Goal: Task Accomplishment & Management: Complete application form

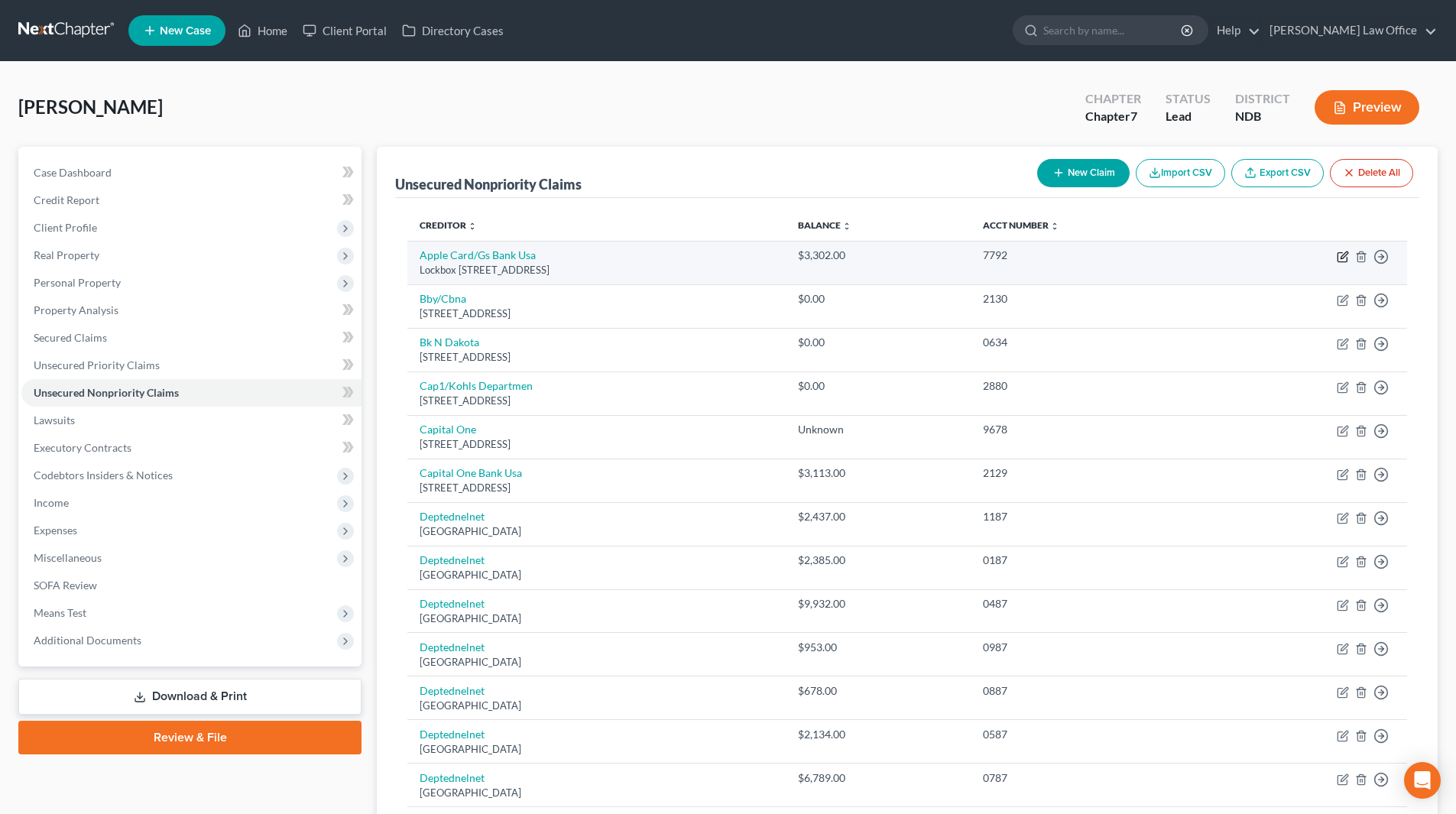
click at [1343, 257] on icon "button" at bounding box center [1342, 257] width 12 height 12
select select "39"
select select "2"
select select "0"
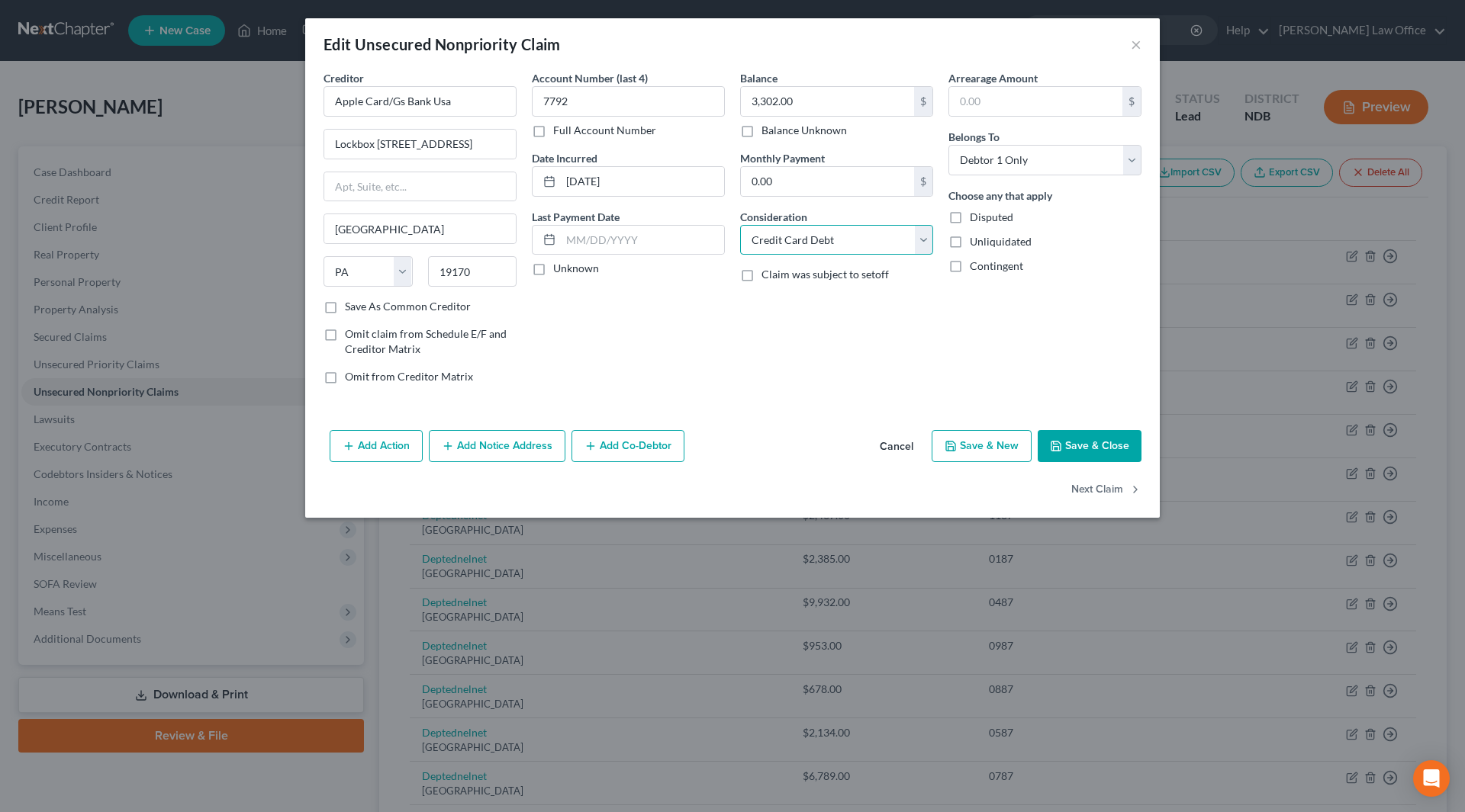
click at [755, 246] on select "Select Cable / Satellite Services Collection Agency Credit Card Debt Debt Couns…" at bounding box center [836, 241] width 193 height 31
select select "14"
click at [740, 225] on select "Select Cable / Satellite Services Collection Agency Credit Card Debt Debt Couns…" at bounding box center [836, 241] width 193 height 31
click at [763, 292] on input "text" at bounding box center [836, 298] width 192 height 29
type input "Apple card"
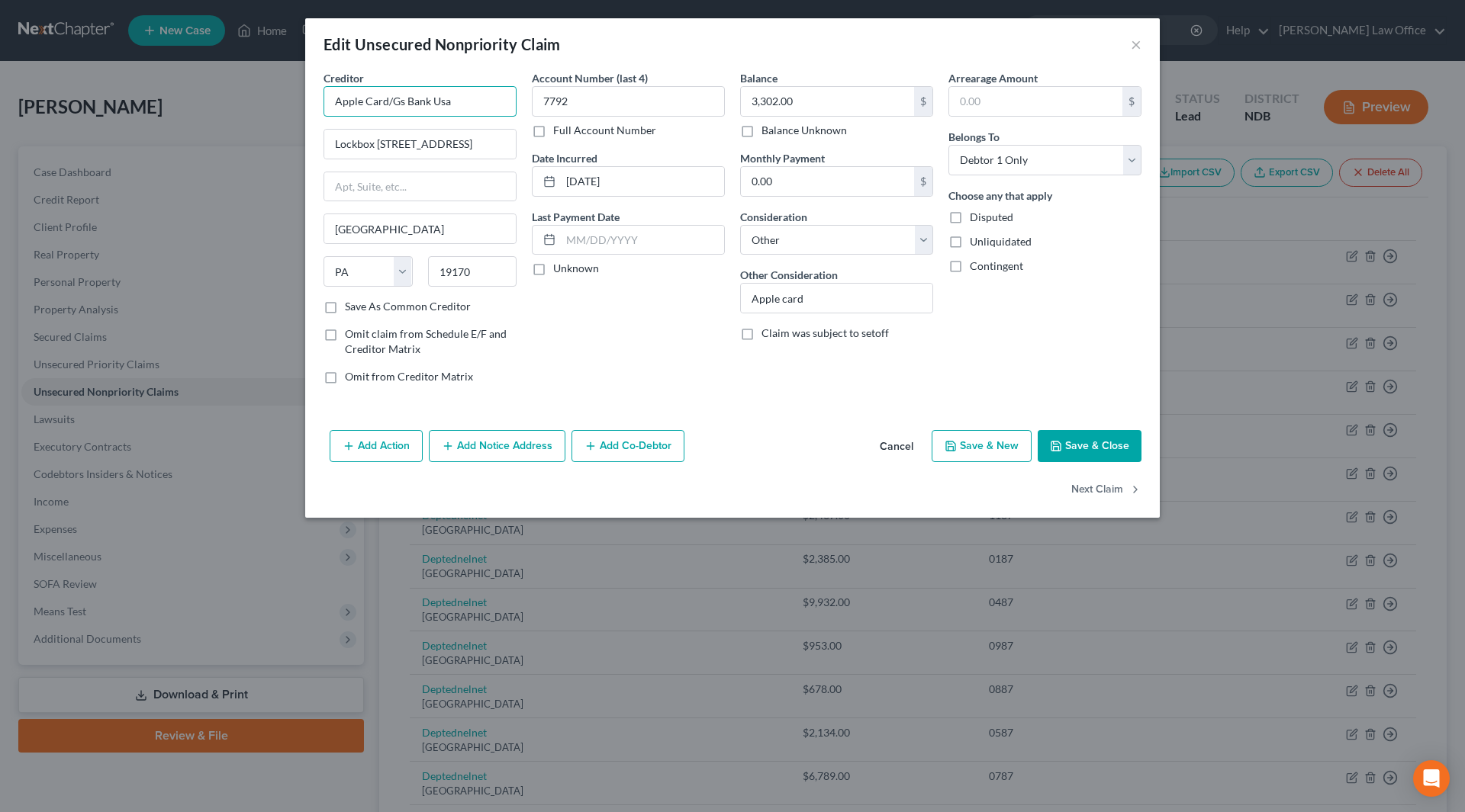
drag, startPoint x: 477, startPoint y: 108, endPoint x: 317, endPoint y: 102, distance: 160.1
click at [317, 102] on div "Creditor * Apple Card/Gs Bank Usa Lockbox 6112 Po Box 7247 Philadelphia State A…" at bounding box center [420, 233] width 208 height 326
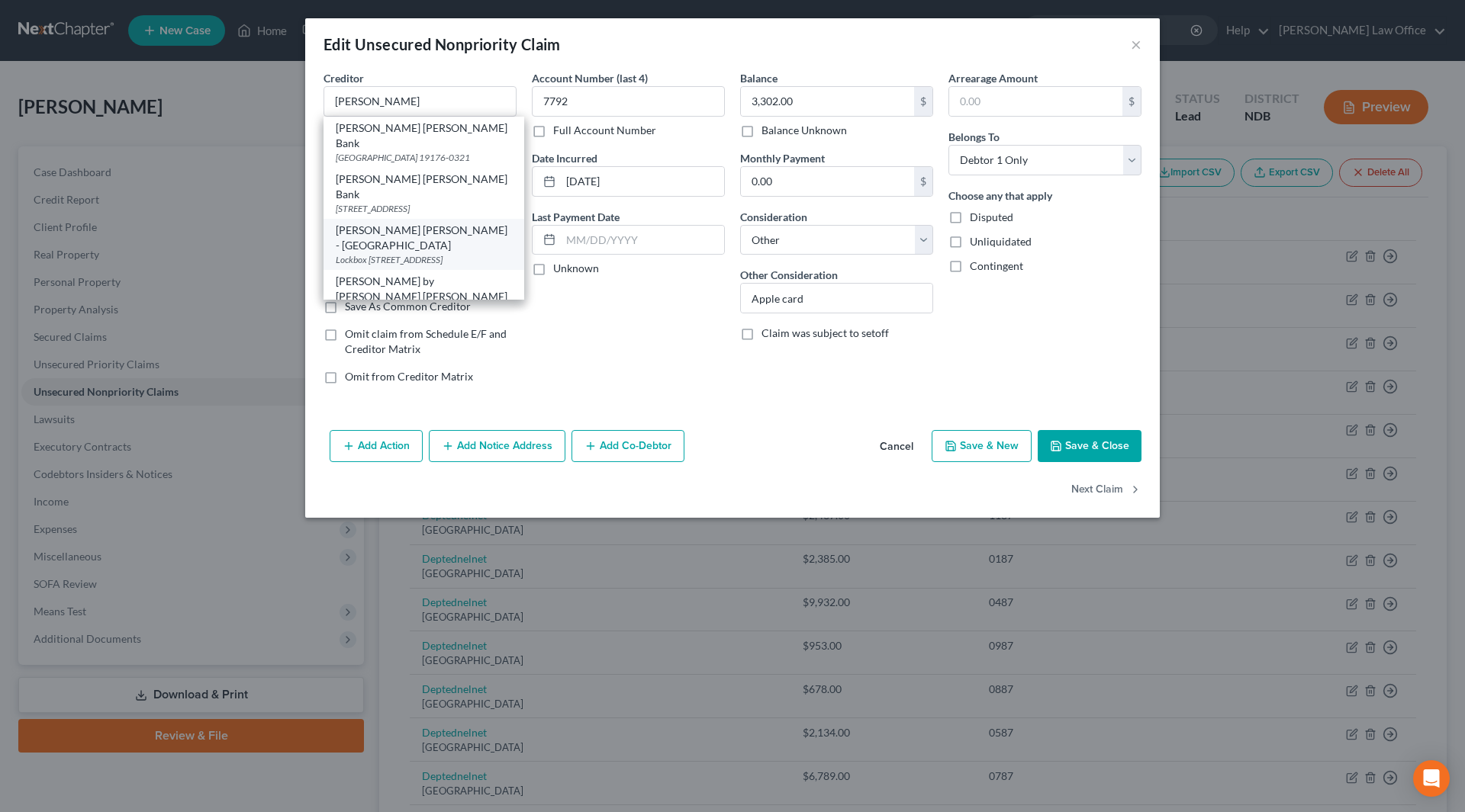
click at [414, 253] on div "Lockbox [STREET_ADDRESS]" at bounding box center [423, 260] width 176 height 13
type input "[PERSON_NAME] [PERSON_NAME] - [GEOGRAPHIC_DATA]"
type input "Lockbox 6112"
type input "PO Box 7247"
type input "19170-6112"
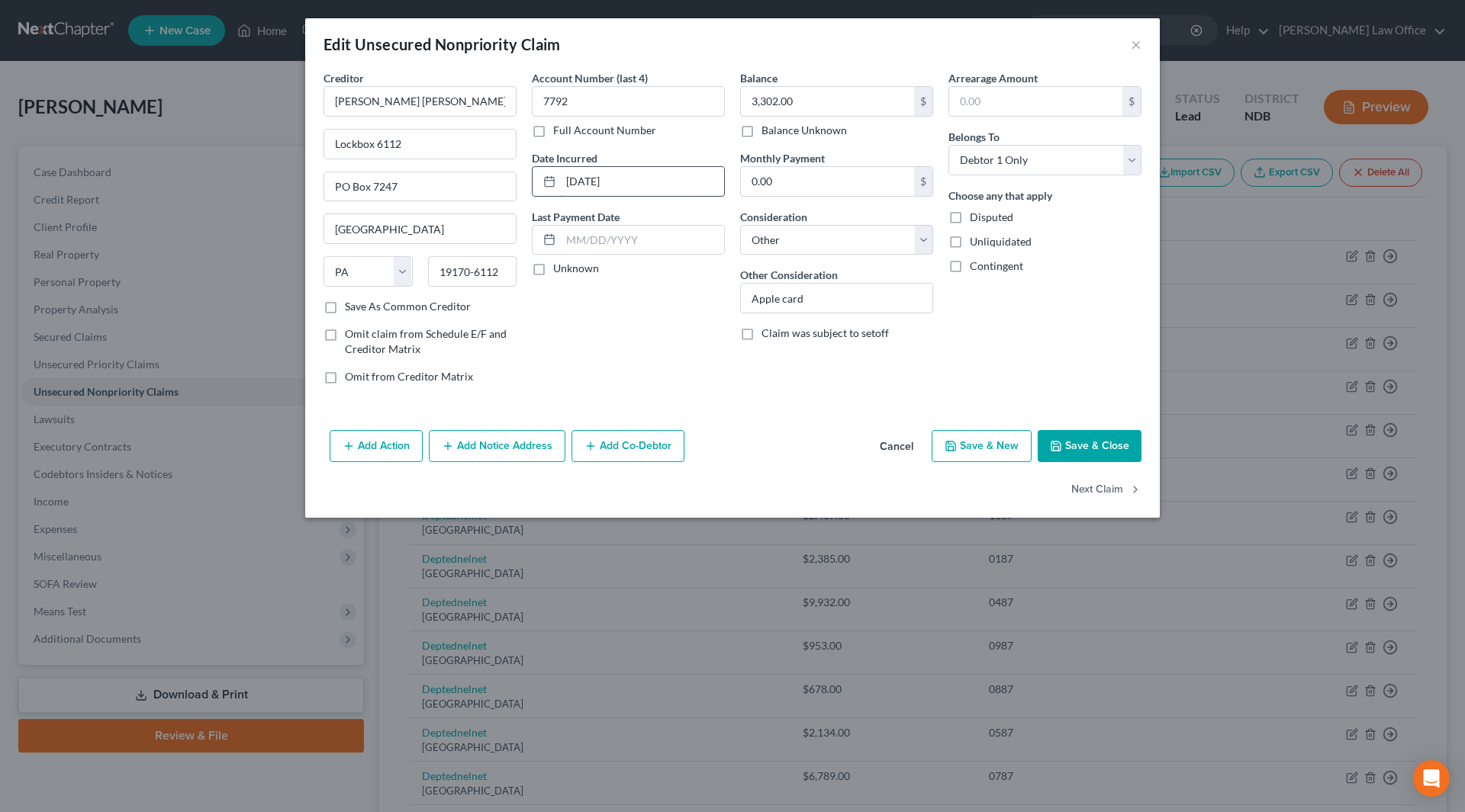
drag, startPoint x: 653, startPoint y: 184, endPoint x: 550, endPoint y: 183, distance: 103.0
click at [550, 183] on div "11-23-2021" at bounding box center [628, 182] width 193 height 31
type input "2024"
click at [1097, 441] on button "Save & Close" at bounding box center [1089, 446] width 104 height 32
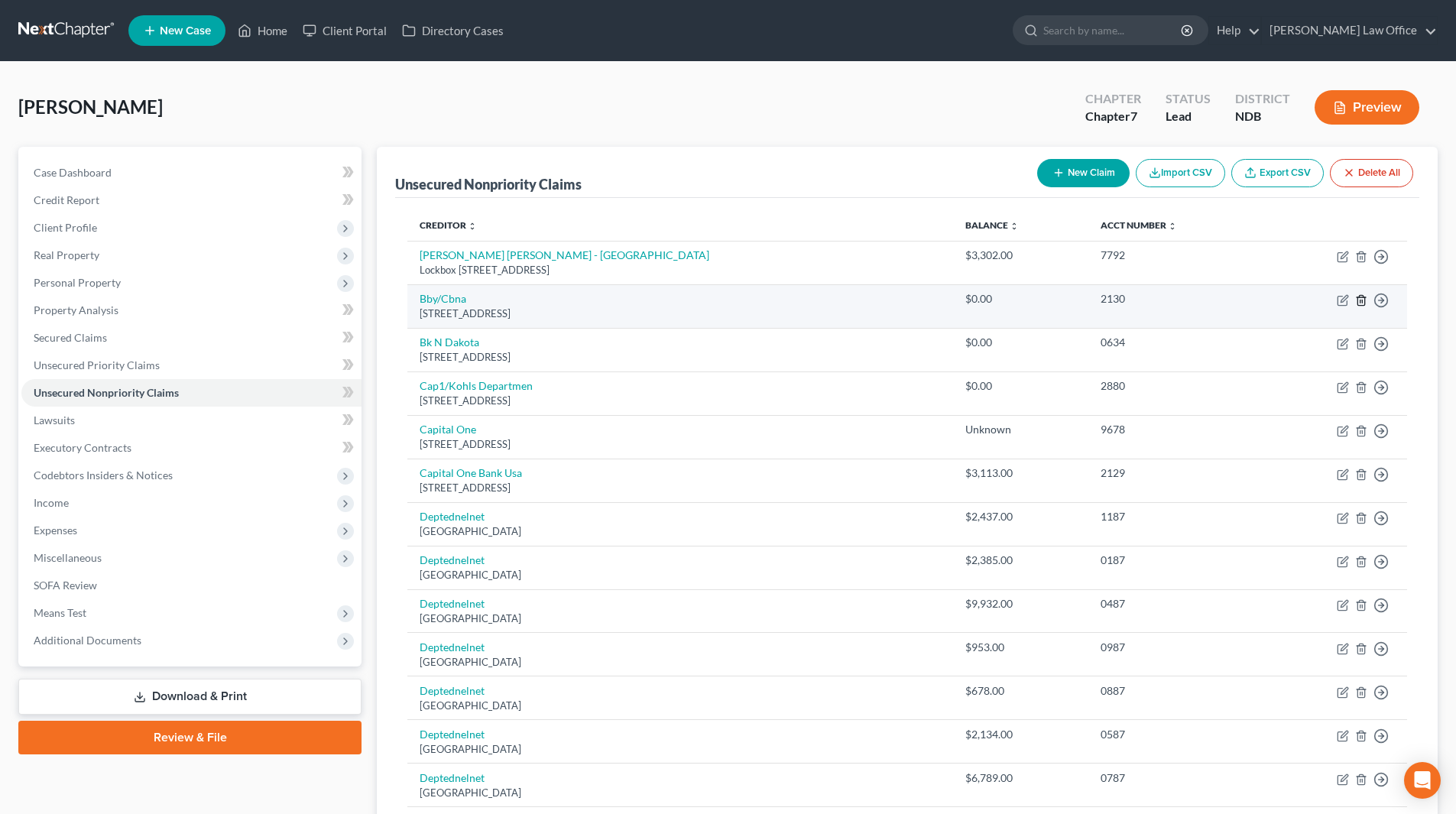
click at [1360, 305] on icon "button" at bounding box center [1361, 300] width 7 height 10
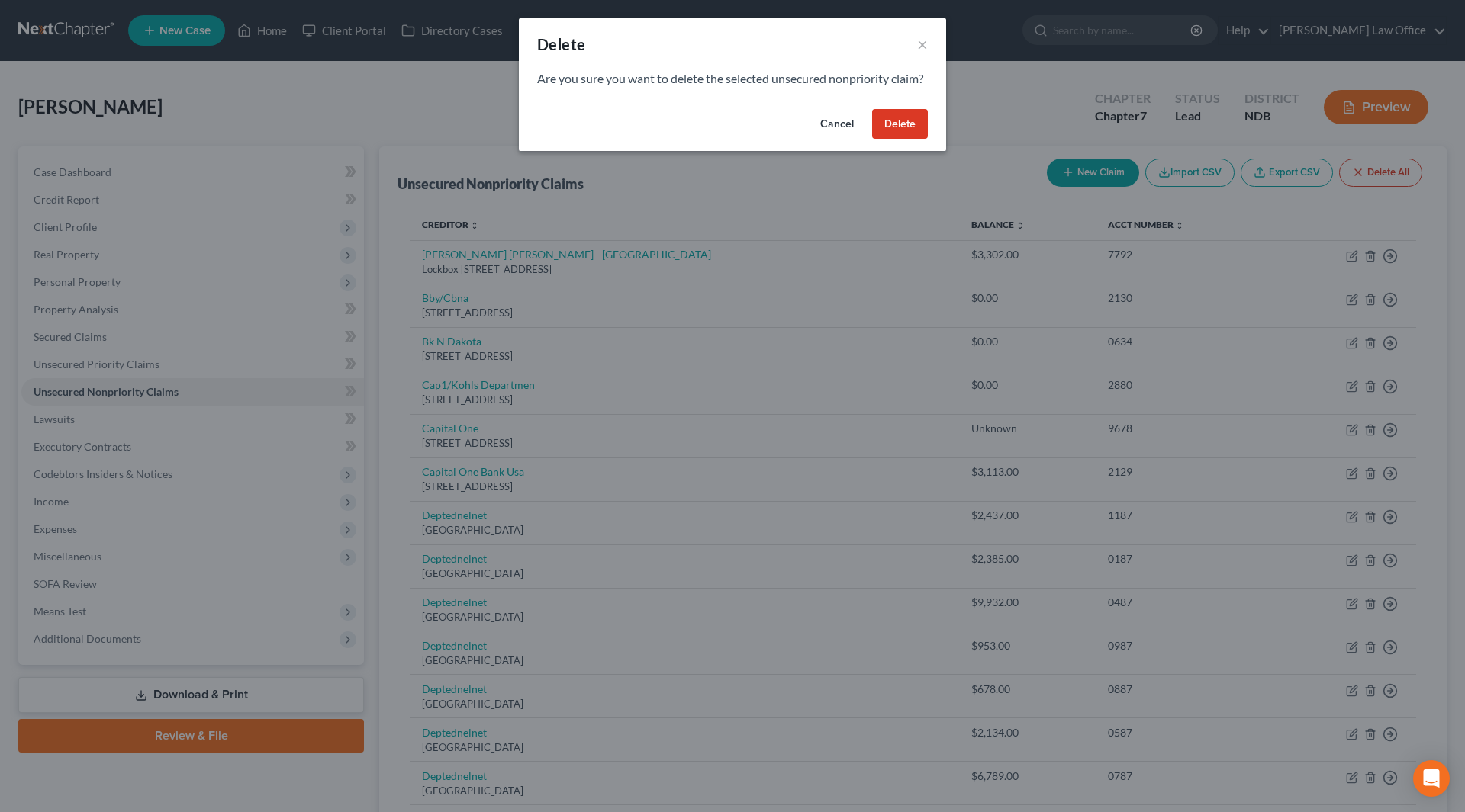
click at [903, 139] on button "Delete" at bounding box center [900, 125] width 56 height 31
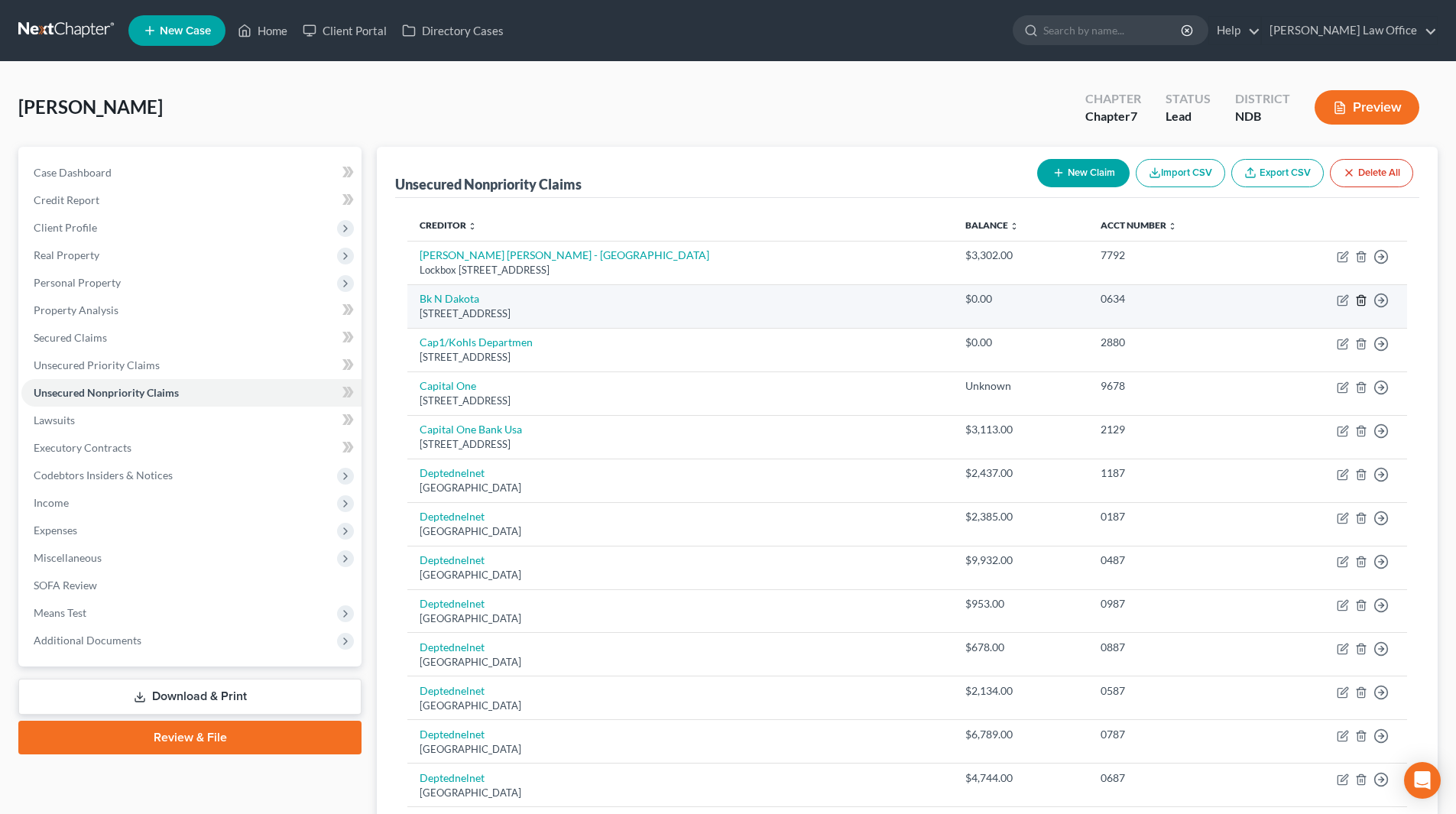
click at [1363, 295] on icon "button" at bounding box center [1361, 300] width 12 height 12
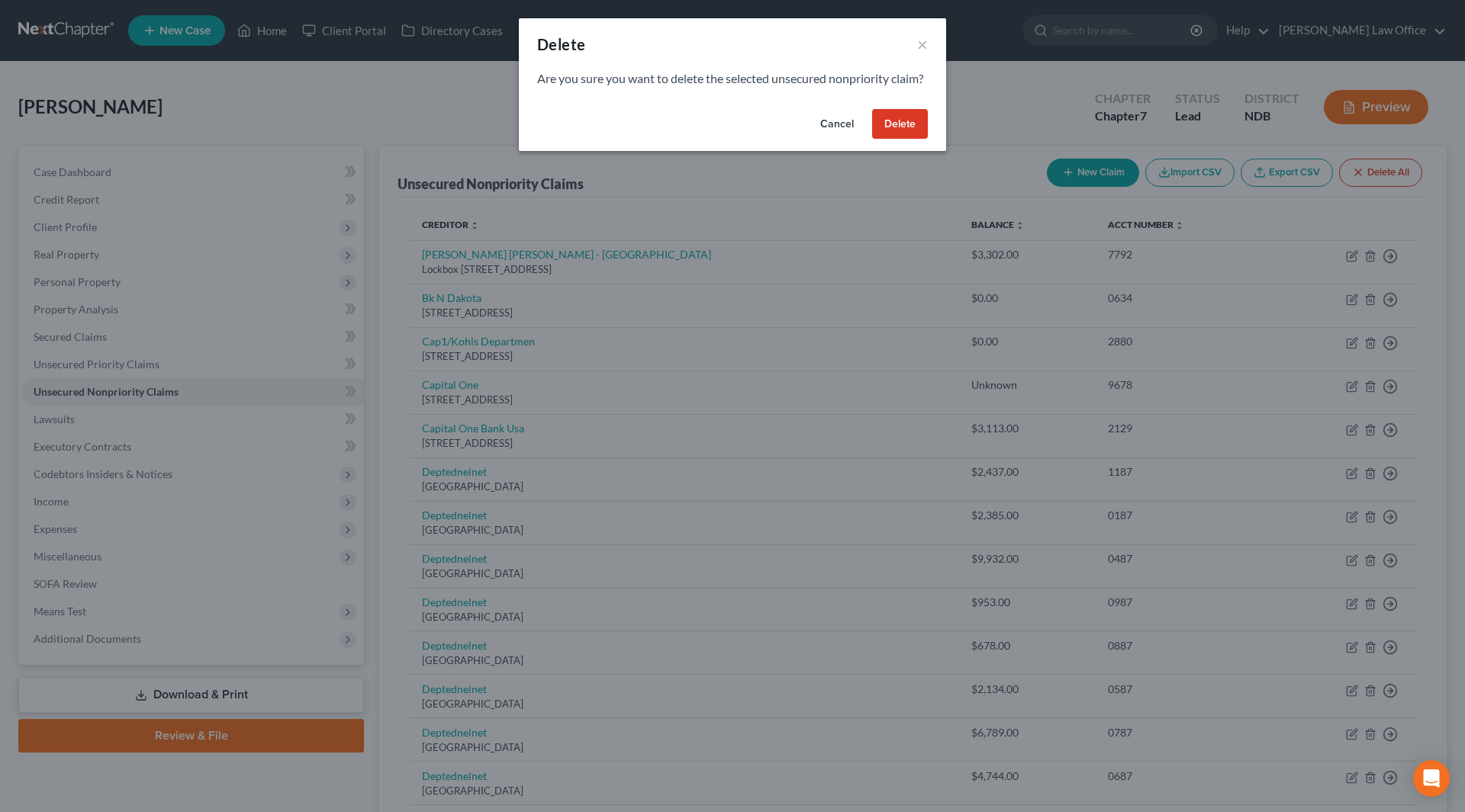
click at [900, 139] on button "Delete" at bounding box center [900, 125] width 56 height 31
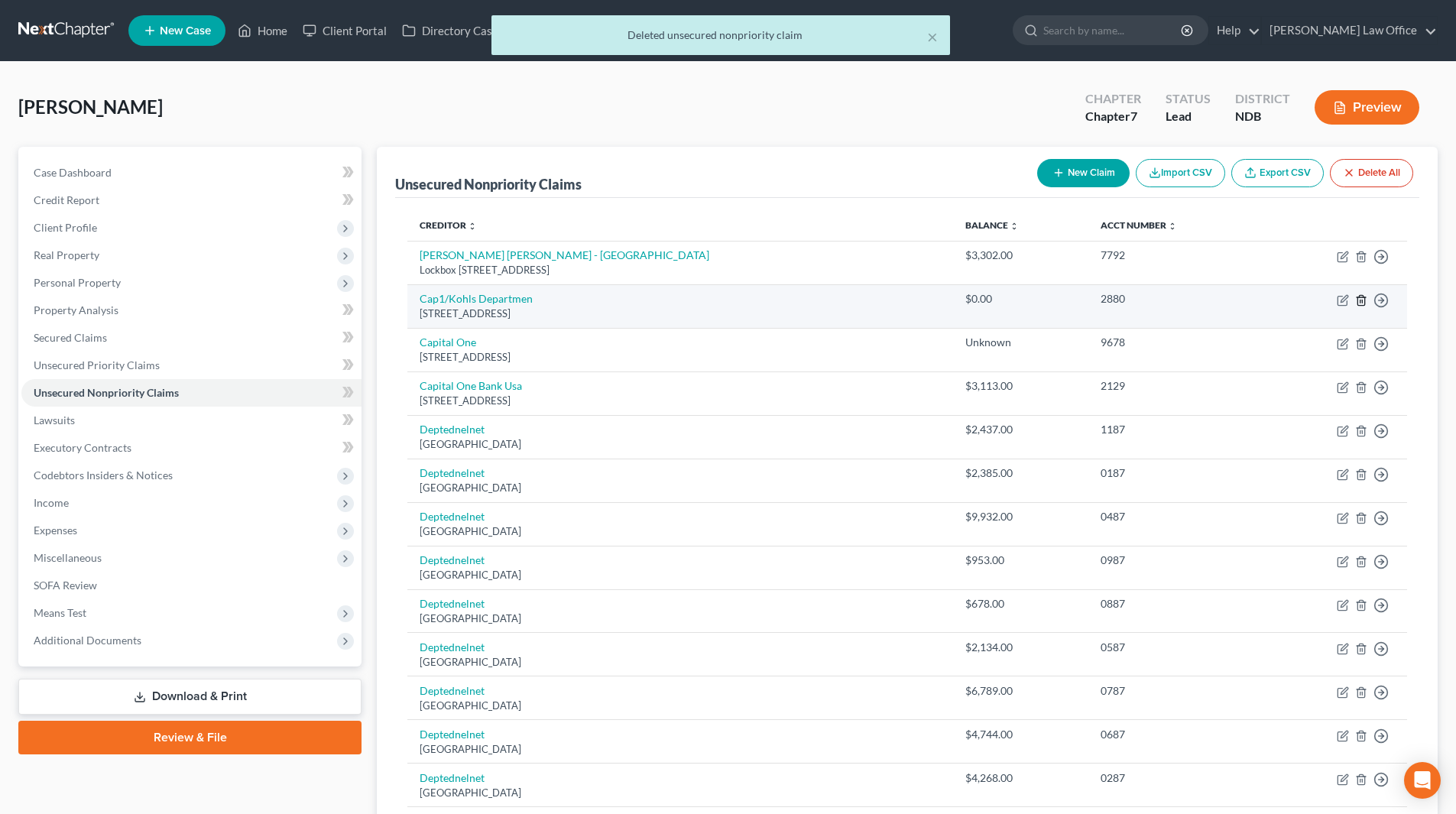
click at [1357, 301] on icon "button" at bounding box center [1361, 300] width 7 height 10
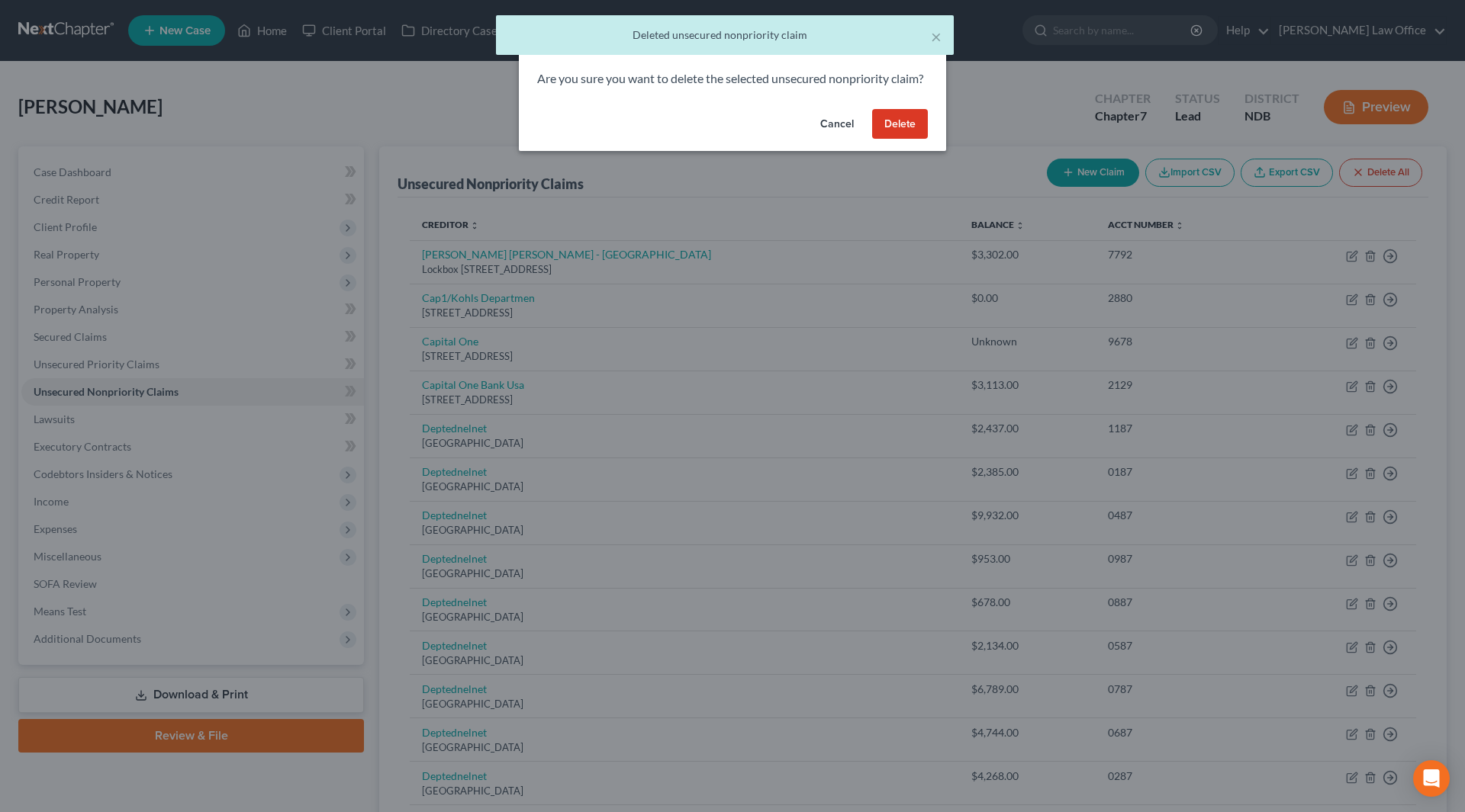
click at [904, 139] on button "Delete" at bounding box center [900, 125] width 56 height 31
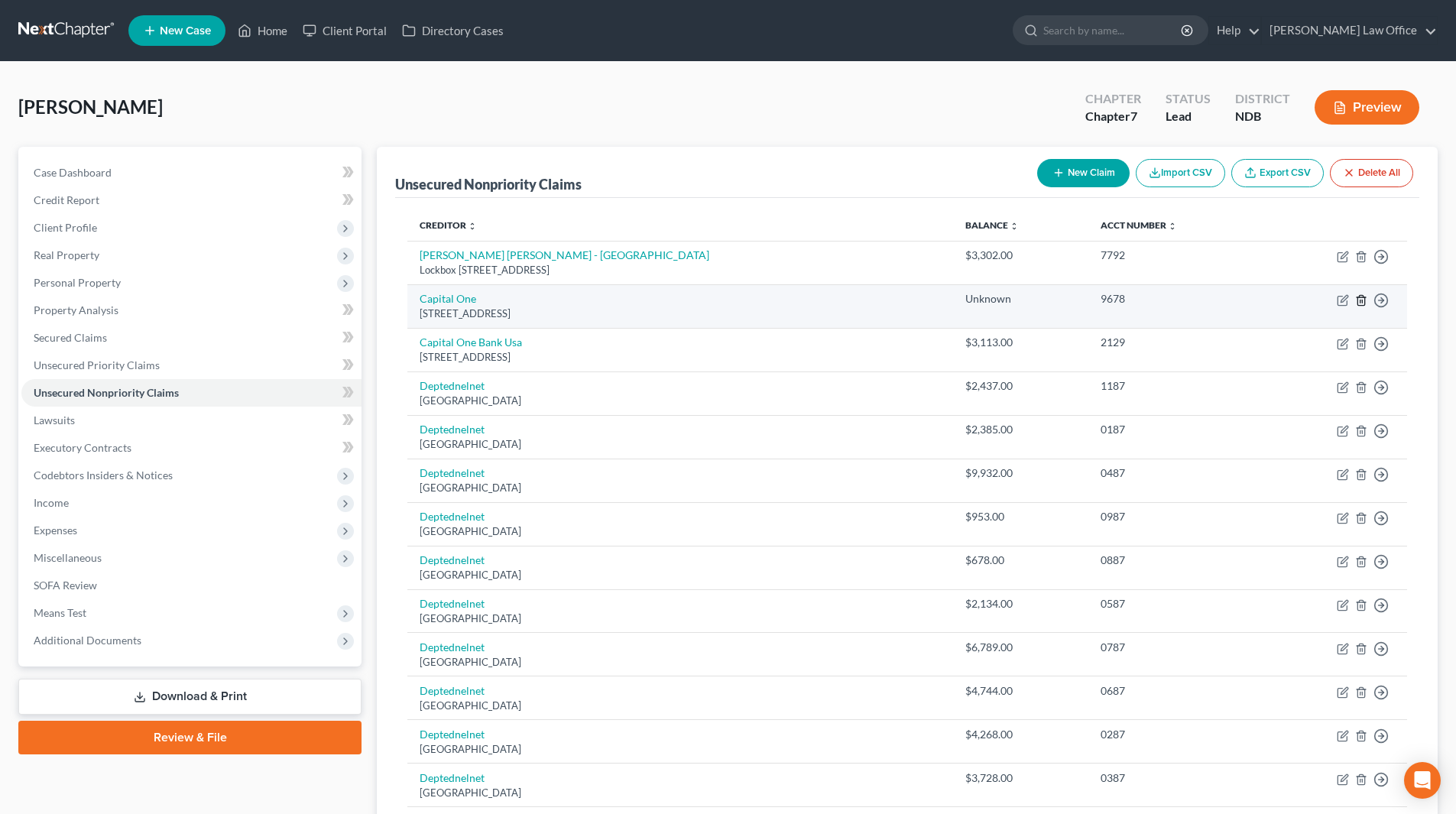
click at [1357, 300] on icon "button" at bounding box center [1361, 300] width 7 height 10
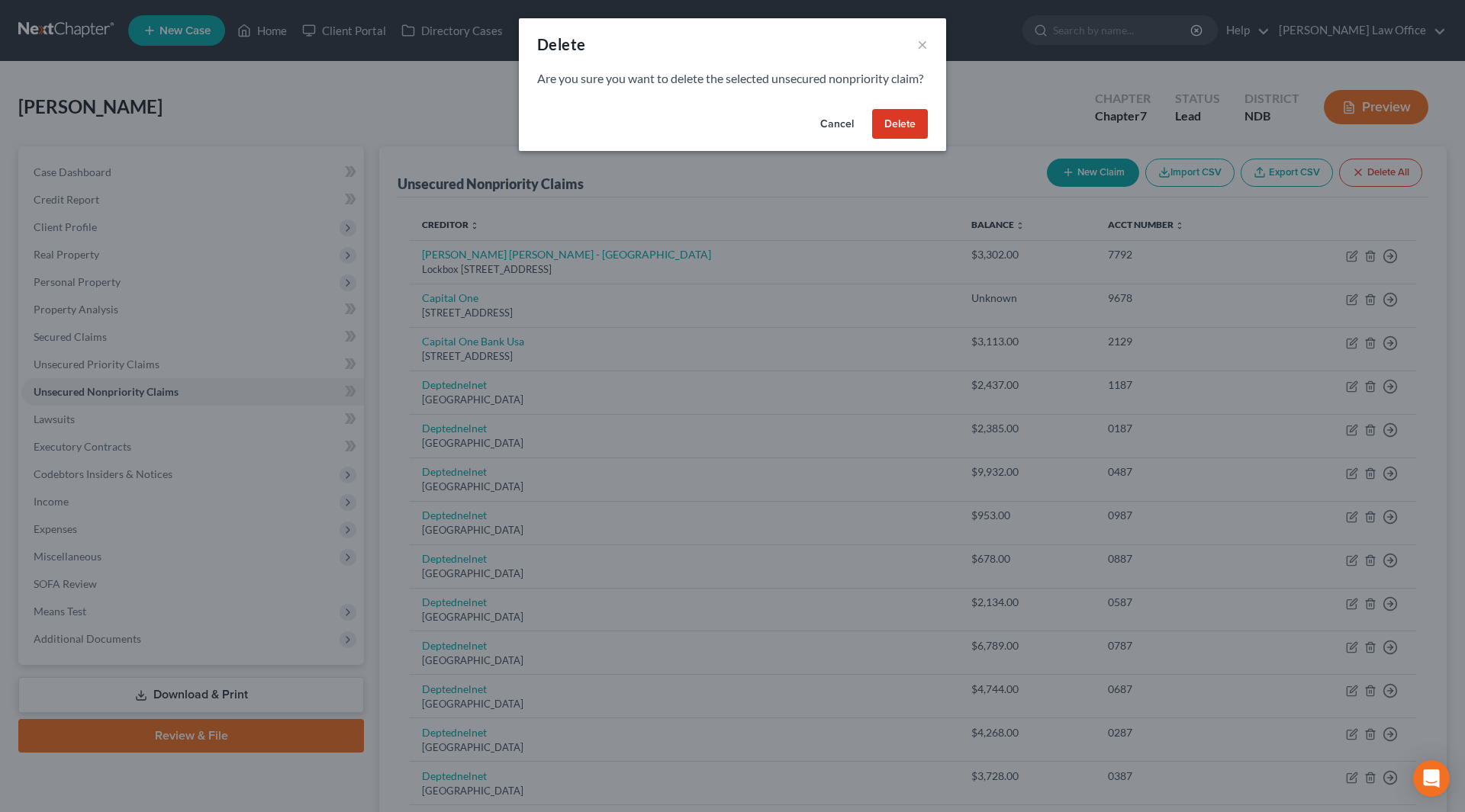
click at [905, 136] on button "Delete" at bounding box center [900, 125] width 56 height 31
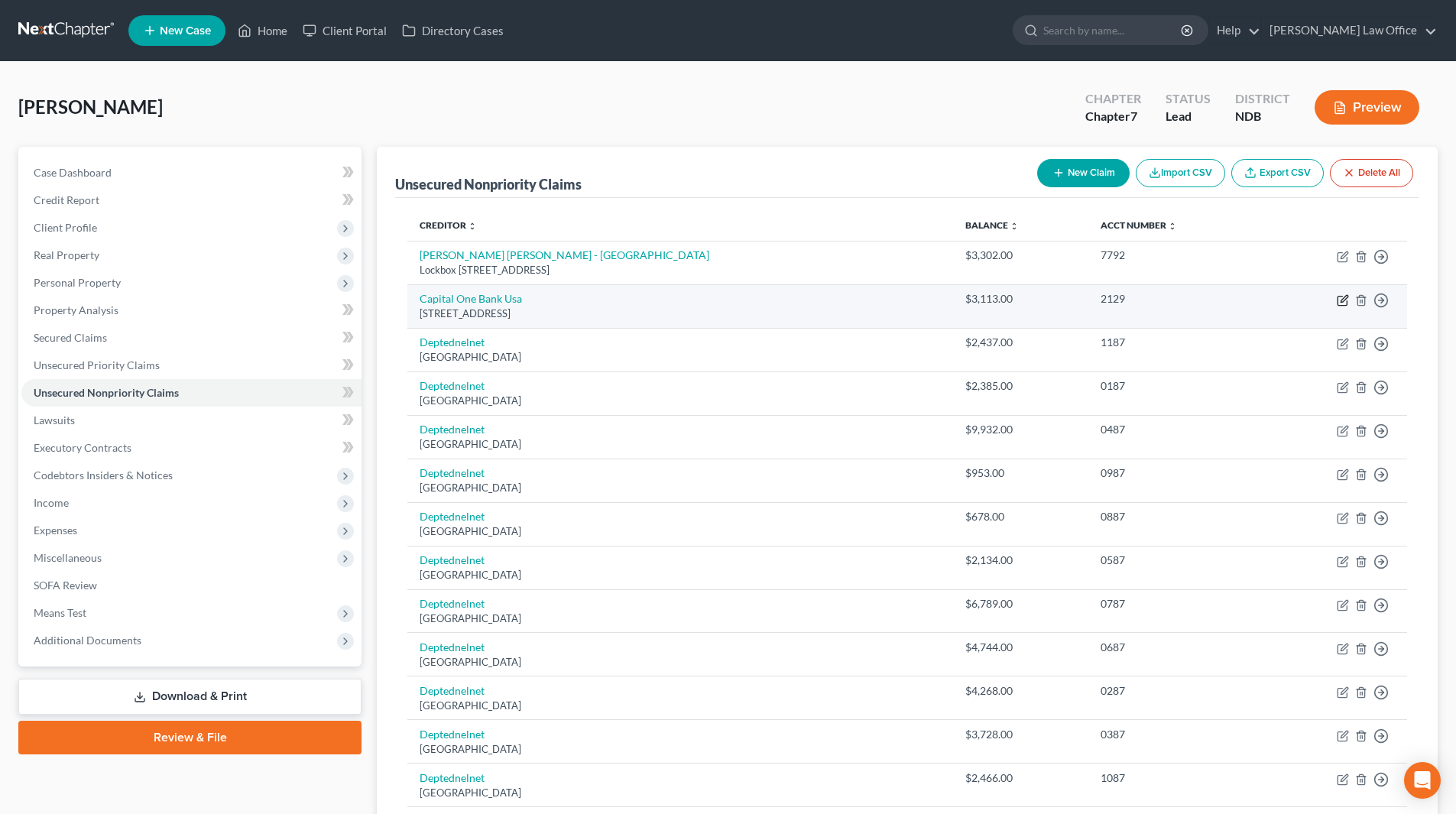
click at [1340, 298] on icon "button" at bounding box center [1342, 300] width 12 height 12
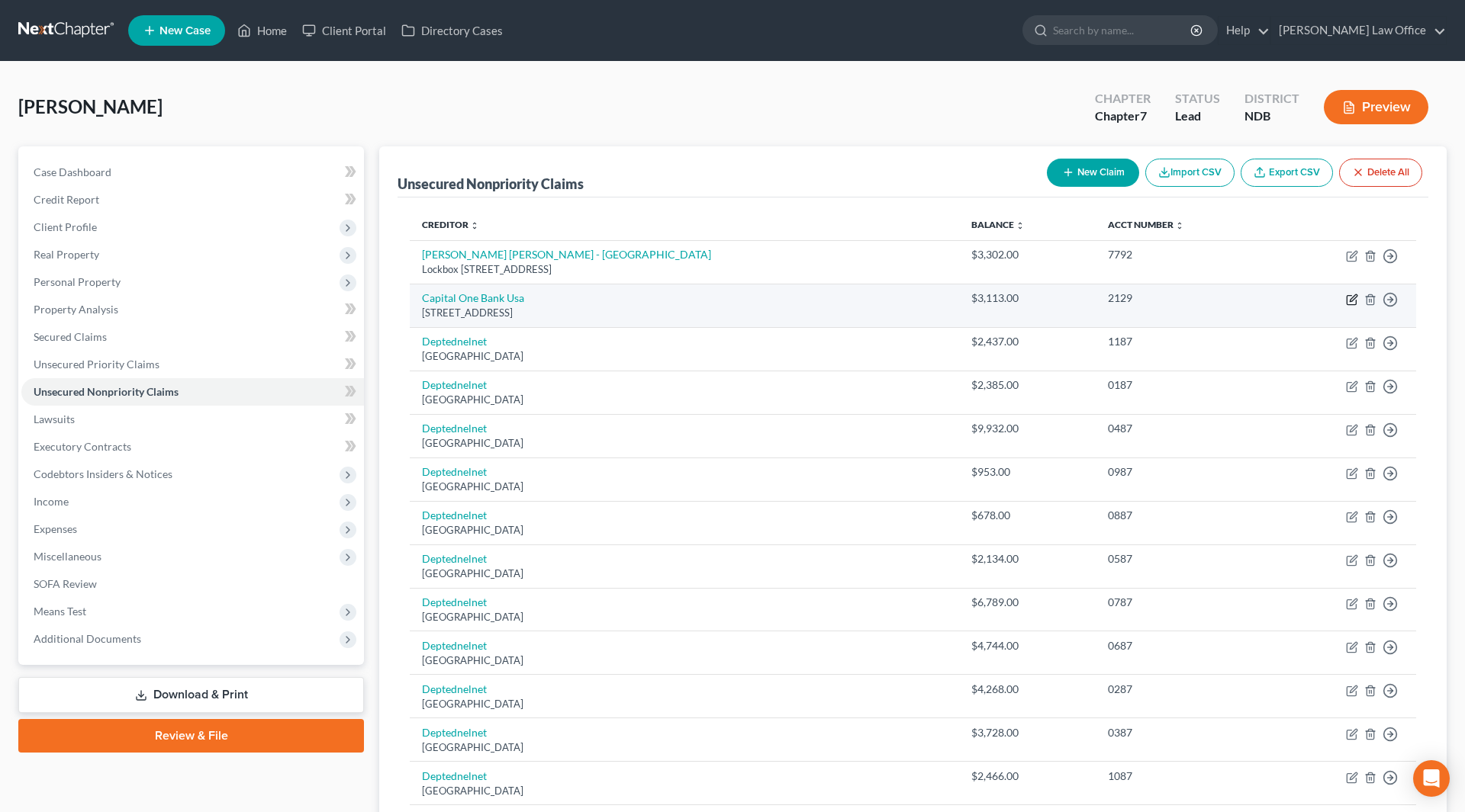
select select "46"
select select "1"
select select "0"
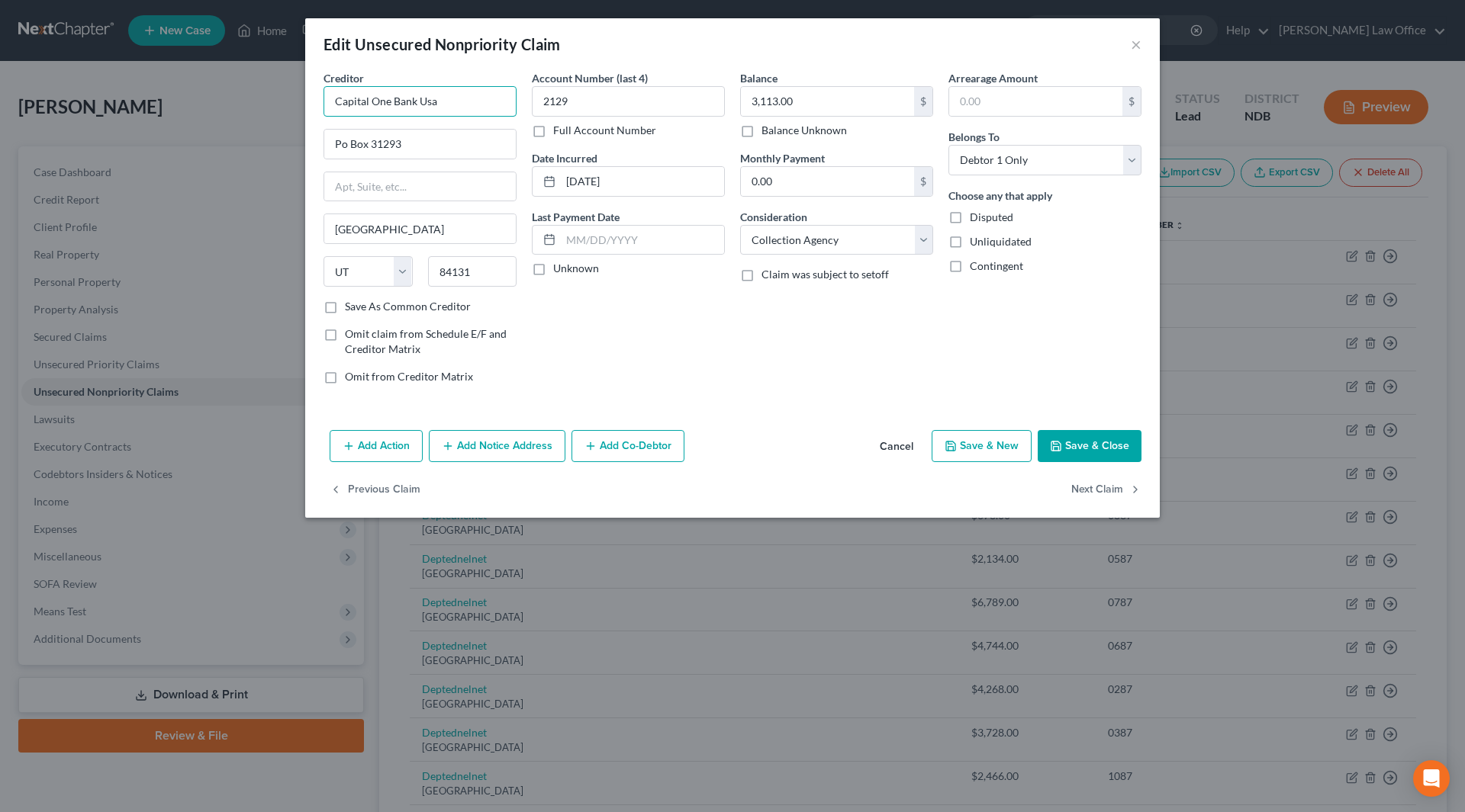
click at [452, 113] on input "Capital One Bank Usa" at bounding box center [420, 101] width 193 height 31
drag, startPoint x: 449, startPoint y: 107, endPoint x: 328, endPoint y: 109, distance: 121.0
click at [328, 109] on input "Capital One Bank Usa" at bounding box center [420, 101] width 193 height 31
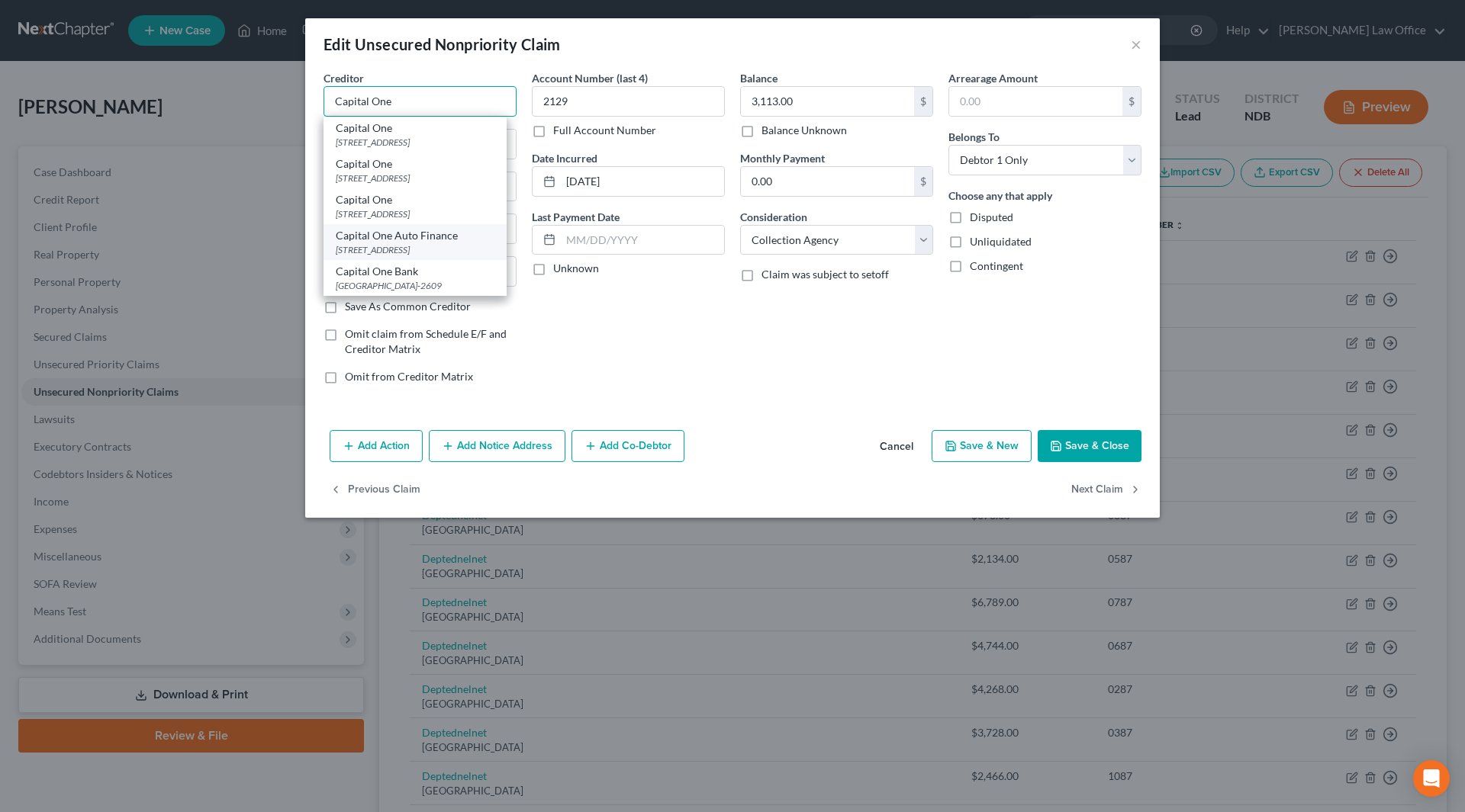
scroll to position [36, 0]
click at [430, 105] on input "Capital One" at bounding box center [420, 101] width 193 height 31
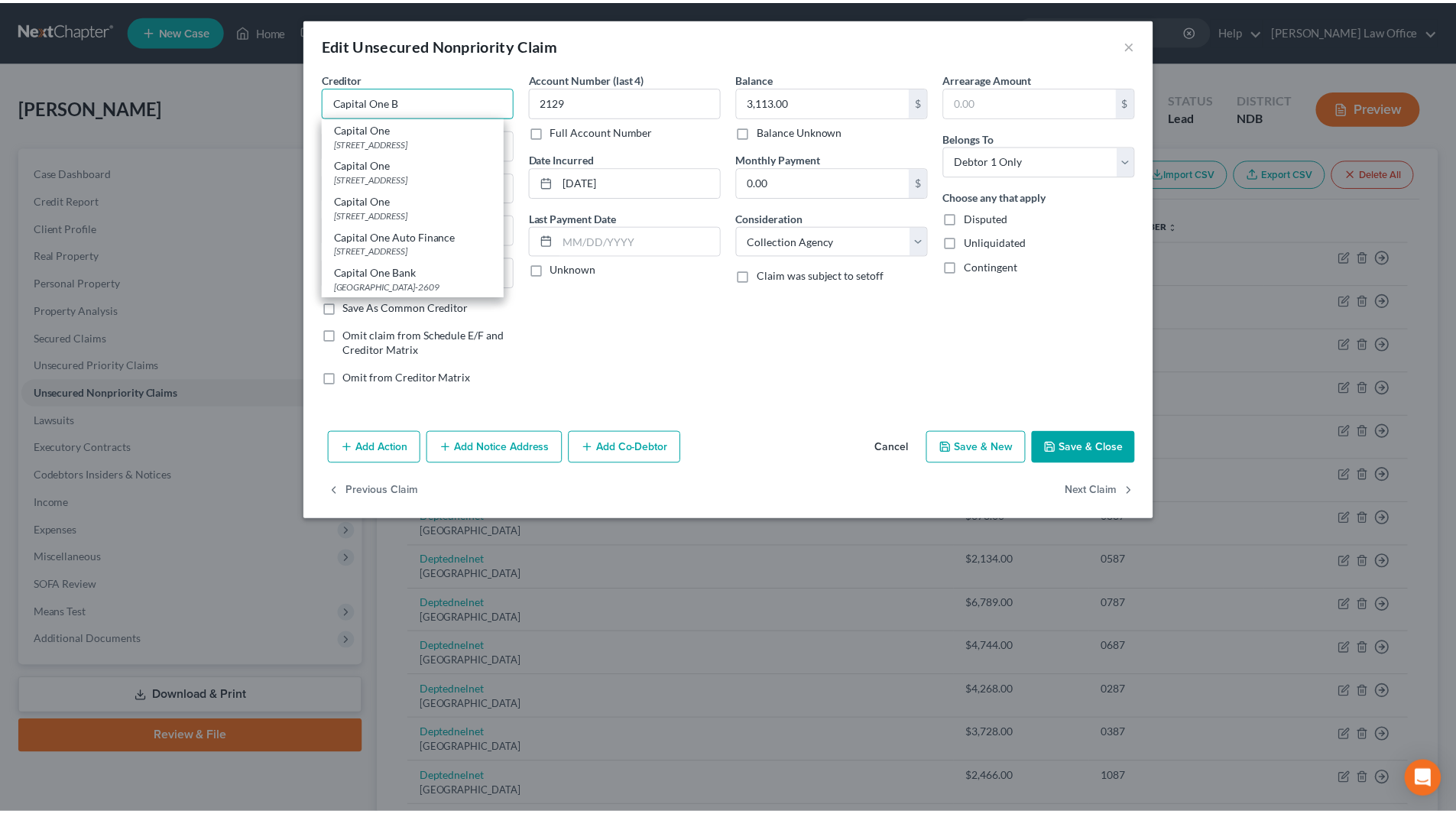
scroll to position [0, 0]
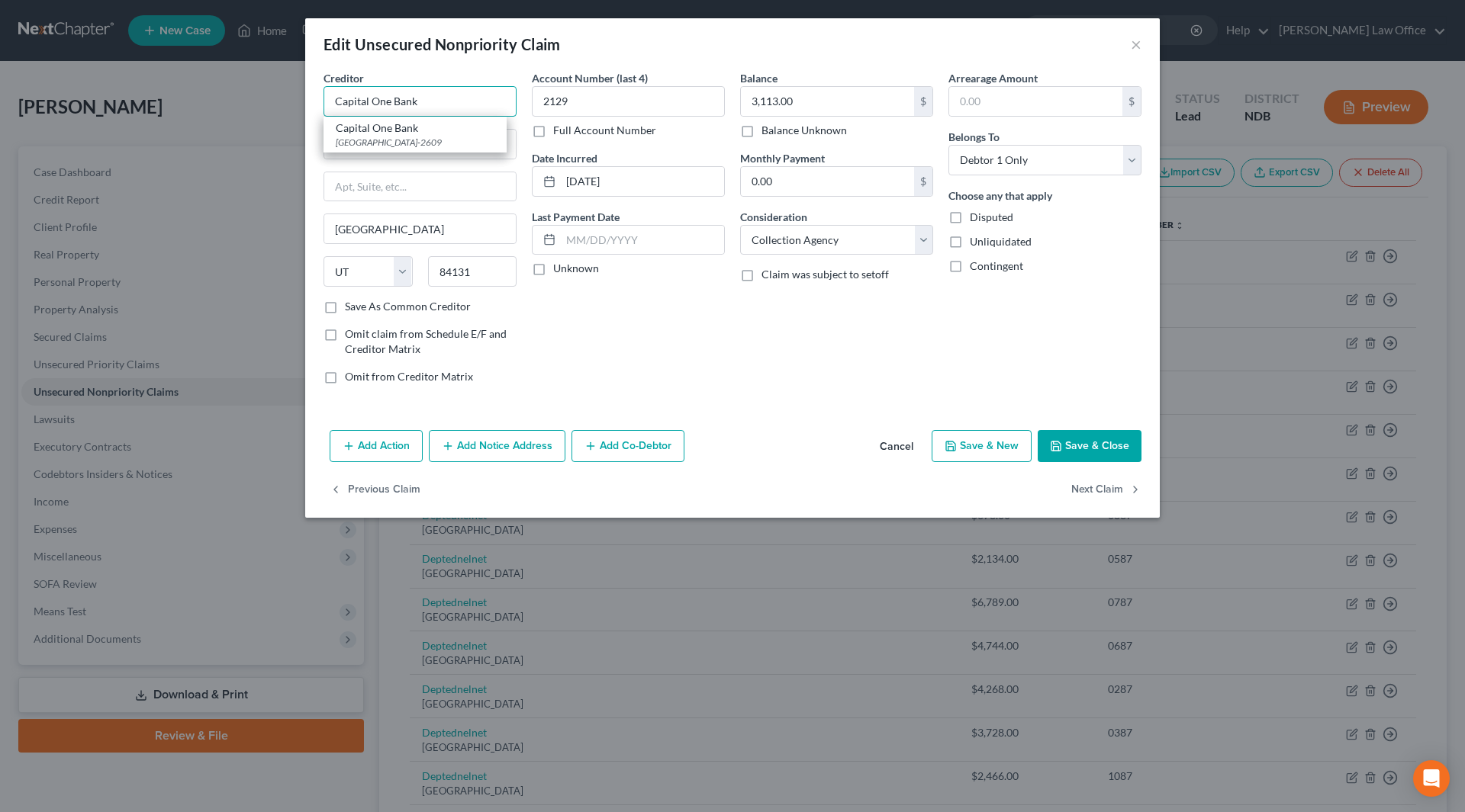
click at [430, 103] on input "Capital One Bank" at bounding box center [420, 101] width 193 height 31
type input "Capital One Bank"
click at [396, 190] on input "text" at bounding box center [421, 187] width 192 height 29
drag, startPoint x: 344, startPoint y: 146, endPoint x: 426, endPoint y: 149, distance: 82.1
click at [344, 146] on input "Po Box 31293" at bounding box center [421, 144] width 192 height 29
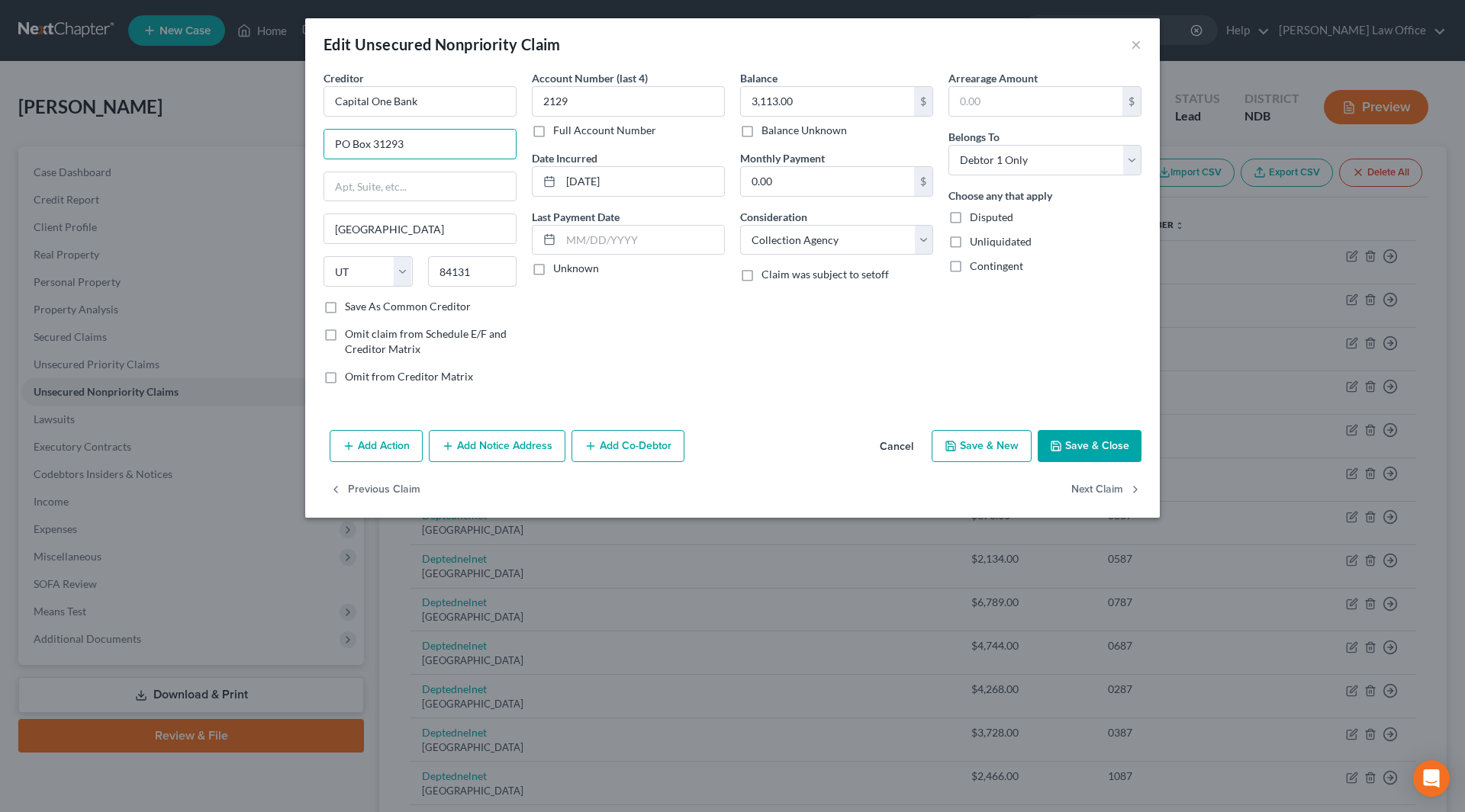
type input "PO Box 31293"
click at [345, 304] on label "Save As Common Creditor" at bounding box center [407, 307] width 126 height 15
click at [351, 304] on input "Save As Common Creditor" at bounding box center [355, 304] width 10 height 10
checkbox input "true"
drag, startPoint x: 660, startPoint y: 185, endPoint x: 544, endPoint y: 183, distance: 116.0
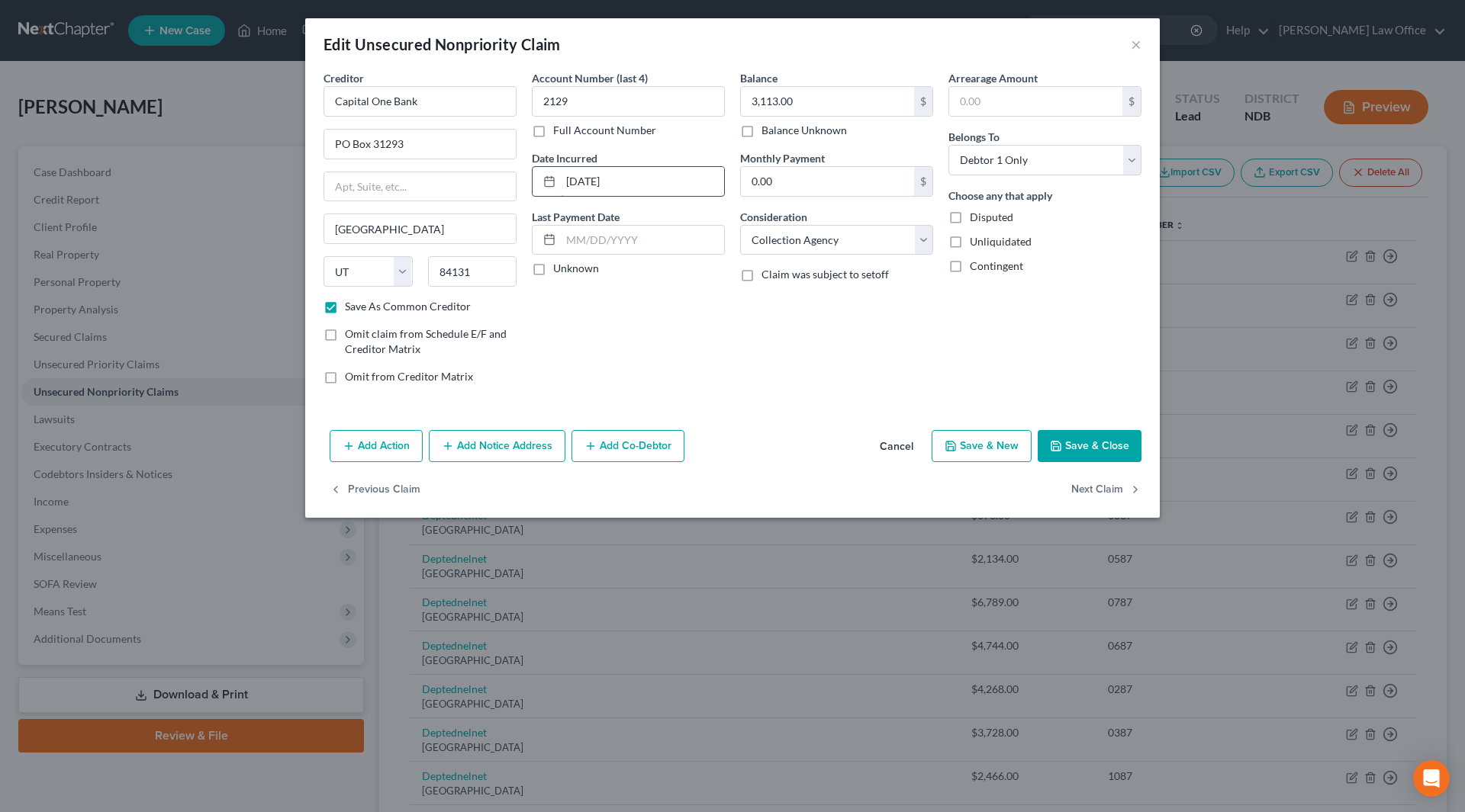
click at [544, 183] on div "03-17-2017" at bounding box center [628, 182] width 193 height 31
type input "2024"
click at [924, 241] on select "Select Cable / Satellite Services Collection Agency Credit Card Debt Debt Couns…" at bounding box center [836, 241] width 193 height 31
select select "2"
click at [740, 225] on select "Select Cable / Satellite Services Collection Agency Credit Card Debt Debt Couns…" at bounding box center [836, 241] width 193 height 31
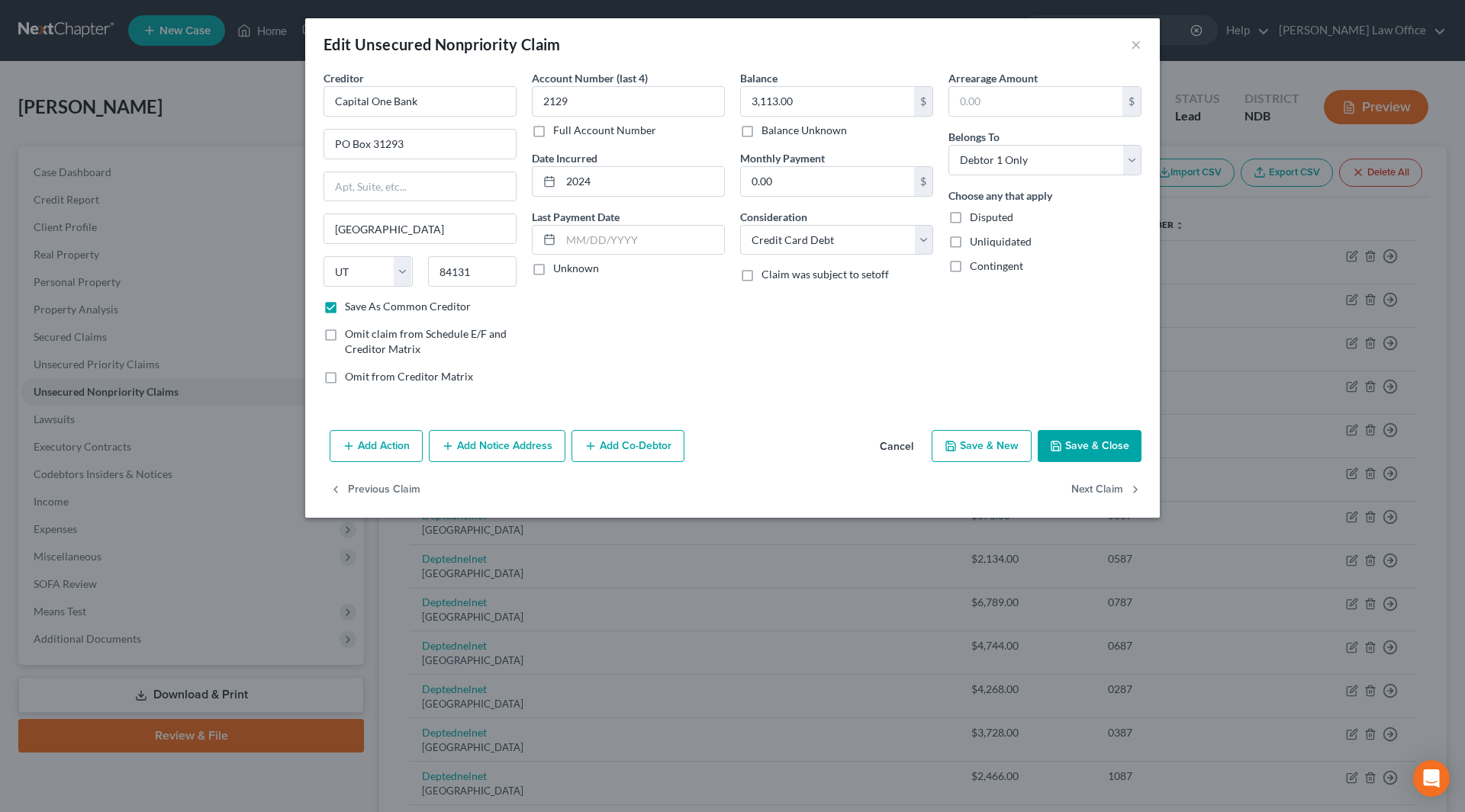
click at [1080, 446] on button "Save & Close" at bounding box center [1089, 446] width 104 height 32
checkbox input "false"
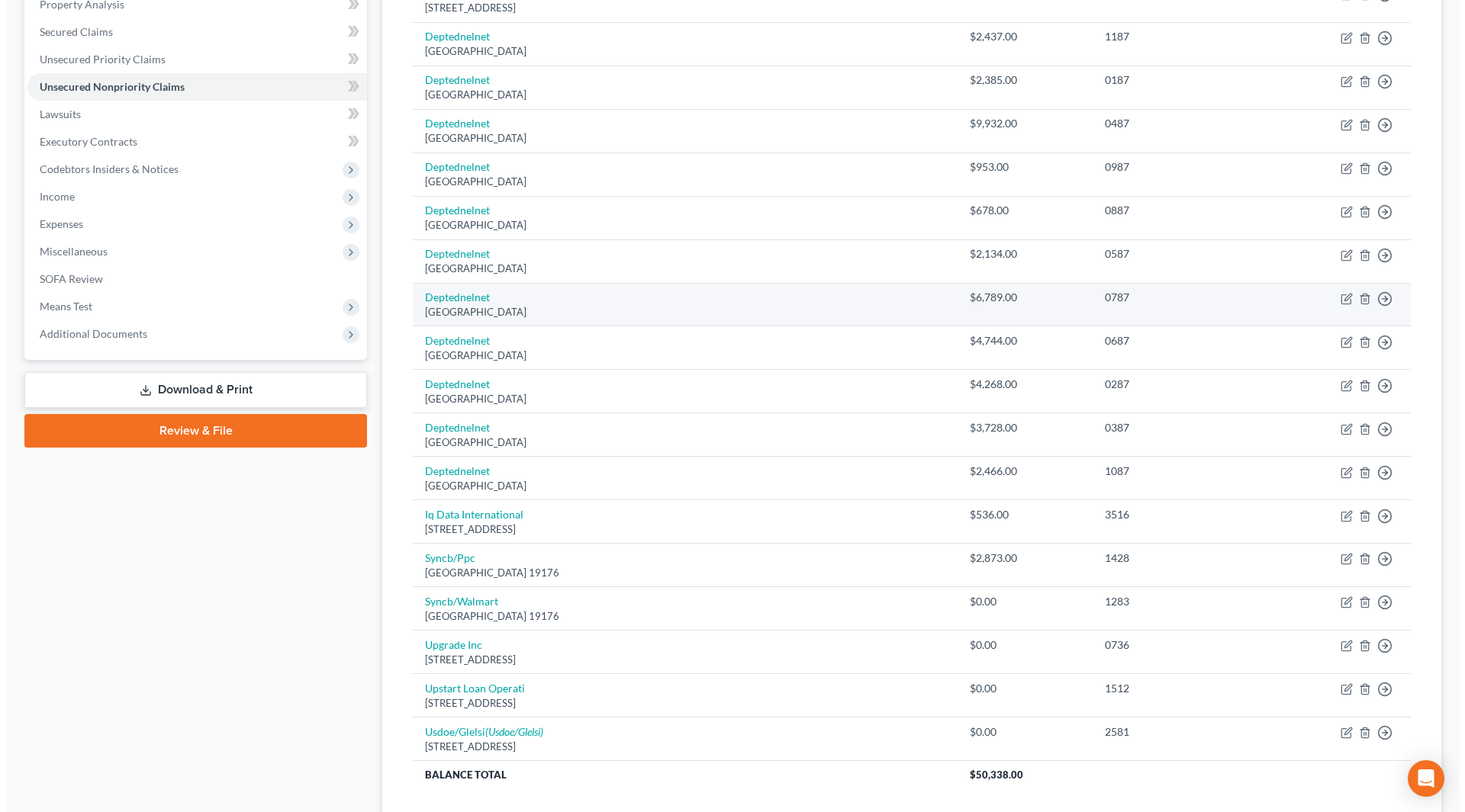
scroll to position [382, 0]
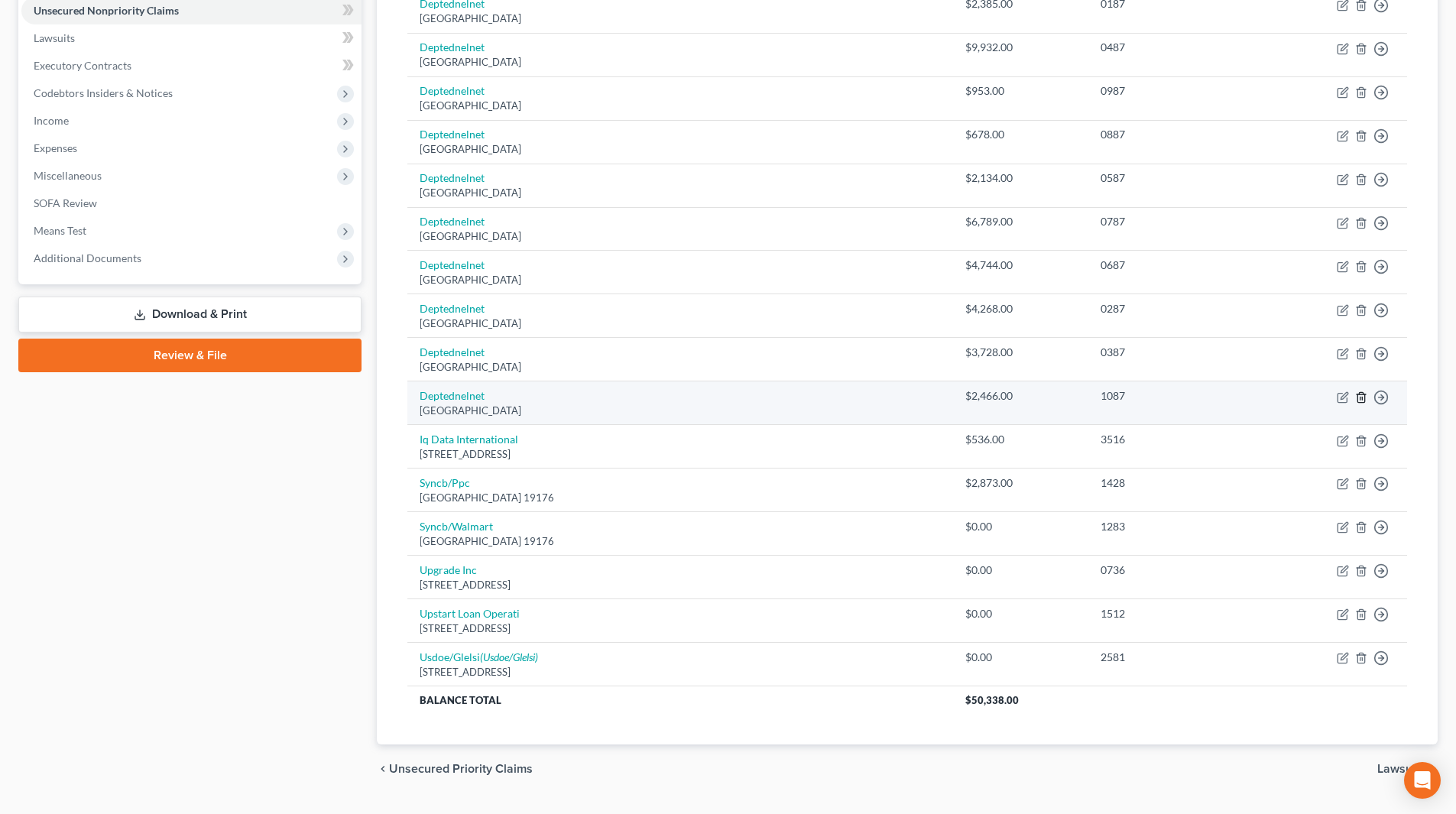
click at [1360, 402] on icon "button" at bounding box center [1361, 397] width 12 height 12
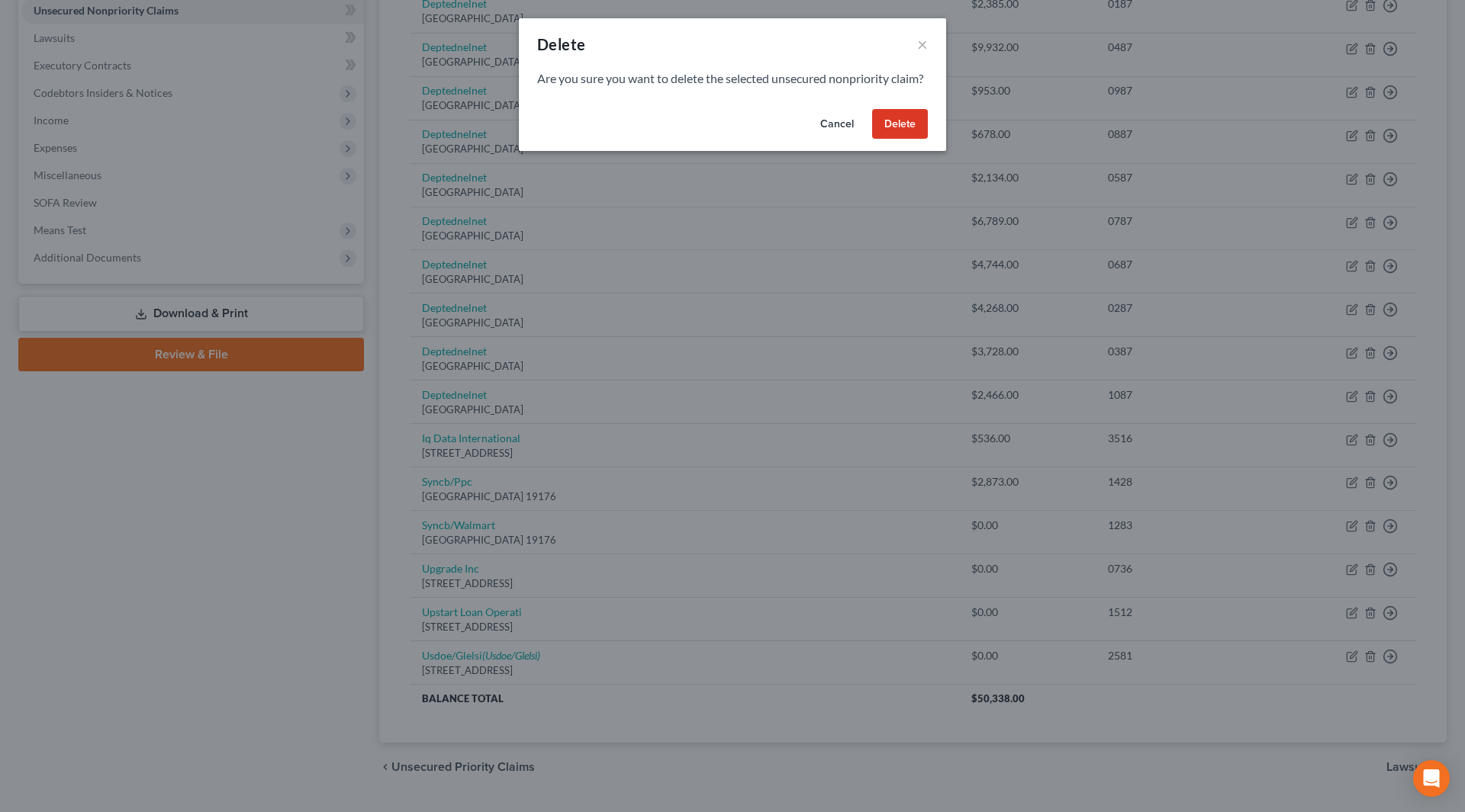
click at [924, 139] on button "Delete" at bounding box center [900, 125] width 56 height 31
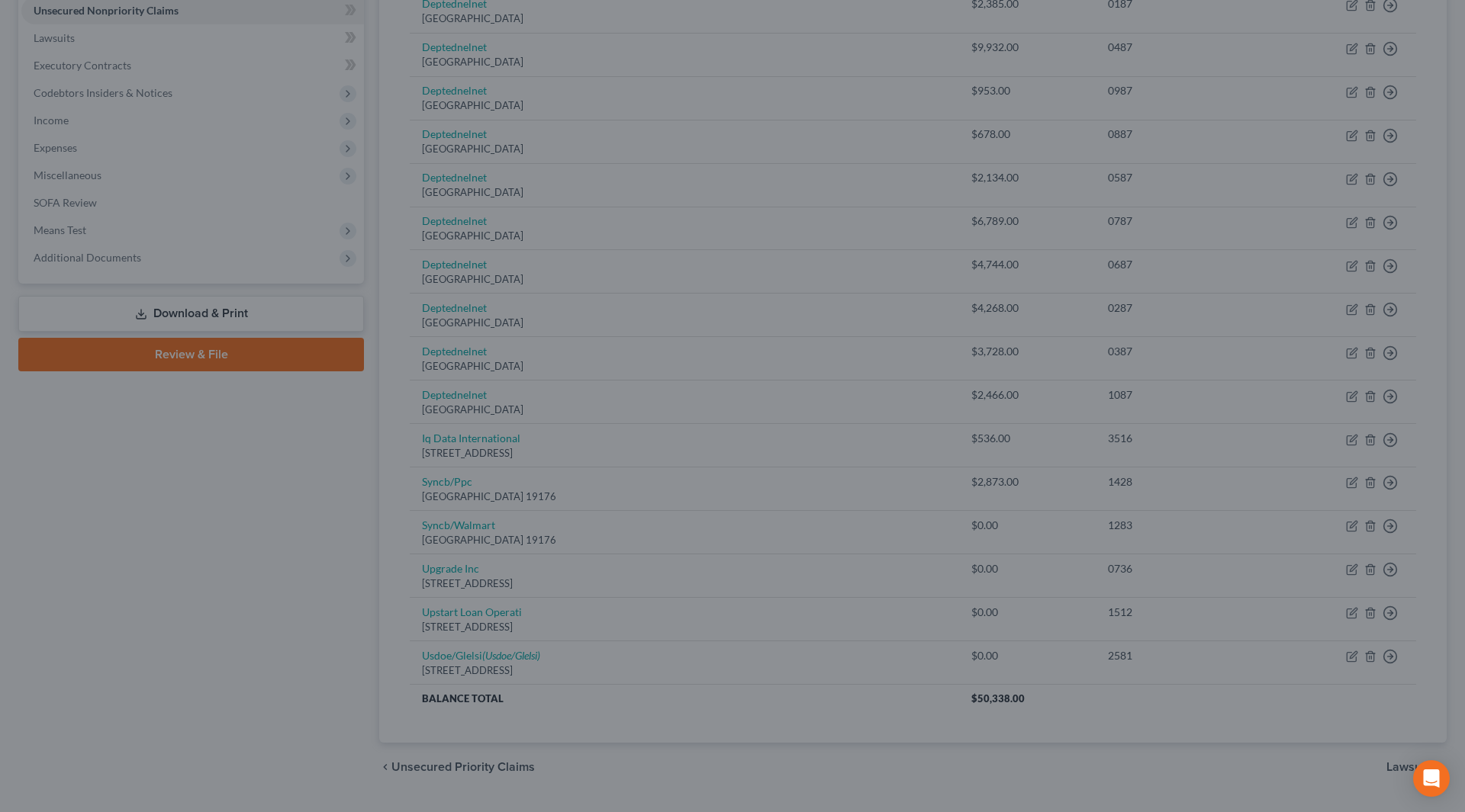
scroll to position [375, 0]
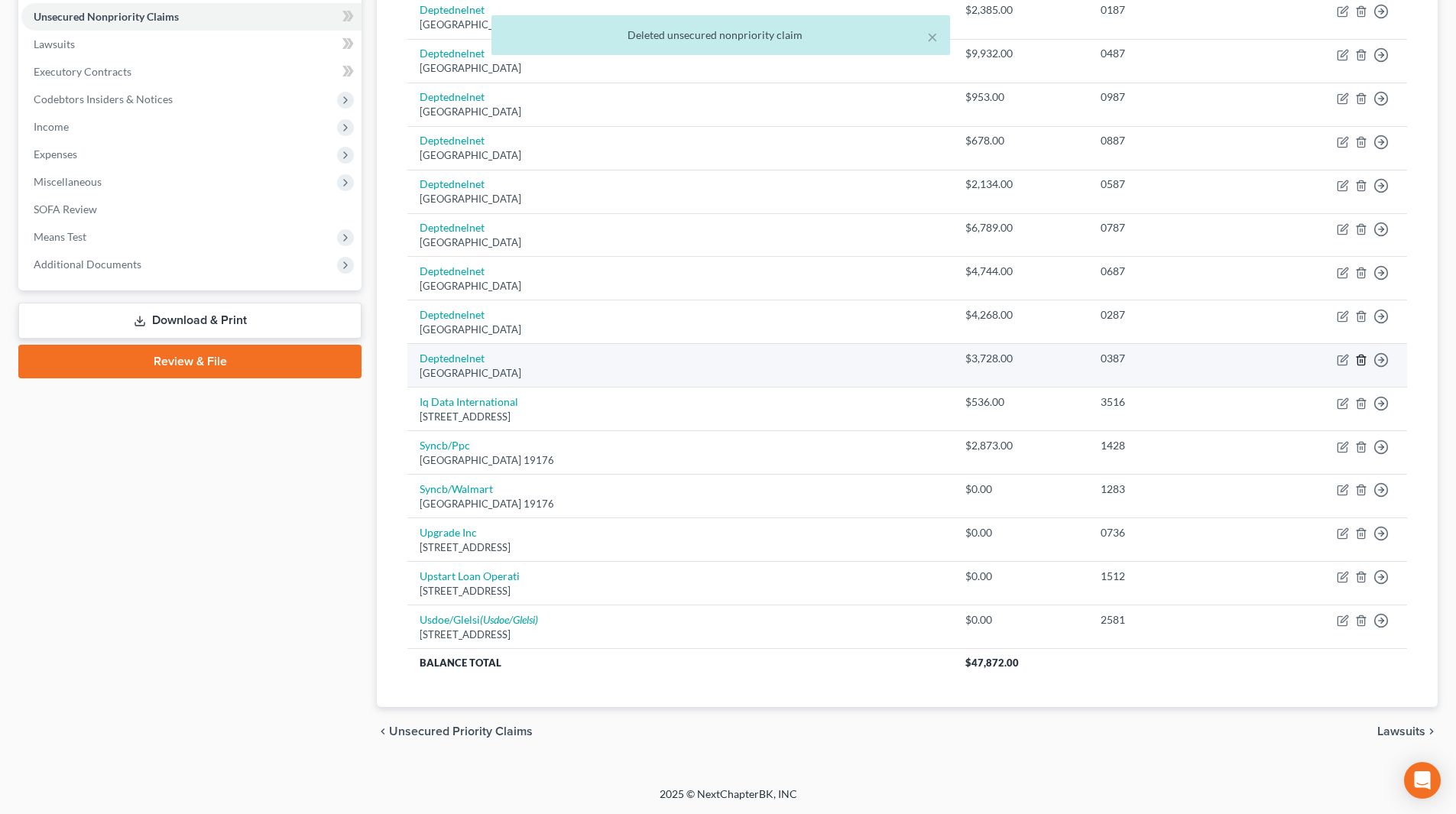
click at [1364, 359] on icon "button" at bounding box center [1361, 359] width 7 height 10
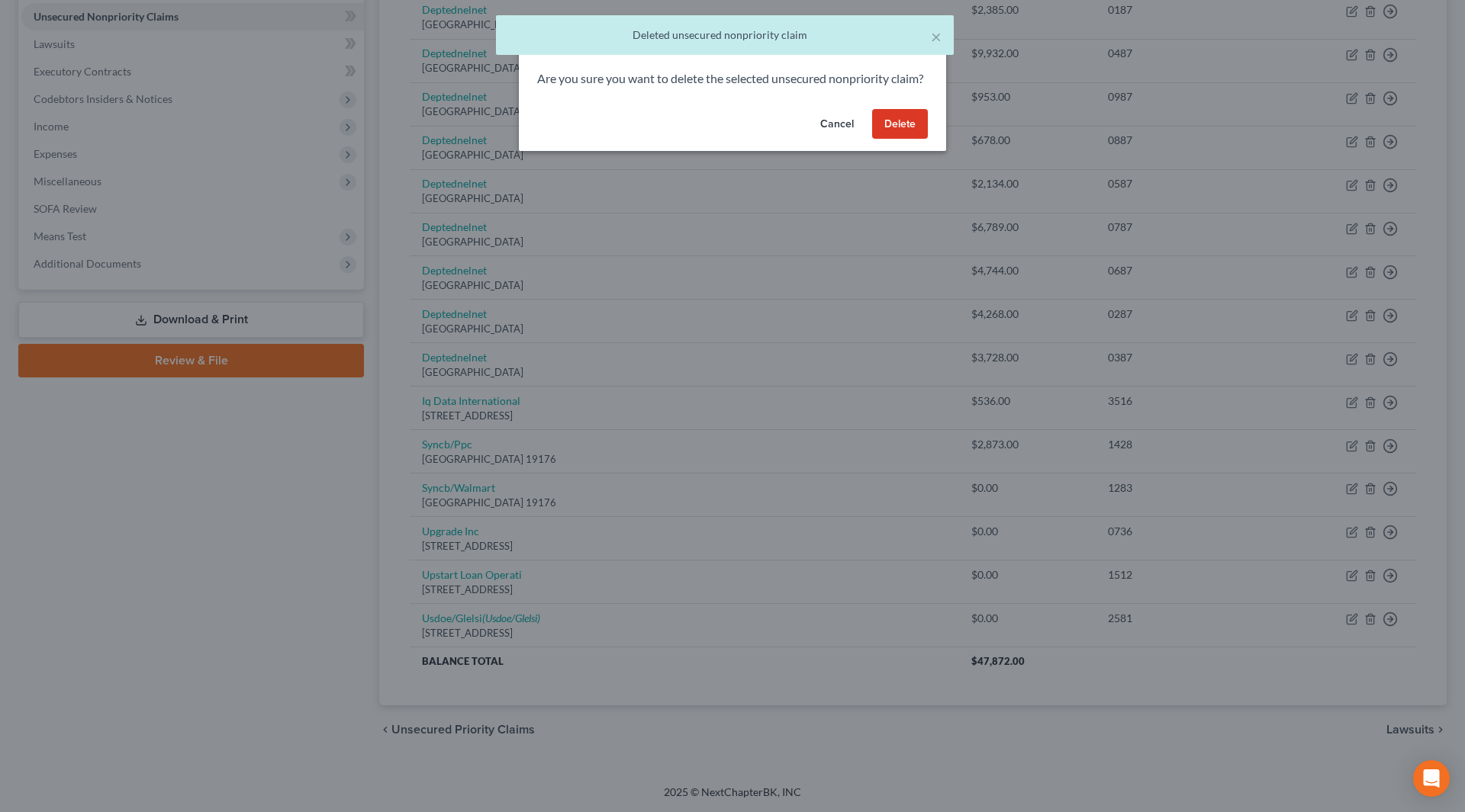
click at [912, 139] on button "Delete" at bounding box center [900, 125] width 56 height 31
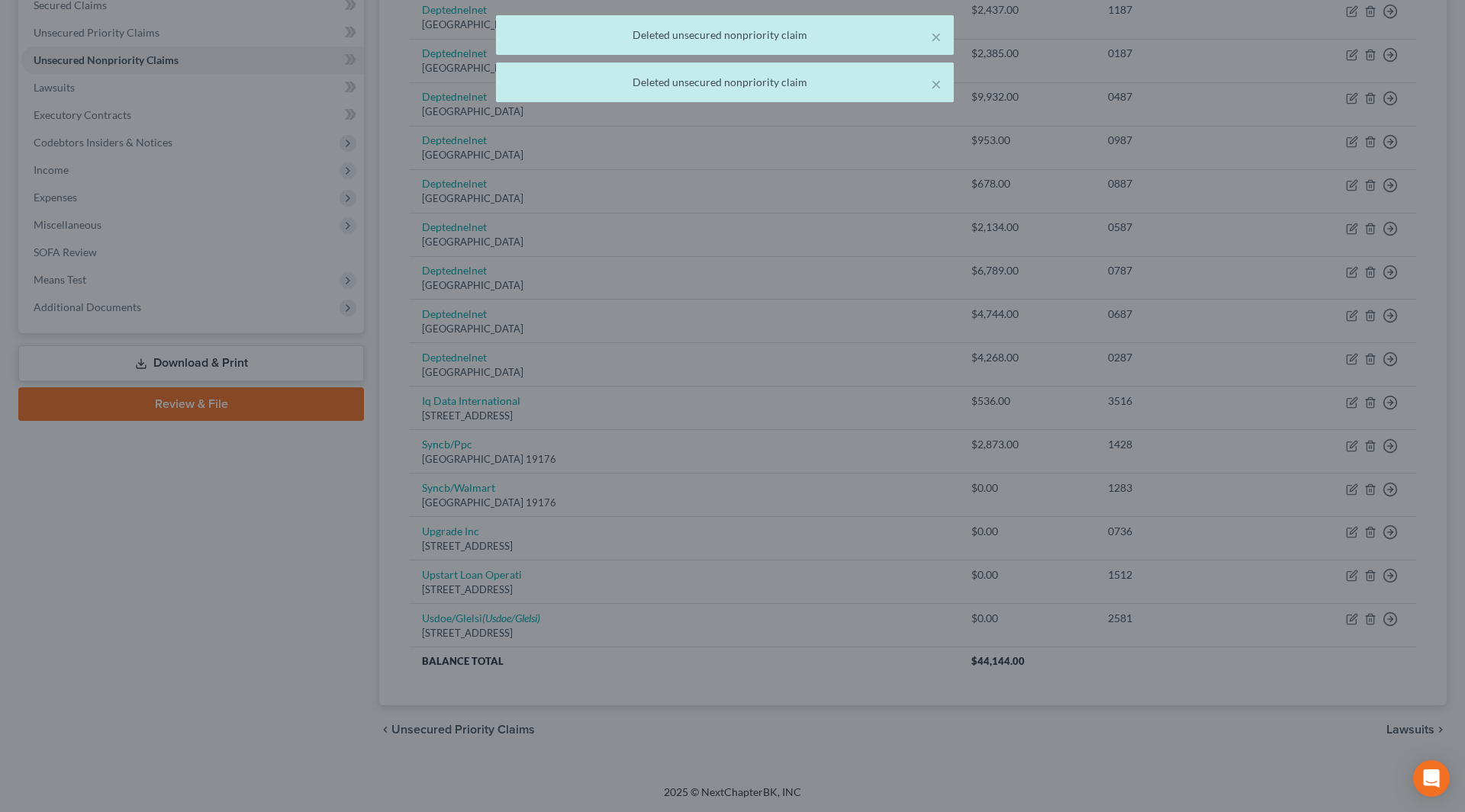
scroll to position [332, 0]
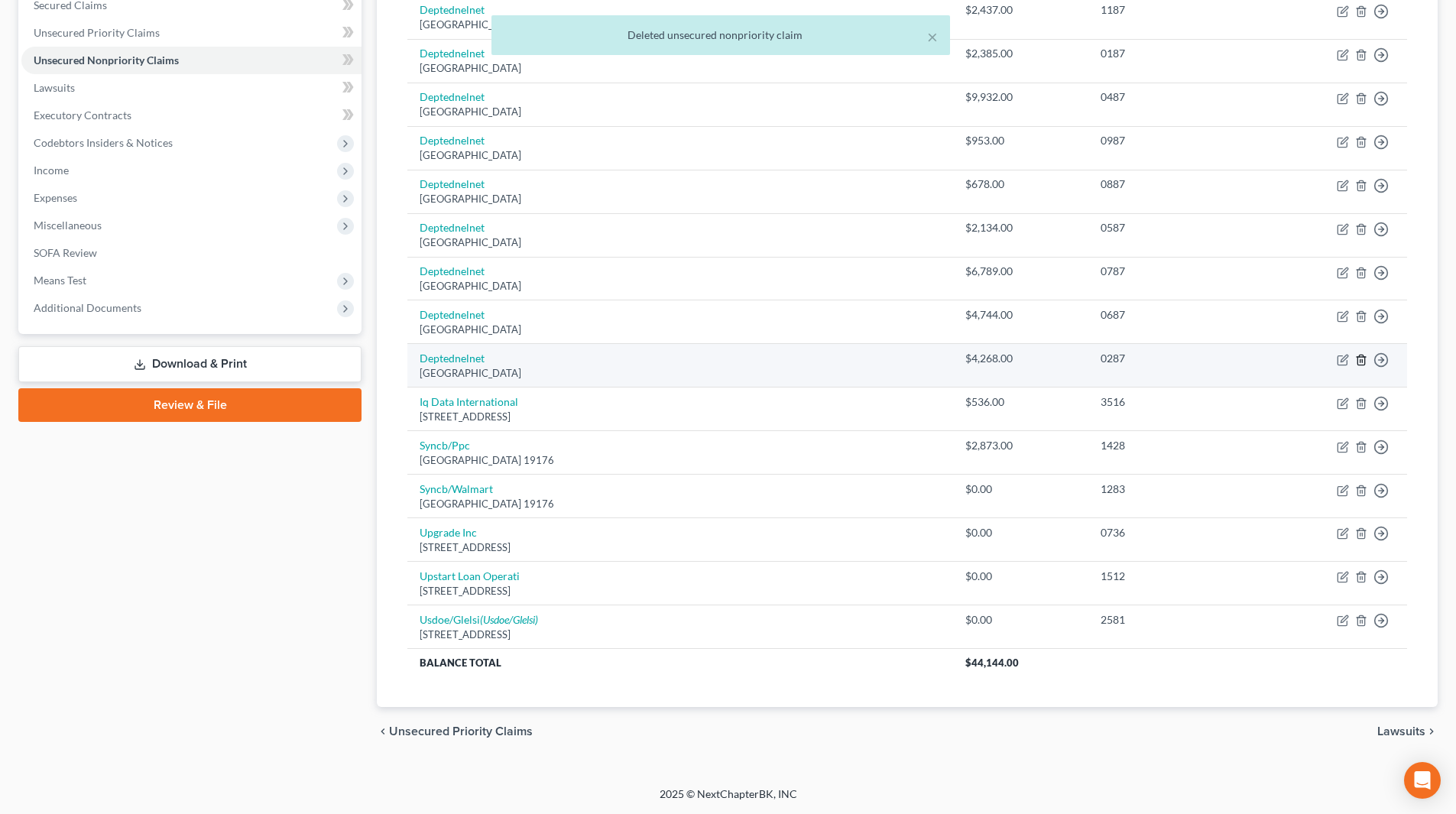
click at [1364, 357] on icon "button" at bounding box center [1361, 359] width 7 height 10
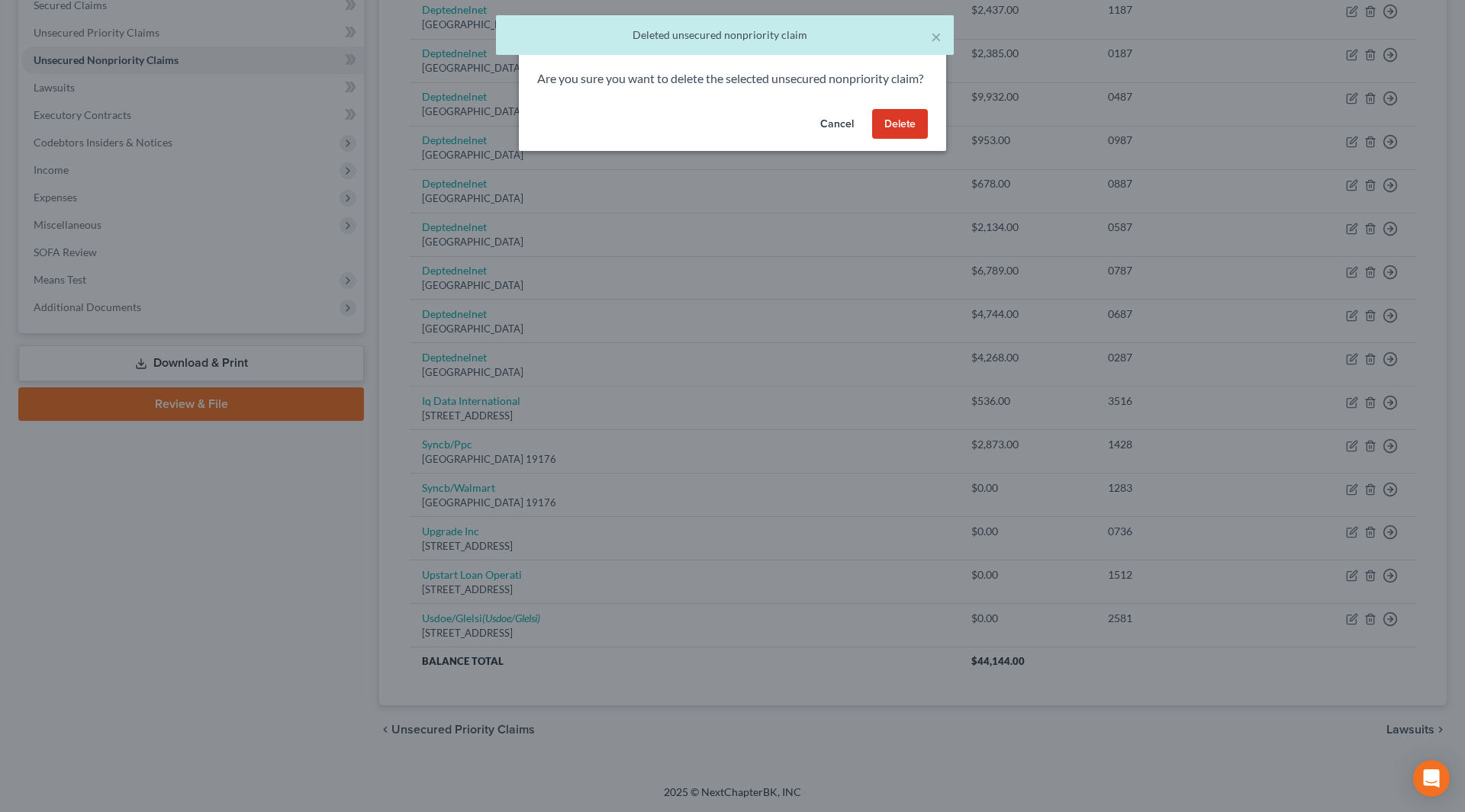
click at [900, 139] on button "Delete" at bounding box center [900, 125] width 56 height 31
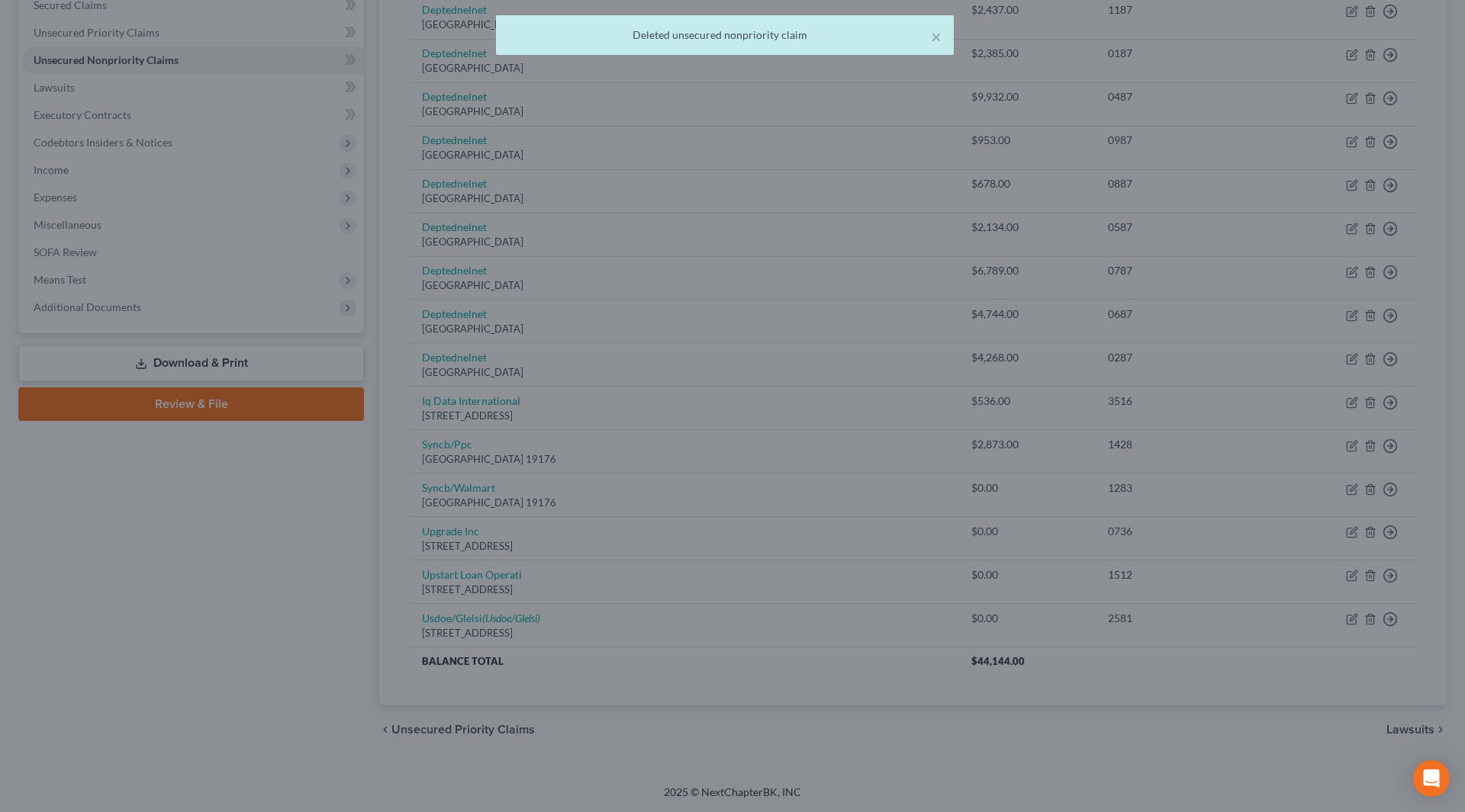
scroll to position [288, 0]
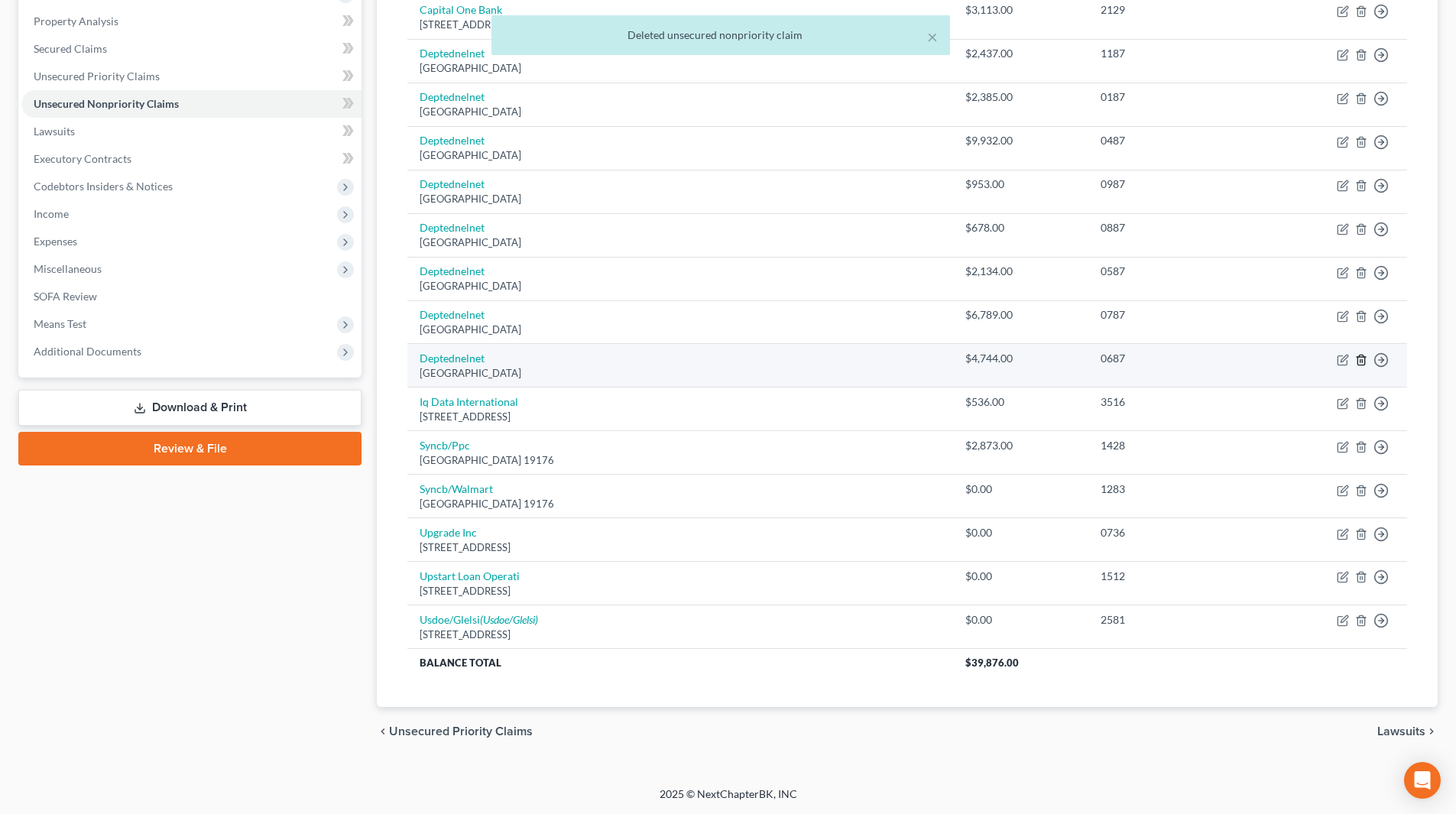
click at [1362, 358] on icon "button" at bounding box center [1361, 360] width 12 height 12
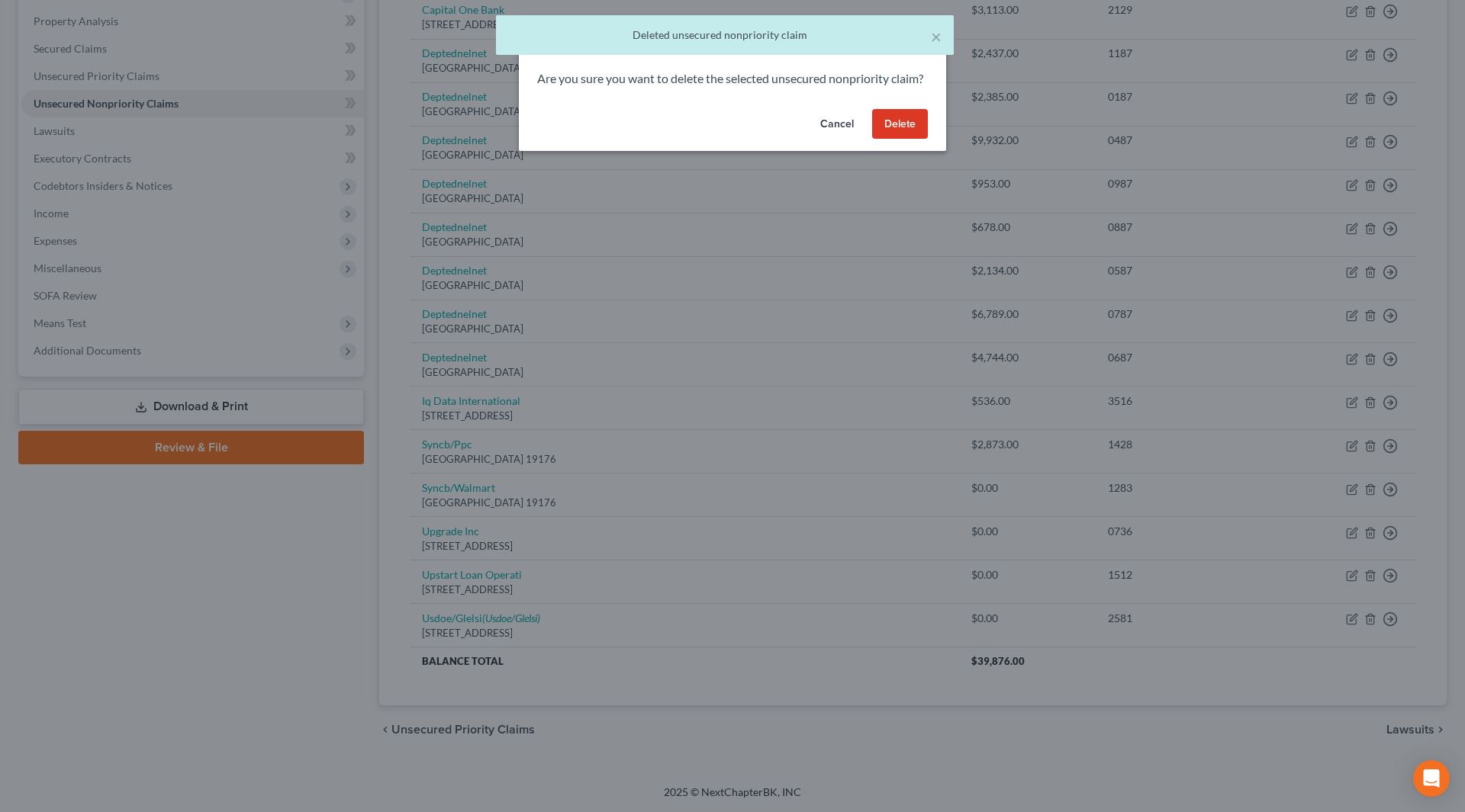
click at [903, 129] on button "Delete" at bounding box center [900, 125] width 56 height 31
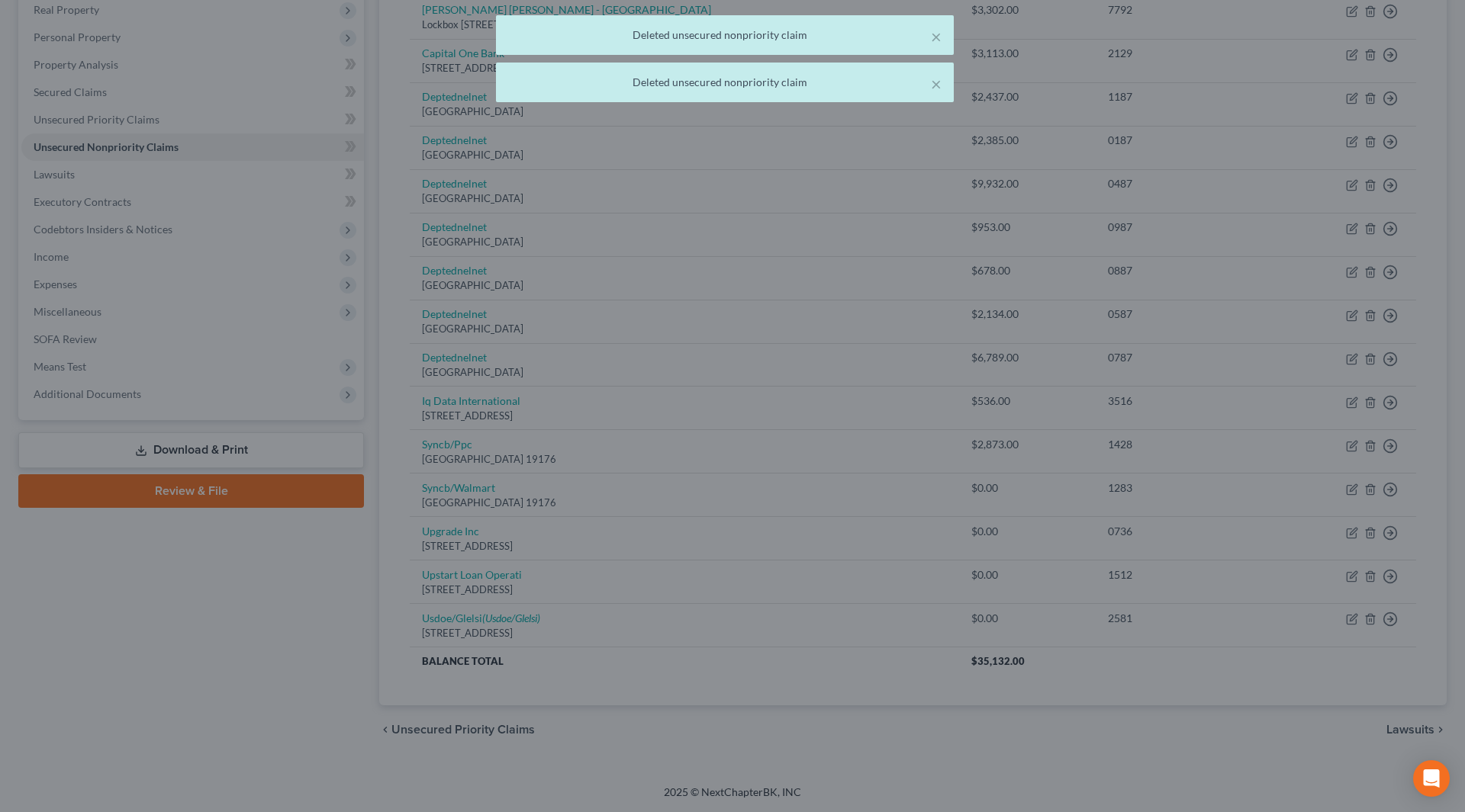
scroll to position [245, 0]
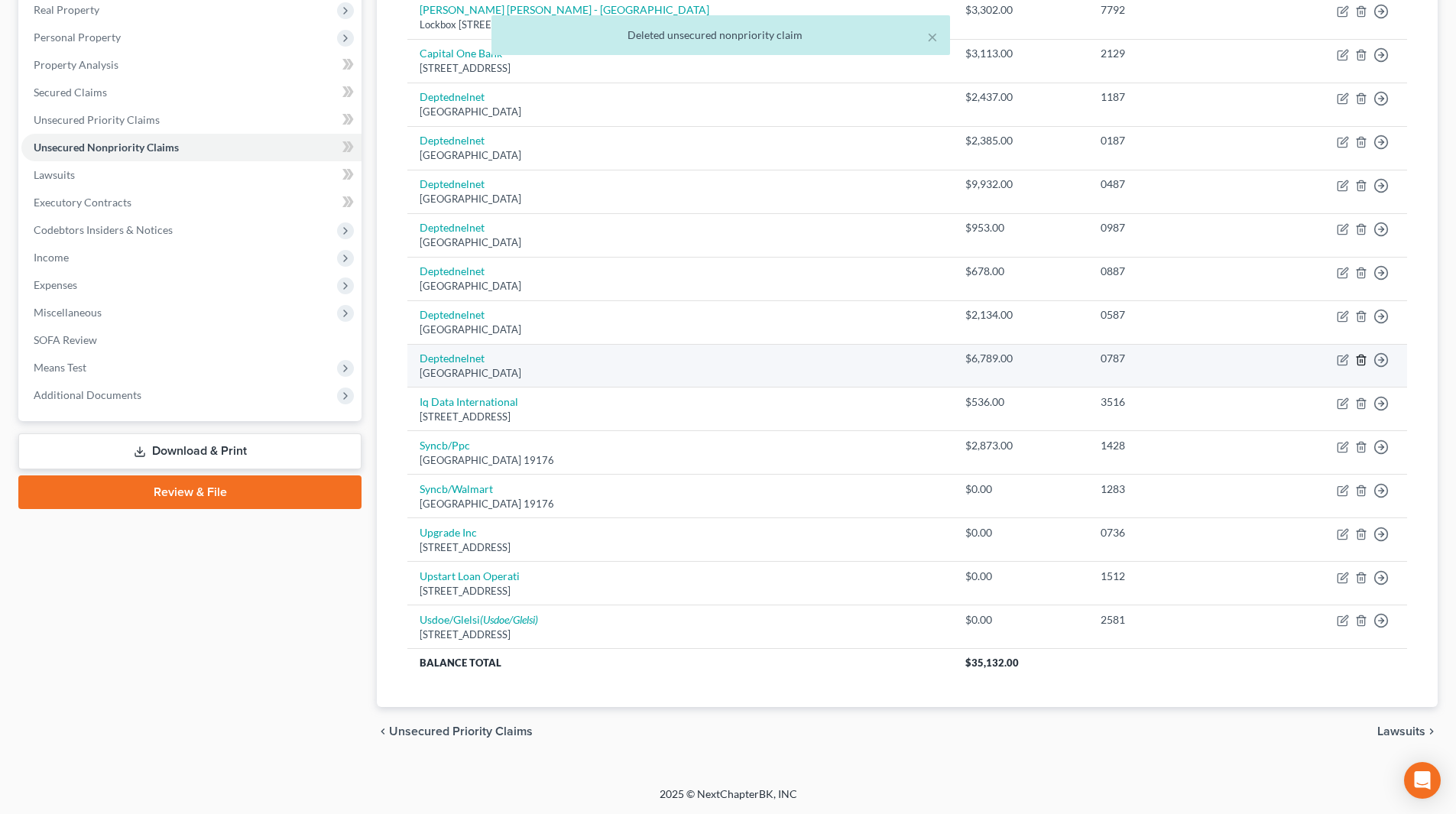
click at [1364, 358] on icon "button" at bounding box center [1361, 360] width 12 height 12
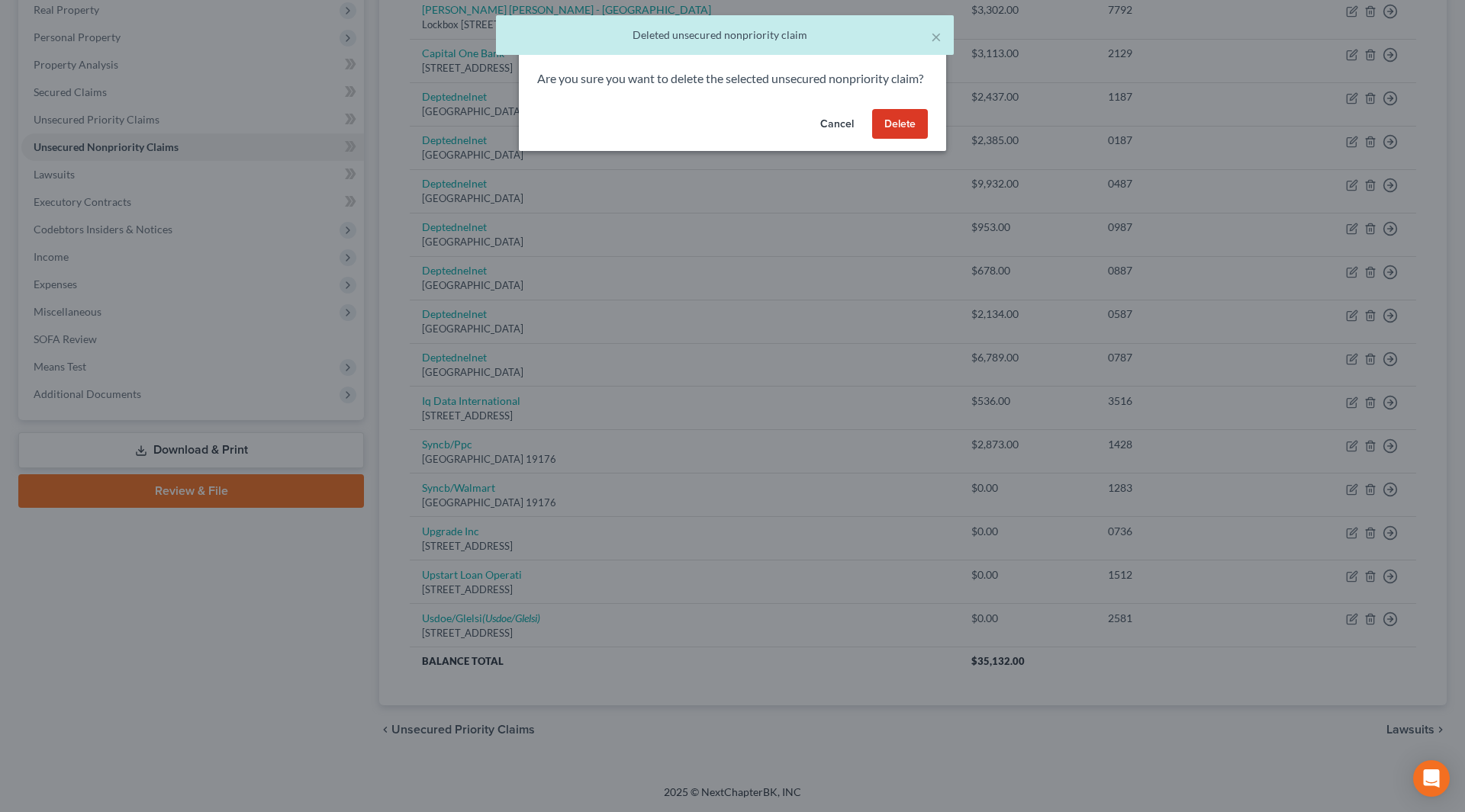
click at [896, 139] on button "Delete" at bounding box center [900, 125] width 56 height 31
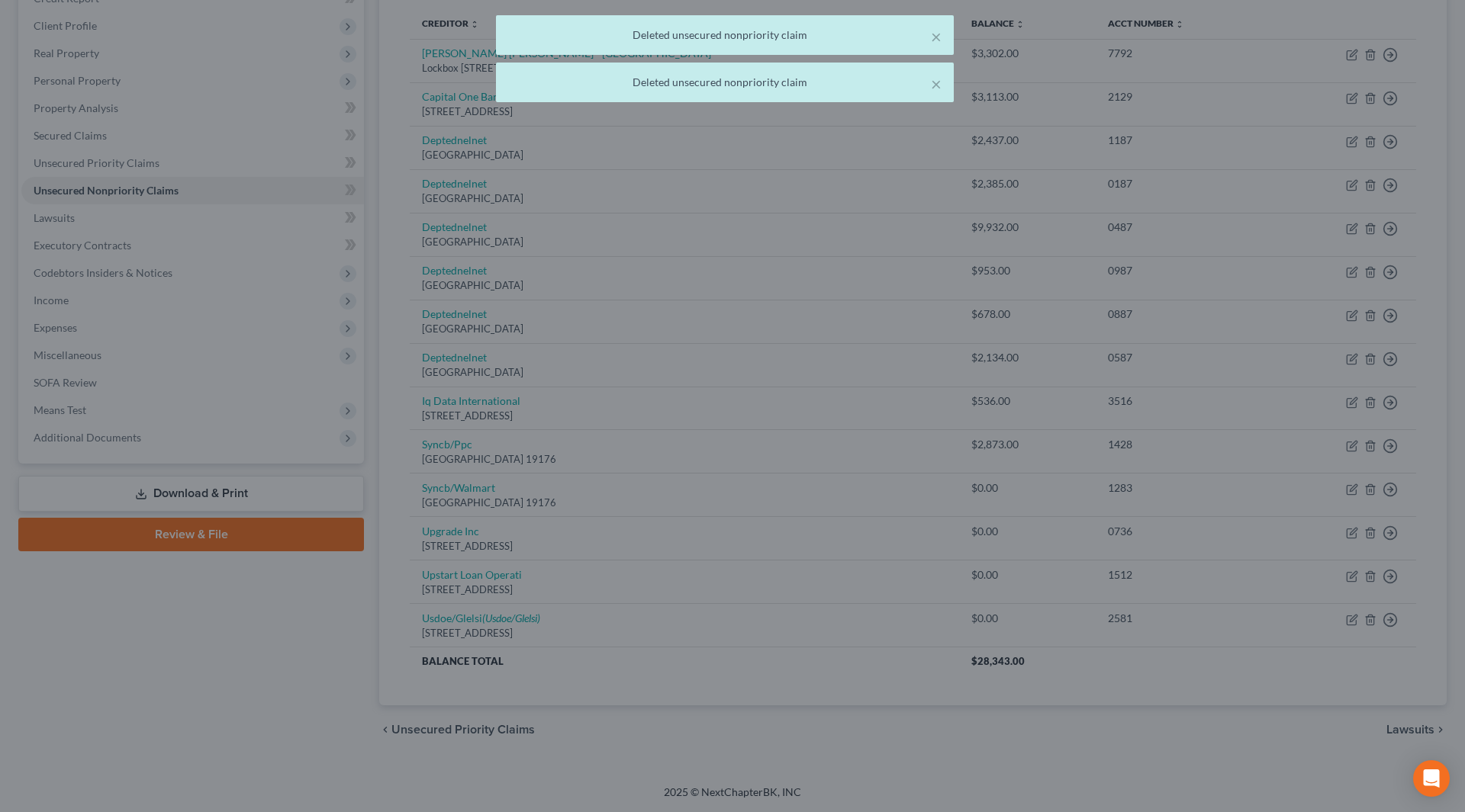
scroll to position [202, 0]
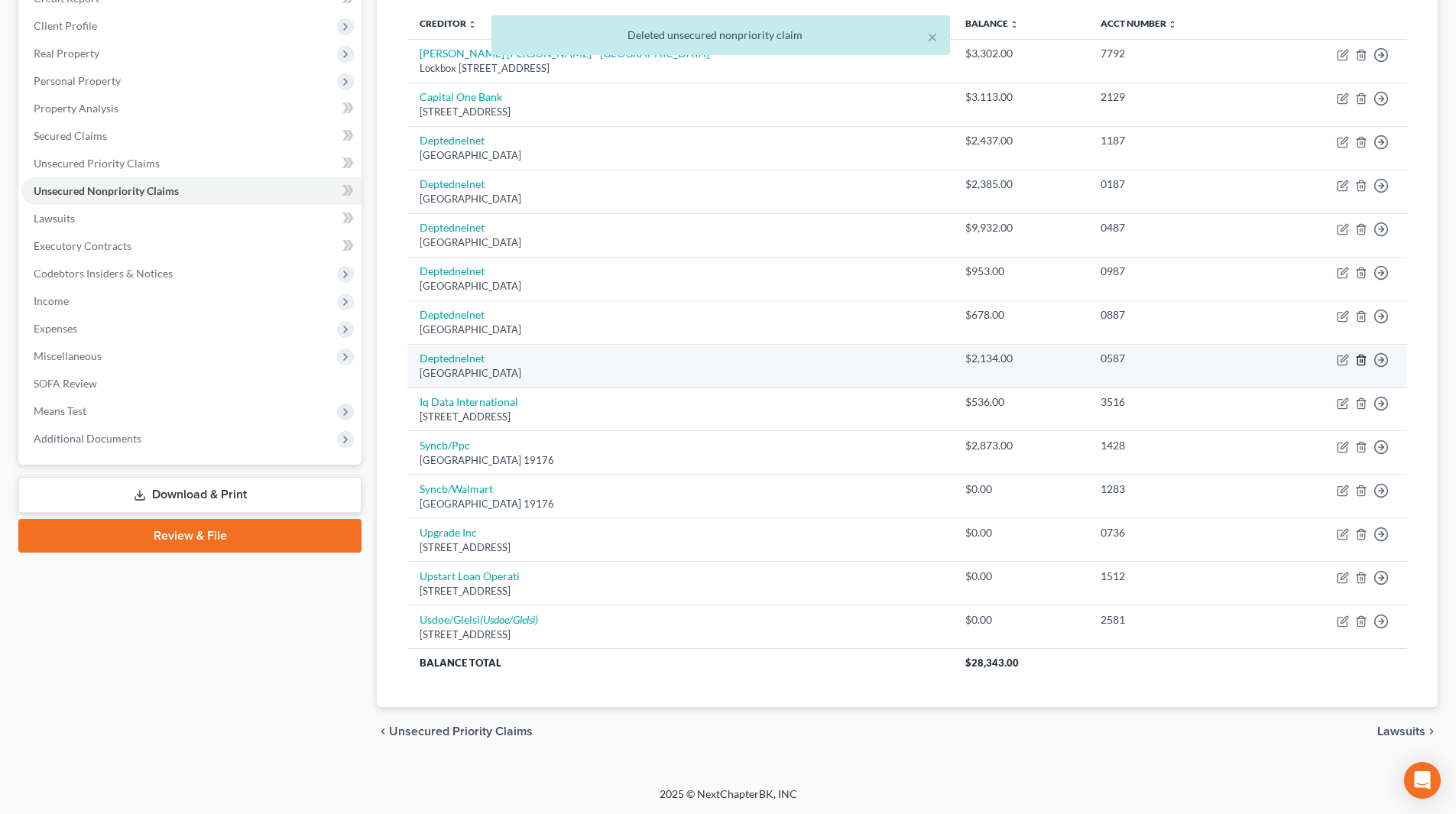
click at [1359, 357] on icon "button" at bounding box center [1361, 359] width 7 height 10
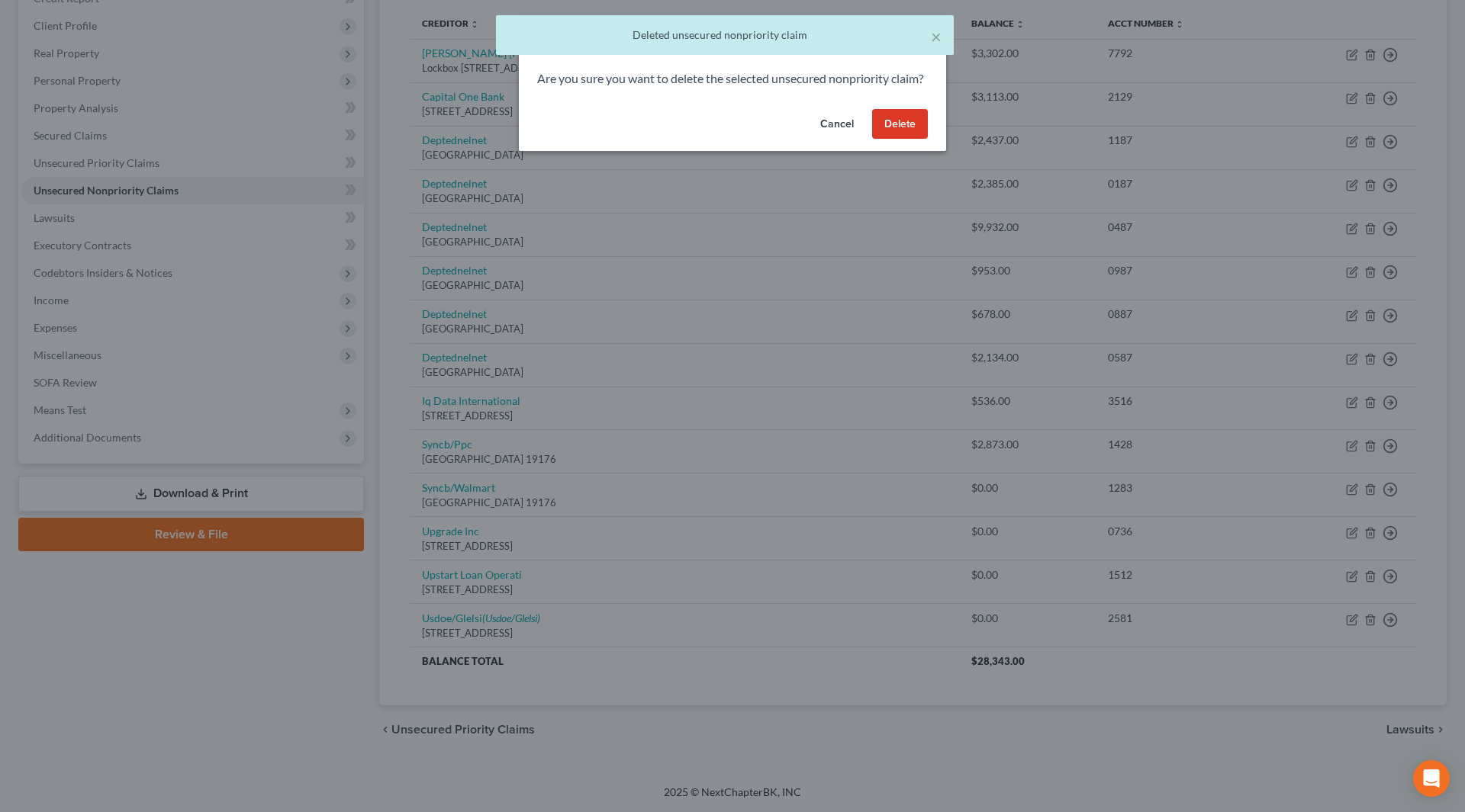
click at [901, 134] on button "Delete" at bounding box center [900, 125] width 56 height 31
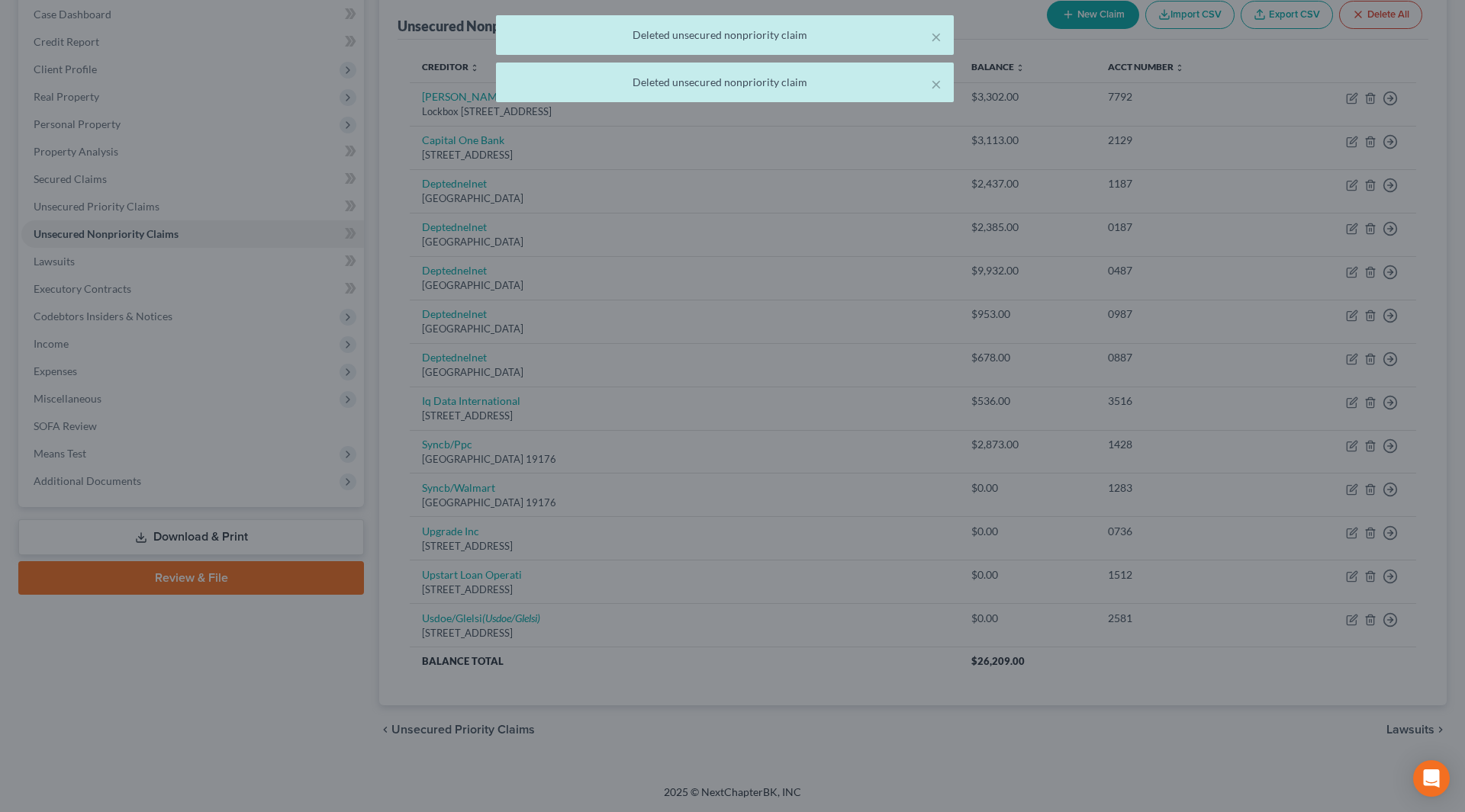
scroll to position [158, 0]
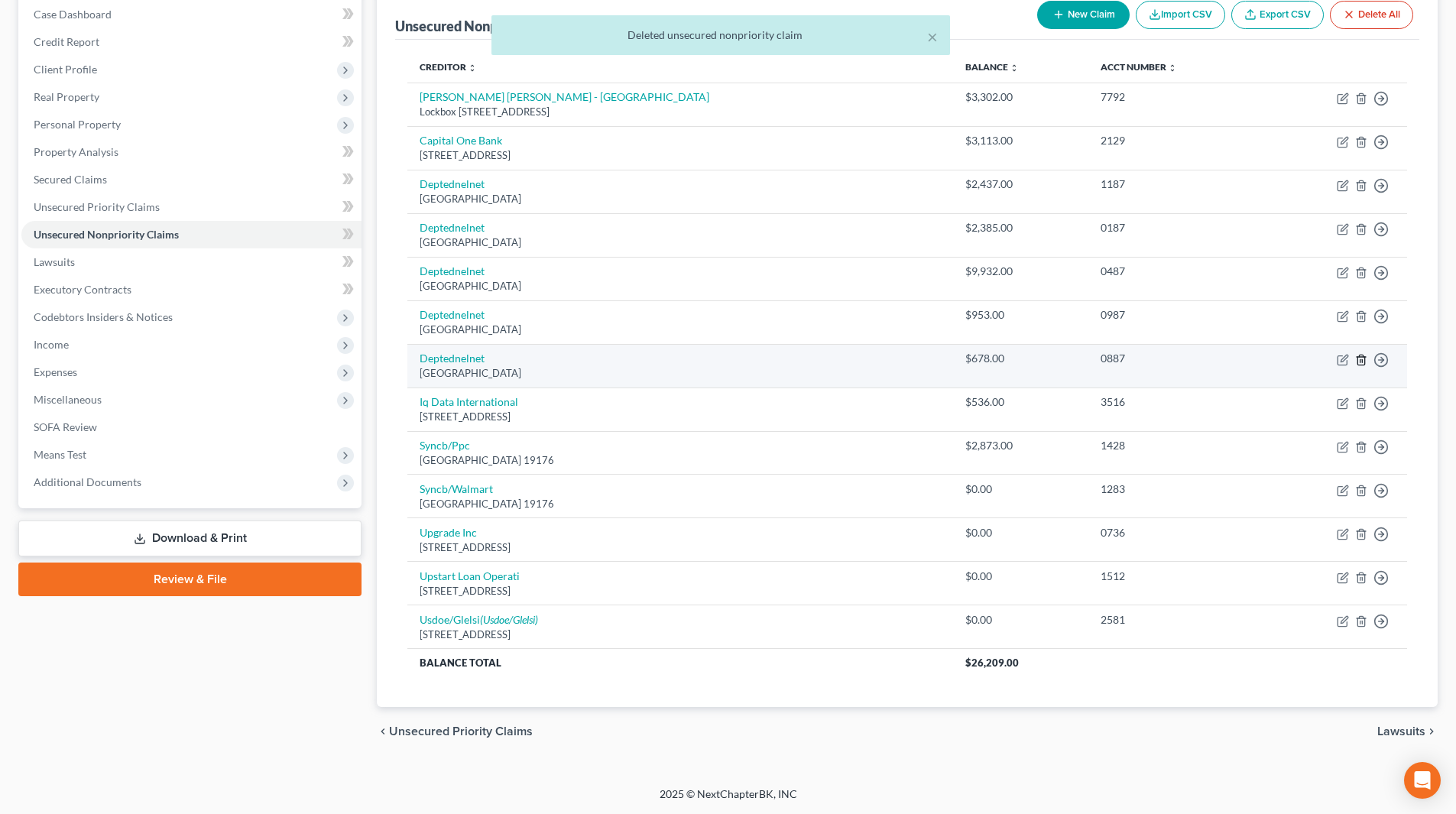
click at [1364, 357] on icon "button" at bounding box center [1361, 359] width 7 height 10
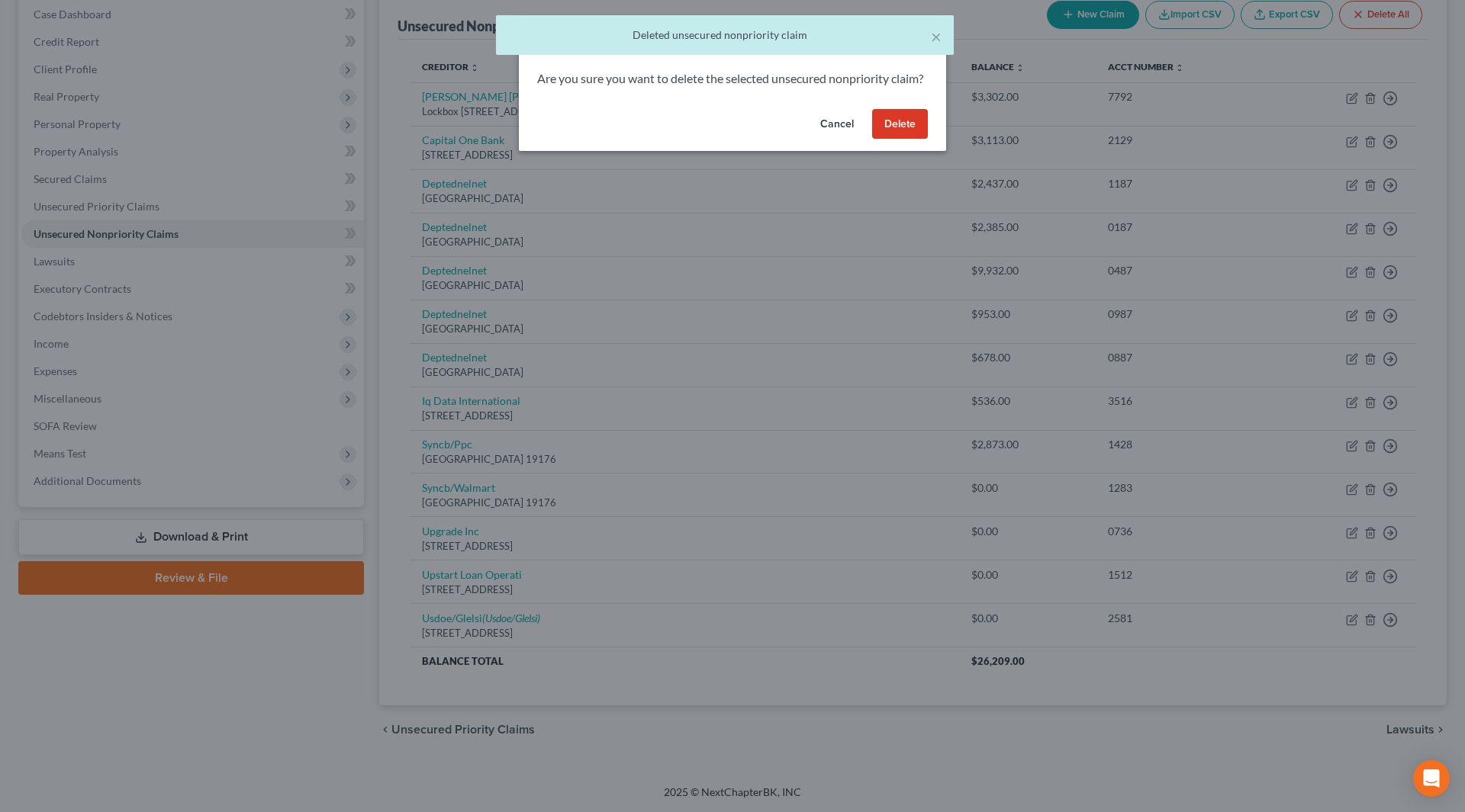
click at [903, 139] on button "Delete" at bounding box center [900, 125] width 56 height 31
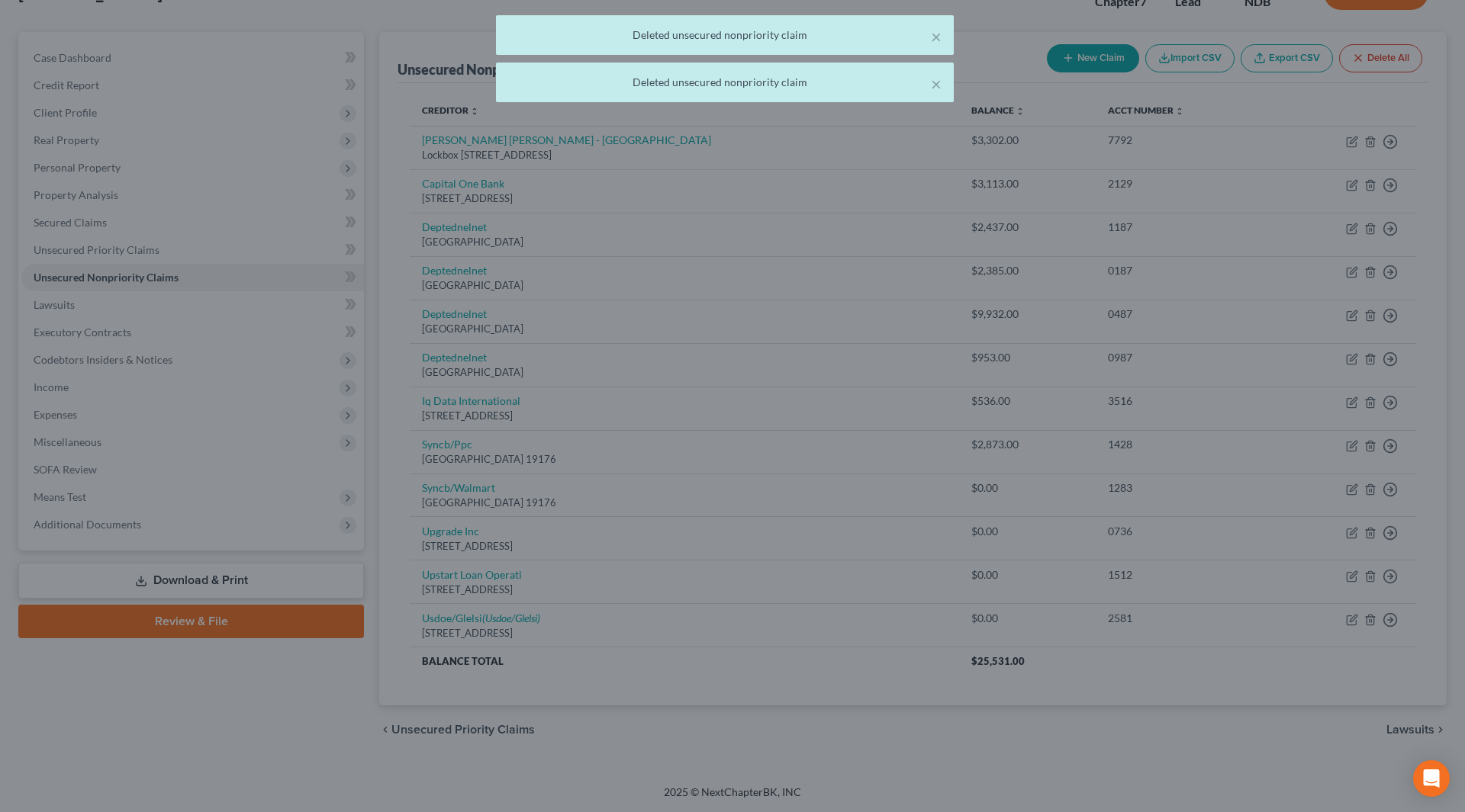
scroll to position [115, 0]
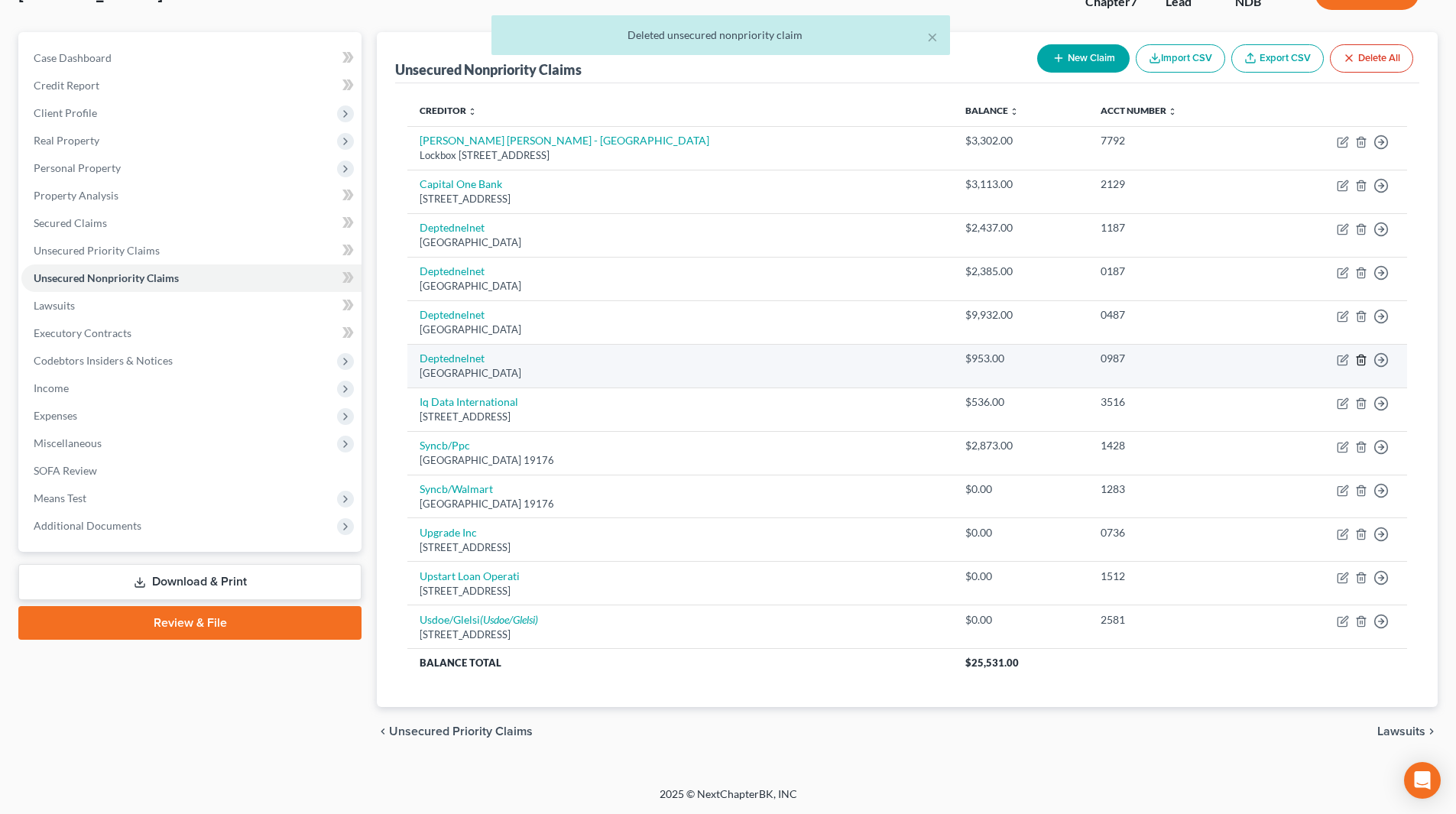
click at [1360, 357] on polyline "button" at bounding box center [1361, 357] width 9 height 0
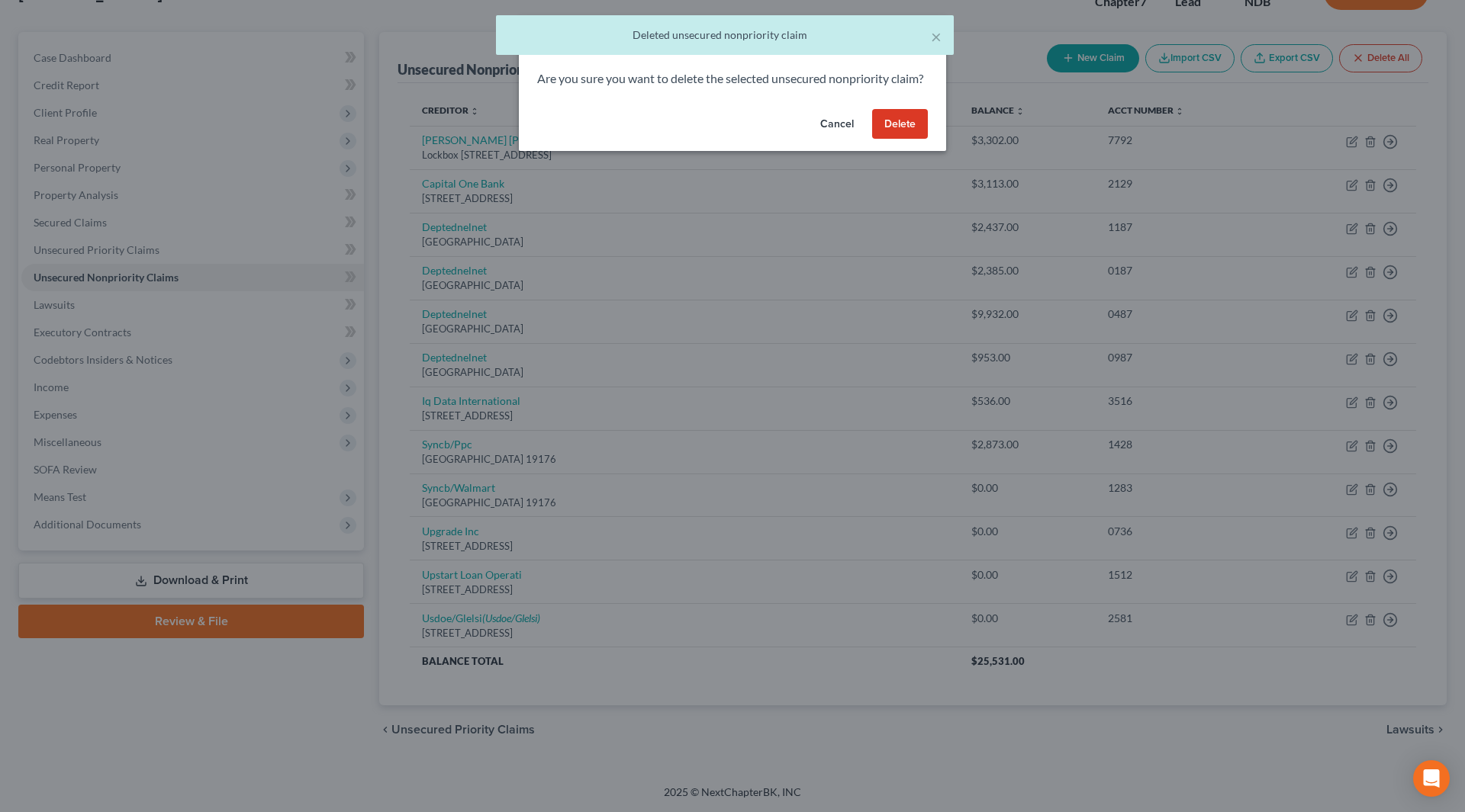
click at [902, 139] on button "Delete" at bounding box center [900, 125] width 56 height 31
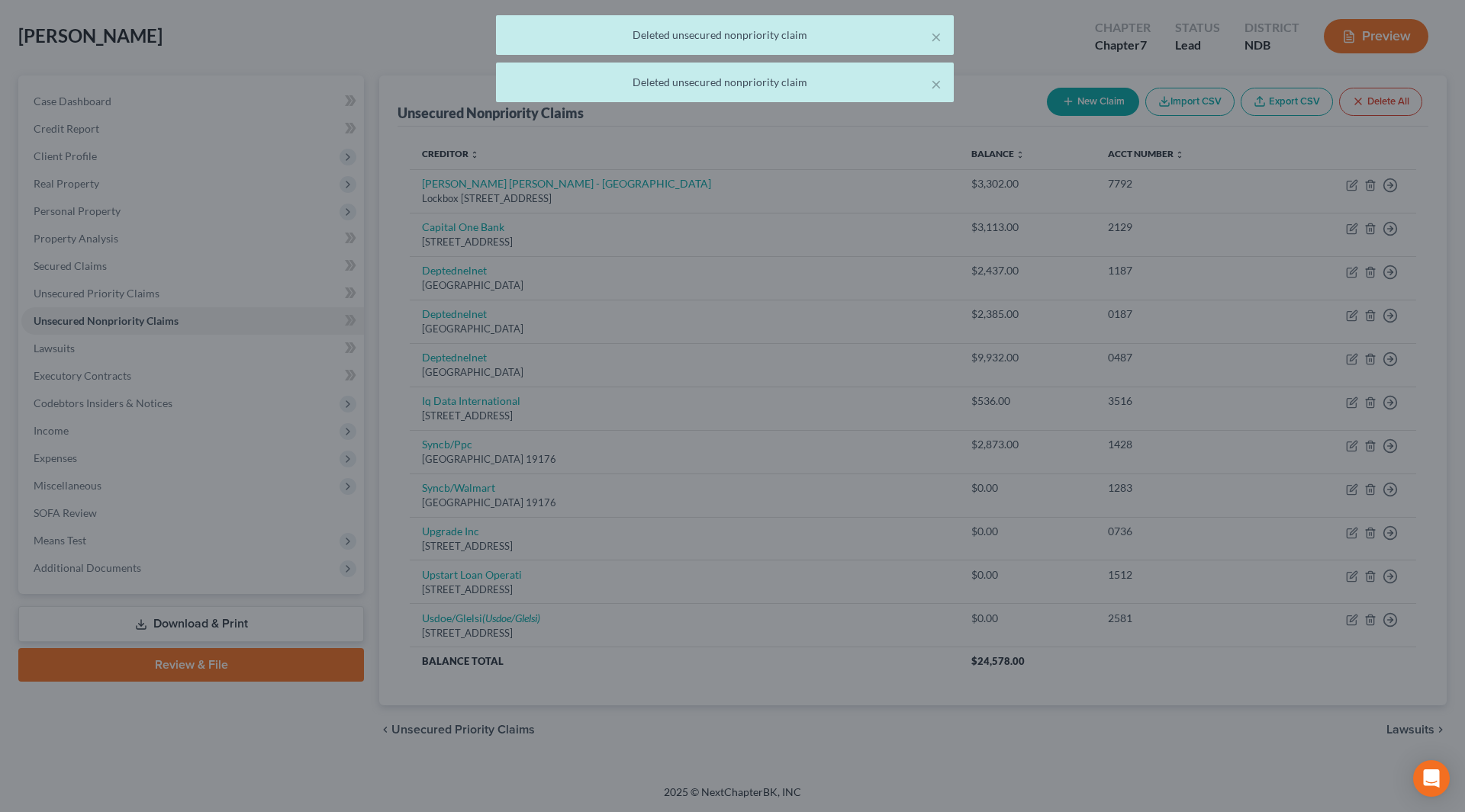
scroll to position [71, 0]
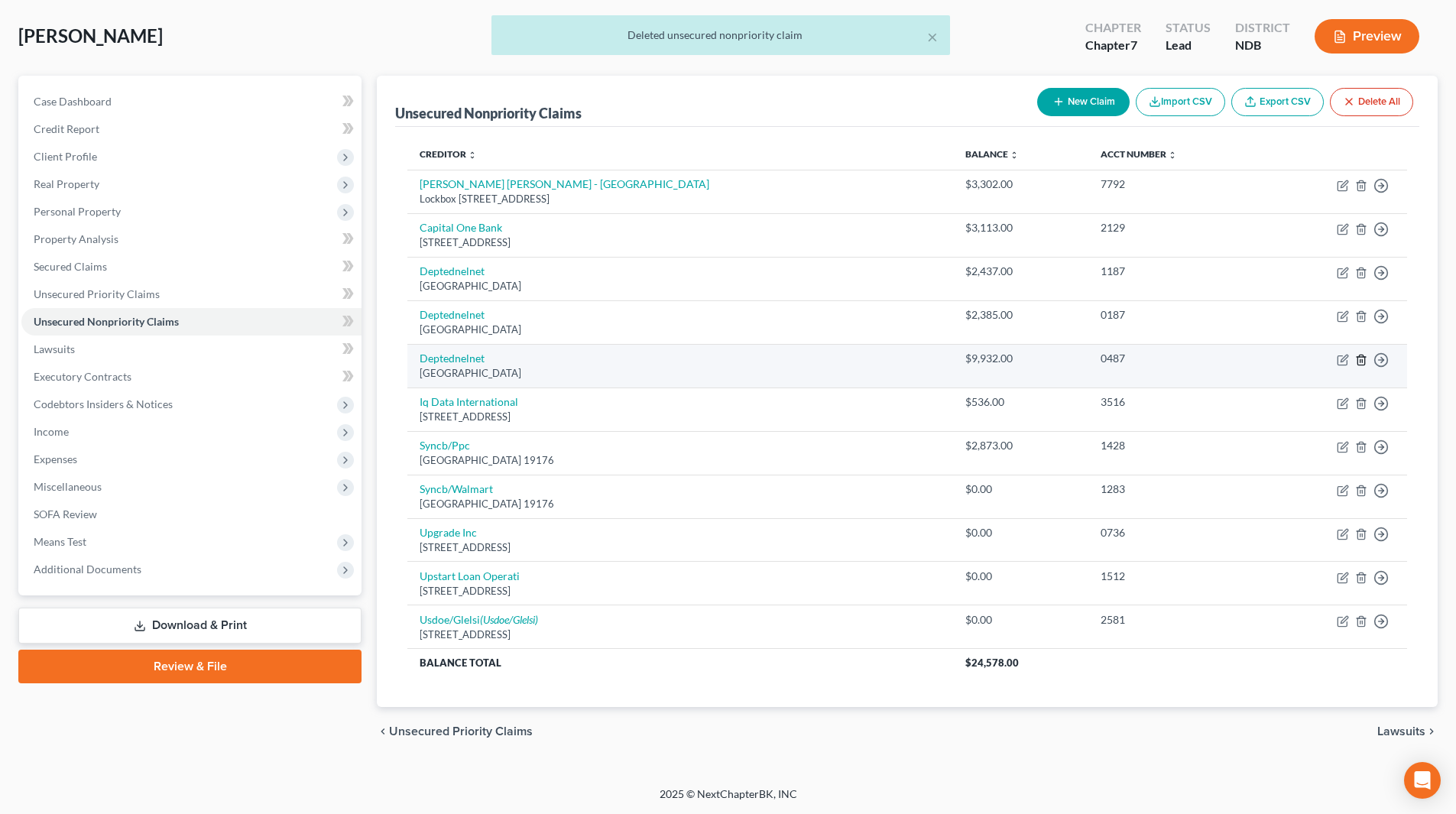
click at [1356, 362] on icon "button" at bounding box center [1361, 360] width 12 height 12
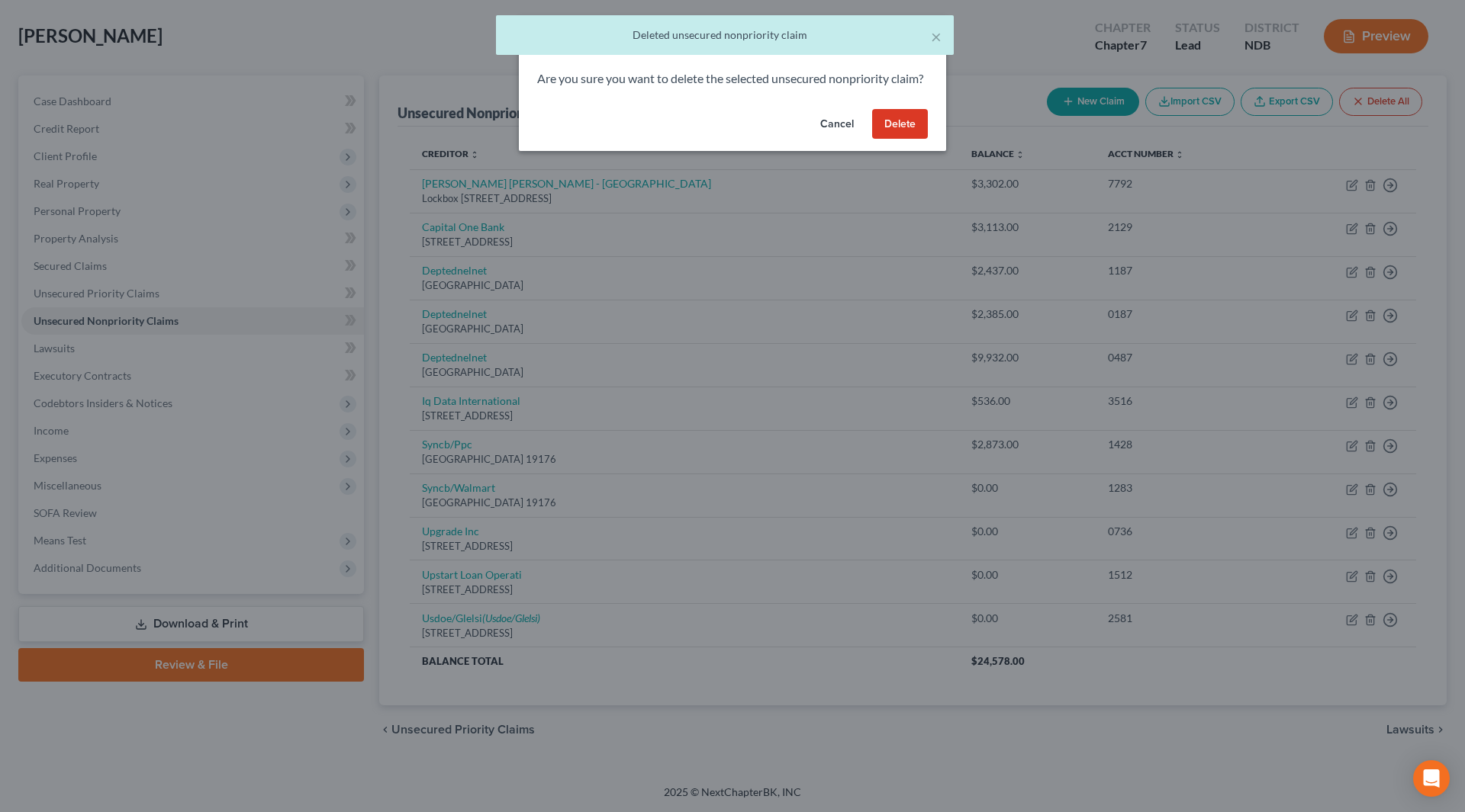
click at [902, 139] on button "Delete" at bounding box center [900, 125] width 56 height 31
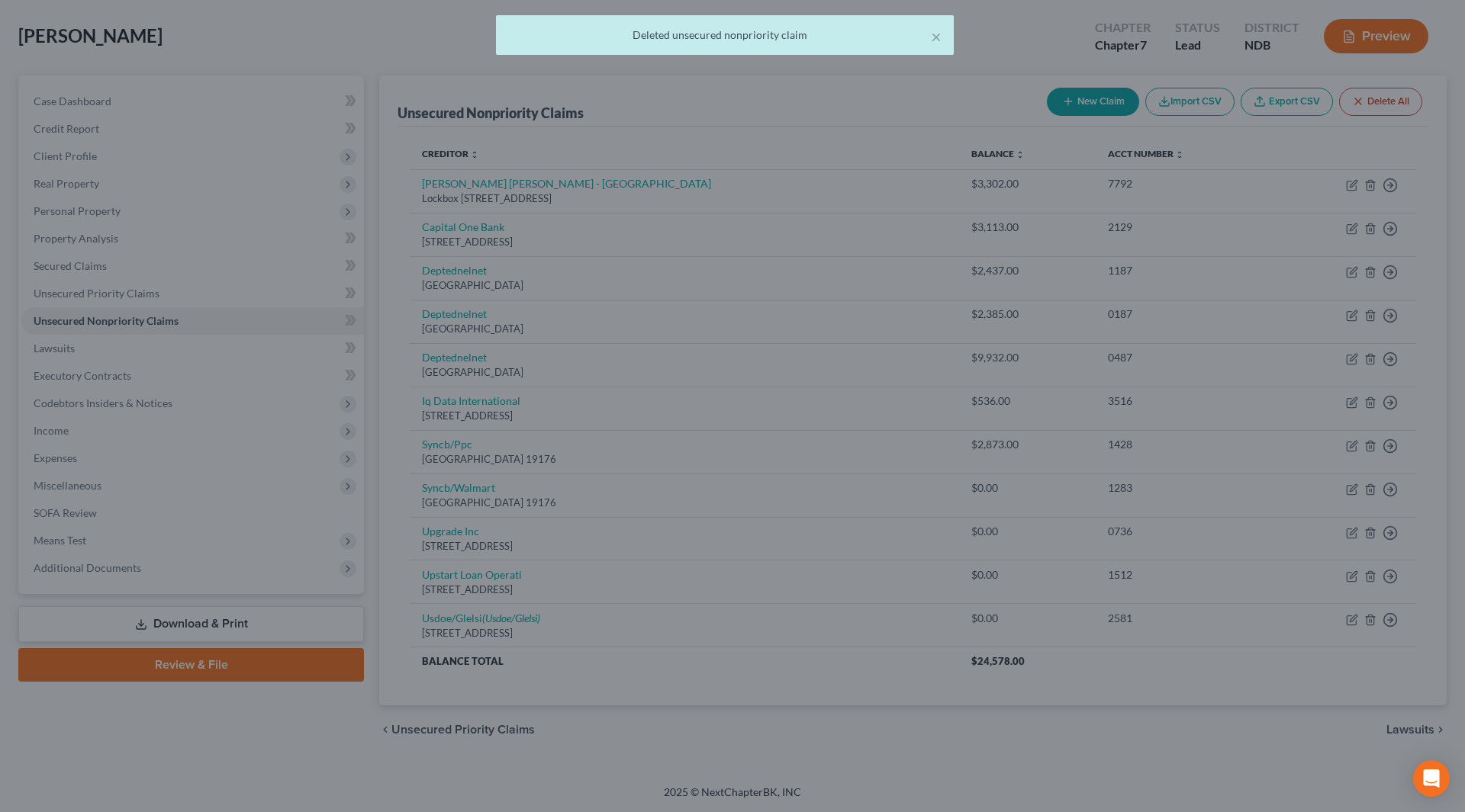
scroll to position [27, 0]
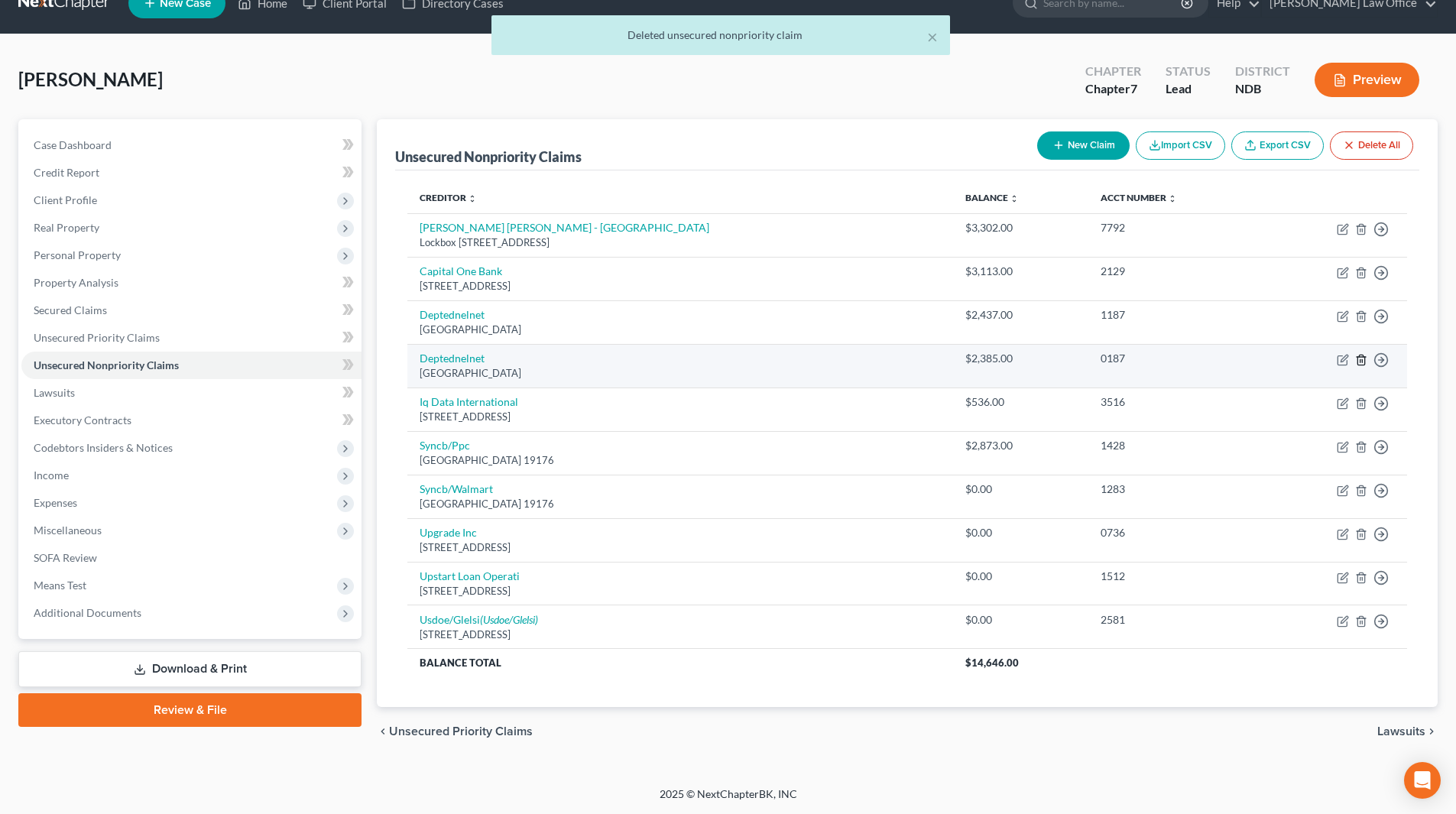
click at [1360, 357] on polyline "button" at bounding box center [1361, 357] width 9 height 0
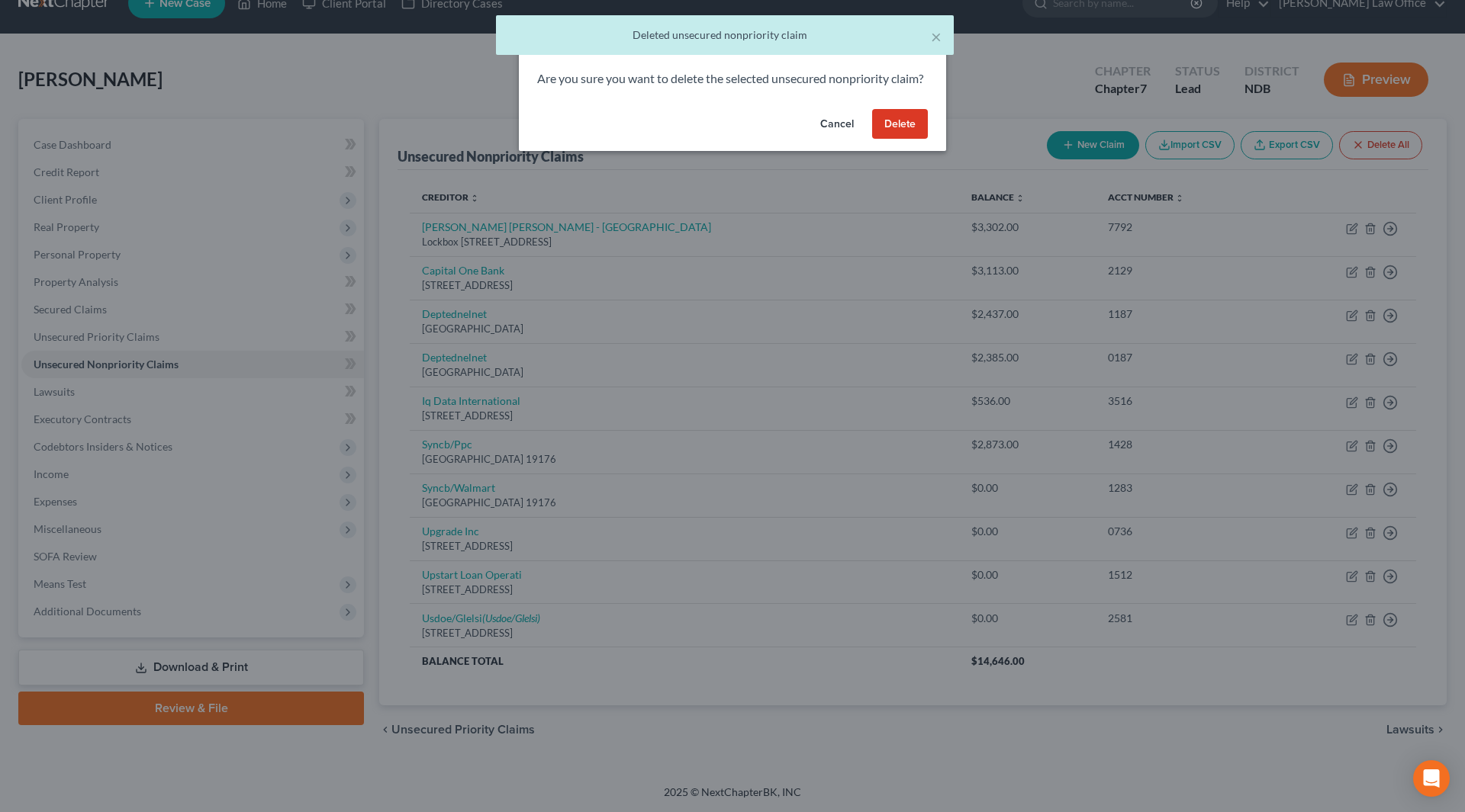
click at [895, 139] on button "Delete" at bounding box center [900, 125] width 56 height 31
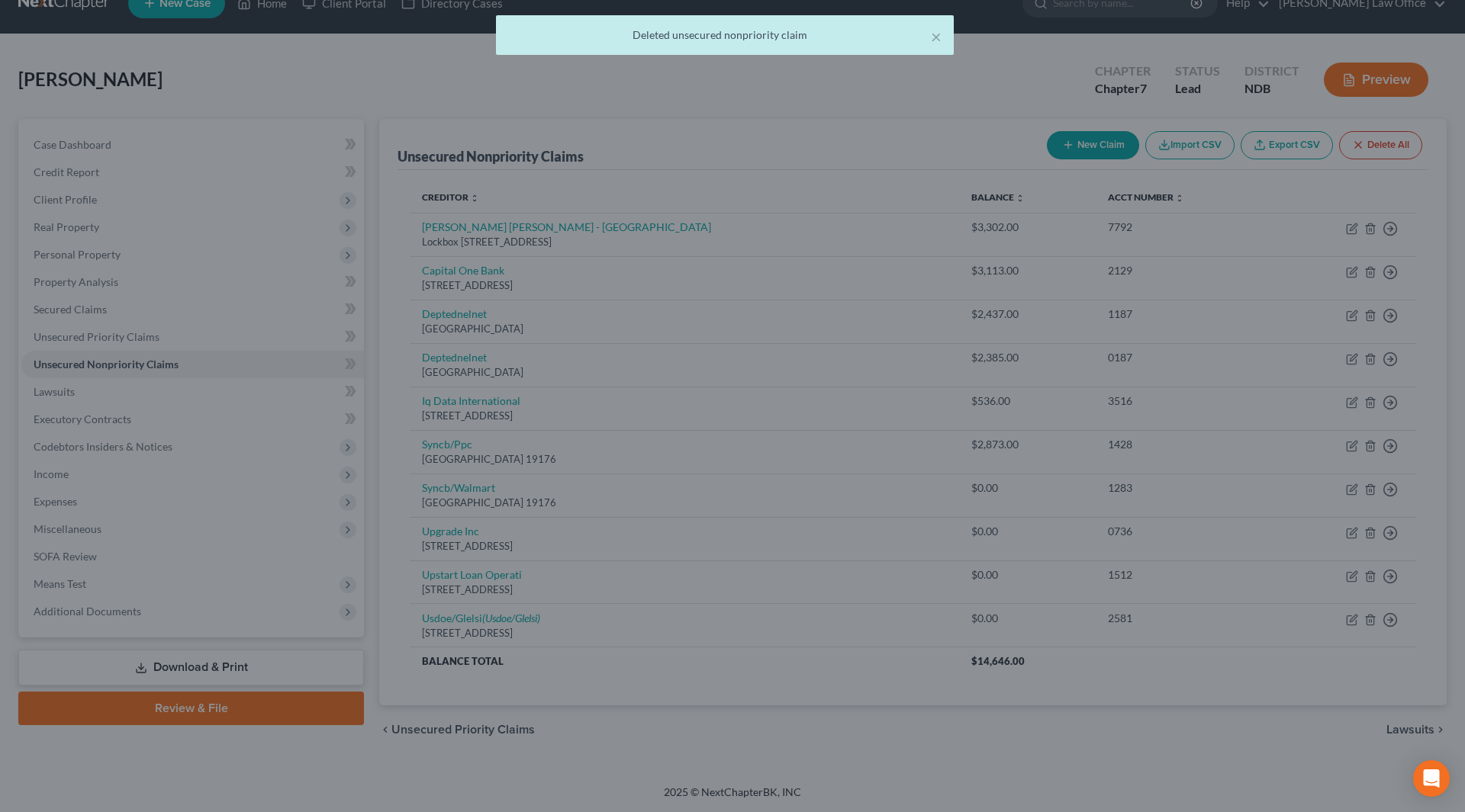
scroll to position [0, 0]
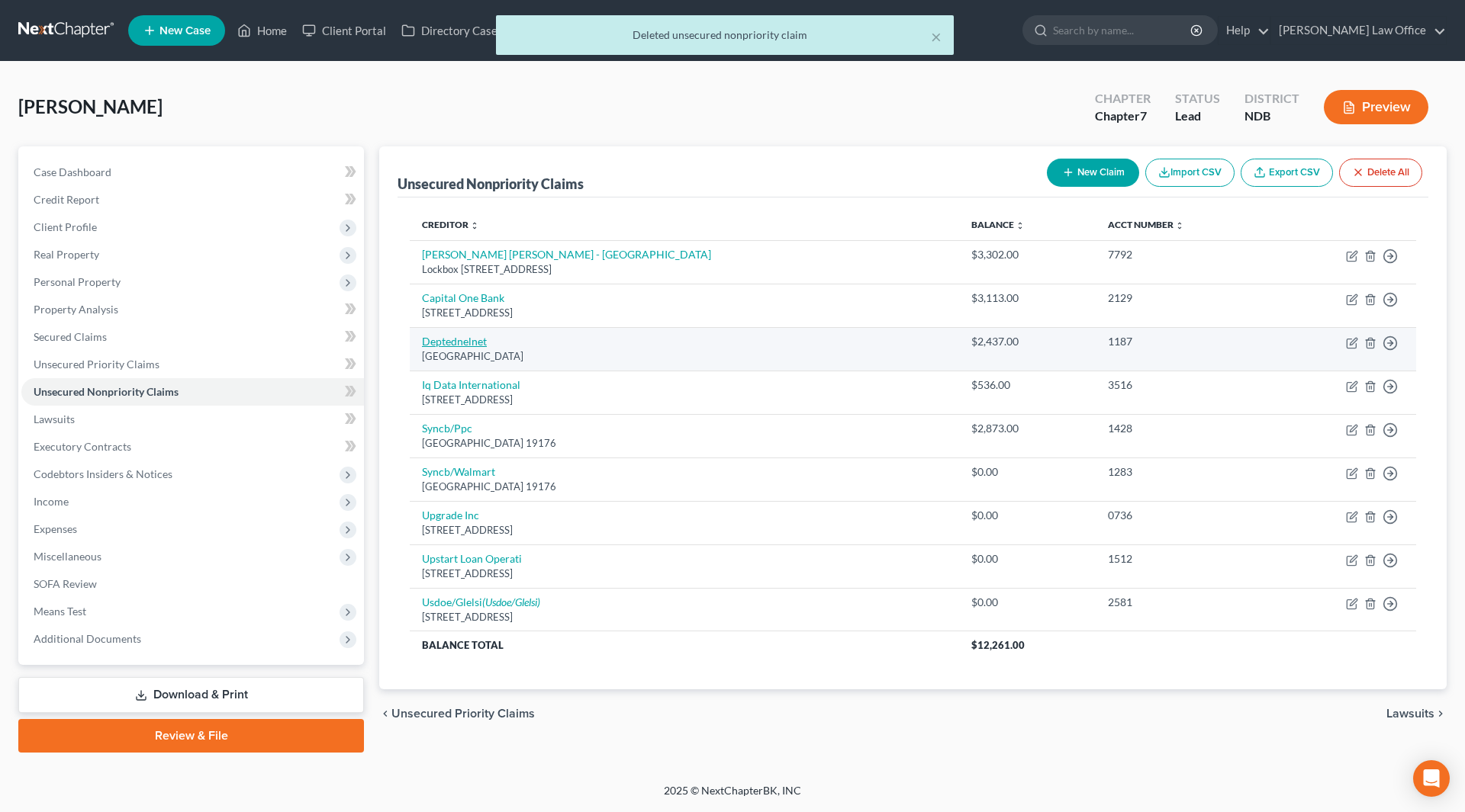
click at [453, 344] on link "Deptednelnet" at bounding box center [455, 341] width 65 height 13
select select "30"
select select "17"
select select "0"
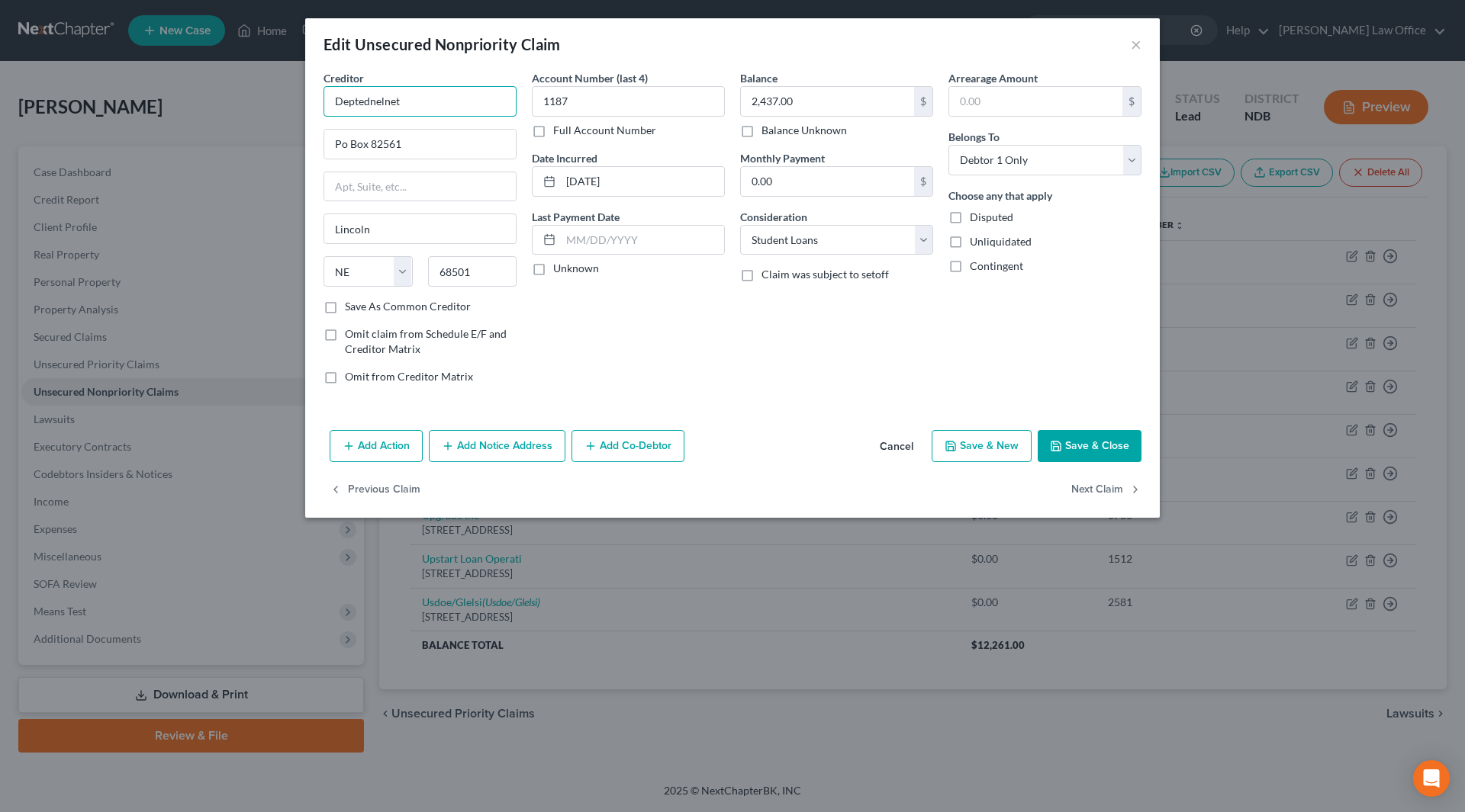
click at [436, 110] on input "Deptednelnet" at bounding box center [420, 101] width 193 height 31
drag, startPoint x: 436, startPoint y: 107, endPoint x: 299, endPoint y: 118, distance: 137.4
click at [299, 118] on div "Edit Unsecured Nonpriority Claim × Creditor * Deptednelnet Po Box 82561 Lincoln…" at bounding box center [732, 406] width 1465 height 812
type input "Nelnet"
click at [396, 134] on div "Nelnet" at bounding box center [414, 127] width 158 height 15
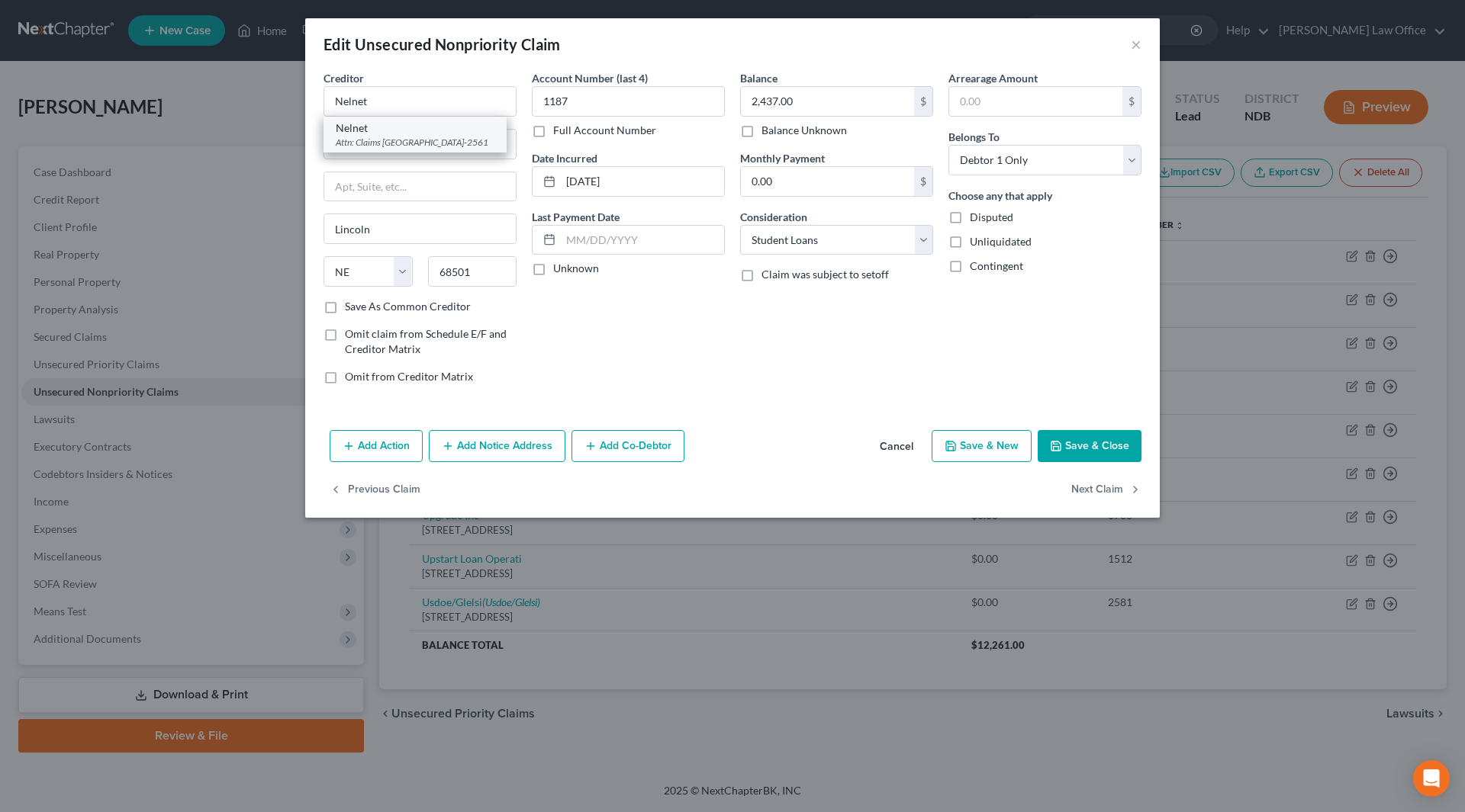
type input "Attn: Claims"
type input "PO Box 82561"
type input "68501-2561"
click at [496, 440] on button "Add Notice Address" at bounding box center [496, 446] width 137 height 32
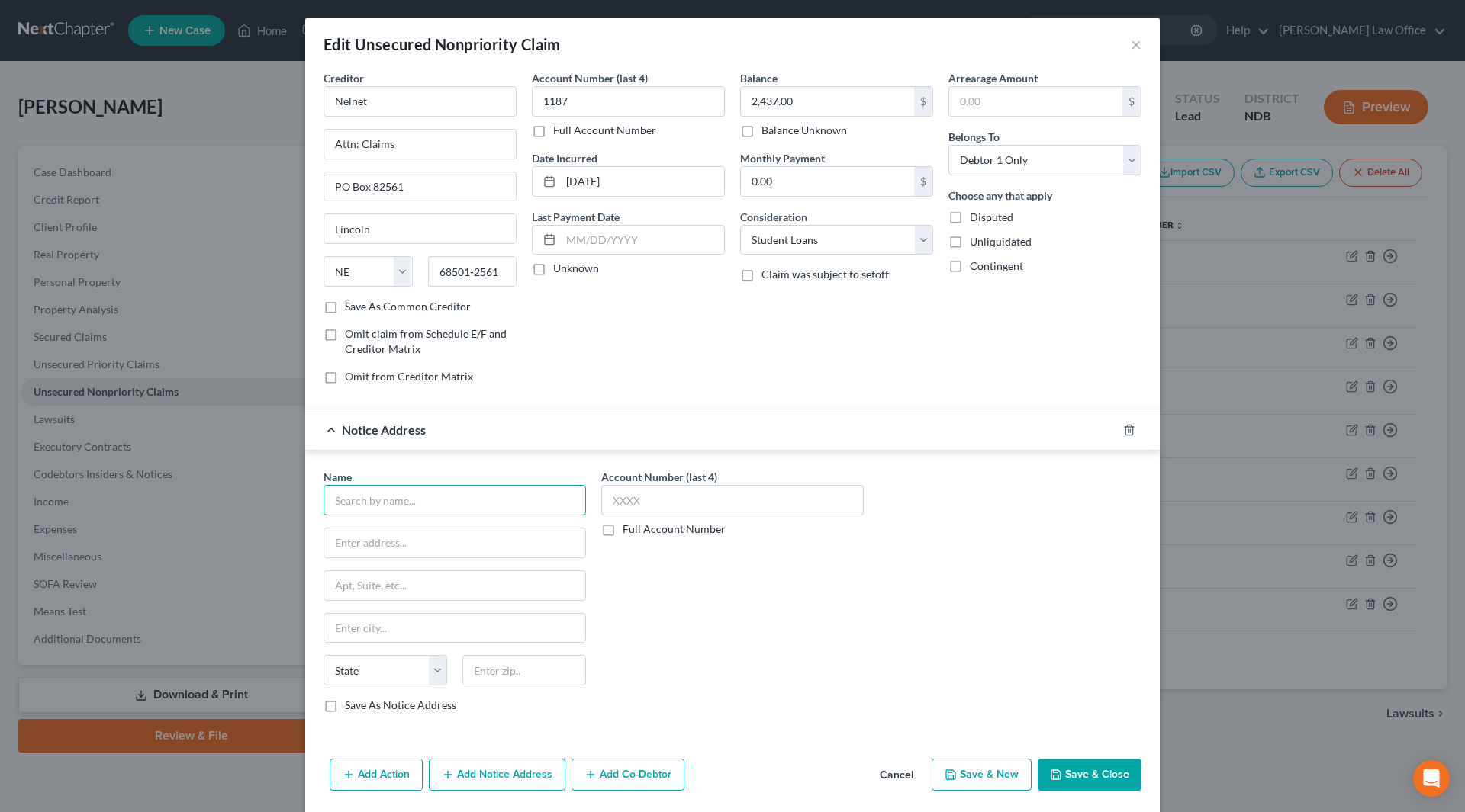
click at [447, 506] on input "text" at bounding box center [455, 501] width 262 height 31
type input "D"
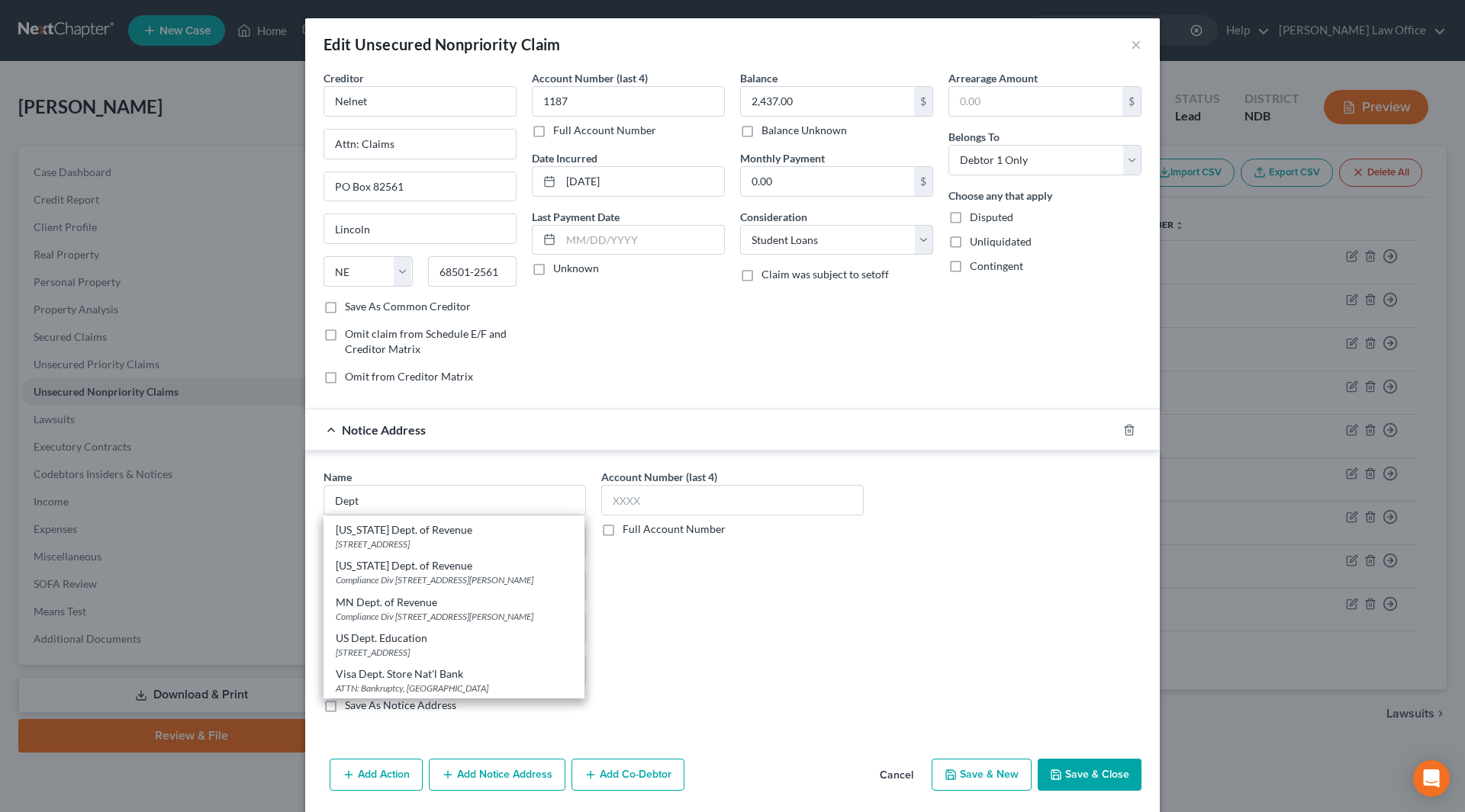
scroll to position [95, 0]
click at [421, 641] on div "US Dept. Education" at bounding box center [454, 638] width 237 height 15
type input "US Dept. Education"
type input "PO Box 5227"
type input "[GEOGRAPHIC_DATA]"
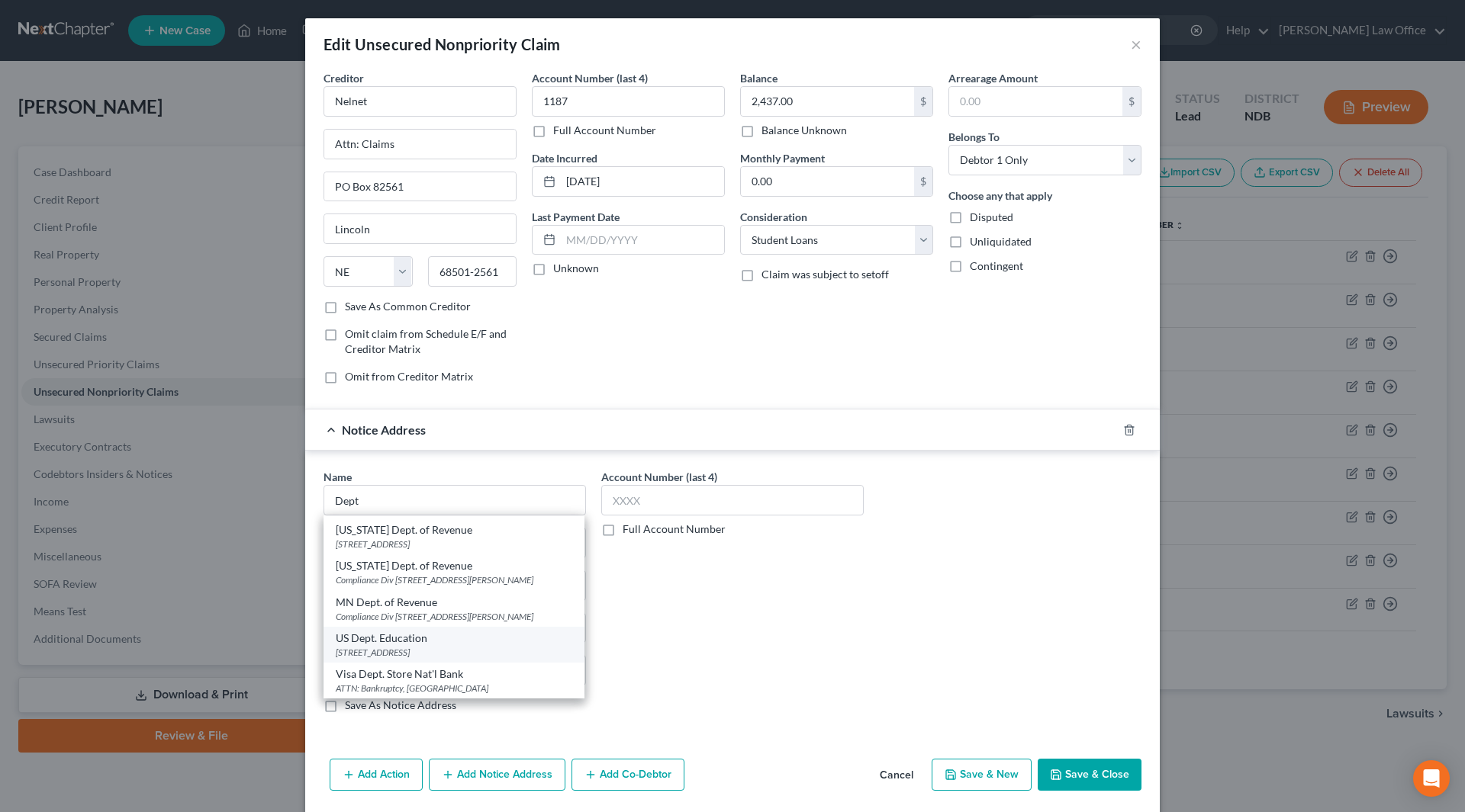
select select "45"
type input "75403-5227"
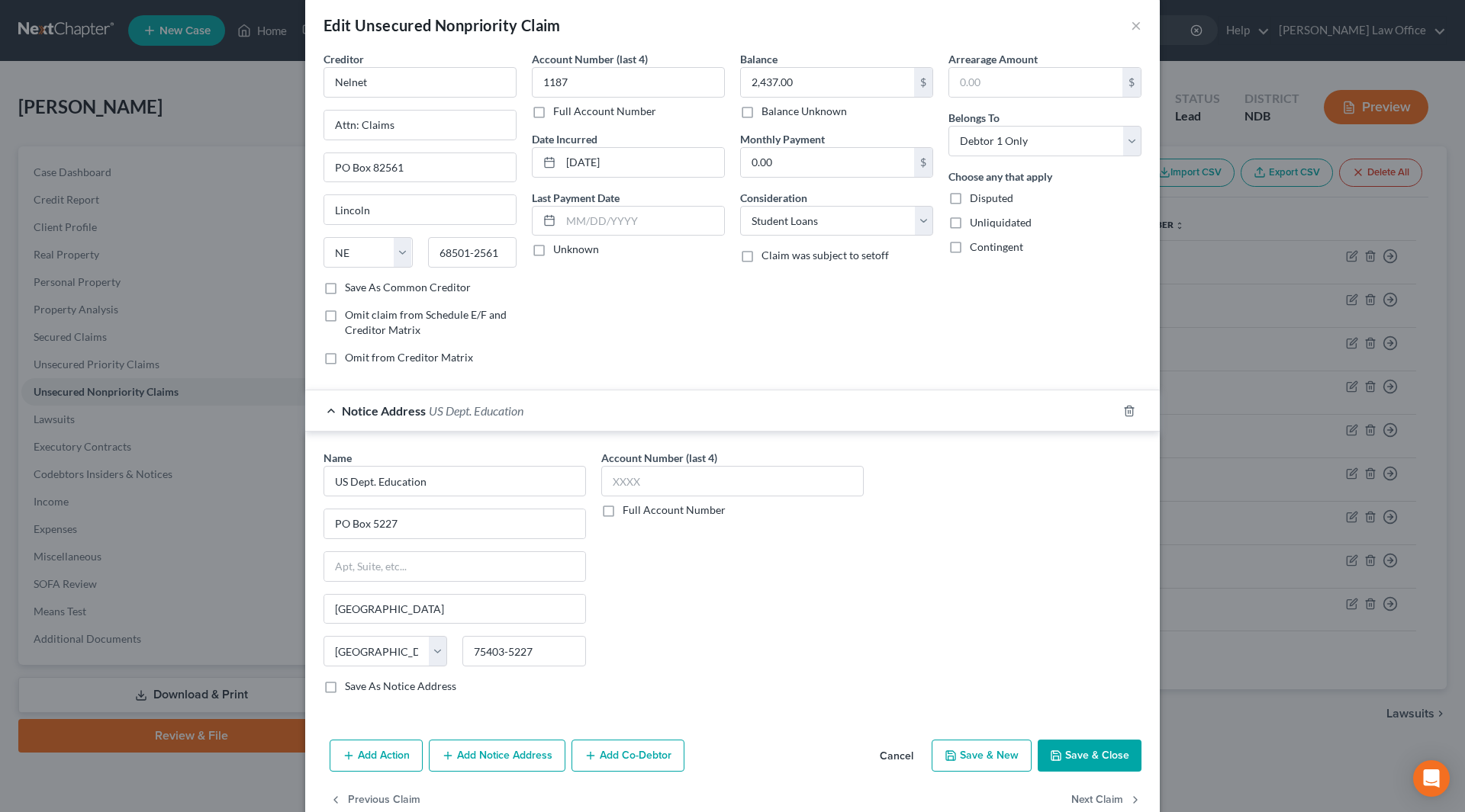
scroll to position [0, 0]
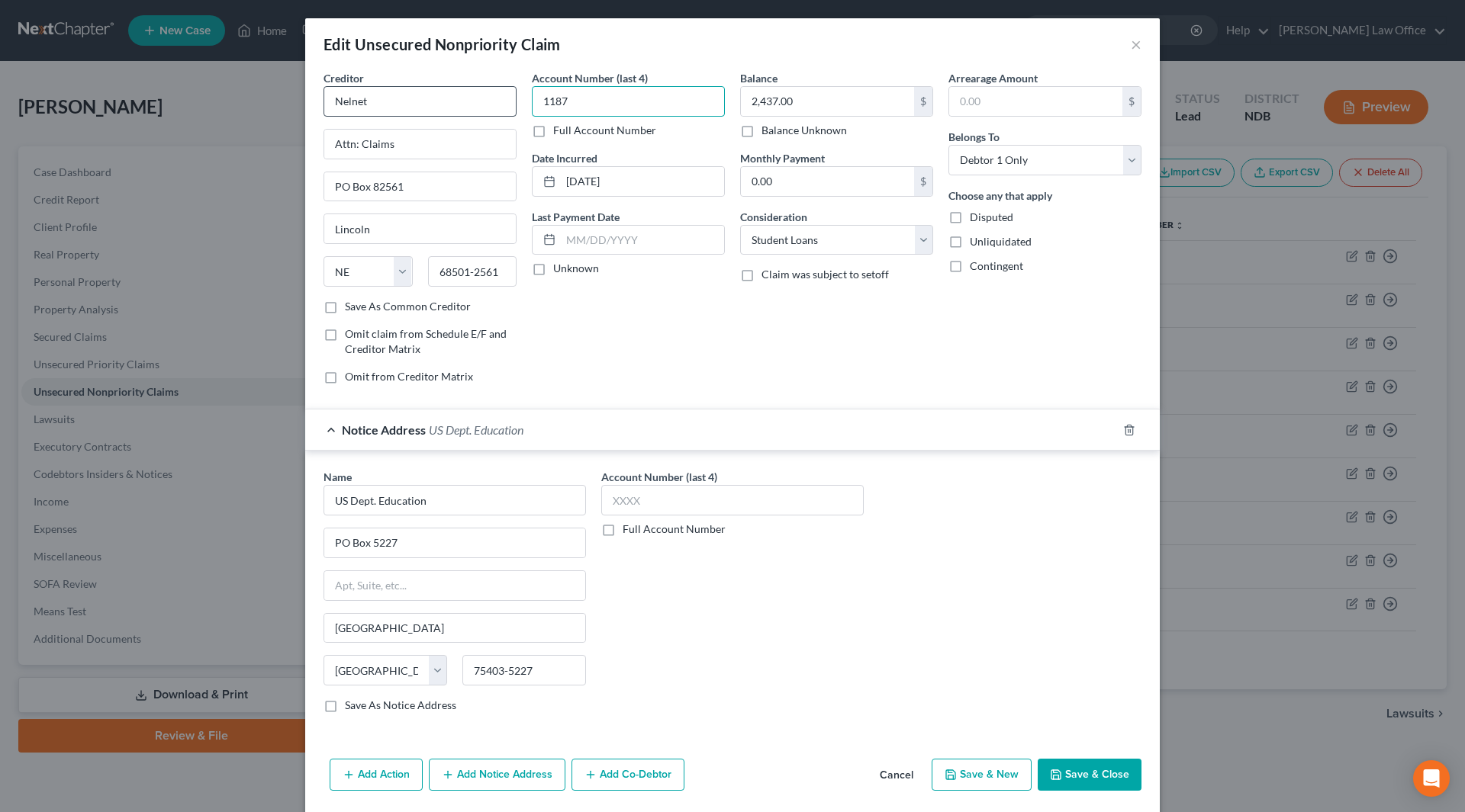
drag, startPoint x: 602, startPoint y: 107, endPoint x: 481, endPoint y: 97, distance: 121.4
click at [481, 97] on div "Creditor * Nelnet Attn: Claims PO Box 82561 Lincoln State AL AK AR AZ CA CO CT …" at bounding box center [732, 233] width 833 height 326
type input "6386"
type input "40,514"
drag, startPoint x: 657, startPoint y: 182, endPoint x: 552, endPoint y: 181, distance: 105.0
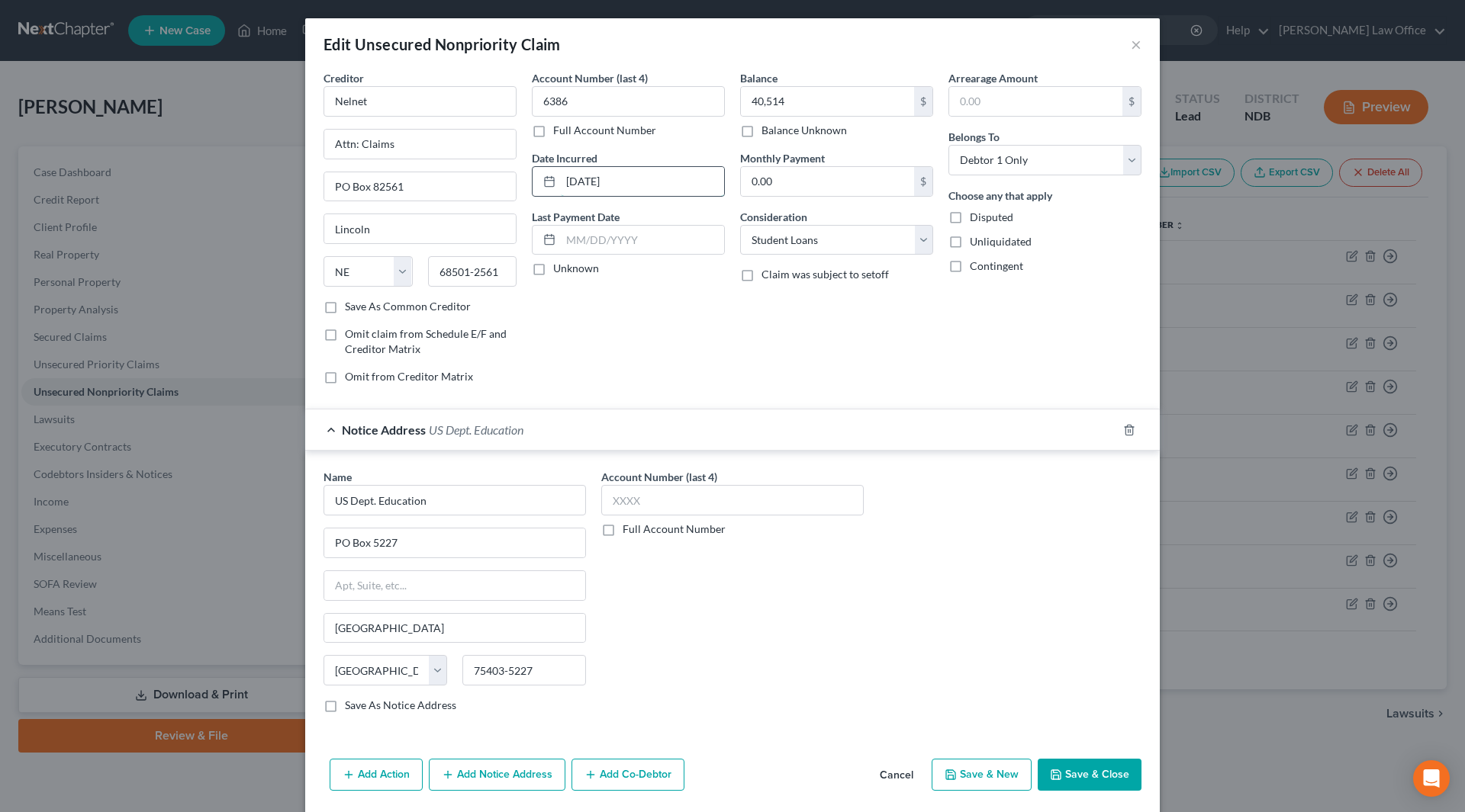
click at [552, 181] on div "10-14-2019" at bounding box center [628, 182] width 193 height 31
type input "2019"
click at [1092, 773] on button "Save & Close" at bounding box center [1089, 774] width 104 height 32
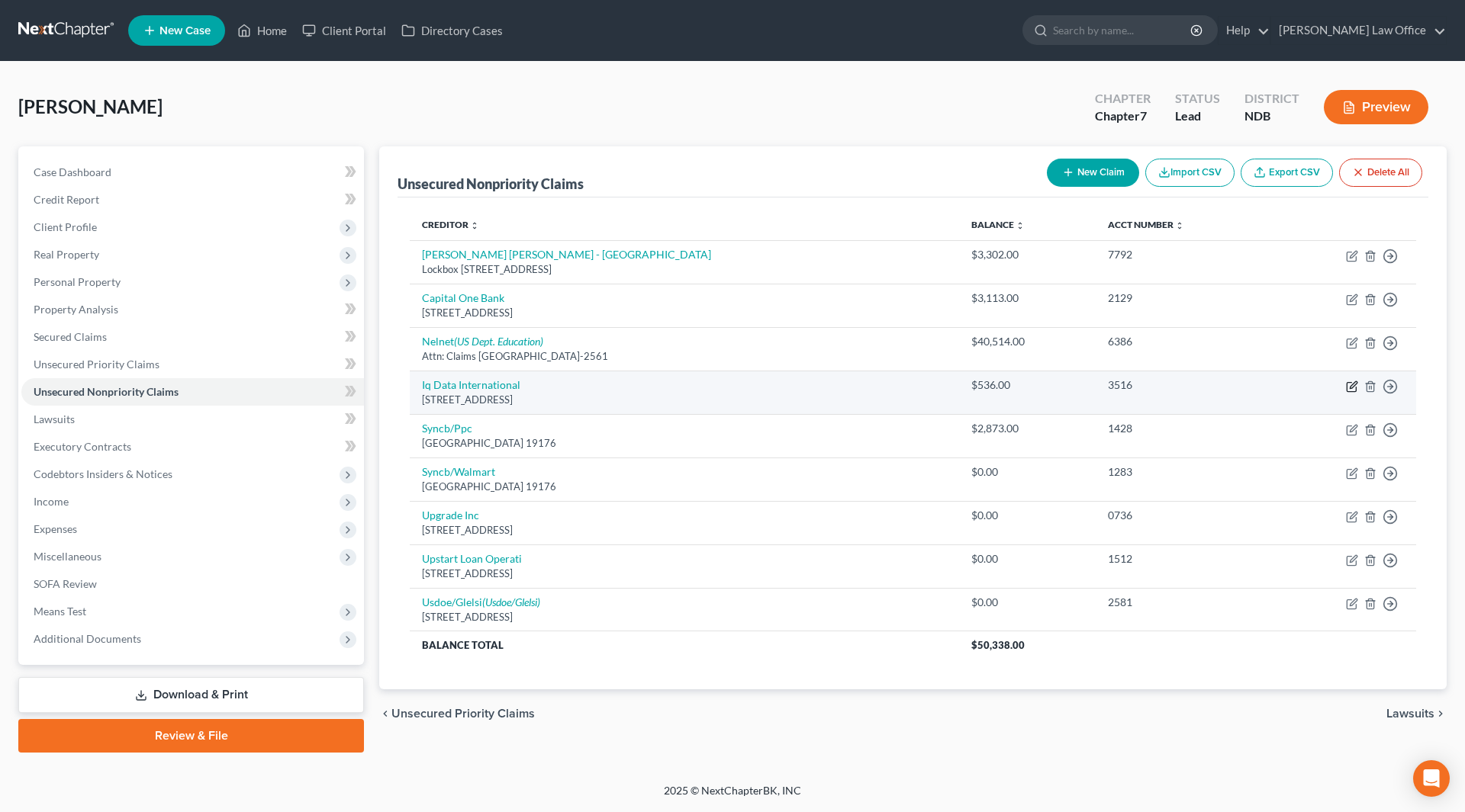
click at [1352, 382] on icon "button" at bounding box center [1351, 386] width 12 height 12
select select "50"
select select "1"
select select "0"
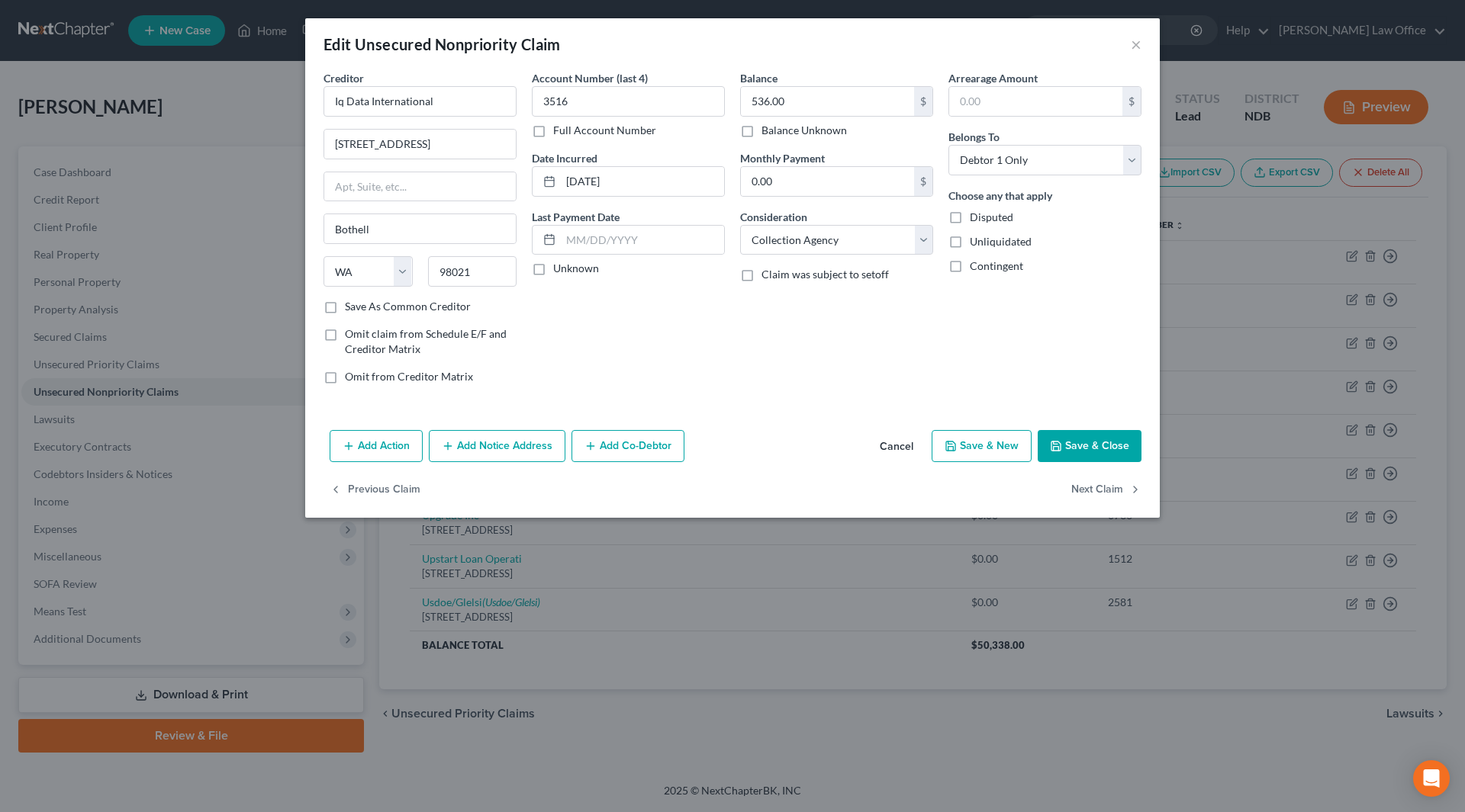
click at [477, 439] on button "Add Notice Address" at bounding box center [496, 446] width 137 height 32
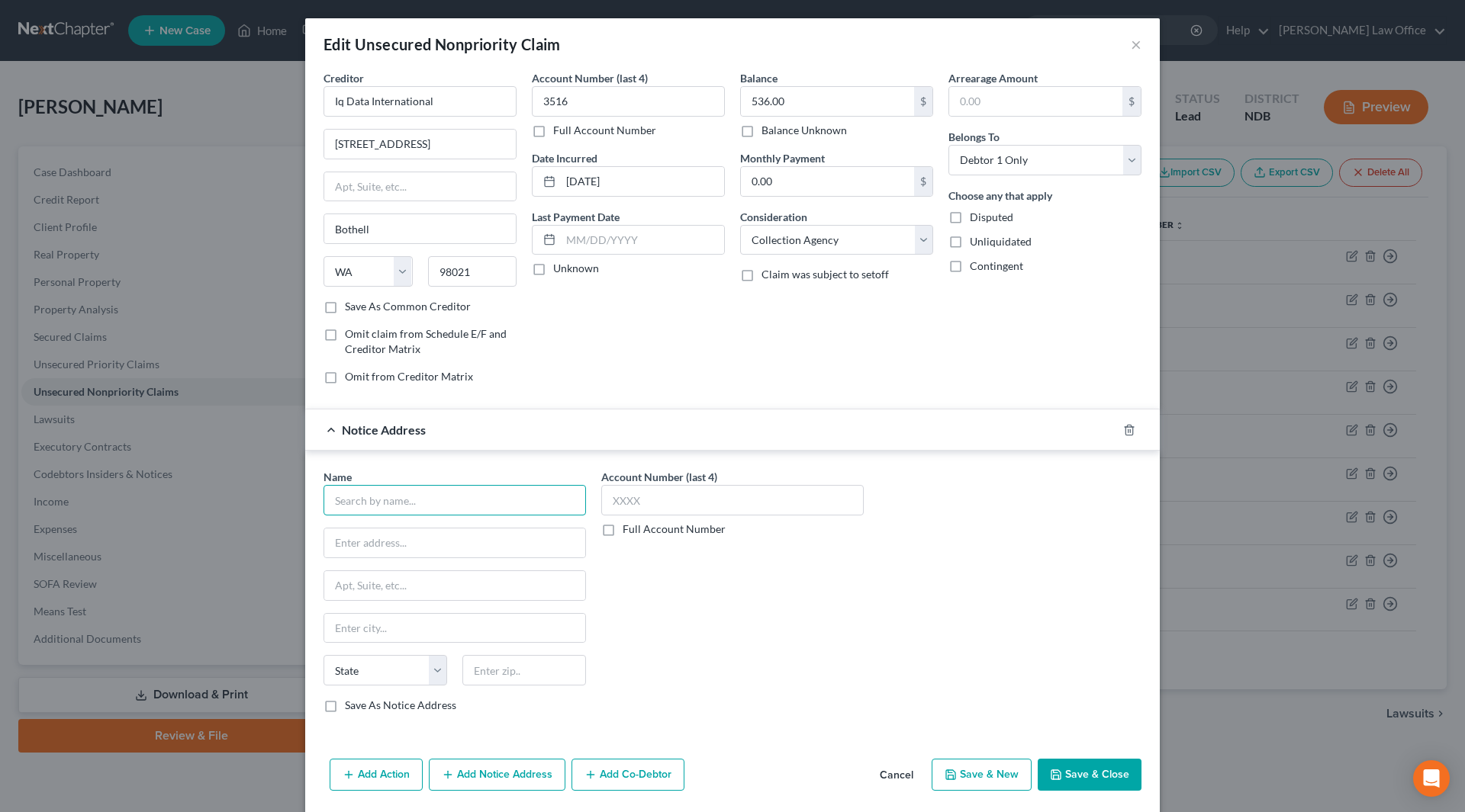
click at [418, 507] on input "text" at bounding box center [455, 501] width 262 height 31
type input "IQ Data International"
type input "21222 30th Dr. SE, Suite 210"
type input "Bothell"
select select "50"
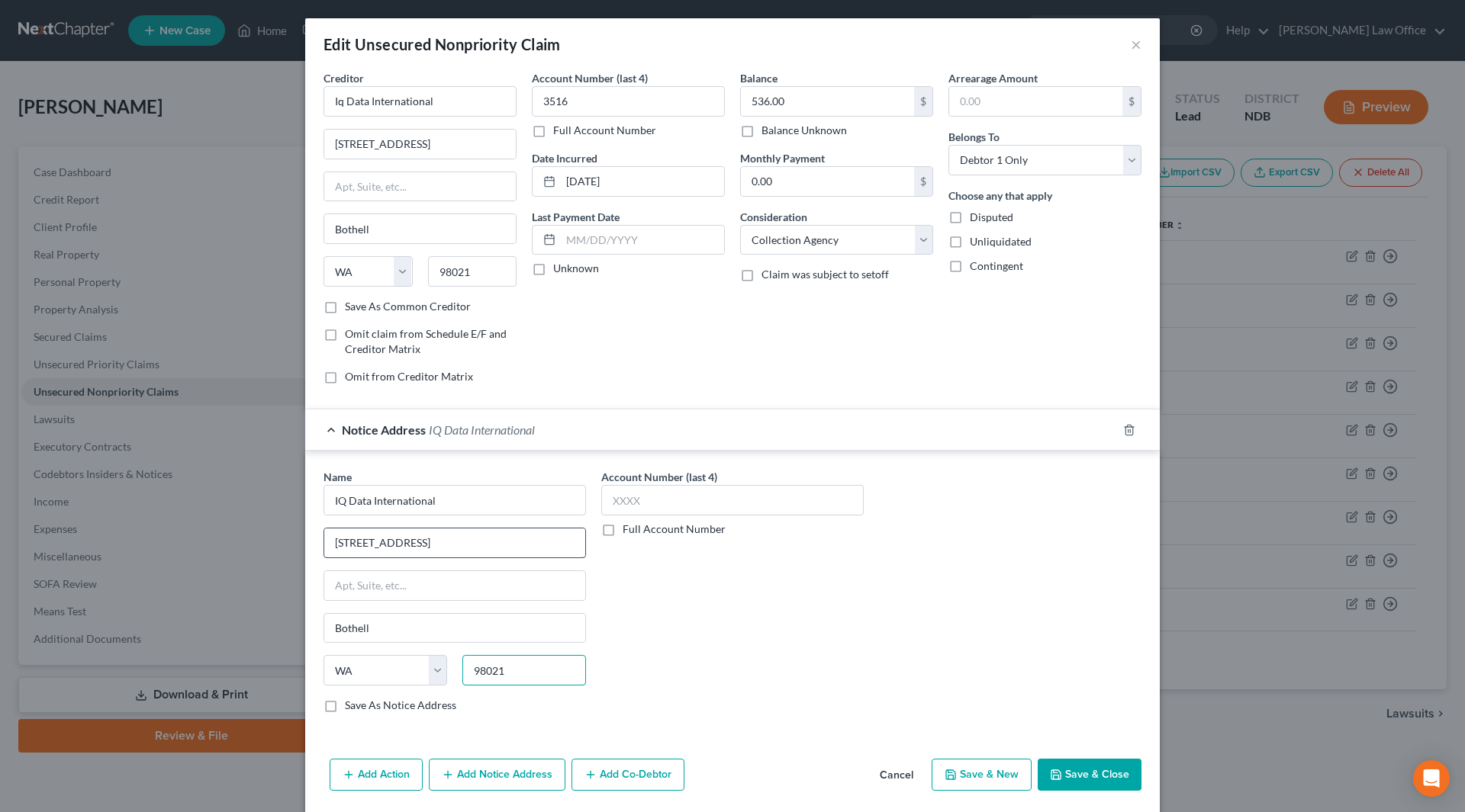
type input "98021"
drag, startPoint x: 491, startPoint y: 539, endPoint x: 323, endPoint y: 532, distance: 168.1
click at [325, 532] on input "21222 30th Dr. SE, Suite 210" at bounding box center [455, 543] width 261 height 29
type input "PO Box 340"
click at [479, 278] on input "98021" at bounding box center [472, 271] width 90 height 31
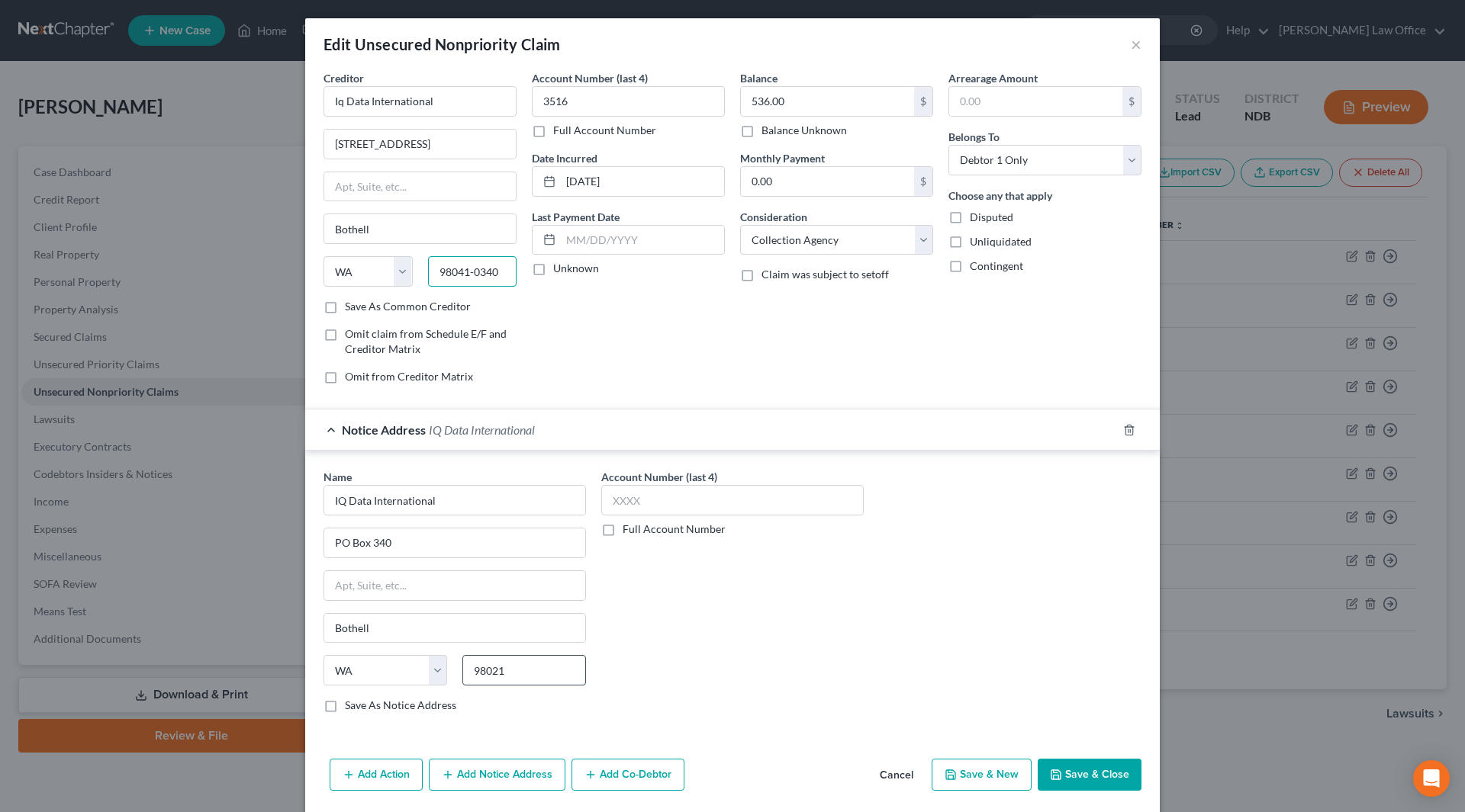
type input "98041-0340"
click at [519, 670] on input "98021" at bounding box center [524, 671] width 124 height 31
type input "98041-0340"
drag, startPoint x: 445, startPoint y: 109, endPoint x: 315, endPoint y: 102, distance: 130.2
click at [316, 102] on div "Creditor * Iq Data International 21222 30th Dr Se Ste 210 Bothell State AL AK A…" at bounding box center [420, 233] width 208 height 326
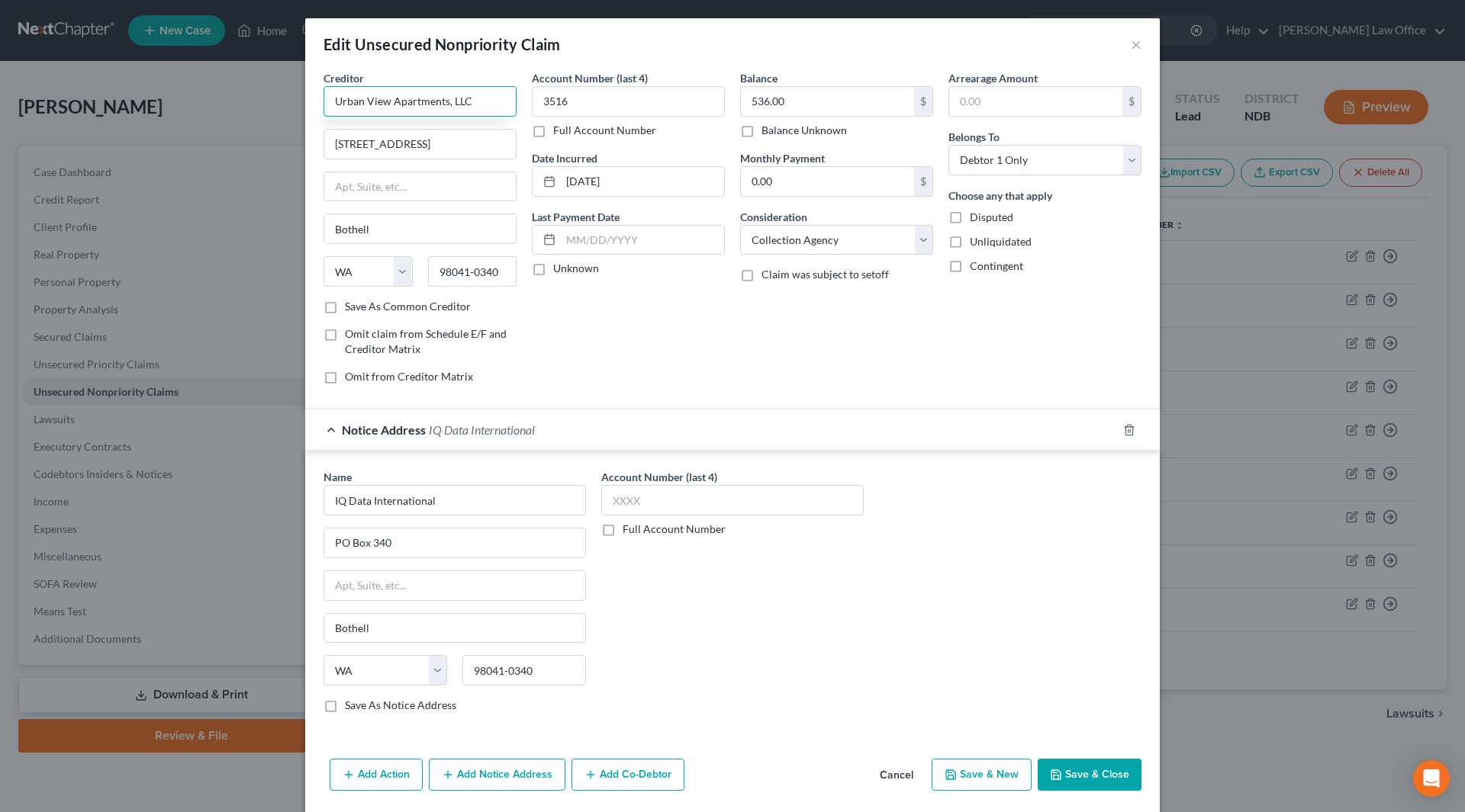
type input "Urban View Apartments, LLC"
drag, startPoint x: 468, startPoint y: 153, endPoint x: 318, endPoint y: 124, distance: 152.8
click at [325, 131] on input "[STREET_ADDRESS]" at bounding box center [421, 144] width 192 height 29
type input "[STREET_ADDRESS] S."
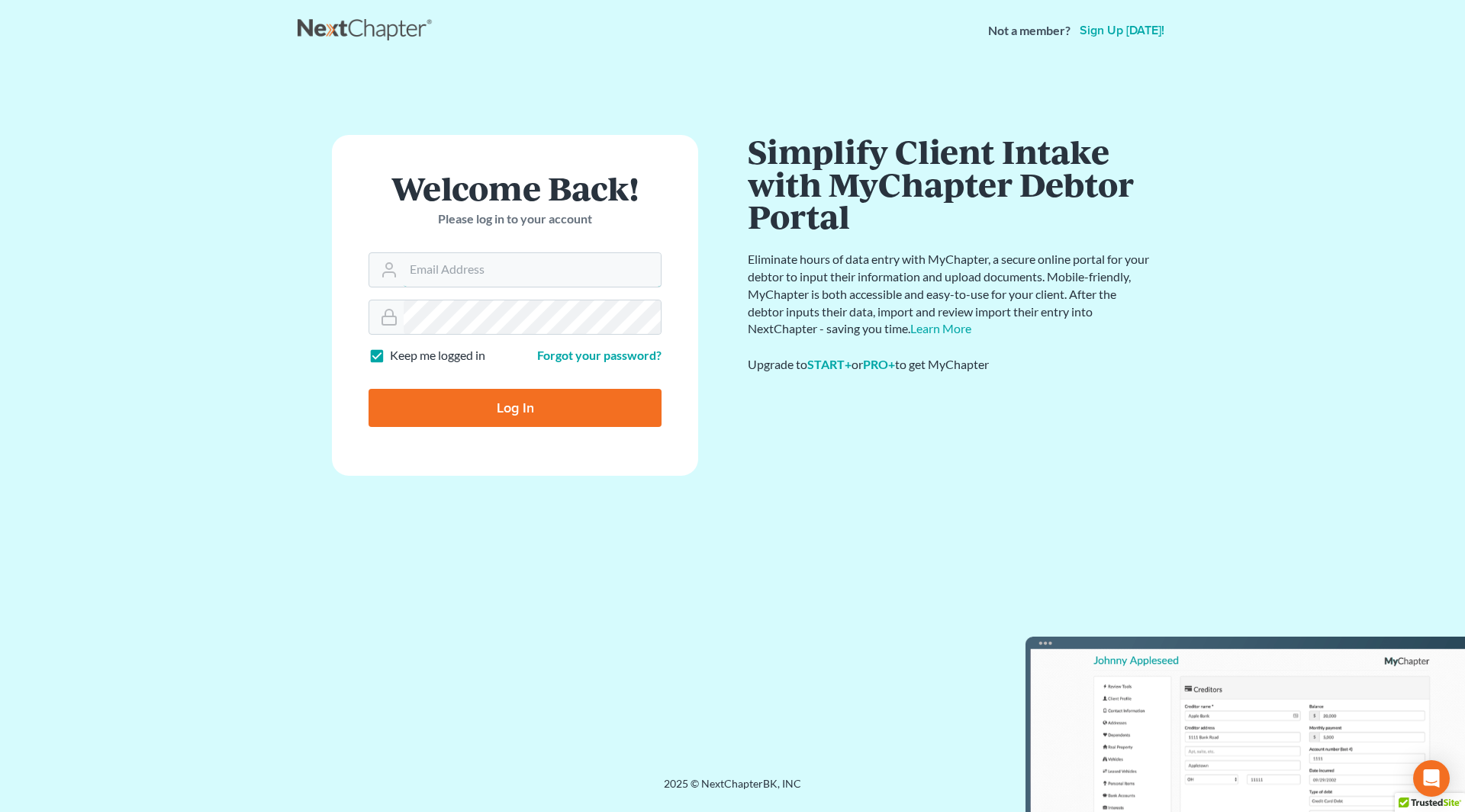
type input "[PERSON_NAME][EMAIL_ADDRESS][DOMAIN_NAME]"
click at [520, 403] on input "Log In" at bounding box center [515, 408] width 293 height 38
type input "Thinking..."
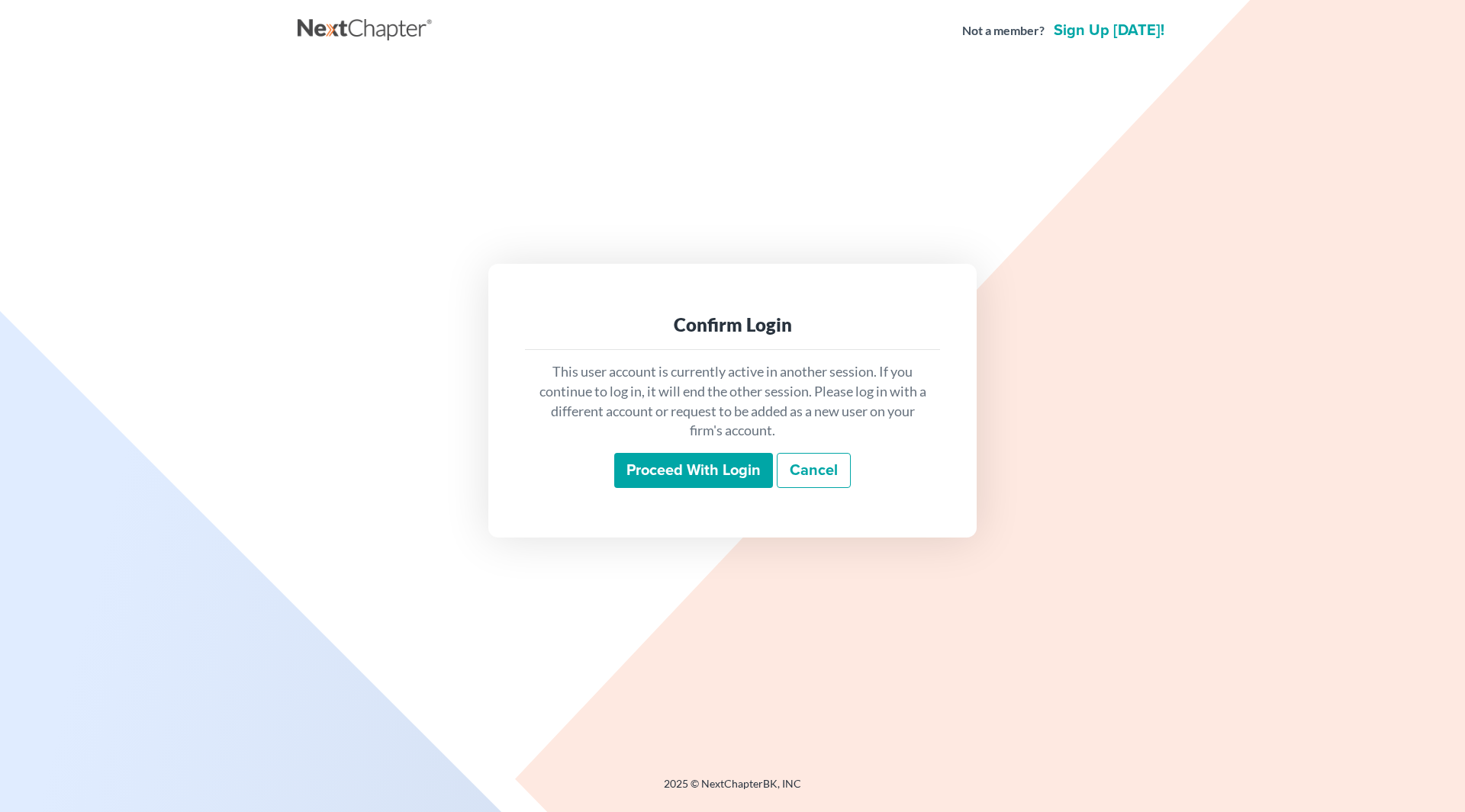
click at [678, 477] on input "Proceed with login" at bounding box center [693, 470] width 158 height 35
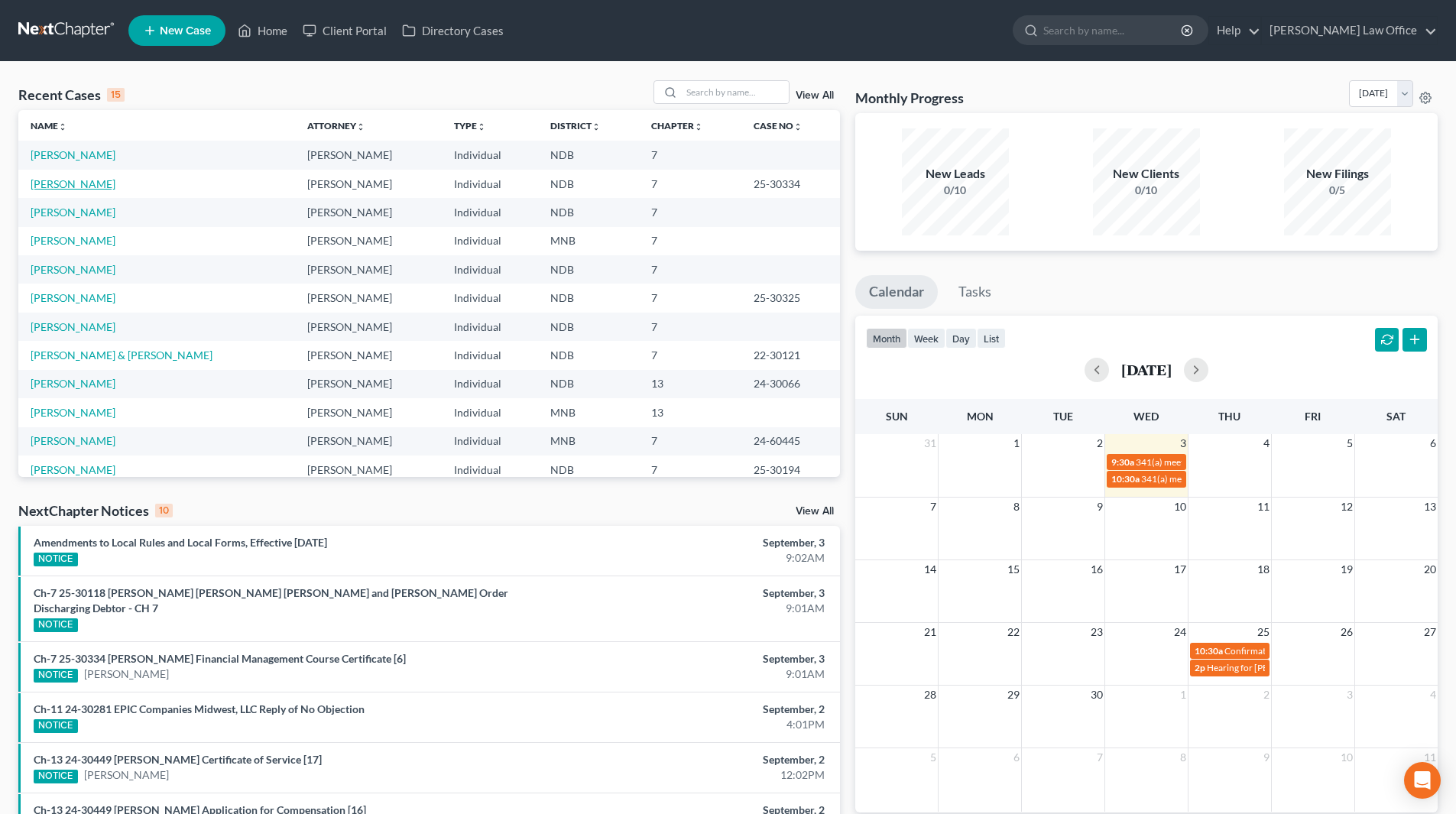
click at [73, 179] on link "[PERSON_NAME]" at bounding box center [73, 184] width 85 height 13
click at [77, 157] on link "[PERSON_NAME]" at bounding box center [73, 155] width 85 height 13
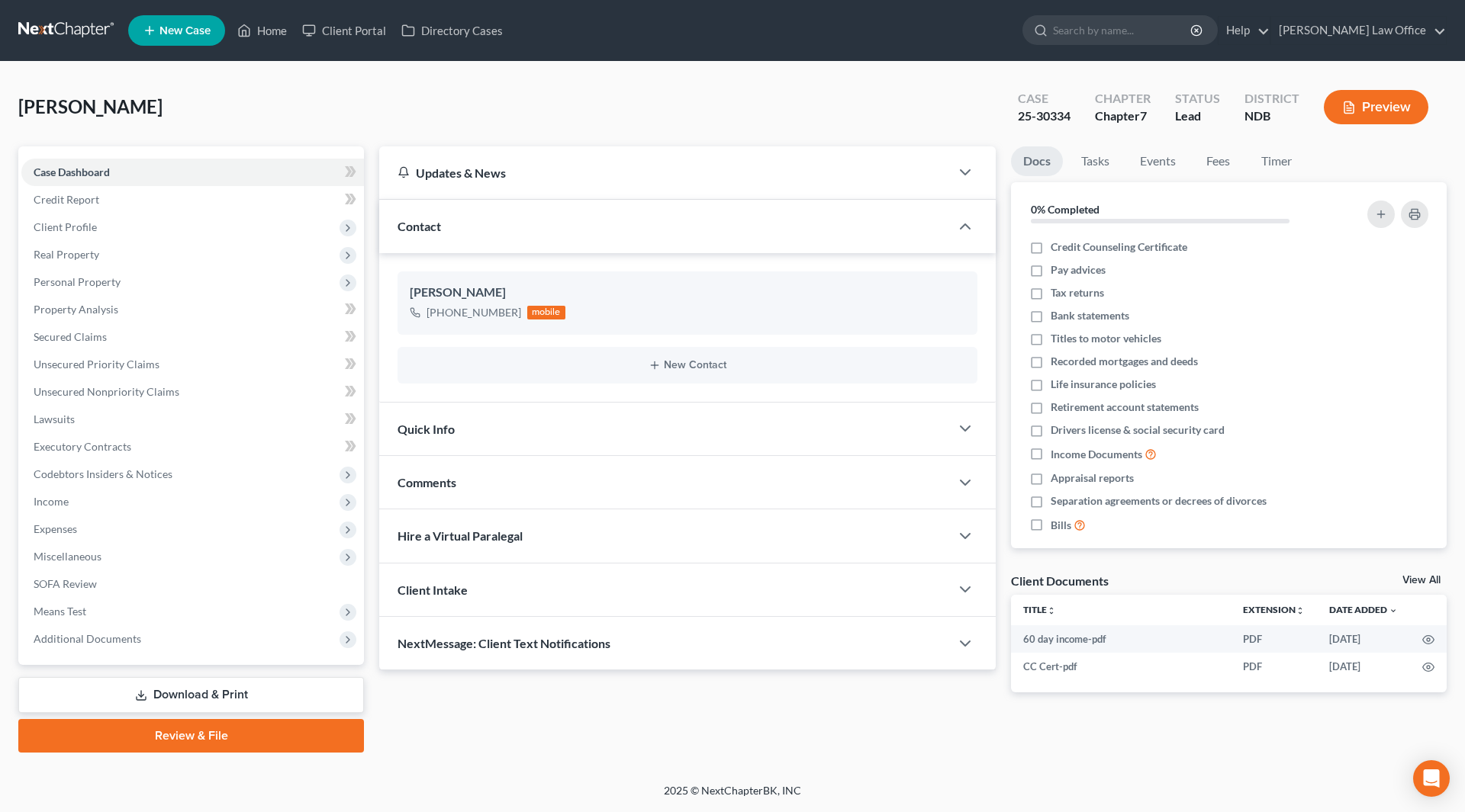
click at [283, 14] on ul "New Case Home Client Portal Directory Cases - No Result - See all results Or Pr…" at bounding box center [788, 31] width 1318 height 40
click at [281, 20] on link "Home" at bounding box center [262, 31] width 65 height 27
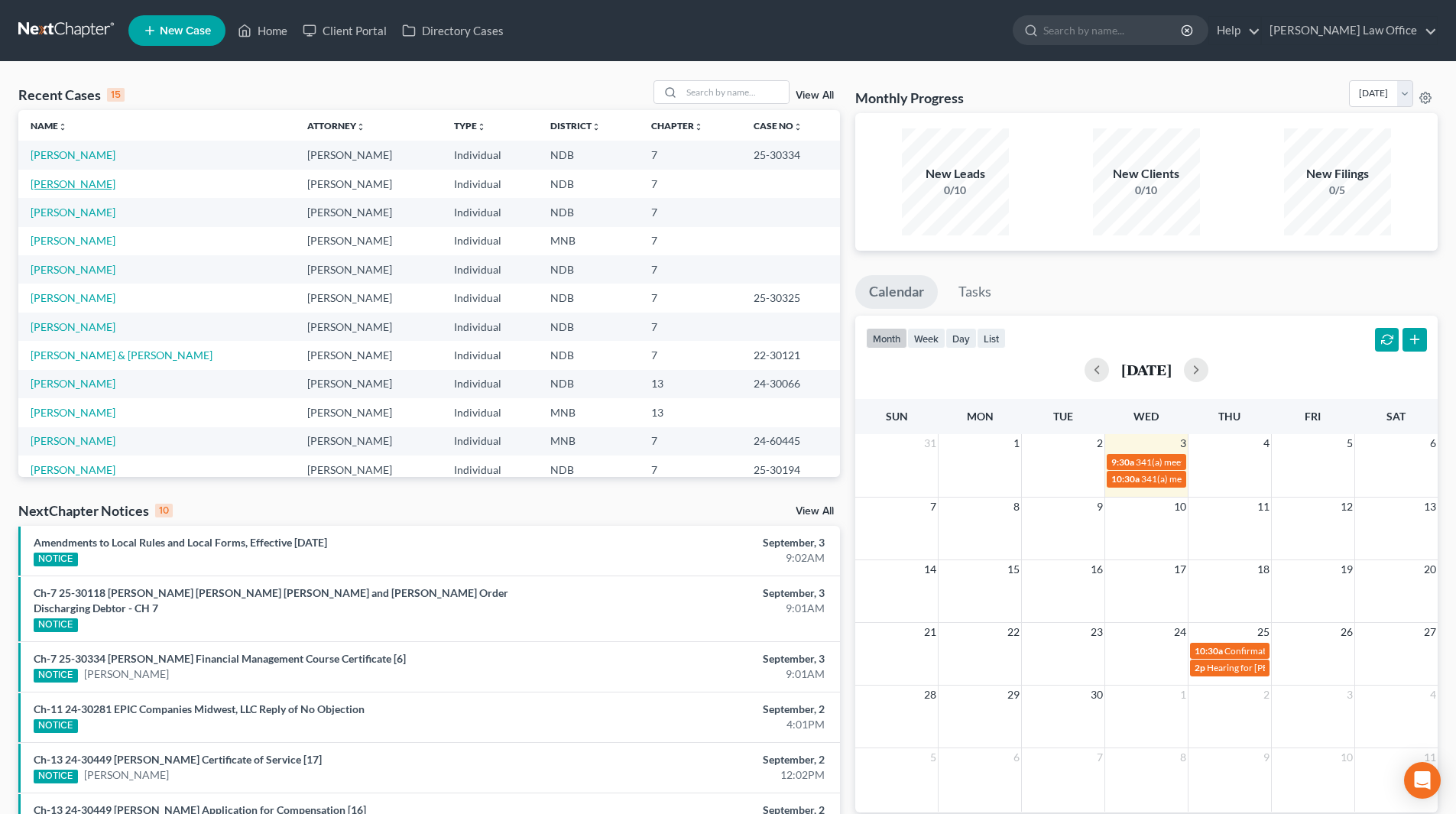
click at [95, 185] on link "[PERSON_NAME]" at bounding box center [73, 184] width 85 height 13
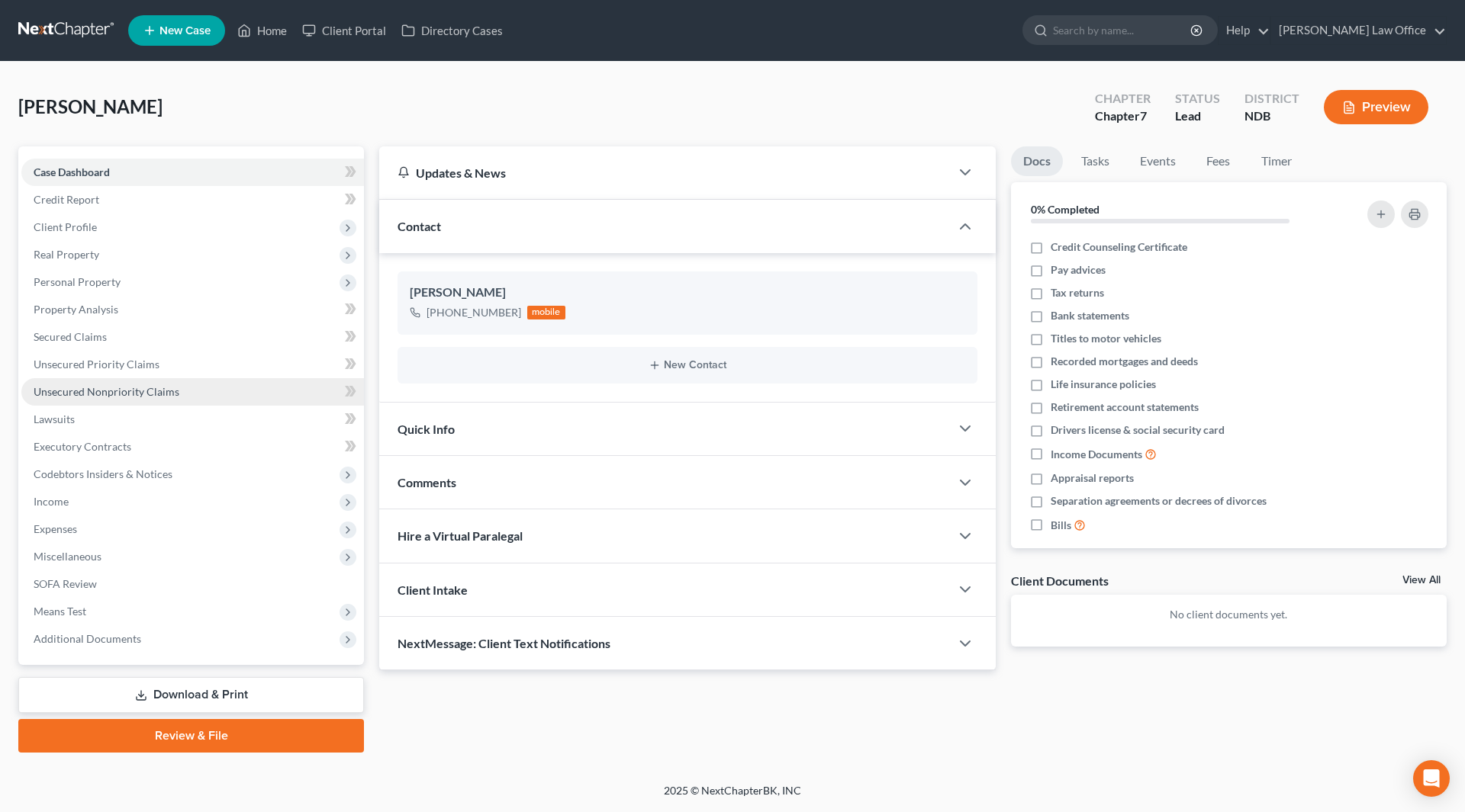
click at [107, 398] on link "Unsecured Nonpriority Claims" at bounding box center [193, 392] width 343 height 27
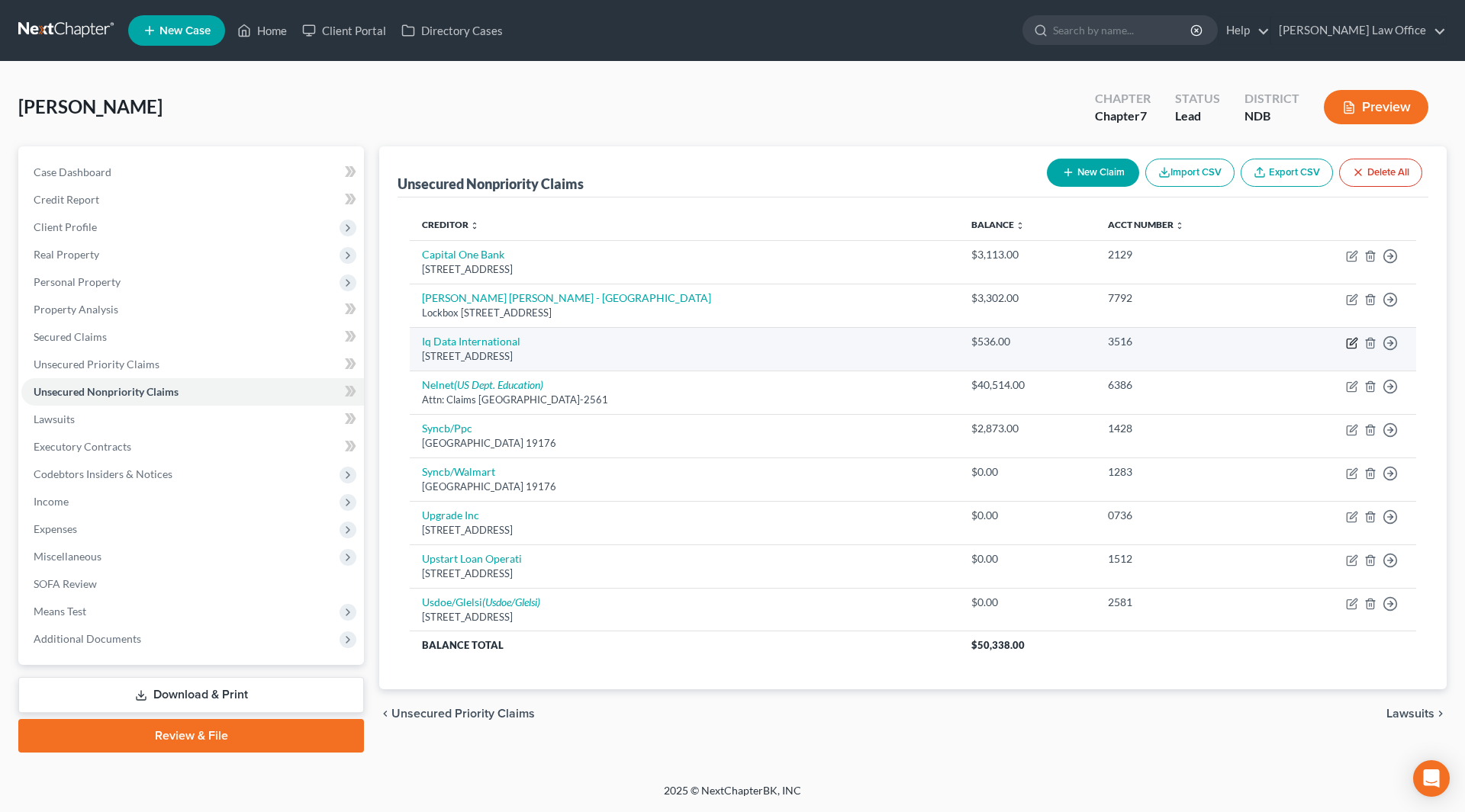
click at [1347, 341] on icon "button" at bounding box center [1351, 344] width 9 height 9
select select "50"
select select "1"
select select "0"
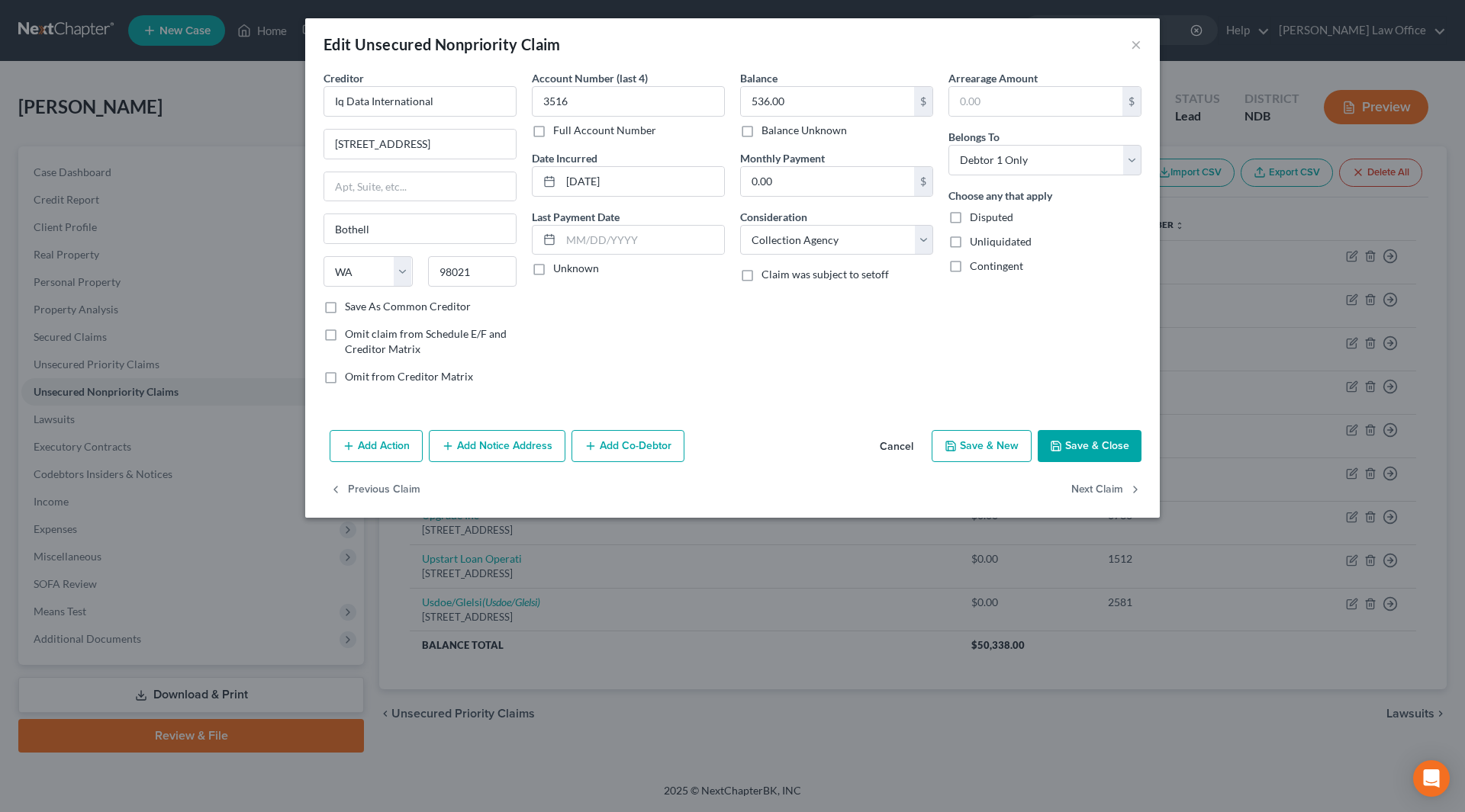
click at [486, 430] on button "Add Notice Address" at bounding box center [496, 446] width 137 height 32
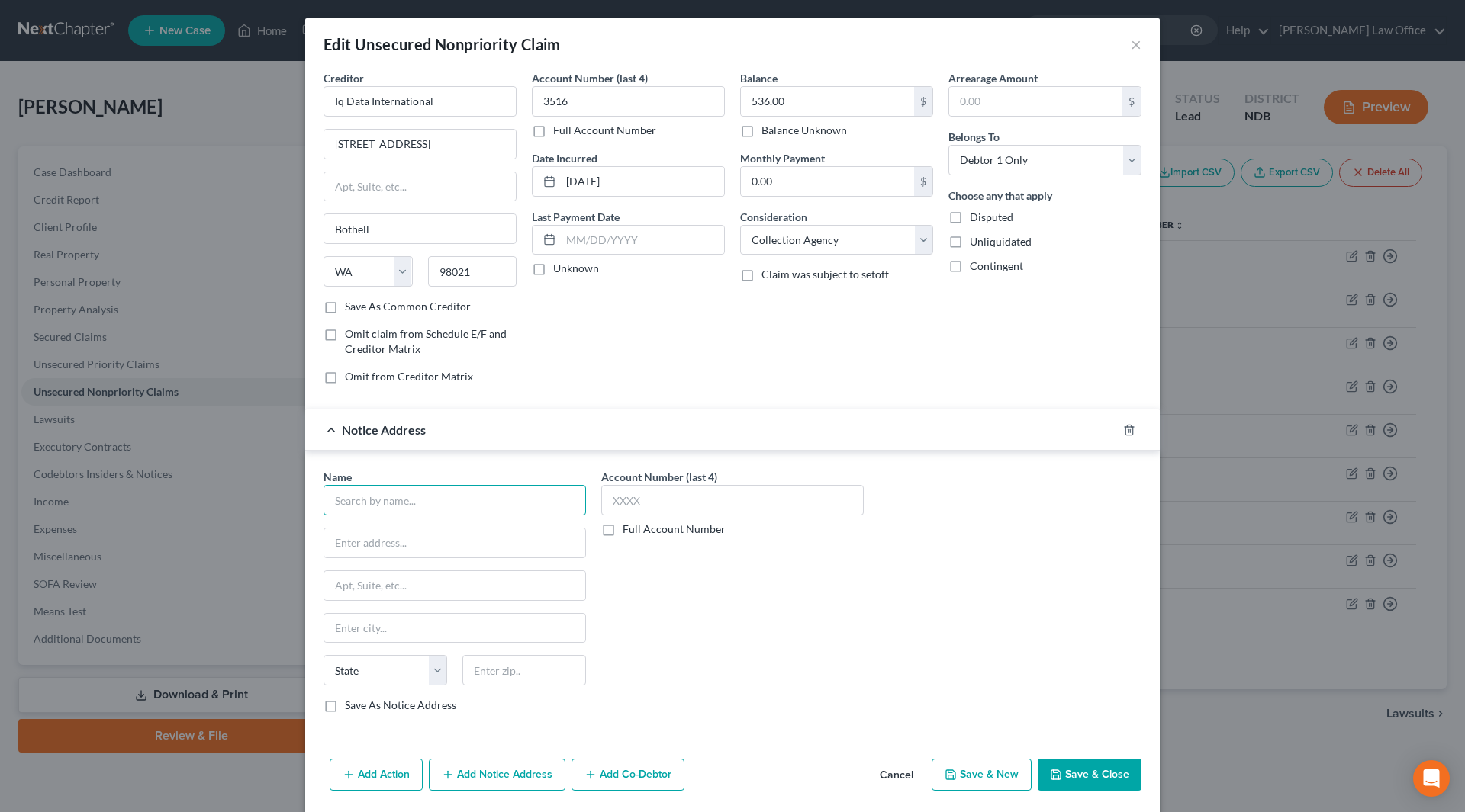
click at [456, 492] on input "text" at bounding box center [455, 501] width 262 height 31
type input "IQ Data International"
type input "PO Box 340"
type input "Bothell"
select select "50"
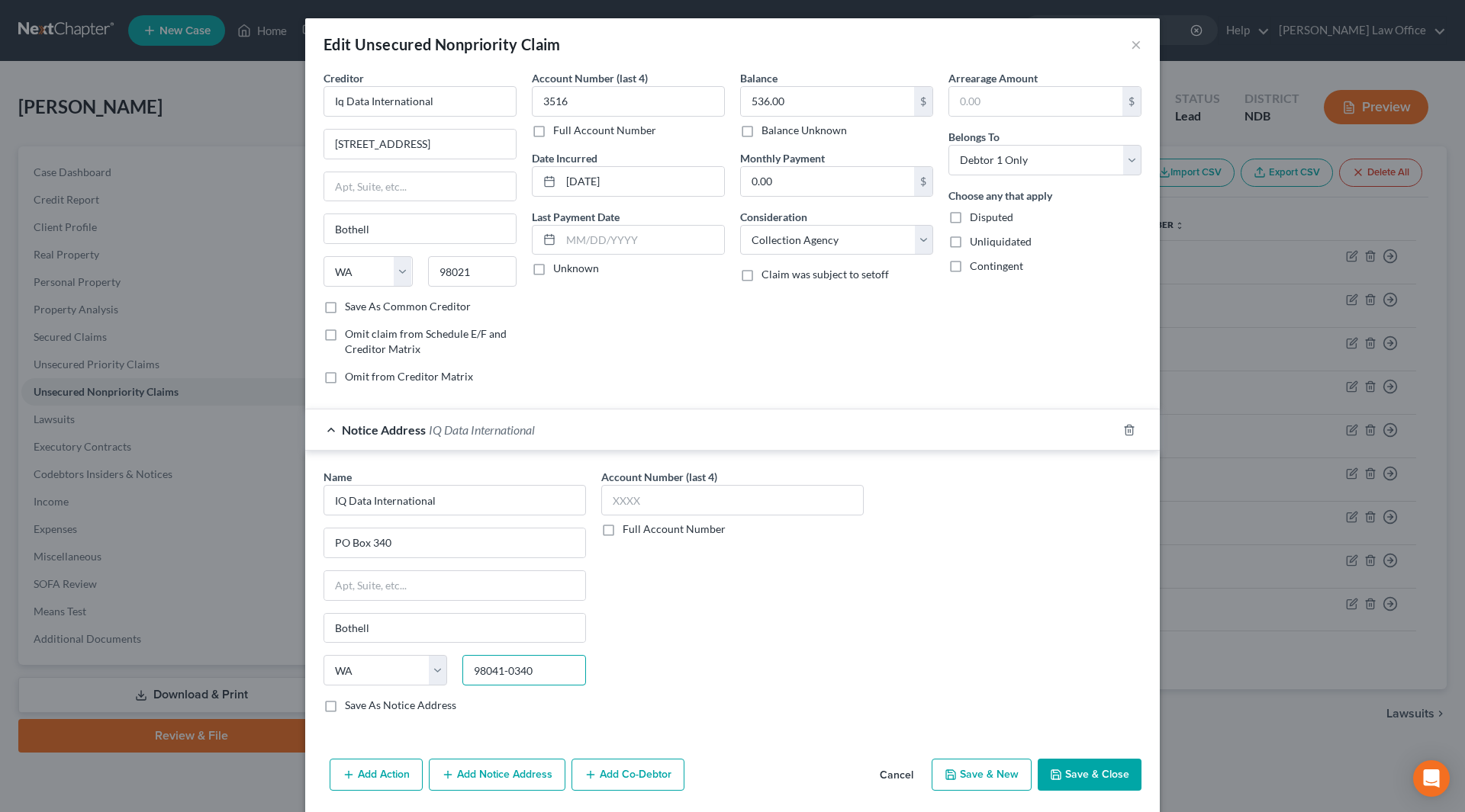
type input "98041-0340"
click at [345, 705] on label "Save As Notice Address" at bounding box center [400, 705] width 111 height 15
click at [351, 705] on input "Save As Notice Address" at bounding box center [355, 703] width 10 height 10
checkbox input "true"
drag, startPoint x: 490, startPoint y: 104, endPoint x: 287, endPoint y: 106, distance: 203.0
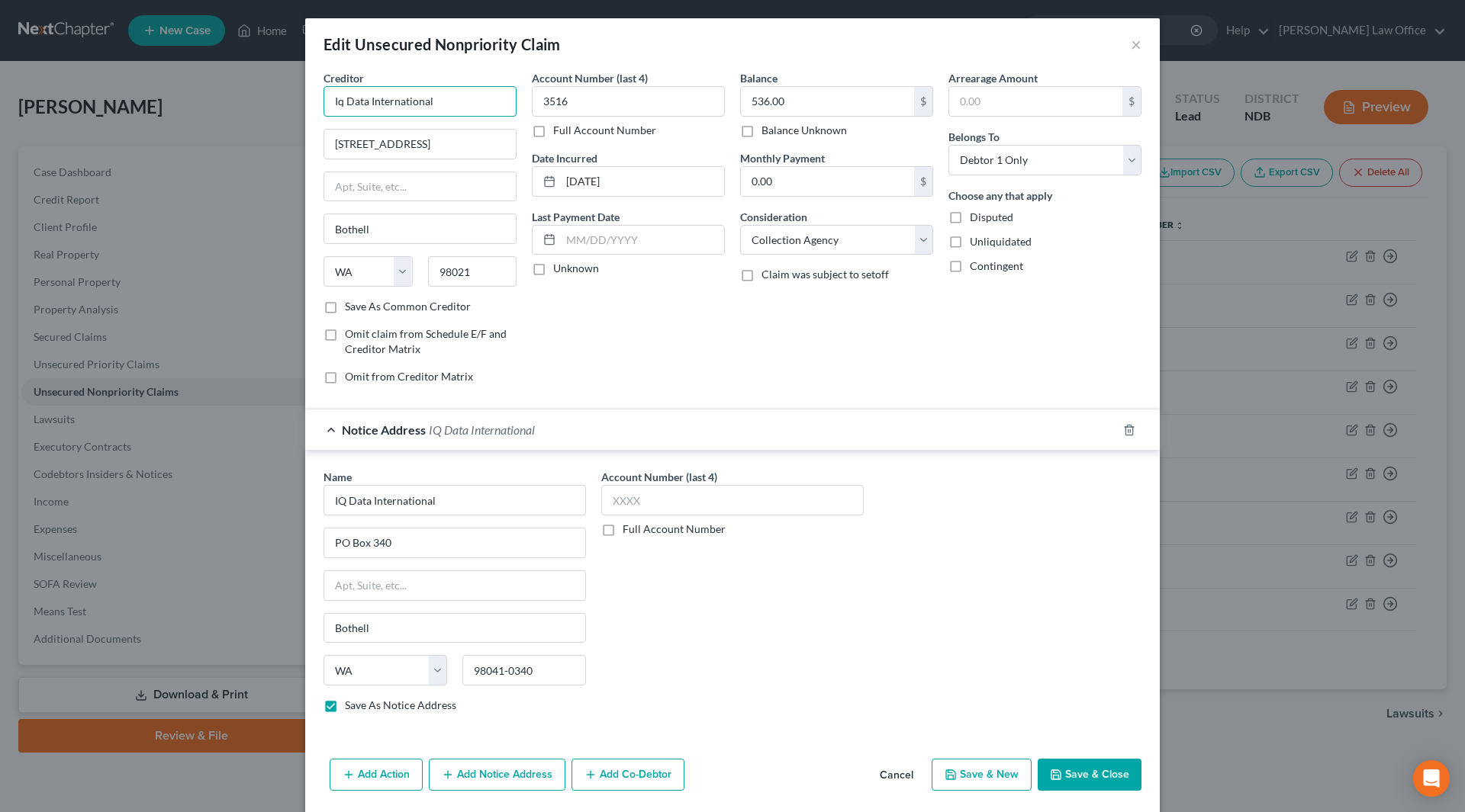
click at [287, 106] on div "Edit Unsecured Nonpriority Claim × Creditor * Iq Data International [STREET_ADD…" at bounding box center [732, 406] width 1465 height 812
type input "Urban View Apartments, LLC"
drag, startPoint x: 463, startPoint y: 137, endPoint x: 312, endPoint y: 145, distance: 151.2
click at [316, 145] on div "Creditor * Urban View Apartments, LLC [STREET_ADDRESS][GEOGRAPHIC_DATA] [US_STA…" at bounding box center [420, 233] width 208 height 326
type input "[STREET_ADDRESS] S."
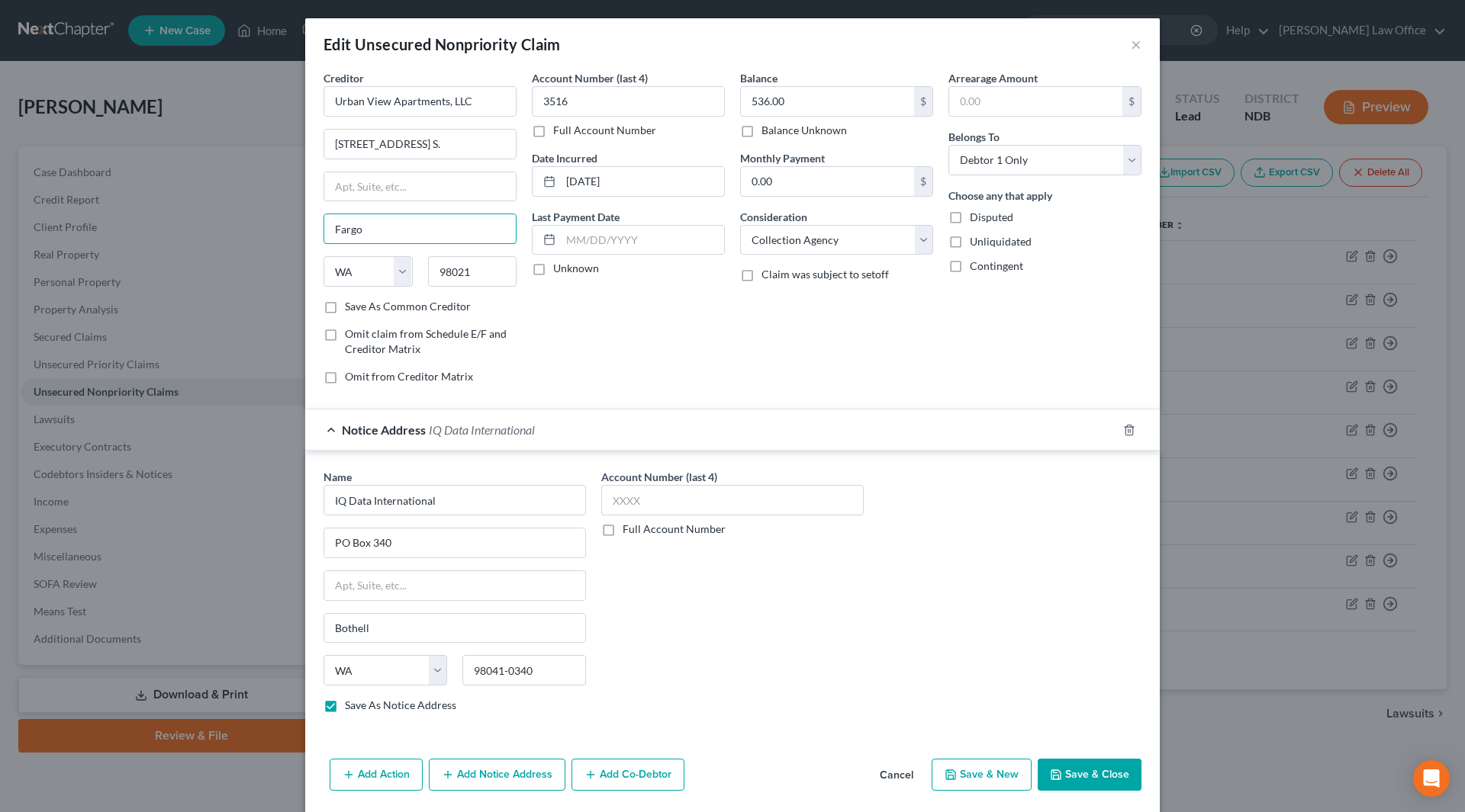
type input "Fargo"
select select "29"
type input "58104"
click at [345, 307] on label "Save As Common Creditor" at bounding box center [407, 307] width 126 height 15
click at [351, 307] on input "Save As Common Creditor" at bounding box center [355, 304] width 10 height 10
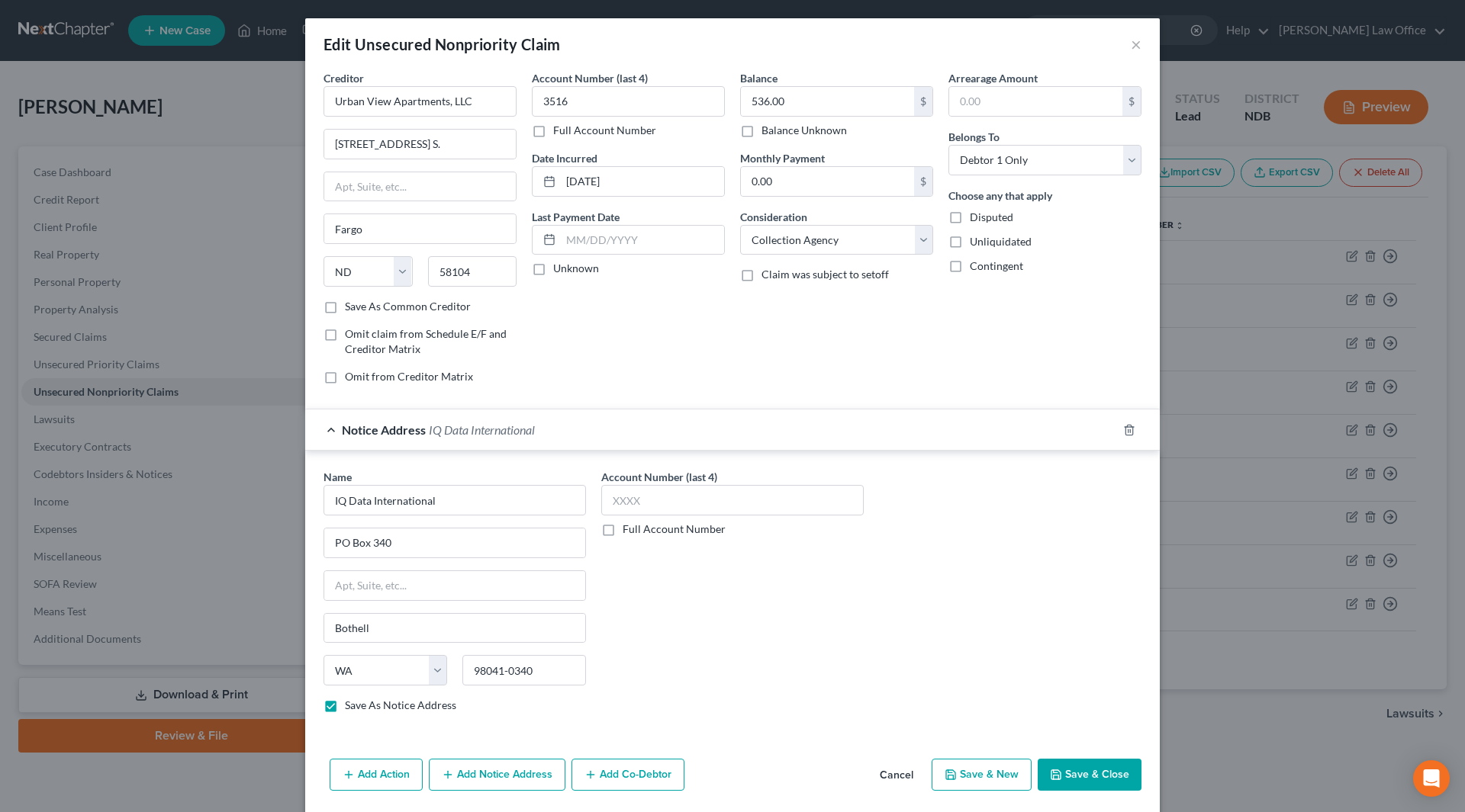
checkbox input "true"
drag, startPoint x: 643, startPoint y: 175, endPoint x: 549, endPoint y: 178, distance: 94.0
click at [549, 178] on div "[DATE]" at bounding box center [628, 182] width 193 height 31
type input "2022"
click at [918, 234] on select "Select Cable / Satellite Services Collection Agency Credit Card Debt Debt Couns…" at bounding box center [836, 241] width 193 height 31
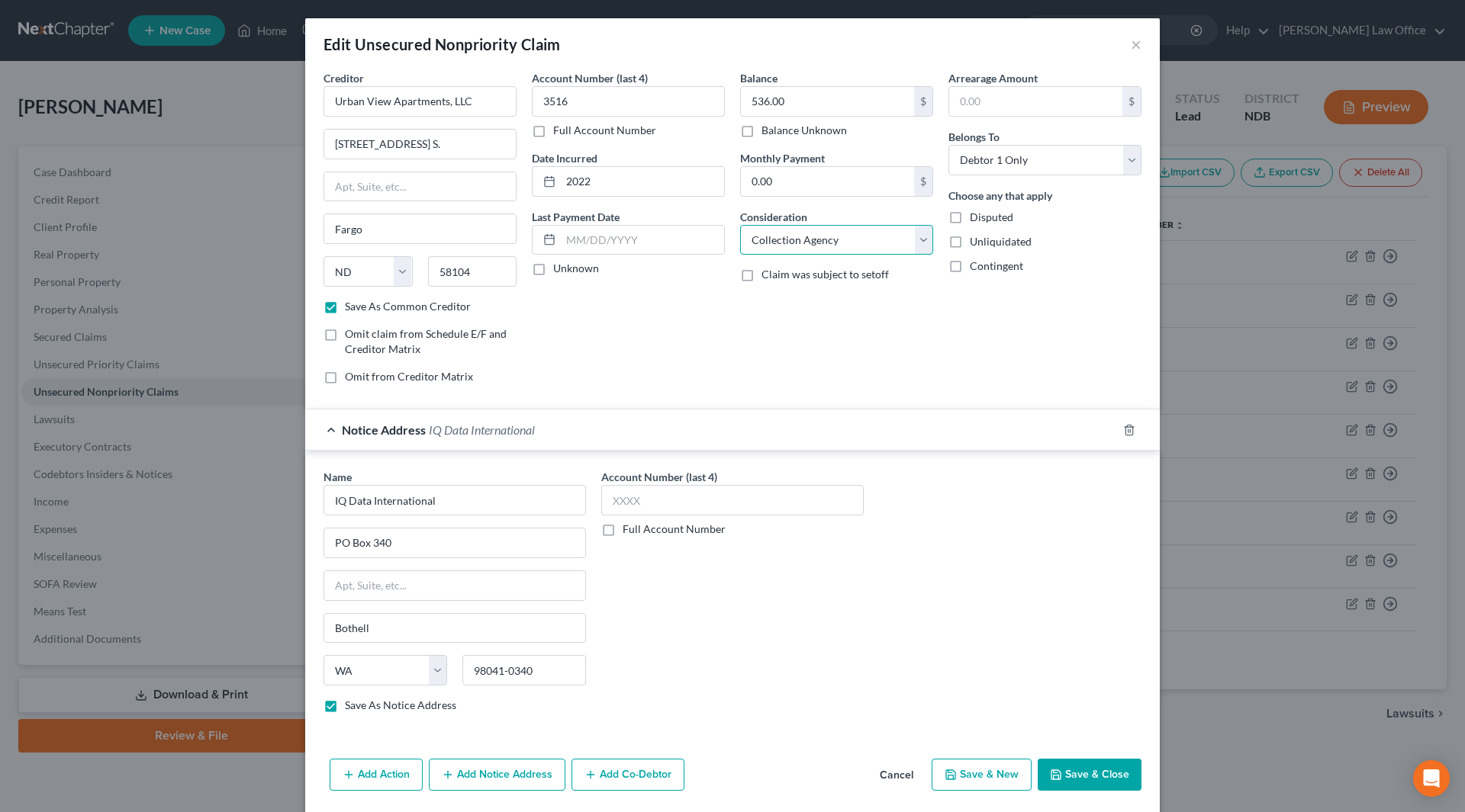
select select "14"
click at [740, 225] on select "Select Cable / Satellite Services Collection Agency Credit Card Debt Debt Couns…" at bounding box center [836, 241] width 193 height 31
click at [834, 299] on input "text" at bounding box center [836, 298] width 192 height 29
type input "R"
type input "D"
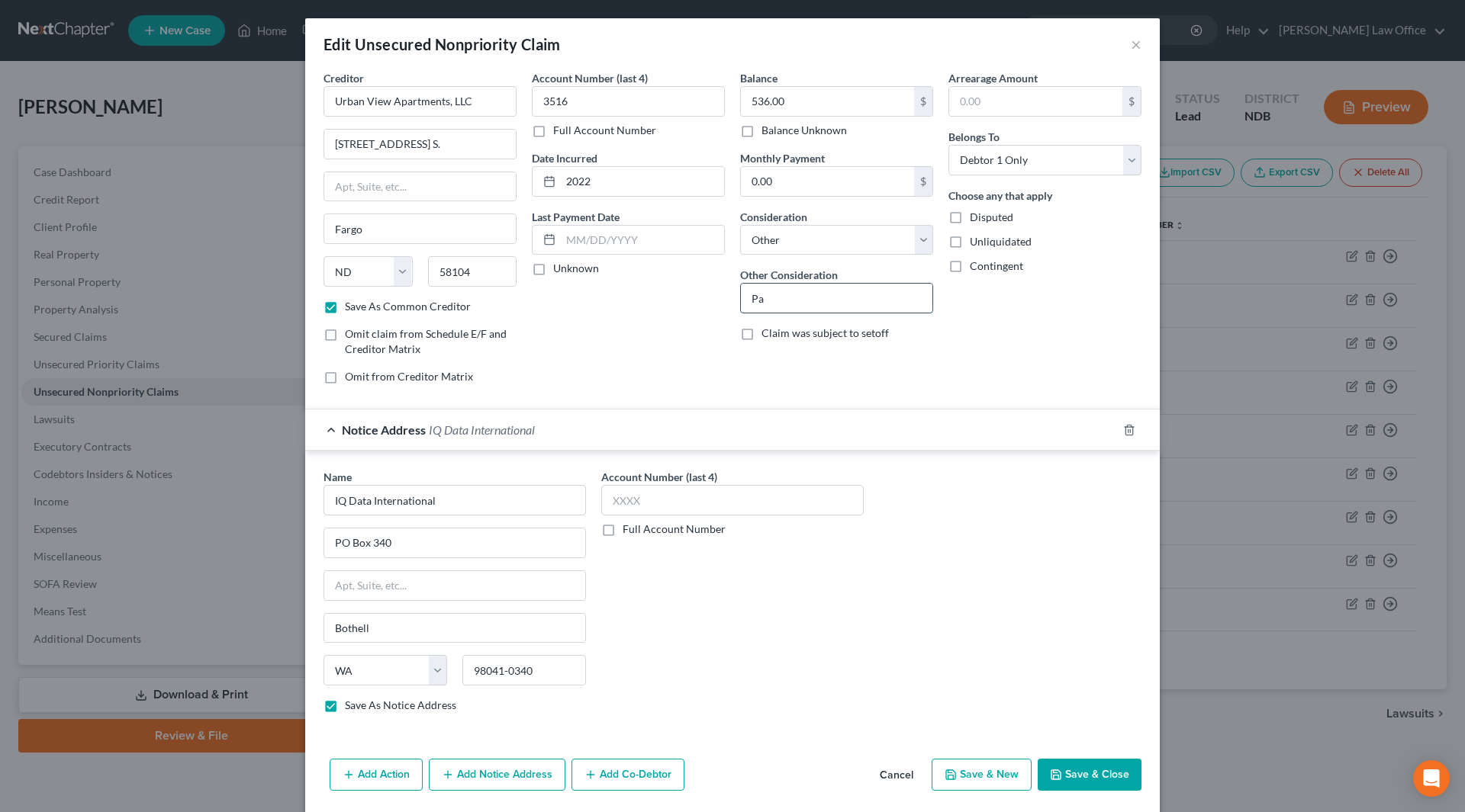
type input "P"
click at [1054, 763] on button "Save & Close" at bounding box center [1089, 774] width 104 height 32
checkbox input "false"
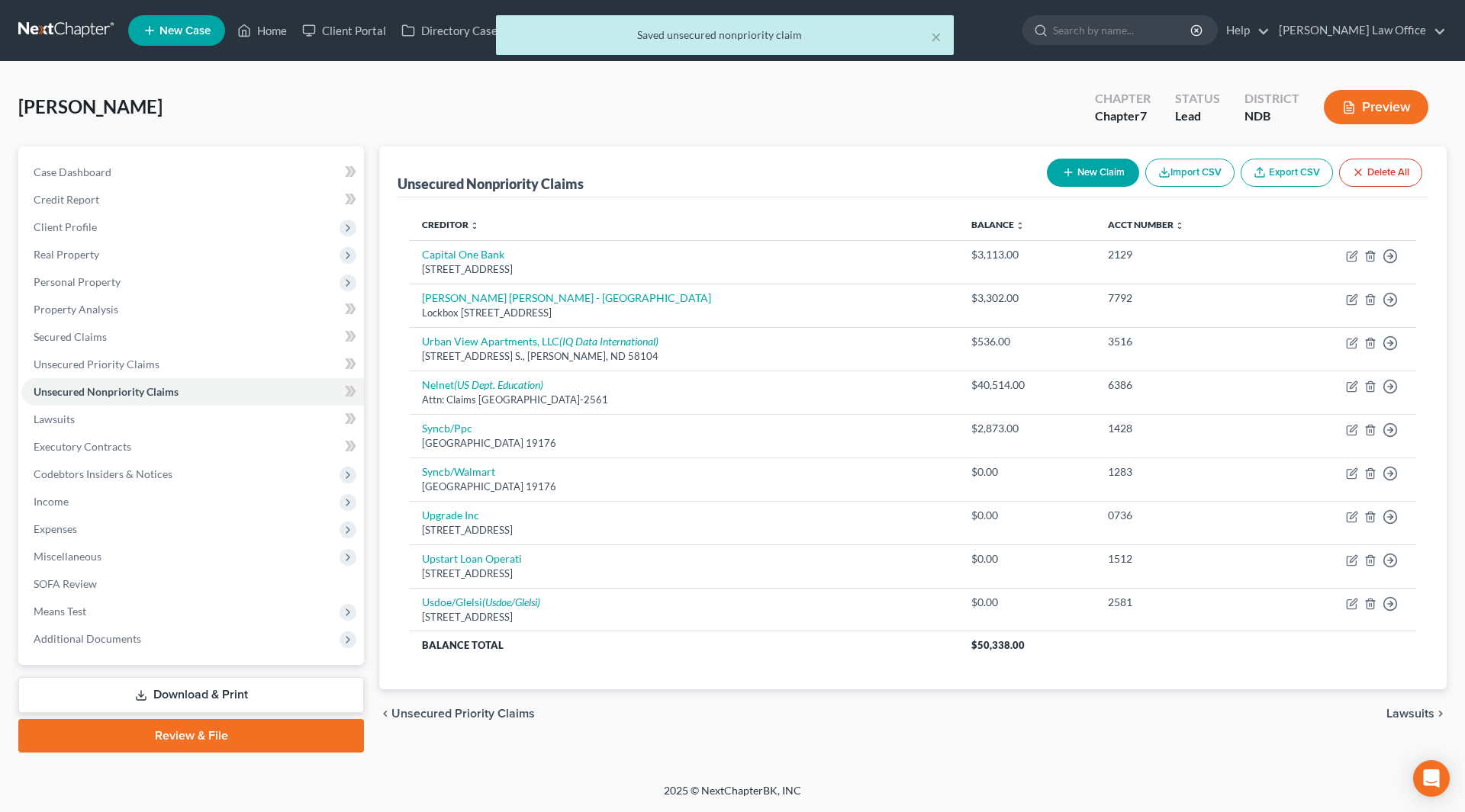
click at [258, 36] on div "× Saved unsecured nonpriority claim" at bounding box center [725, 39] width 1465 height 47
click at [286, 25] on div "× Saved unsecured nonpriority claim" at bounding box center [725, 39] width 1465 height 47
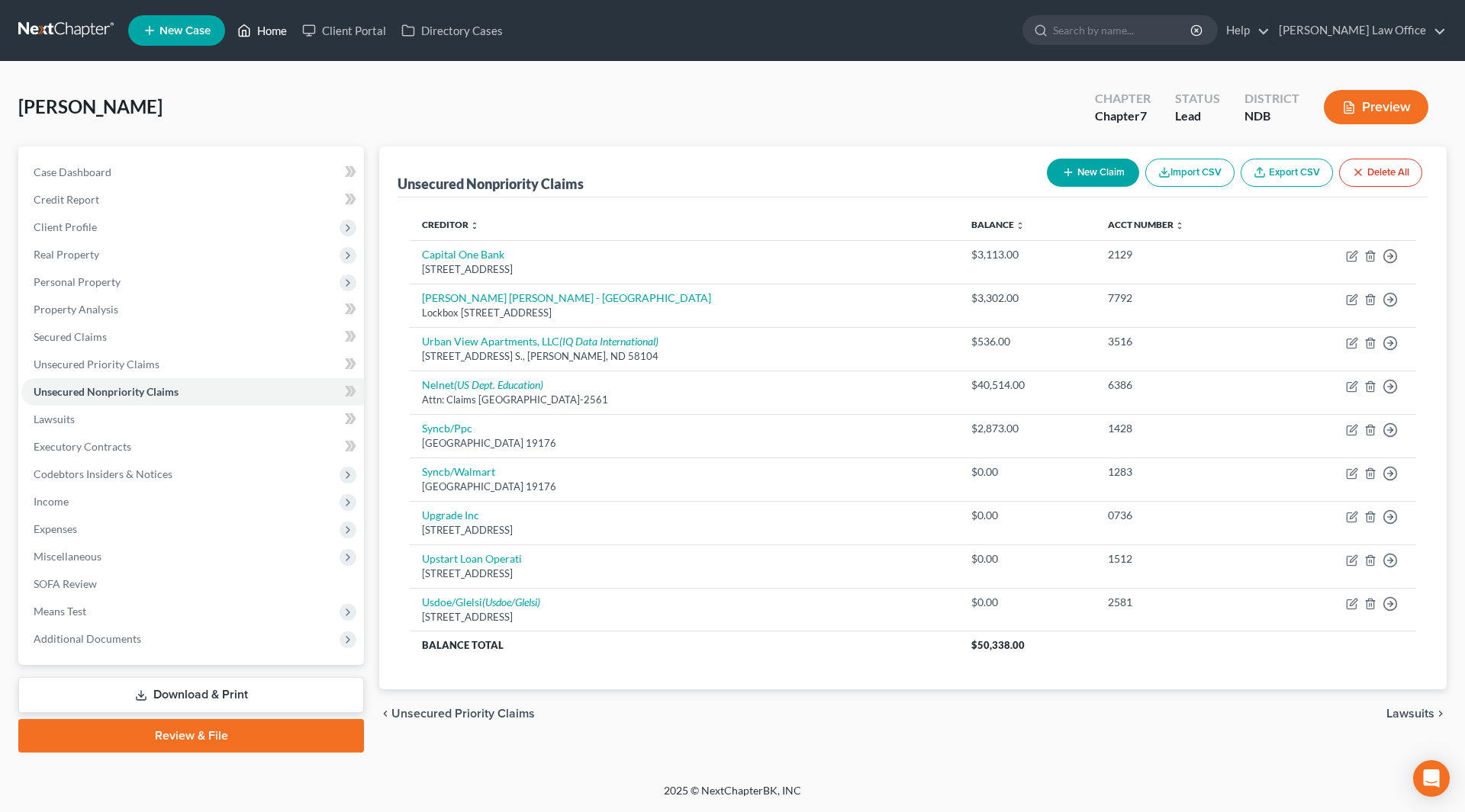
click at [273, 29] on link "Home" at bounding box center [262, 31] width 65 height 27
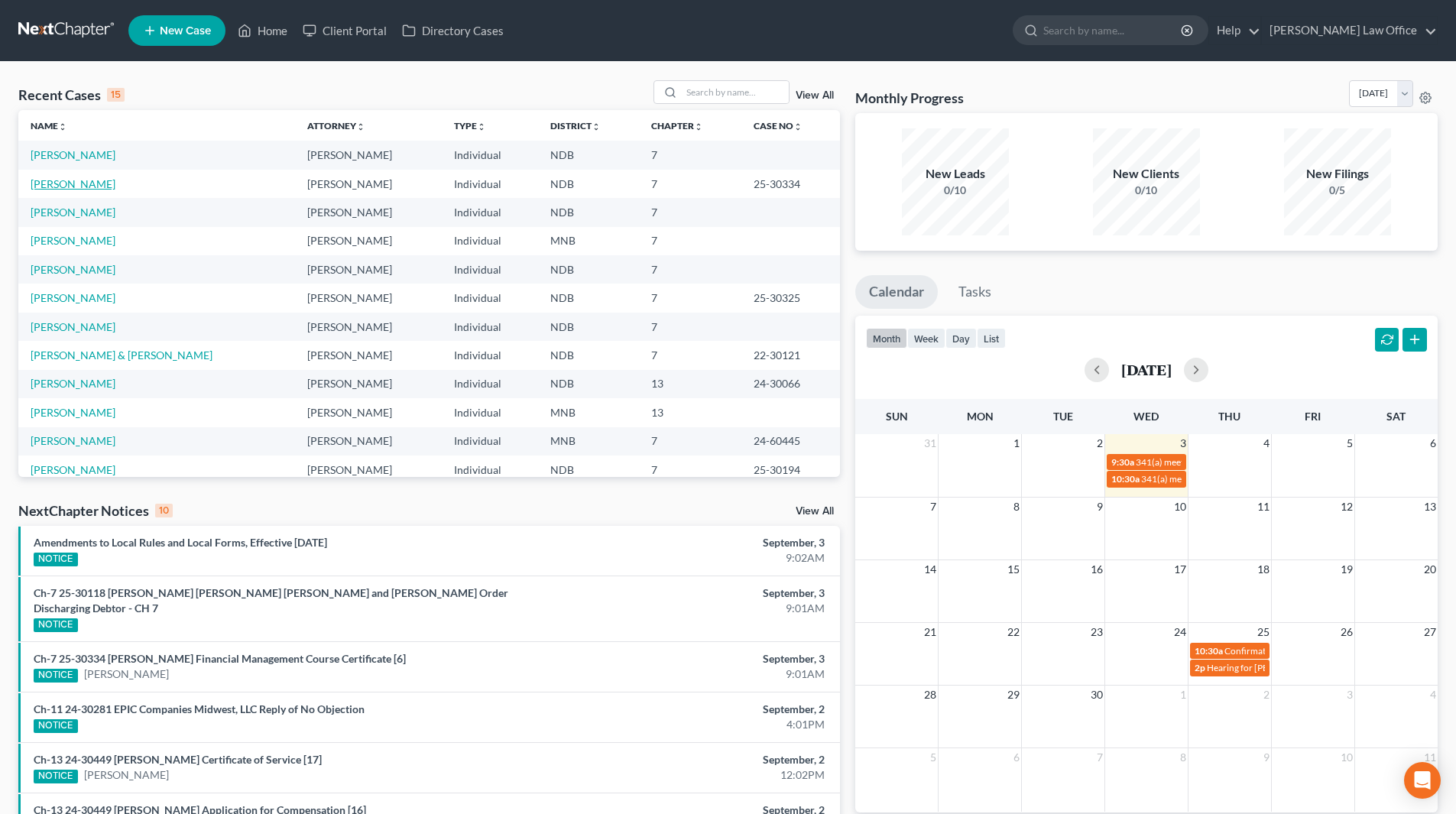
click at [105, 181] on link "[PERSON_NAME]" at bounding box center [73, 184] width 85 height 13
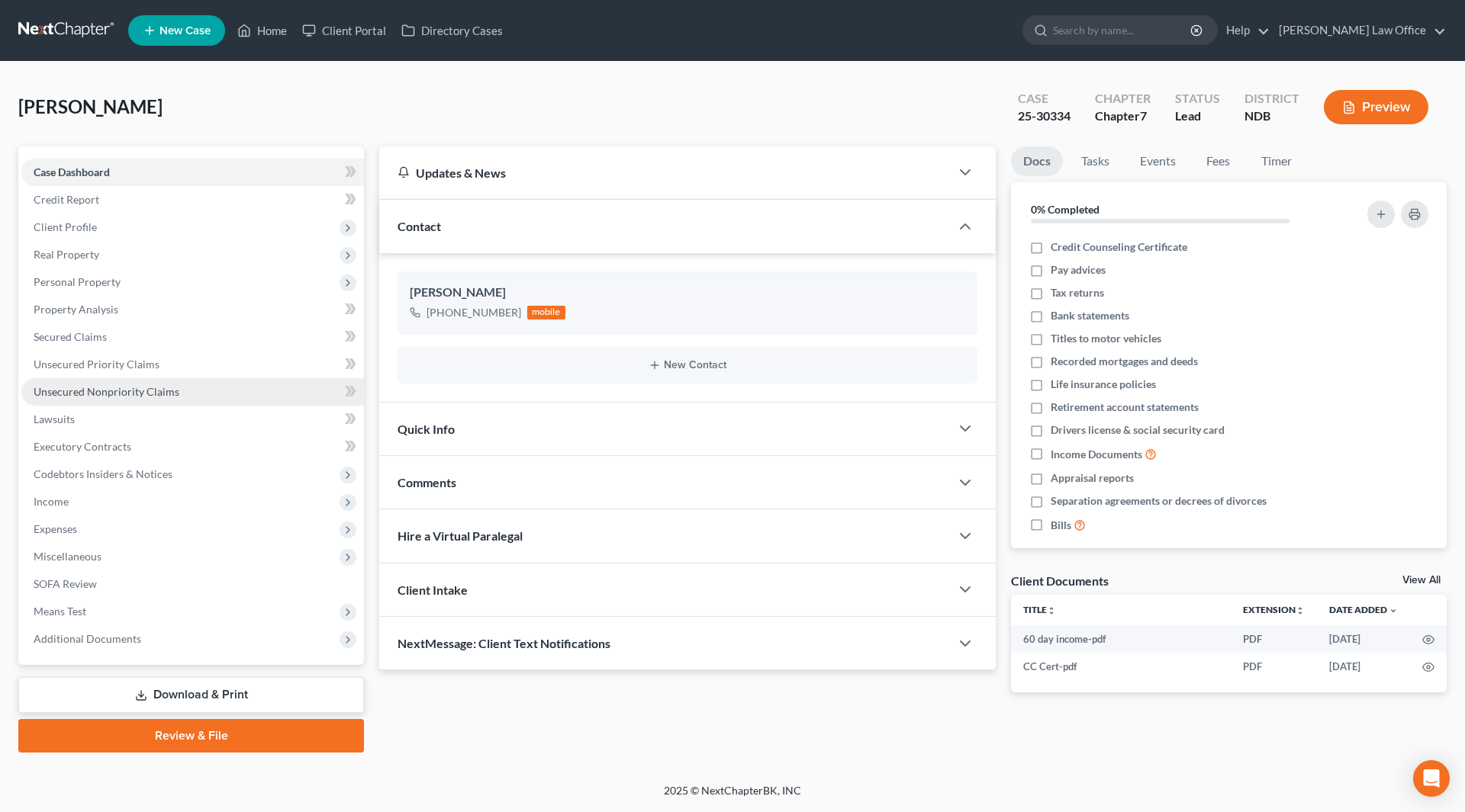
click at [102, 388] on span "Unsecured Nonpriority Claims" at bounding box center [106, 392] width 146 height 13
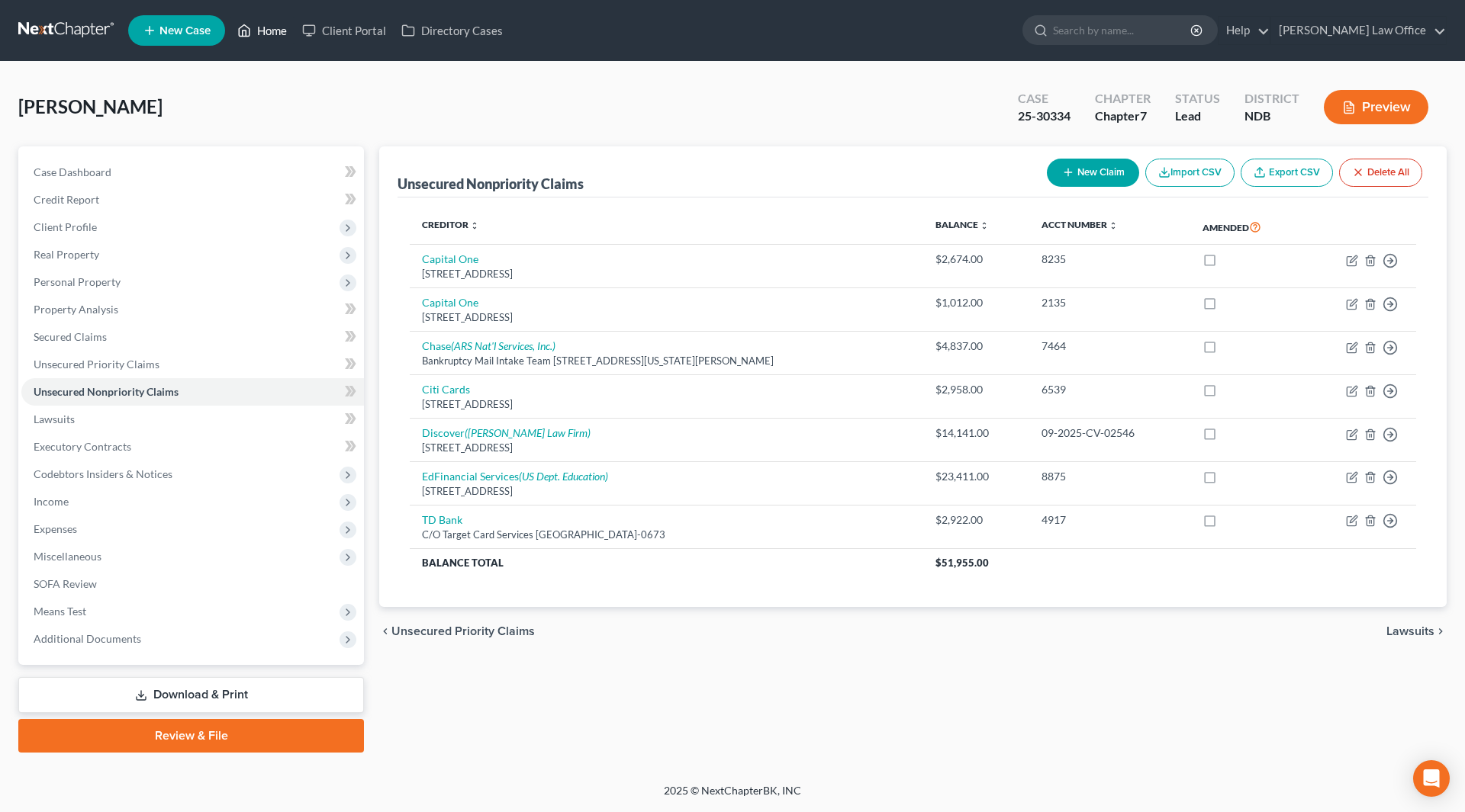
click at [259, 24] on link "Home" at bounding box center [262, 31] width 65 height 27
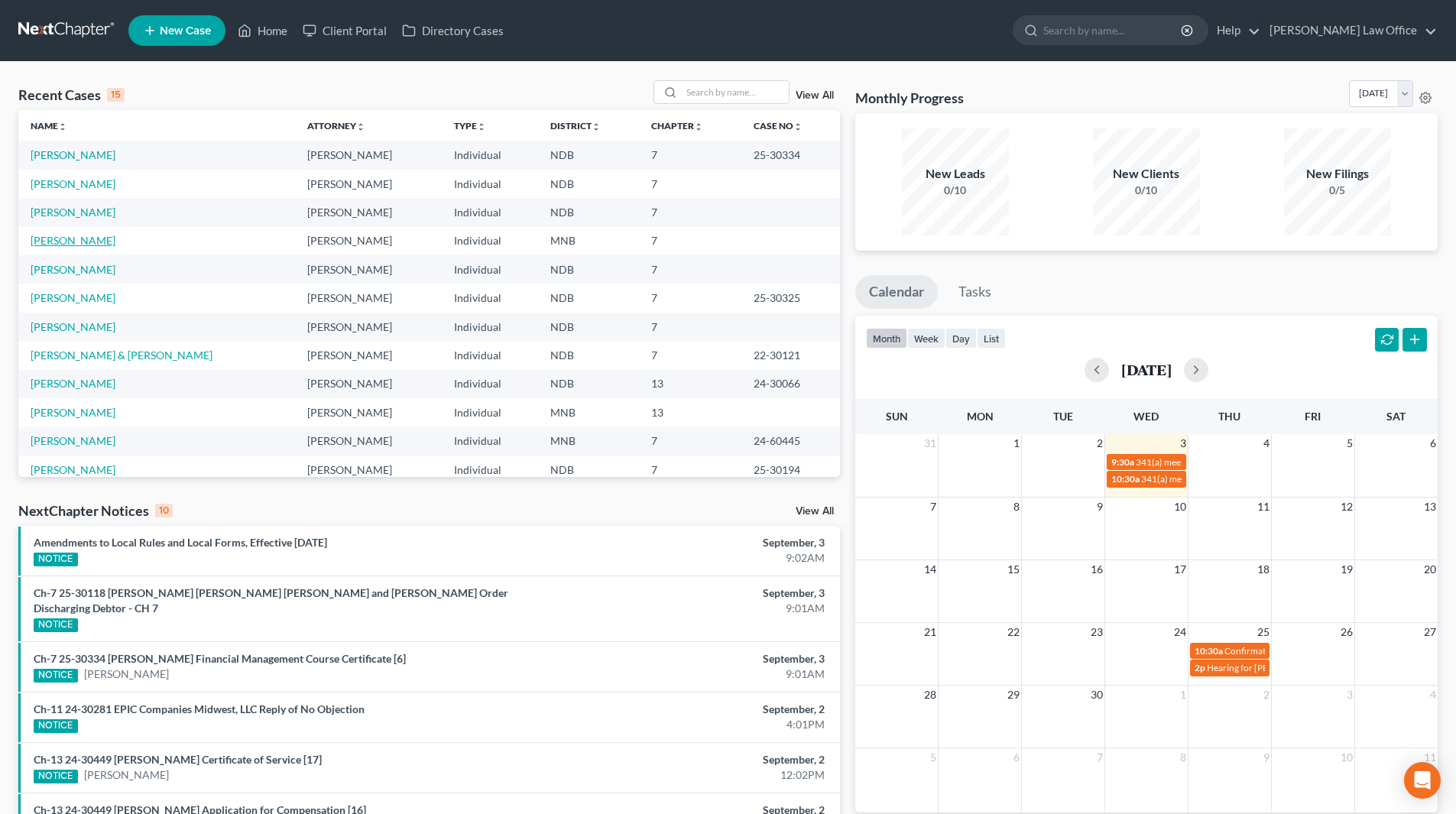
click at [78, 238] on link "[PERSON_NAME]" at bounding box center [73, 240] width 85 height 13
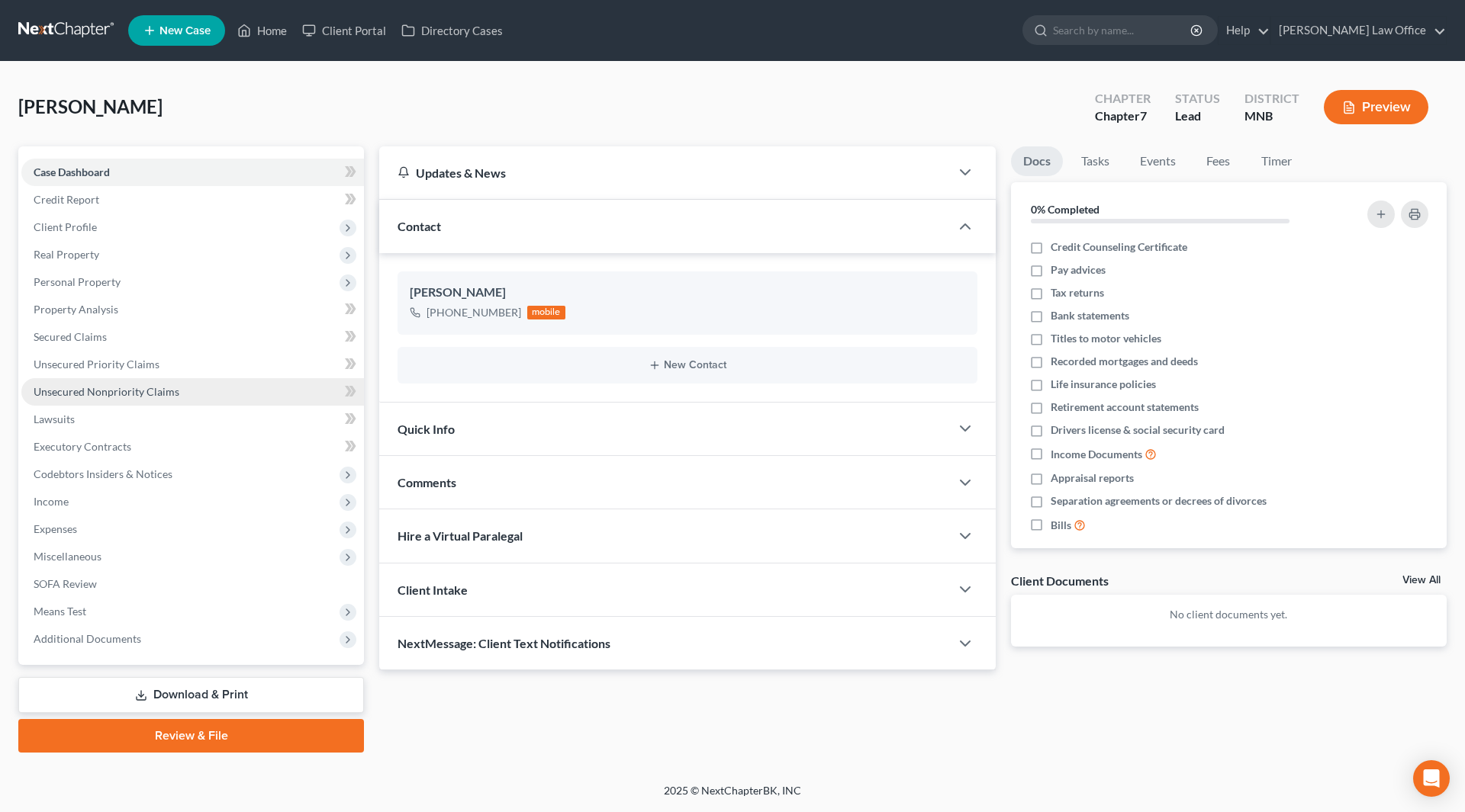
click at [80, 388] on span "Unsecured Nonpriority Claims" at bounding box center [106, 392] width 146 height 13
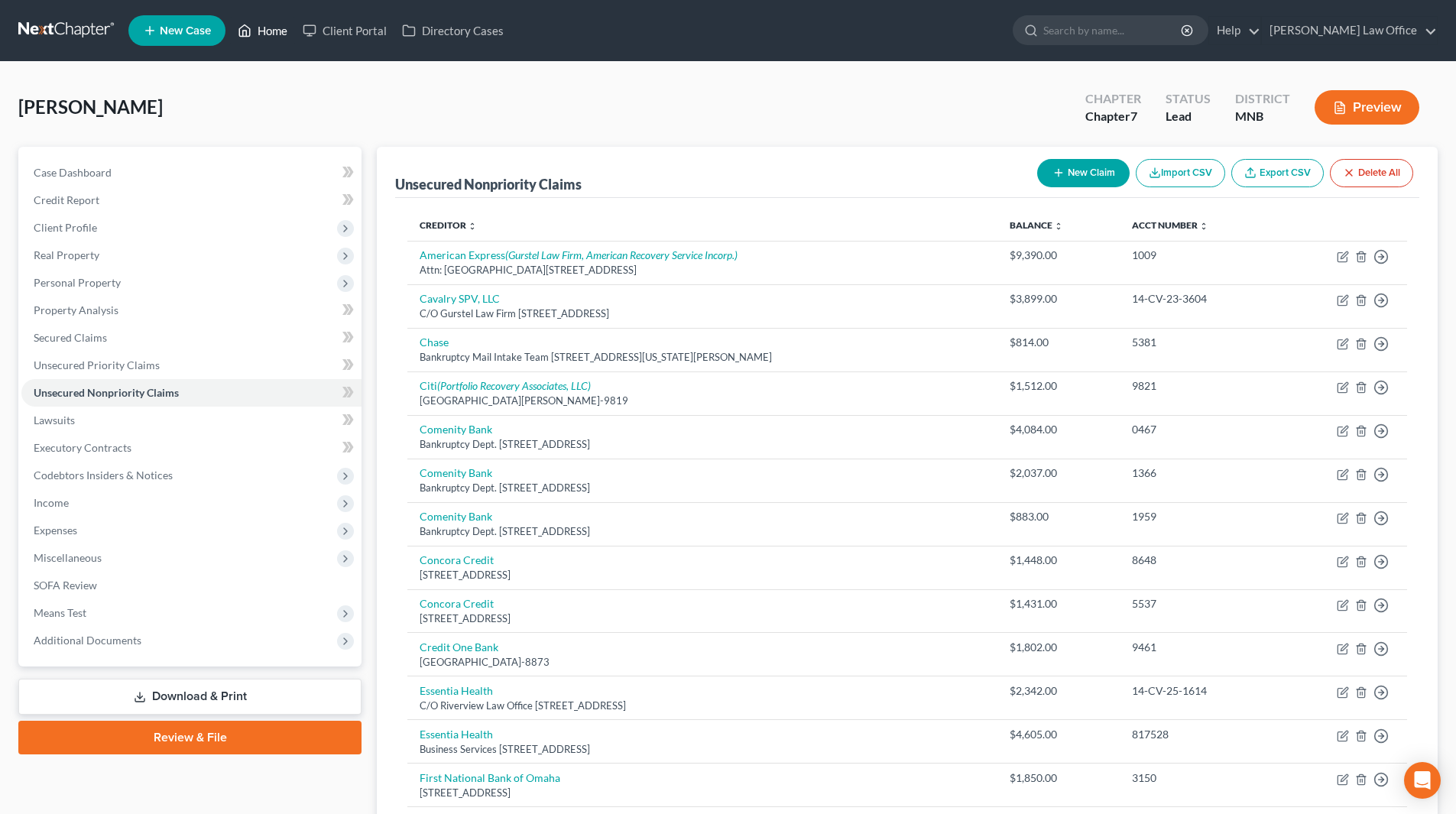
click at [275, 24] on link "Home" at bounding box center [263, 31] width 65 height 27
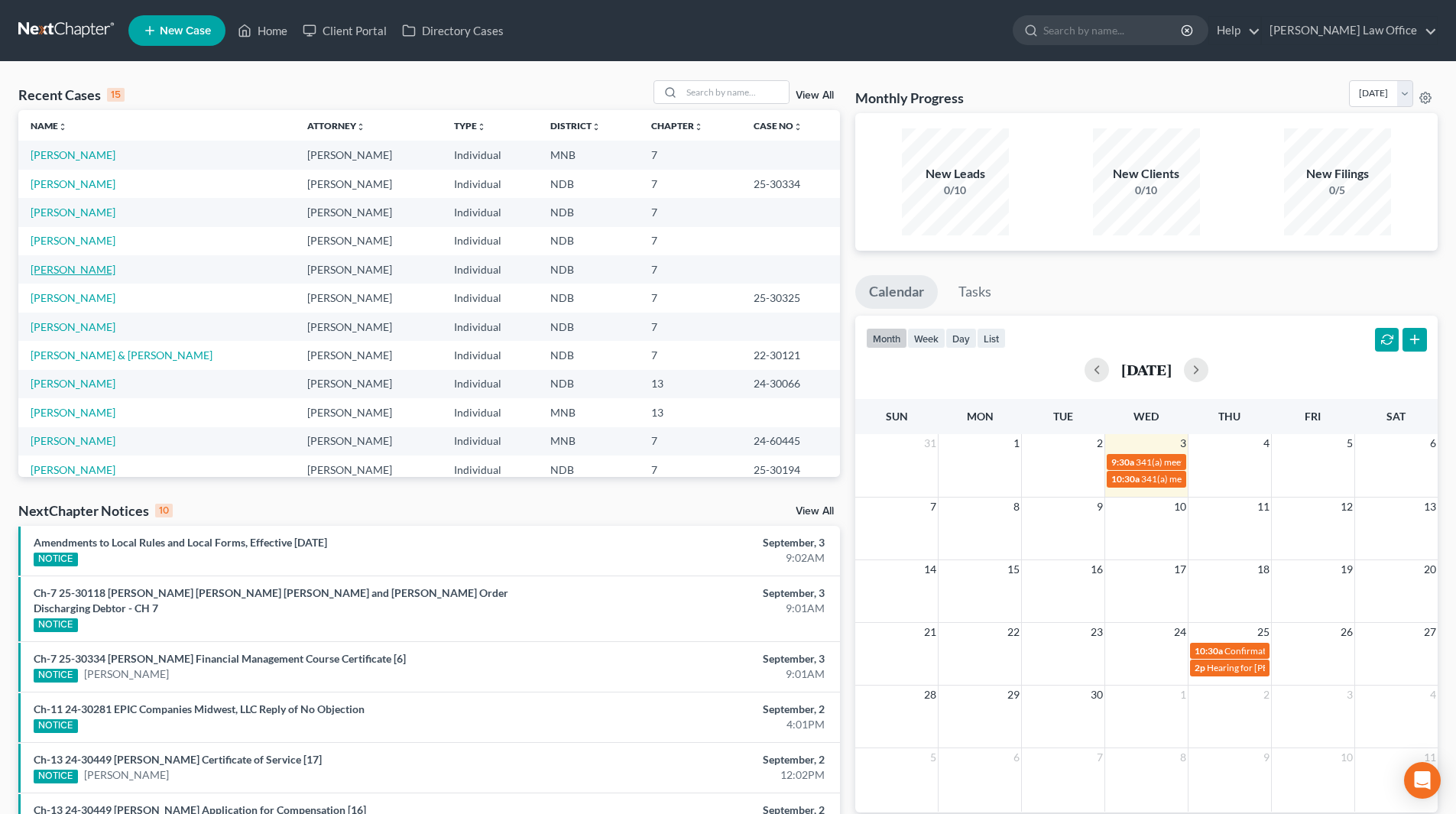
click at [82, 267] on link "[PERSON_NAME]" at bounding box center [73, 269] width 85 height 13
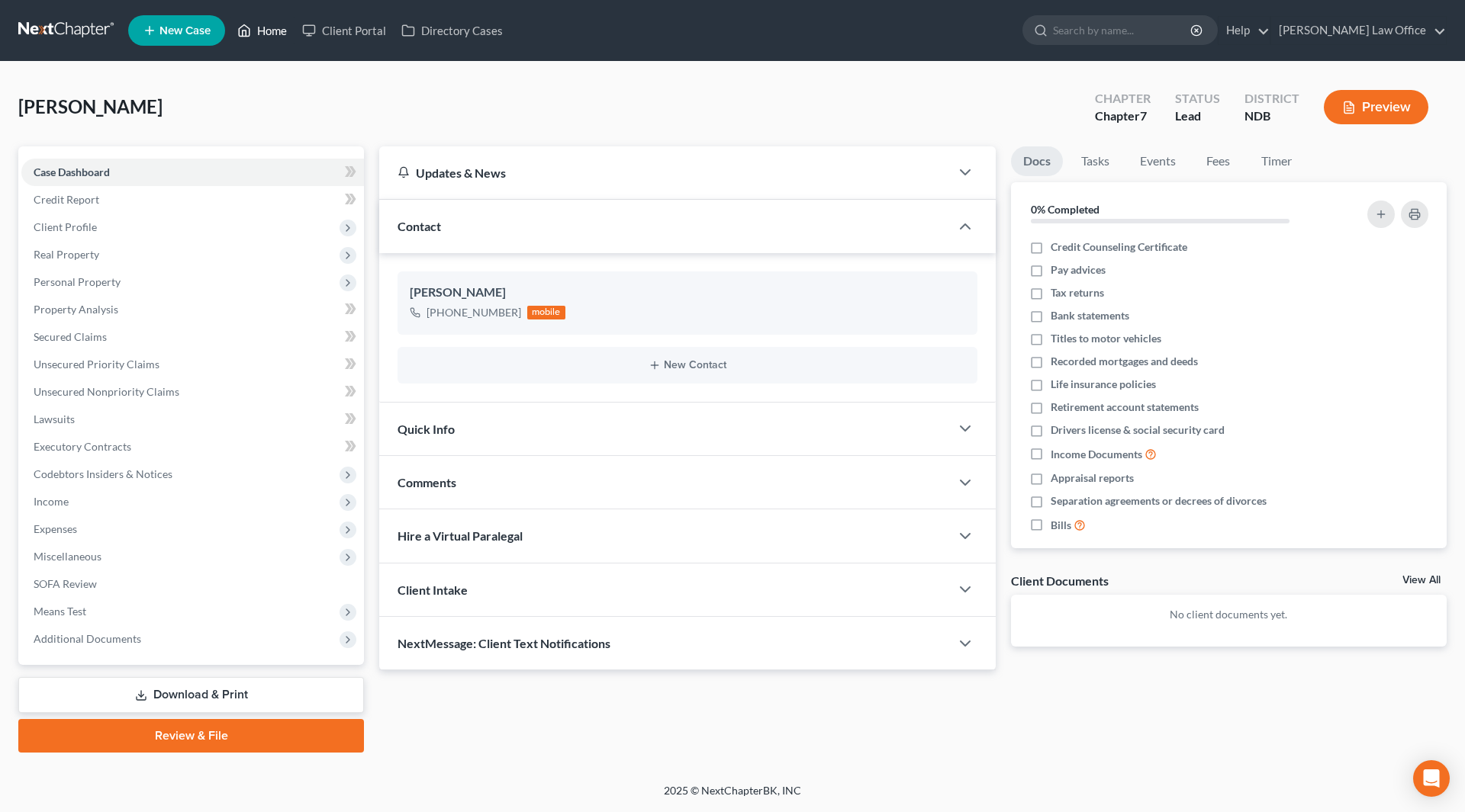
click at [285, 43] on link "Home" at bounding box center [262, 31] width 65 height 27
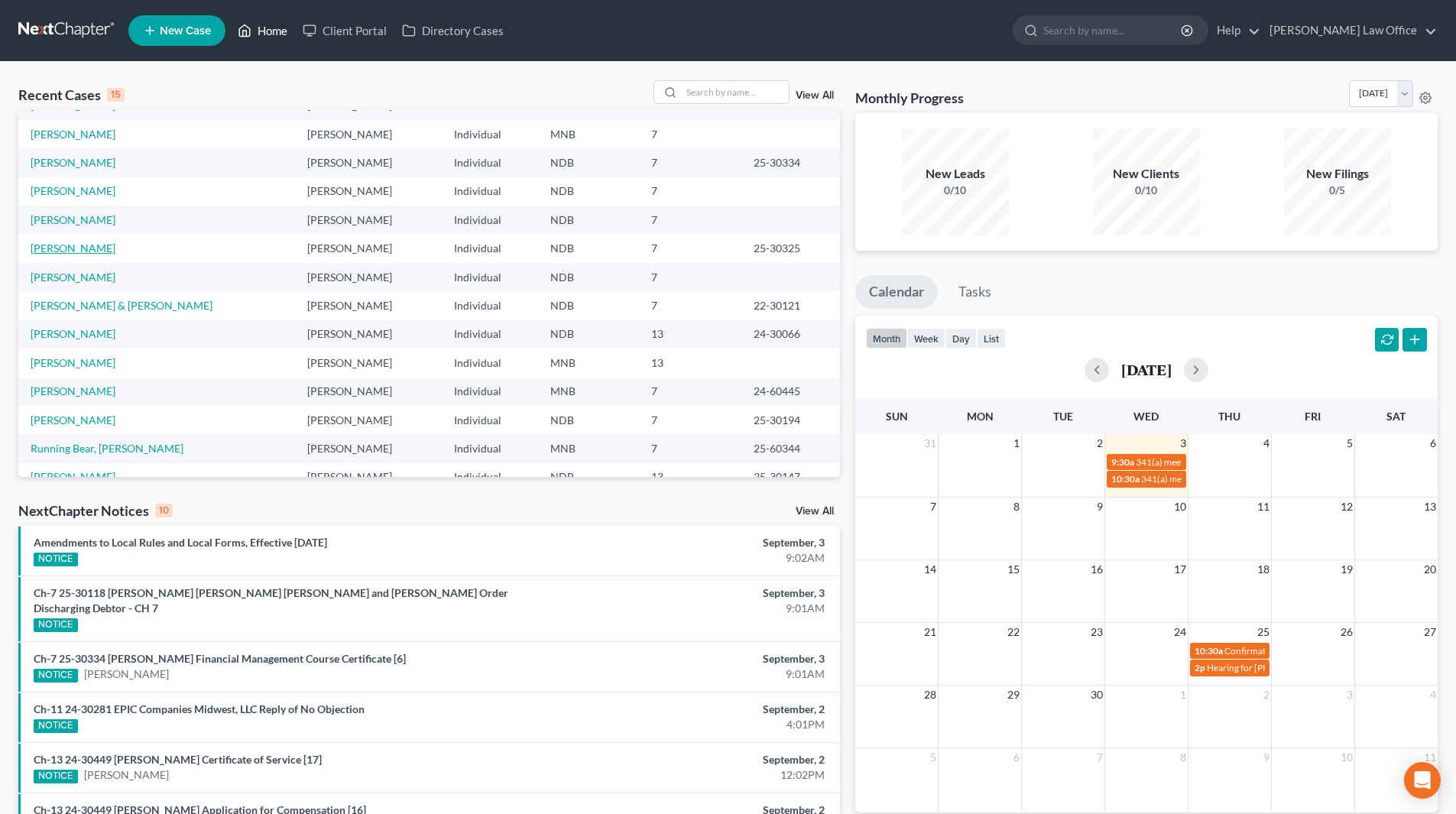
scroll to position [76, 0]
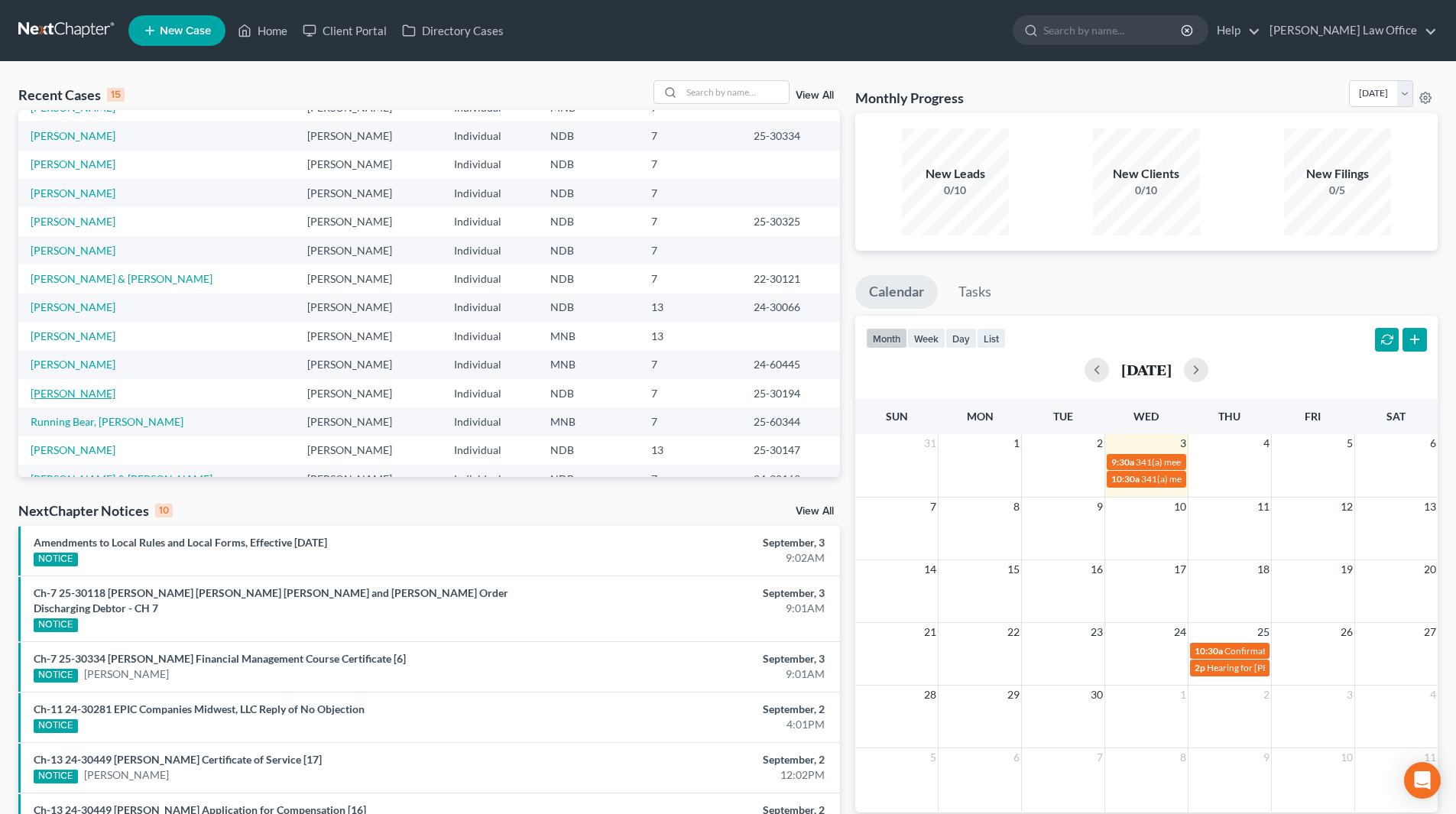
click at [76, 398] on link "[PERSON_NAME]" at bounding box center [73, 393] width 85 height 13
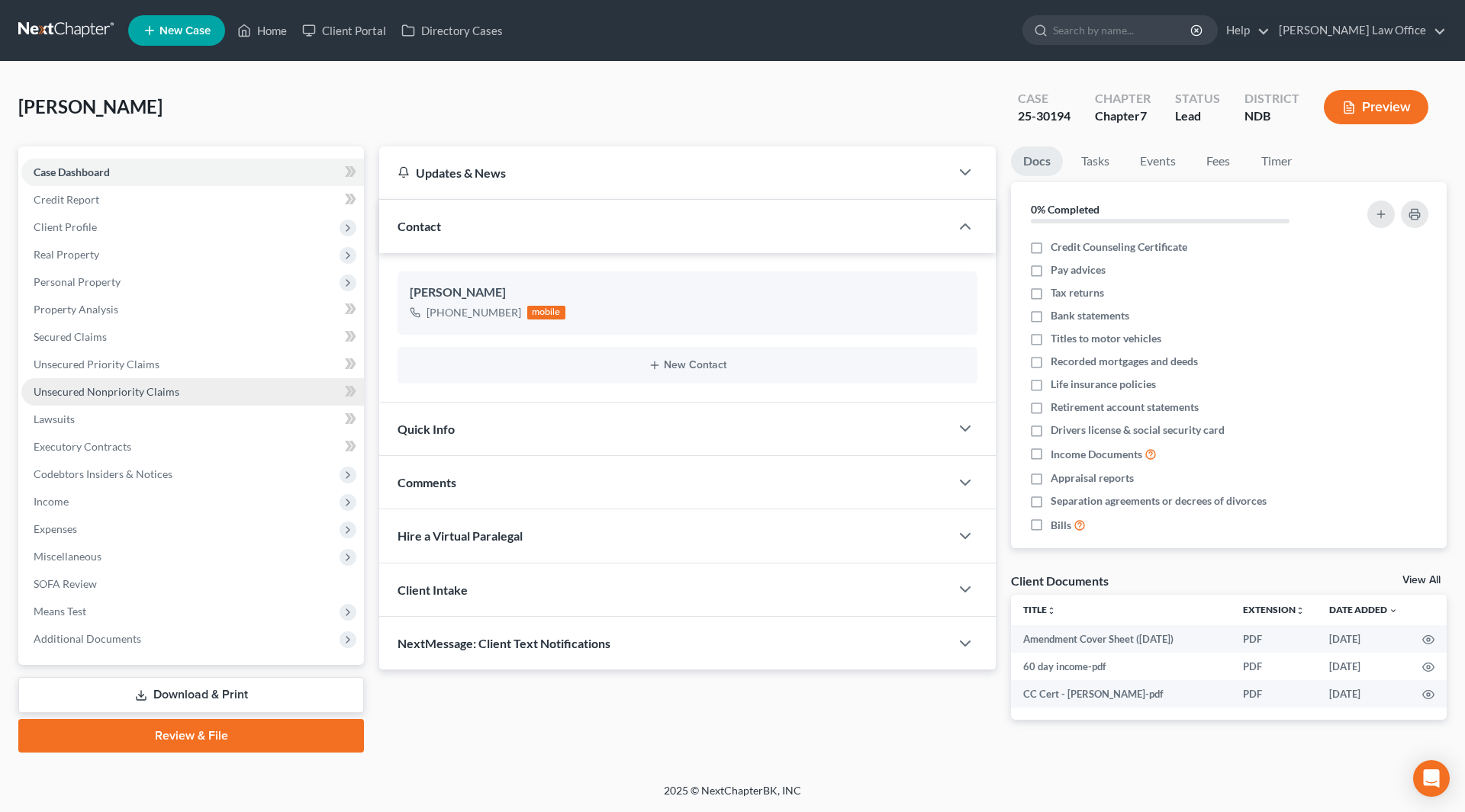
click at [80, 383] on link "Unsecured Nonpriority Claims" at bounding box center [193, 392] width 343 height 27
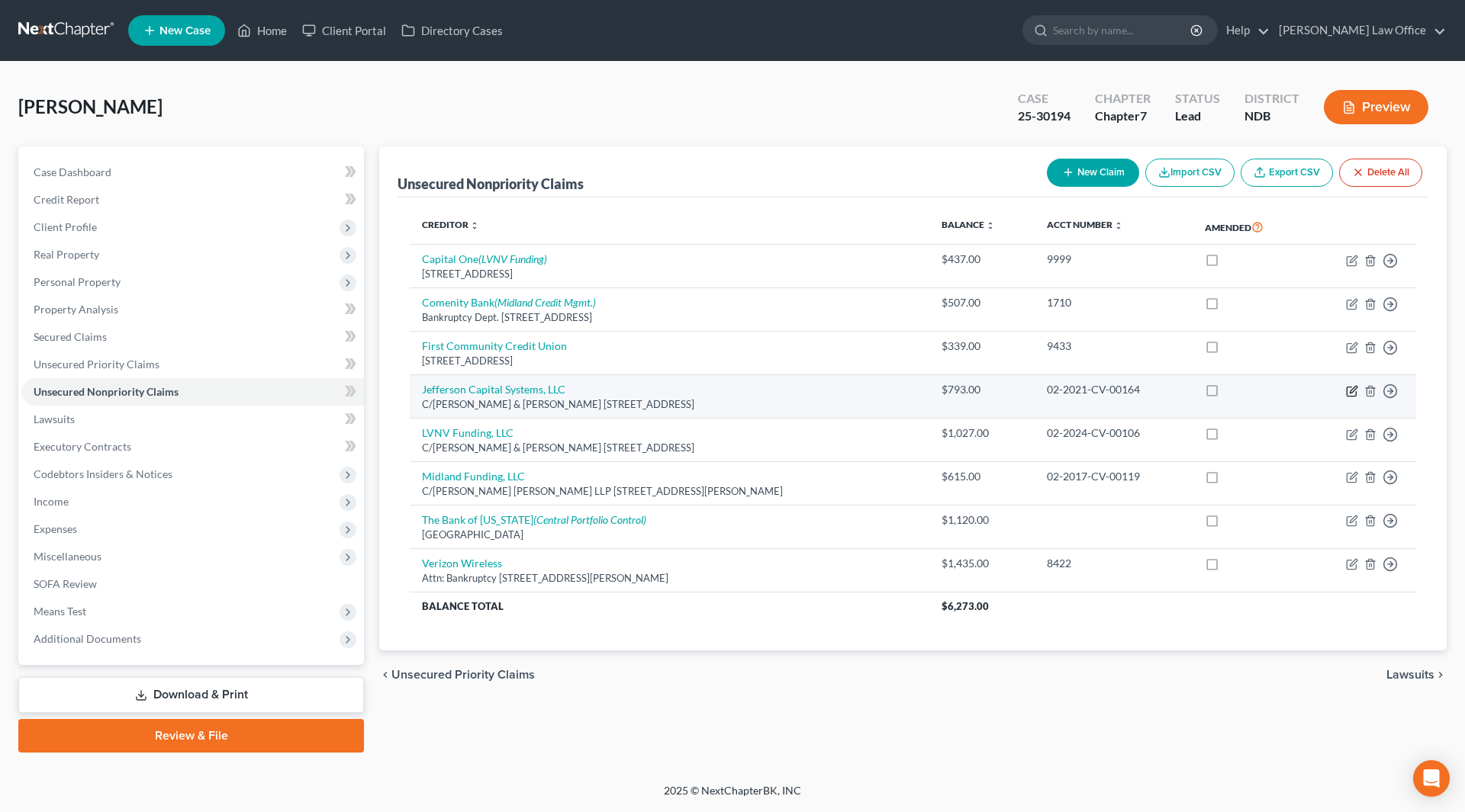
click at [1349, 395] on icon "button" at bounding box center [1351, 391] width 12 height 12
select select "24"
select select "14"
select select "0"
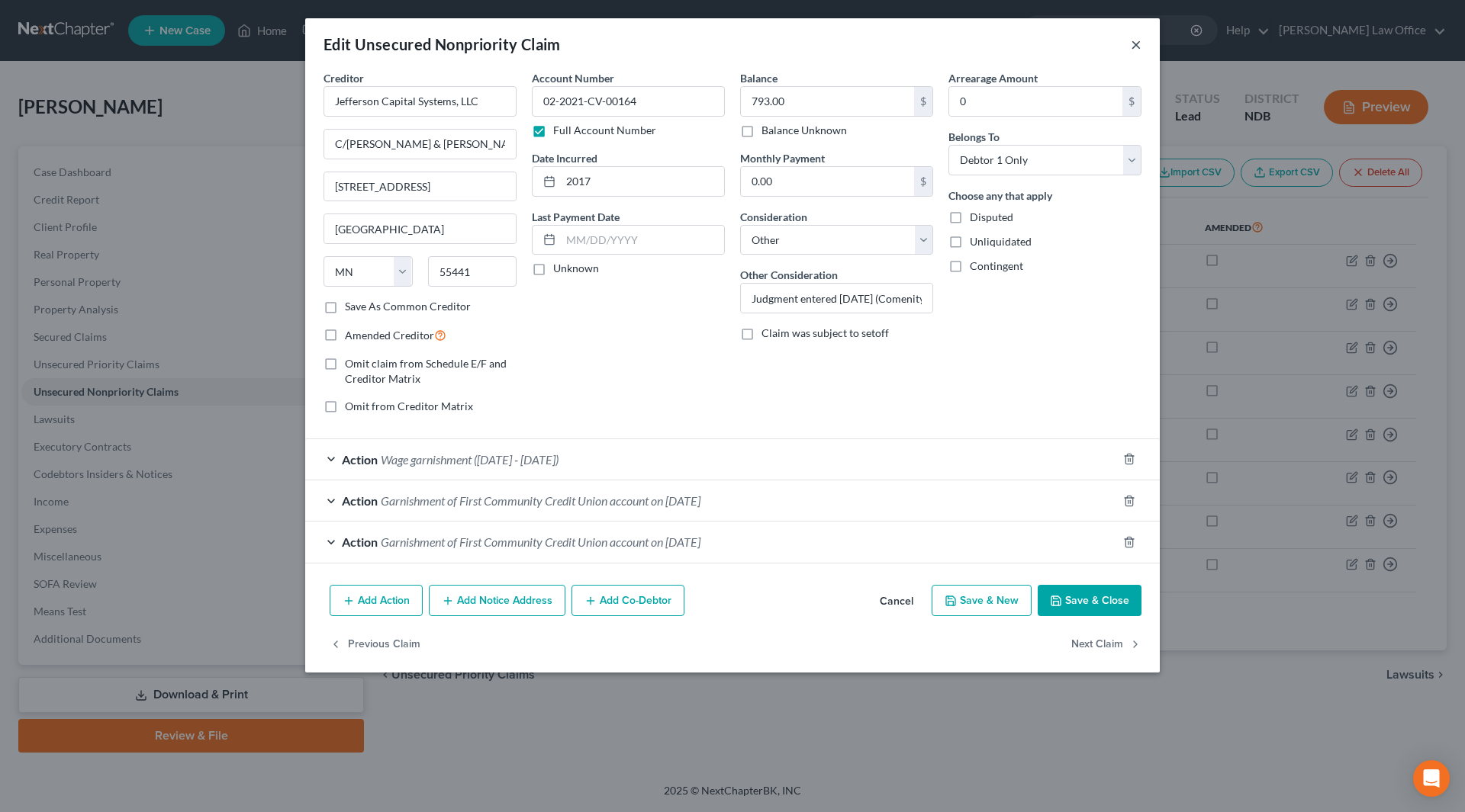
click at [1137, 45] on button "×" at bounding box center [1136, 44] width 11 height 18
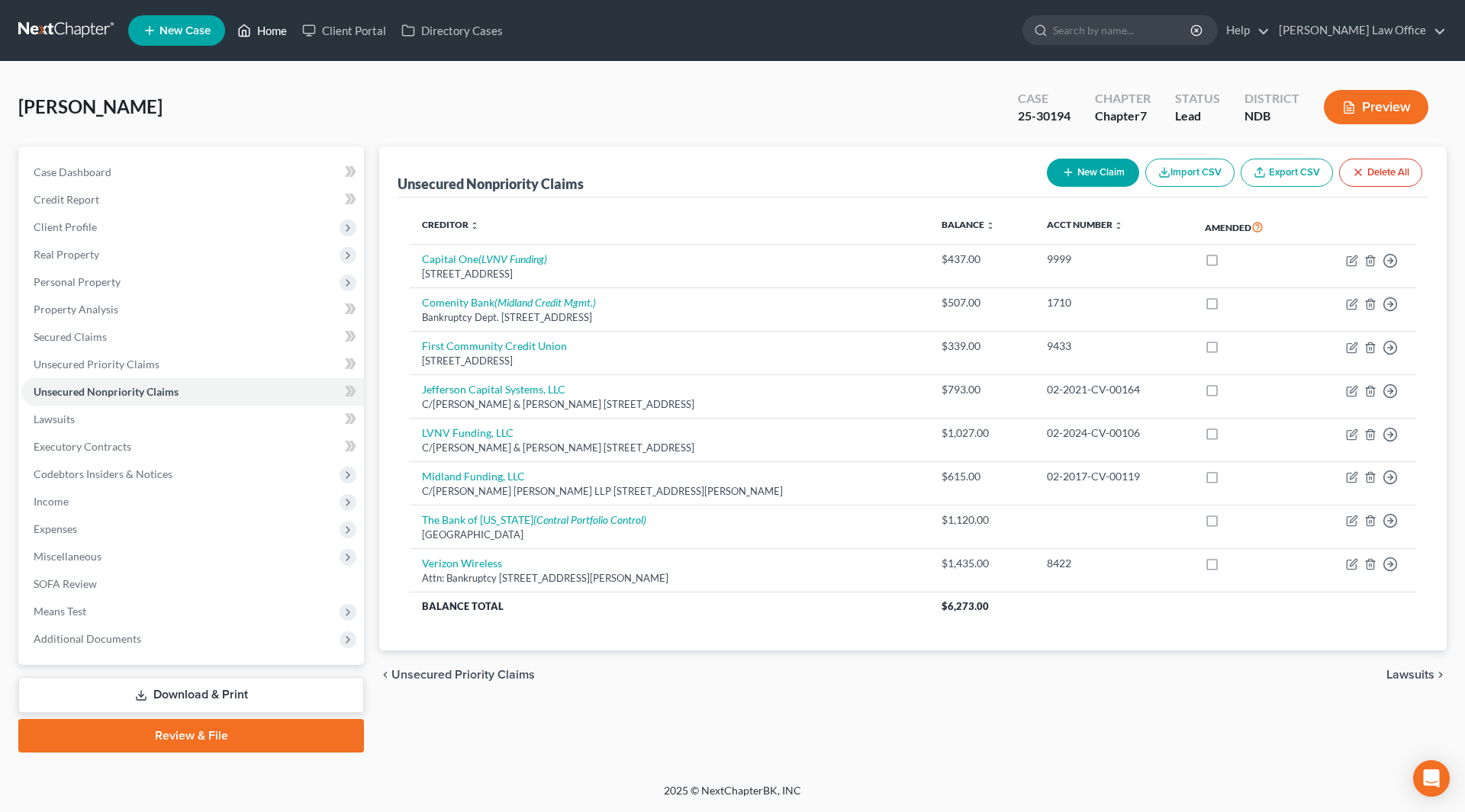
click at [246, 18] on link "Home" at bounding box center [262, 31] width 65 height 27
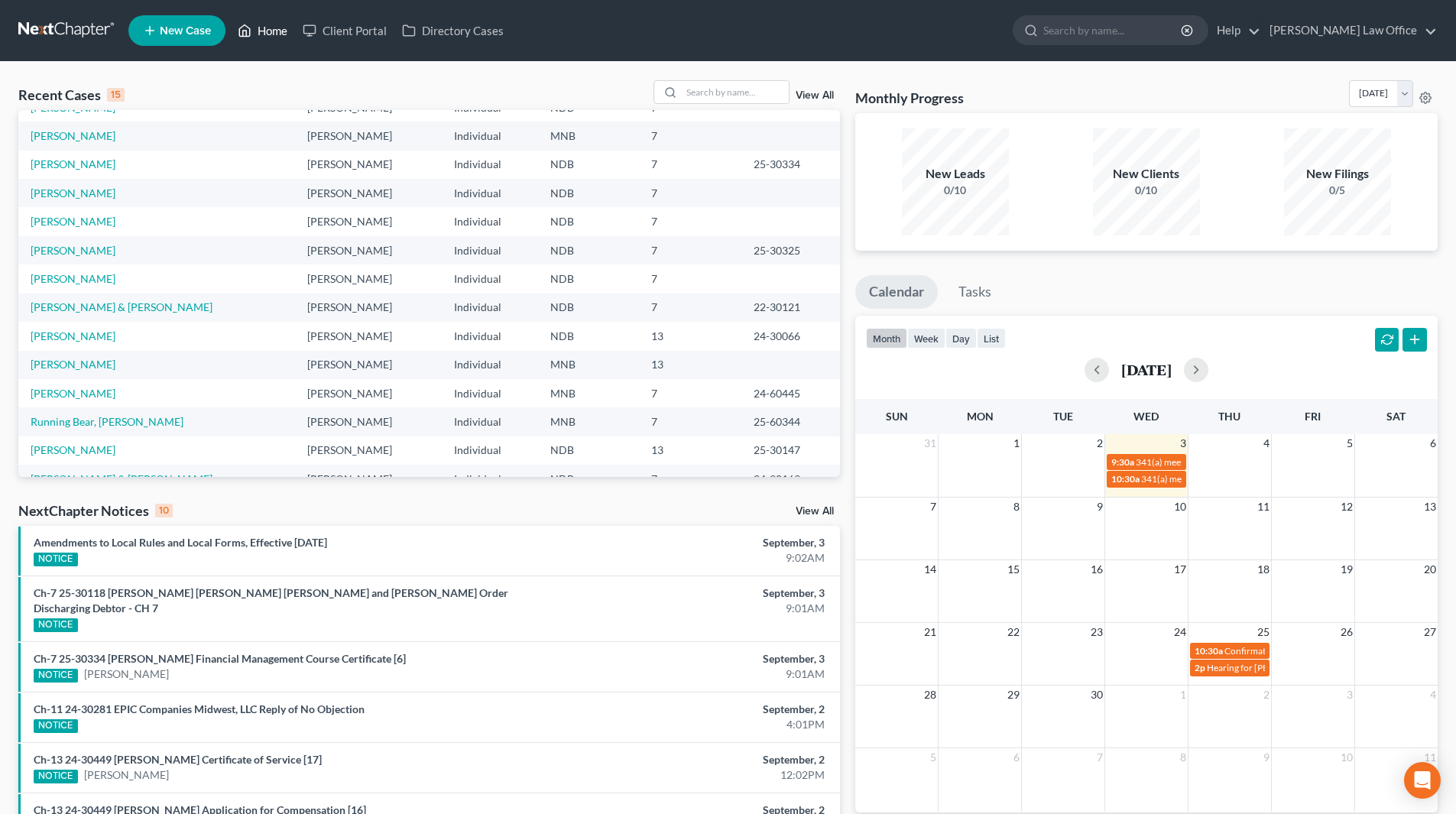
scroll to position [105, 0]
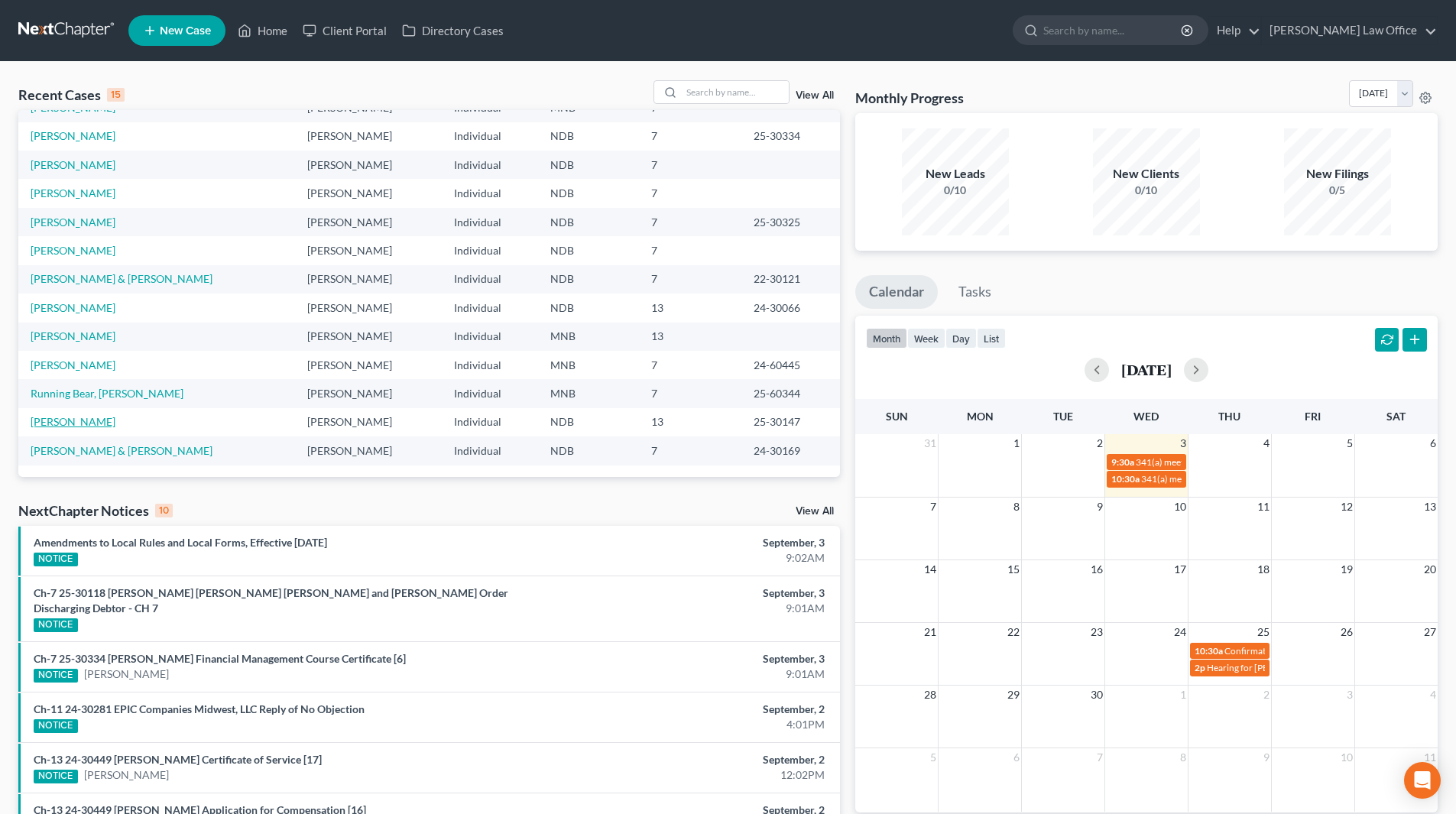
click at [82, 422] on link "[PERSON_NAME]" at bounding box center [73, 422] width 85 height 13
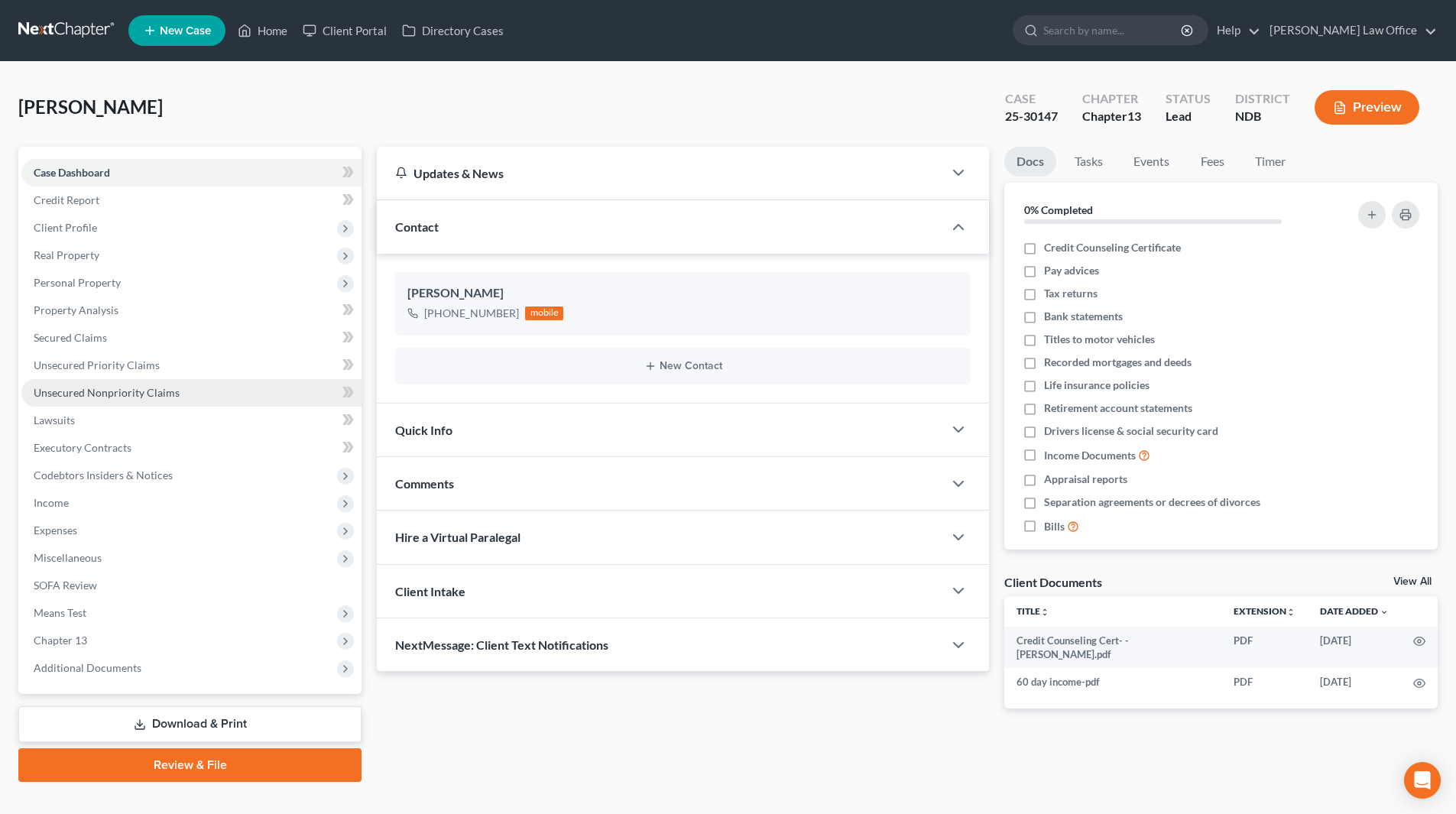
click at [92, 396] on span "Unsecured Nonpriority Claims" at bounding box center [106, 392] width 146 height 13
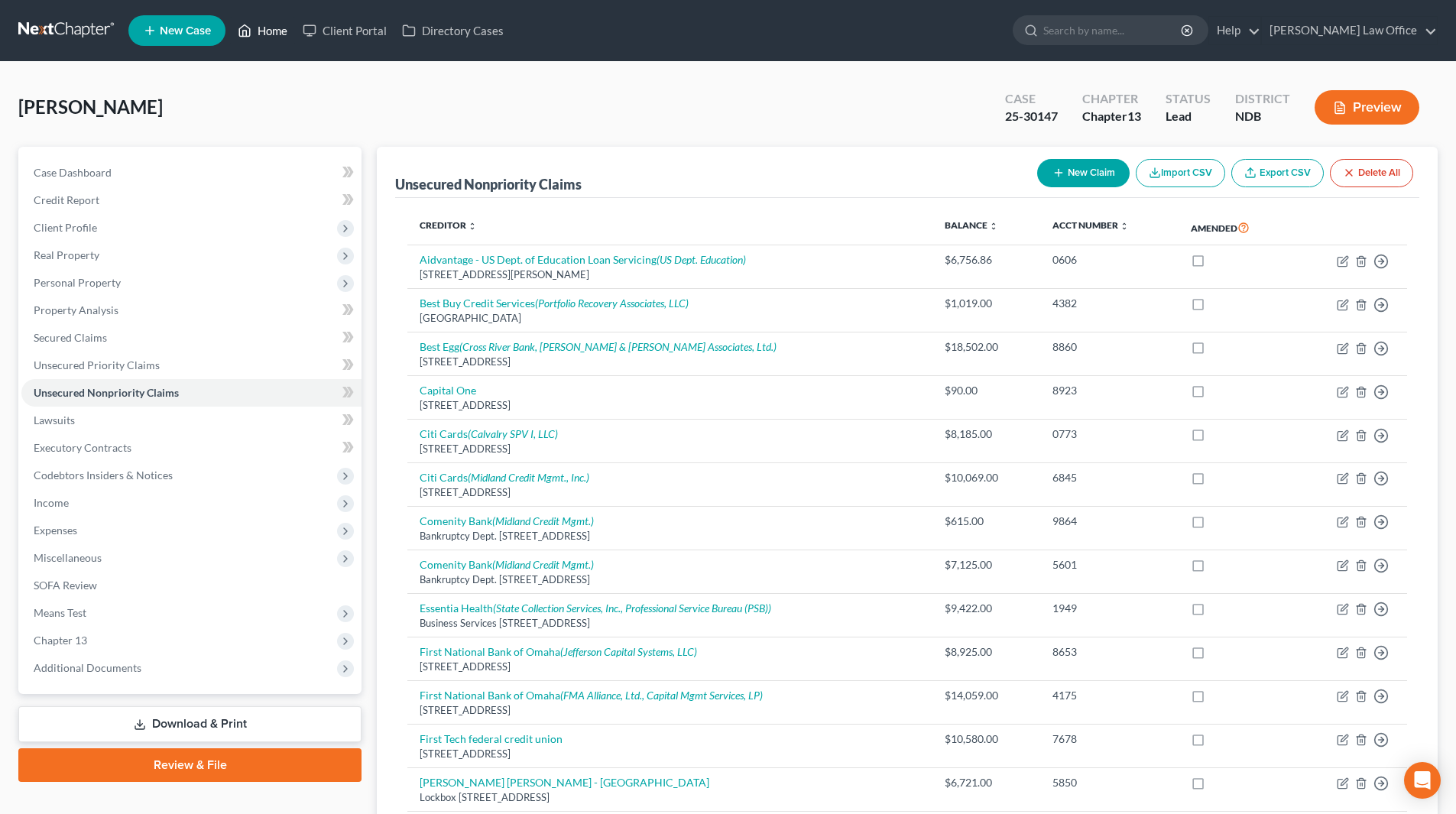
click at [262, 31] on link "Home" at bounding box center [263, 31] width 65 height 27
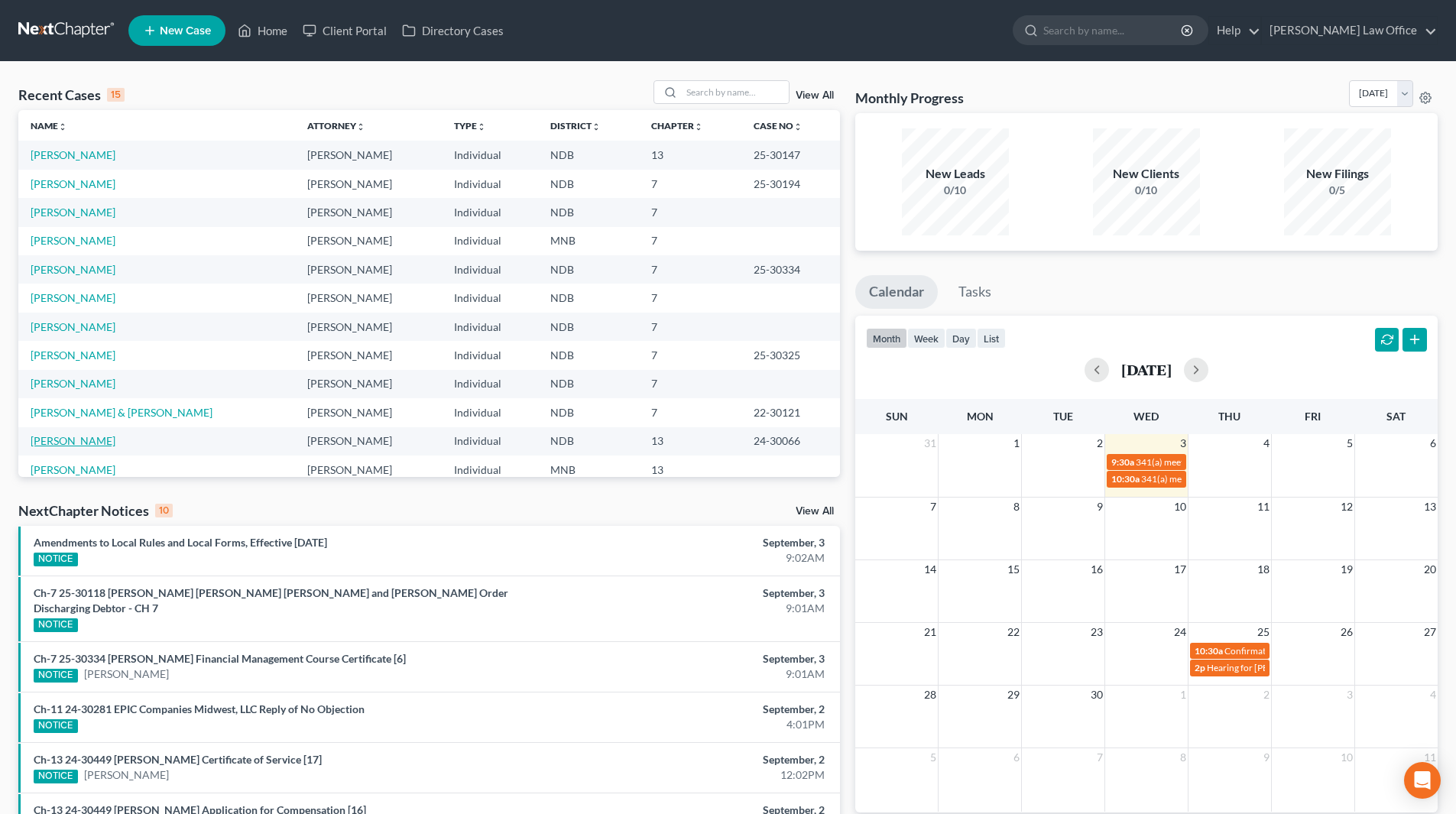
click at [82, 441] on link "[PERSON_NAME]" at bounding box center [73, 441] width 85 height 13
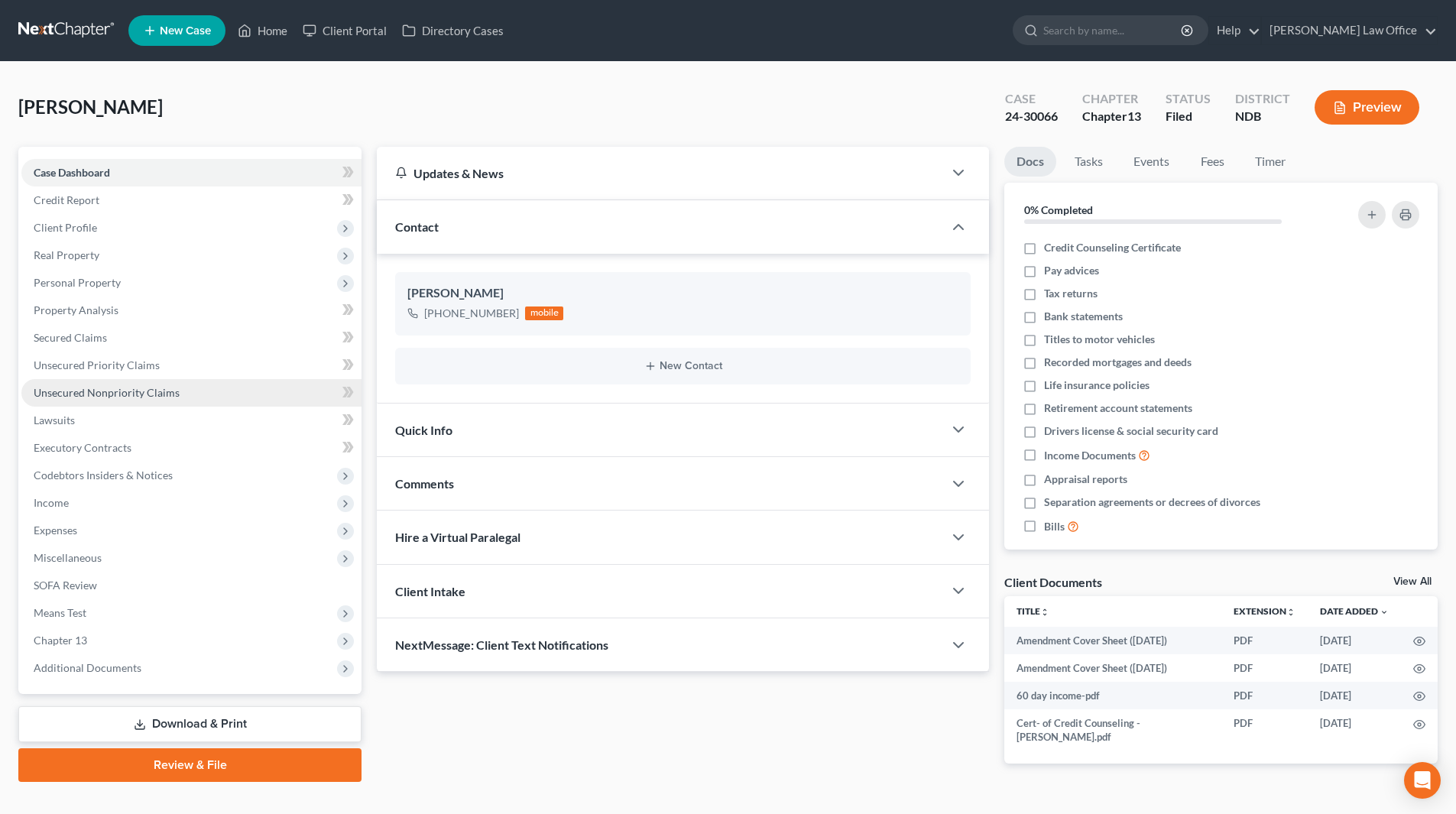
click at [120, 386] on span "Unsecured Nonpriority Claims" at bounding box center [106, 392] width 146 height 13
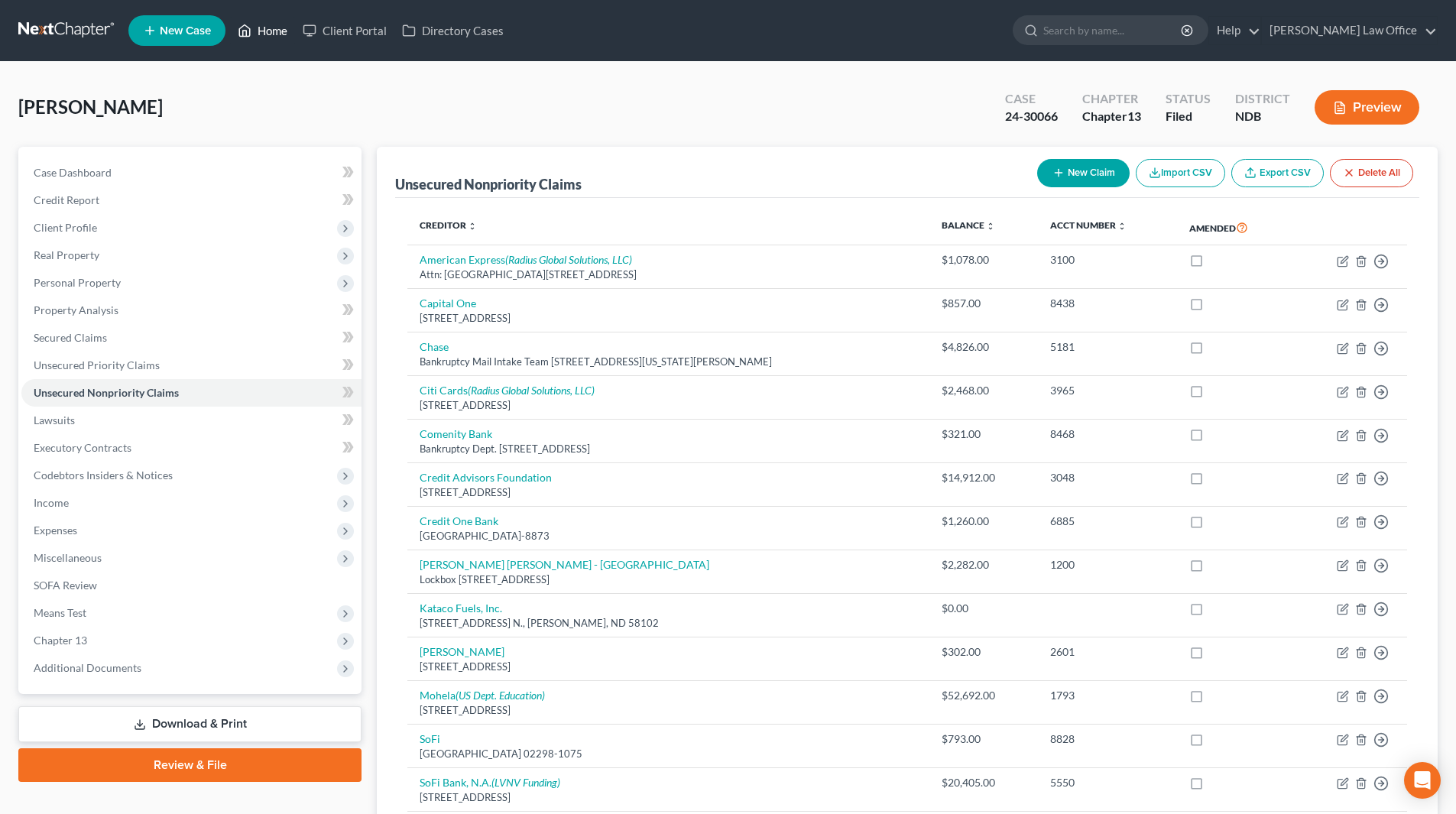
click at [281, 27] on link "Home" at bounding box center [263, 31] width 65 height 27
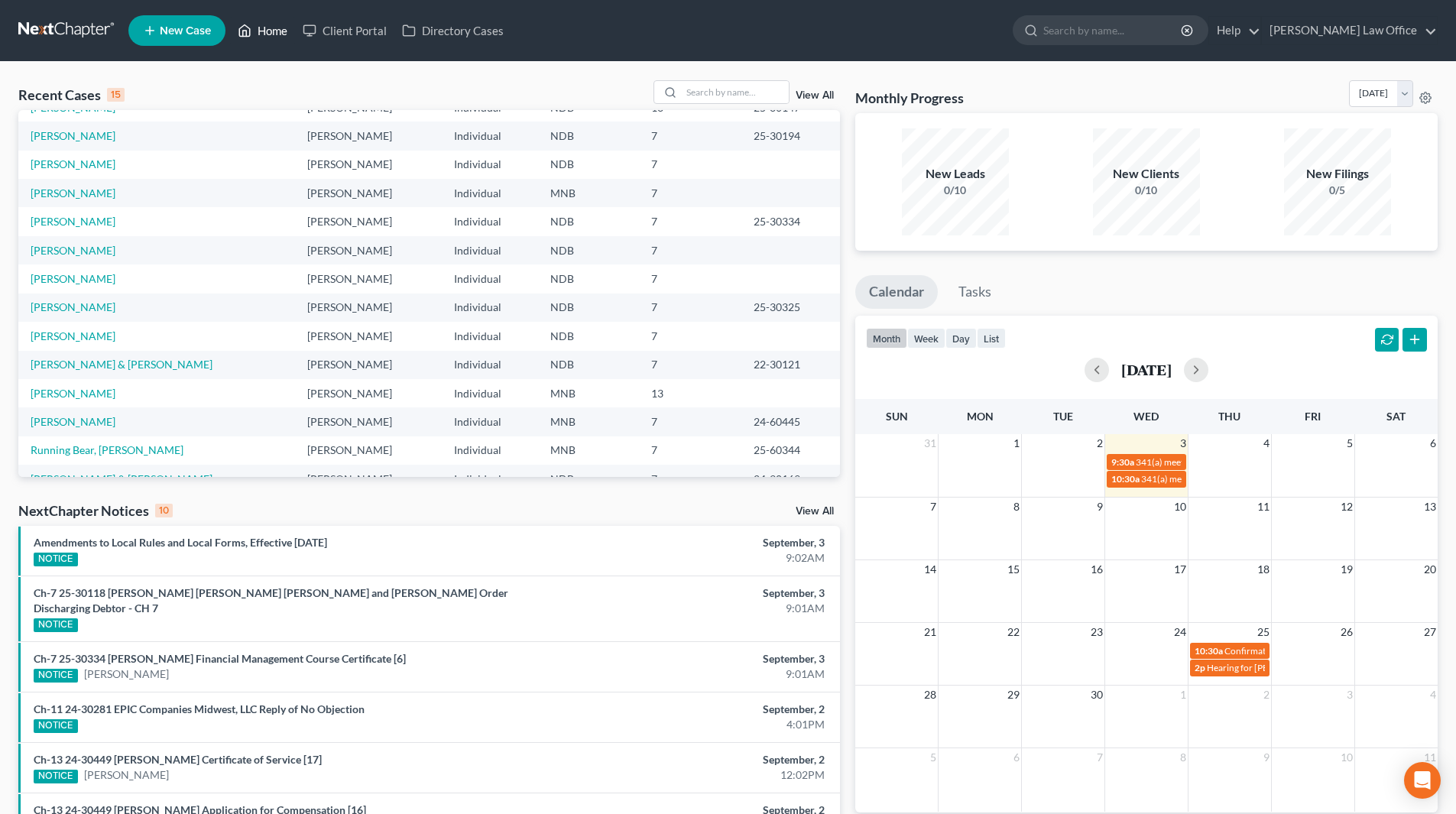
scroll to position [105, 0]
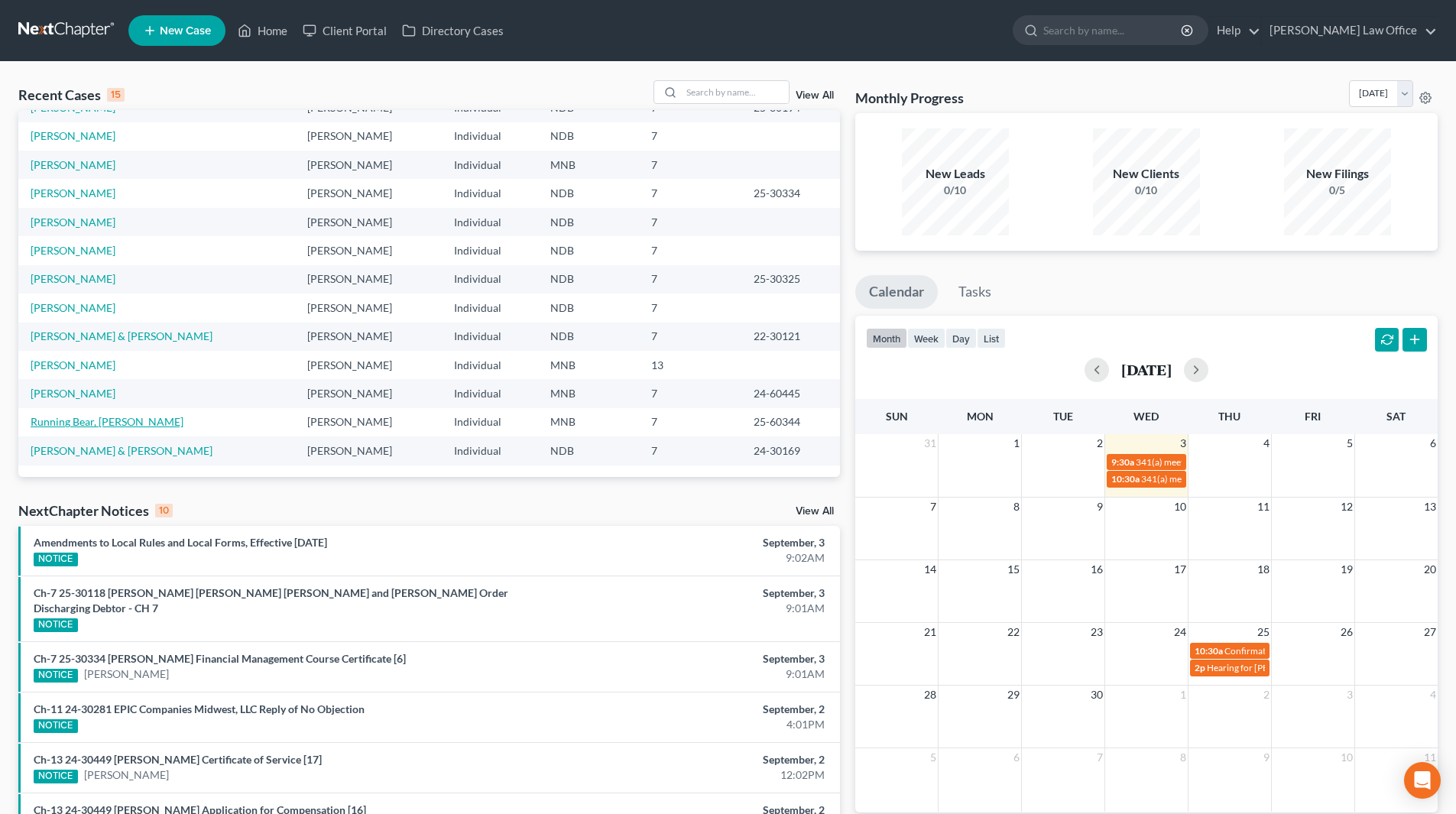
click at [76, 418] on link "Running Bear, [PERSON_NAME]" at bounding box center [107, 422] width 153 height 13
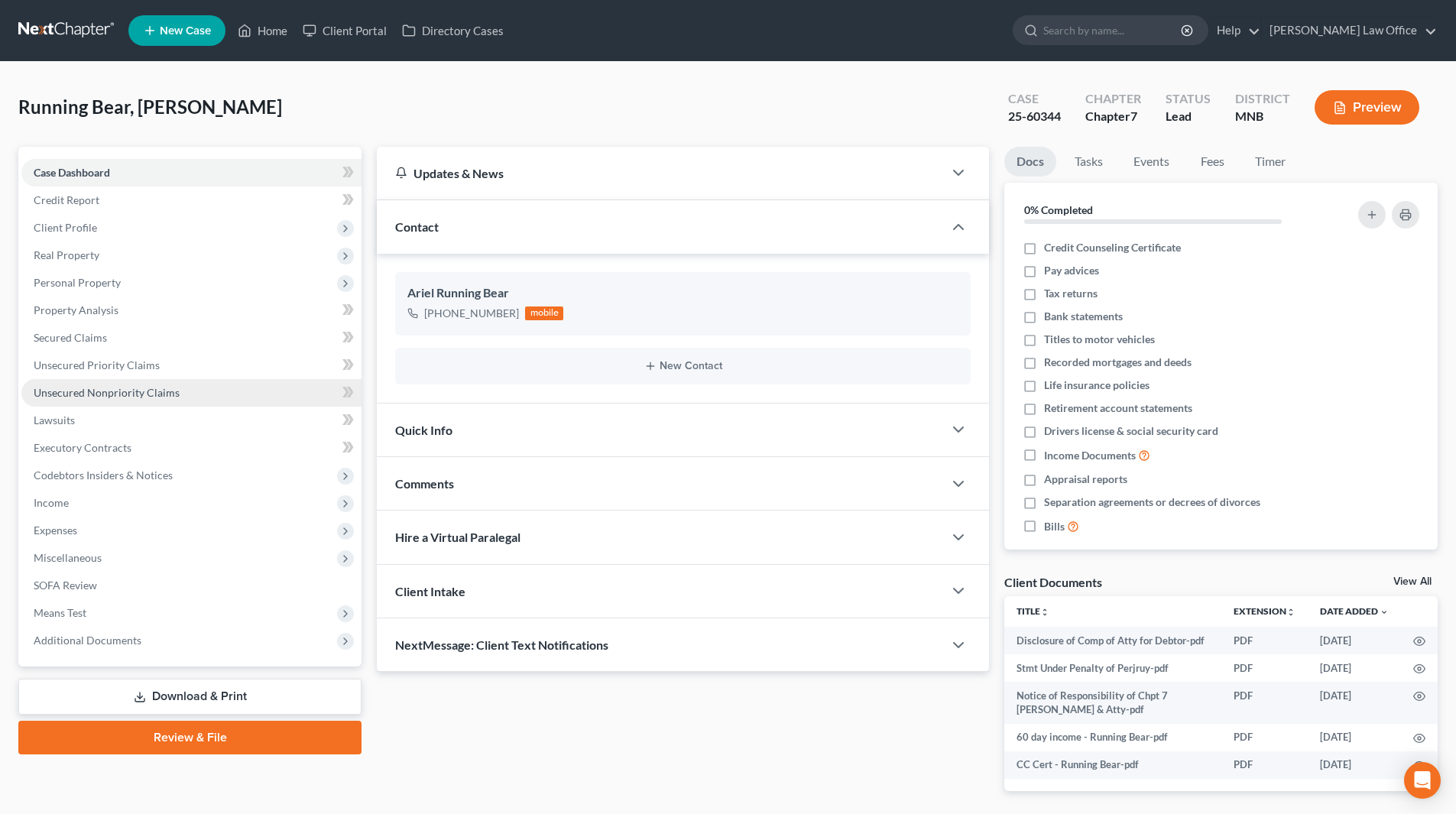
click at [139, 394] on span "Unsecured Nonpriority Claims" at bounding box center [106, 392] width 146 height 13
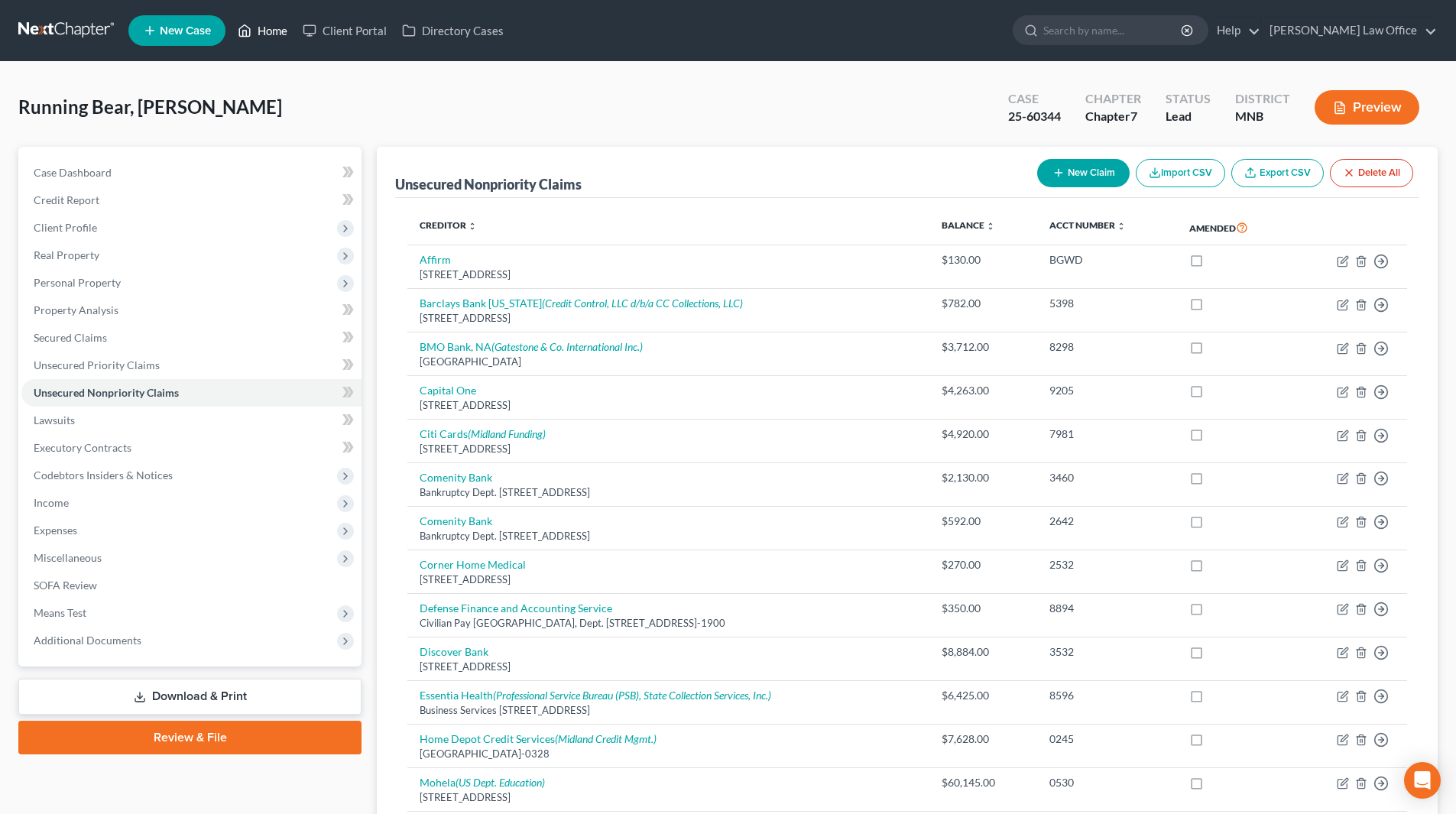
click at [265, 21] on link "Home" at bounding box center [263, 31] width 65 height 27
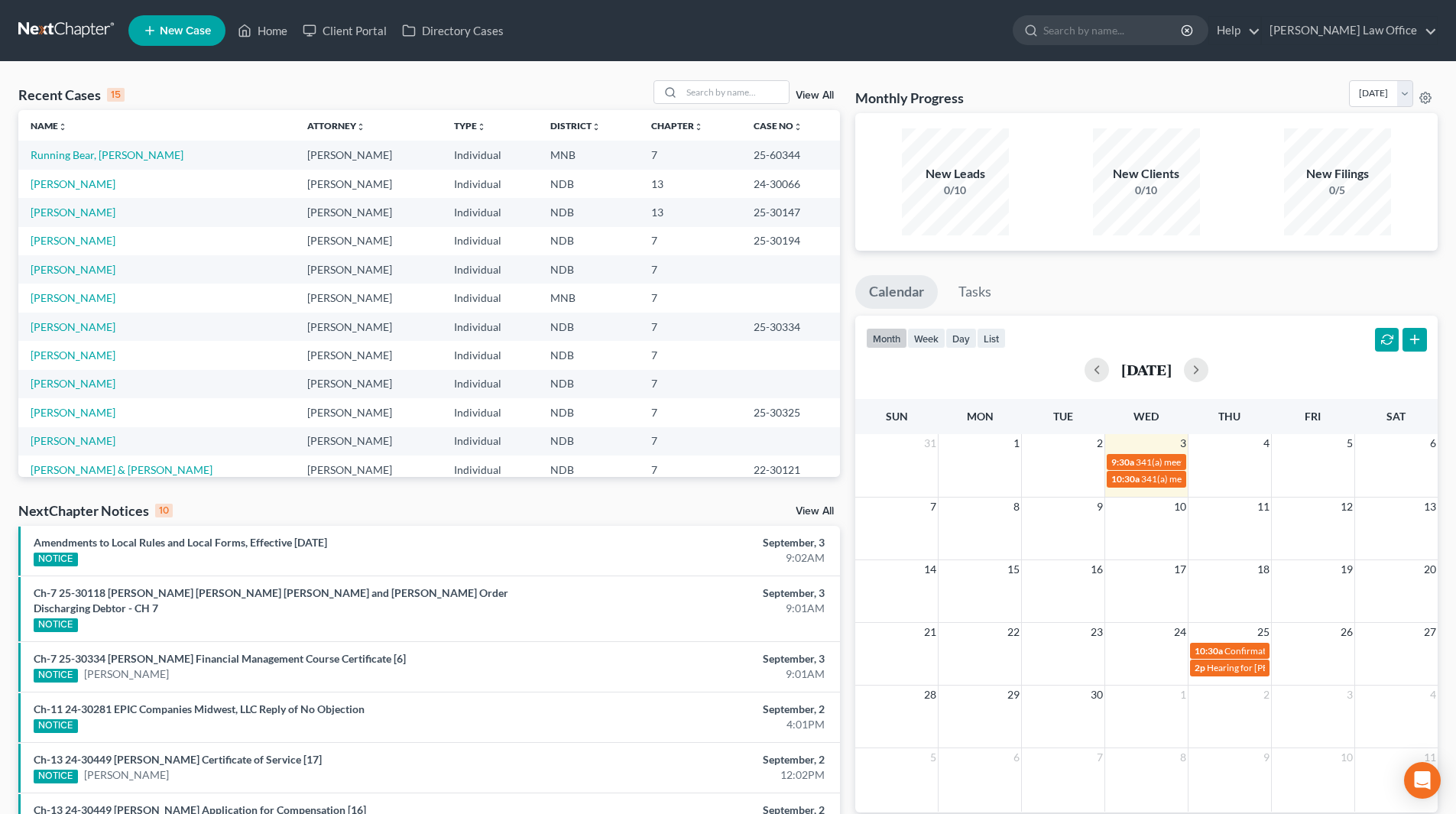
click at [819, 94] on link "View All" at bounding box center [815, 96] width 38 height 11
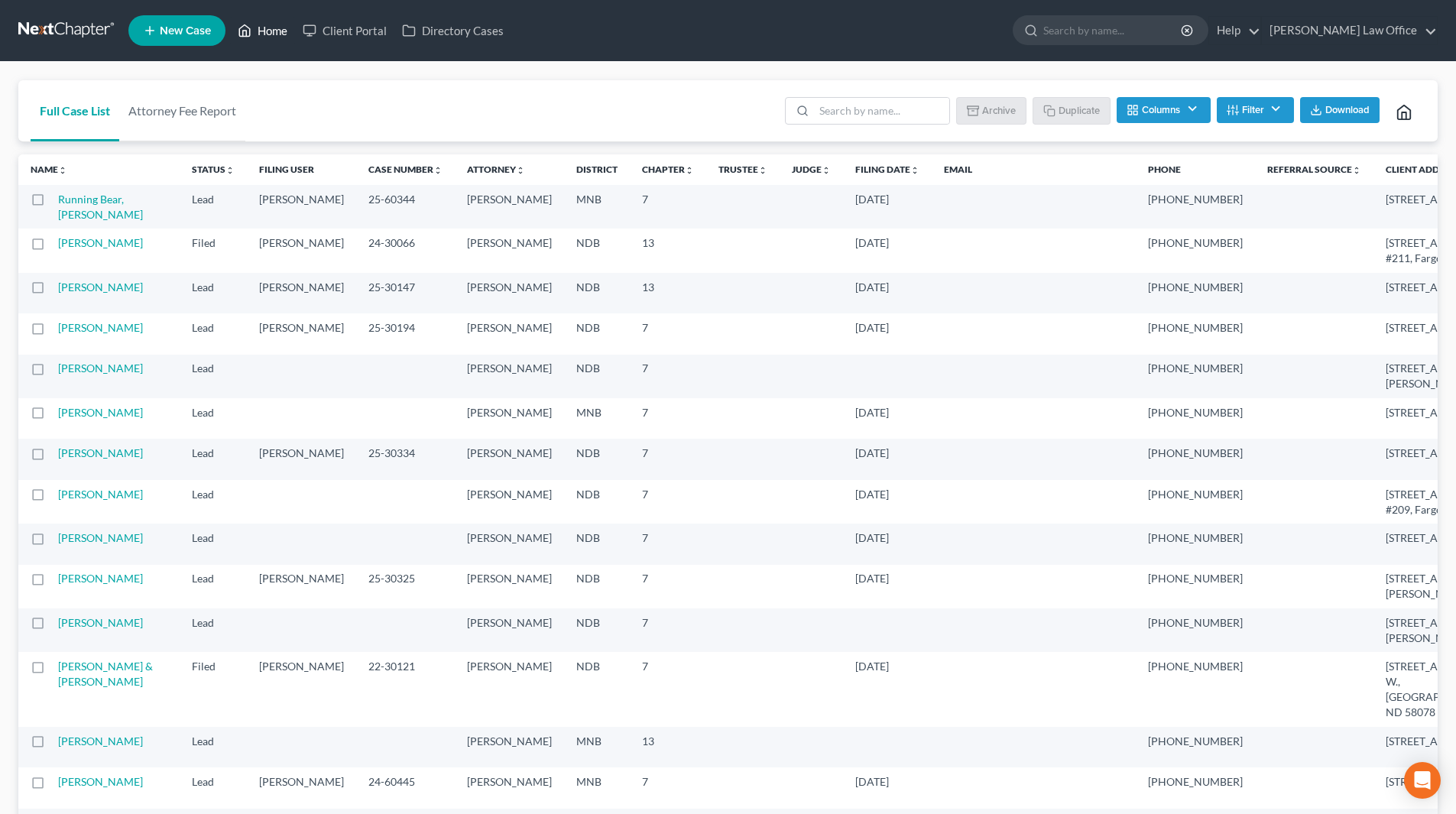
click at [276, 28] on link "Home" at bounding box center [263, 31] width 65 height 27
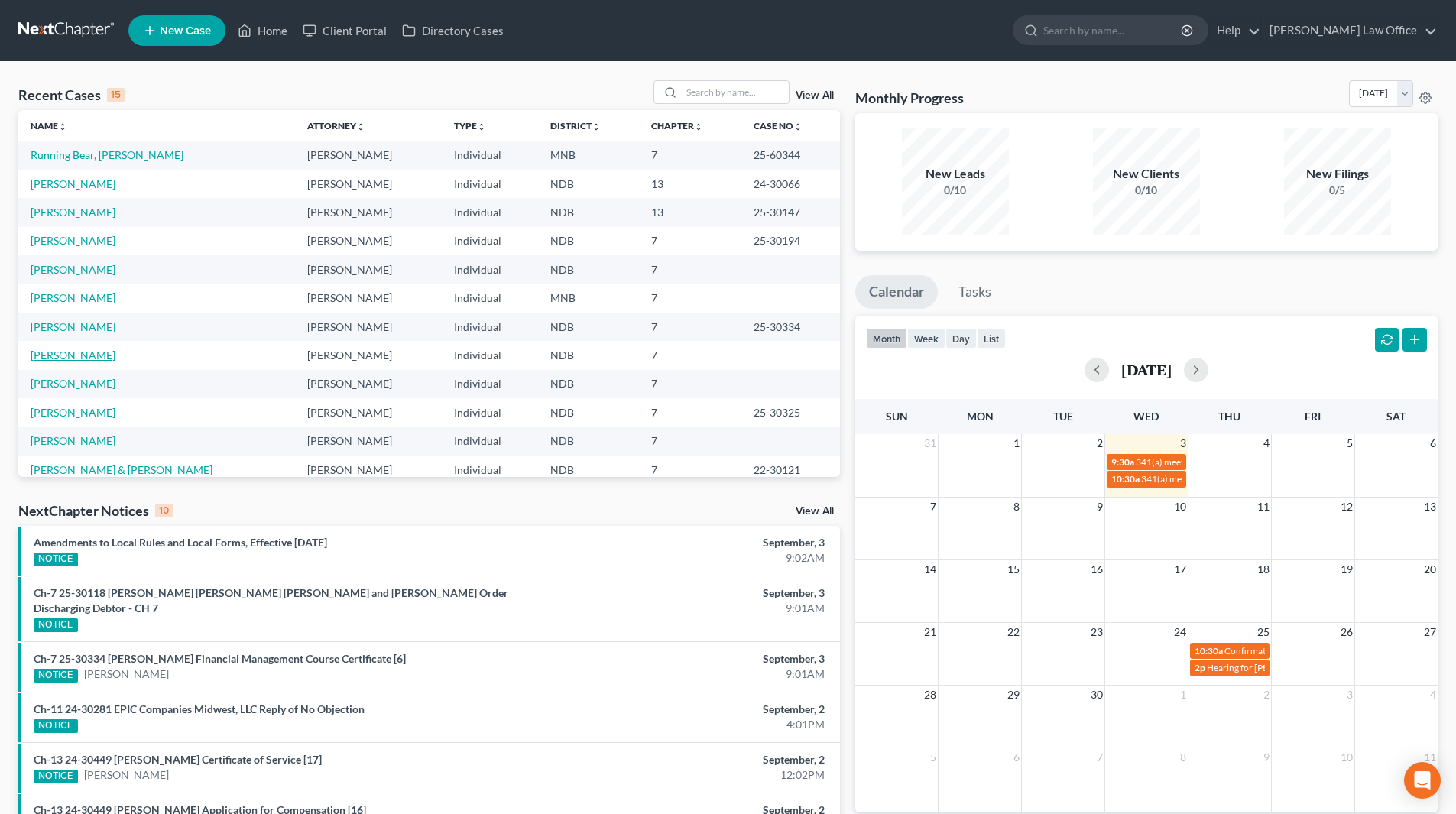
click at [75, 351] on link "[PERSON_NAME]" at bounding box center [73, 355] width 85 height 13
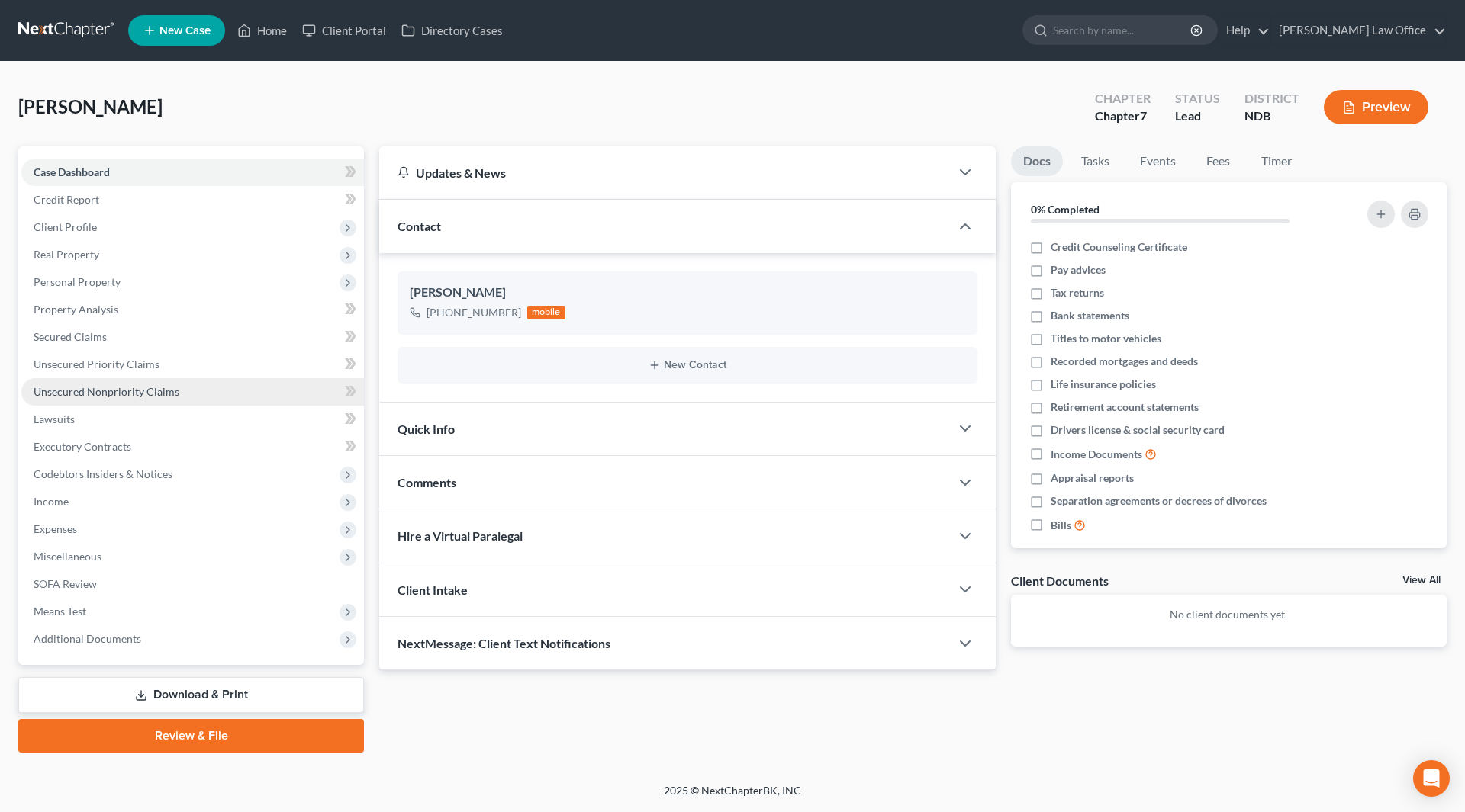
click at [93, 389] on span "Unsecured Nonpriority Claims" at bounding box center [106, 392] width 146 height 13
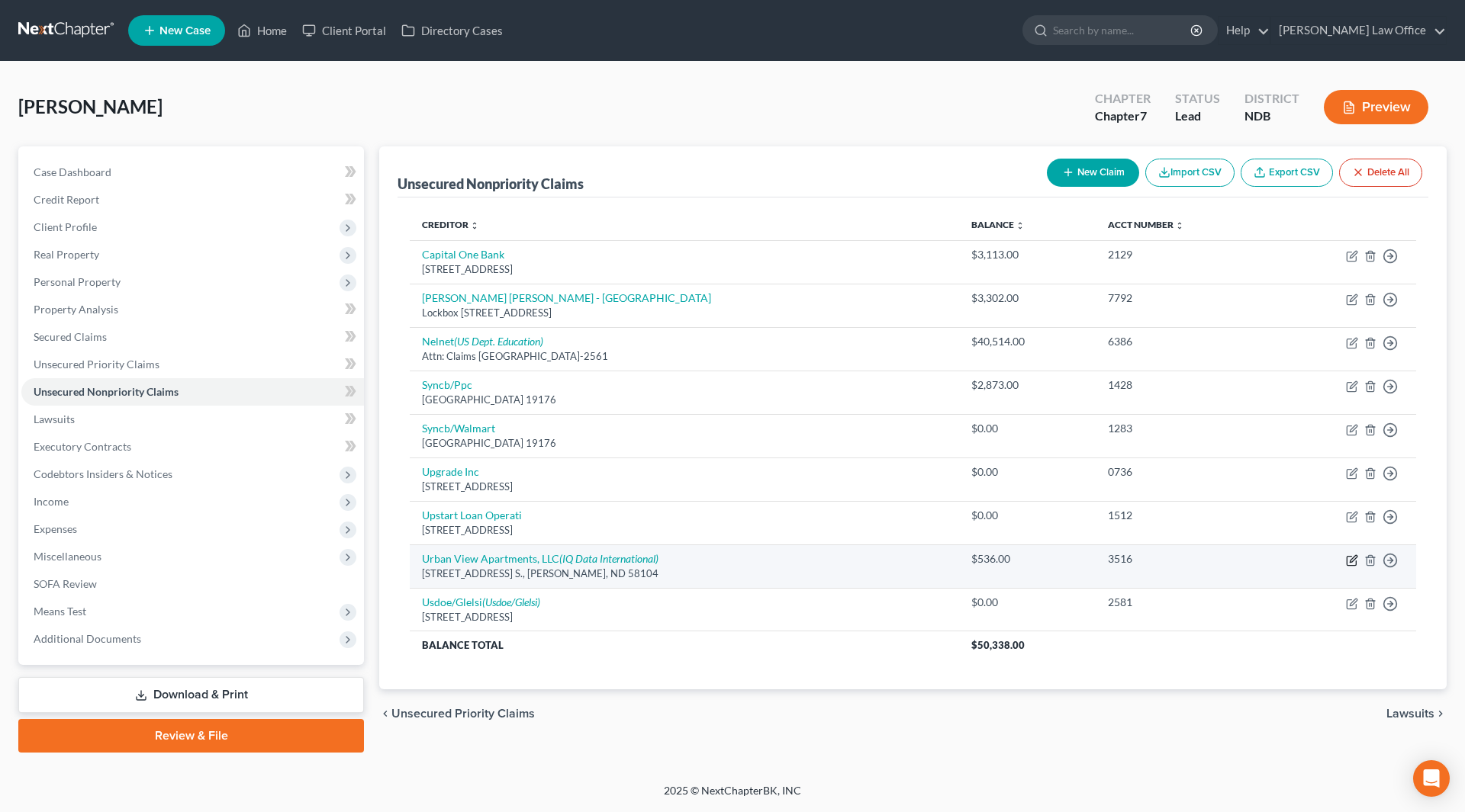
click at [1354, 558] on icon "button" at bounding box center [1351, 560] width 12 height 12
select select "29"
select select "14"
select select "0"
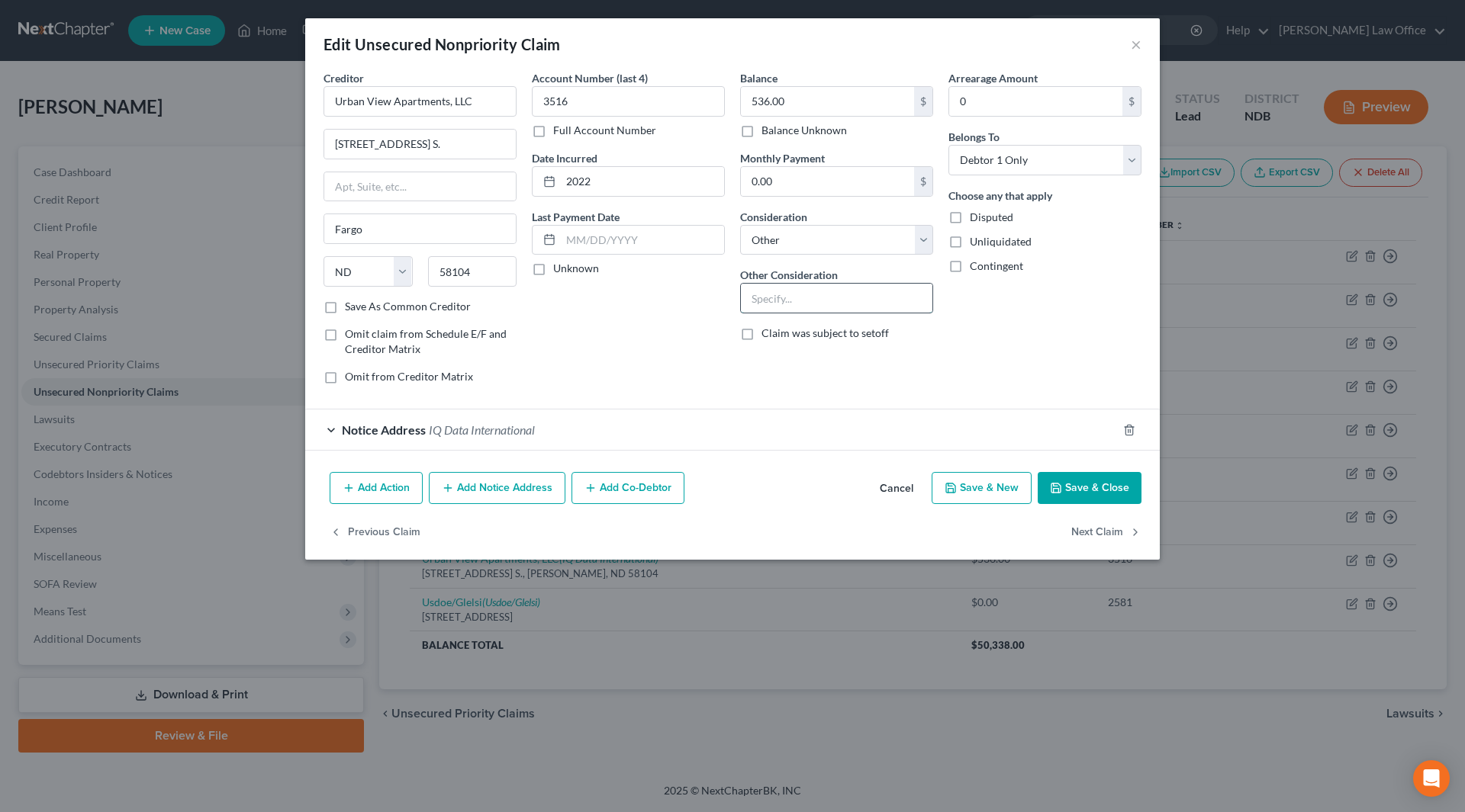
click at [854, 304] on input "text" at bounding box center [836, 298] width 192 height 29
type input "r"
type input "p"
click at [1101, 496] on button "Save & Close" at bounding box center [1089, 487] width 104 height 32
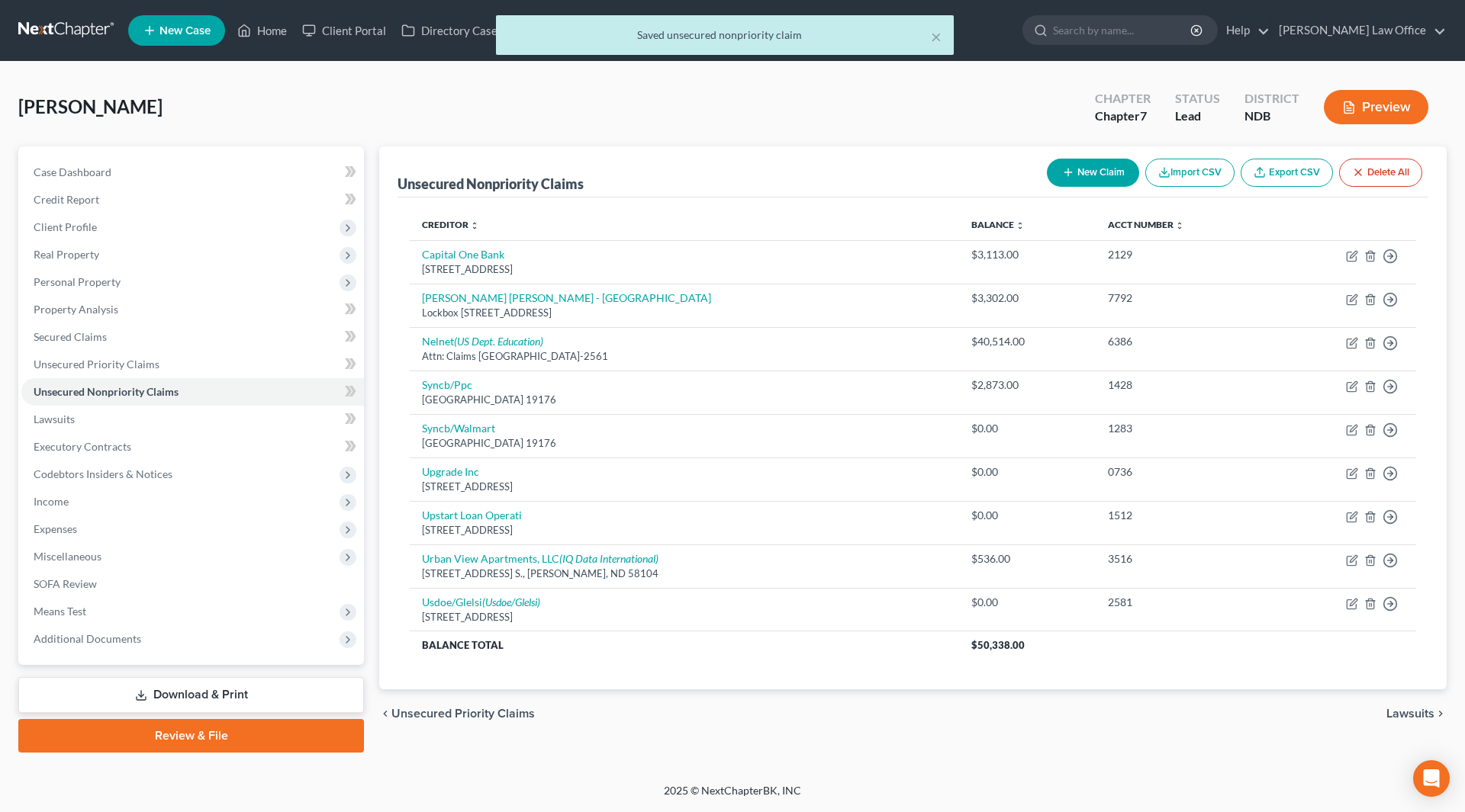
click at [266, 31] on div "× Saved unsecured nonpriority claim" at bounding box center [725, 39] width 1465 height 47
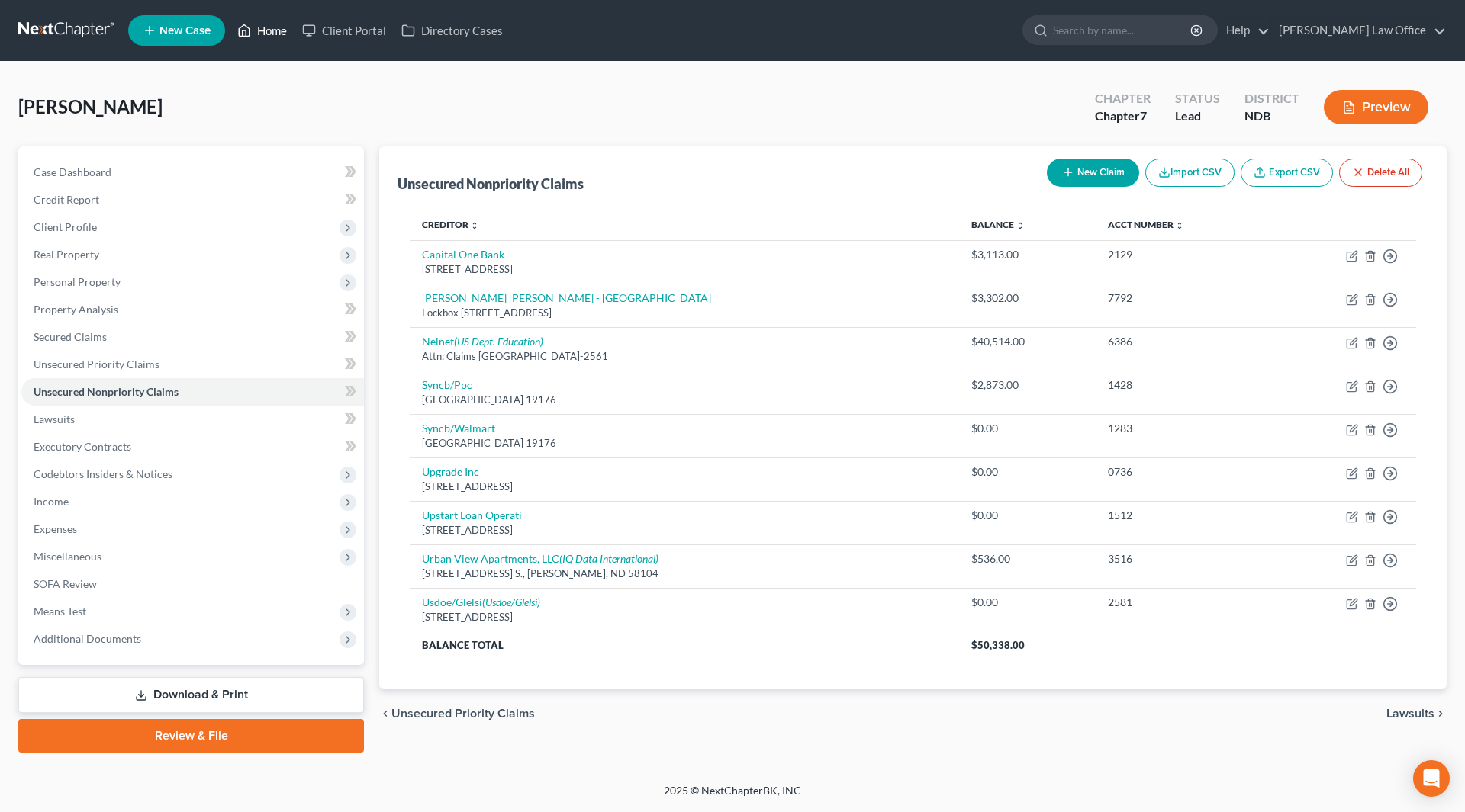
click at [269, 30] on link "Home" at bounding box center [262, 31] width 65 height 27
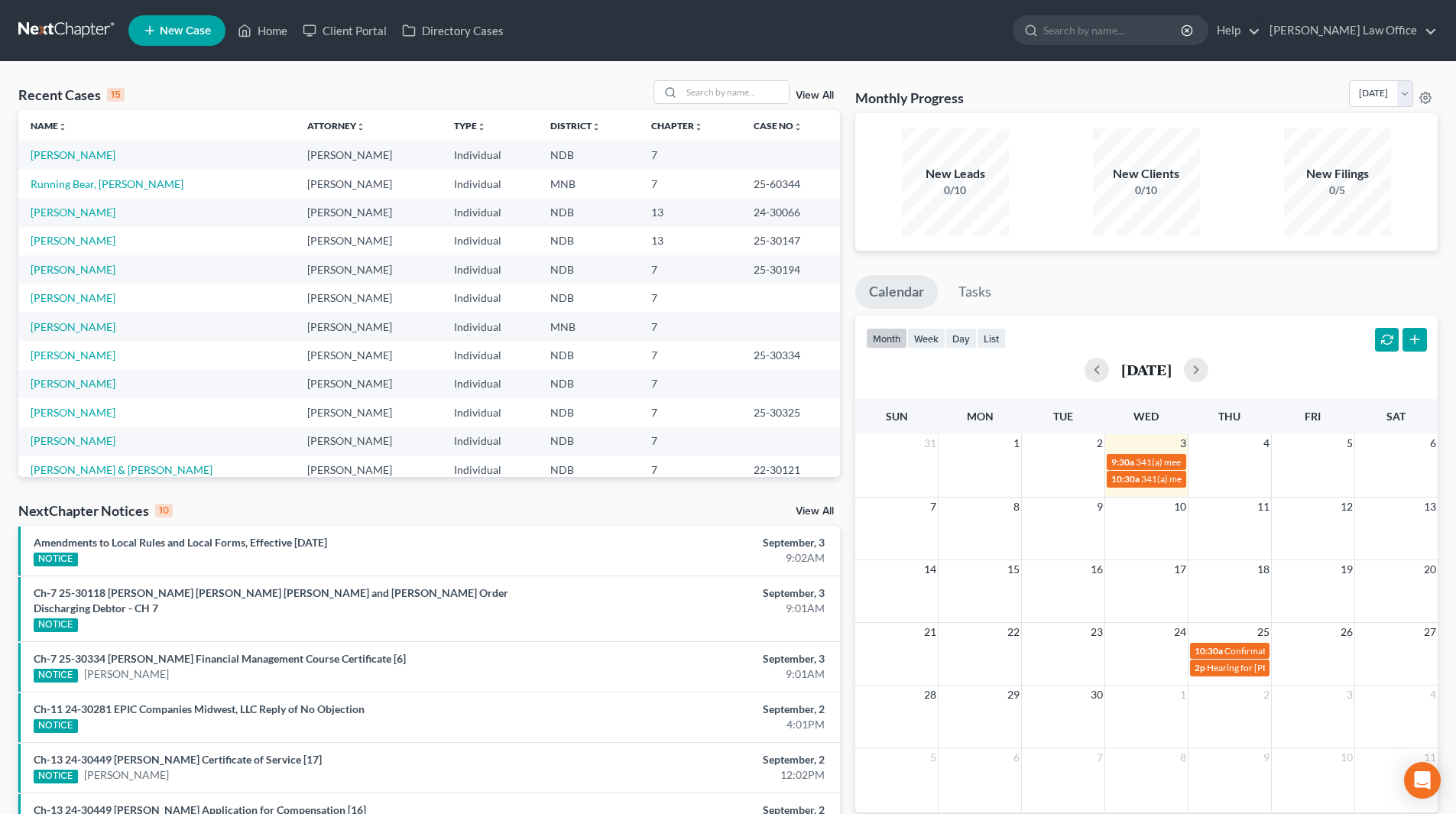
click at [805, 95] on link "View All" at bounding box center [815, 96] width 38 height 11
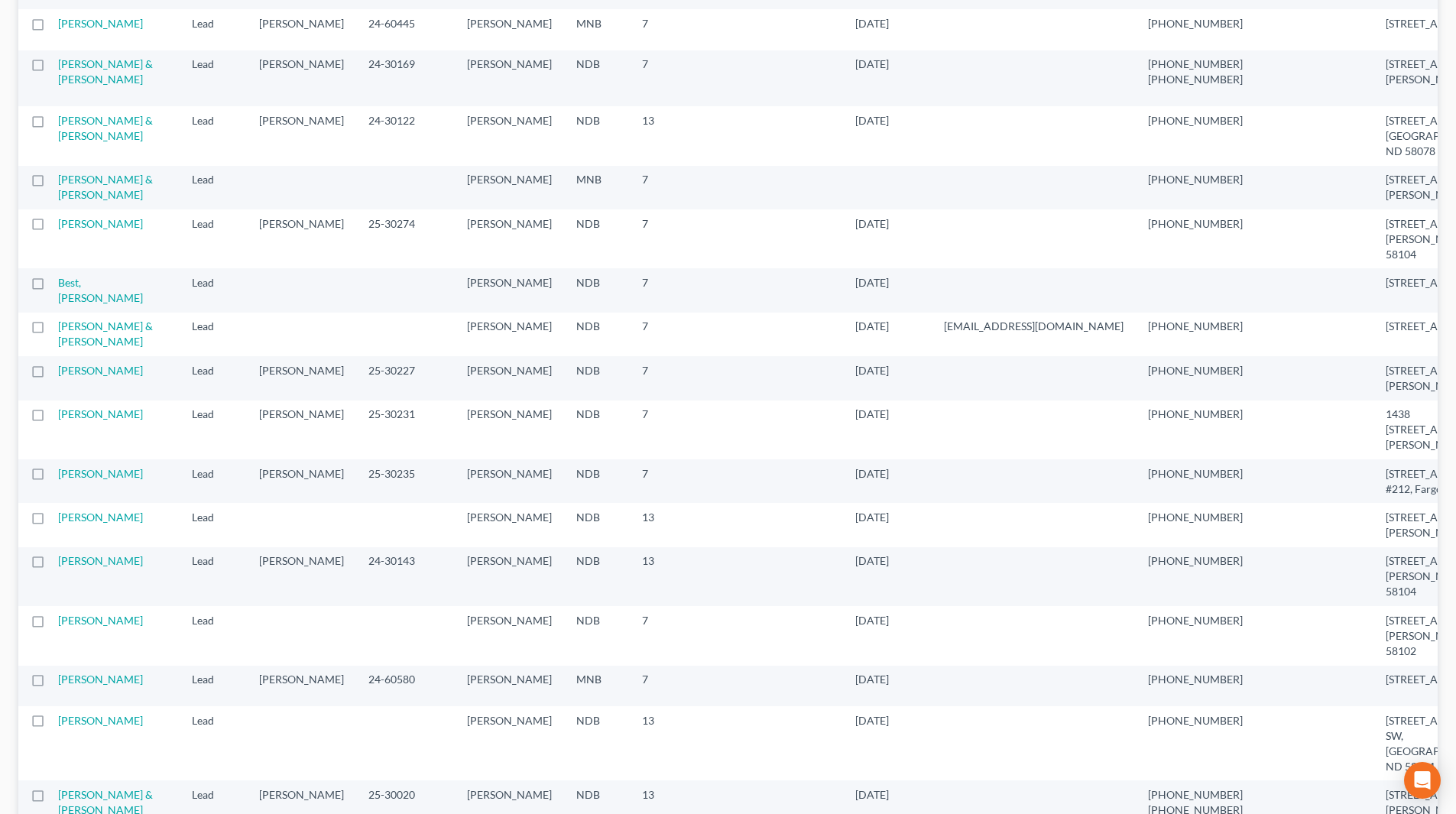
scroll to position [841, 0]
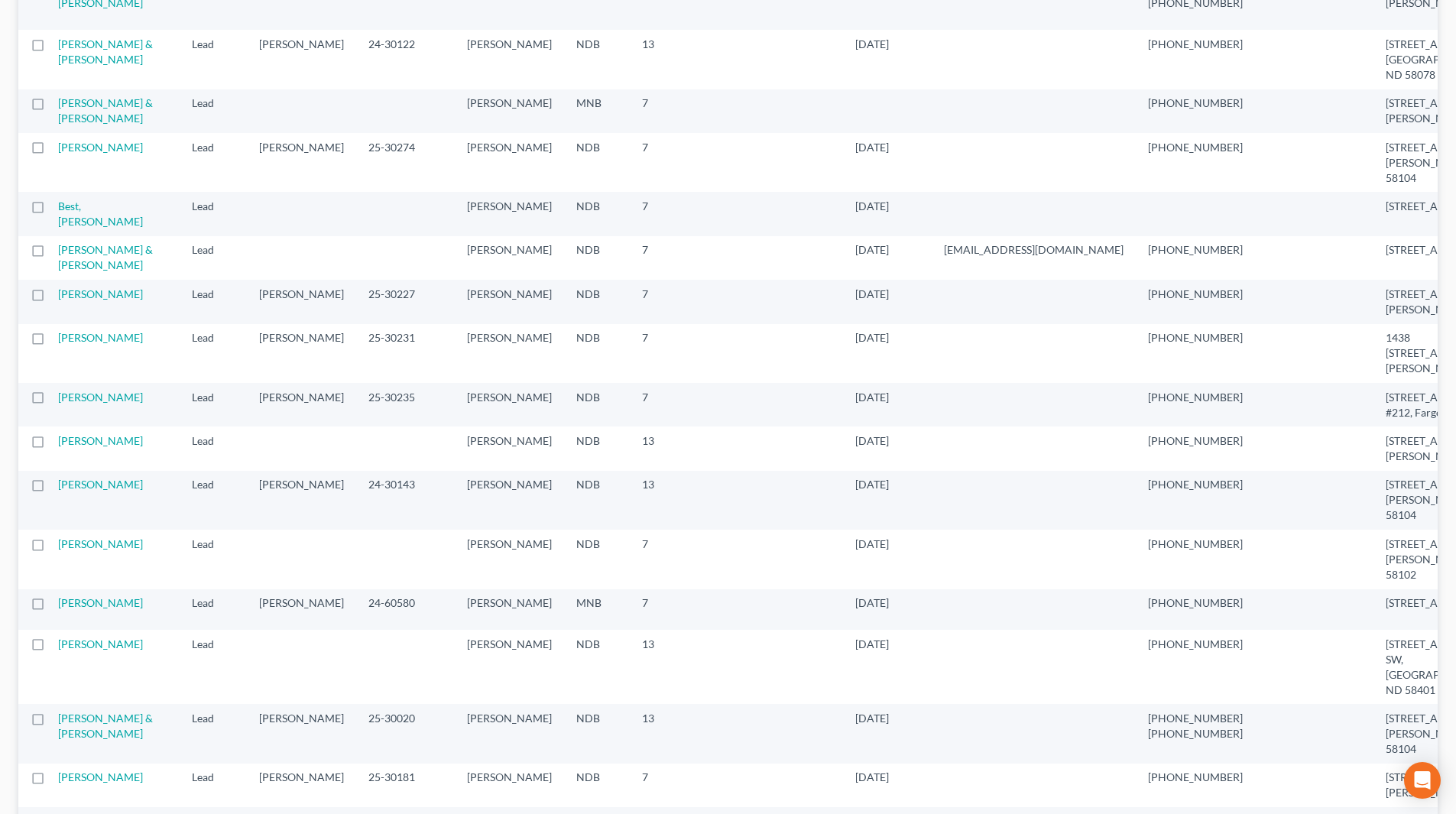
drag, startPoint x: 79, startPoint y: 438, endPoint x: 217, endPoint y: 460, distance: 139.7
click at [79, 154] on link "[PERSON_NAME]" at bounding box center [101, 147] width 85 height 13
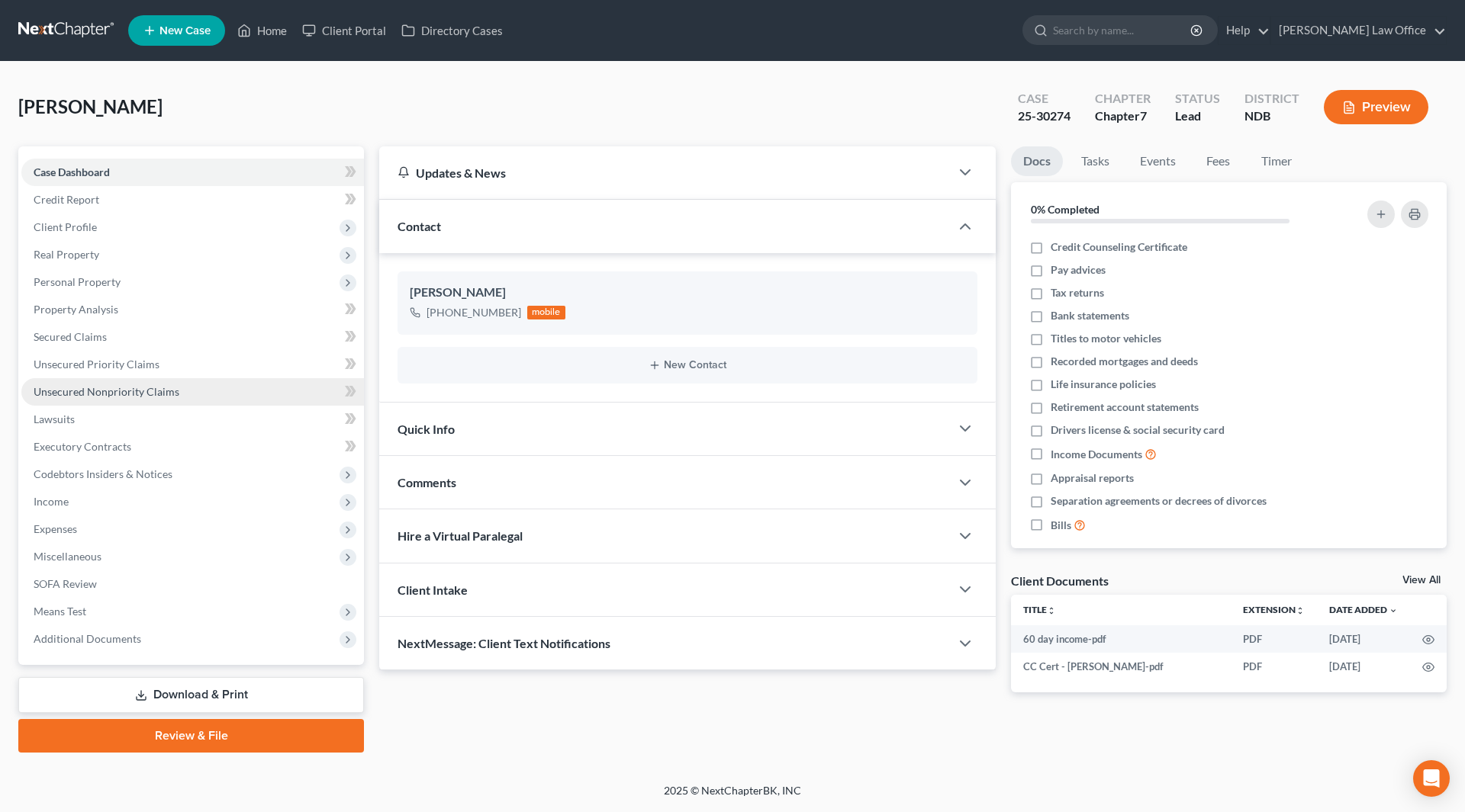
click at [154, 382] on link "Unsecured Nonpriority Claims" at bounding box center [193, 392] width 343 height 27
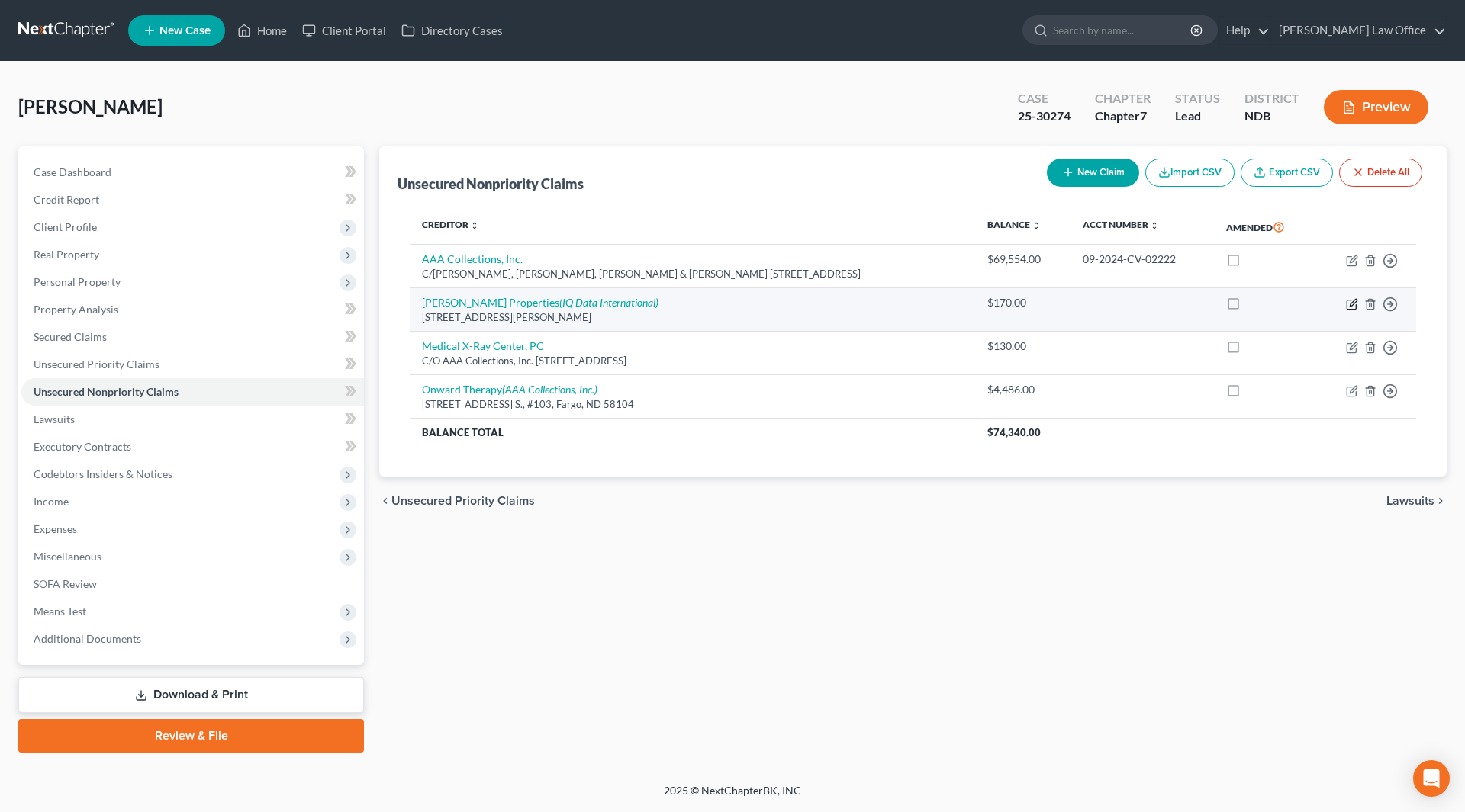
click at [1349, 302] on icon "button" at bounding box center [1351, 304] width 12 height 12
select select "29"
select select "14"
select select "0"
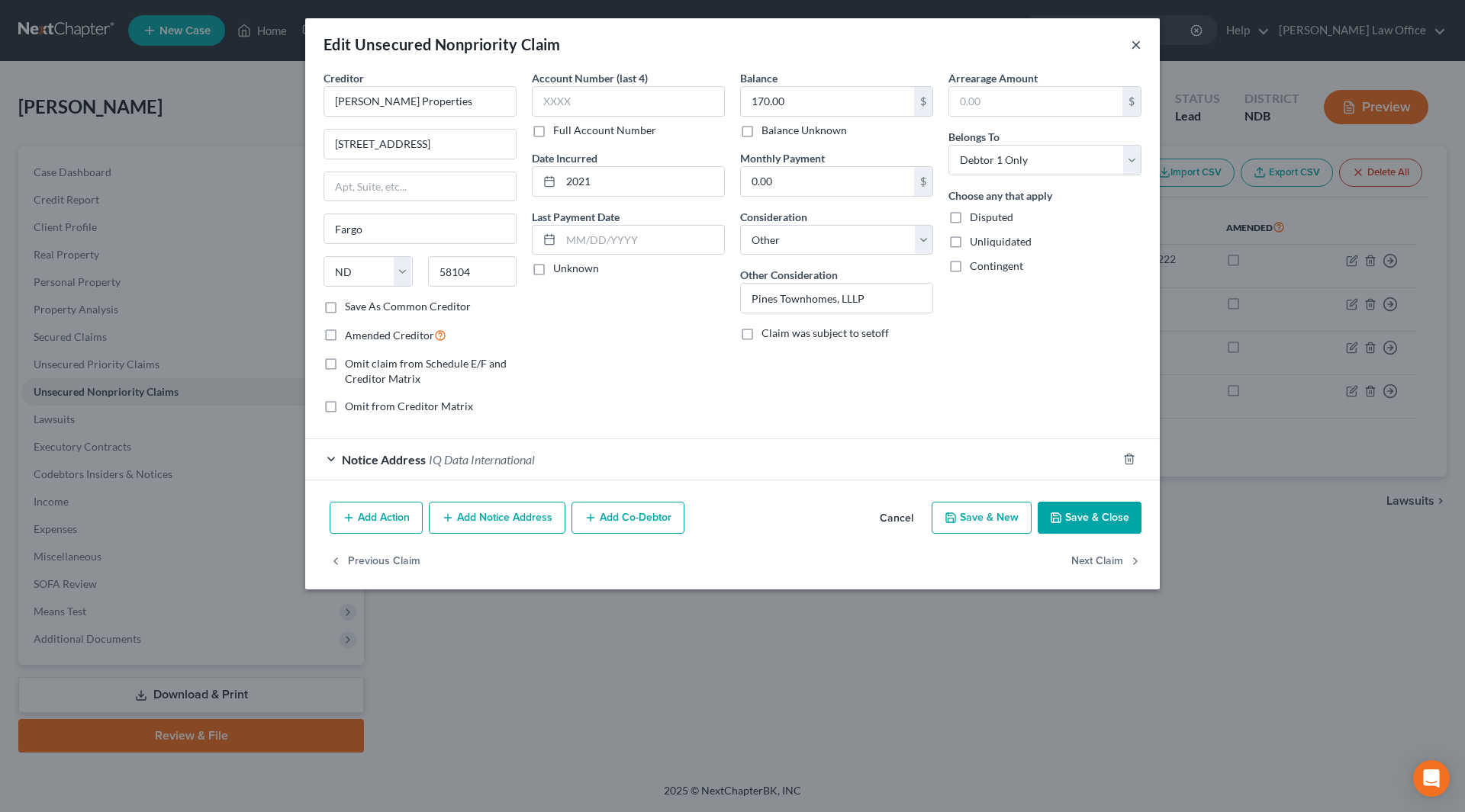
click at [1136, 42] on button "×" at bounding box center [1136, 44] width 11 height 18
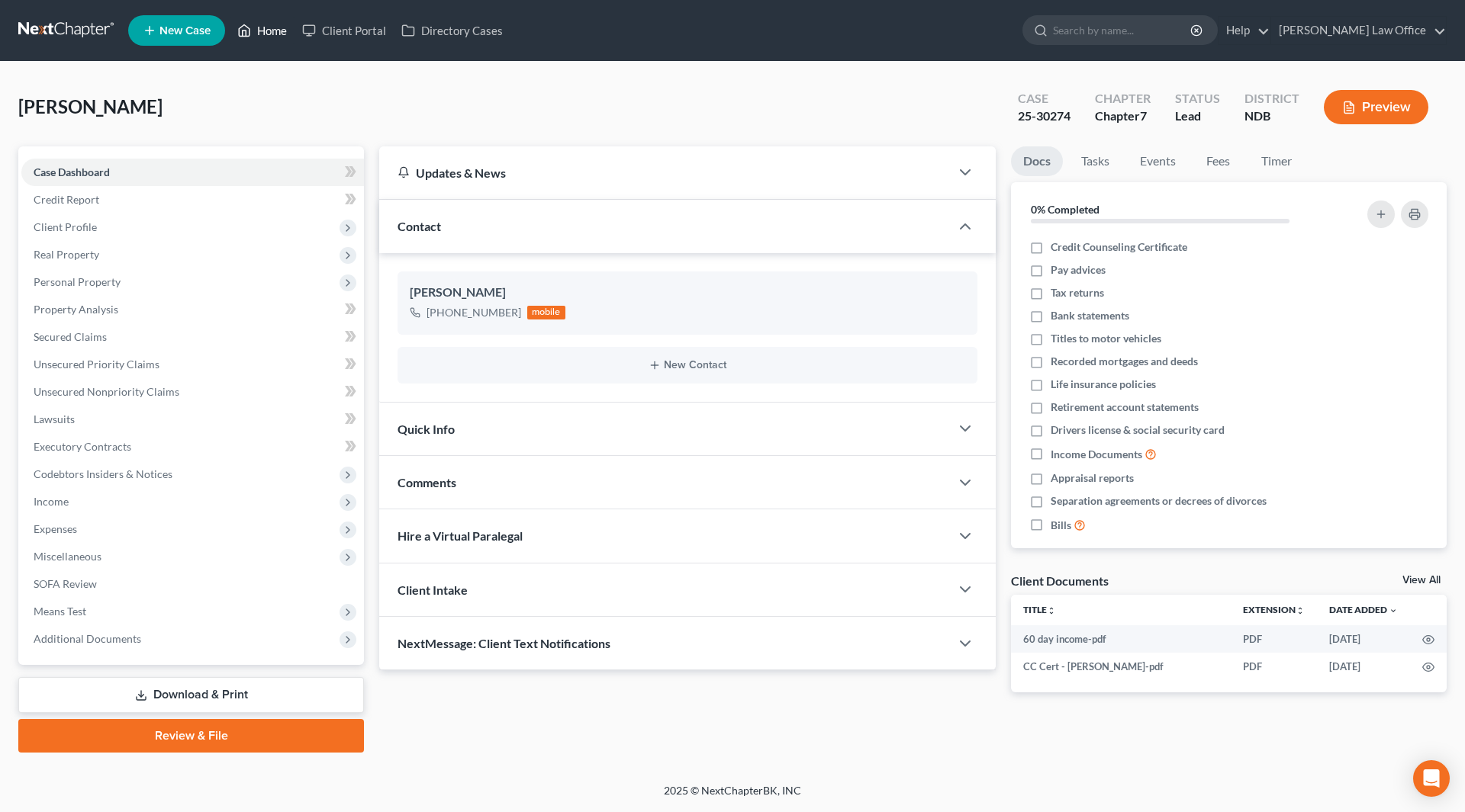
drag, startPoint x: 272, startPoint y: 25, endPoint x: 822, endPoint y: 389, distance: 659.5
click at [272, 25] on link "Home" at bounding box center [262, 31] width 65 height 27
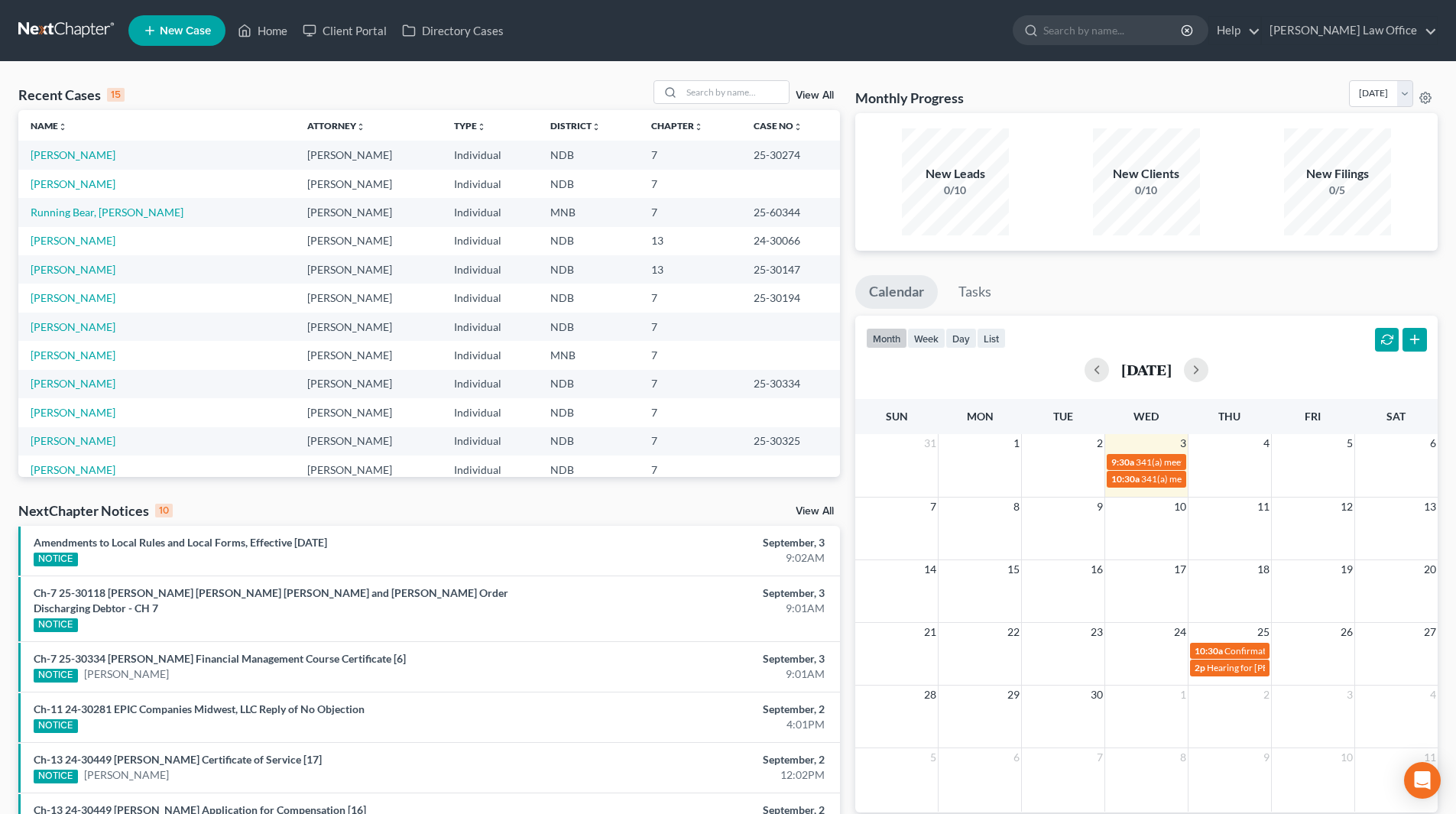
click at [810, 95] on link "View All" at bounding box center [815, 96] width 38 height 11
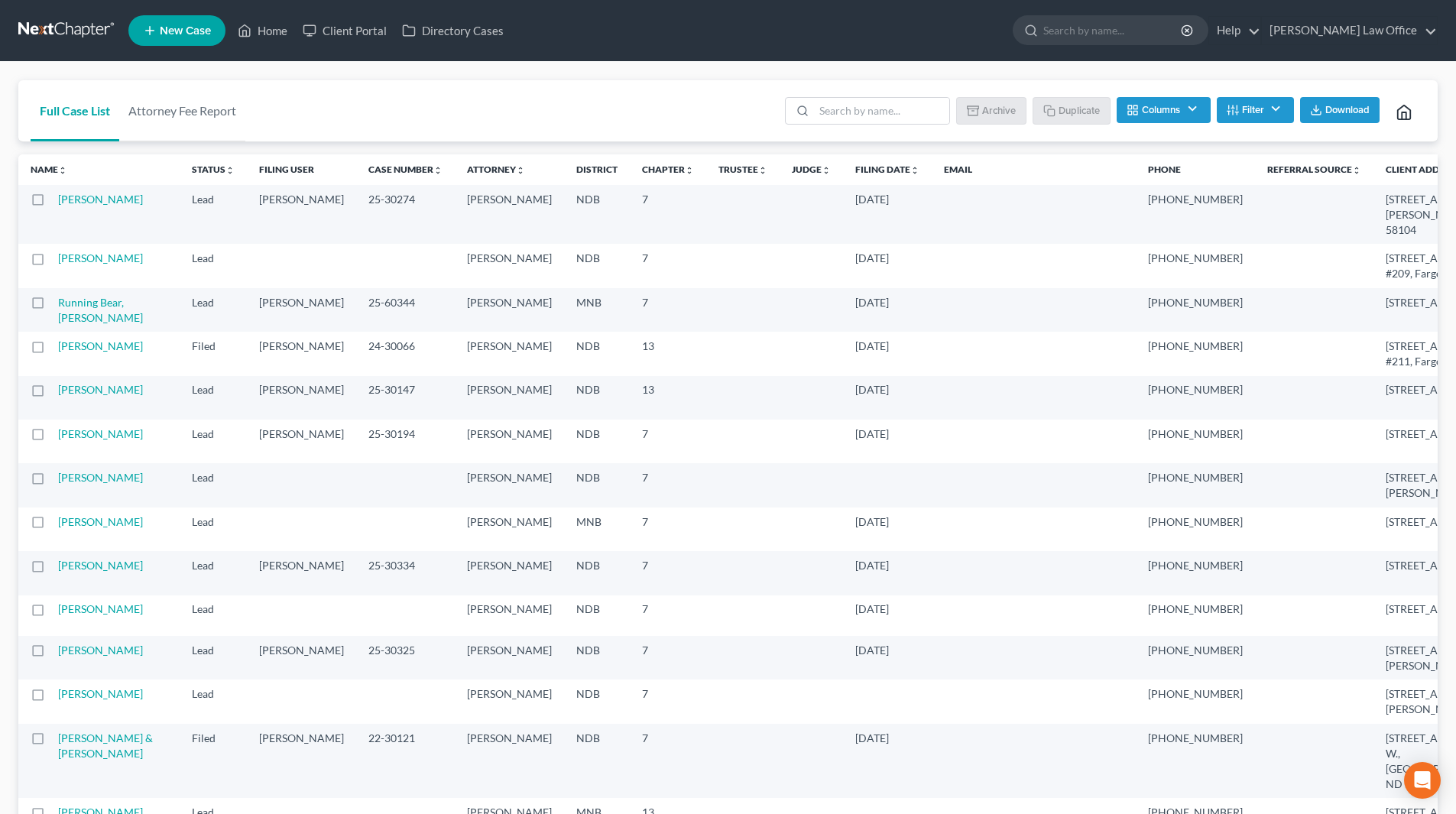
drag, startPoint x: 64, startPoint y: 265, endPoint x: 631, endPoint y: 314, distance: 569.1
click at [64, 265] on link "[PERSON_NAME]" at bounding box center [101, 258] width 85 height 13
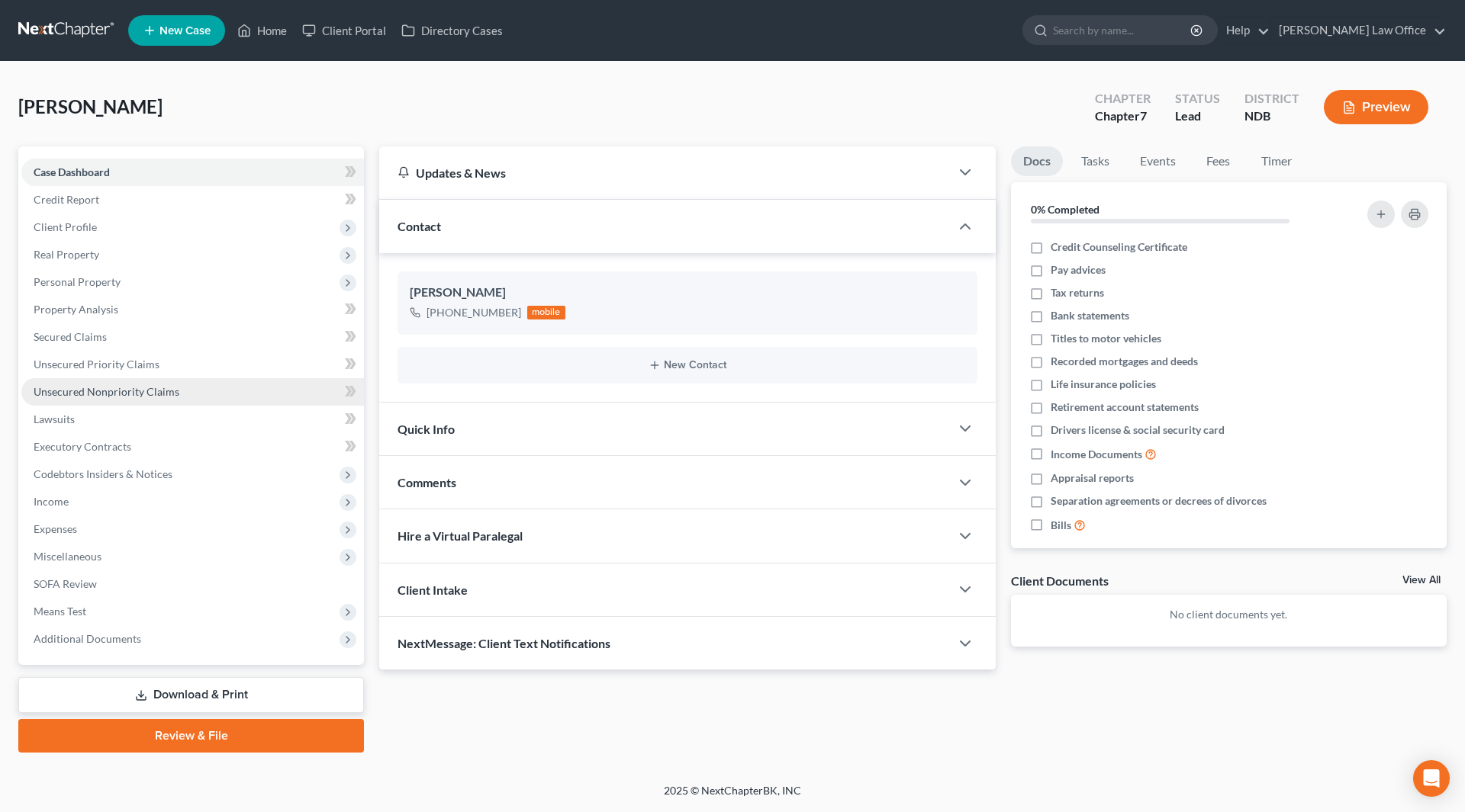
click at [168, 389] on span "Unsecured Nonpriority Claims" at bounding box center [106, 392] width 146 height 13
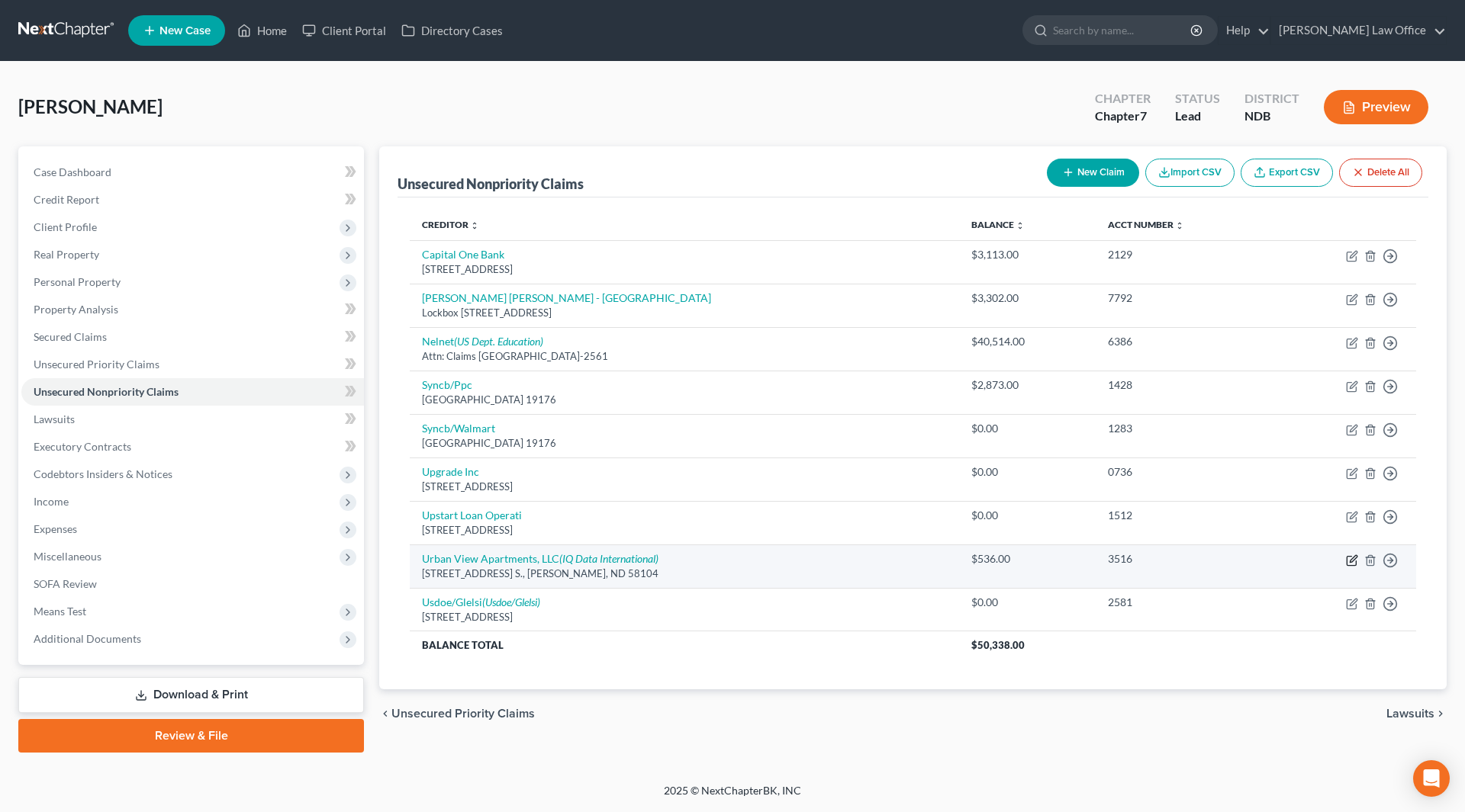
click at [1351, 565] on icon "button" at bounding box center [1351, 561] width 9 height 9
select select "29"
select select "14"
select select "0"
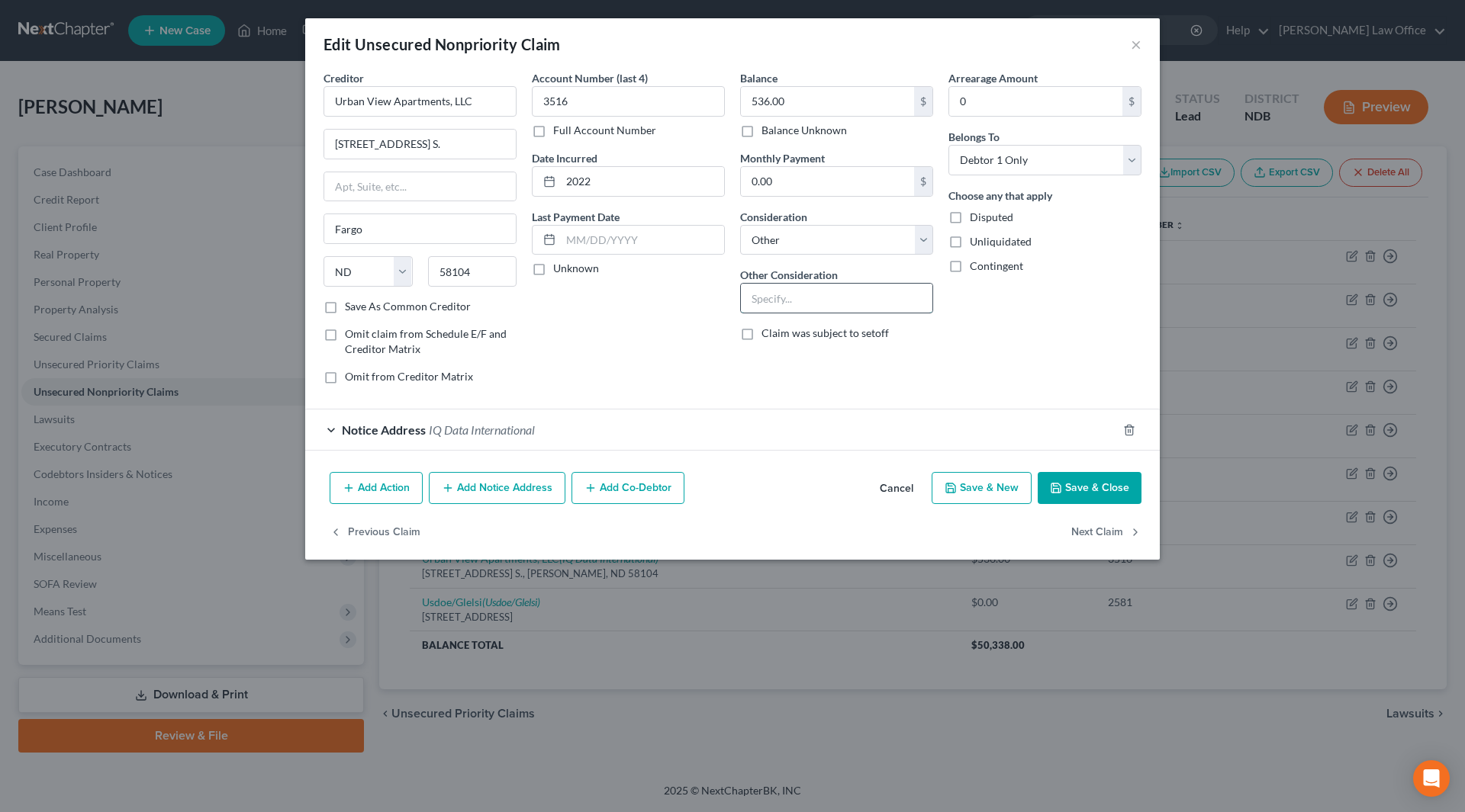
click at [859, 305] on input "text" at bounding box center [836, 298] width 192 height 29
type input "R"
click at [1089, 492] on button "Save & Close" at bounding box center [1089, 487] width 104 height 32
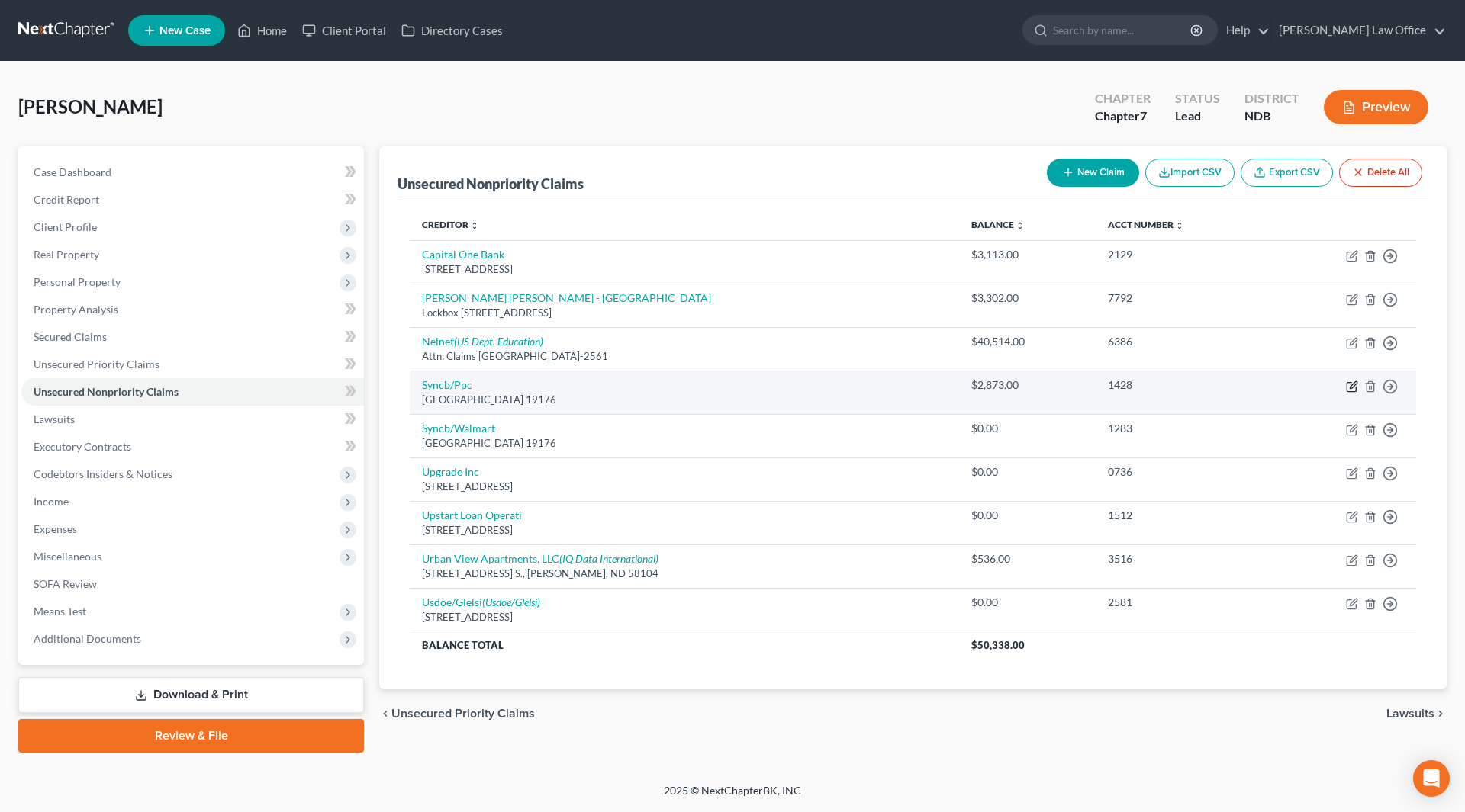
click at [1358, 391] on td "Move to D Move to E Move to G Move to Notice Only" at bounding box center [1343, 392] width 144 height 43
click at [1348, 382] on icon "button" at bounding box center [1351, 387] width 9 height 9
select select "39"
select select "2"
select select "0"
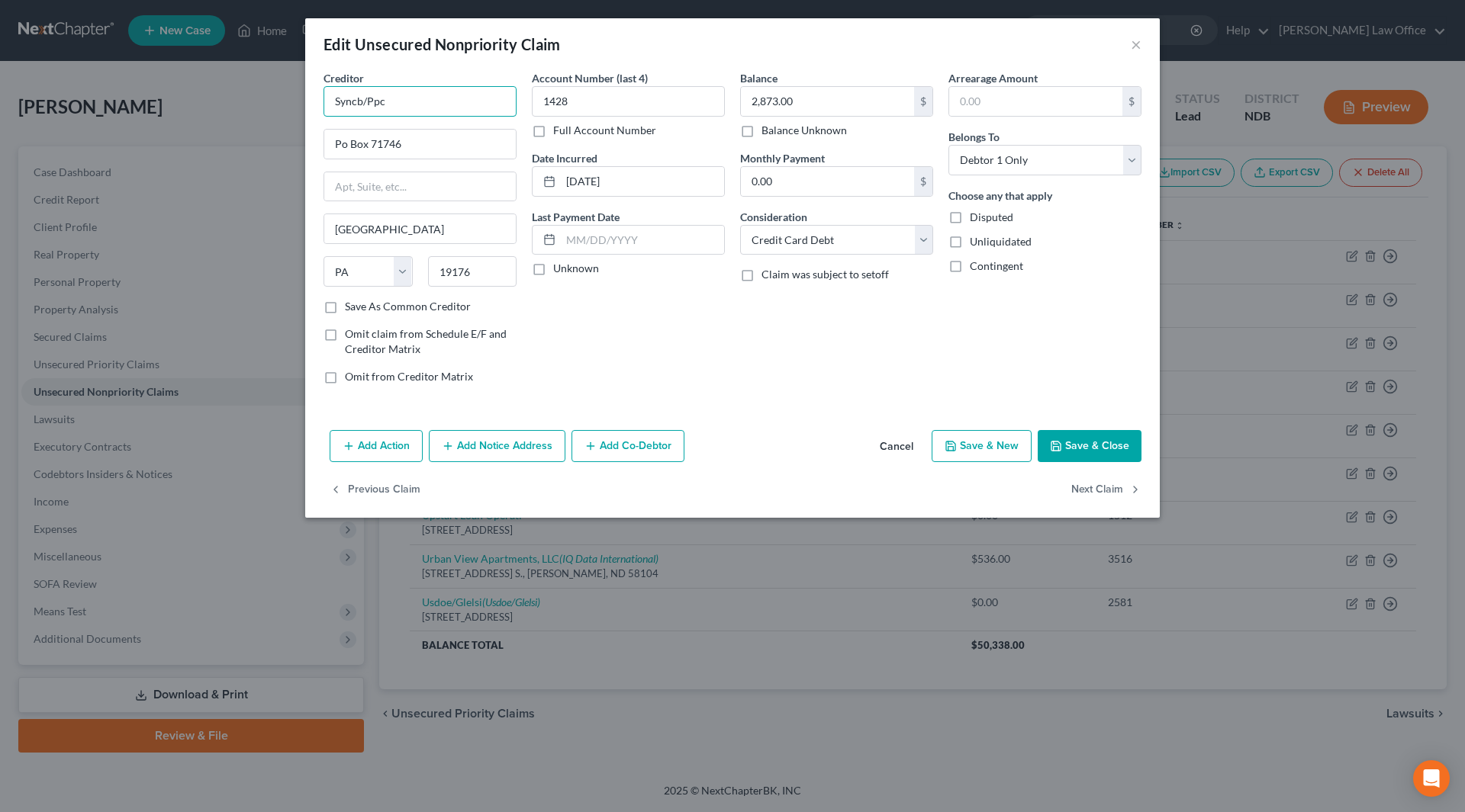
click at [460, 114] on input "Syncb/Ppc" at bounding box center [420, 101] width 193 height 31
click at [782, 240] on select "Select Cable / Satellite Services Collection Agency Credit Card Debt Debt Couns…" at bounding box center [836, 241] width 193 height 31
select select "14"
click at [740, 225] on select "Select Cable / Satellite Services Collection Agency Credit Card Debt Debt Couns…" at bounding box center [836, 241] width 193 height 31
drag, startPoint x: 783, startPoint y: 292, endPoint x: 784, endPoint y: 279, distance: 13.0
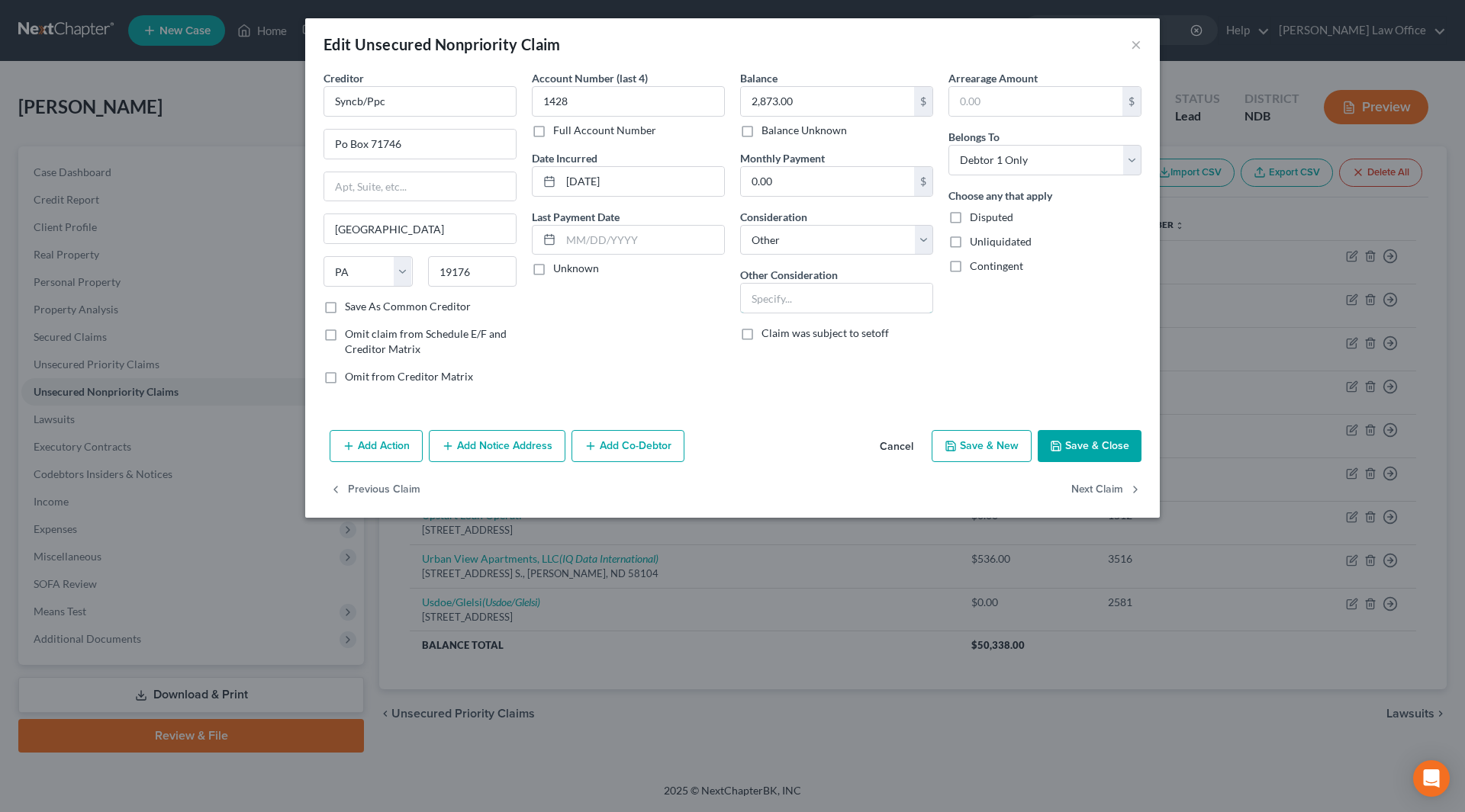
click at [783, 292] on input "text" at bounding box center [836, 298] width 192 height 29
type input "PayPal"
drag, startPoint x: 400, startPoint y: 106, endPoint x: 307, endPoint y: 116, distance: 93.5
click at [307, 116] on div "Creditor * Syncb/Ppc Po Box 71746 [GEOGRAPHIC_DATA] [US_STATE] AK AR AZ CA CO C…" at bounding box center [732, 247] width 855 height 354
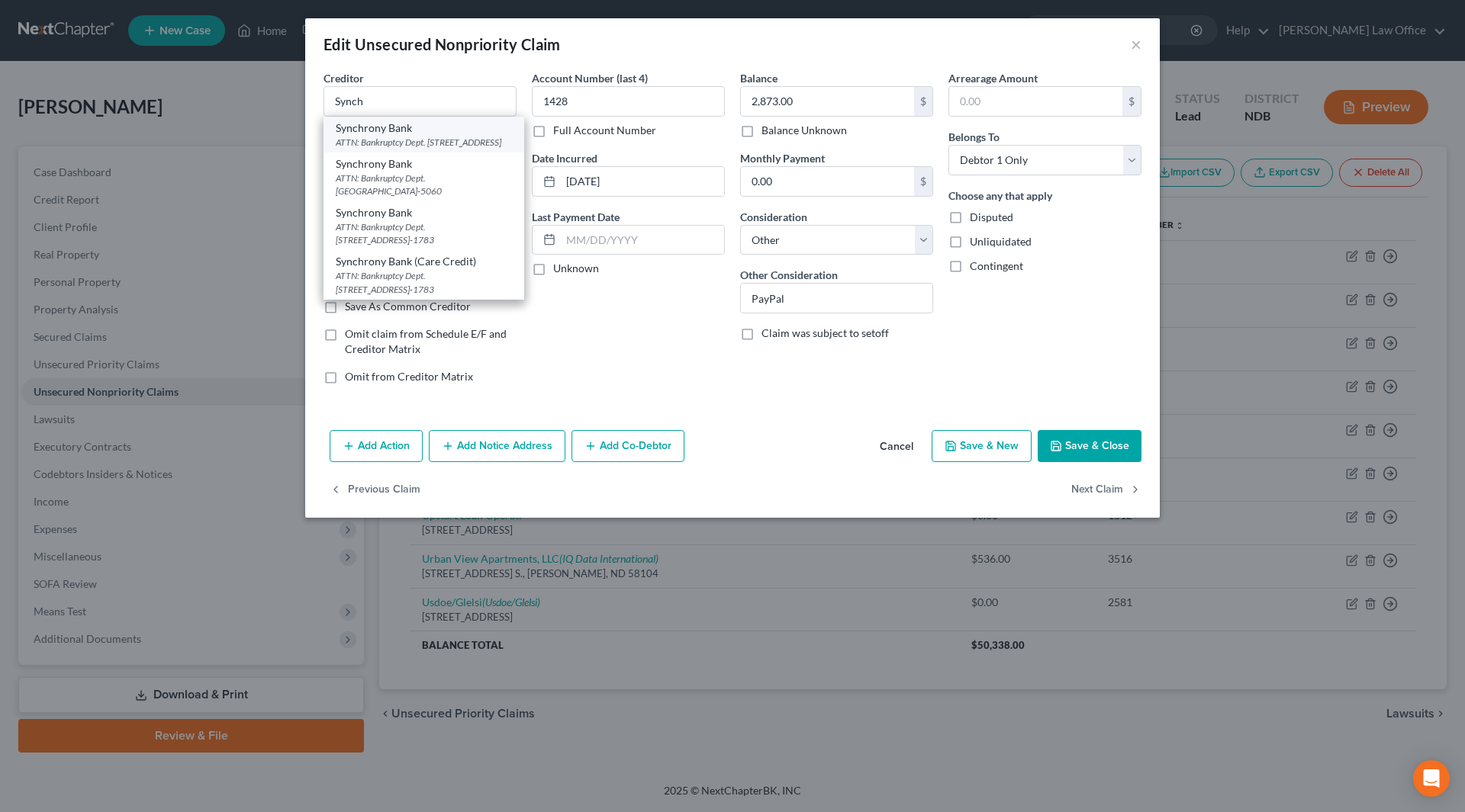
click at [418, 149] on div "ATTN: Bankruptcy Dept. [STREET_ADDRESS]" at bounding box center [423, 142] width 176 height 13
type input "Synchrony Bank"
type input "ATTN: Bankruptcy Dept."
type input "PO Box 965064"
type input "Orlando"
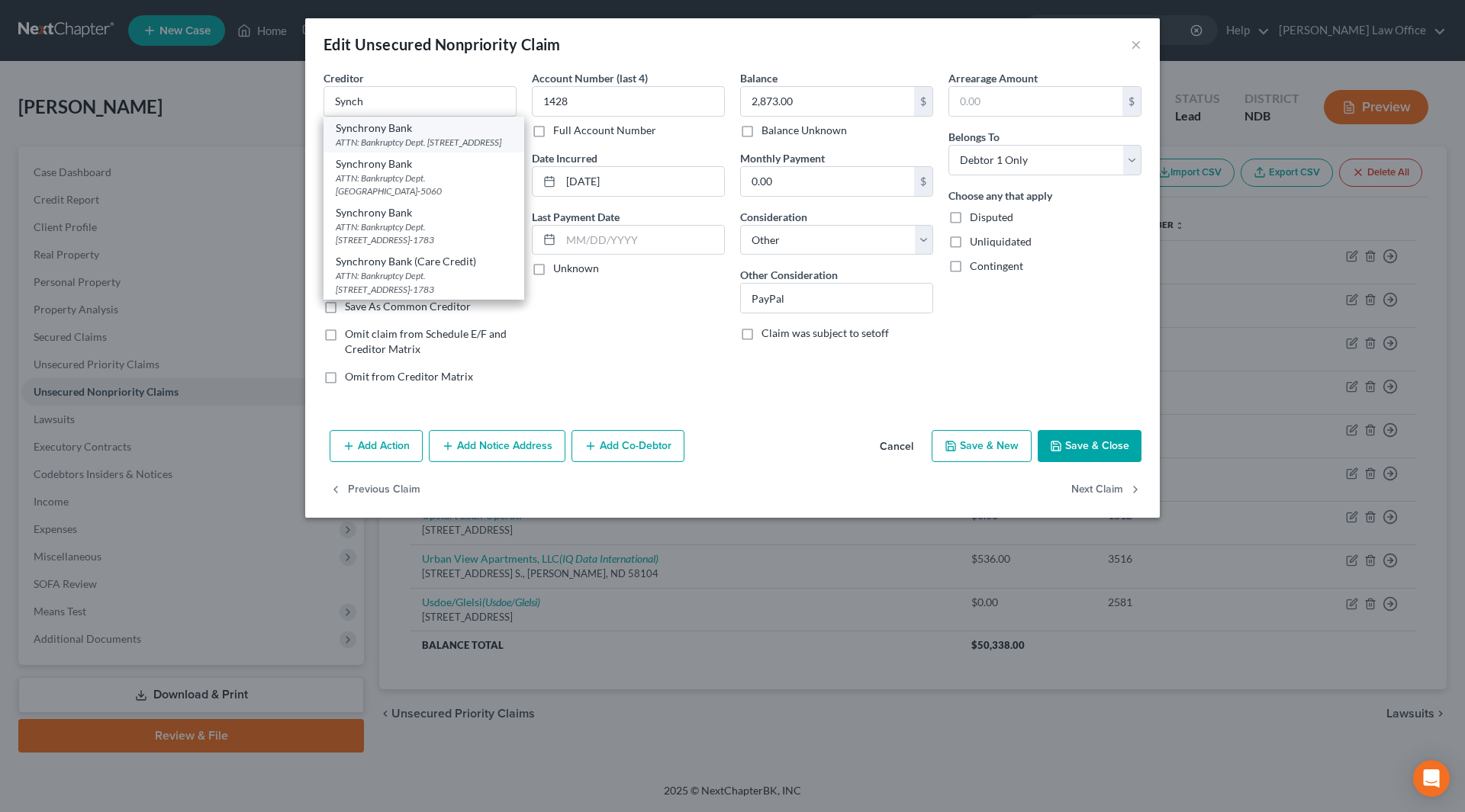
select select "9"
type input "32896-5008"
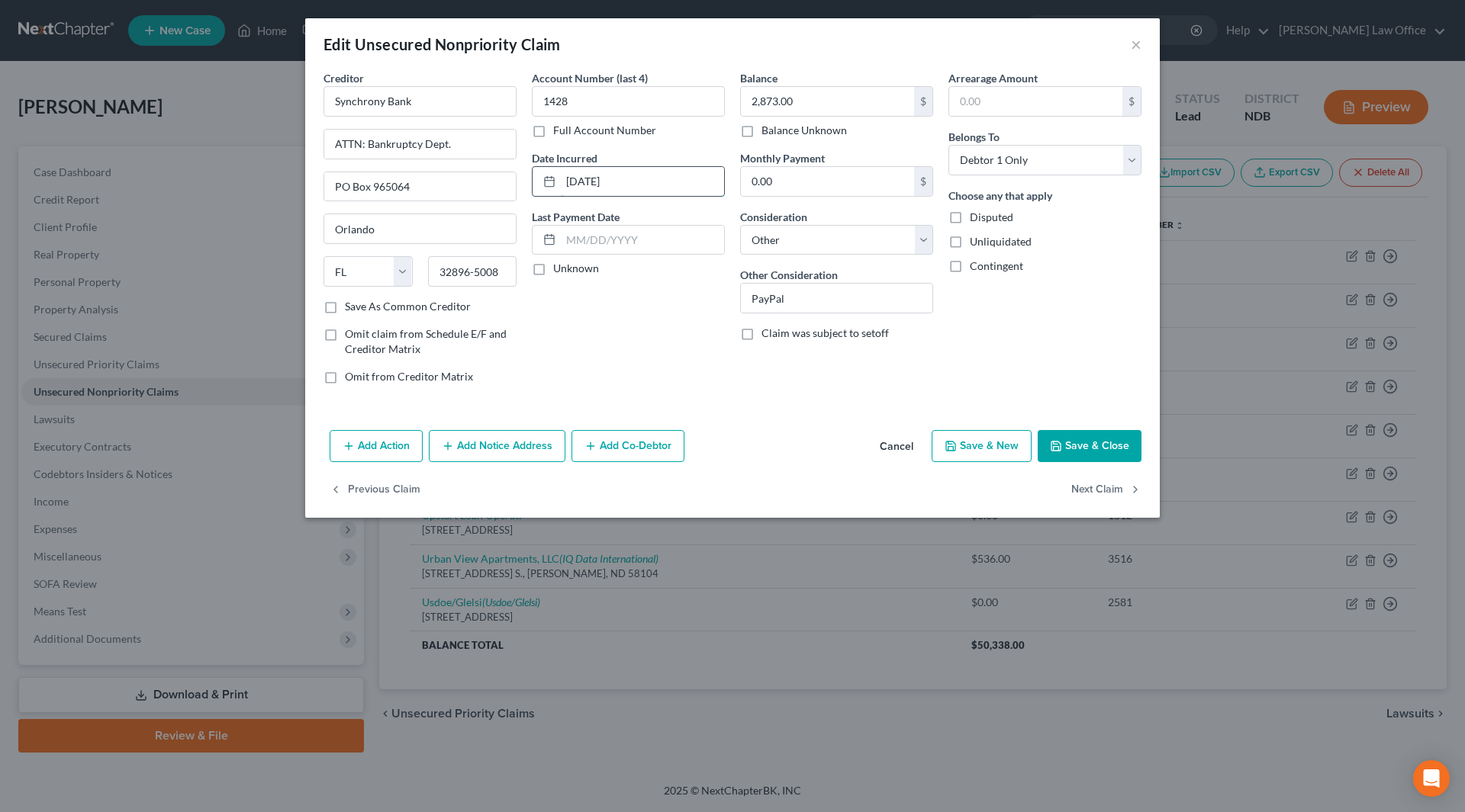
drag, startPoint x: 638, startPoint y: 178, endPoint x: 555, endPoint y: 184, distance: 83.2
click at [555, 184] on div "[DATE]" at bounding box center [628, 182] width 193 height 31
type input "2024"
click at [1080, 452] on button "Save & Close" at bounding box center [1089, 446] width 104 height 32
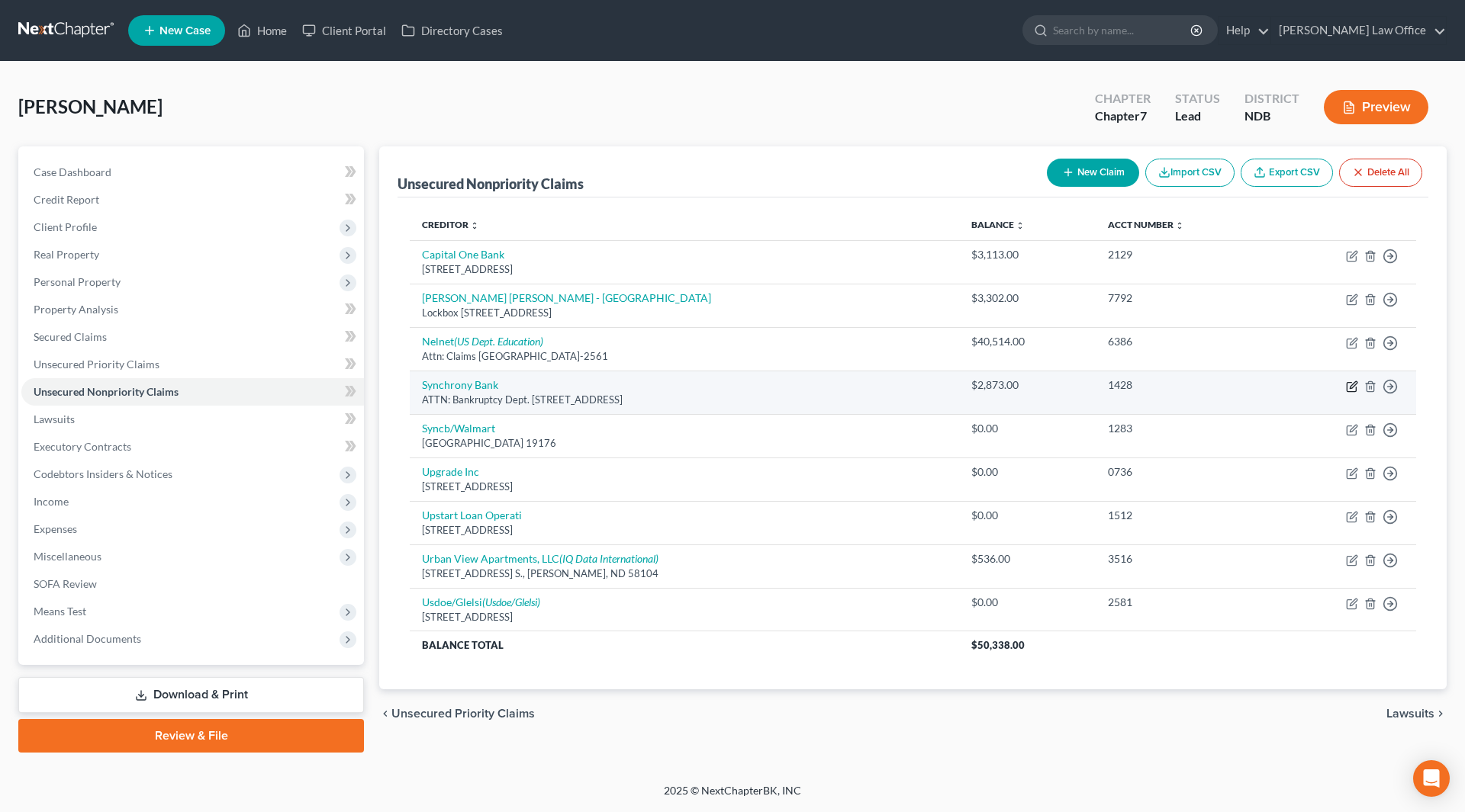
click at [1353, 389] on icon "button" at bounding box center [1351, 386] width 12 height 12
select select "9"
select select "14"
select select "0"
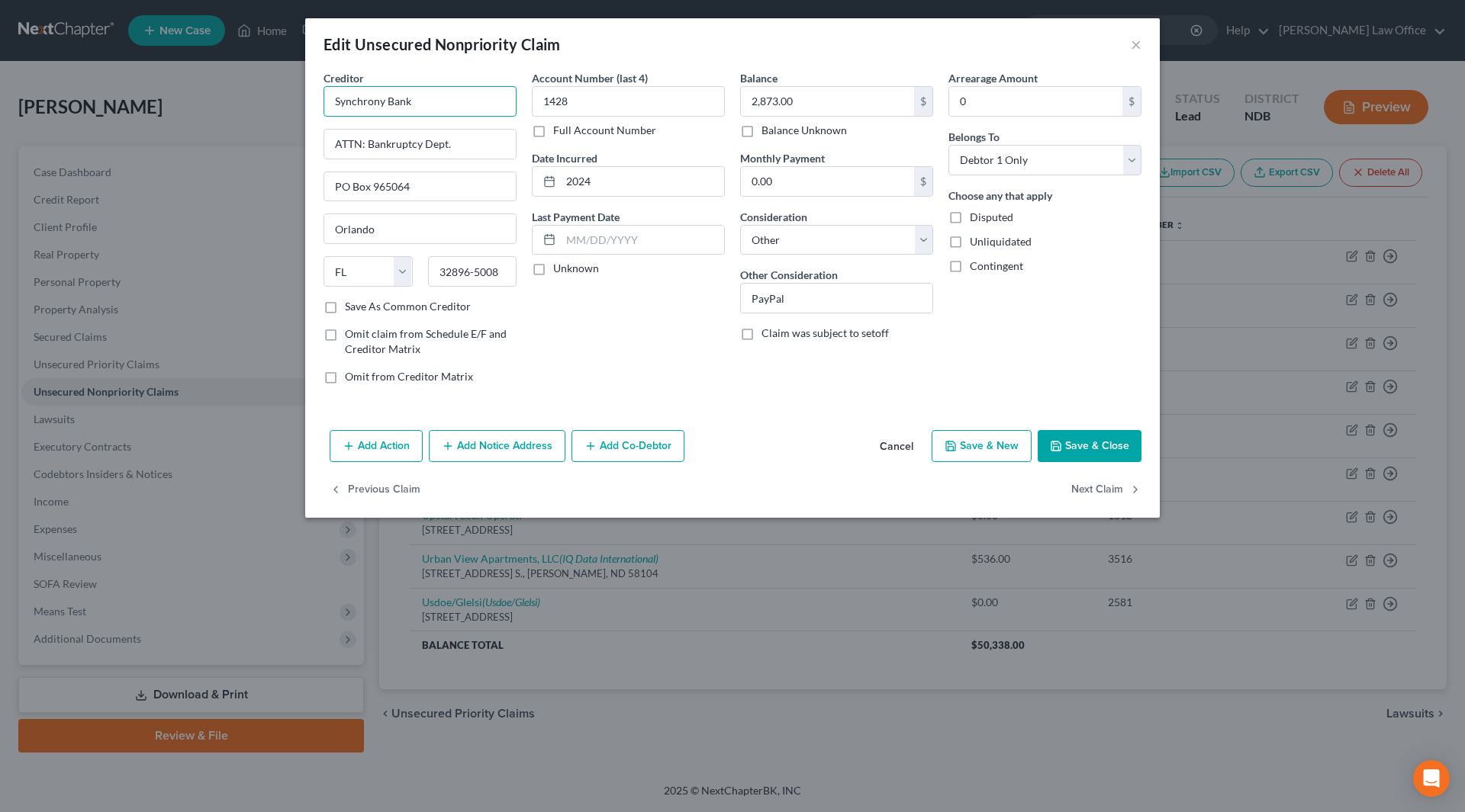
drag, startPoint x: 458, startPoint y: 109, endPoint x: 307, endPoint y: 103, distance: 151.1
click at [307, 103] on div "Creditor * Synchrony Bank ATTN: Bankruptcy Dept. PO Box 965064 [GEOGRAPHIC_DATA…" at bounding box center [732, 247] width 855 height 354
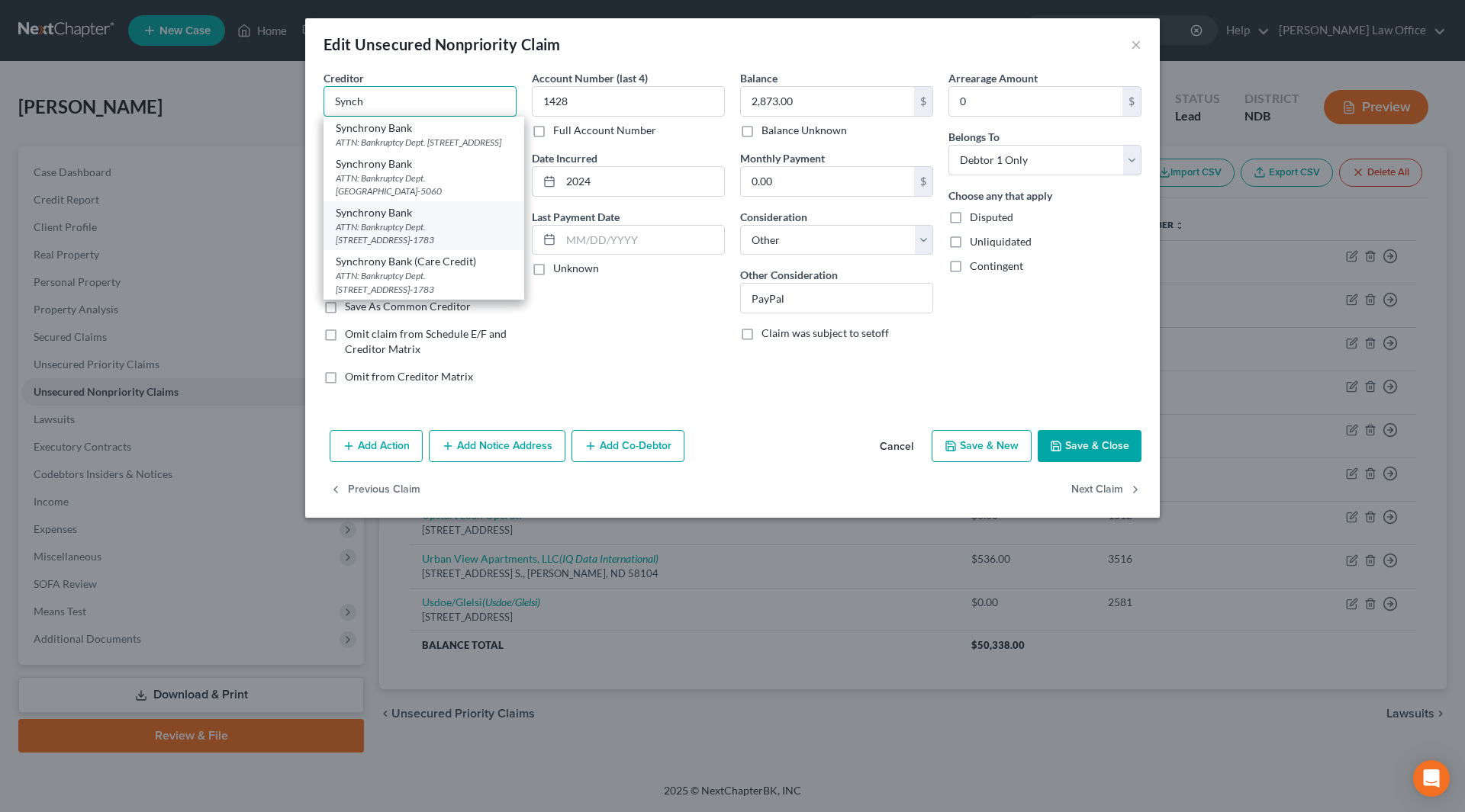
scroll to position [13, 0]
type input "Synch"
click at [588, 310] on div "Account Number (last 4) 1428 Full Account Number Date Incurred 2024 Last Paymen…" at bounding box center [629, 233] width 208 height 326
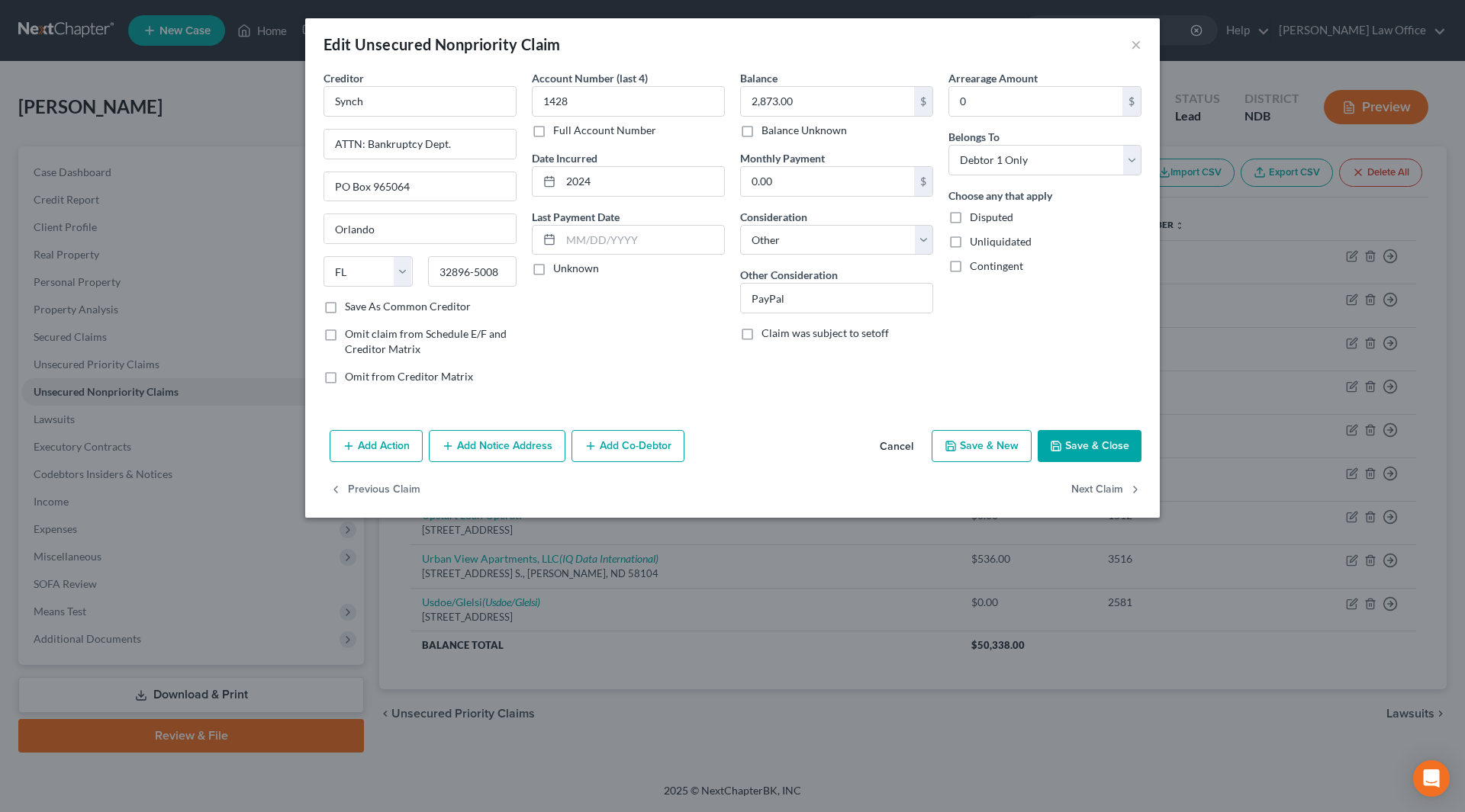
scroll to position [0, 0]
click at [1104, 437] on button "Save & Close" at bounding box center [1089, 446] width 104 height 32
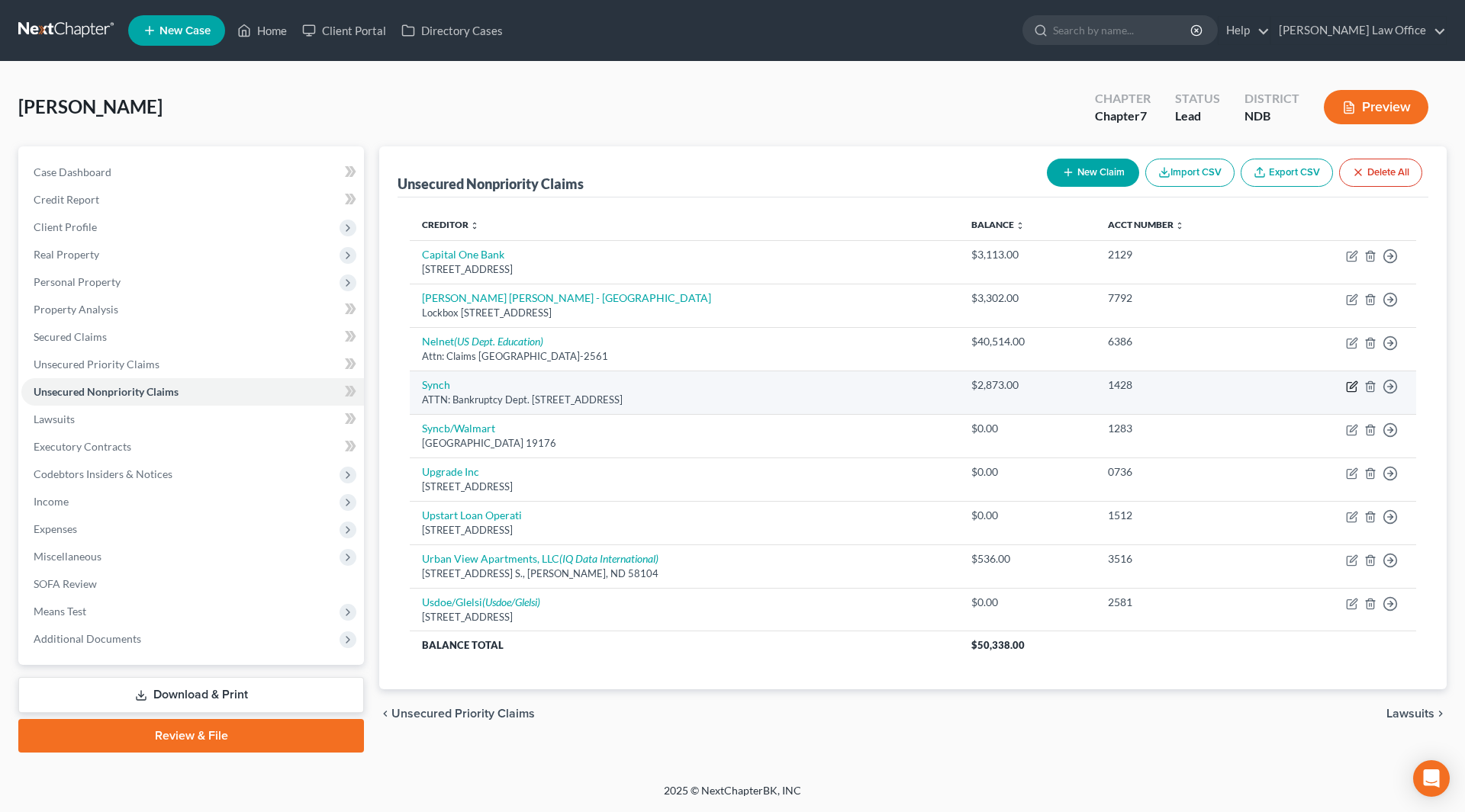
click at [1346, 383] on icon "button" at bounding box center [1351, 386] width 12 height 12
select select "9"
select select "14"
select select "0"
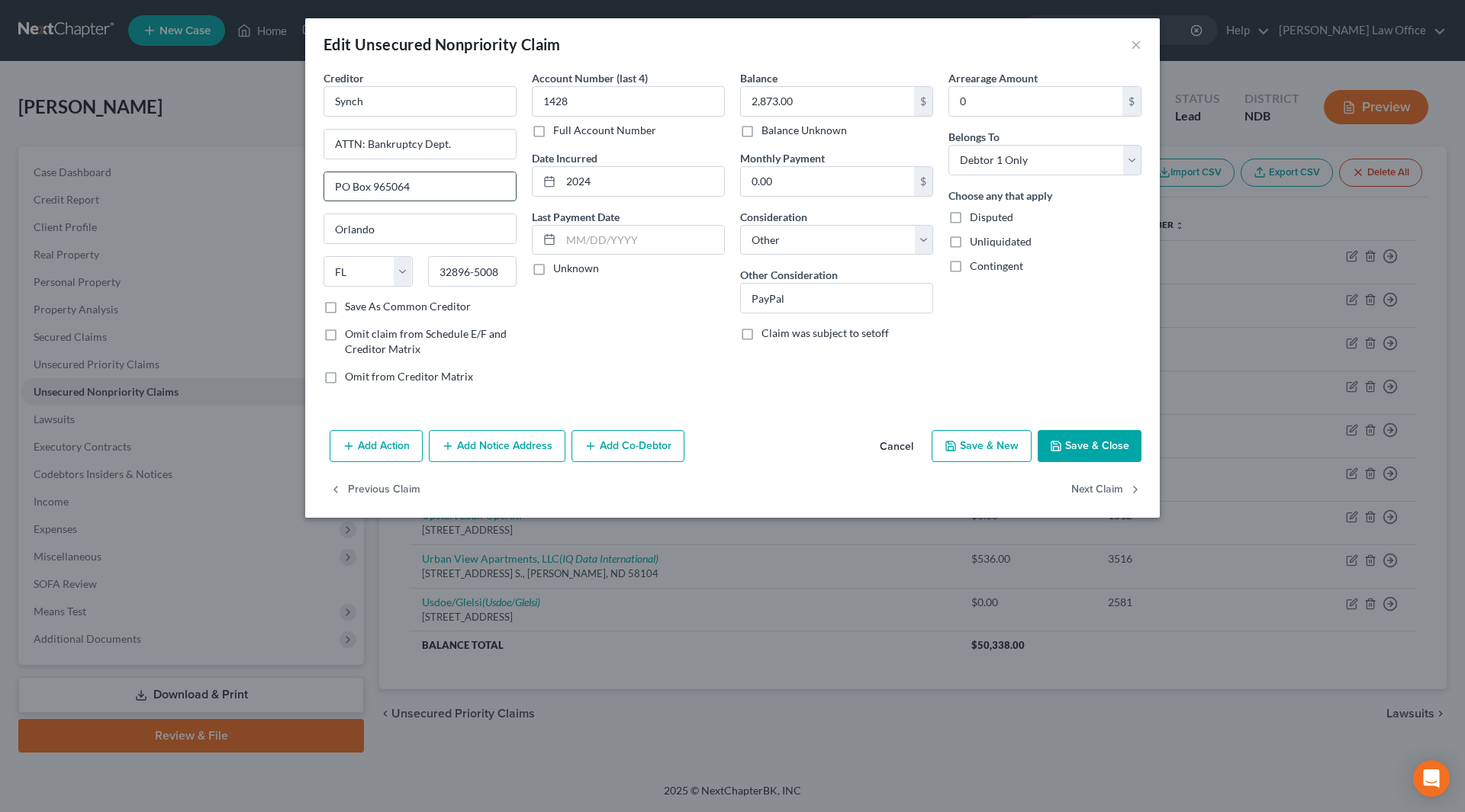
drag, startPoint x: 421, startPoint y: 182, endPoint x: 373, endPoint y: 193, distance: 49.2
click at [373, 193] on input "PO Box 965064" at bounding box center [421, 187] width 192 height 29
type input "PO Box 71746"
drag, startPoint x: 504, startPoint y: 276, endPoint x: 438, endPoint y: 273, distance: 66.1
click at [438, 273] on input "32896-5008" at bounding box center [472, 271] width 90 height 31
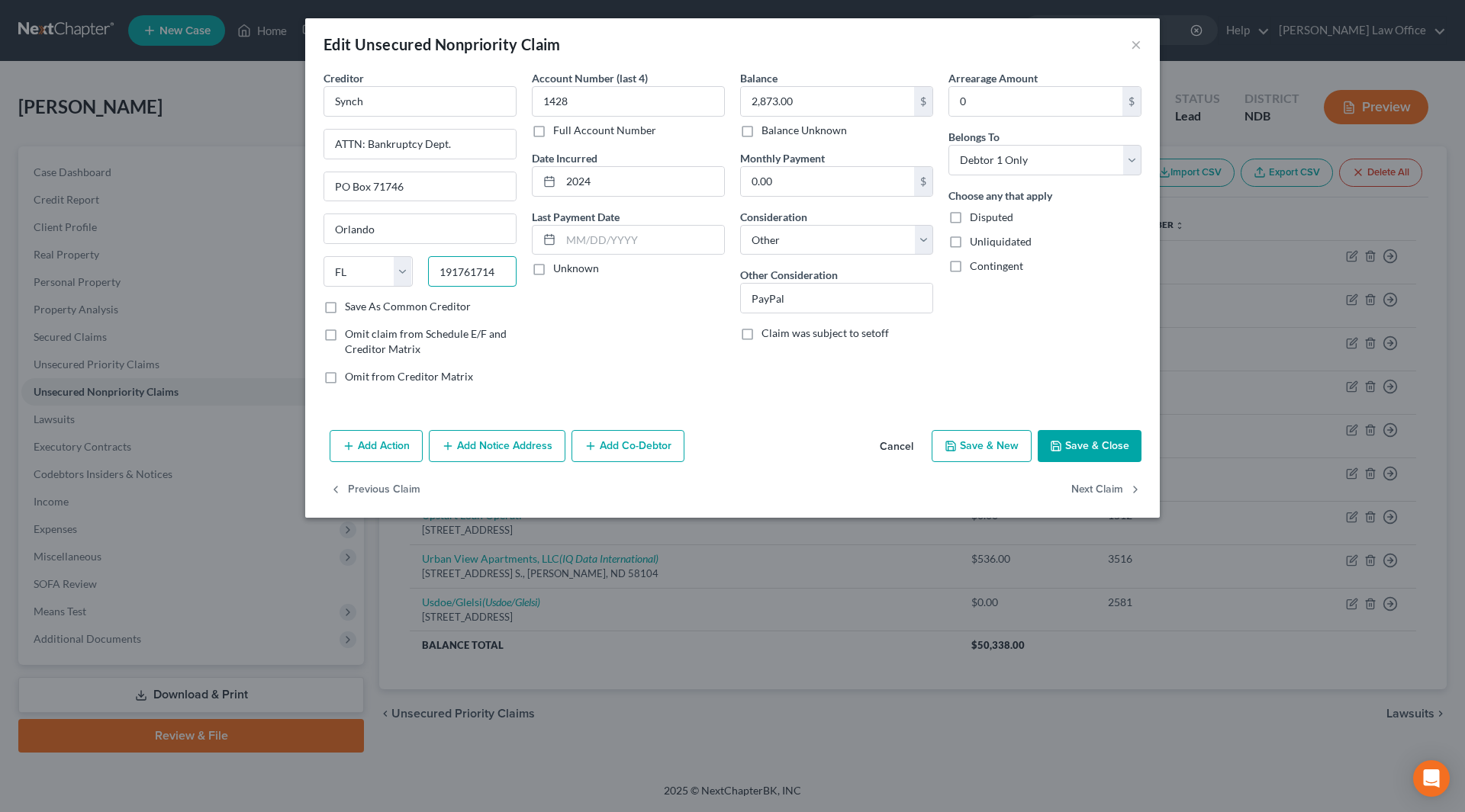
click at [470, 272] on input "191761714" at bounding box center [472, 271] width 90 height 31
type input "19176-1714"
click at [1095, 448] on button "Save & Close" at bounding box center [1089, 446] width 104 height 32
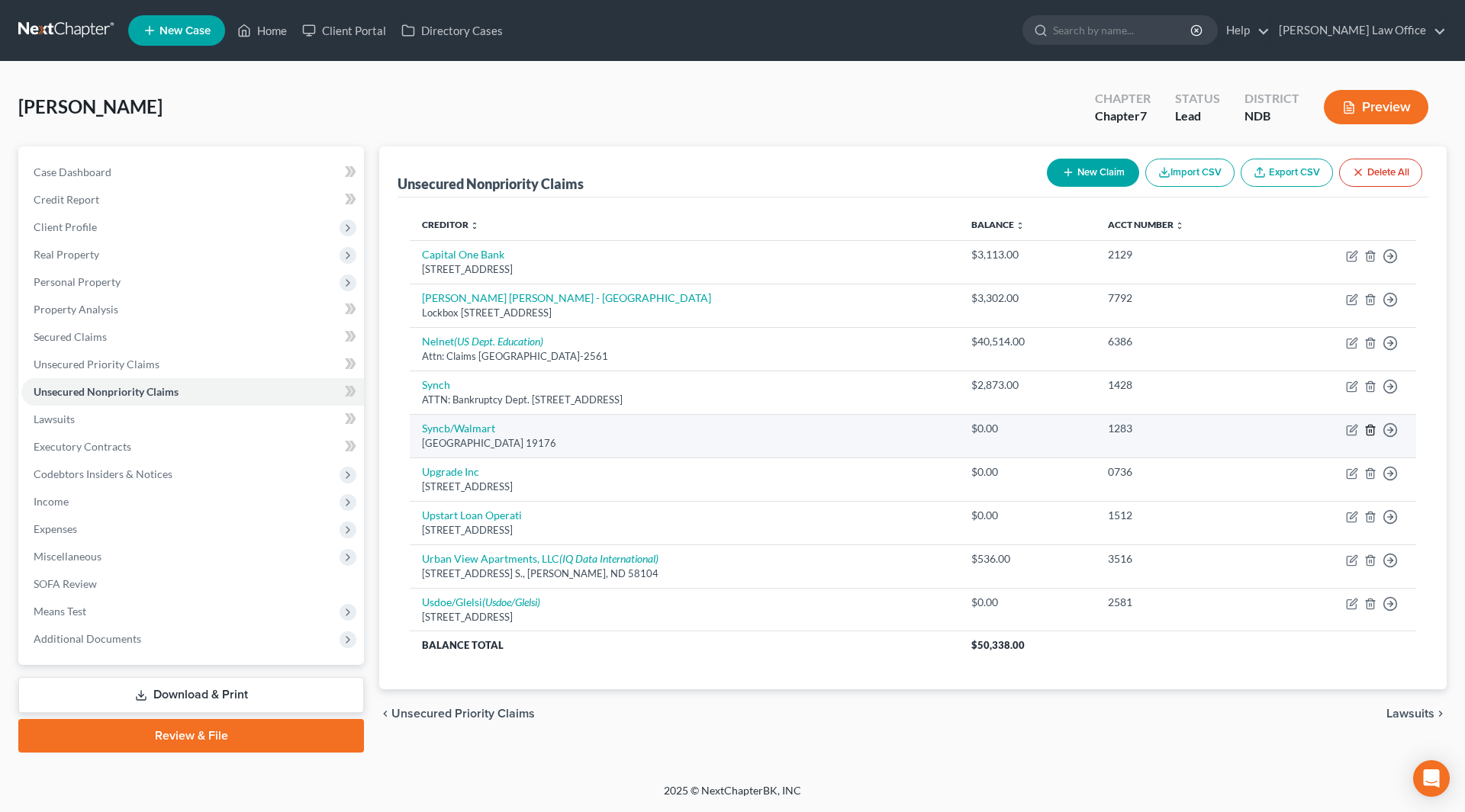
click at [1369, 429] on icon "button" at bounding box center [1369, 430] width 12 height 12
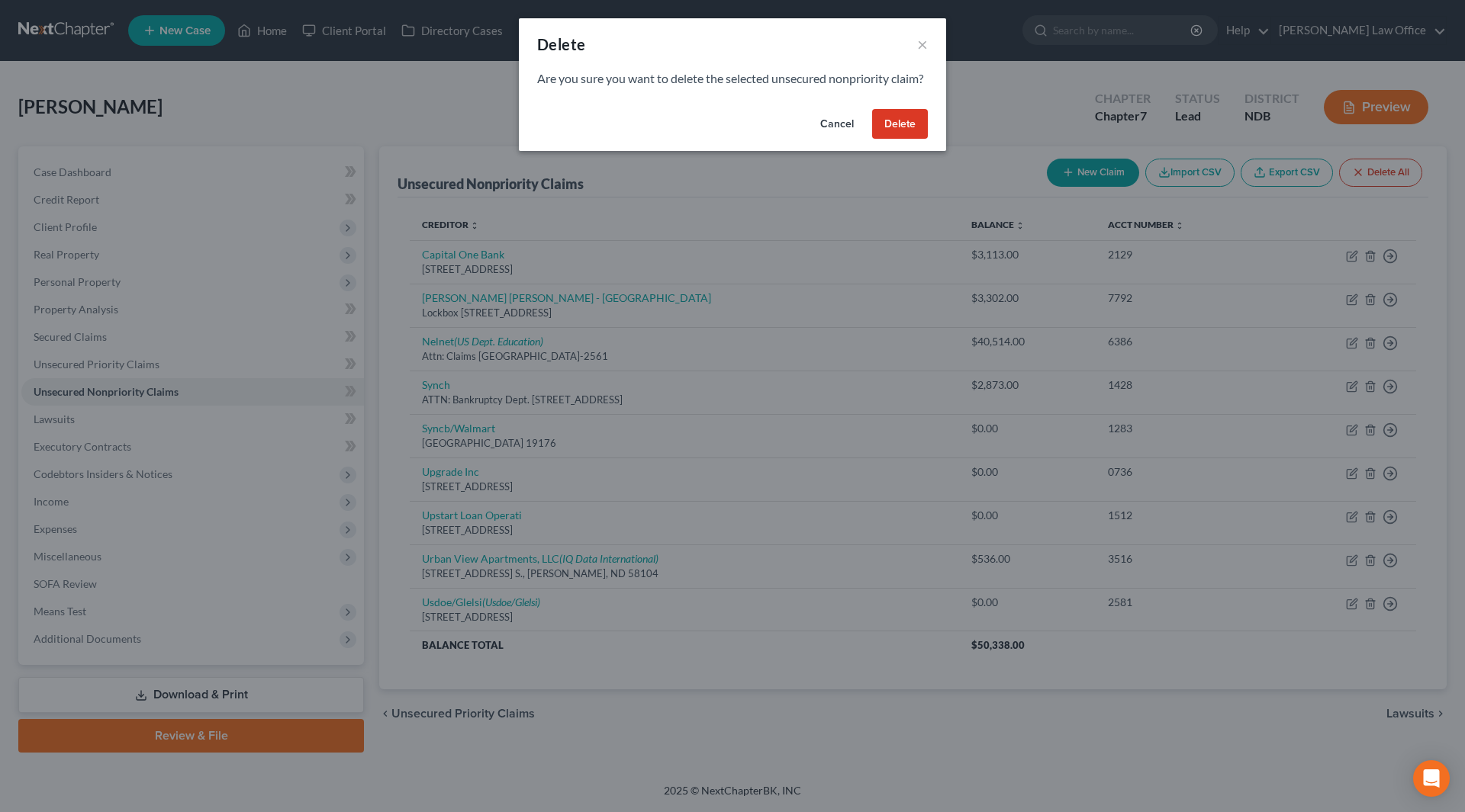
click at [895, 139] on button "Delete" at bounding box center [900, 125] width 56 height 31
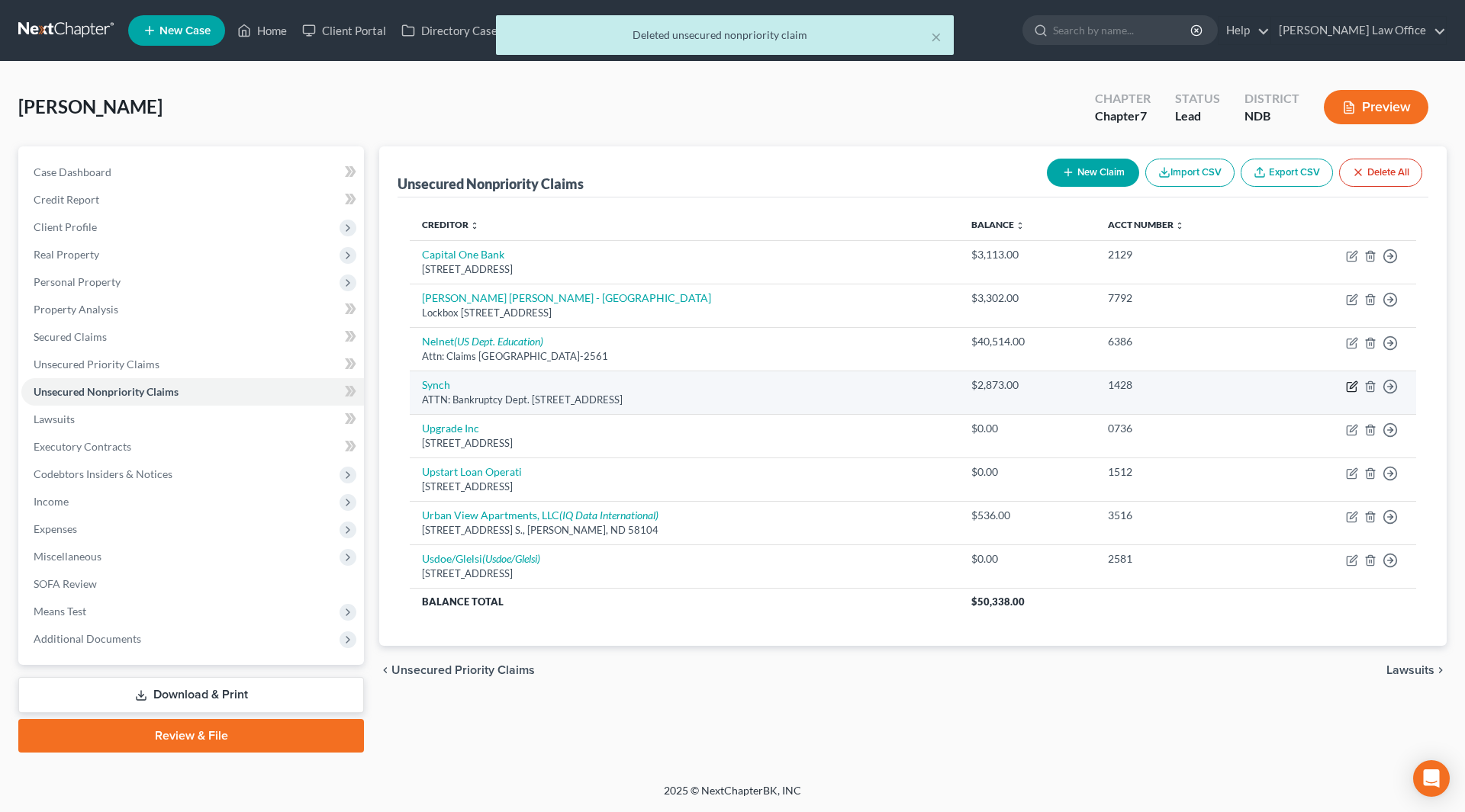
click at [1350, 390] on icon "button" at bounding box center [1351, 386] width 12 height 12
select select "9"
select select "14"
select select "0"
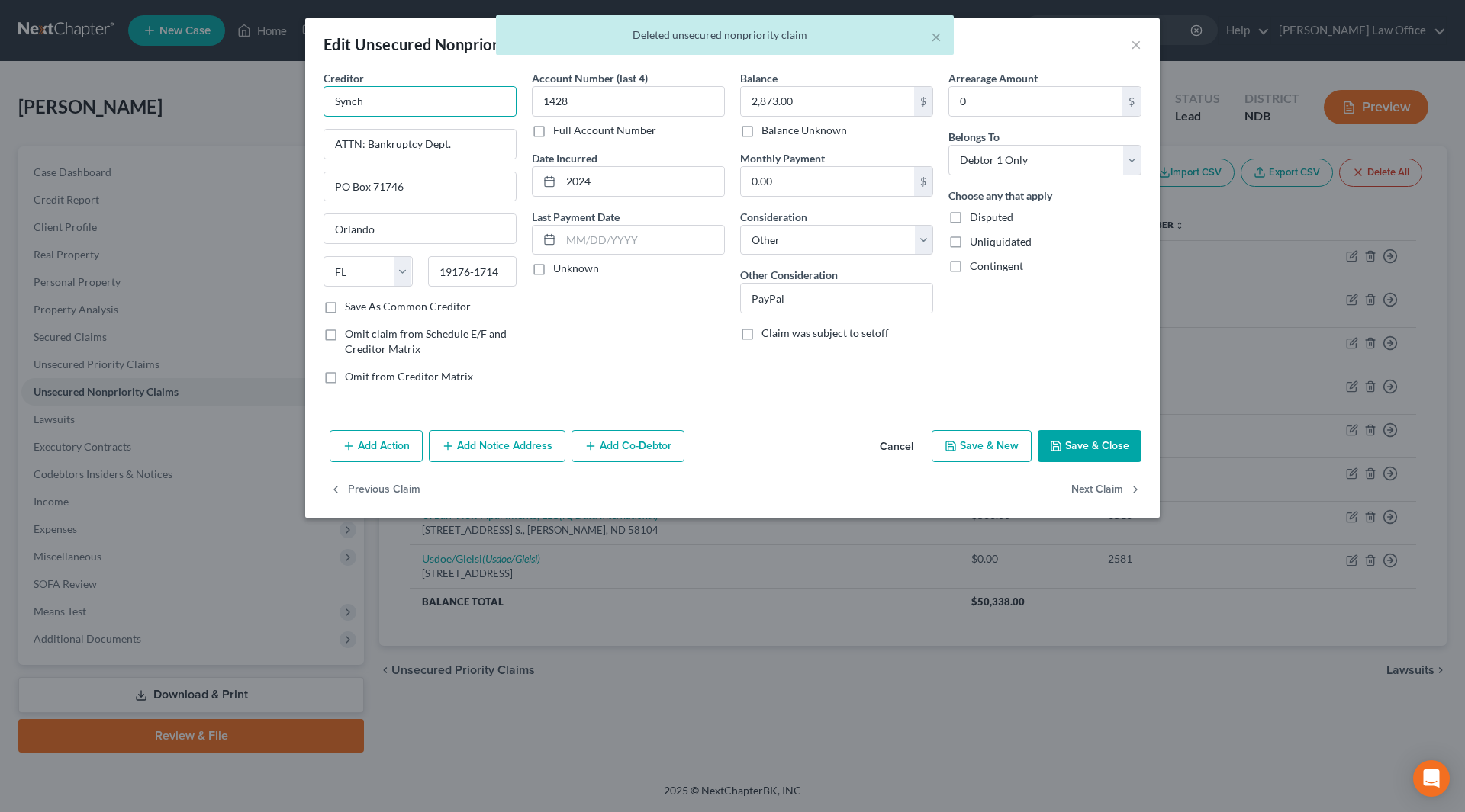
click at [381, 110] on input "Synch" at bounding box center [420, 101] width 193 height 31
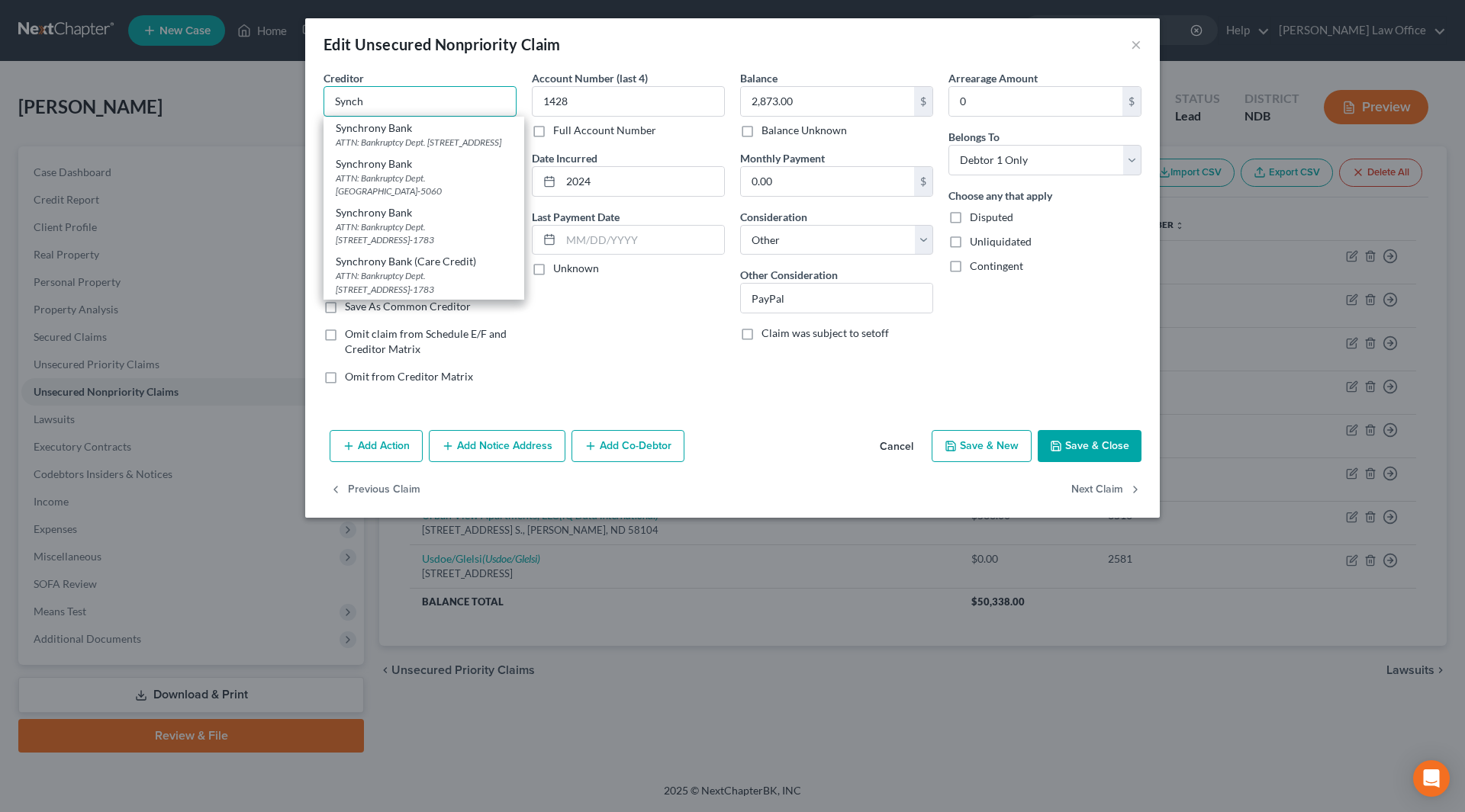
click at [381, 109] on input "Synch" at bounding box center [420, 101] width 193 height 31
type input "Synchrony Bank"
click at [1116, 442] on button "Save & Close" at bounding box center [1089, 446] width 104 height 32
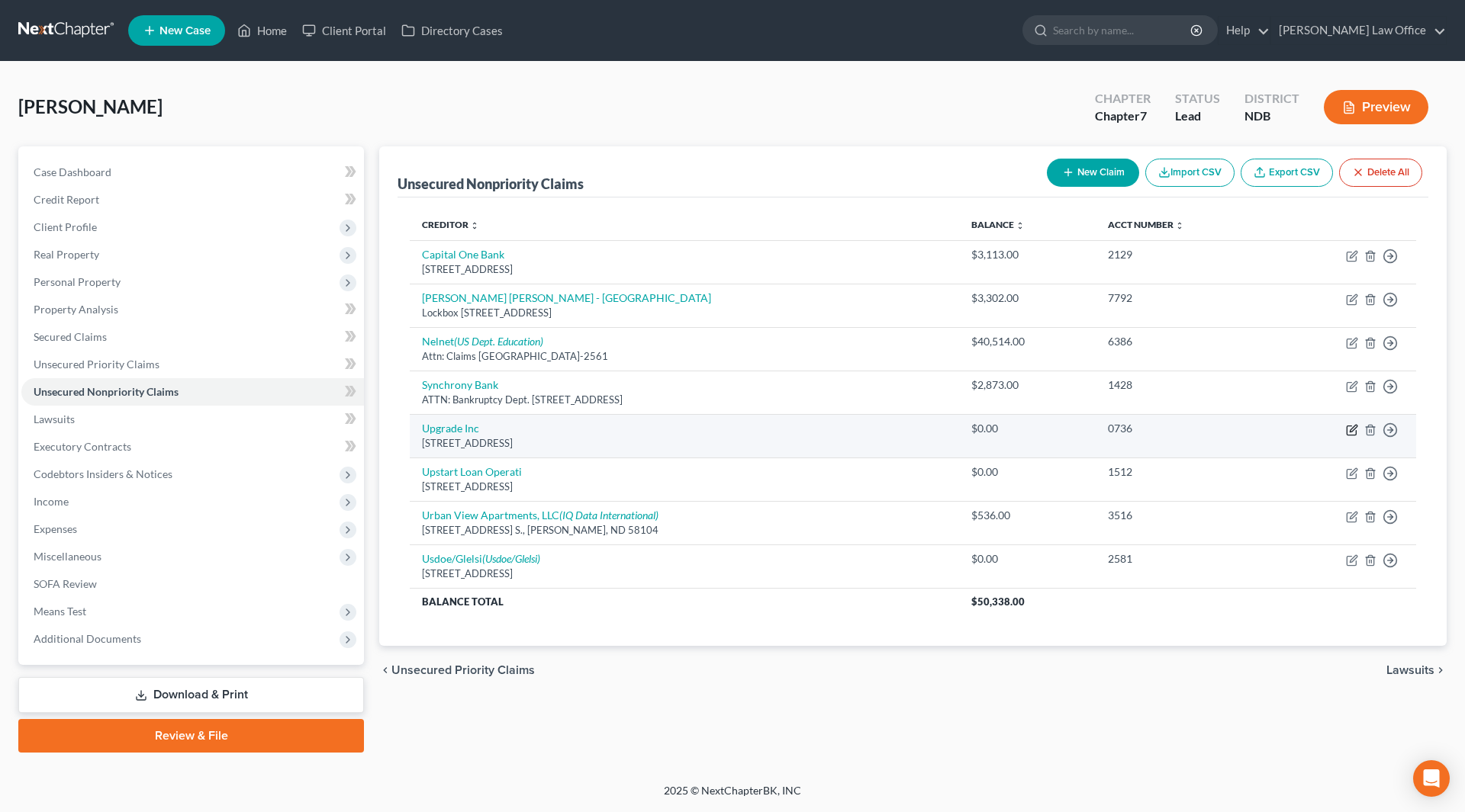
click at [1354, 427] on icon "button" at bounding box center [1353, 429] width 7 height 7
select select "4"
select select "0"
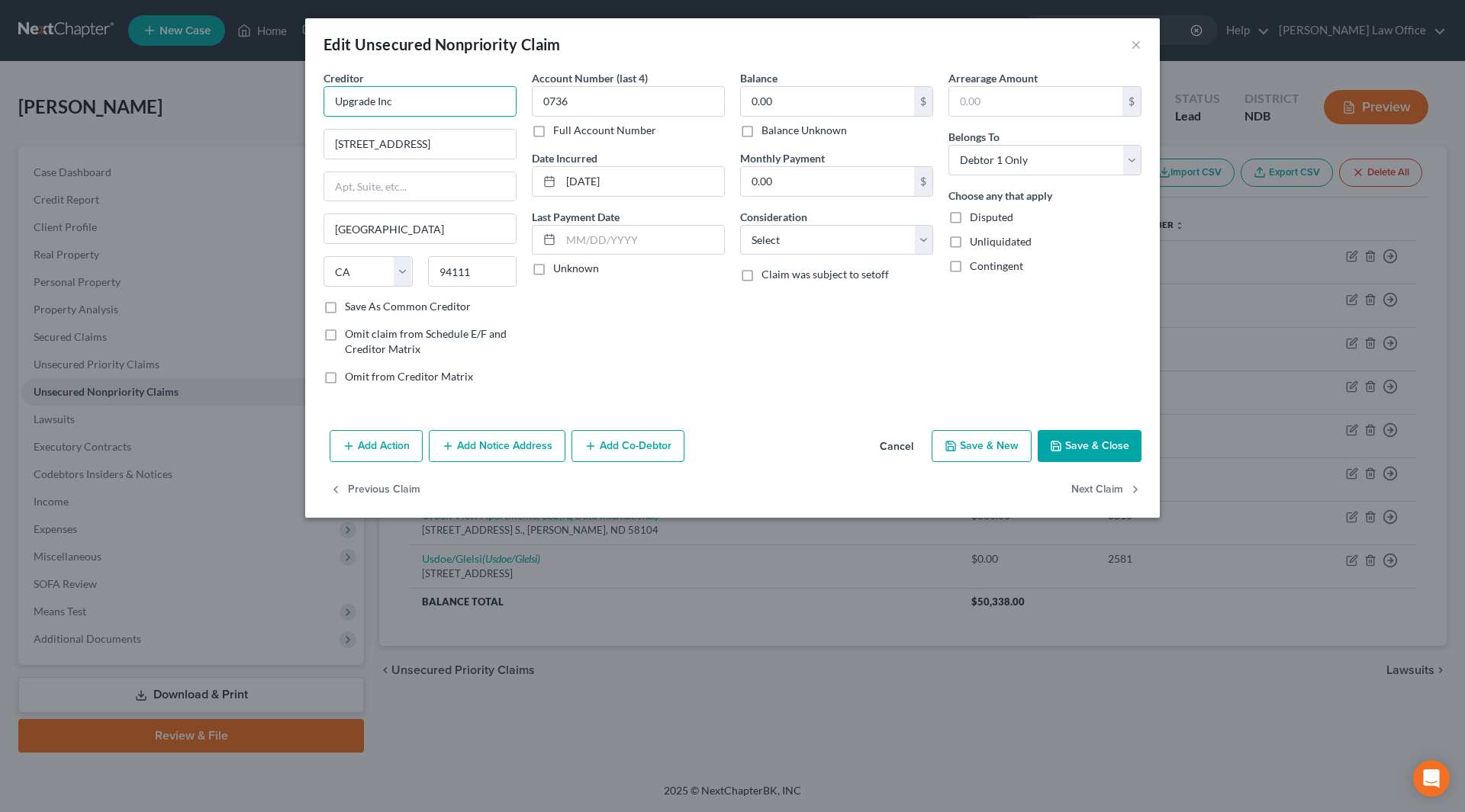
drag, startPoint x: 420, startPoint y: 99, endPoint x: 319, endPoint y: 105, distance: 101.2
click at [320, 105] on div "Creditor * Upgrade Inc 275 Battery [GEOGRAPHIC_DATA] 23 [GEOGRAPHIC_DATA] [US_S…" at bounding box center [420, 233] width 208 height 326
click at [345, 143] on div "[STREET_ADDRESS]" at bounding box center [414, 142] width 158 height 13
type input "Upgrade Inc."
drag, startPoint x: 632, startPoint y: 184, endPoint x: 567, endPoint y: 190, distance: 65.3
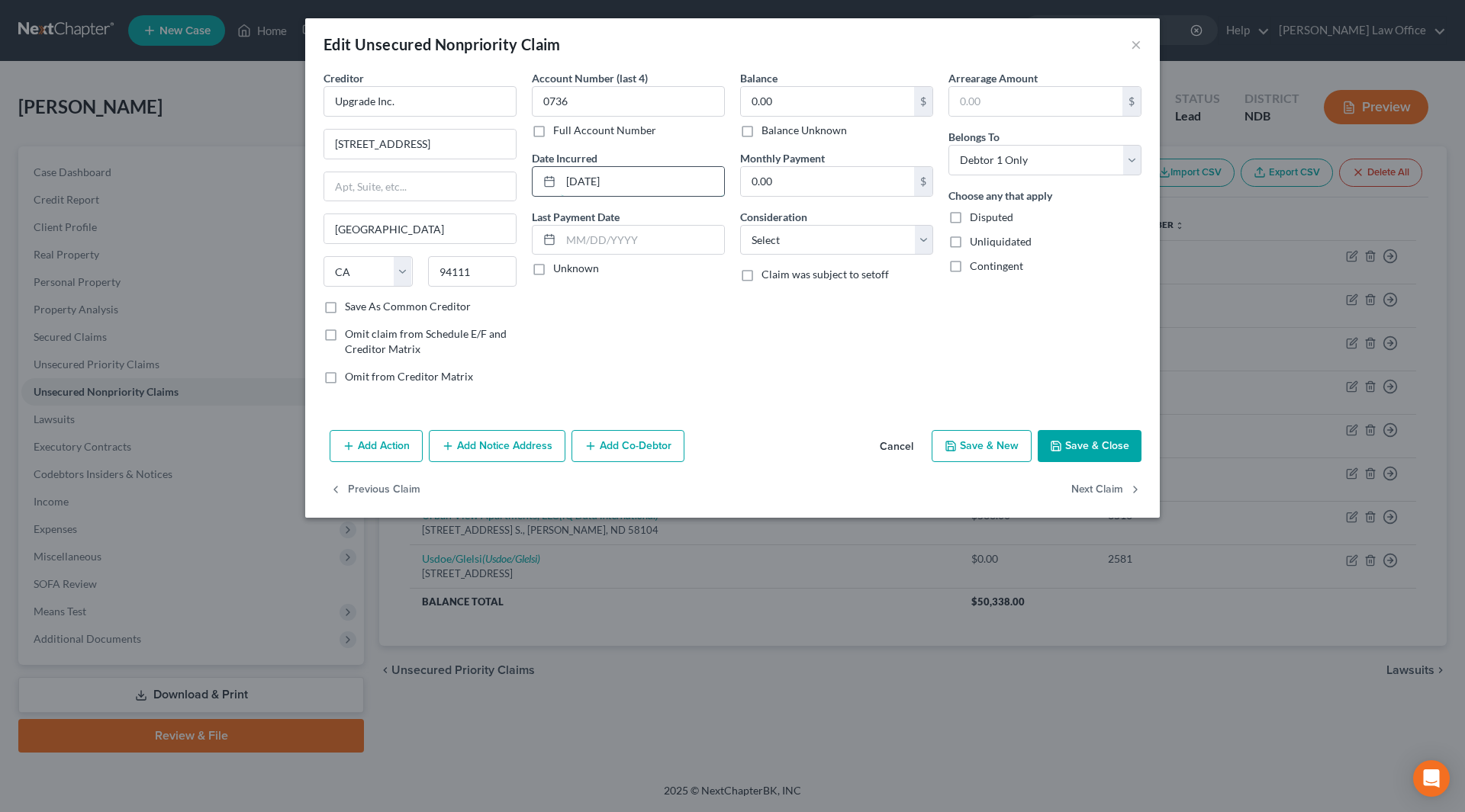
click at [567, 190] on input "[DATE]" at bounding box center [642, 182] width 164 height 29
type input "2024"
type input "3,915"
click at [796, 236] on select "Select Cable / Satellite Services Collection Agency Credit Card Debt Debt Couns…" at bounding box center [836, 241] width 193 height 31
select select "14"
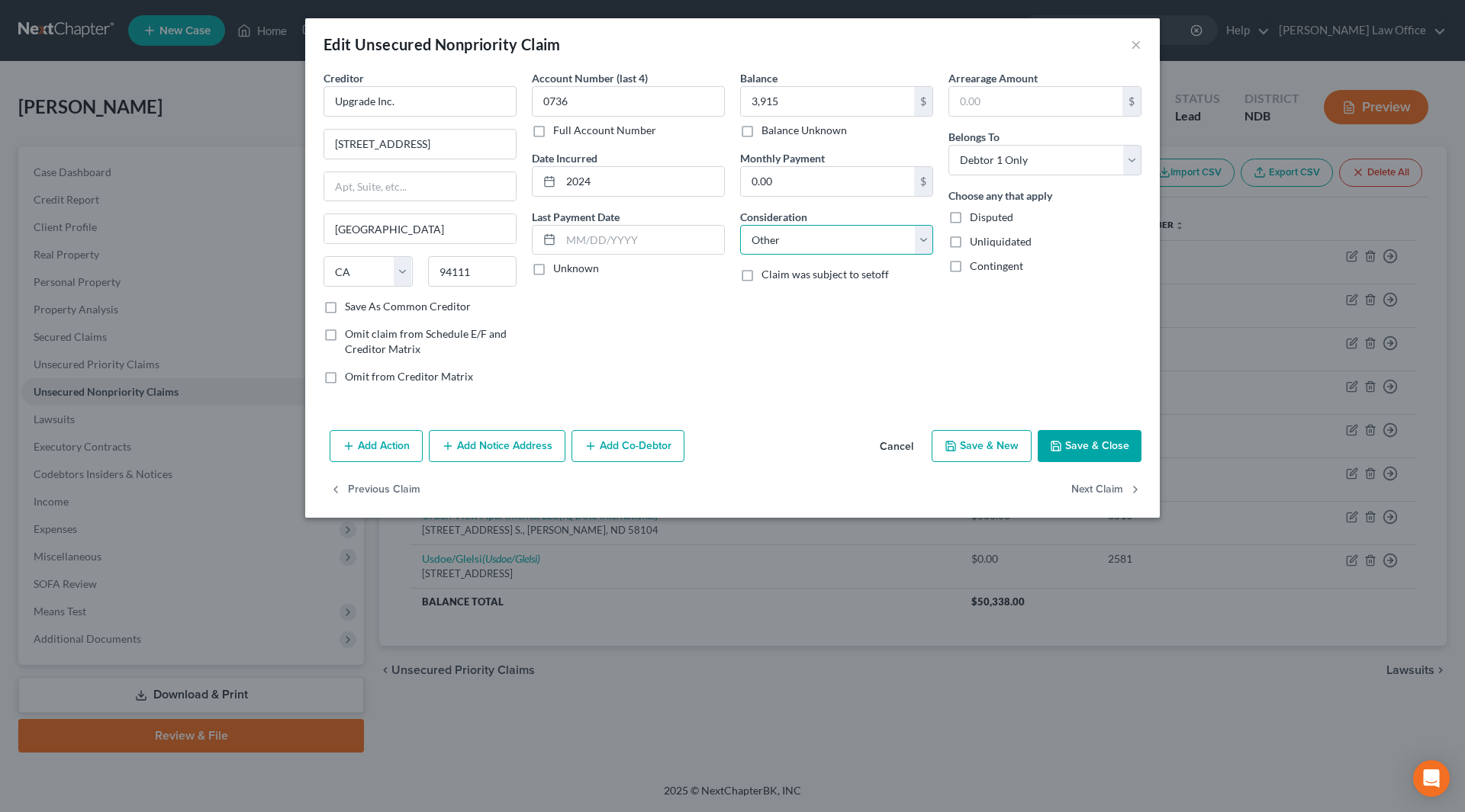
click at [740, 225] on select "Select Cable / Satellite Services Collection Agency Credit Card Debt Debt Couns…" at bounding box center [836, 241] width 193 height 31
click at [765, 309] on input "text" at bounding box center [836, 298] width 192 height 29
type input "Online unsecured loan"
click at [1101, 448] on button "Save & Close" at bounding box center [1089, 446] width 104 height 32
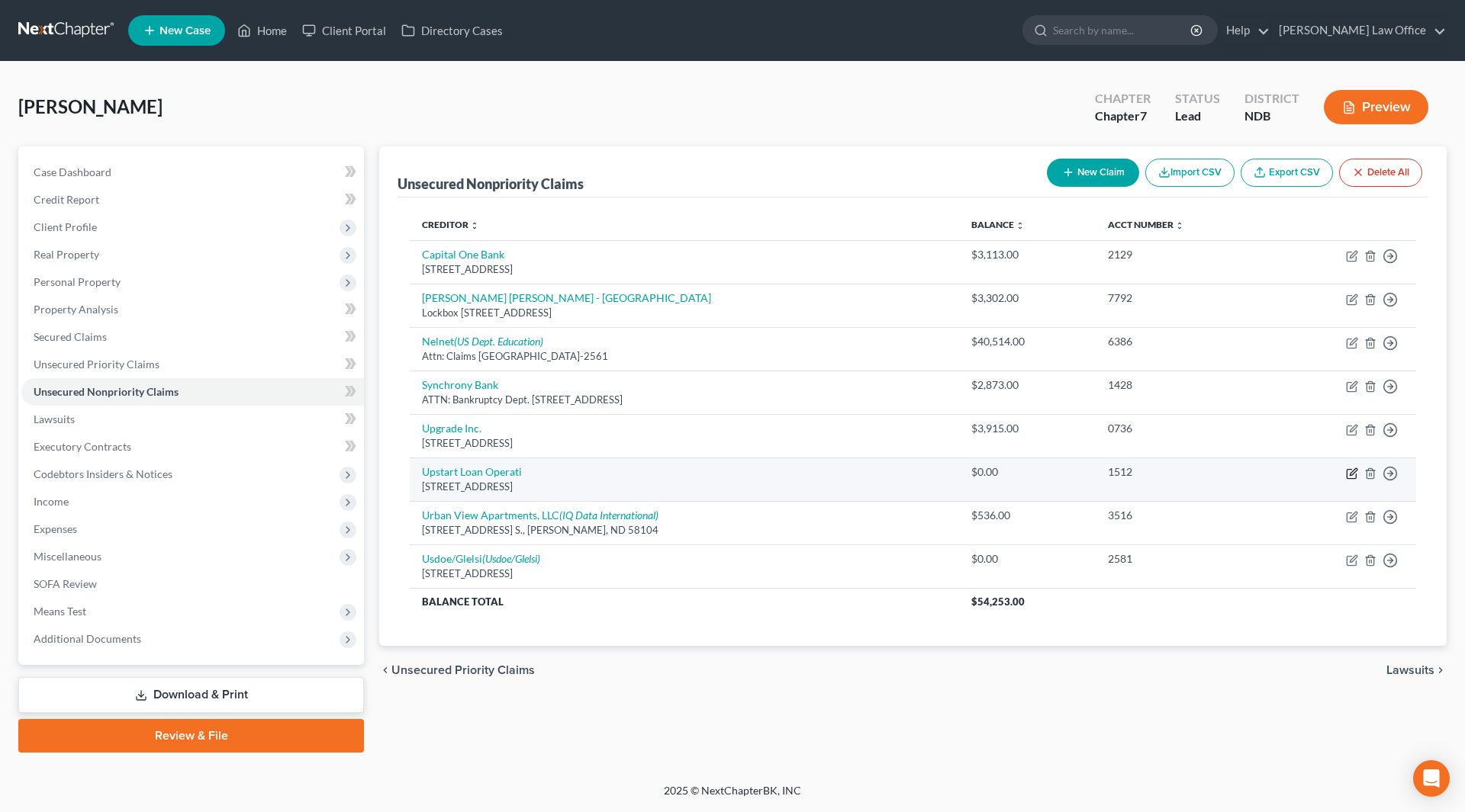
click at [1351, 472] on icon "button" at bounding box center [1353, 472] width 7 height 7
select select "4"
select select "1"
select select "0"
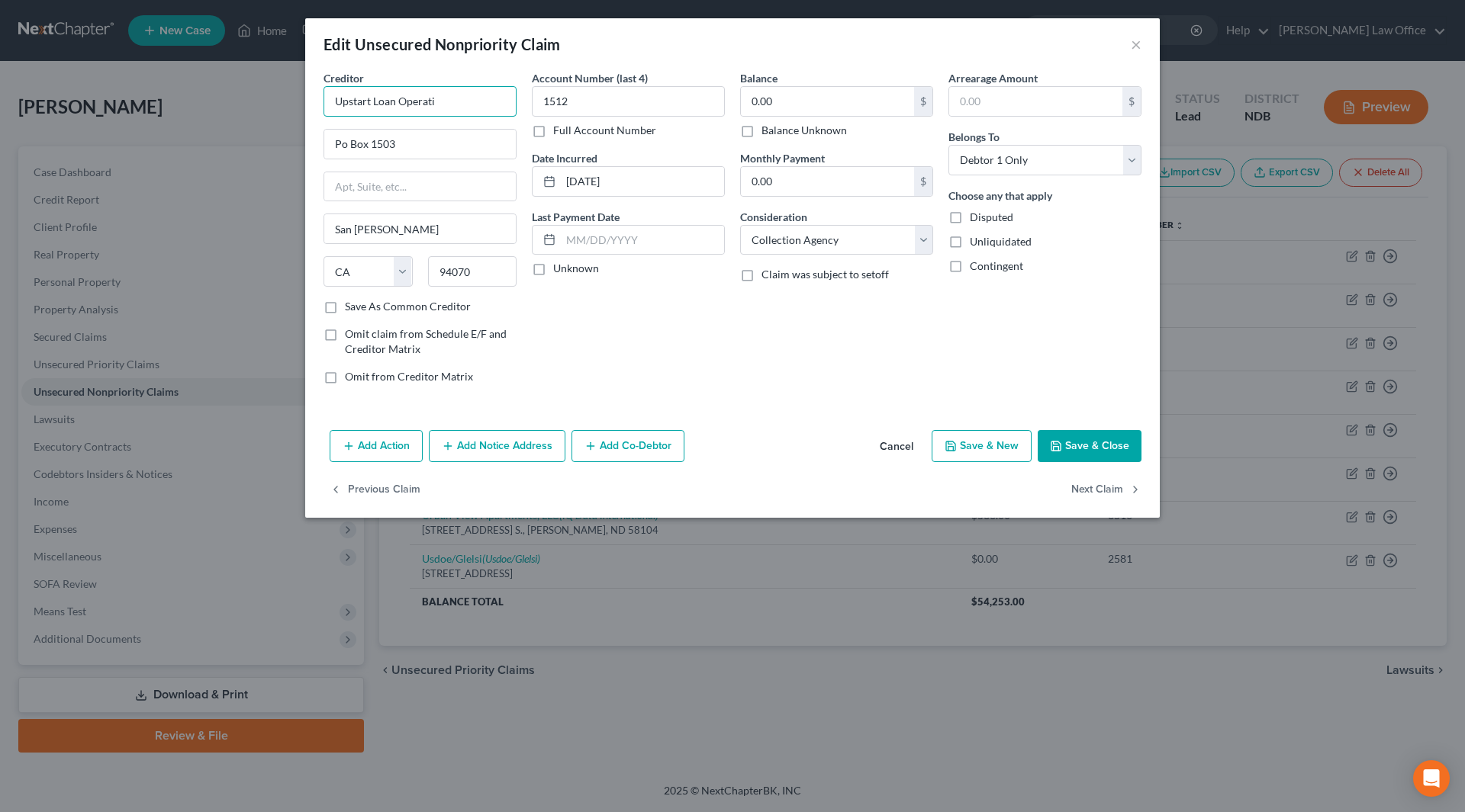
drag, startPoint x: 450, startPoint y: 98, endPoint x: 325, endPoint y: 92, distance: 125.1
click at [325, 92] on input "Upstart Loan Operati" at bounding box center [420, 101] width 193 height 31
click at [388, 184] on div "[STREET_ADDRESS]" at bounding box center [414, 178] width 158 height 13
type input "Upstart Network, Inc."
type input "PO Box 1503"
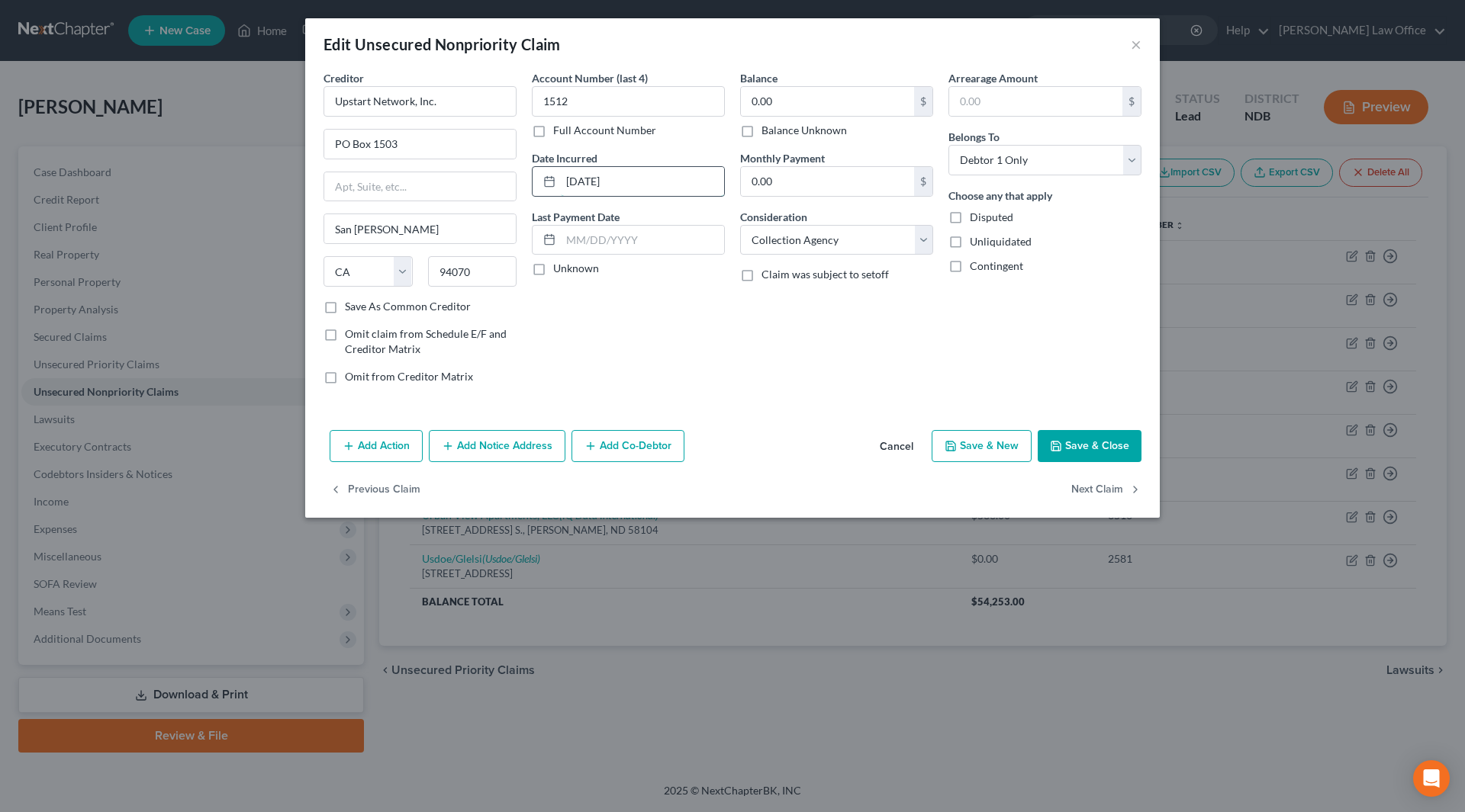
drag, startPoint x: 639, startPoint y: 181, endPoint x: 568, endPoint y: 182, distance: 71.0
click at [568, 182] on input "[DATE]" at bounding box center [642, 182] width 164 height 29
type input "2024"
click at [797, 107] on input "0.00" at bounding box center [827, 101] width 174 height 29
type input "4,527"
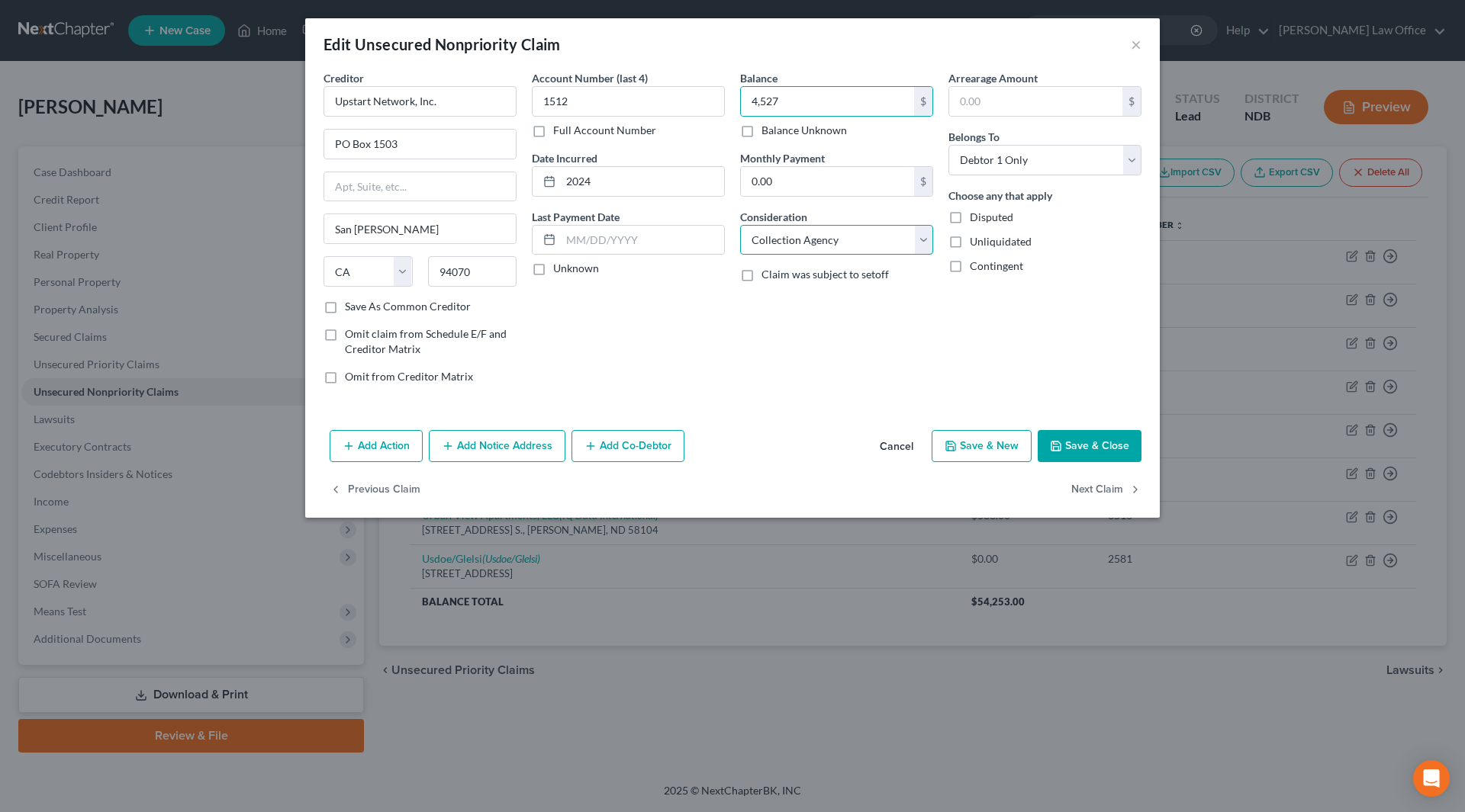
click at [836, 237] on select "Select Cable / Satellite Services Collection Agency Credit Card Debt Debt Couns…" at bounding box center [836, 241] width 193 height 31
select select "14"
click at [740, 225] on select "Select Cable / Satellite Services Collection Agency Credit Card Debt Debt Couns…" at bounding box center [836, 241] width 193 height 31
click at [801, 307] on input "text" at bounding box center [836, 298] width 192 height 29
drag, startPoint x: 875, startPoint y: 302, endPoint x: 754, endPoint y: 302, distance: 121.0
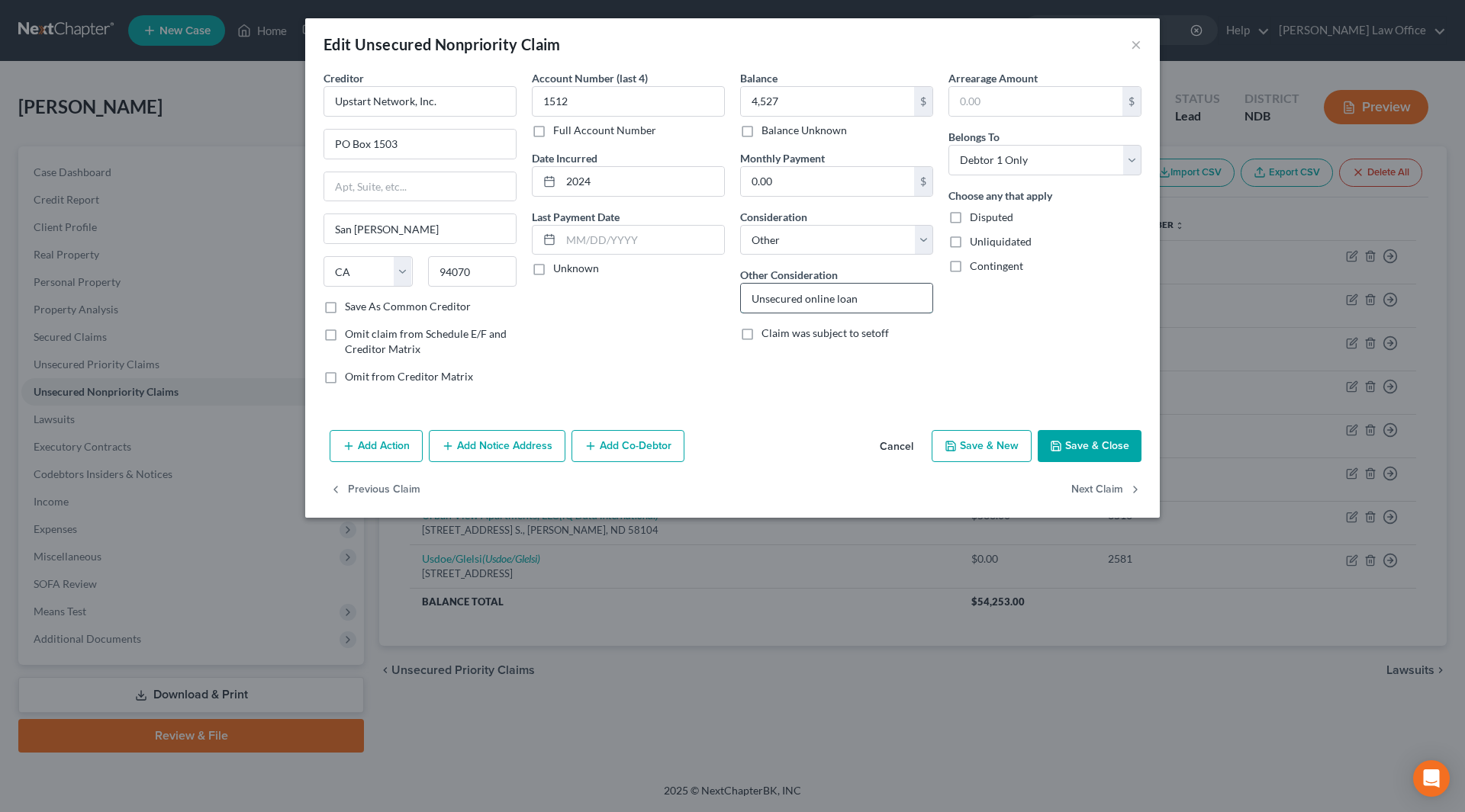
click at [754, 302] on input "Unsecured online loan" at bounding box center [836, 298] width 192 height 29
type input "Online unsecured loan"
click at [1088, 442] on button "Save & Close" at bounding box center [1089, 446] width 104 height 32
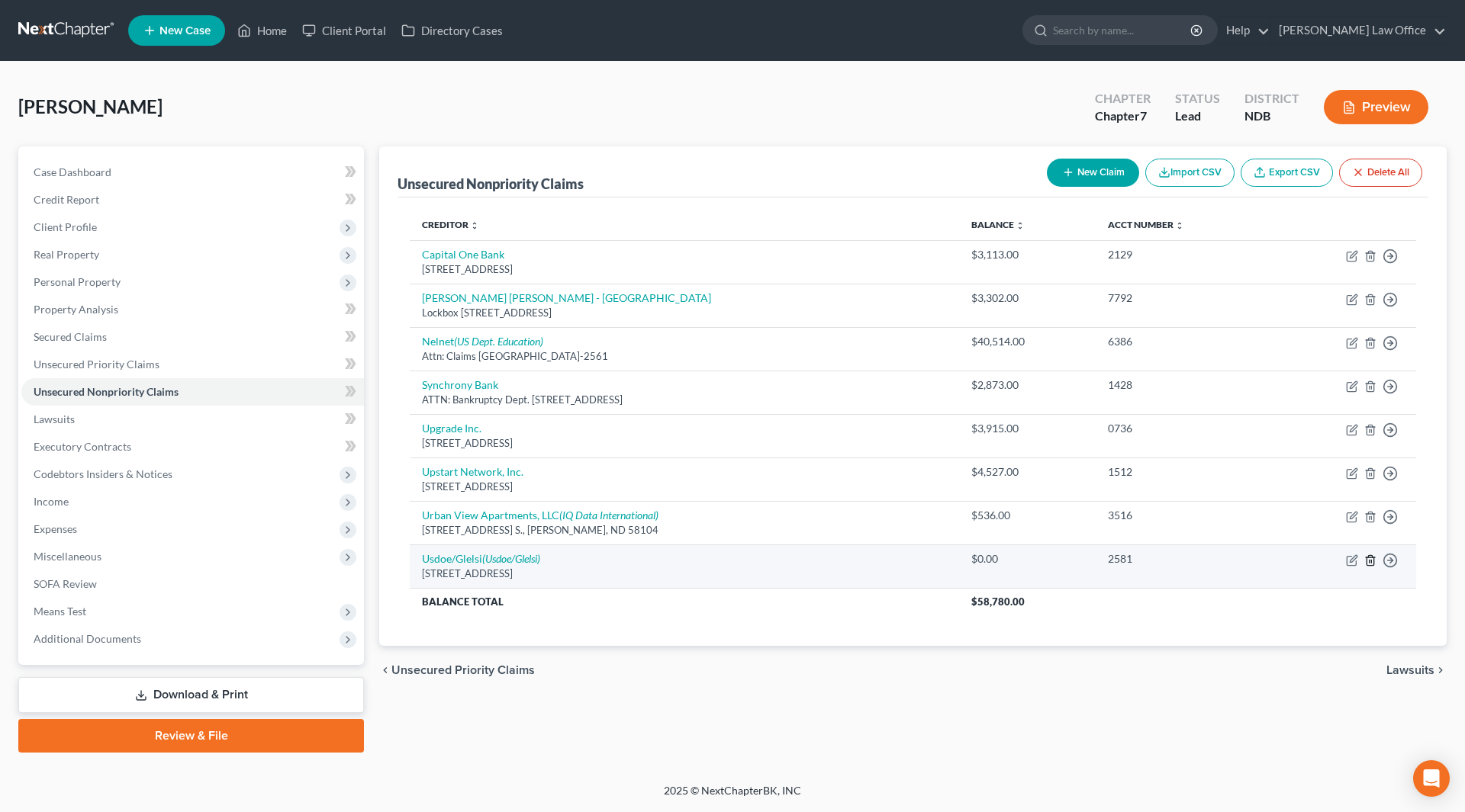
click at [1366, 559] on icon "button" at bounding box center [1370, 560] width 7 height 10
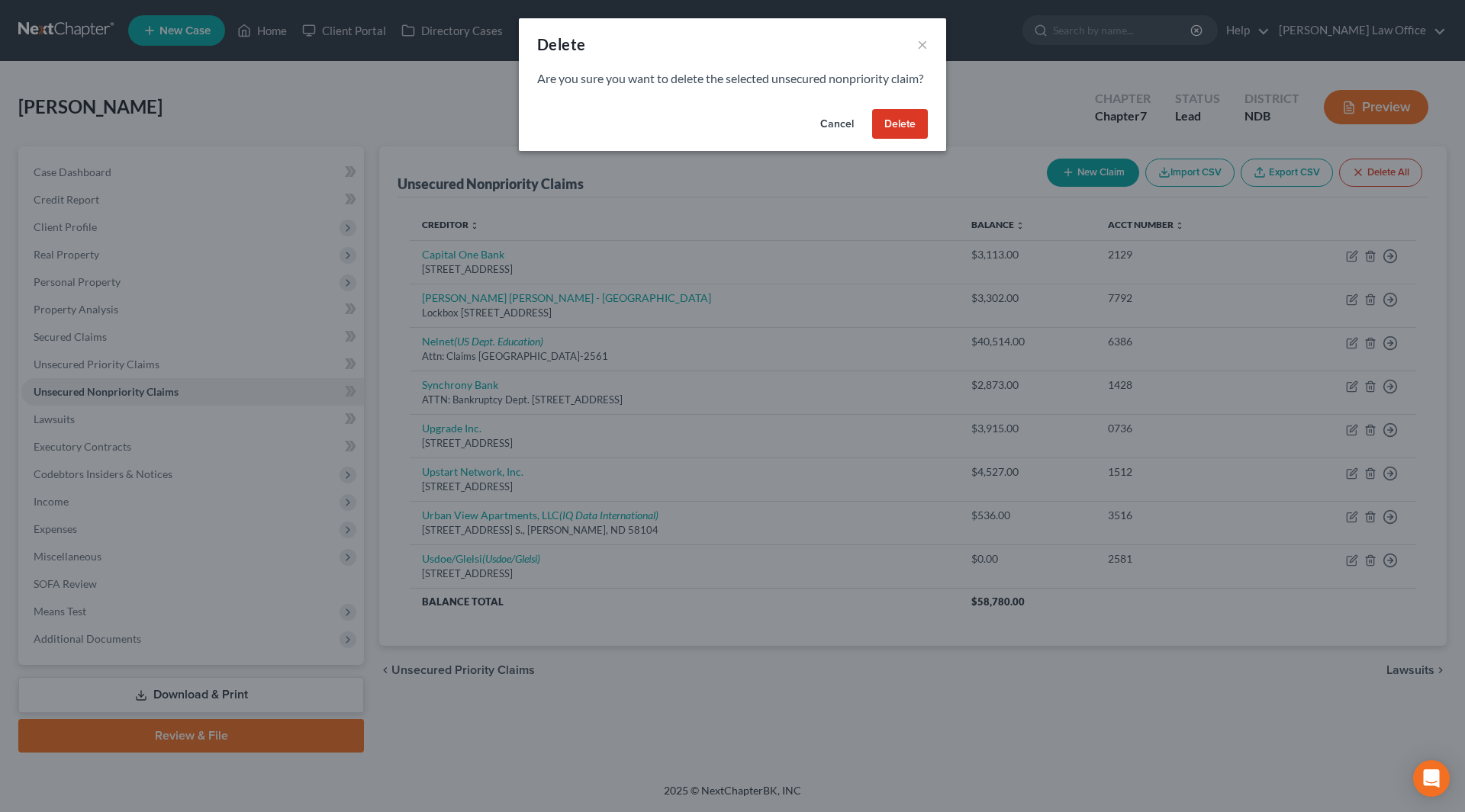
click at [901, 139] on button "Delete" at bounding box center [900, 125] width 56 height 31
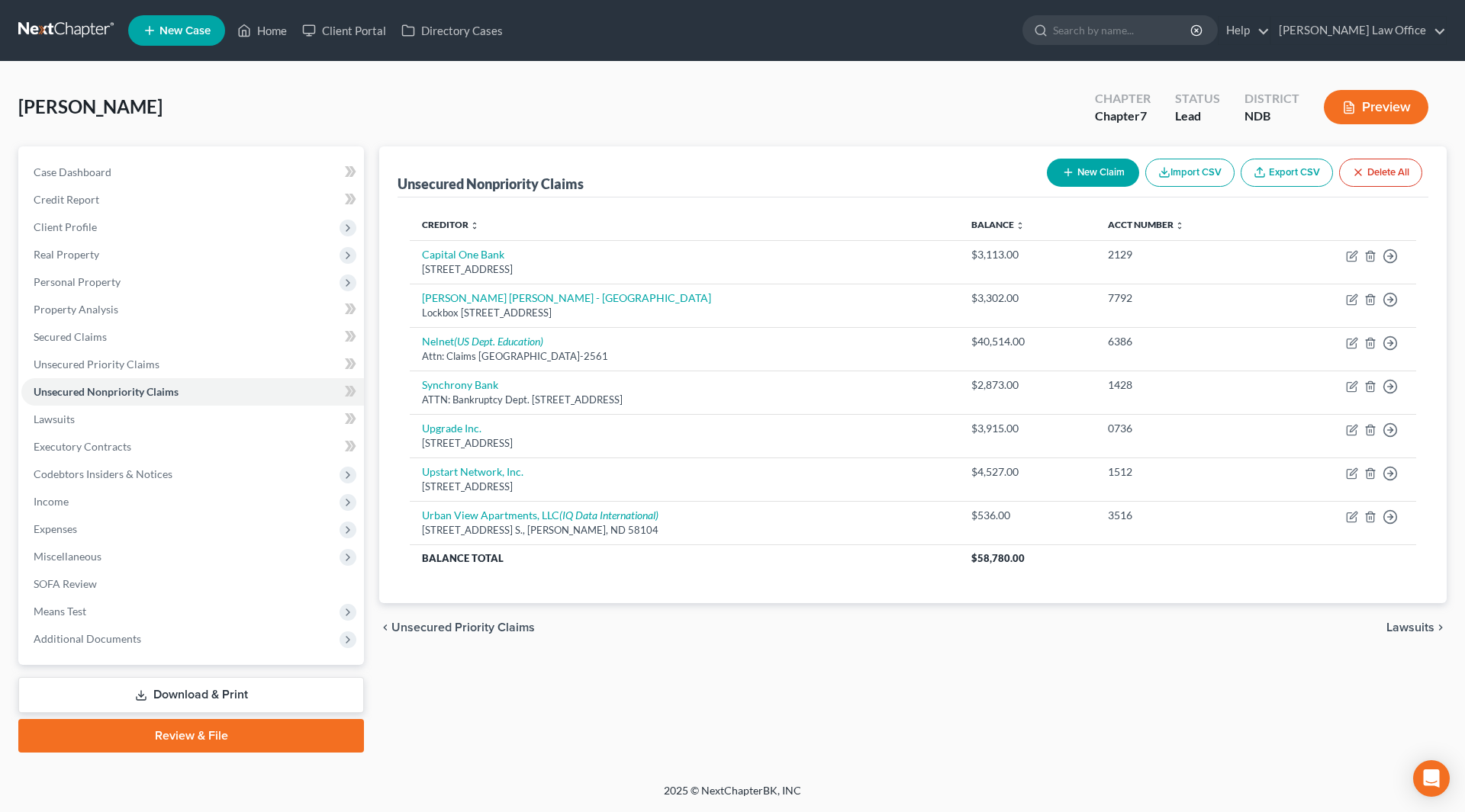
click at [1081, 177] on button "New Claim" at bounding box center [1092, 172] width 92 height 28
select select "0"
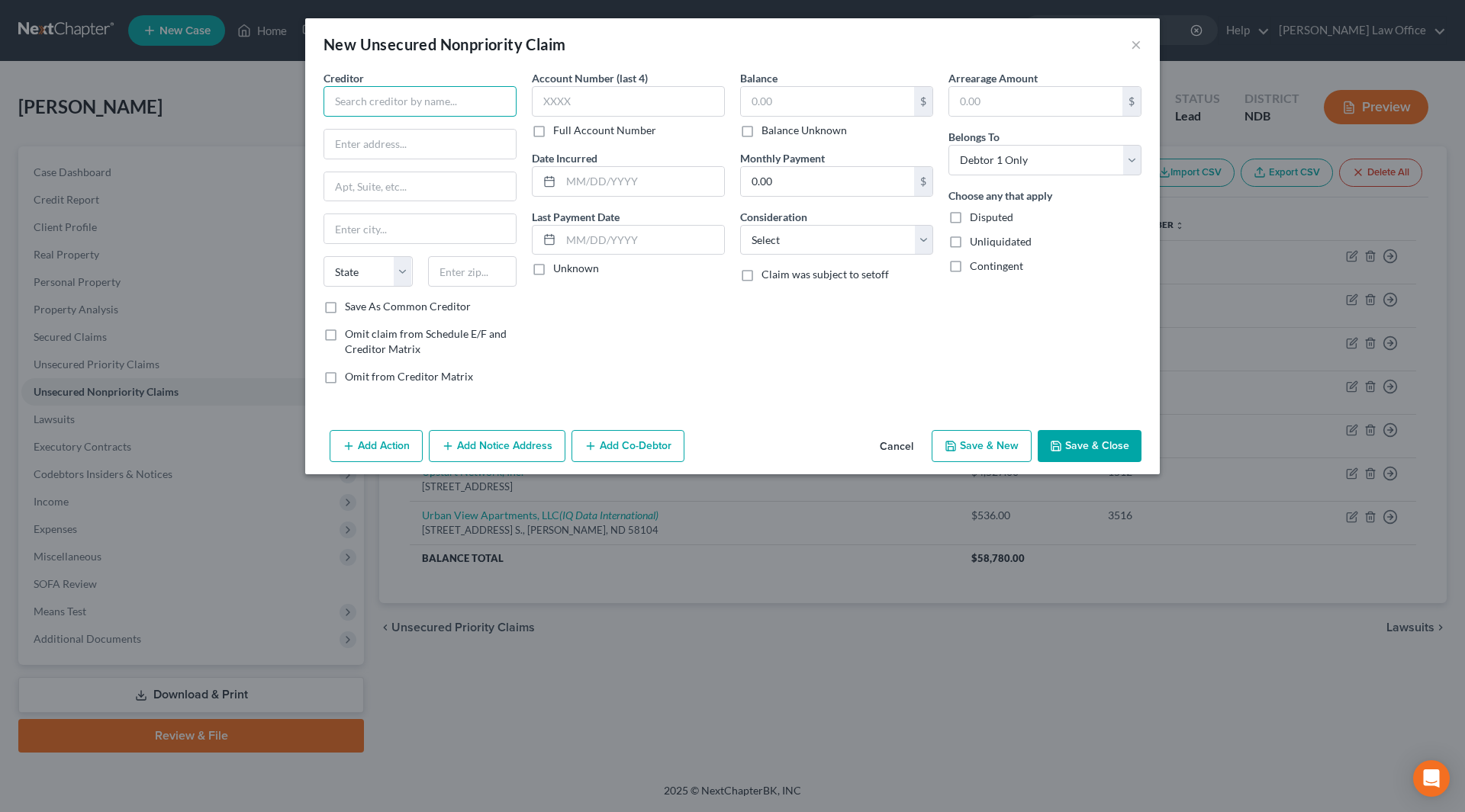
click at [472, 105] on input "text" at bounding box center [420, 101] width 193 height 31
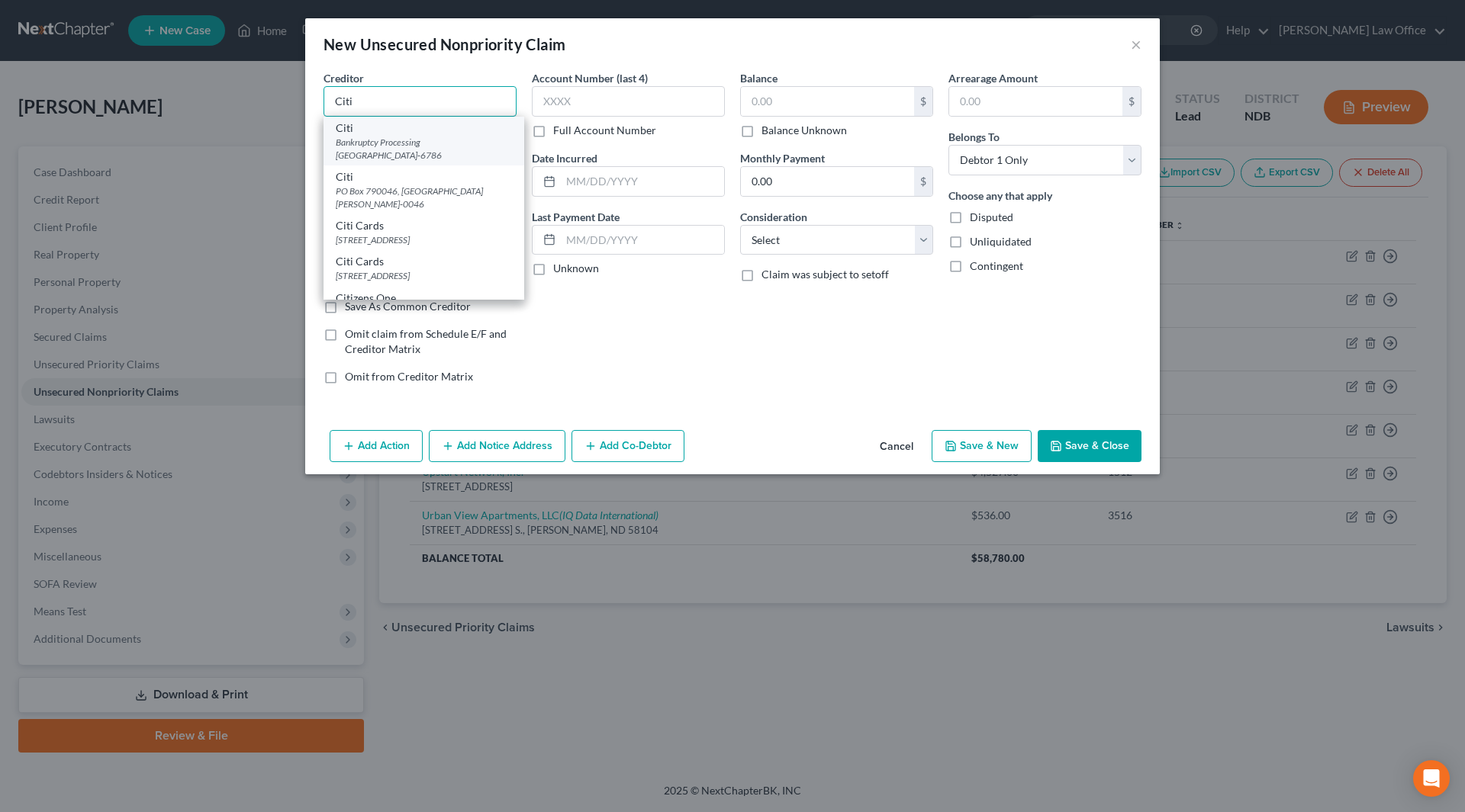
type input "Citi"
click at [448, 152] on div "Bankruptcy Processing [GEOGRAPHIC_DATA]-6786" at bounding box center [423, 148] width 176 height 26
type input "Bankruptcy Processing"
type input "PO Box 6786"
type input "[GEOGRAPHIC_DATA]"
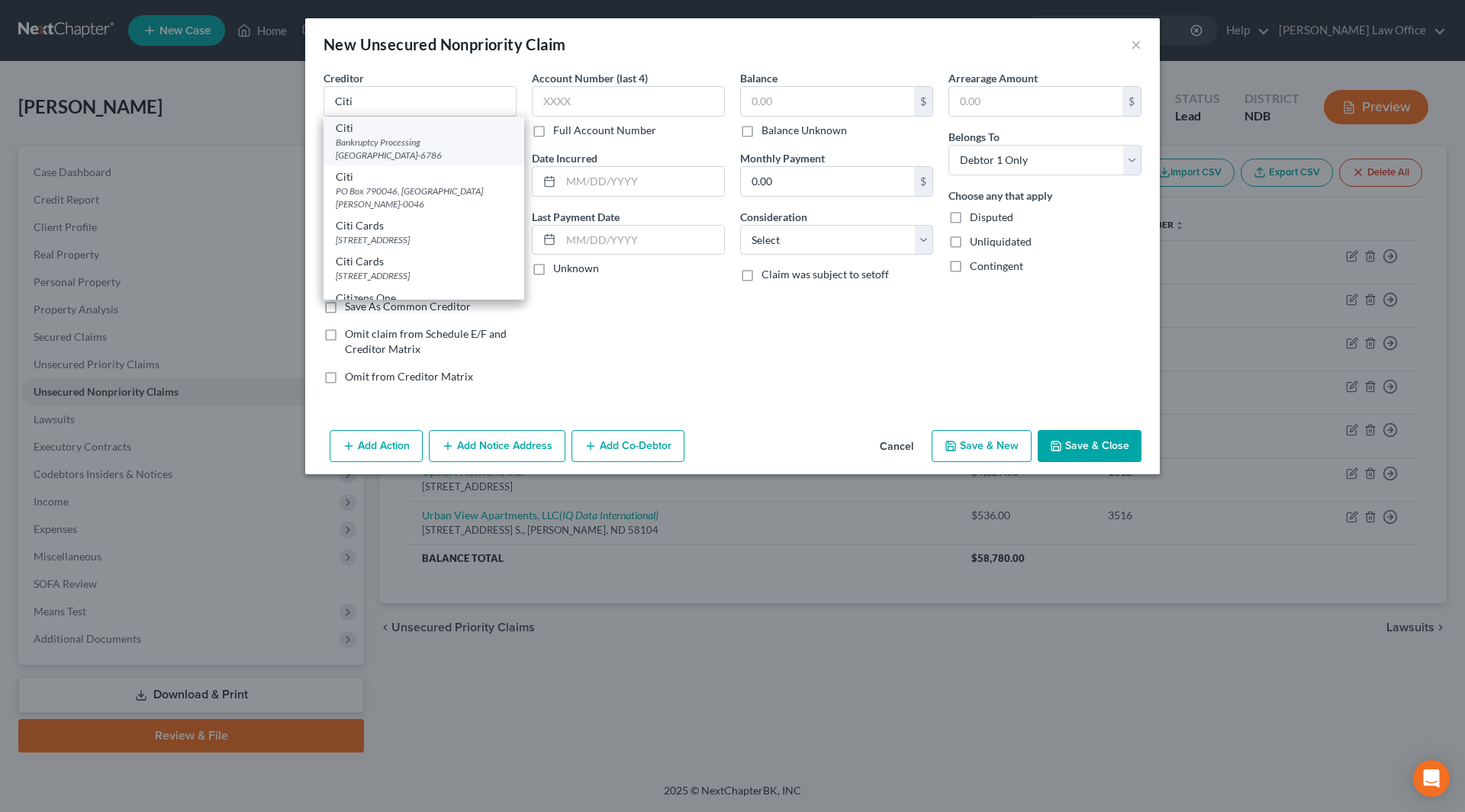
select select "43"
type input "57117-6786"
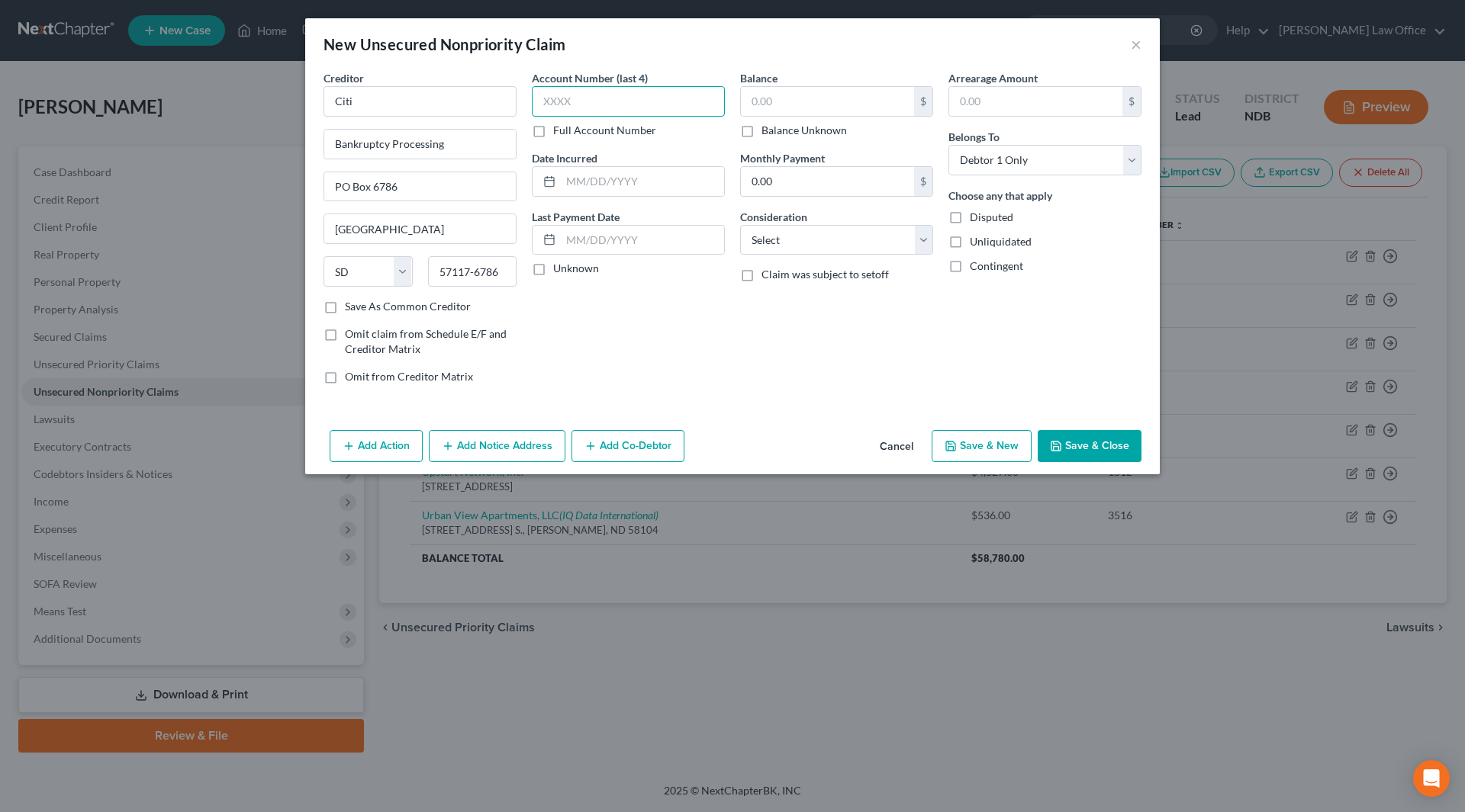
click at [570, 106] on input "text" at bounding box center [628, 101] width 193 height 31
type input "8"
type input "2696"
click at [802, 111] on input "text" at bounding box center [827, 101] width 174 height 29
type input "2,429"
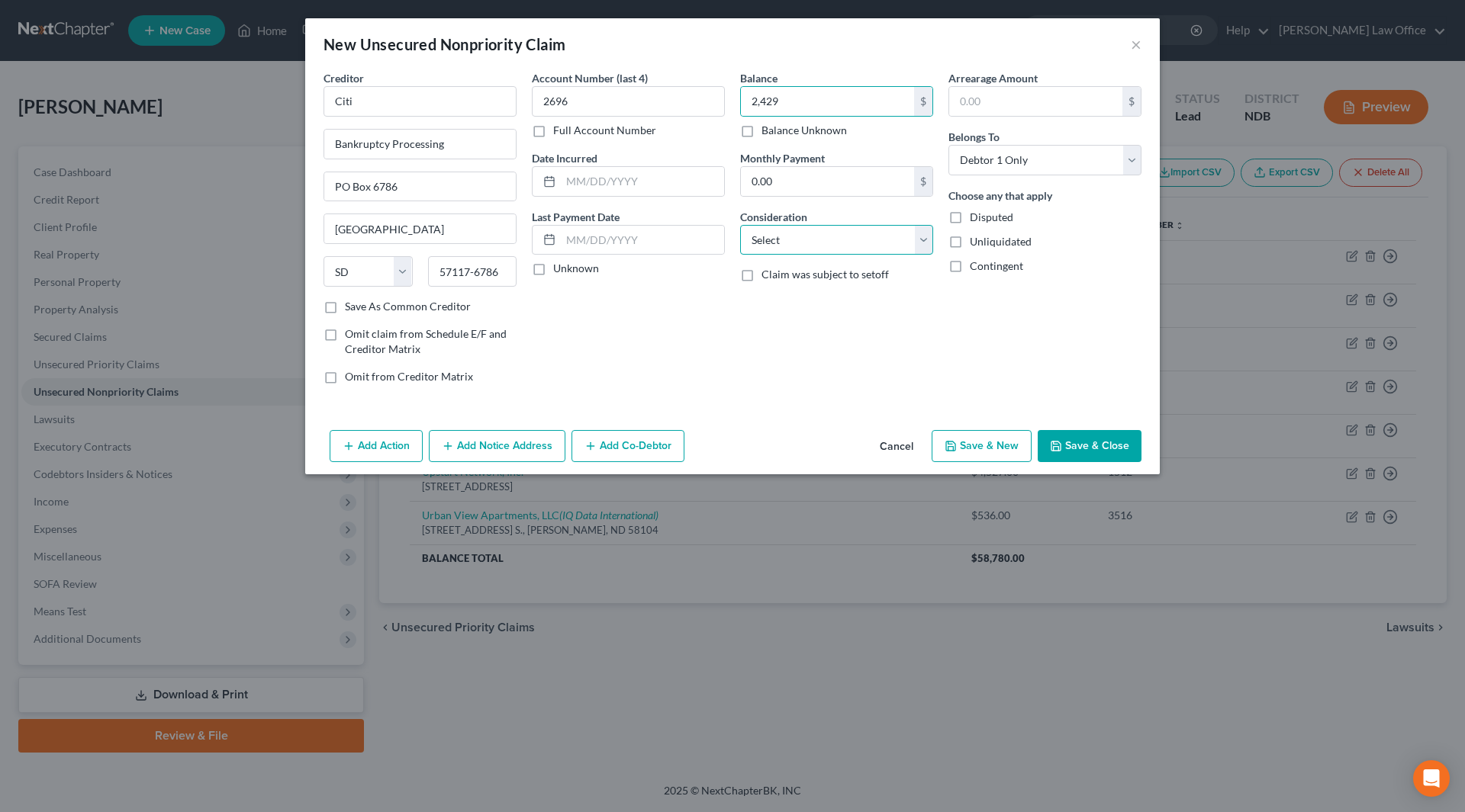
click at [797, 231] on select "Select Cable / Satellite Services Collection Agency Credit Card Debt Debt Couns…" at bounding box center [836, 241] width 193 height 31
select select "2"
click at [740, 225] on select "Select Cable / Satellite Services Collection Agency Credit Card Debt Debt Couns…" at bounding box center [836, 241] width 193 height 31
click at [463, 450] on button "Add Notice Address" at bounding box center [496, 446] width 137 height 32
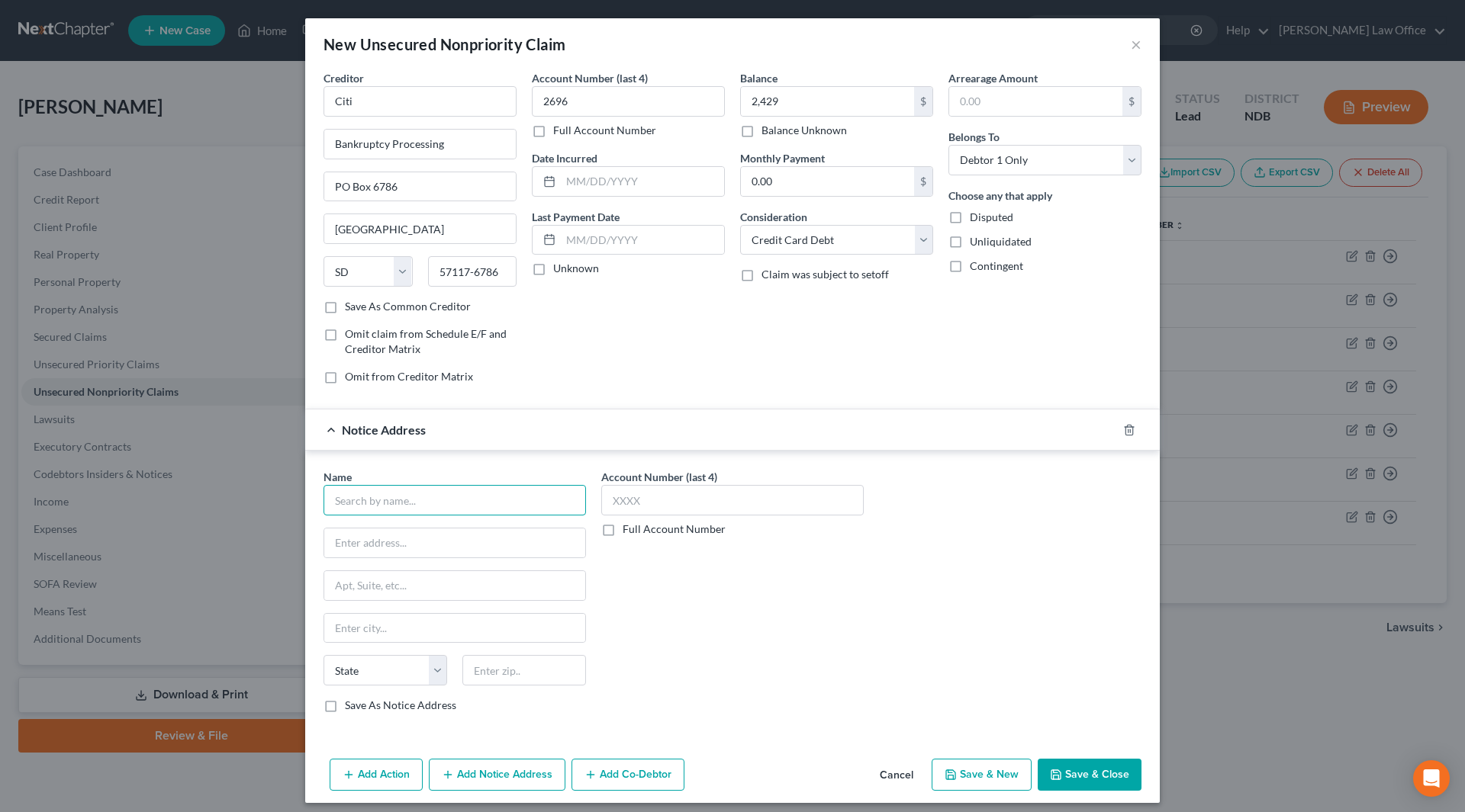
click at [442, 493] on input "text" at bounding box center [455, 501] width 262 height 31
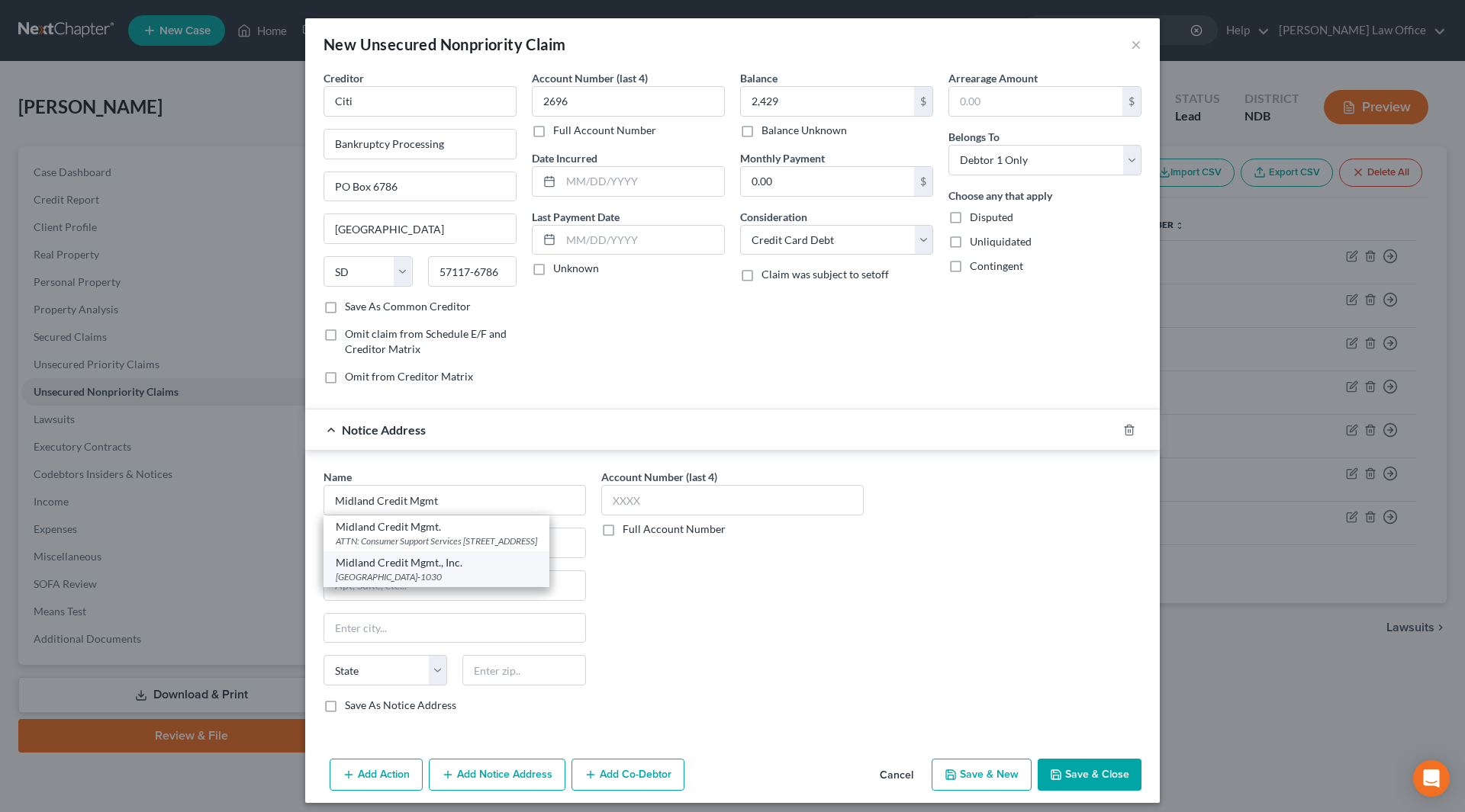
click at [461, 583] on div "[GEOGRAPHIC_DATA]-1030" at bounding box center [436, 577] width 202 height 13
type input "Midland Credit Mgmt., Inc."
type input "PO Box 301030"
type input "[GEOGRAPHIC_DATA]"
select select "4"
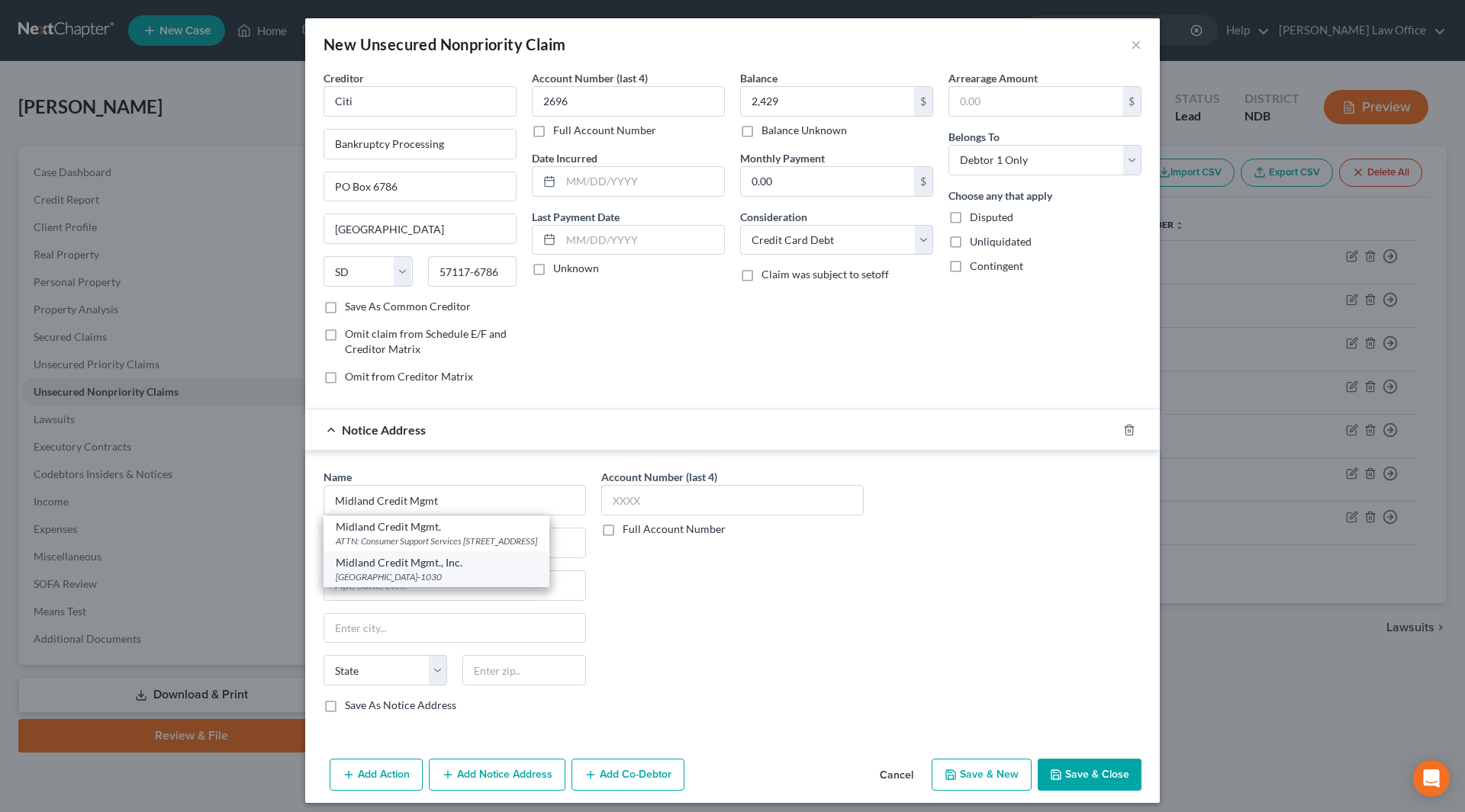
type input "90030-1030"
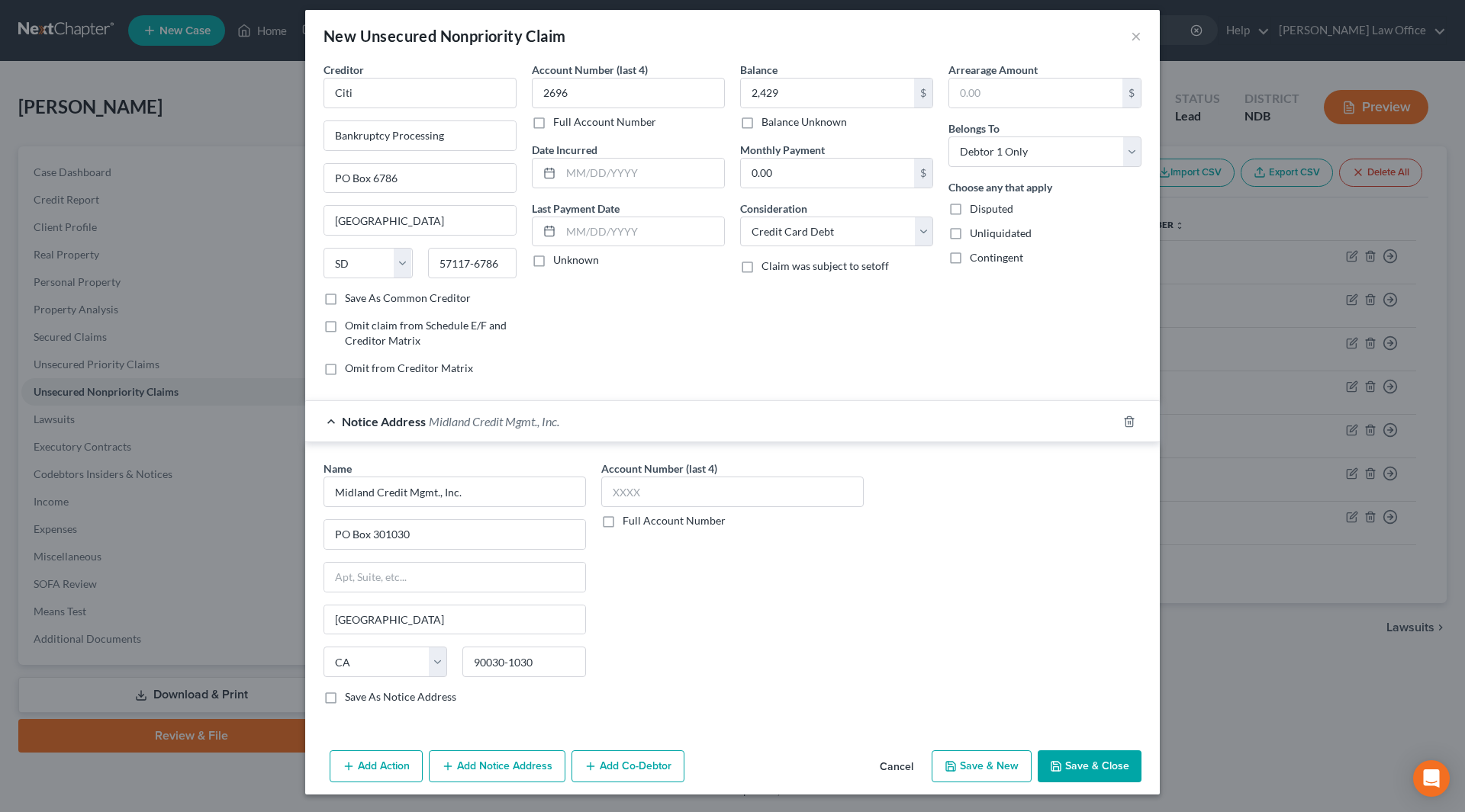
scroll to position [9, 0]
click at [1072, 761] on button "Save & Close" at bounding box center [1089, 765] width 104 height 32
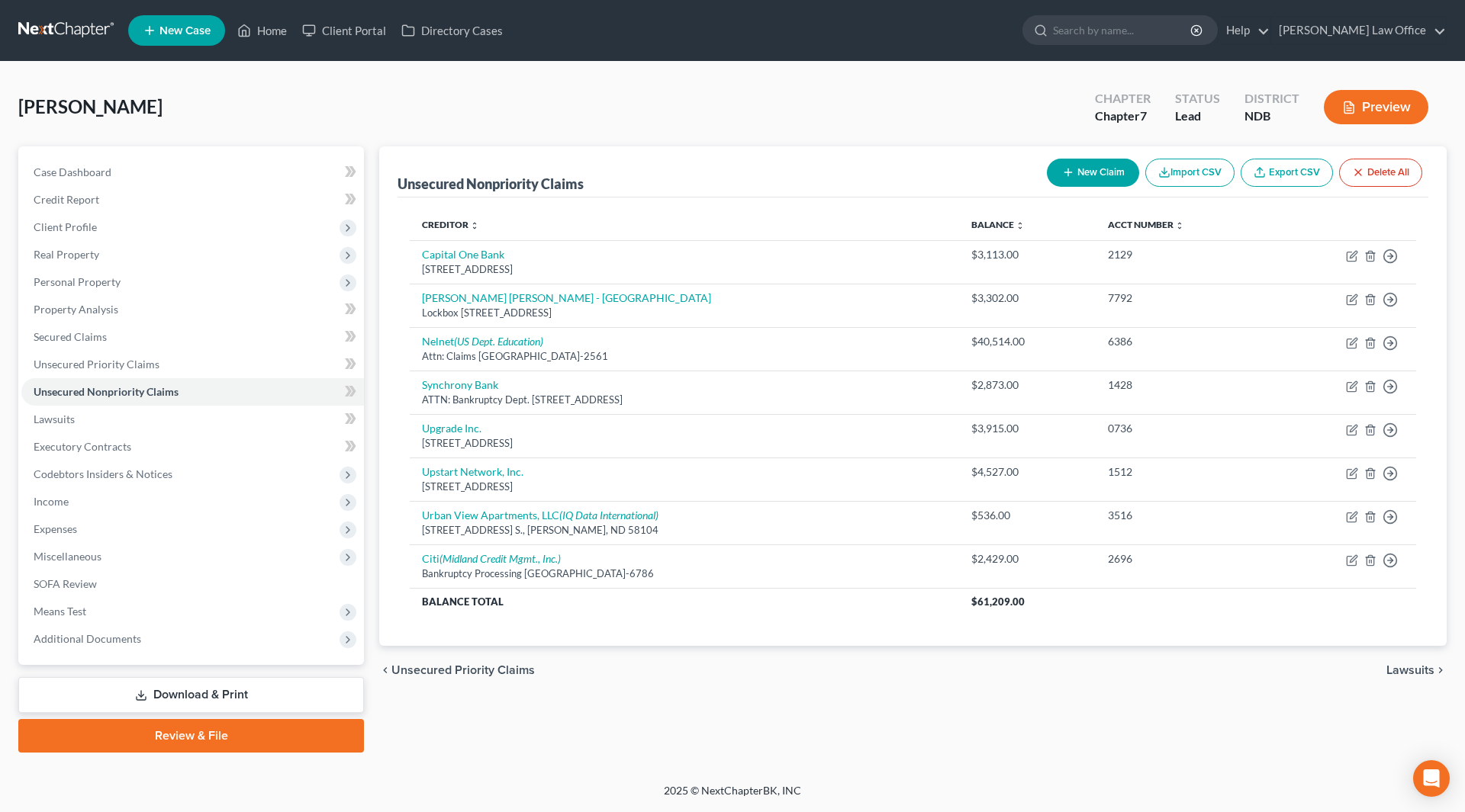
click at [1076, 167] on button "New Claim" at bounding box center [1092, 172] width 92 height 28
select select "0"
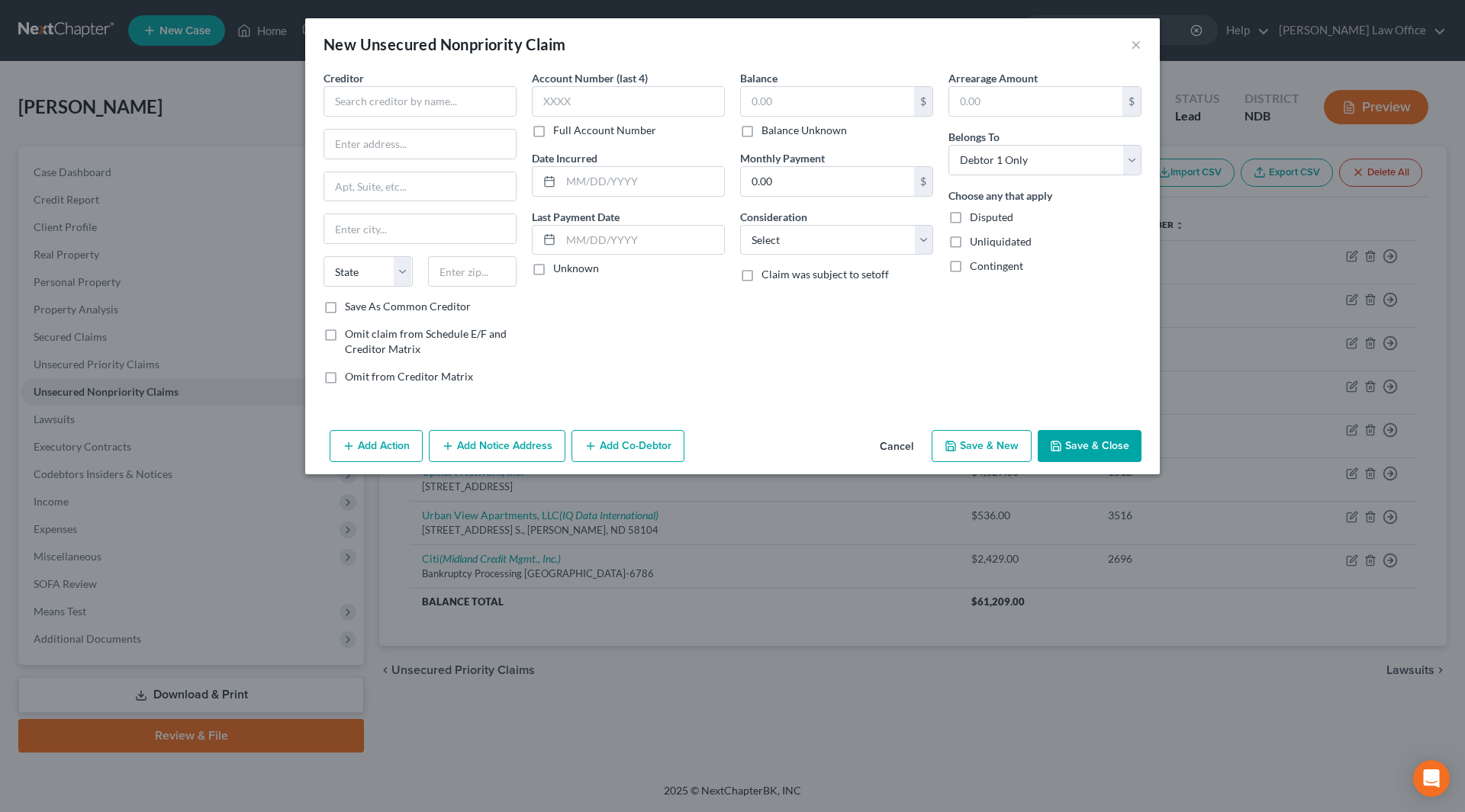
click at [383, 71] on div "Creditor *" at bounding box center [420, 93] width 193 height 46
click at [376, 96] on input "text" at bounding box center [420, 101] width 193 height 31
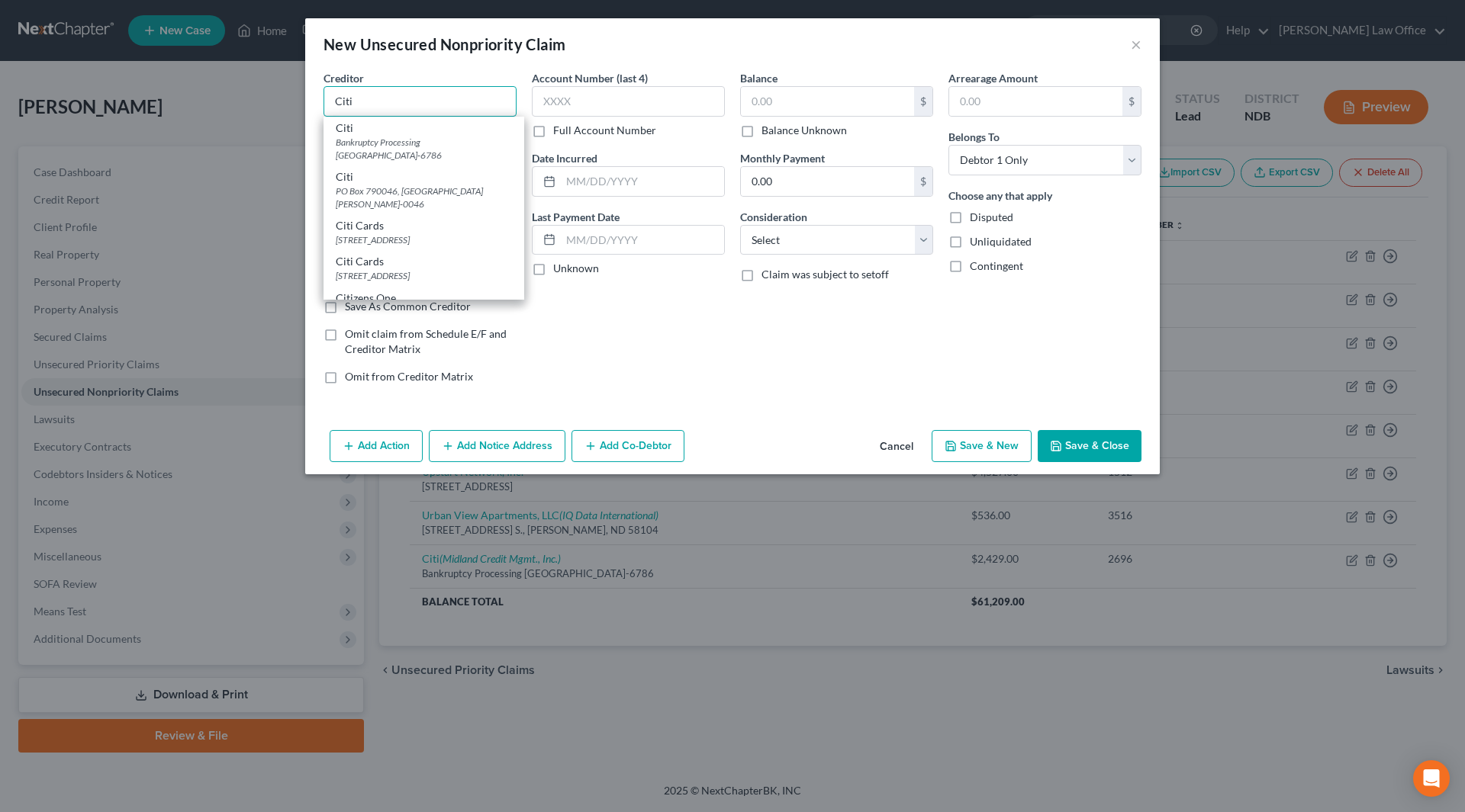
type input "Citi"
click at [382, 144] on div "Bankruptcy Processing [GEOGRAPHIC_DATA]-6786" at bounding box center [423, 148] width 176 height 26
type input "Bankruptcy Processing"
type input "PO Box 6786"
type input "[GEOGRAPHIC_DATA]"
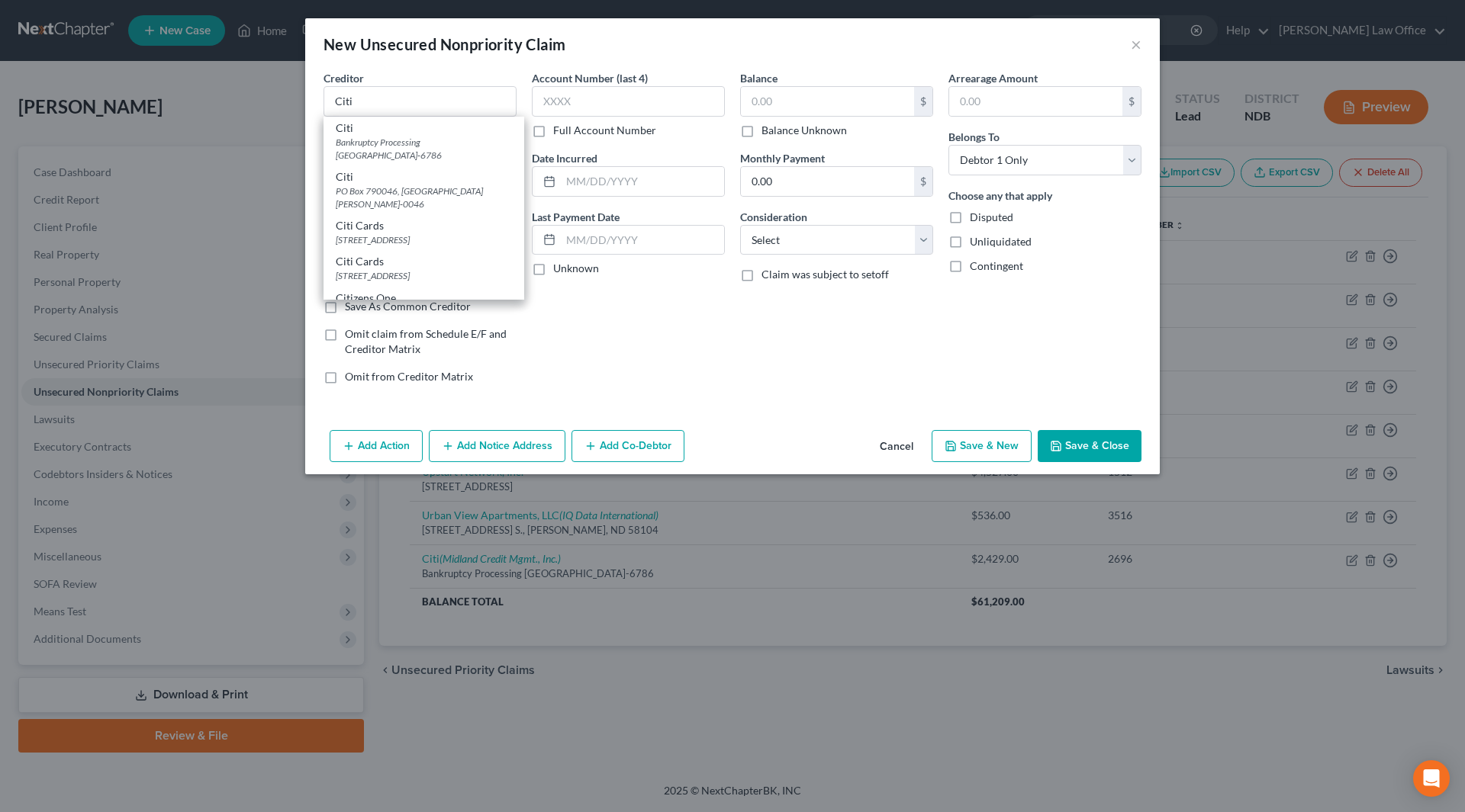
select select "43"
type input "57117-6786"
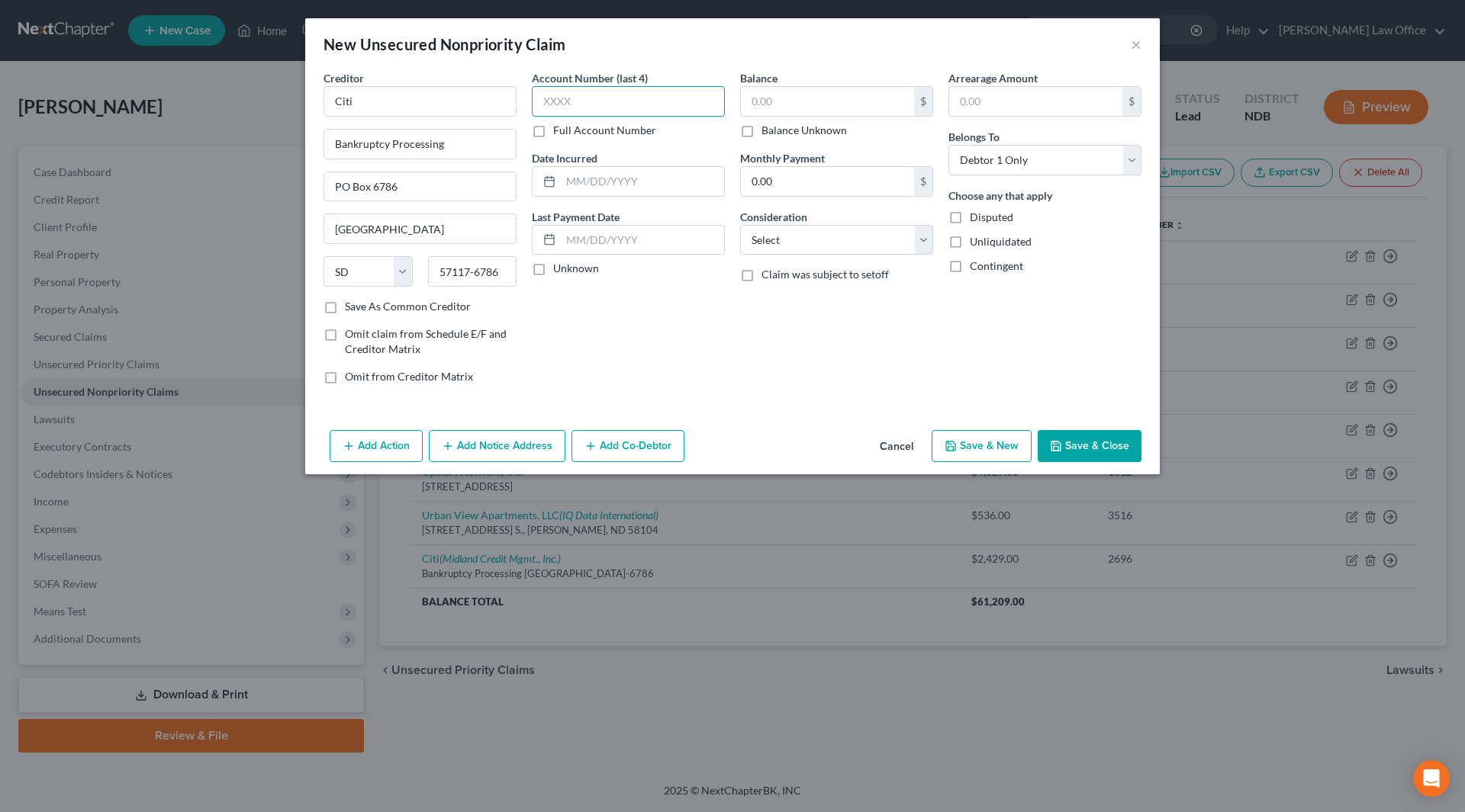
click at [647, 102] on input "text" at bounding box center [628, 101] width 193 height 31
type input "9762"
click at [648, 180] on input "text" at bounding box center [642, 182] width 164 height 29
type input "2024"
click at [767, 89] on input "text" at bounding box center [827, 101] width 174 height 29
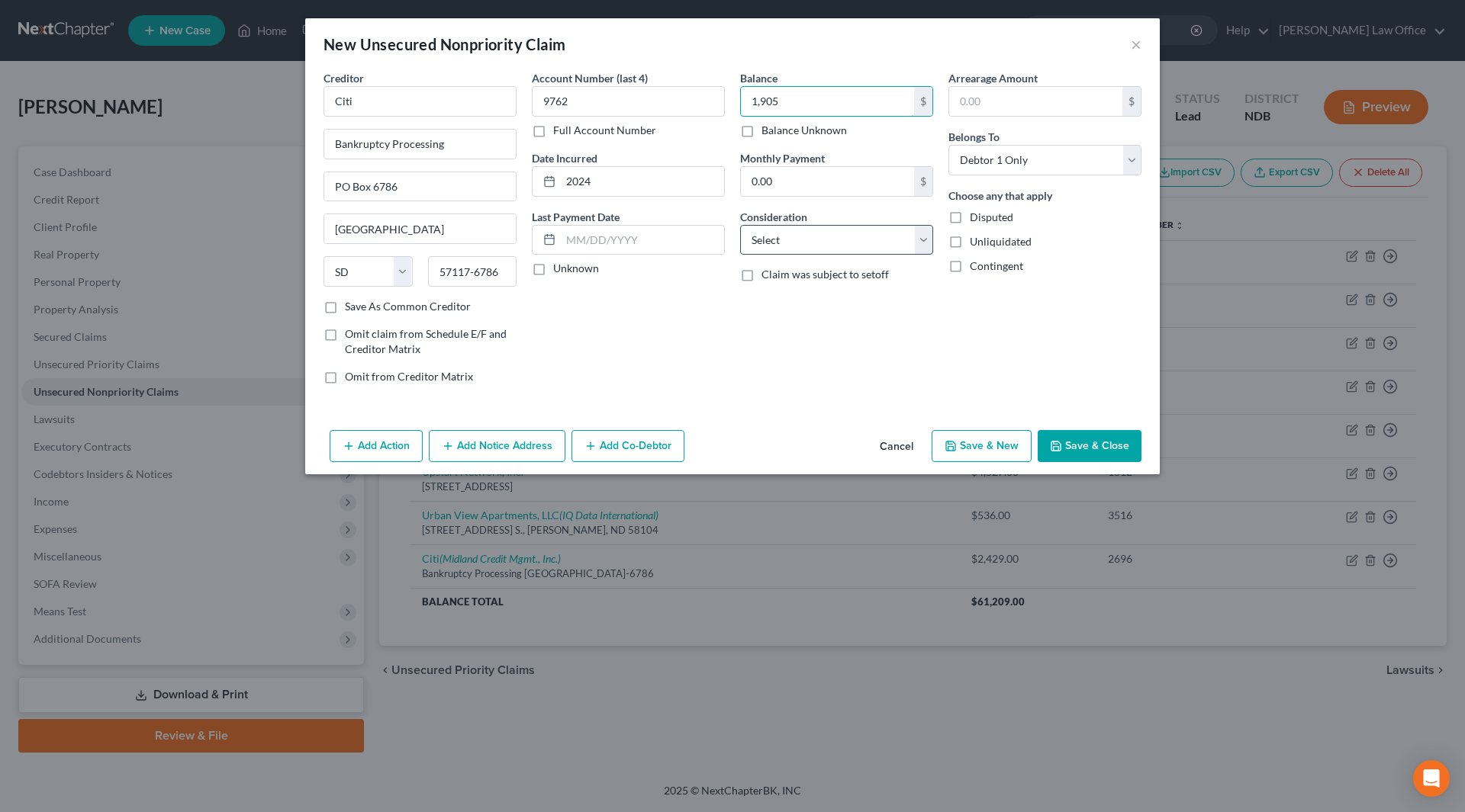
type input "1,905"
click at [822, 246] on select "Select Cable / Satellite Services Collection Agency Credit Card Debt Debt Couns…" at bounding box center [836, 241] width 193 height 31
select select "2"
click at [740, 225] on select "Select Cable / Satellite Services Collection Agency Credit Card Debt Debt Couns…" at bounding box center [836, 241] width 193 height 31
click at [530, 444] on button "Add Notice Address" at bounding box center [496, 446] width 137 height 32
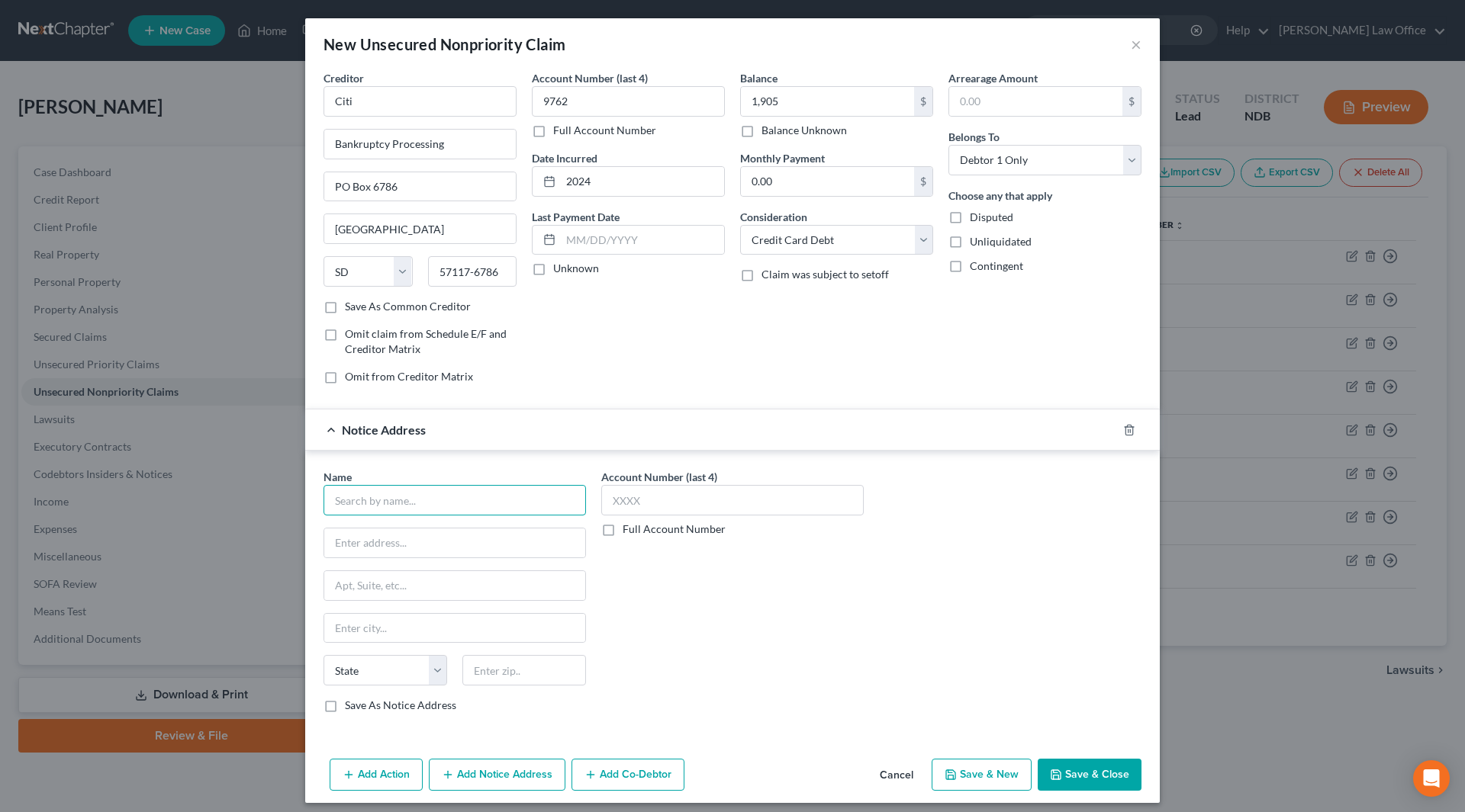
click at [517, 504] on input "text" at bounding box center [455, 501] width 262 height 31
click at [518, 489] on input "Midland Credit Mgmt" at bounding box center [455, 501] width 262 height 31
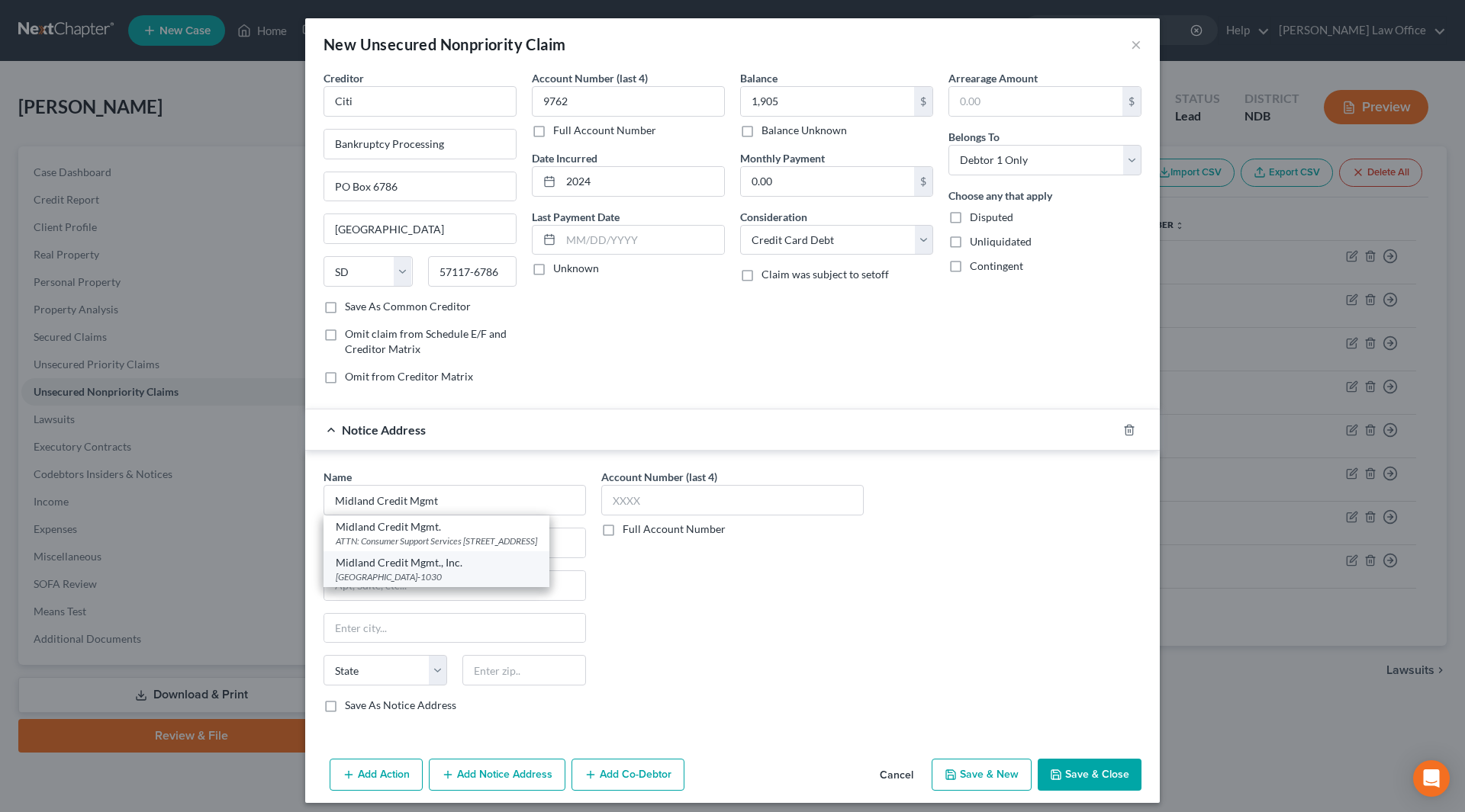
click at [512, 583] on div "[GEOGRAPHIC_DATA]-1030" at bounding box center [436, 577] width 202 height 13
type input "Midland Credit Mgmt., Inc."
type input "PO Box 301030"
type input "[GEOGRAPHIC_DATA]"
select select "4"
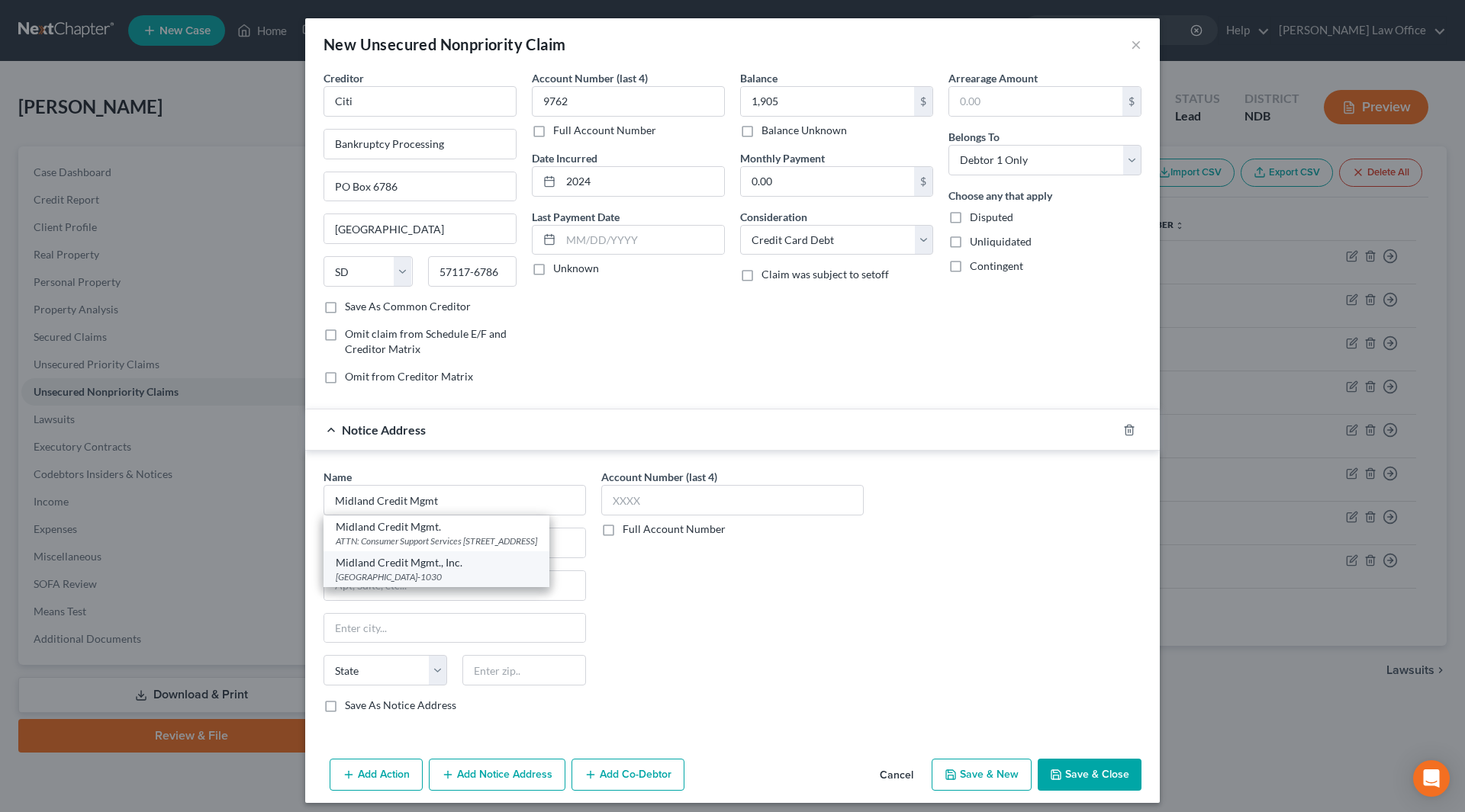
type input "90030-1030"
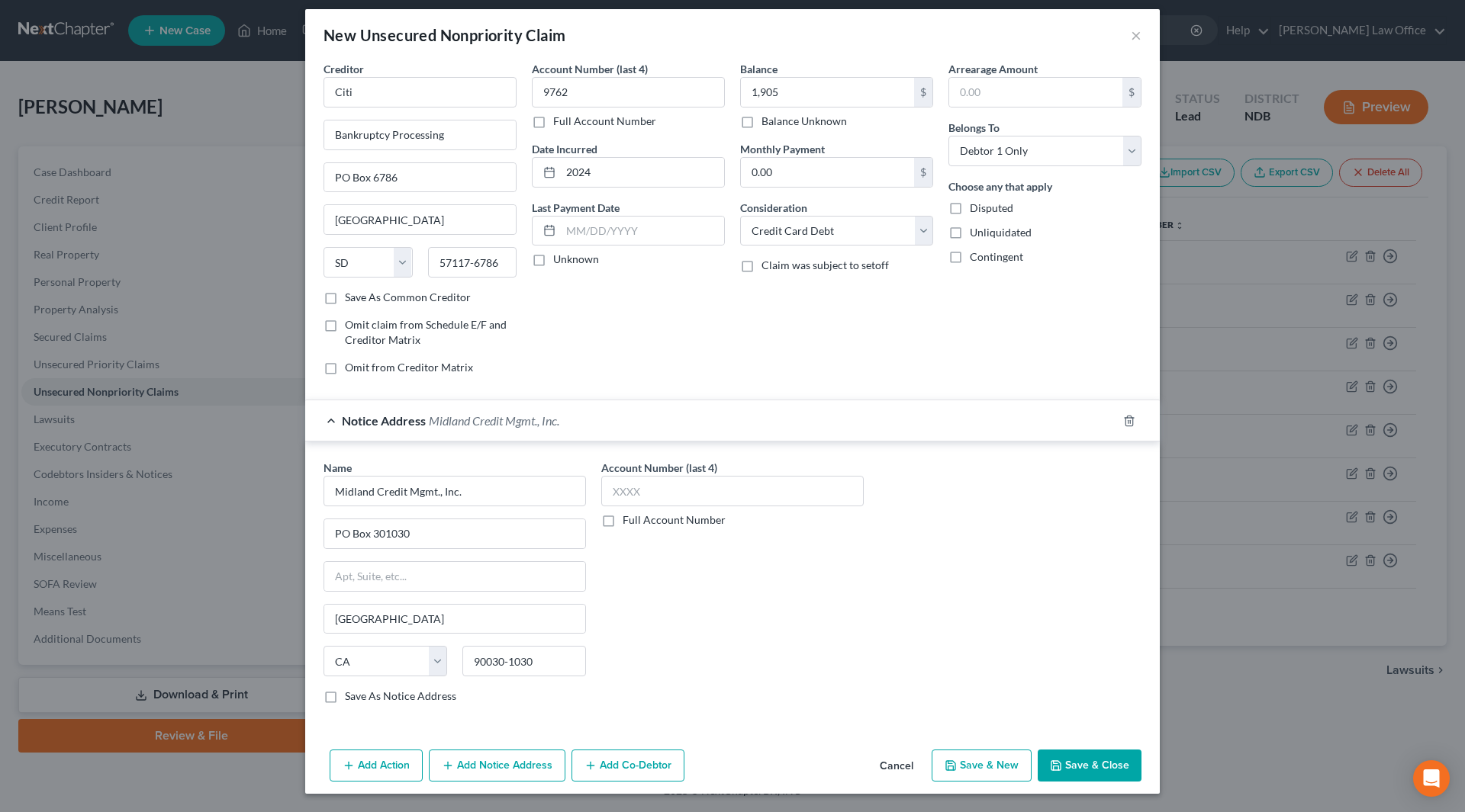
click at [1091, 753] on button "Save & Close" at bounding box center [1089, 765] width 104 height 32
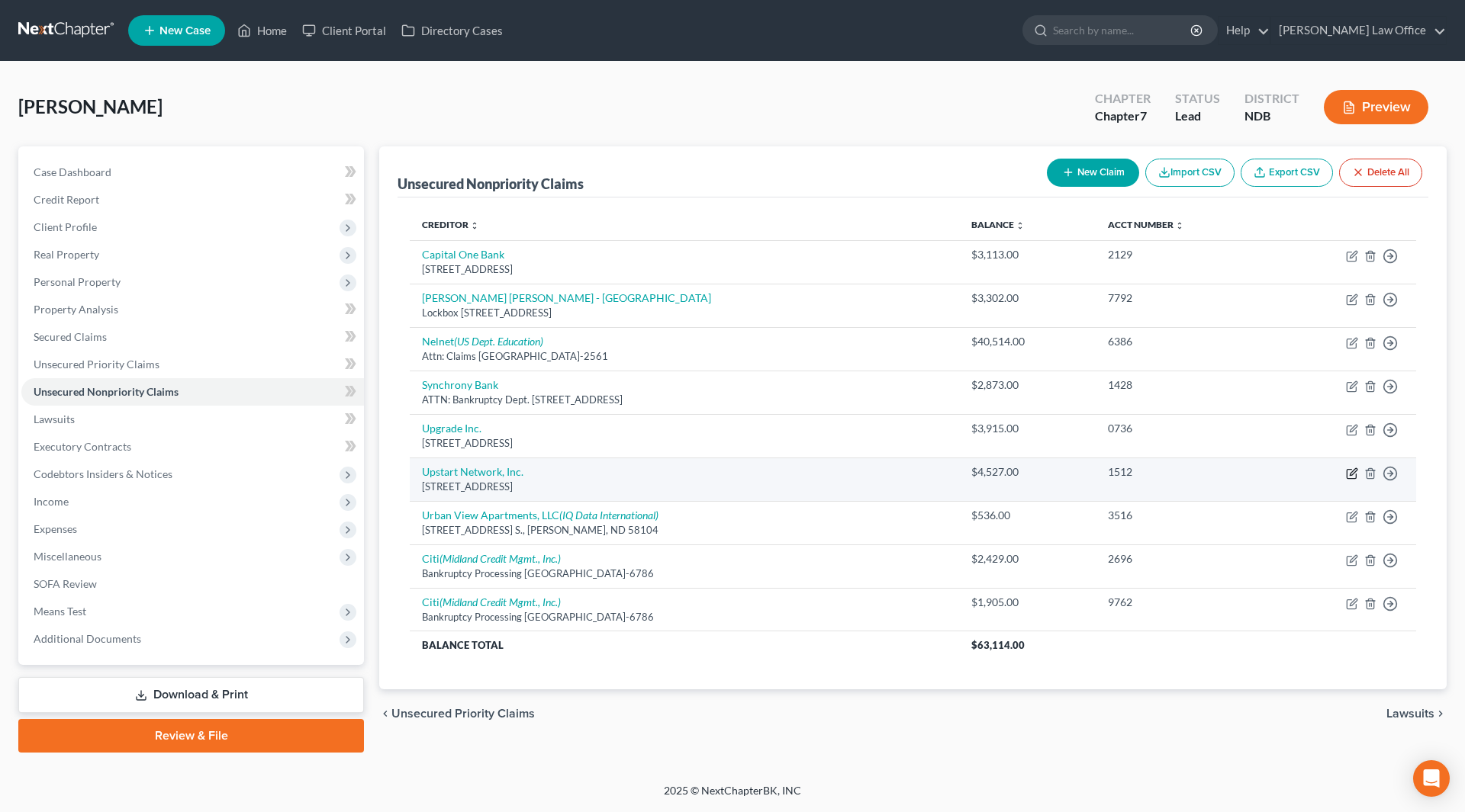
click at [1354, 476] on icon "button" at bounding box center [1351, 473] width 12 height 12
select select "4"
select select "14"
select select "0"
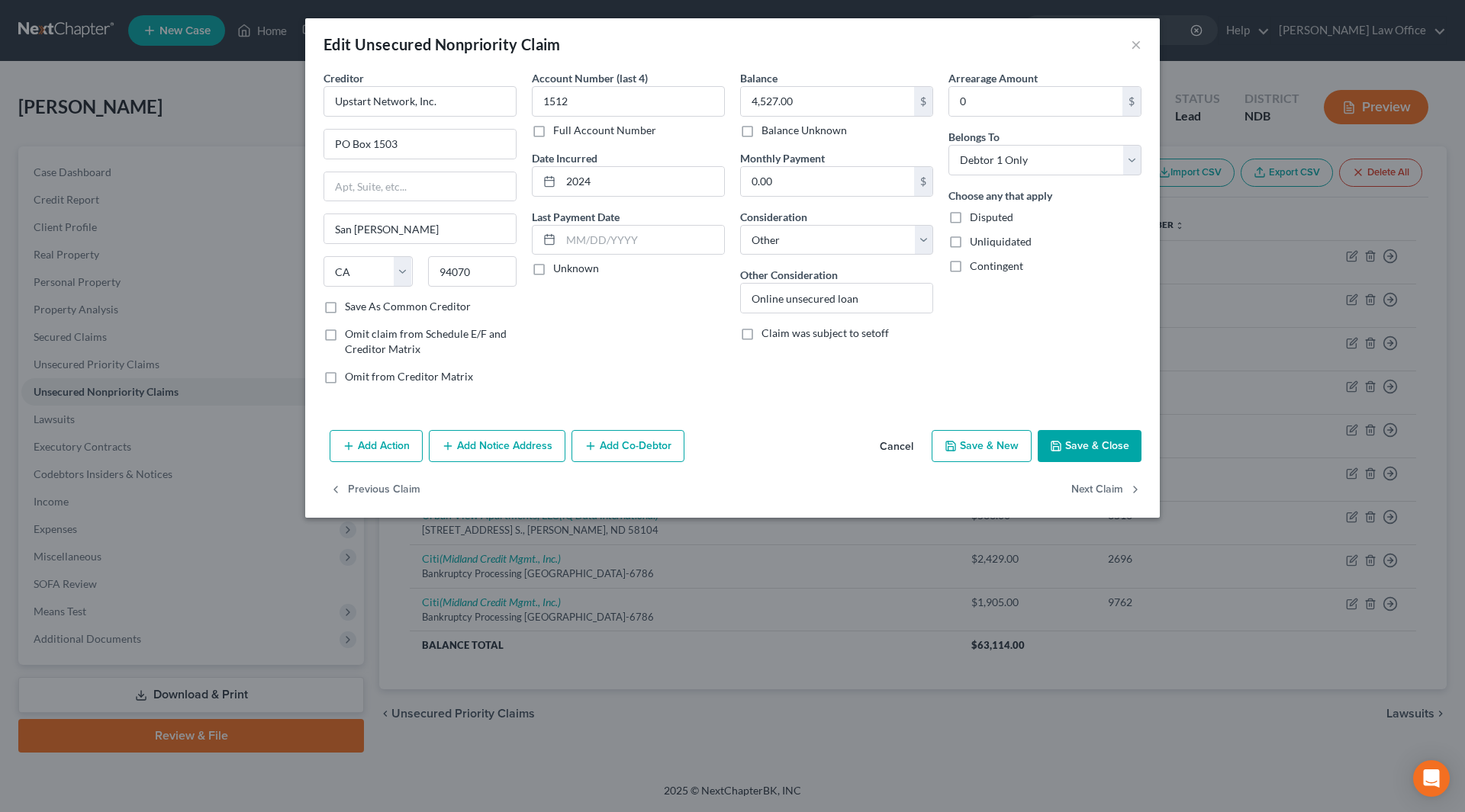
click at [510, 461] on button "Add Notice Address" at bounding box center [496, 446] width 137 height 32
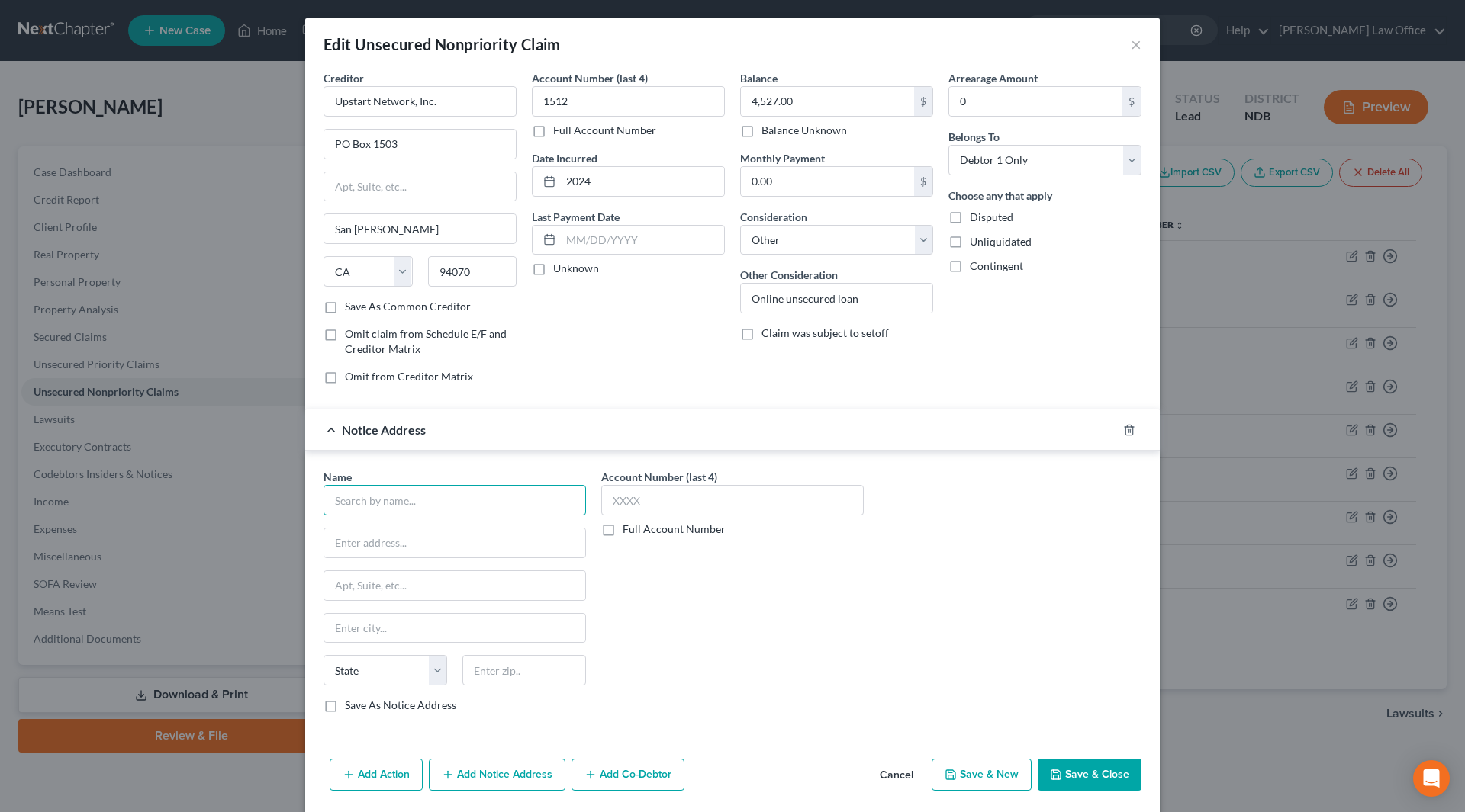
click at [500, 500] on input "text" at bounding box center [455, 501] width 262 height 31
click at [411, 528] on div "[PERSON_NAME] Law Firm" at bounding box center [414, 527] width 158 height 15
type input "[PERSON_NAME] Law Firm"
type input "[STREET_ADDRESS]"
type input "PO Box 2427"
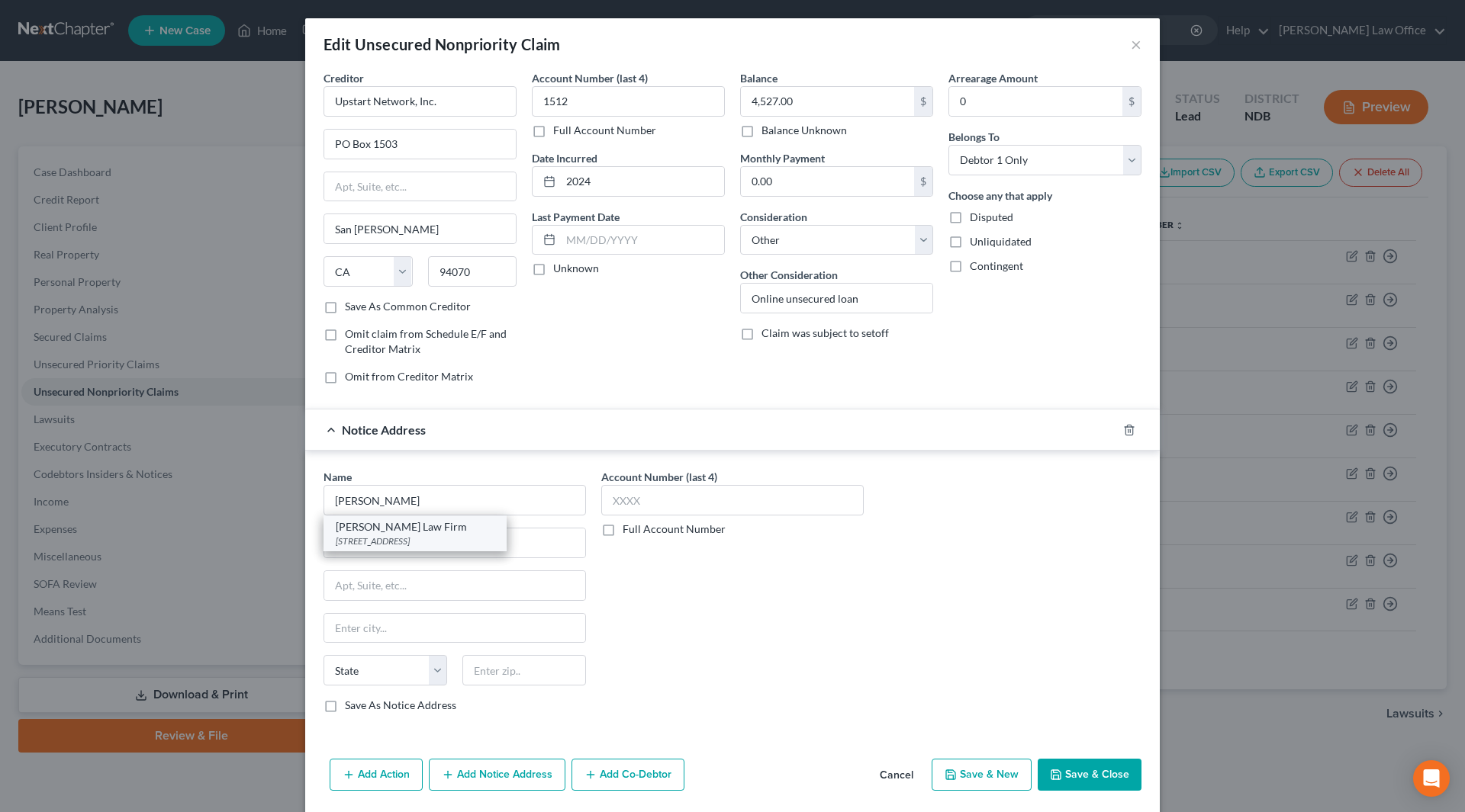
type input "Fargo"
select select "29"
type input "58108-2427"
drag, startPoint x: 462, startPoint y: 544, endPoint x: 323, endPoint y: 545, distance: 139.0
click at [325, 545] on input "[STREET_ADDRESS]" at bounding box center [455, 543] width 261 height 29
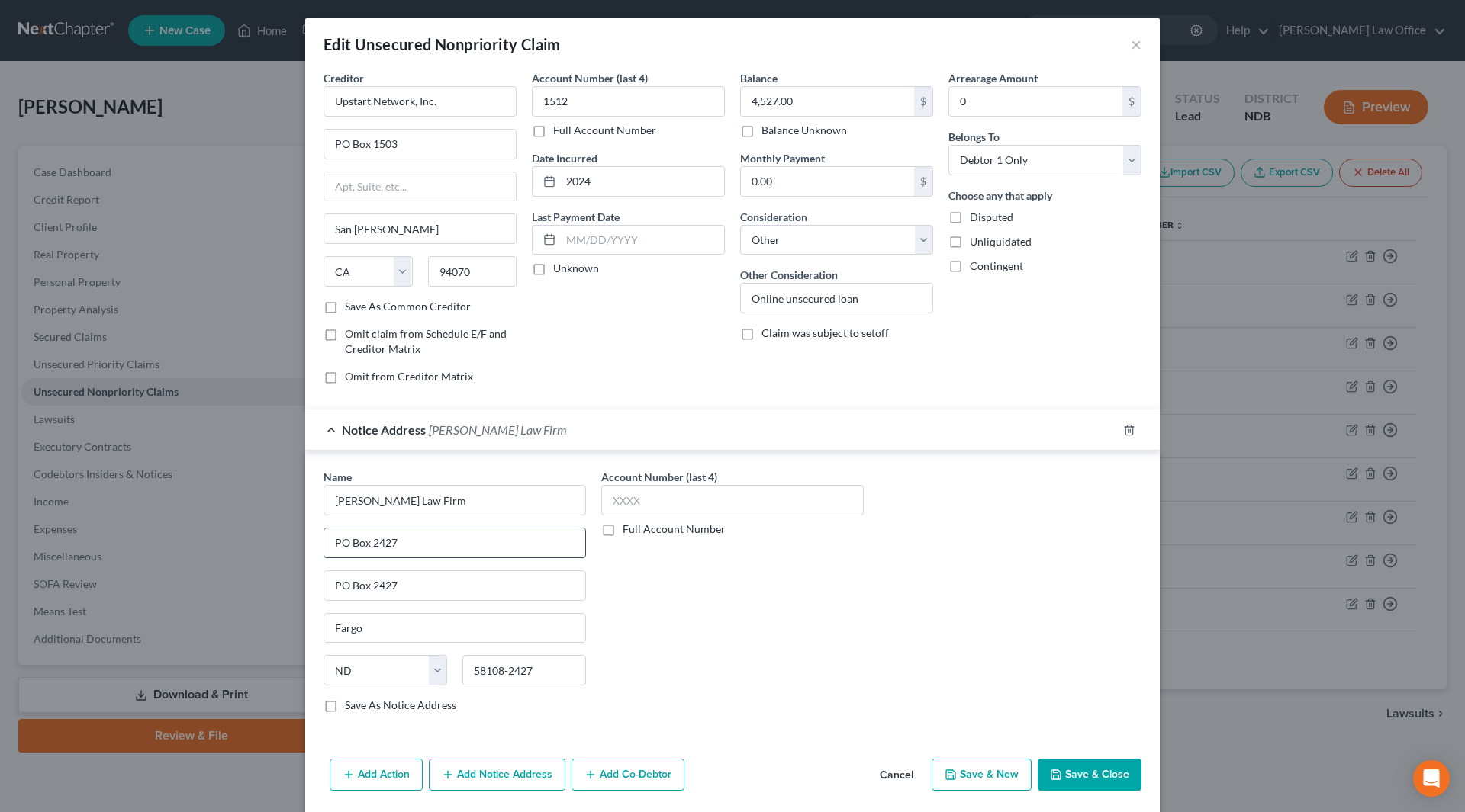
type input "PO Box 2427"
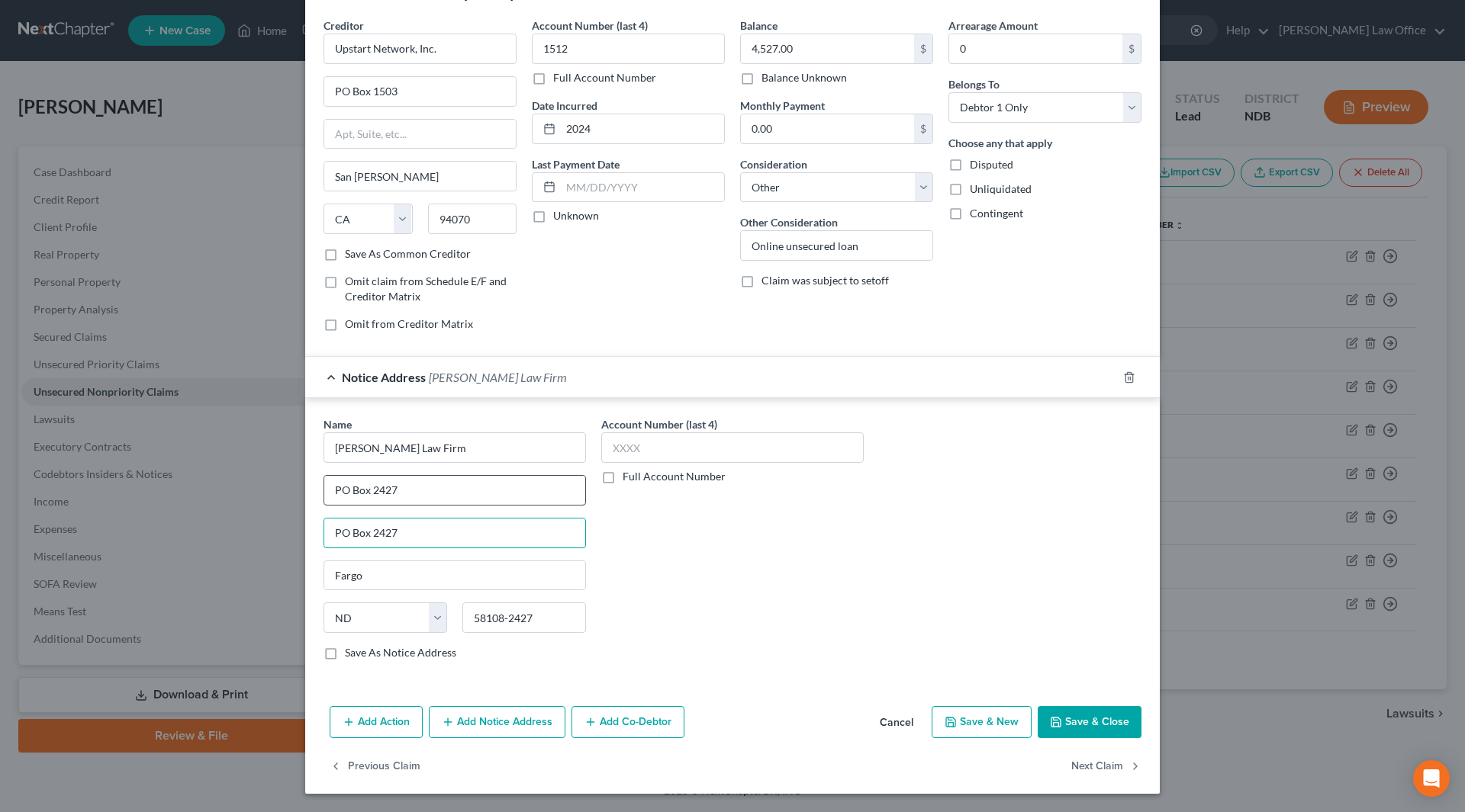
type input "4"
click at [1069, 722] on button "Save & Close" at bounding box center [1089, 722] width 104 height 32
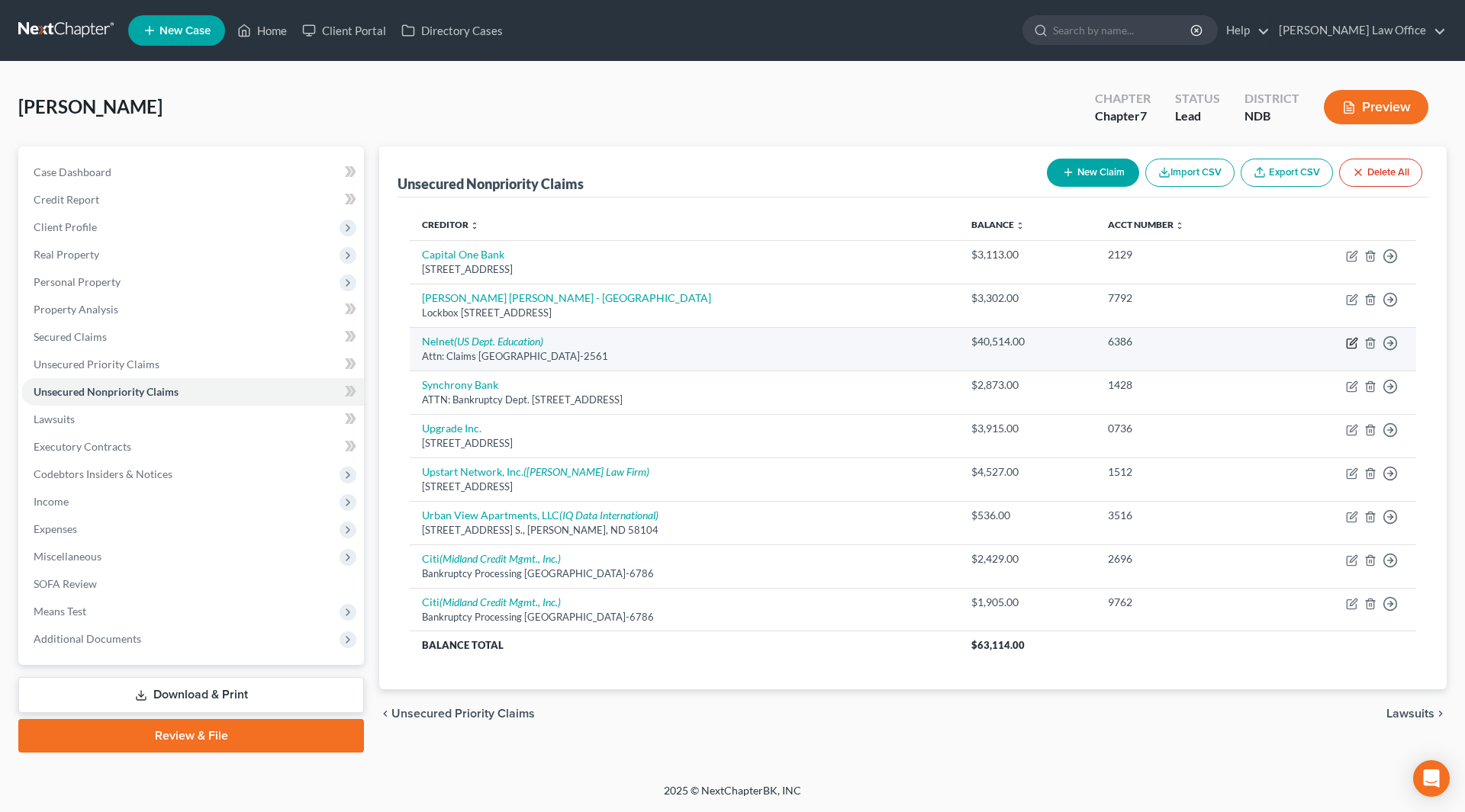
click at [1349, 338] on icon "button" at bounding box center [1351, 343] width 12 height 12
select select "30"
select select "17"
select select "0"
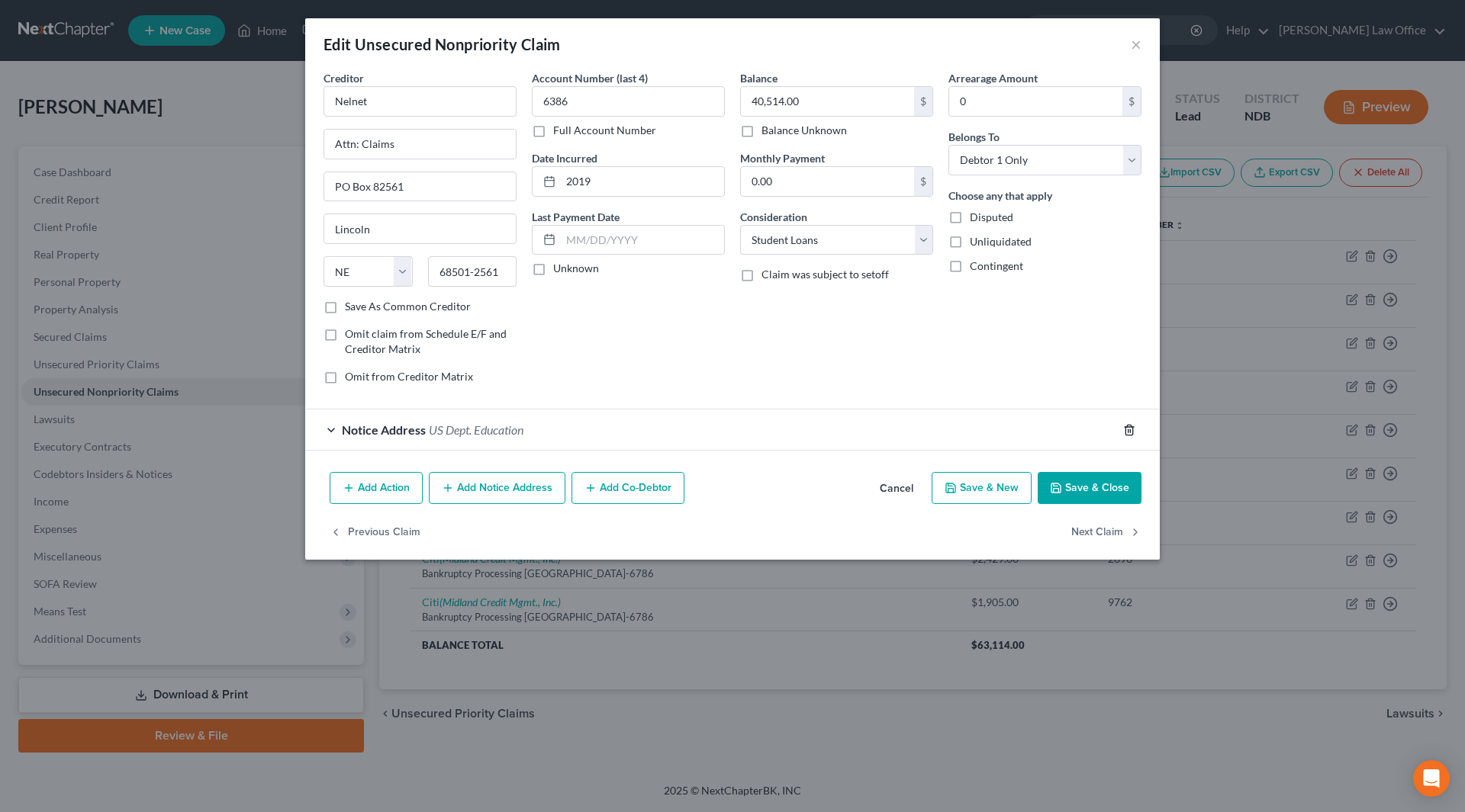
click at [1129, 429] on icon "button" at bounding box center [1129, 430] width 12 height 12
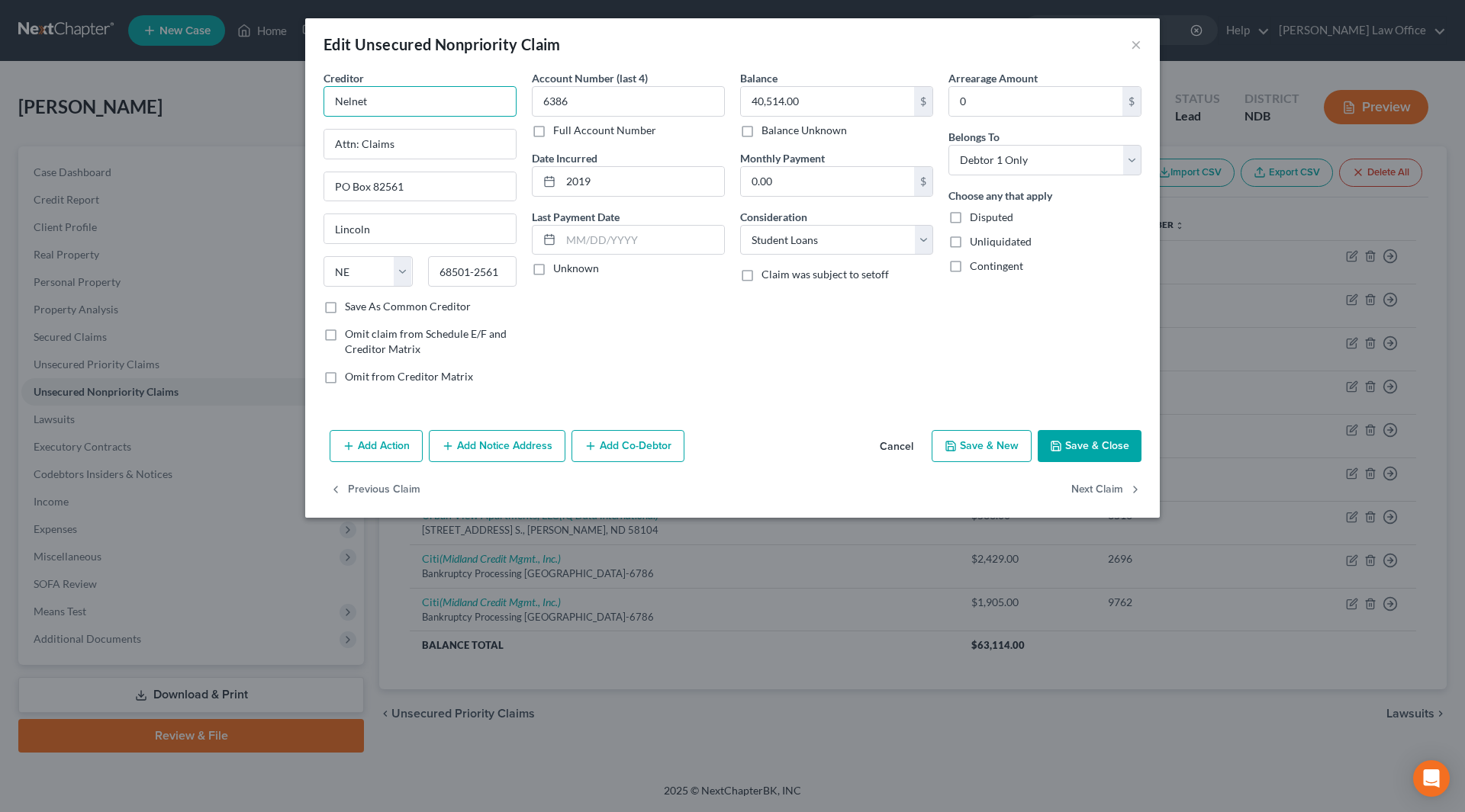
drag, startPoint x: 448, startPoint y: 105, endPoint x: 300, endPoint y: 100, distance: 148.1
click at [300, 100] on div "Edit Unsecured Nonpriority Claim × Creditor * Nelnet Attn: Claims PO Box 82561 …" at bounding box center [732, 406] width 1465 height 812
click at [357, 187] on div "US Dept. Education" at bounding box center [423, 179] width 176 height 15
type input "US Dept. Education"
type input "PO Box 5227"
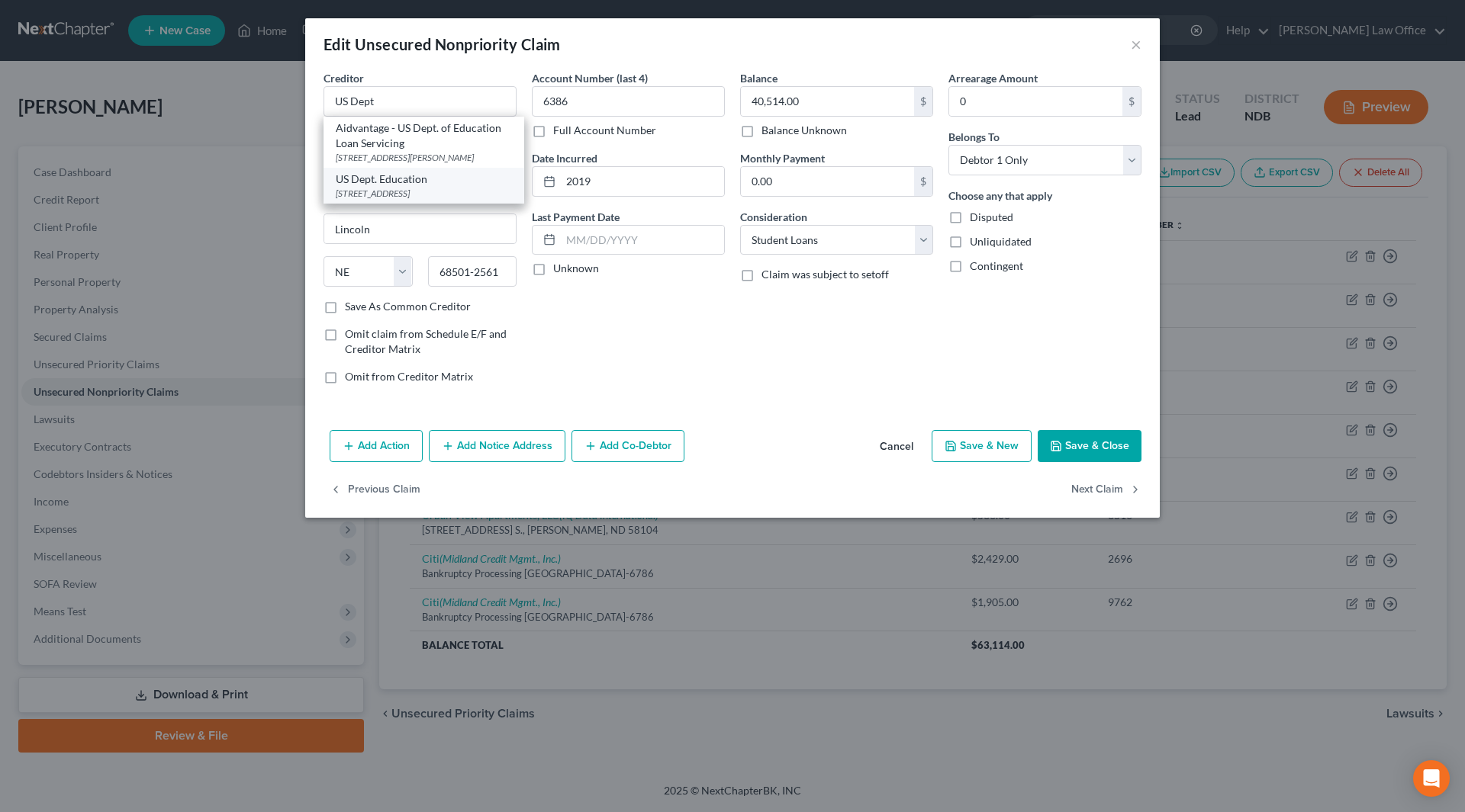
type input "[GEOGRAPHIC_DATA]"
select select "45"
type input "75403-5227"
click at [406, 144] on input "PO Box 5227" at bounding box center [421, 144] width 192 height 29
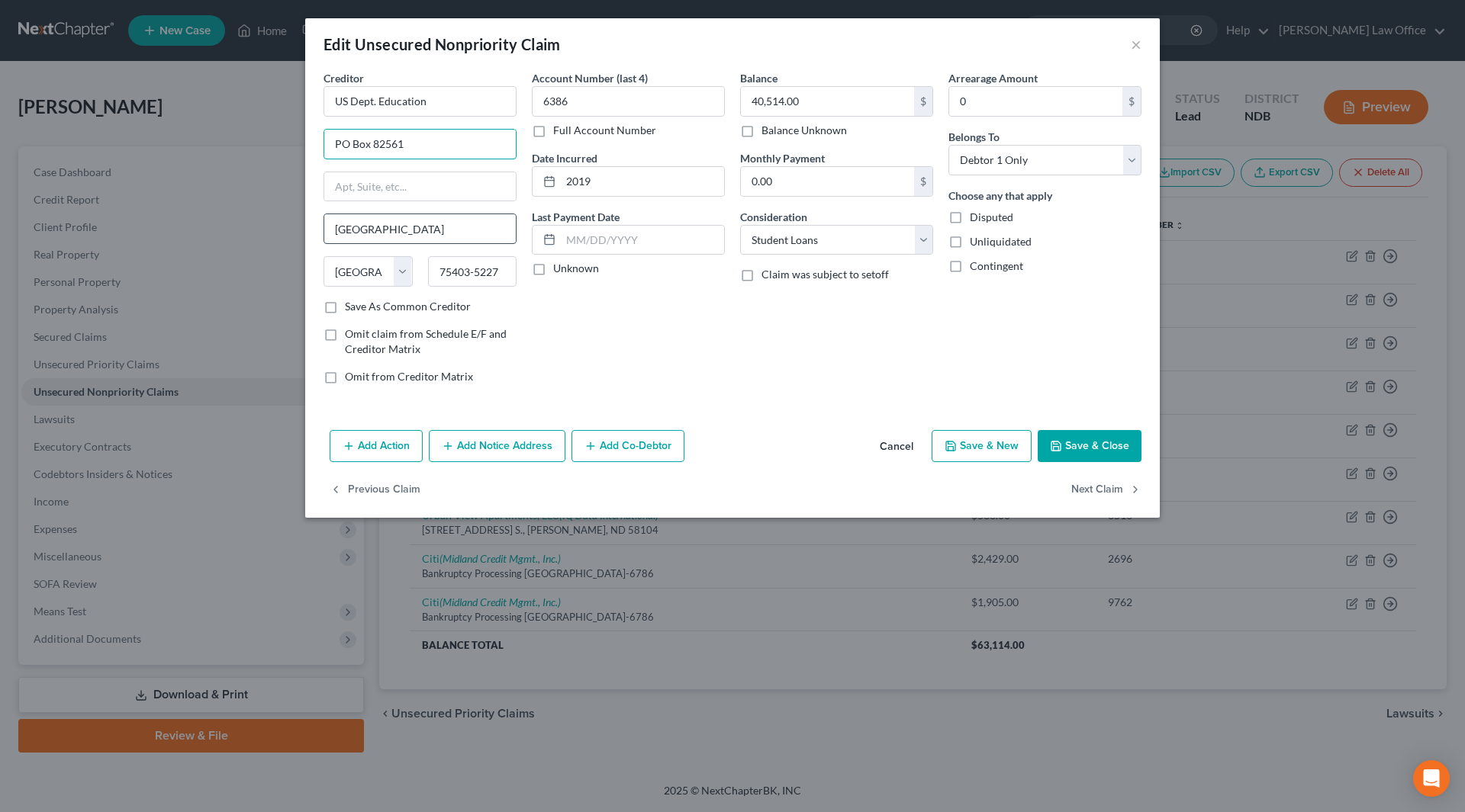
type input "PO Box 82561"
click at [406, 231] on input "[GEOGRAPHIC_DATA]" at bounding box center [421, 229] width 192 height 29
drag, startPoint x: 406, startPoint y: 231, endPoint x: 314, endPoint y: 231, distance: 92.0
click at [314, 231] on div "Creditor * US Dept. Education PO Box 82561 [GEOGRAPHIC_DATA] [US_STATE] AK AR A…" at bounding box center [732, 247] width 855 height 354
type input "Lincoln"
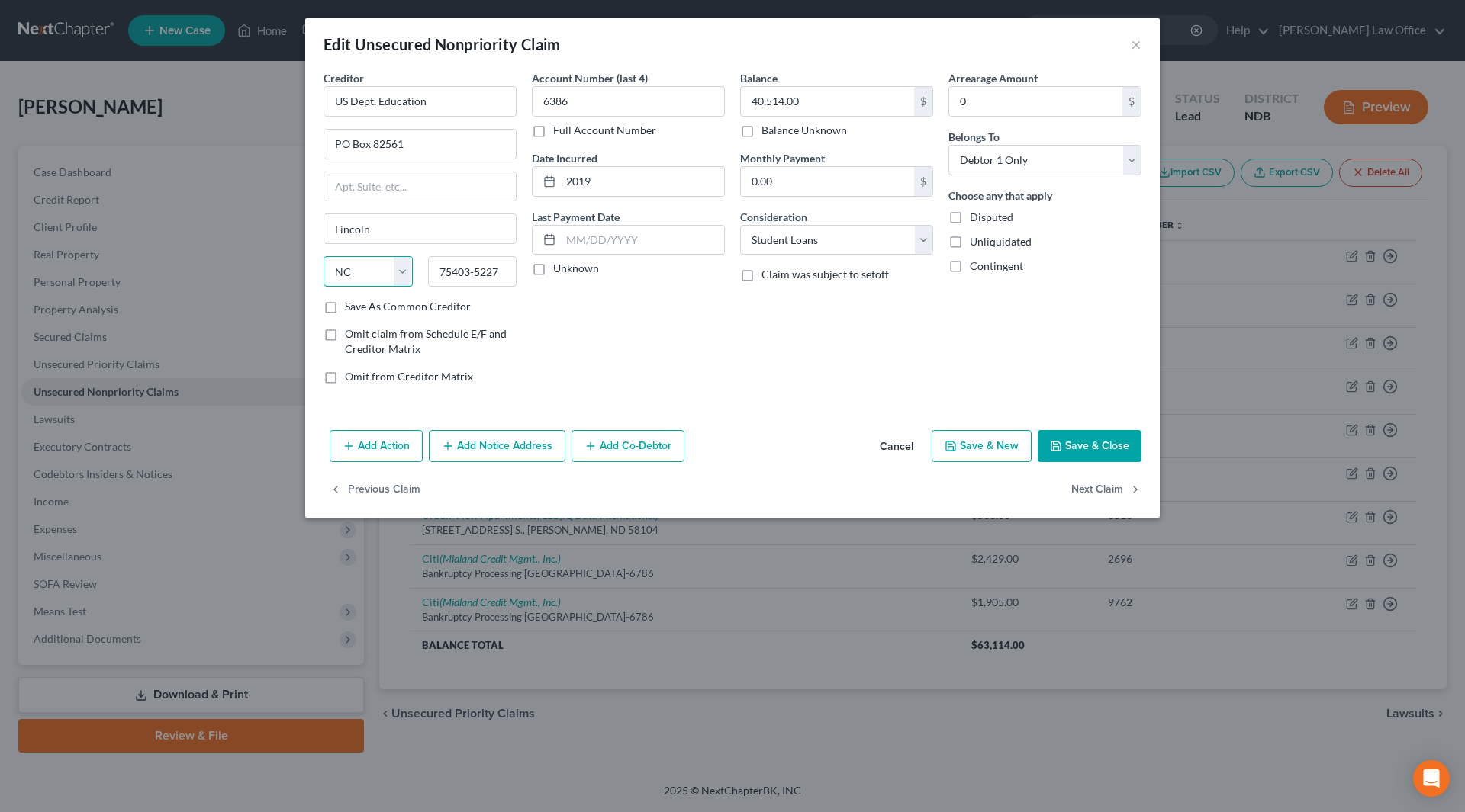
select select "30"
type input "68501"
click at [1058, 452] on button "Save & Close" at bounding box center [1089, 446] width 104 height 32
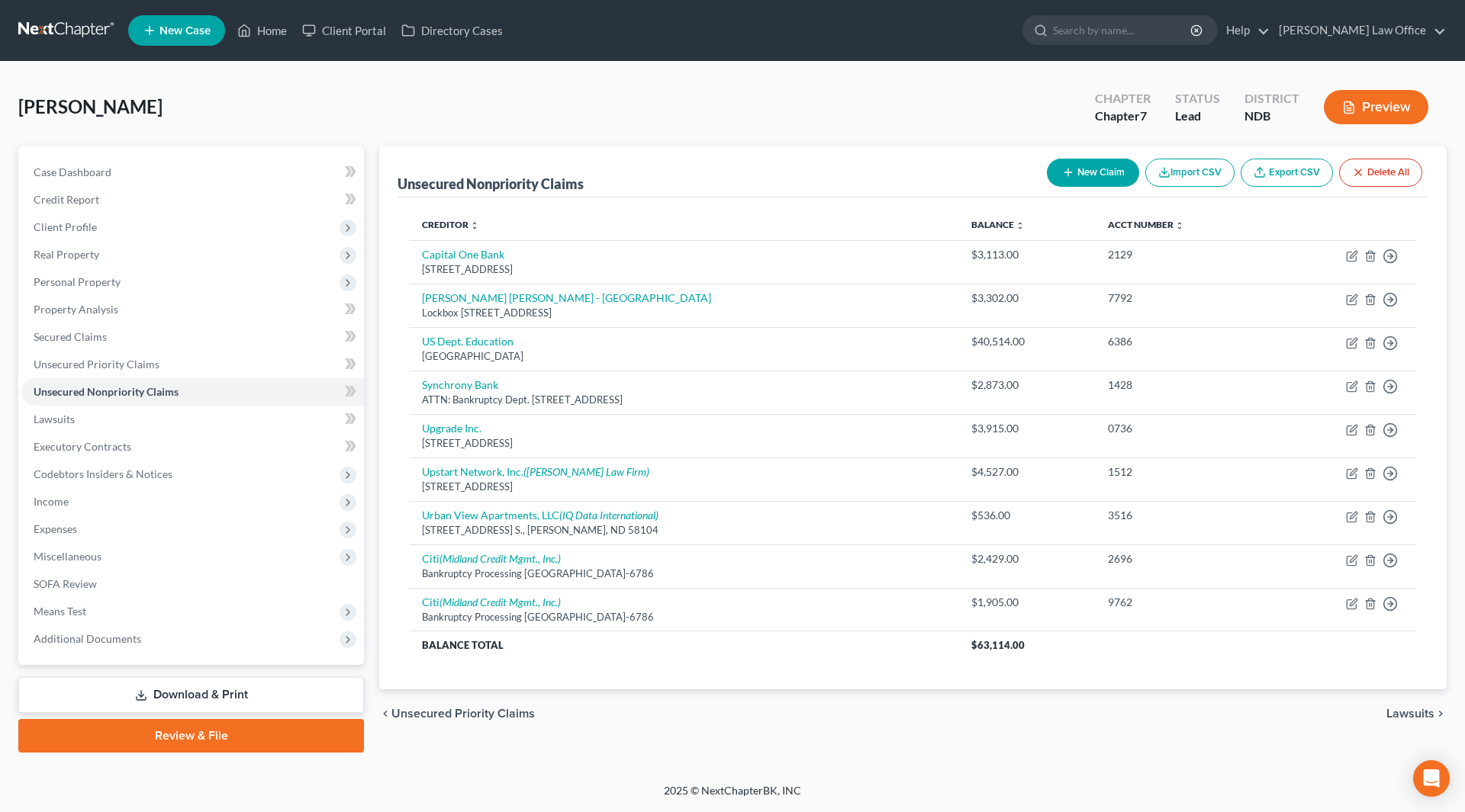
click at [1062, 166] on icon "button" at bounding box center [1067, 172] width 12 height 12
select select "0"
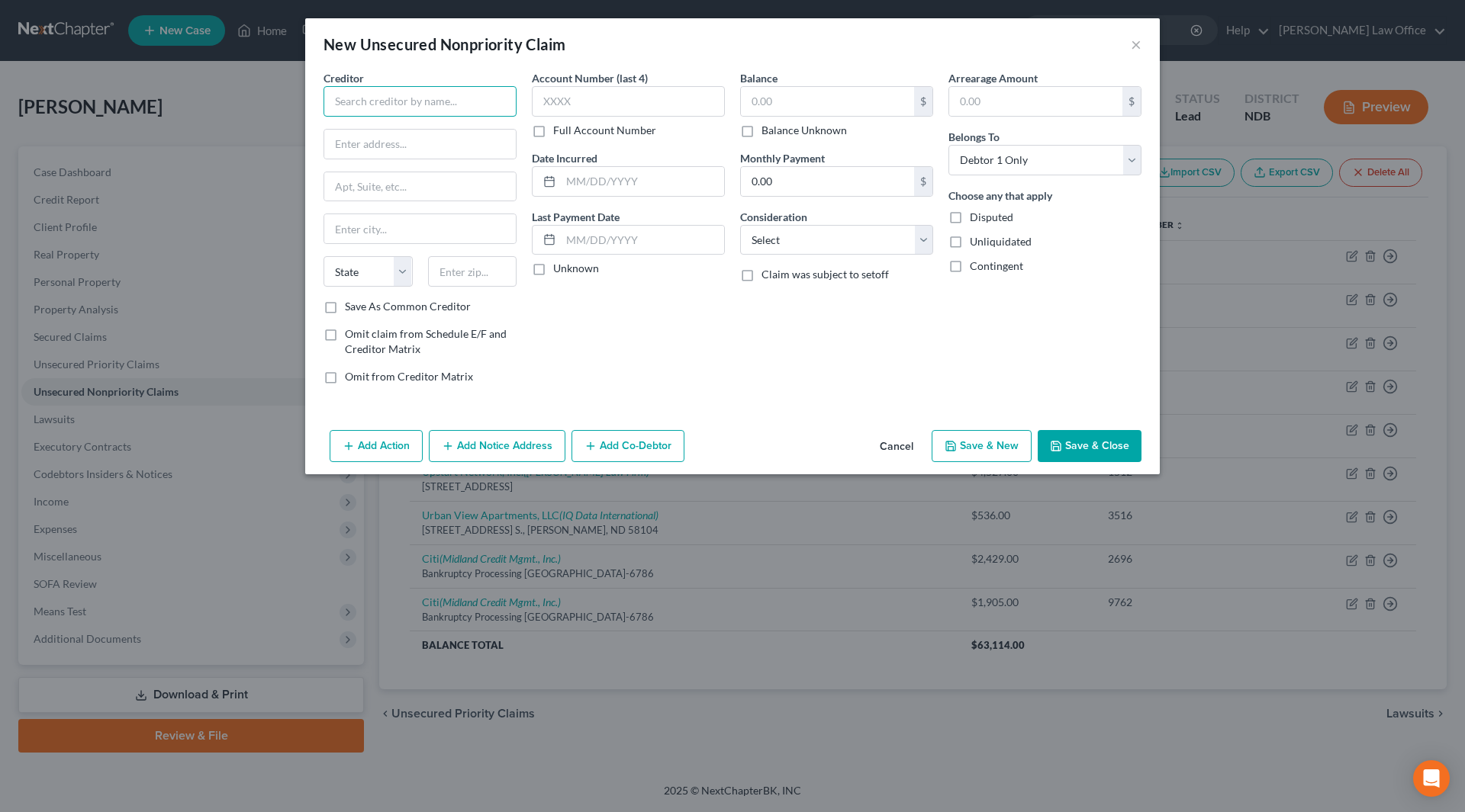
click at [417, 104] on input "text" at bounding box center [420, 101] width 193 height 31
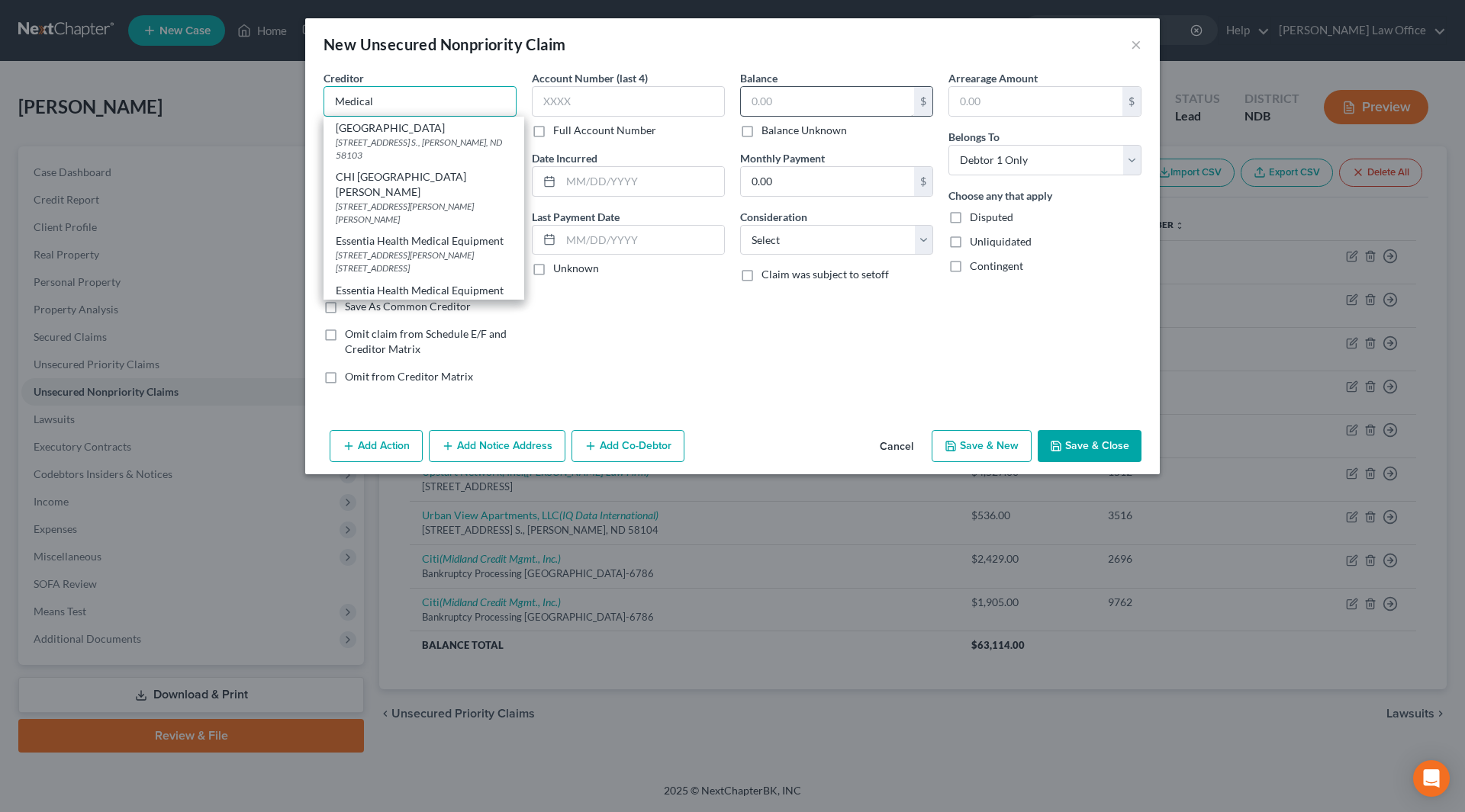
type input "Medical"
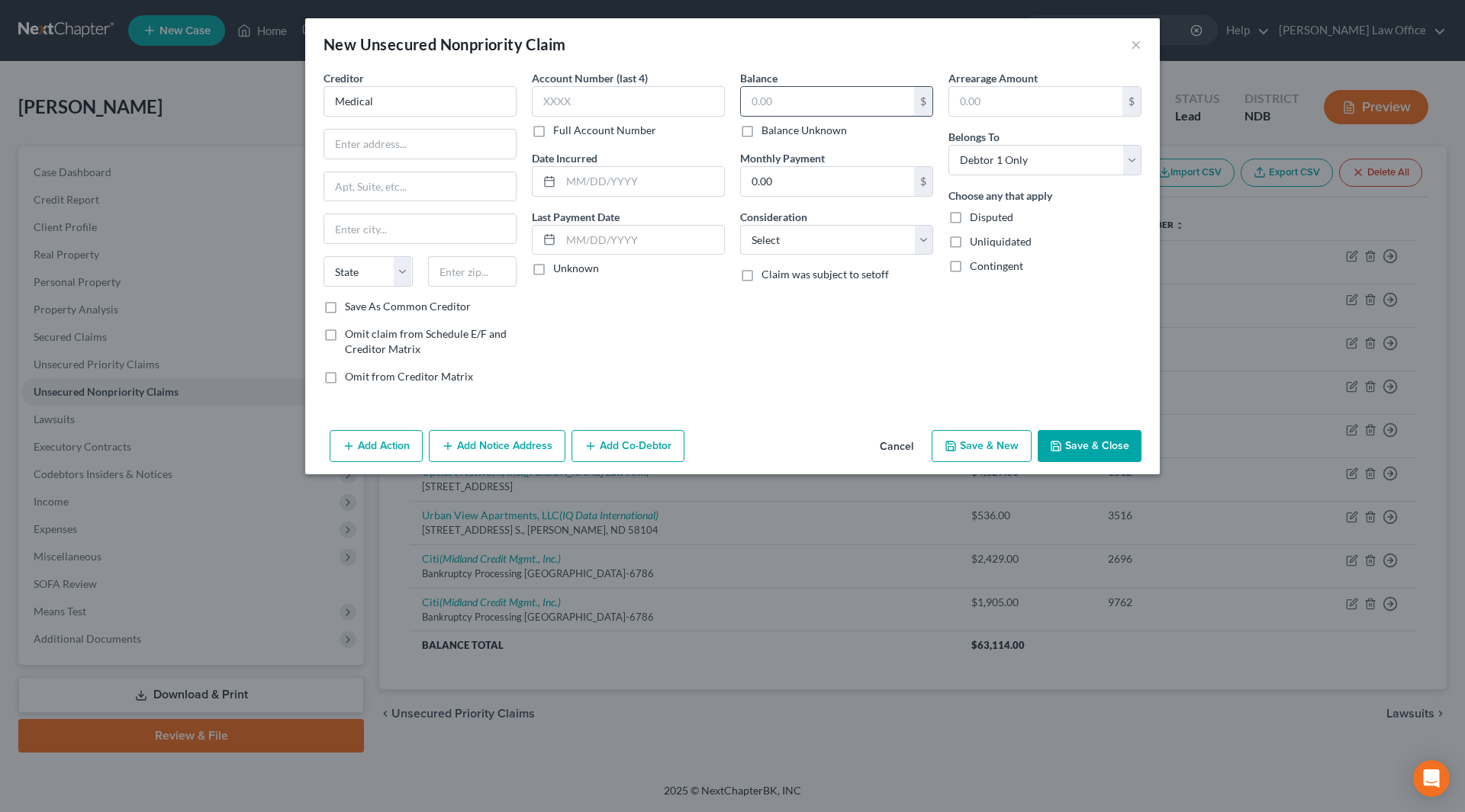
click at [780, 100] on input "text" at bounding box center [827, 101] width 174 height 29
type input "5,766"
click at [793, 237] on select "Select Cable / Satellite Services Collection Agency Credit Card Debt Debt Couns…" at bounding box center [836, 241] width 193 height 31
select select "9"
click at [740, 225] on select "Select Cable / Satellite Services Collection Agency Credit Card Debt Debt Couns…" at bounding box center [836, 241] width 193 height 31
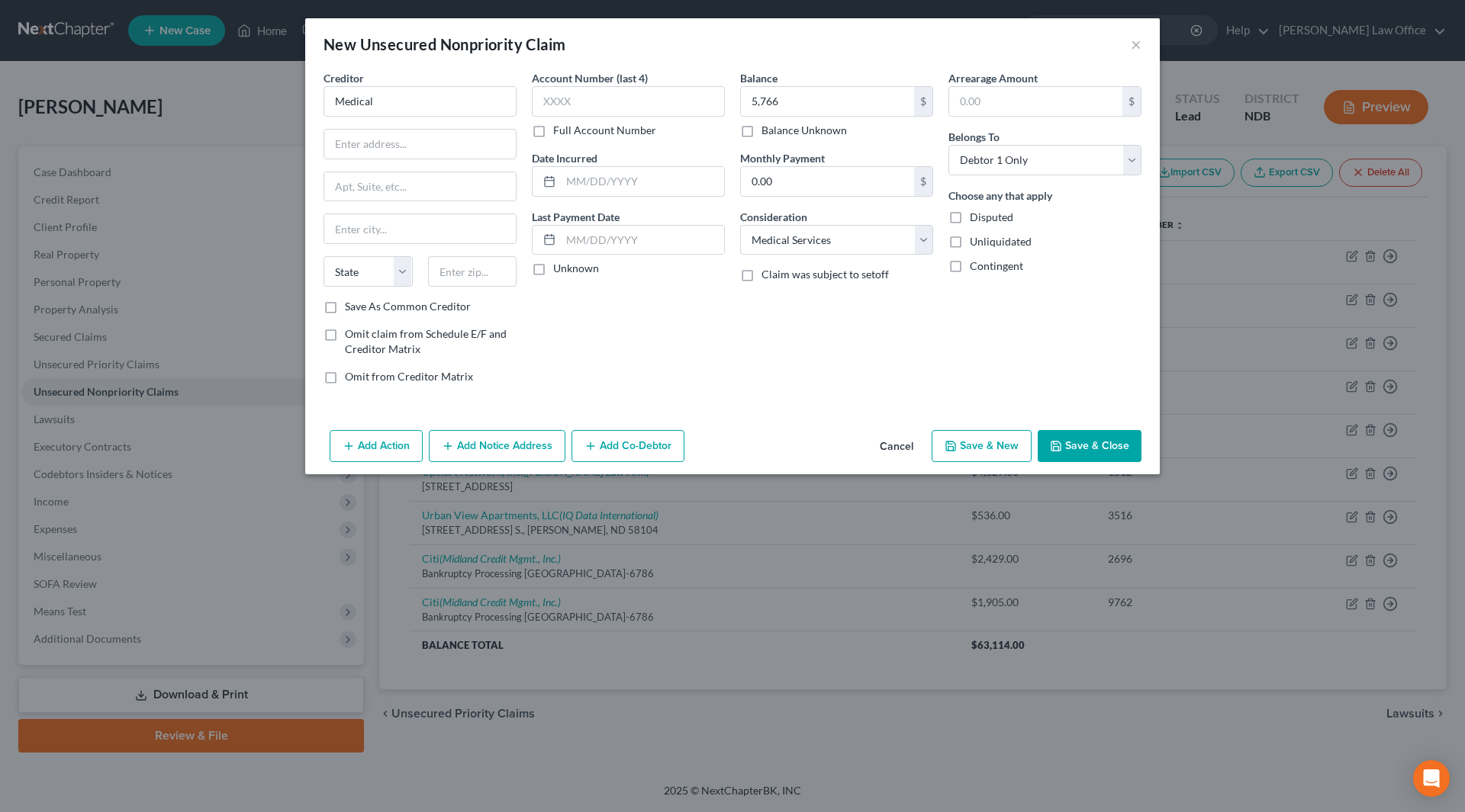
click at [461, 439] on button "Add Notice Address" at bounding box center [496, 446] width 137 height 32
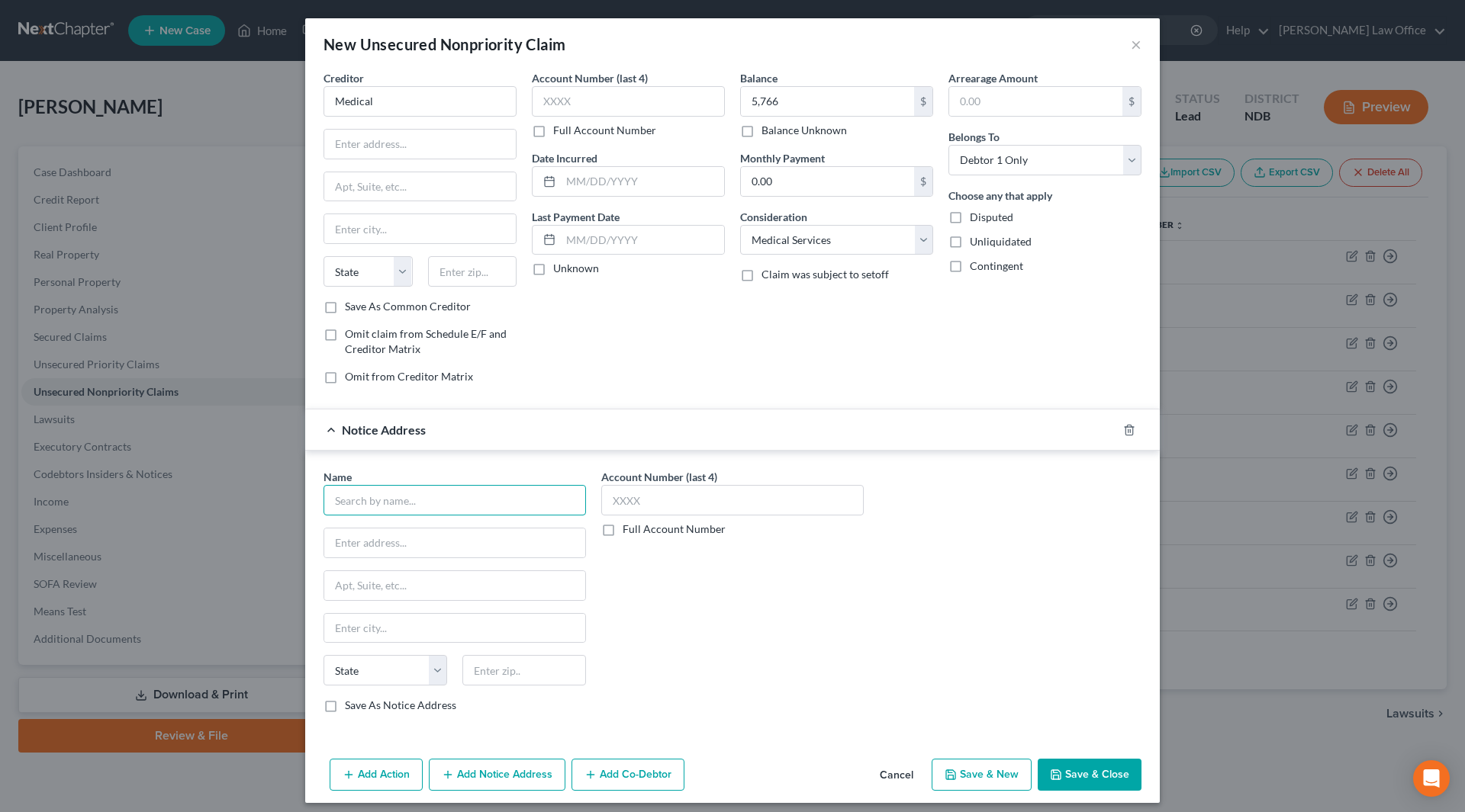
click at [443, 499] on input "text" at bounding box center [455, 501] width 262 height 31
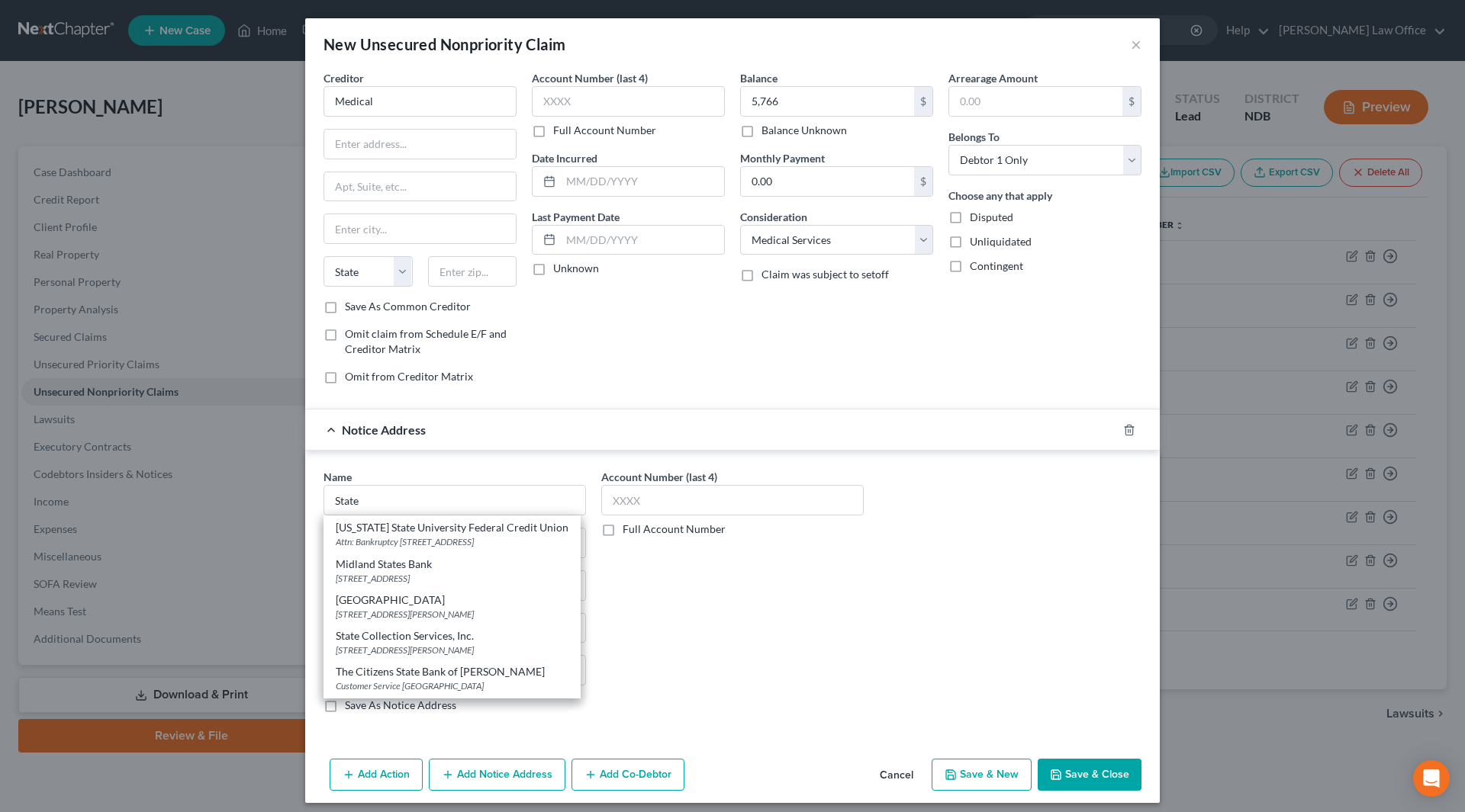
scroll to position [405, 0]
click at [415, 602] on div "State Collection Services, Inc." at bounding box center [451, 602] width 232 height 15
type input "State Collection Services, Inc."
type input "[STREET_ADDRESS][PERSON_NAME]"
type input "[GEOGRAPHIC_DATA]"
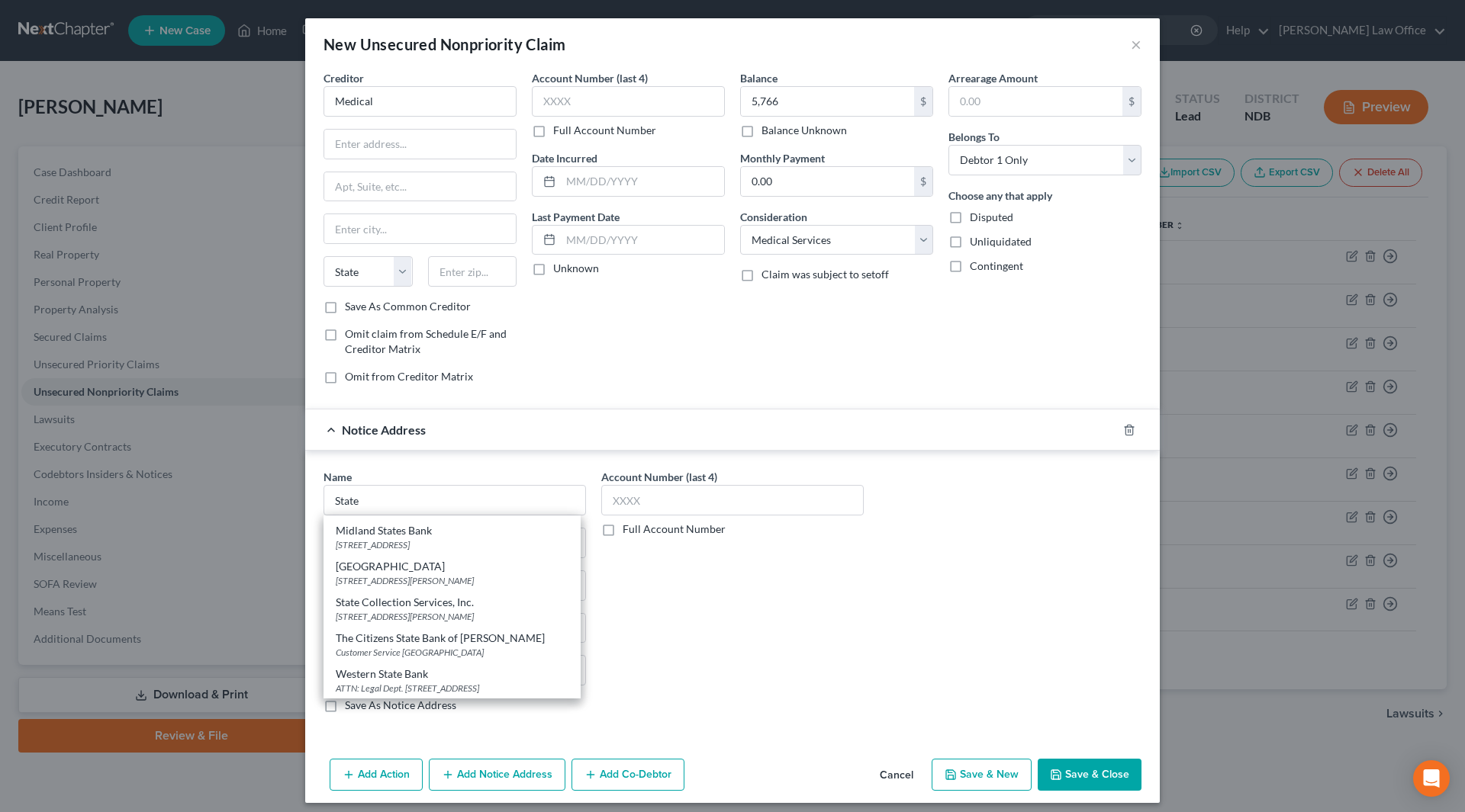
select select "52"
type input "53716"
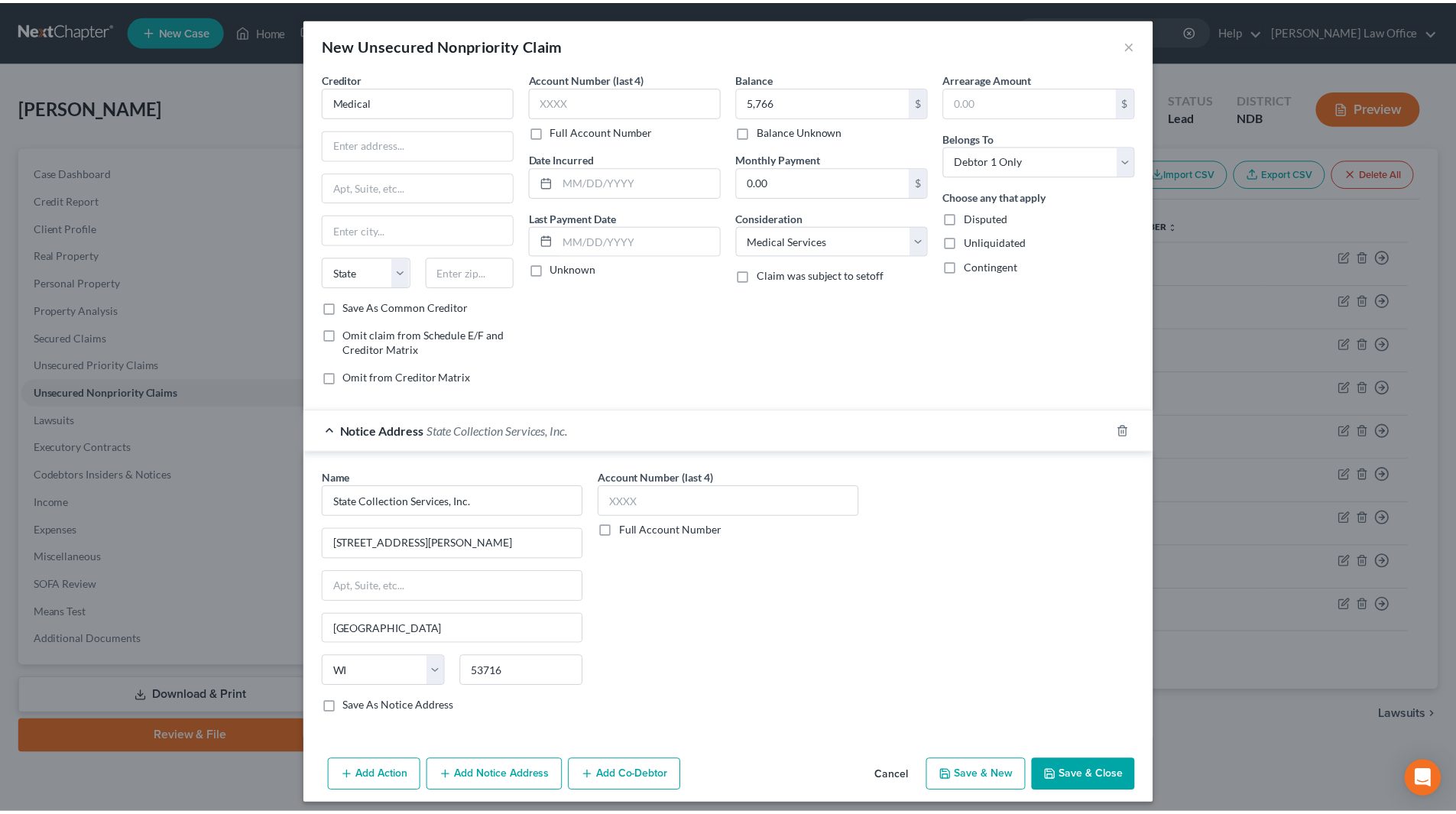
scroll to position [0, 0]
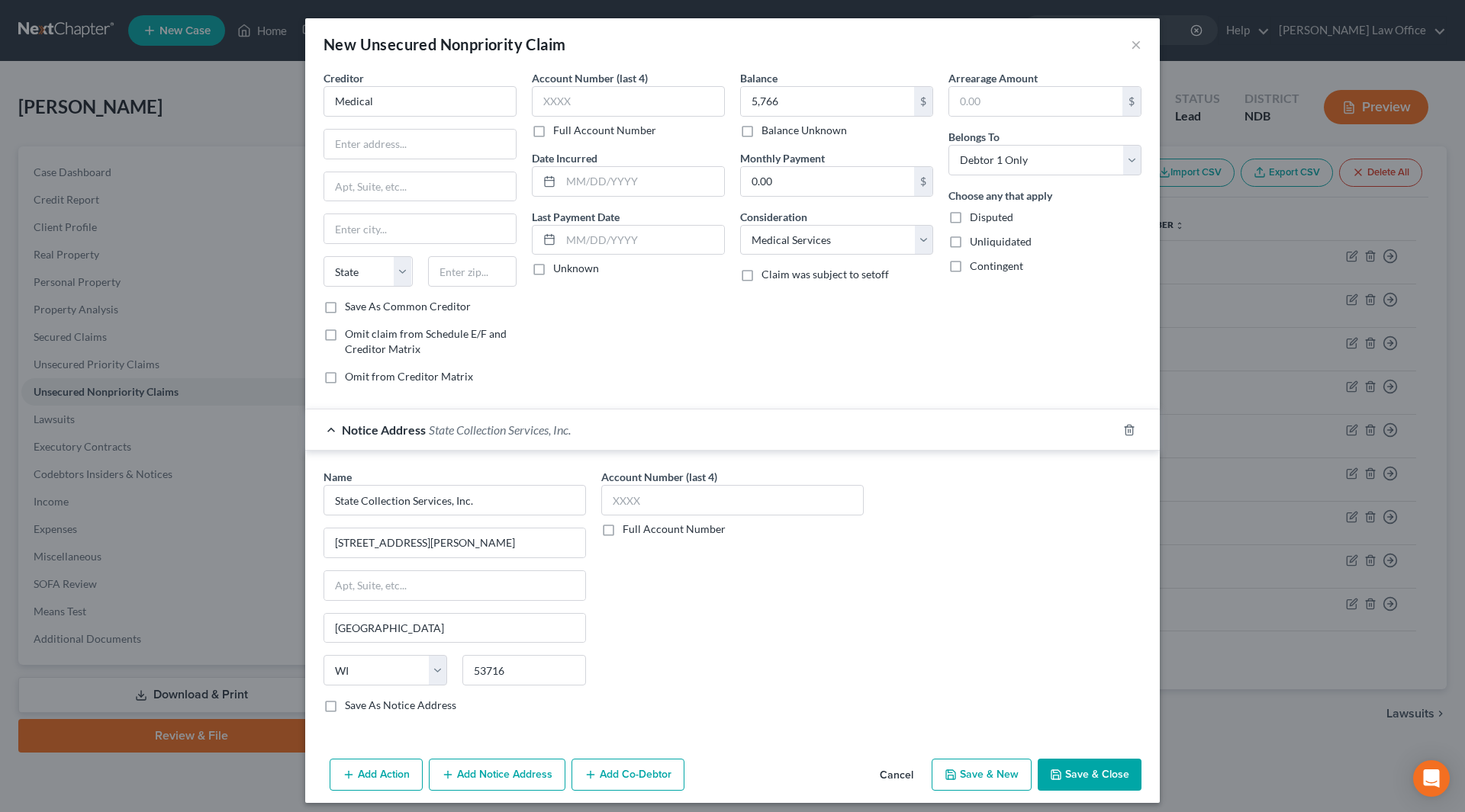
click at [1101, 769] on button "Save & Close" at bounding box center [1089, 774] width 104 height 32
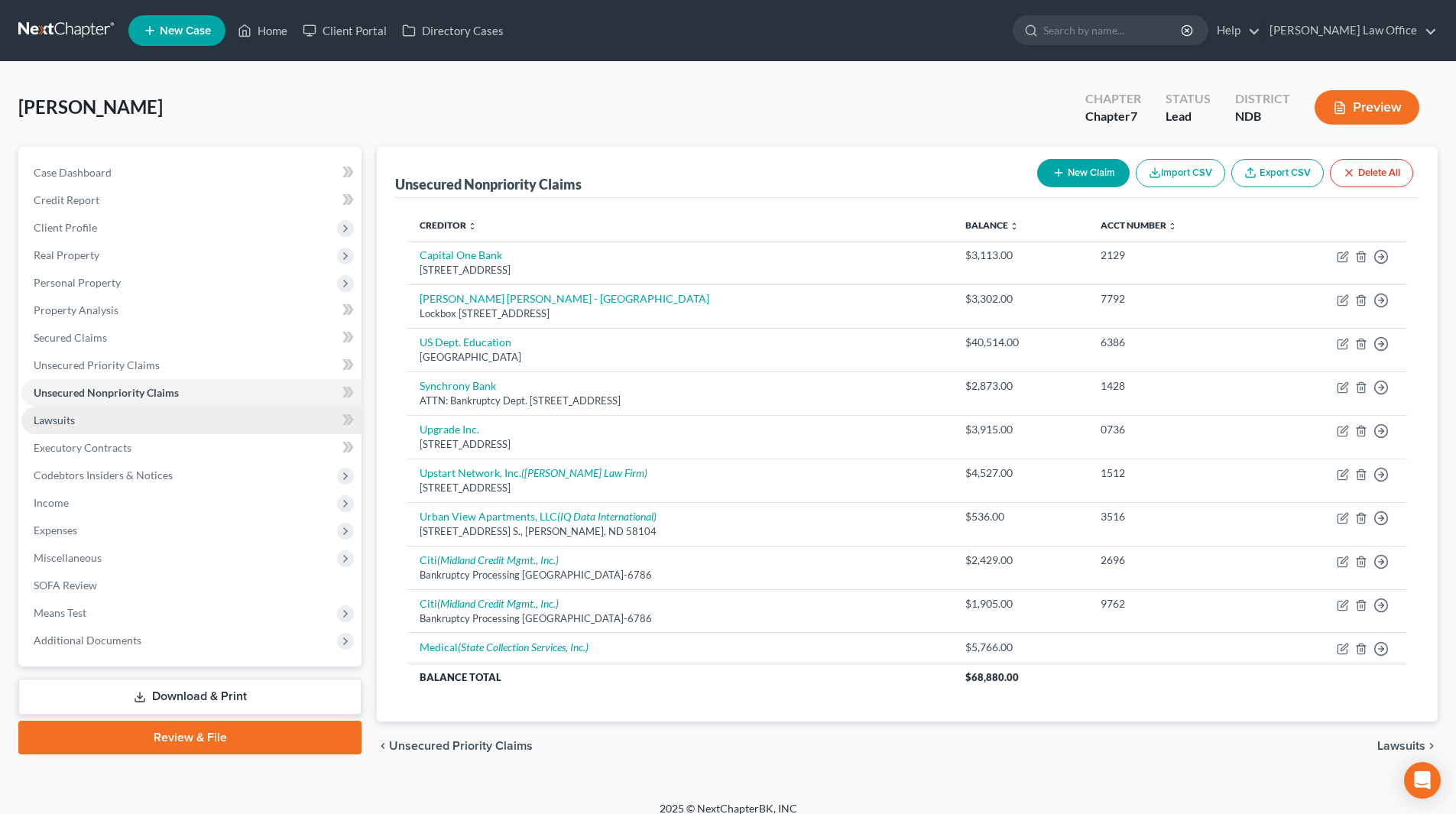
click at [52, 422] on span "Lawsuits" at bounding box center [54, 420] width 42 height 13
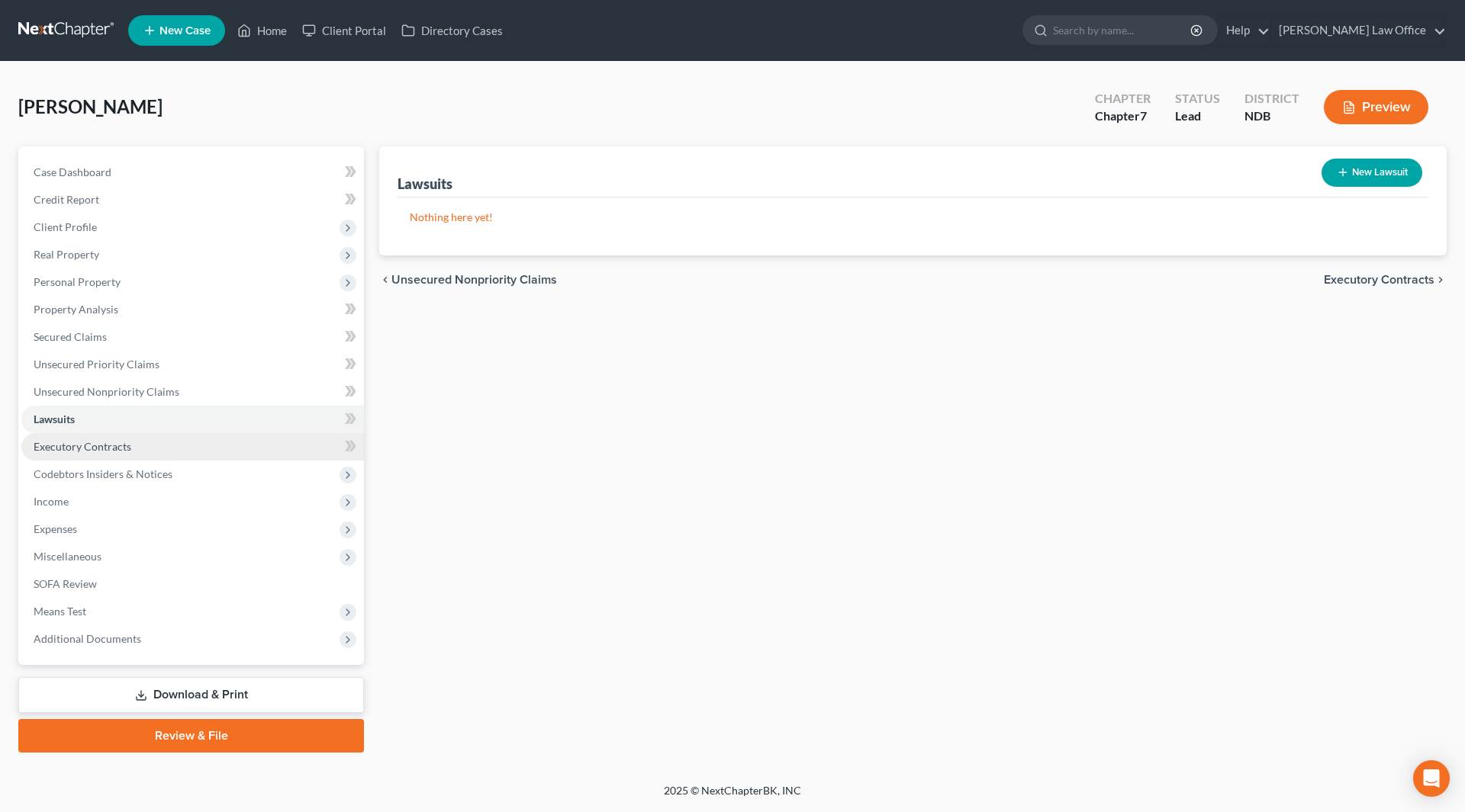
click at [114, 451] on span "Executory Contracts" at bounding box center [82, 447] width 98 height 13
click at [1350, 118] on button "Preview" at bounding box center [1376, 108] width 105 height 34
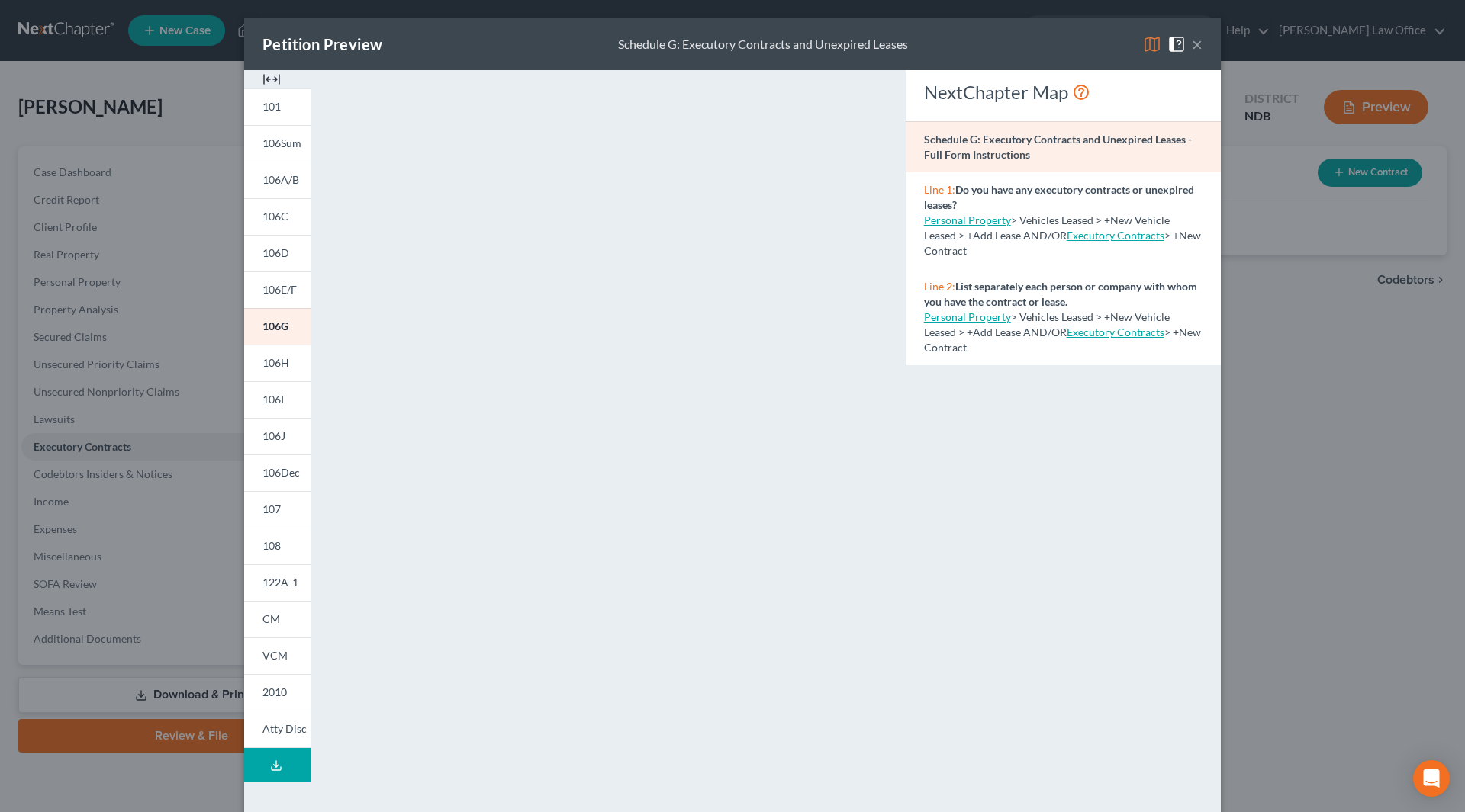
click at [1193, 47] on button "×" at bounding box center [1197, 44] width 11 height 18
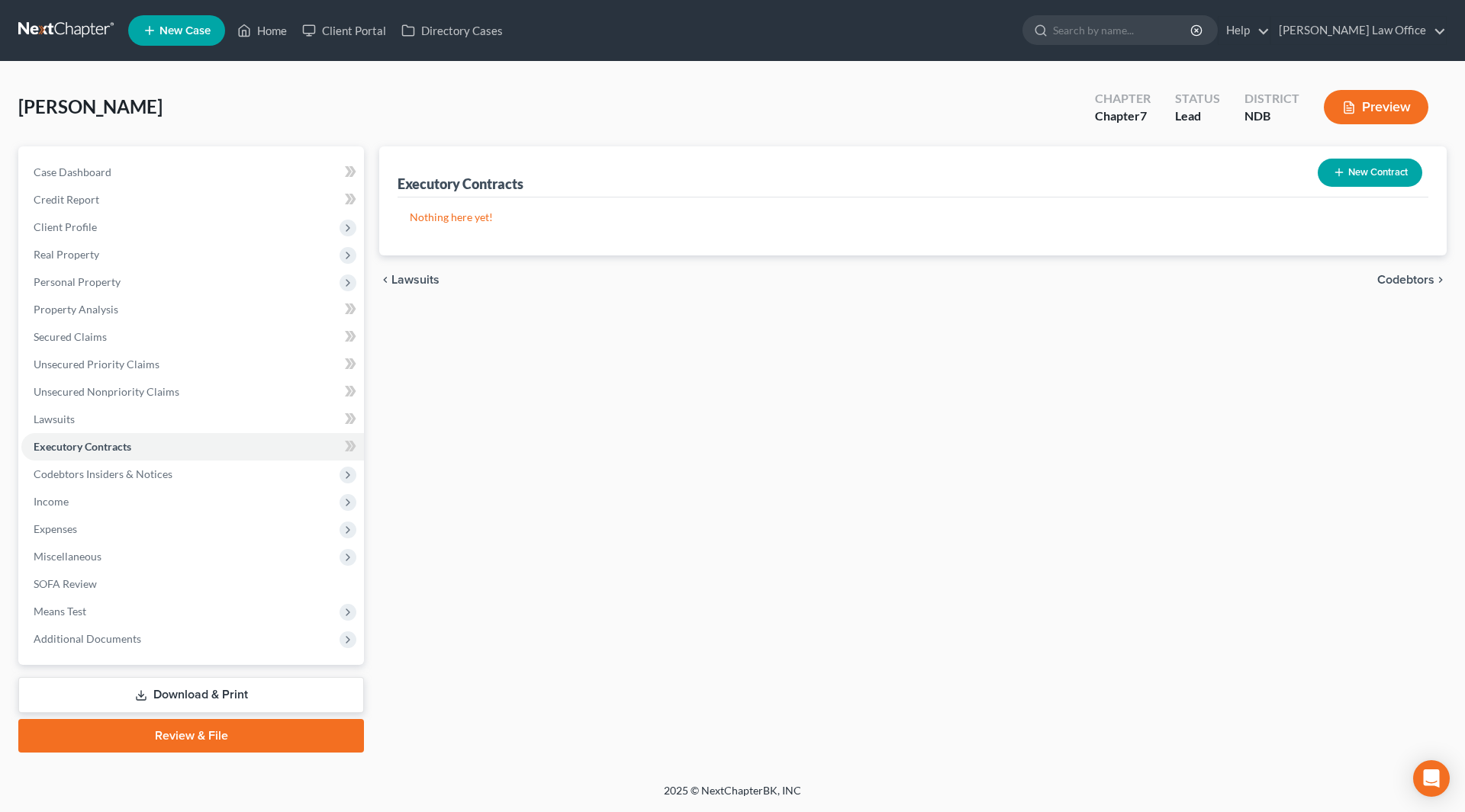
click at [1368, 175] on button "New Contract" at bounding box center [1370, 172] width 105 height 28
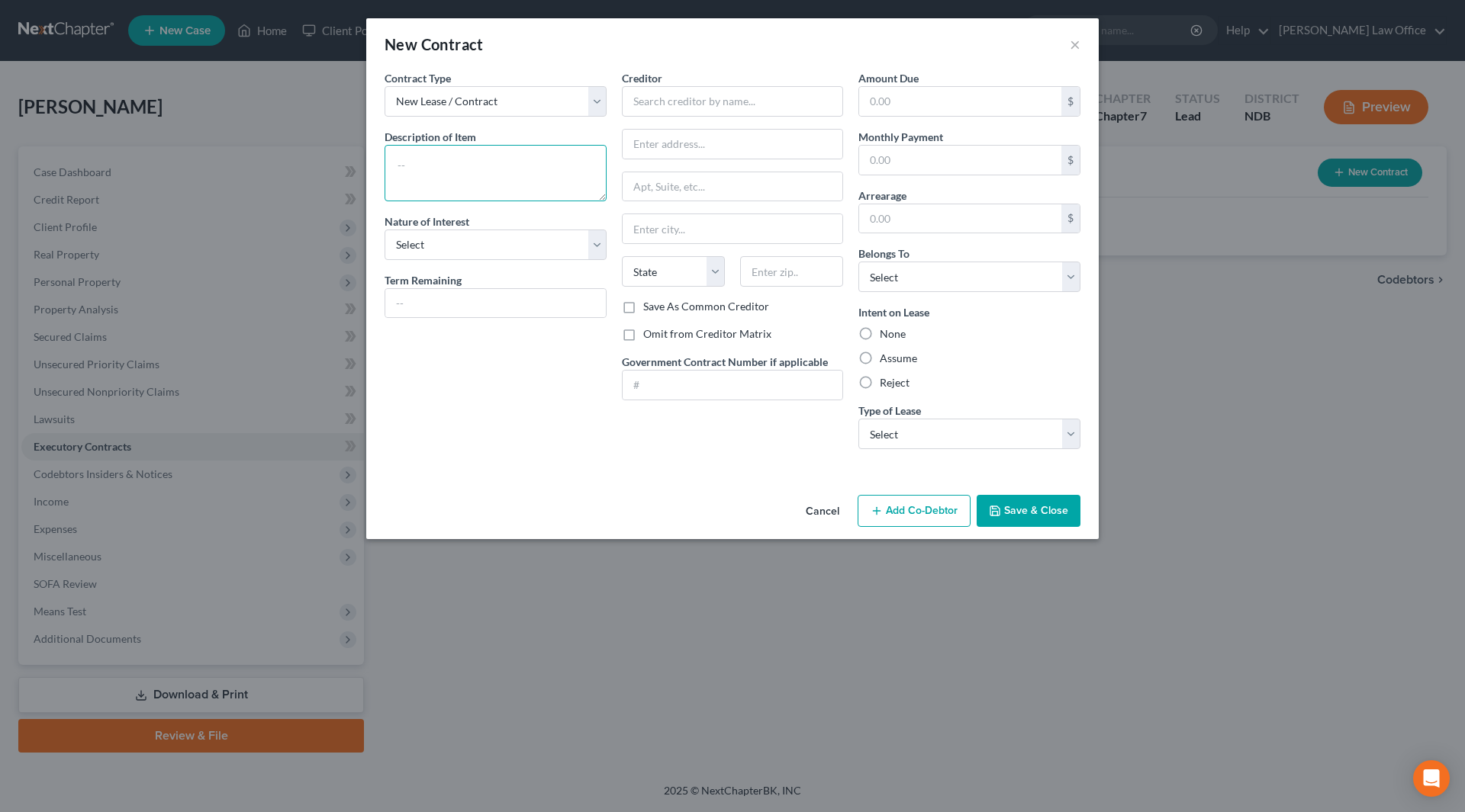
click at [453, 181] on textarea at bounding box center [495, 173] width 222 height 56
type textarea "Rental lease with [PERSON_NAME] Properties, LLC"
click at [573, 233] on select "Select Purchaser Agent Lessor Lessee" at bounding box center [495, 245] width 222 height 31
select select "3"
click at [384, 230] on select "Select Purchaser Agent Lessor Lessee" at bounding box center [495, 245] width 222 height 31
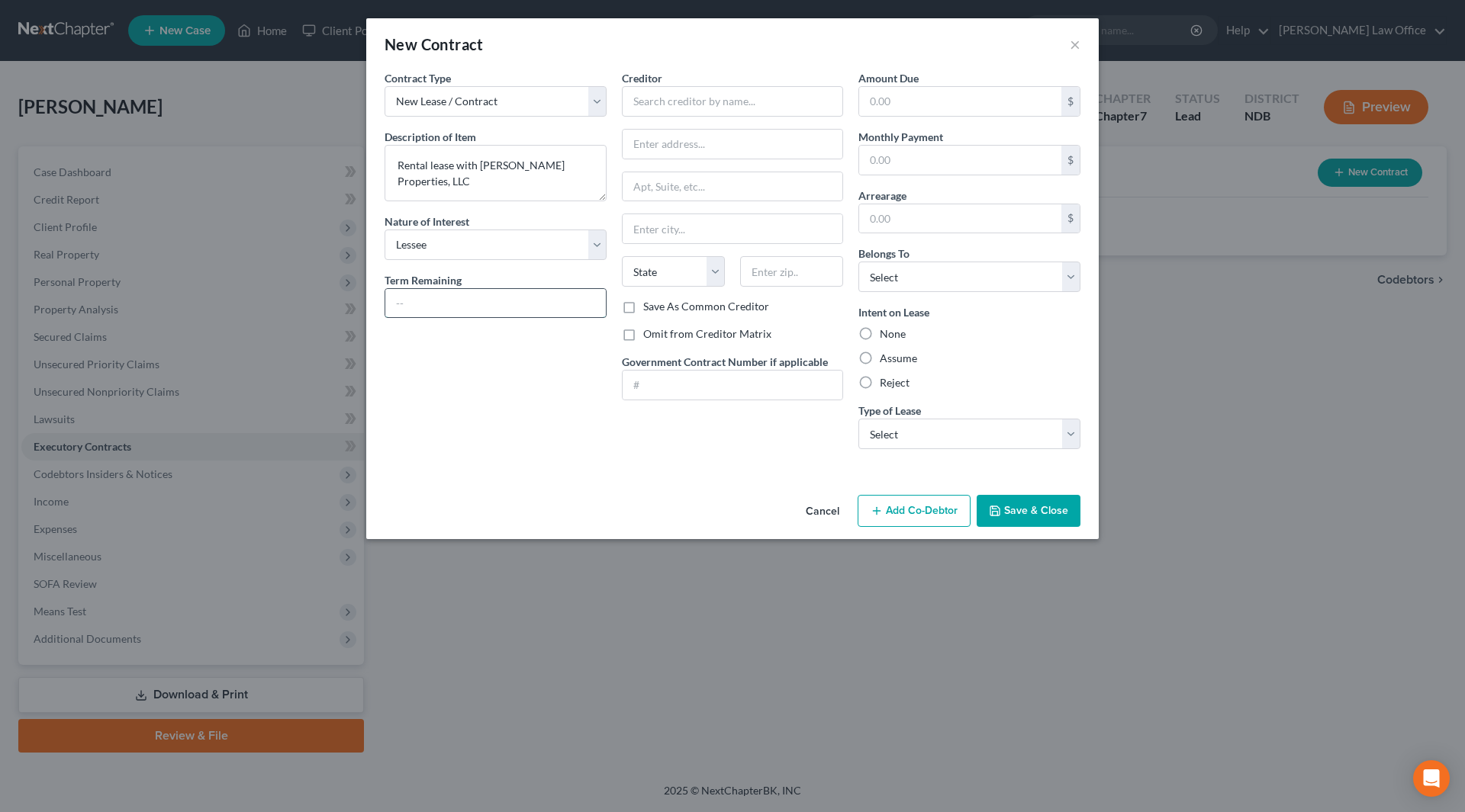
click at [505, 311] on input "text" at bounding box center [496, 304] width 221 height 29
type input "8 mo"
click at [648, 102] on input "text" at bounding box center [732, 101] width 222 height 31
type input "[PERSON_NAME] Properties, LLC"
type input "[STREET_ADDRESS] S., #121"
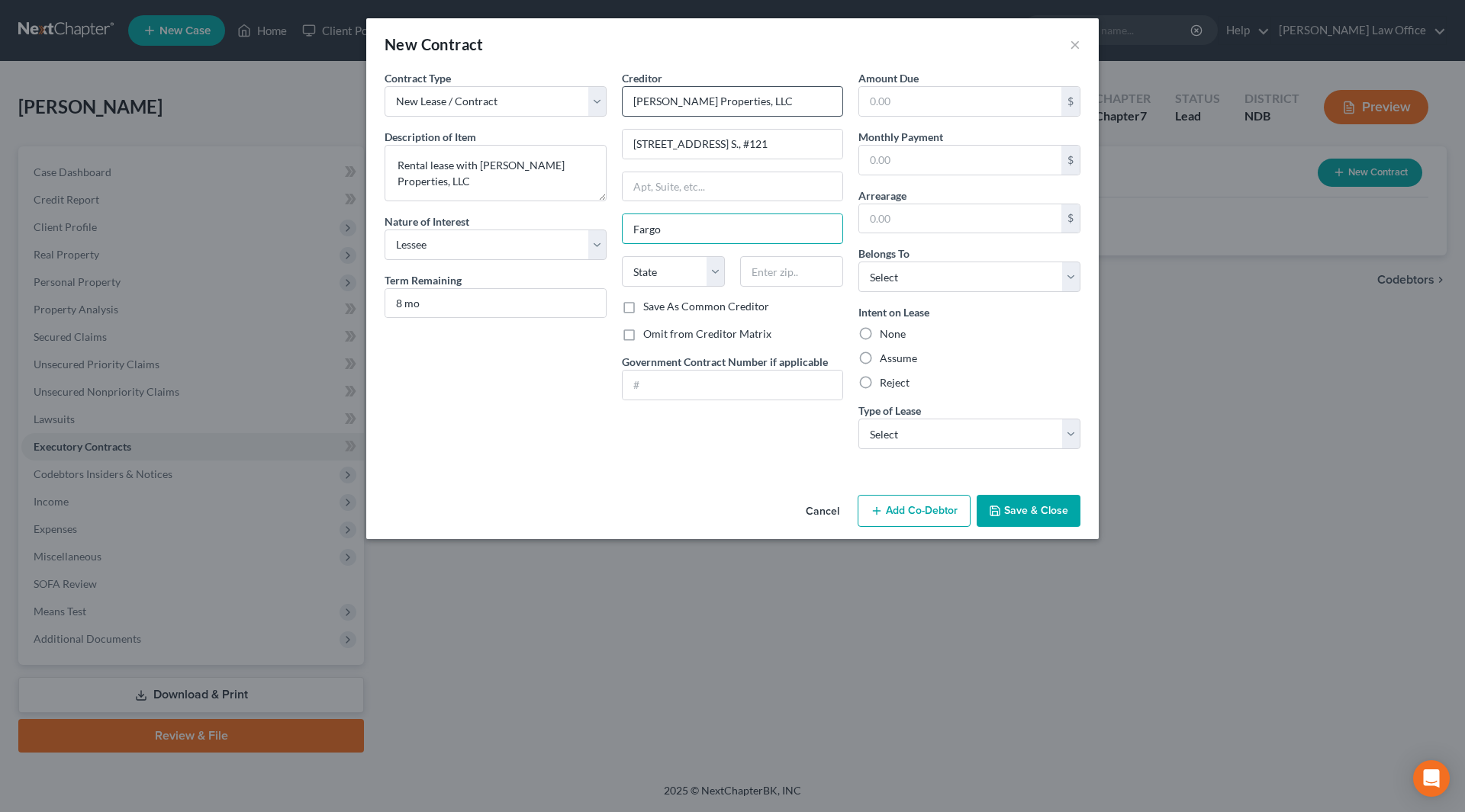
type input "Fargo"
select select "29"
type input "58104"
drag, startPoint x: 627, startPoint y: 334, endPoint x: 627, endPoint y: 472, distance: 138.0
click at [643, 334] on label "Omit from Creditor Matrix" at bounding box center [707, 334] width 128 height 15
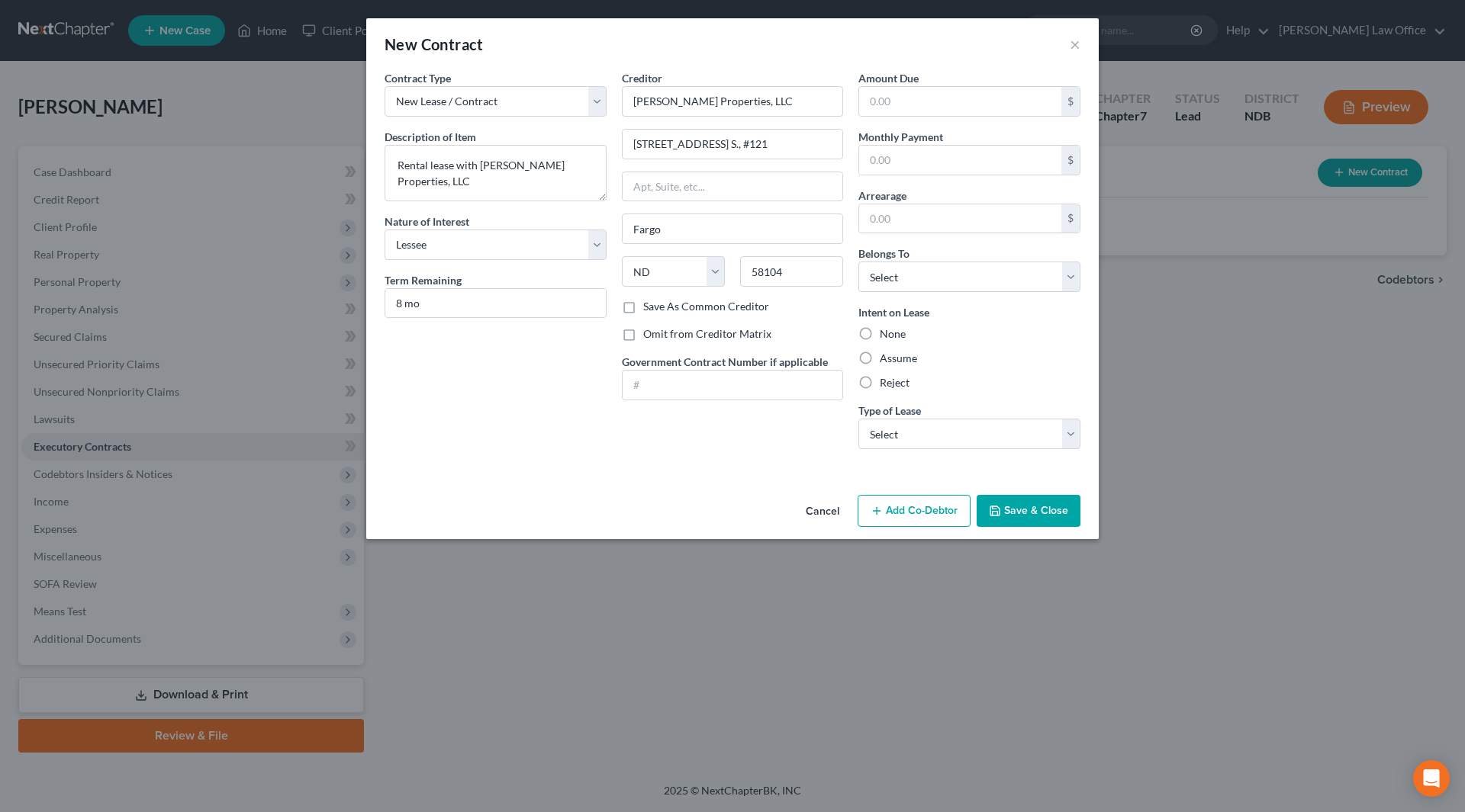
click at [649, 334] on input "Omit from Creditor Matrix" at bounding box center [654, 331] width 10 height 10
checkbox input "true"
click at [880, 360] on label "Assume" at bounding box center [898, 358] width 37 height 15
click at [885, 360] on input "Assume" at bounding box center [890, 355] width 10 height 10
radio input "true"
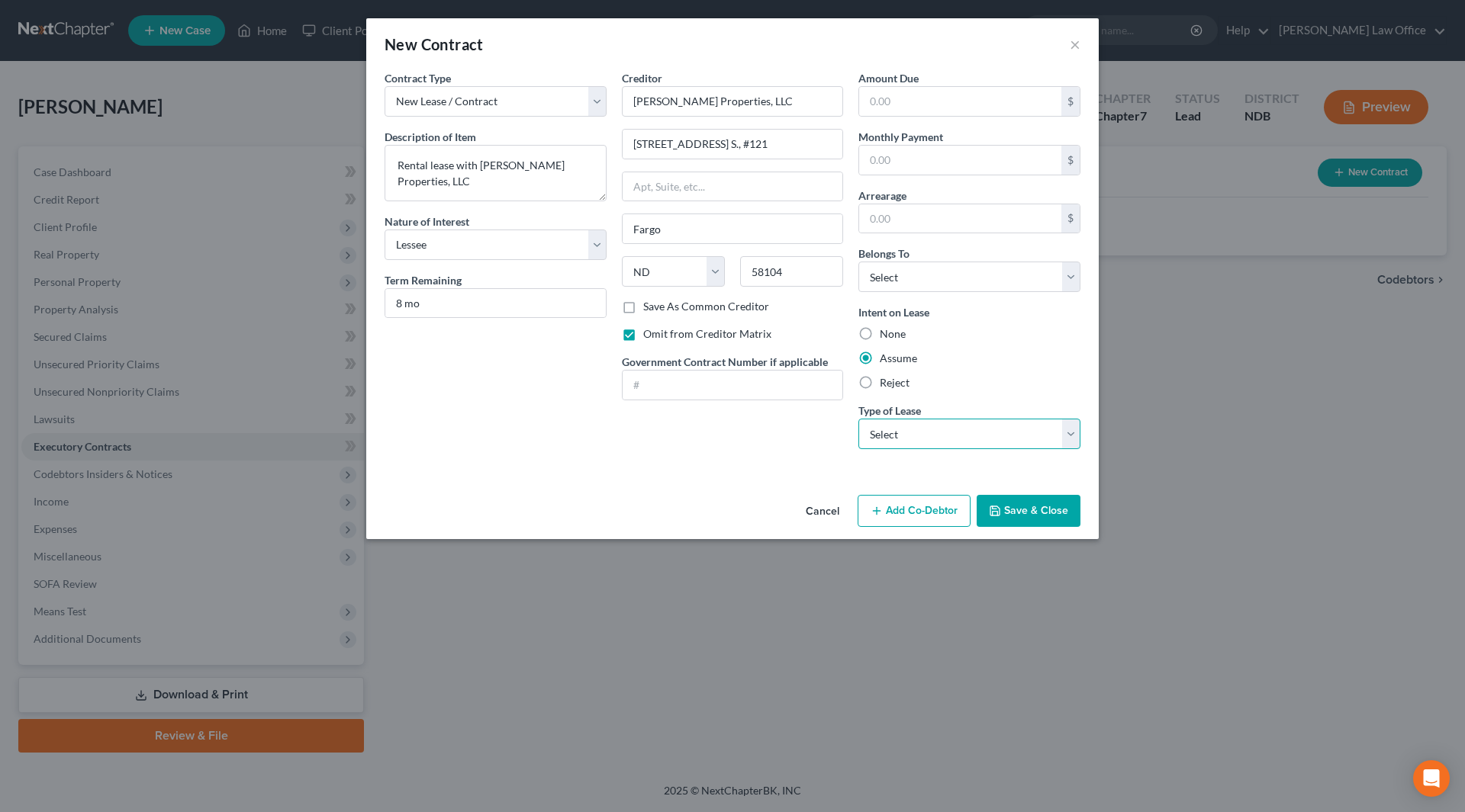
click at [923, 441] on select "Select Real Estate Car Other" at bounding box center [969, 434] width 222 height 31
select select "2"
click at [858, 419] on select "Select Real Estate Car Other" at bounding box center [969, 434] width 222 height 31
click at [1028, 511] on button "Save & Close" at bounding box center [1028, 511] width 104 height 32
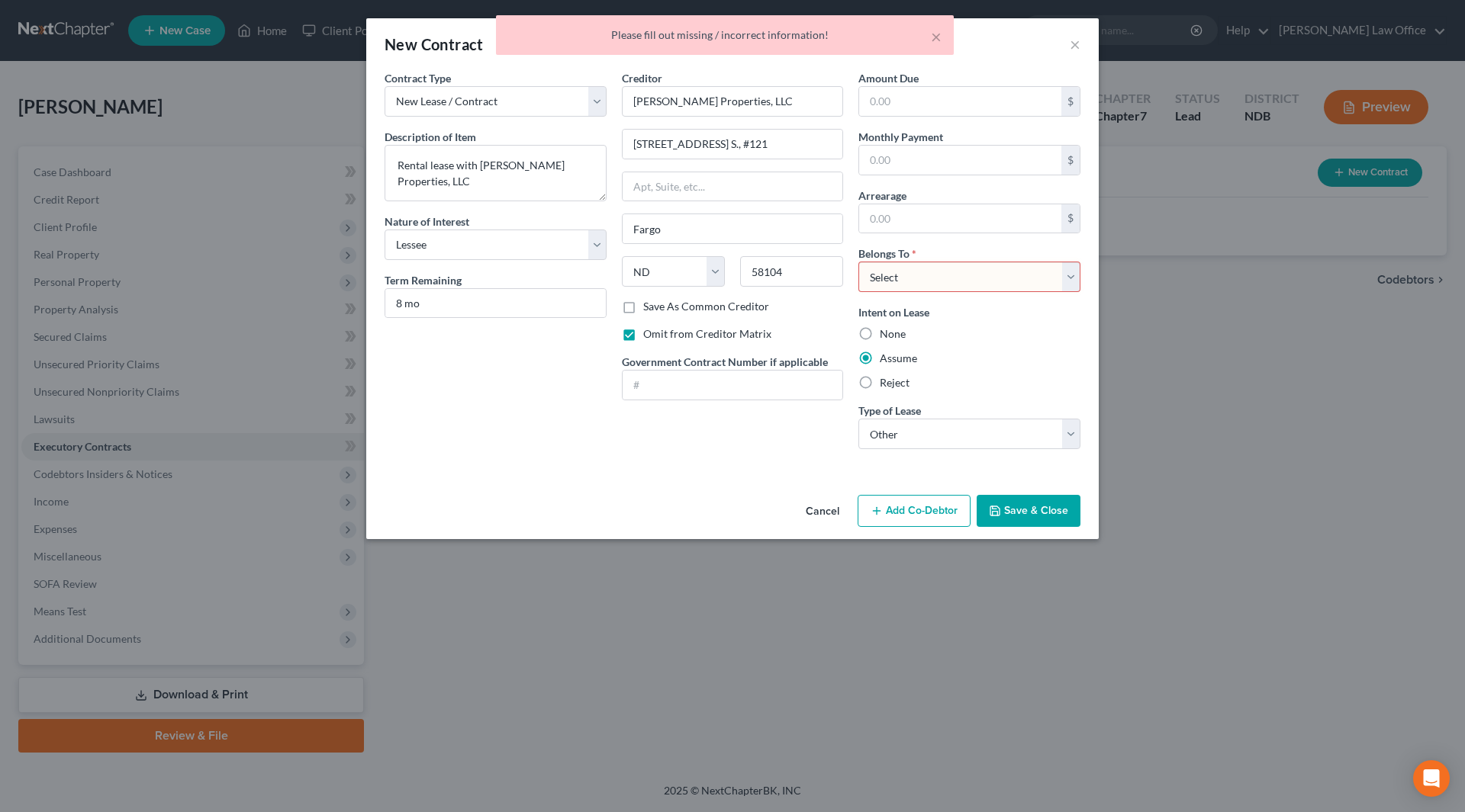
click at [947, 282] on select "Select Debtor 1 Only Debtor 2 Only Debtor 1 And Debtor 2 Only At Least One Of T…" at bounding box center [969, 277] width 222 height 31
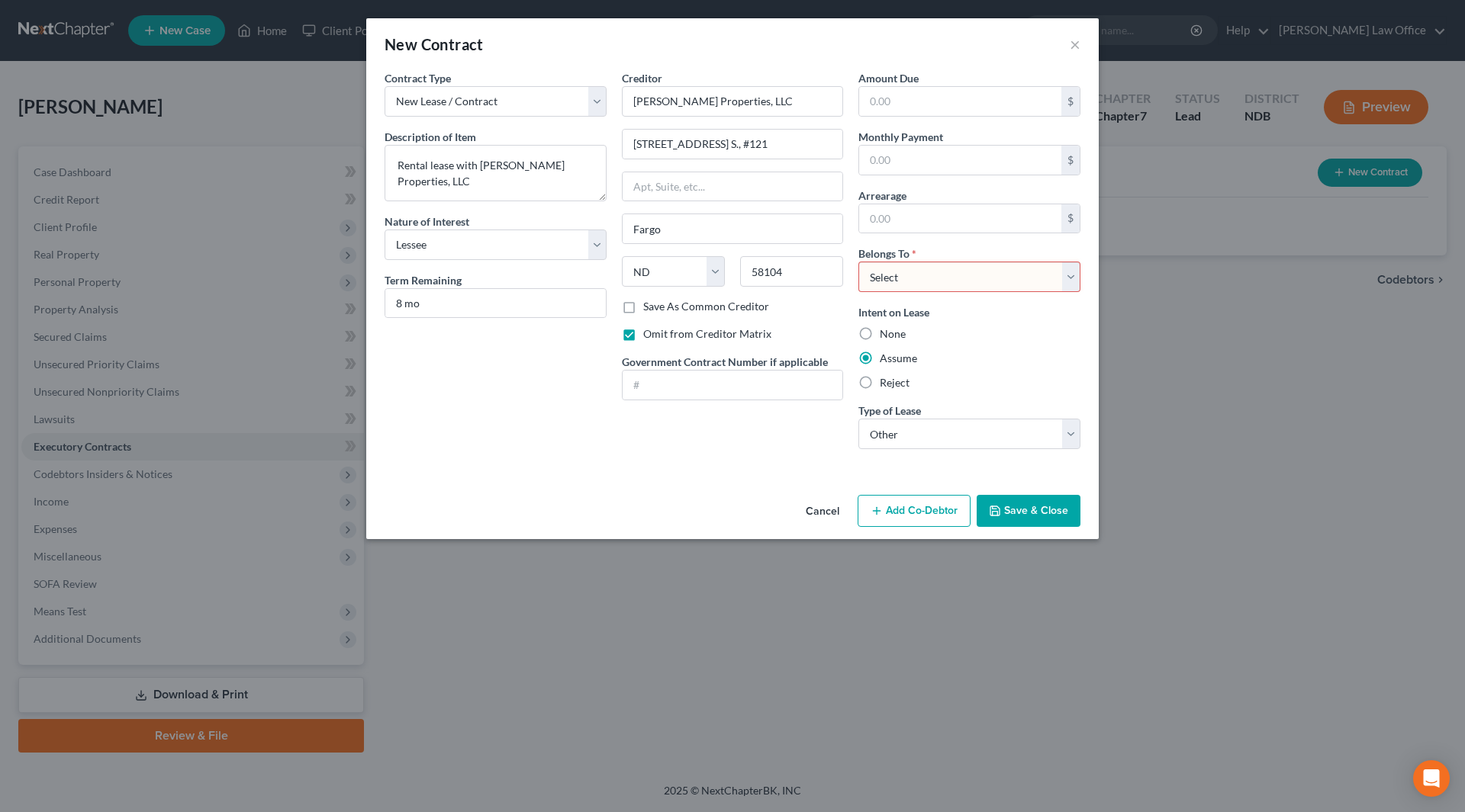
select select "0"
click at [858, 261] on select "Select Debtor 1 Only Debtor 2 Only Debtor 1 And Debtor 2 Only At Least One Of T…" at bounding box center [969, 277] width 222 height 31
click at [1045, 515] on button "Save & Close" at bounding box center [1028, 511] width 104 height 32
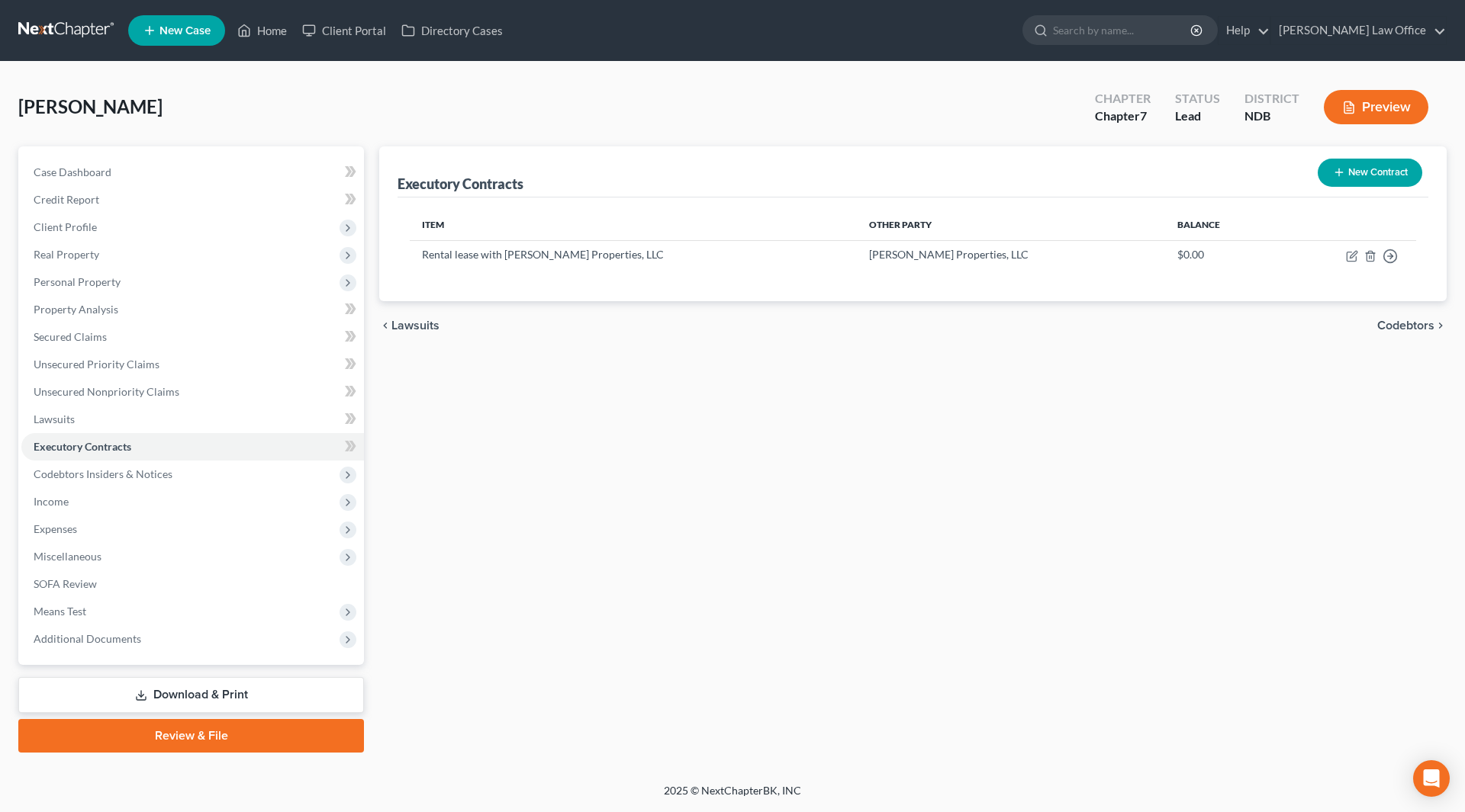
click at [1376, 174] on button "New Contract" at bounding box center [1370, 172] width 105 height 28
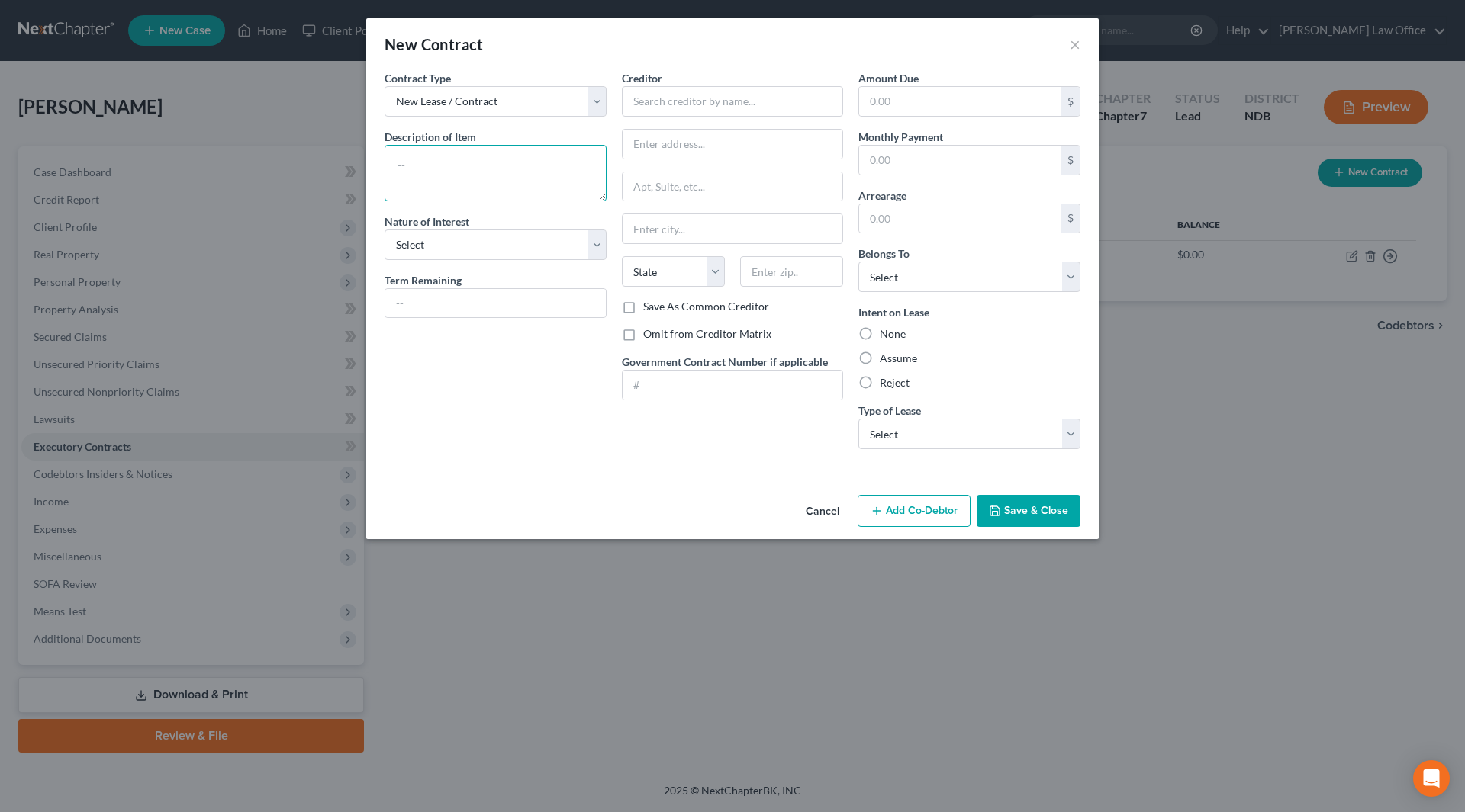
click at [484, 175] on textarea at bounding box center [495, 173] width 222 height 56
type textarea "Storage unit lease"
click at [588, 243] on select "Select Purchaser Agent Lessor Lessee" at bounding box center [495, 245] width 222 height 31
select select "3"
click at [384, 230] on select "Select Purchaser Agent Lessor Lessee" at bounding box center [495, 245] width 222 height 31
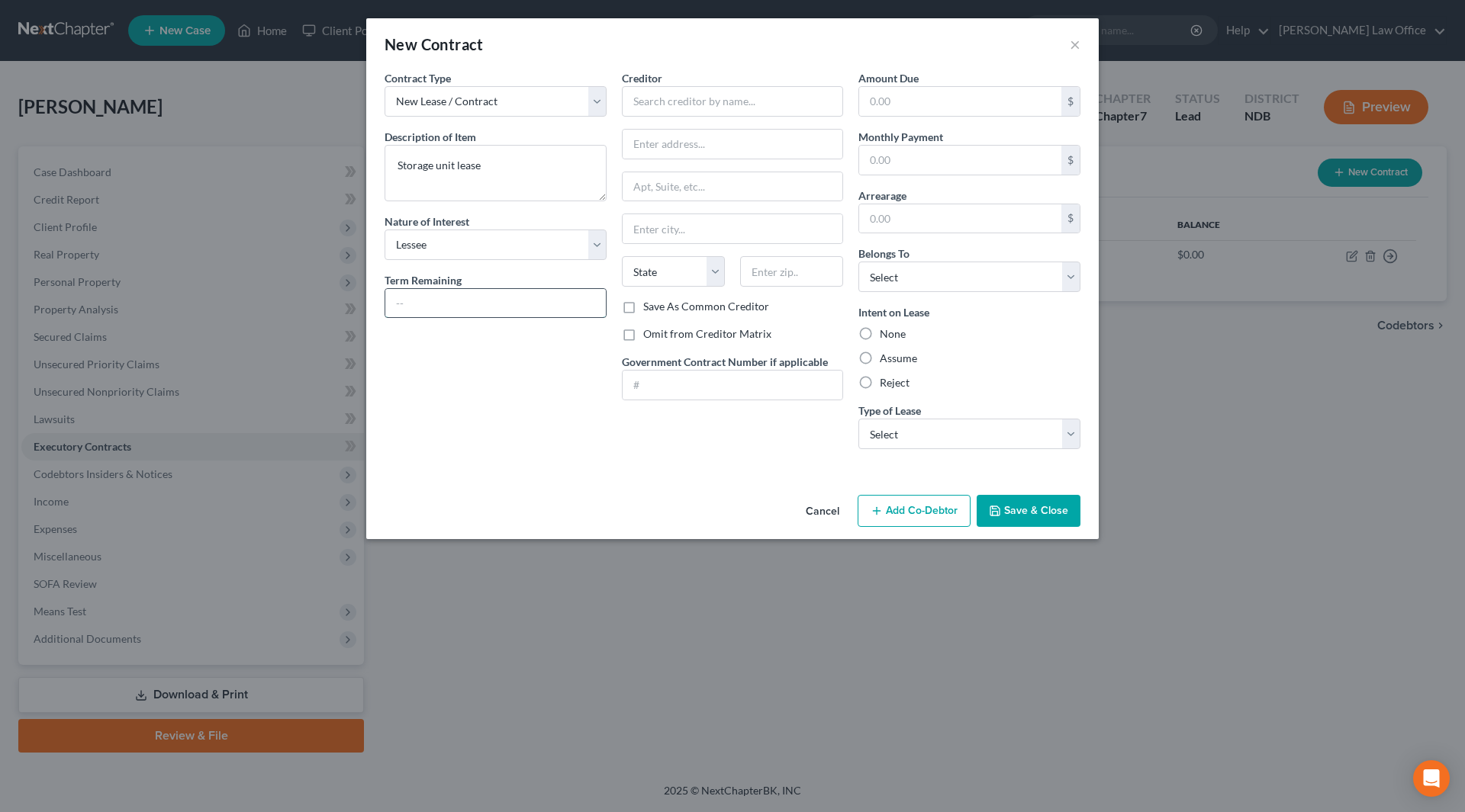
click at [487, 295] on input "text" at bounding box center [496, 304] width 221 height 29
type input "Month to month"
click at [676, 100] on input "text" at bounding box center [732, 101] width 222 height 31
type input "[GEOGRAPHIC_DATA]"
type input "[STREET_ADDRESS]"
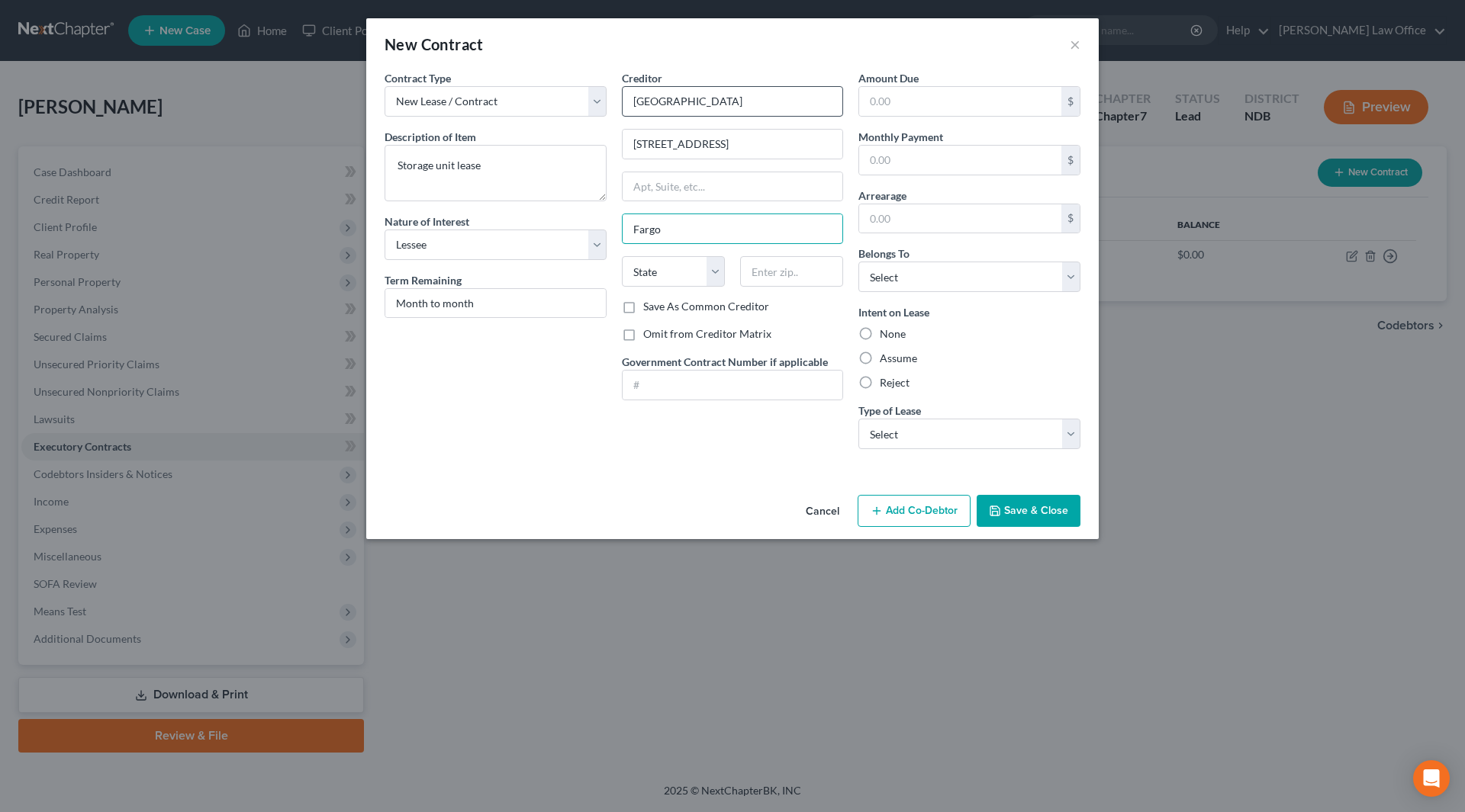
type input "Fargo"
select select "29"
type input "58102"
click at [643, 305] on label "Save As Common Creditor" at bounding box center [705, 307] width 126 height 15
click at [649, 305] on input "Save As Common Creditor" at bounding box center [654, 304] width 10 height 10
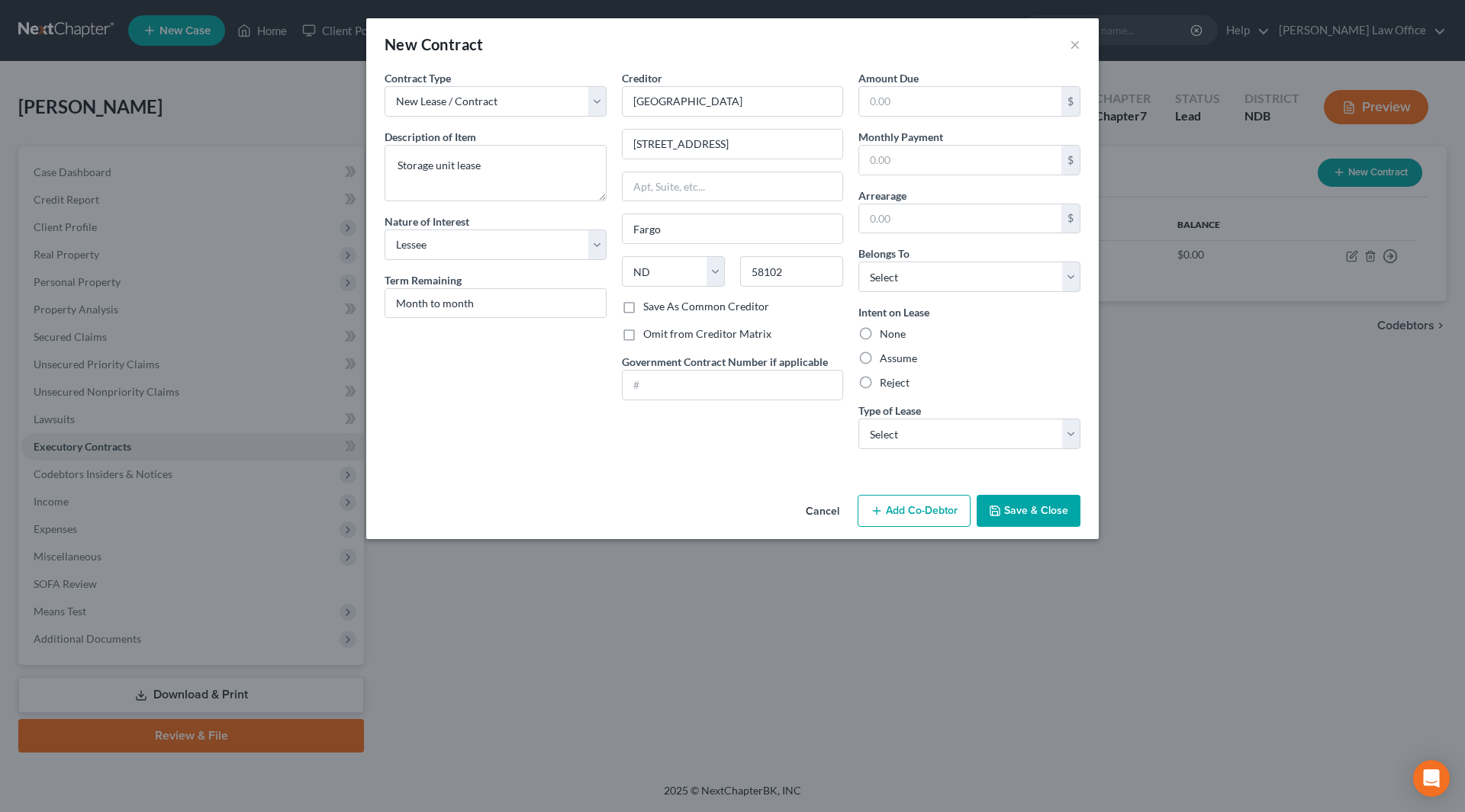
checkbox input "true"
click at [643, 336] on label "Omit from Creditor Matrix" at bounding box center [707, 334] width 128 height 15
click at [649, 336] on input "Omit from Creditor Matrix" at bounding box center [654, 331] width 10 height 10
checkbox input "true"
click at [643, 306] on label "Save As Common Creditor" at bounding box center [705, 307] width 126 height 15
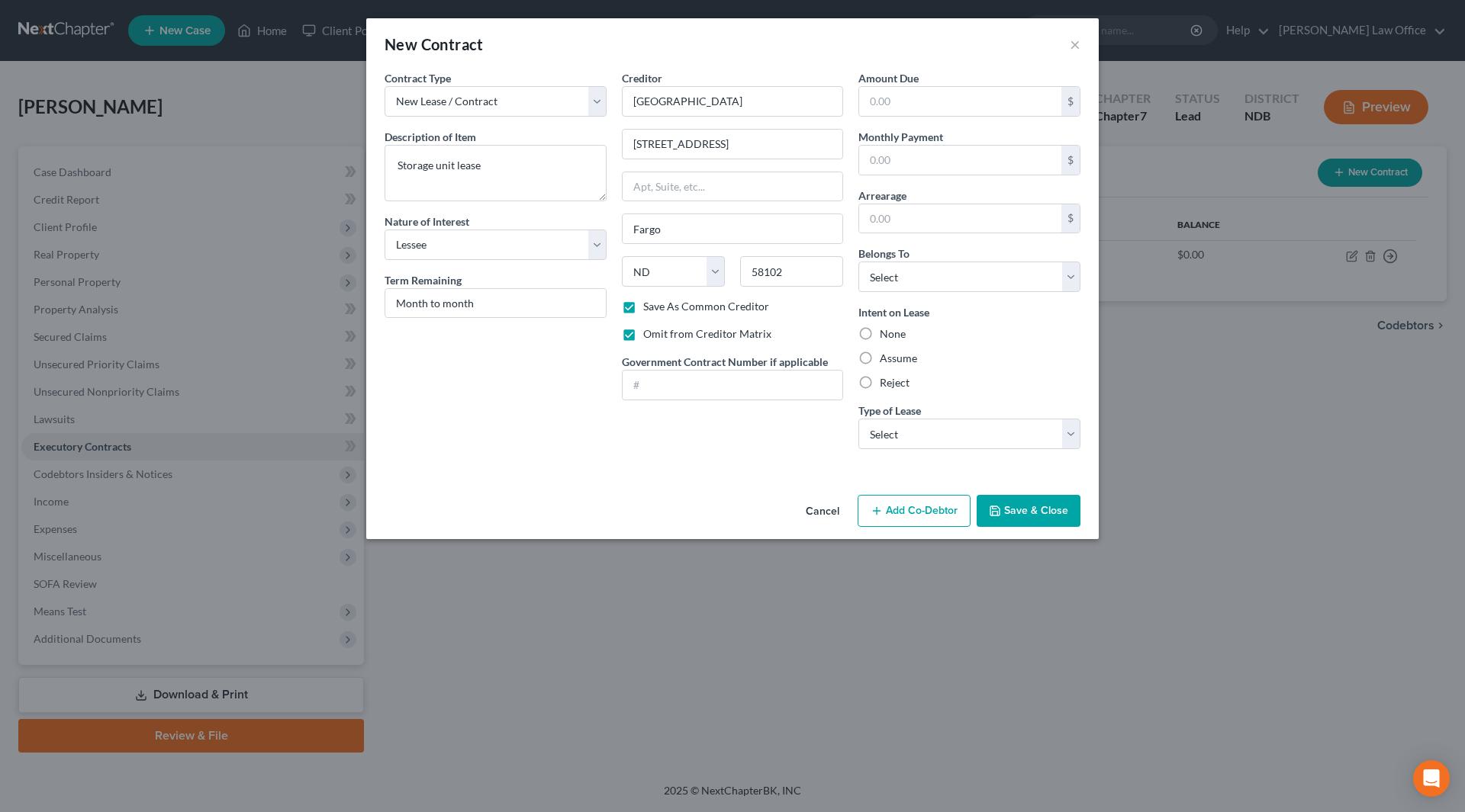
click at [649, 306] on input "Save As Common Creditor" at bounding box center [654, 304] width 10 height 10
checkbox input "false"
click at [880, 356] on label "Assume" at bounding box center [898, 358] width 37 height 15
click at [885, 356] on input "Assume" at bounding box center [890, 355] width 10 height 10
radio input "true"
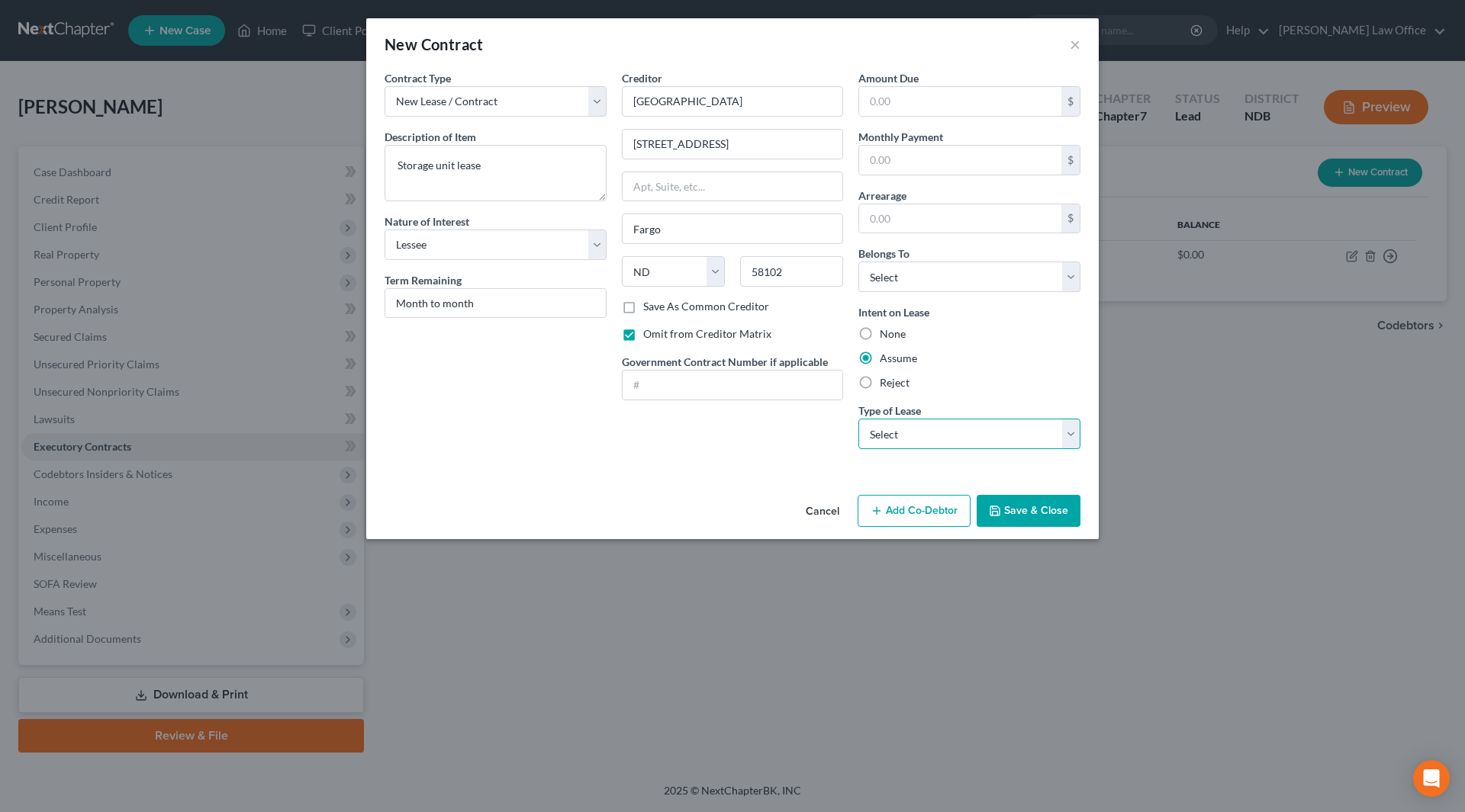
click at [889, 444] on select "Select Real Estate Car Other" at bounding box center [969, 434] width 222 height 31
select select "2"
click at [858, 419] on select "Select Real Estate Car Other" at bounding box center [969, 434] width 222 height 31
click at [1063, 519] on button "Save & Close" at bounding box center [1028, 511] width 104 height 32
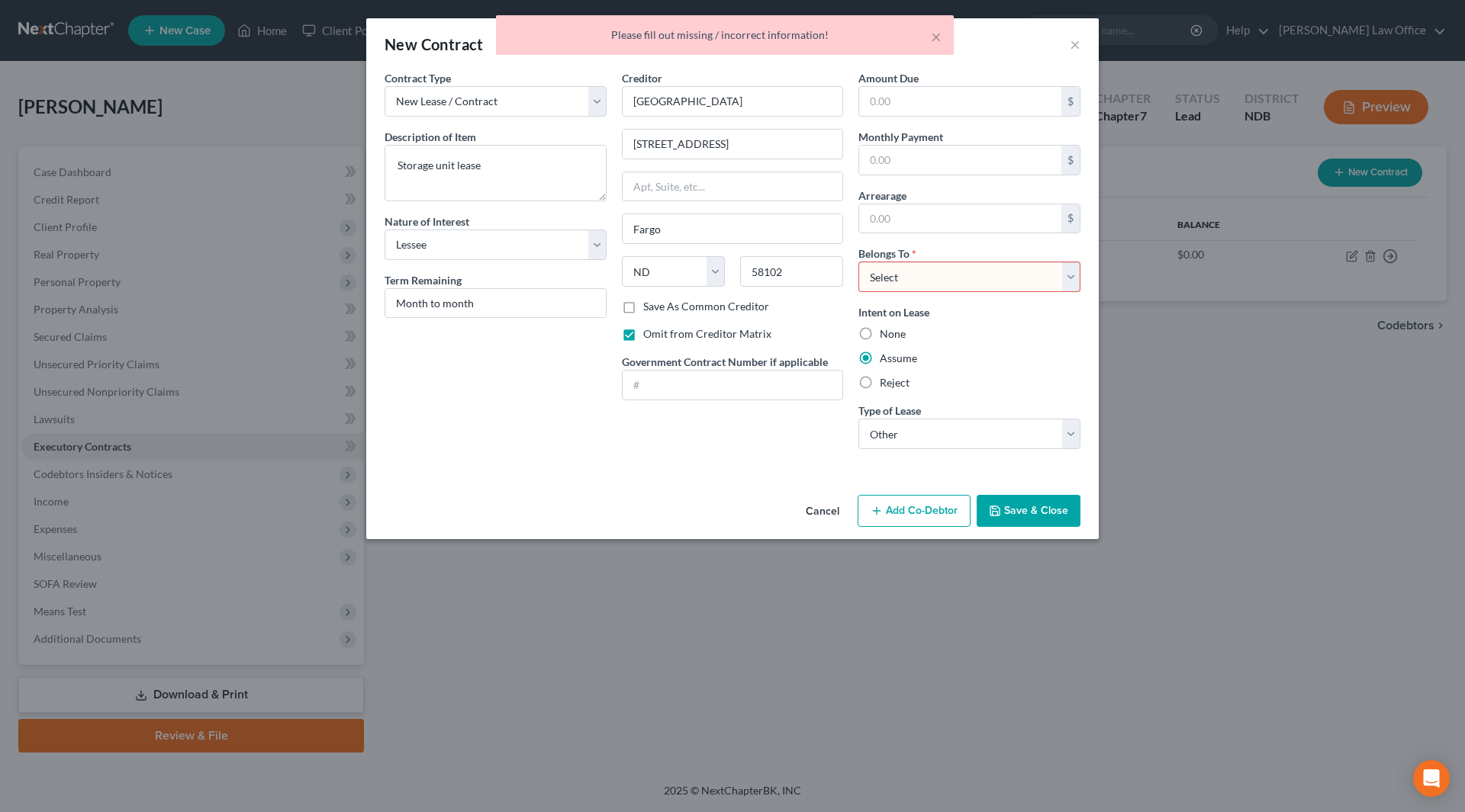
click at [922, 276] on select "Select Debtor 1 Only Debtor 2 Only Debtor 1 And Debtor 2 Only At Least One Of T…" at bounding box center [969, 277] width 222 height 31
select select "0"
click at [858, 261] on select "Select Debtor 1 Only Debtor 2 Only Debtor 1 And Debtor 2 Only At Least One Of T…" at bounding box center [969, 277] width 222 height 31
click at [993, 490] on div "Cancel Add Co-Debtor Save & Close" at bounding box center [732, 515] width 732 height 51
click at [1001, 505] on icon "button" at bounding box center [994, 510] width 12 height 12
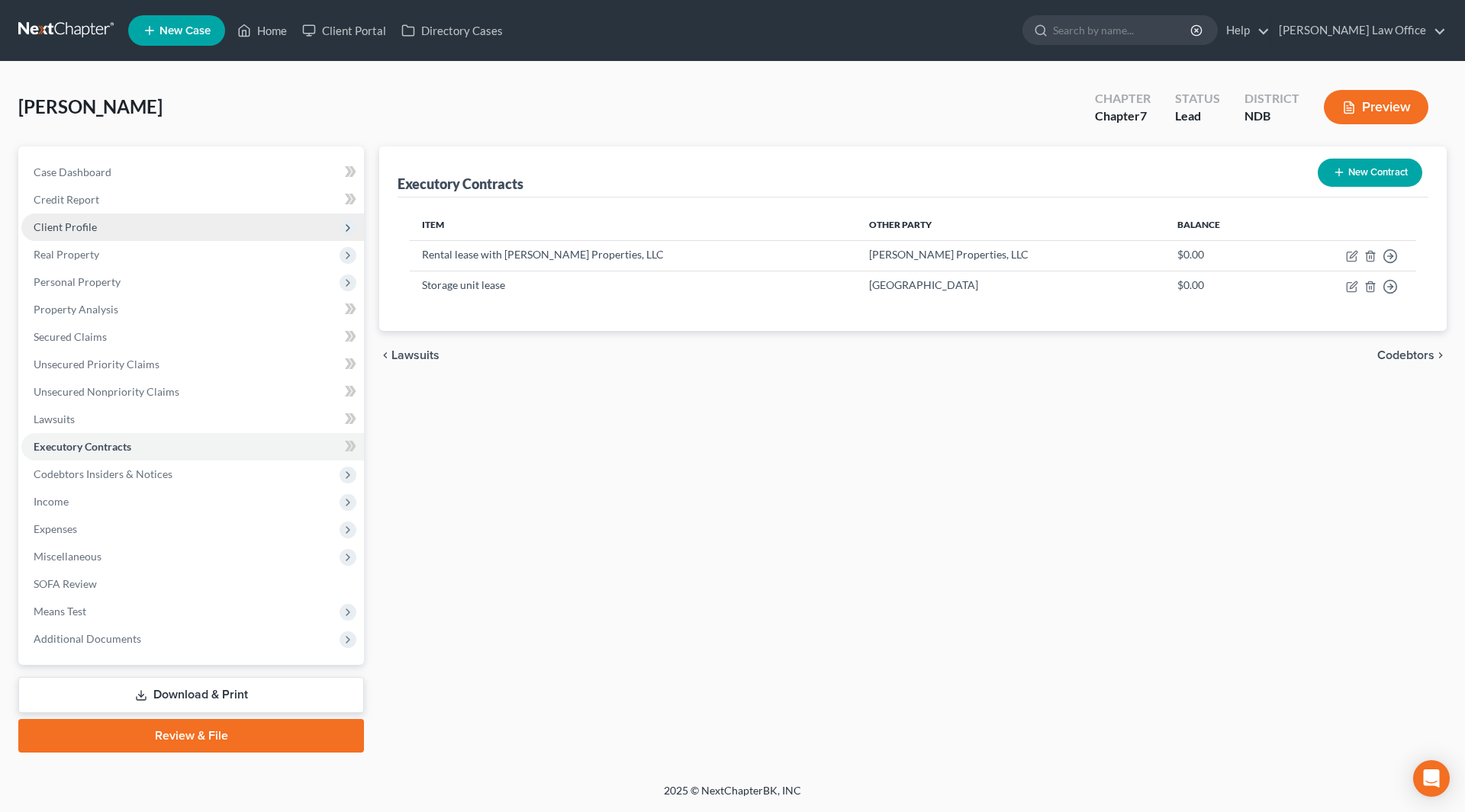
click at [74, 224] on span "Client Profile" at bounding box center [65, 227] width 63 height 13
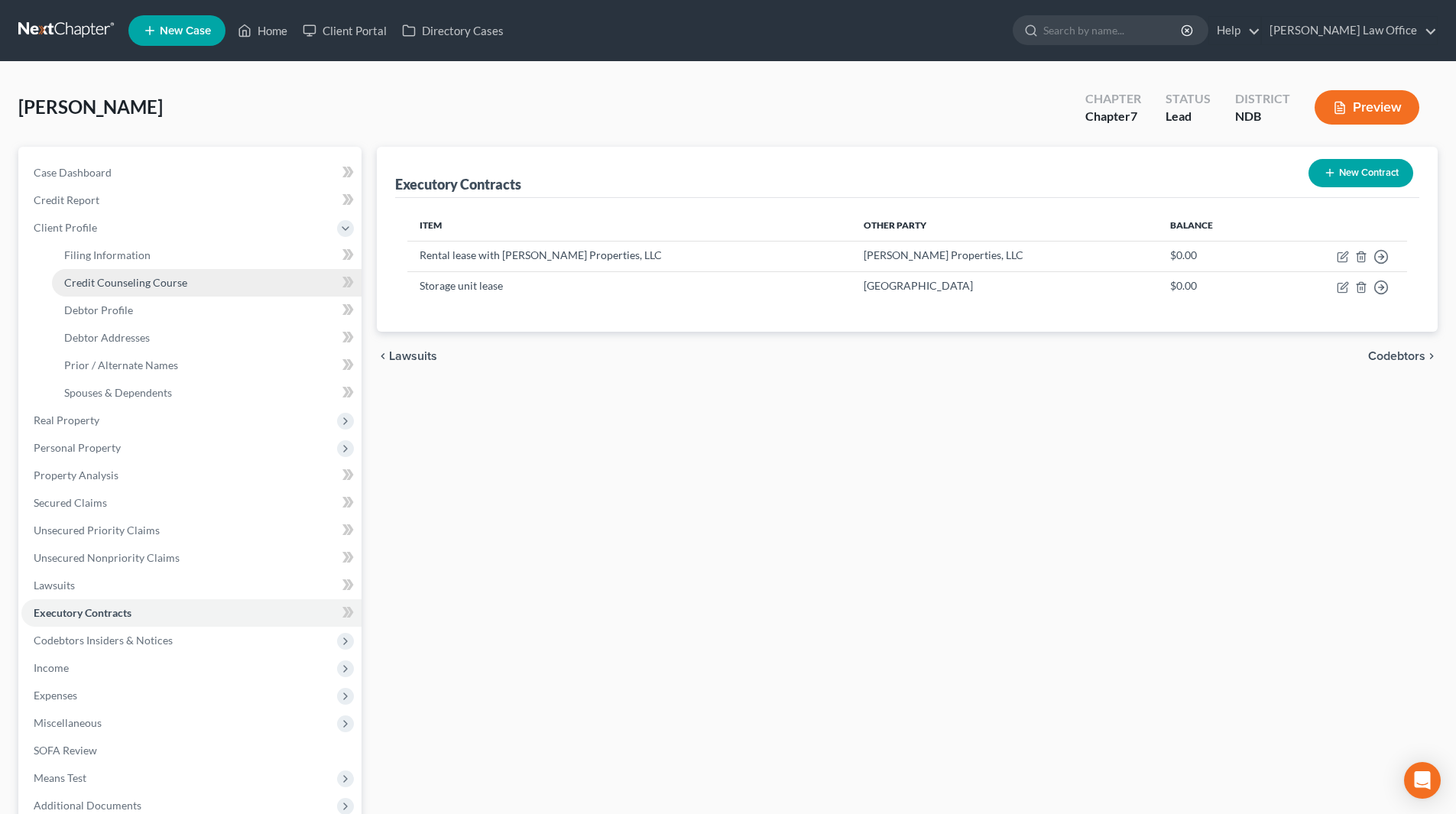
click at [110, 286] on span "Credit Counseling Course" at bounding box center [126, 283] width 123 height 13
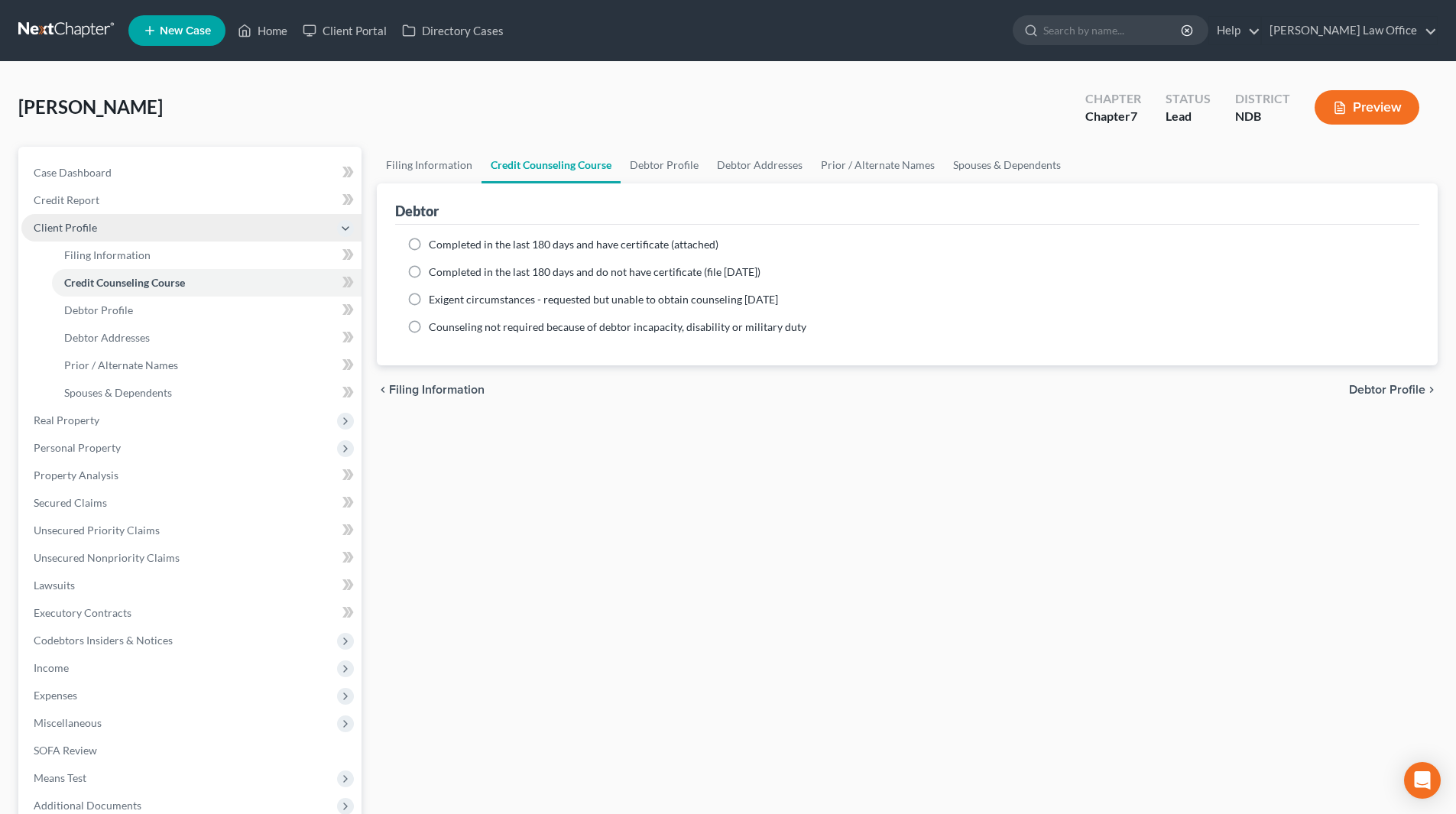
click at [79, 225] on span "Client Profile" at bounding box center [65, 228] width 63 height 13
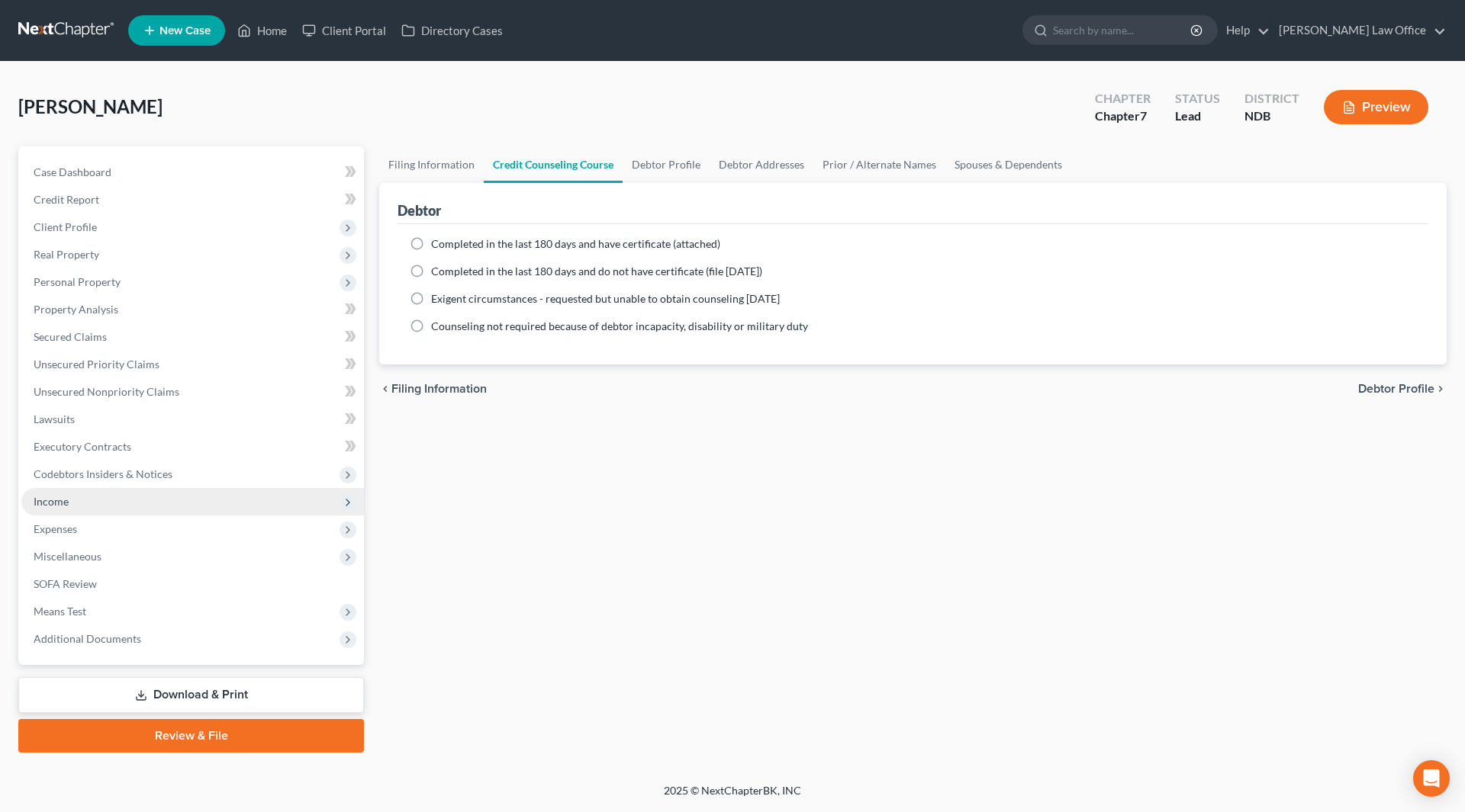
click at [93, 505] on span "Income" at bounding box center [193, 502] width 343 height 27
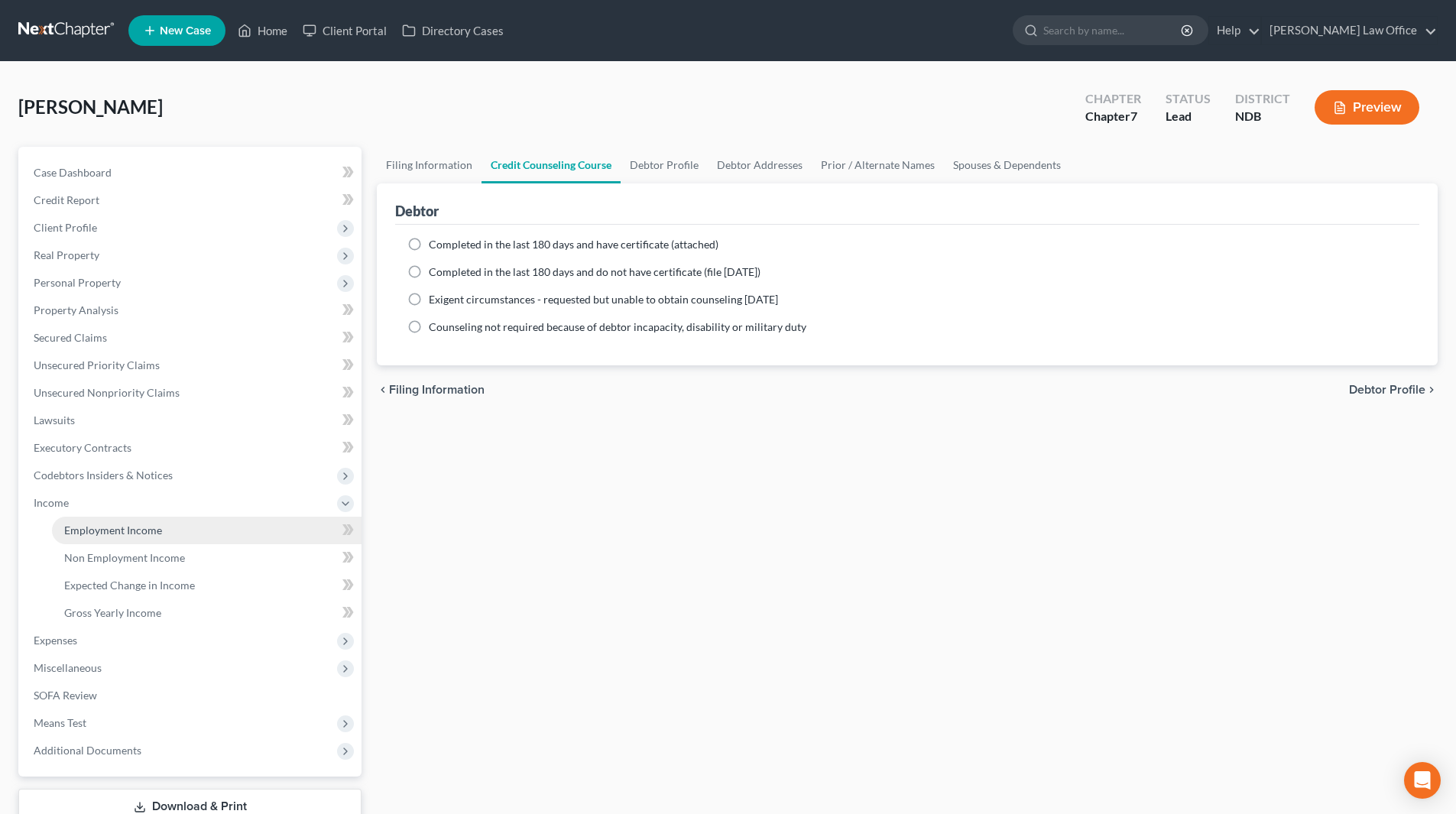
click at [73, 534] on span "Employment Income" at bounding box center [113, 530] width 98 height 13
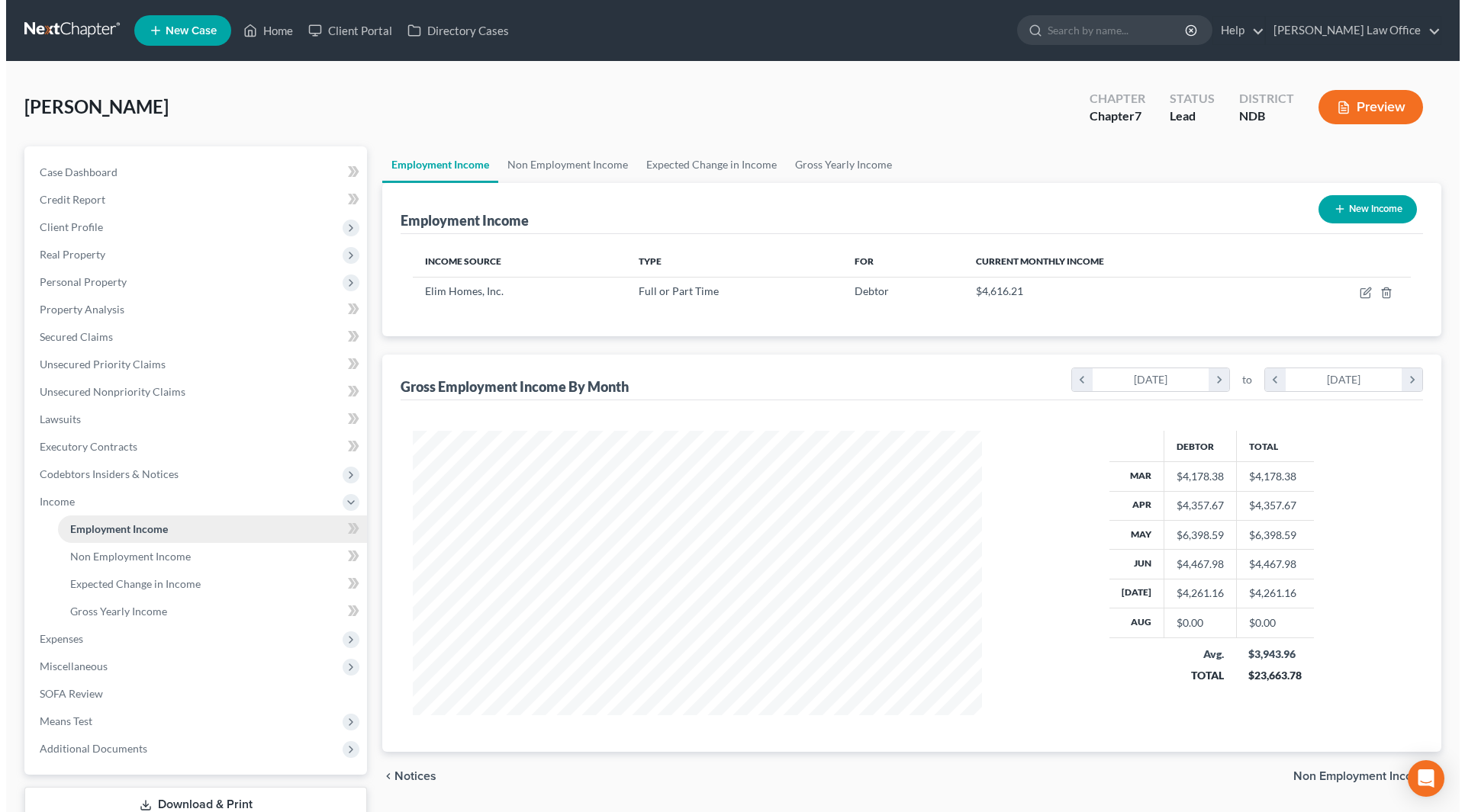
scroll to position [285, 600]
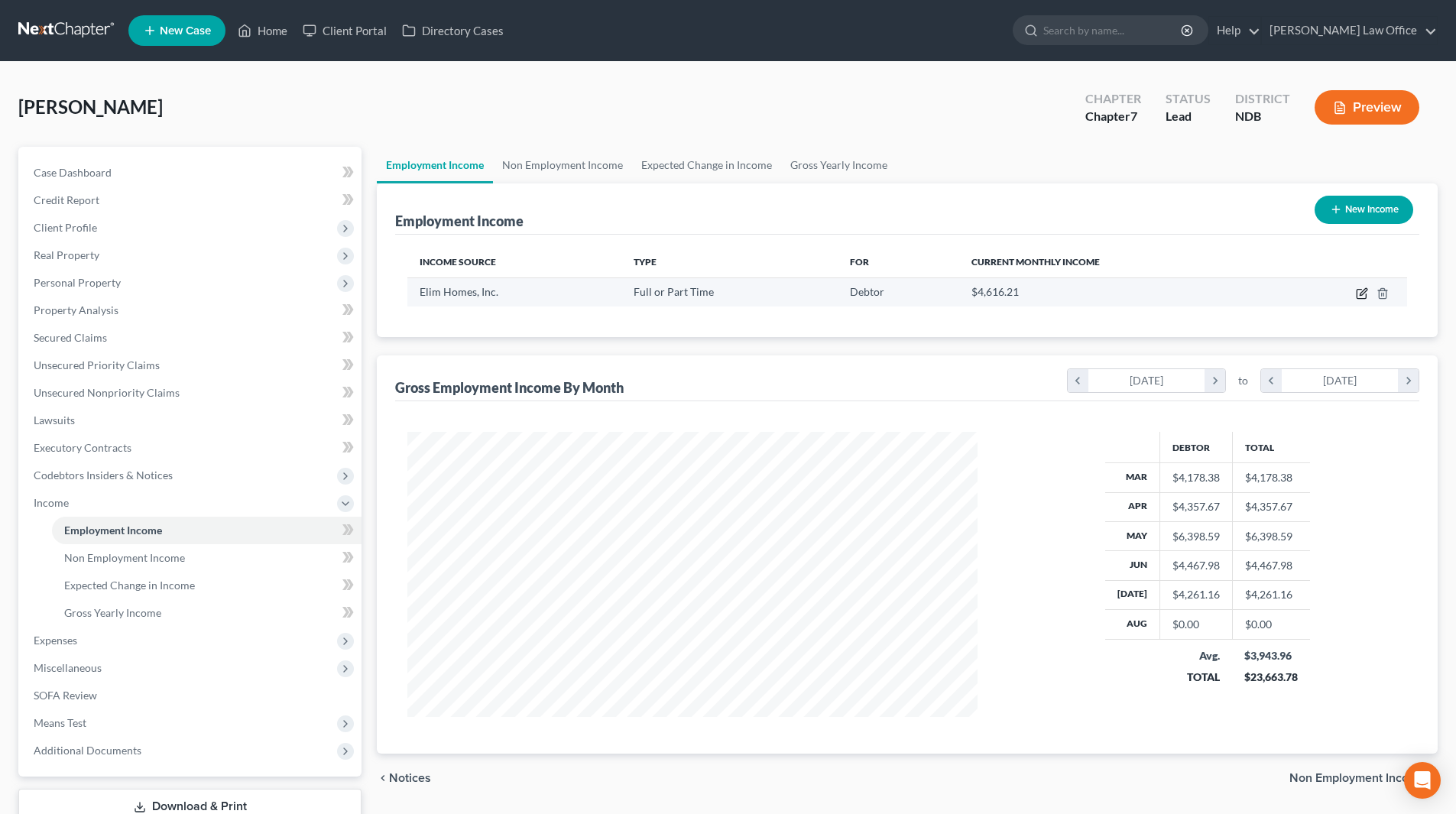
click at [1363, 296] on icon "button" at bounding box center [1362, 293] width 12 height 12
select select "0"
select select "29"
select select "2"
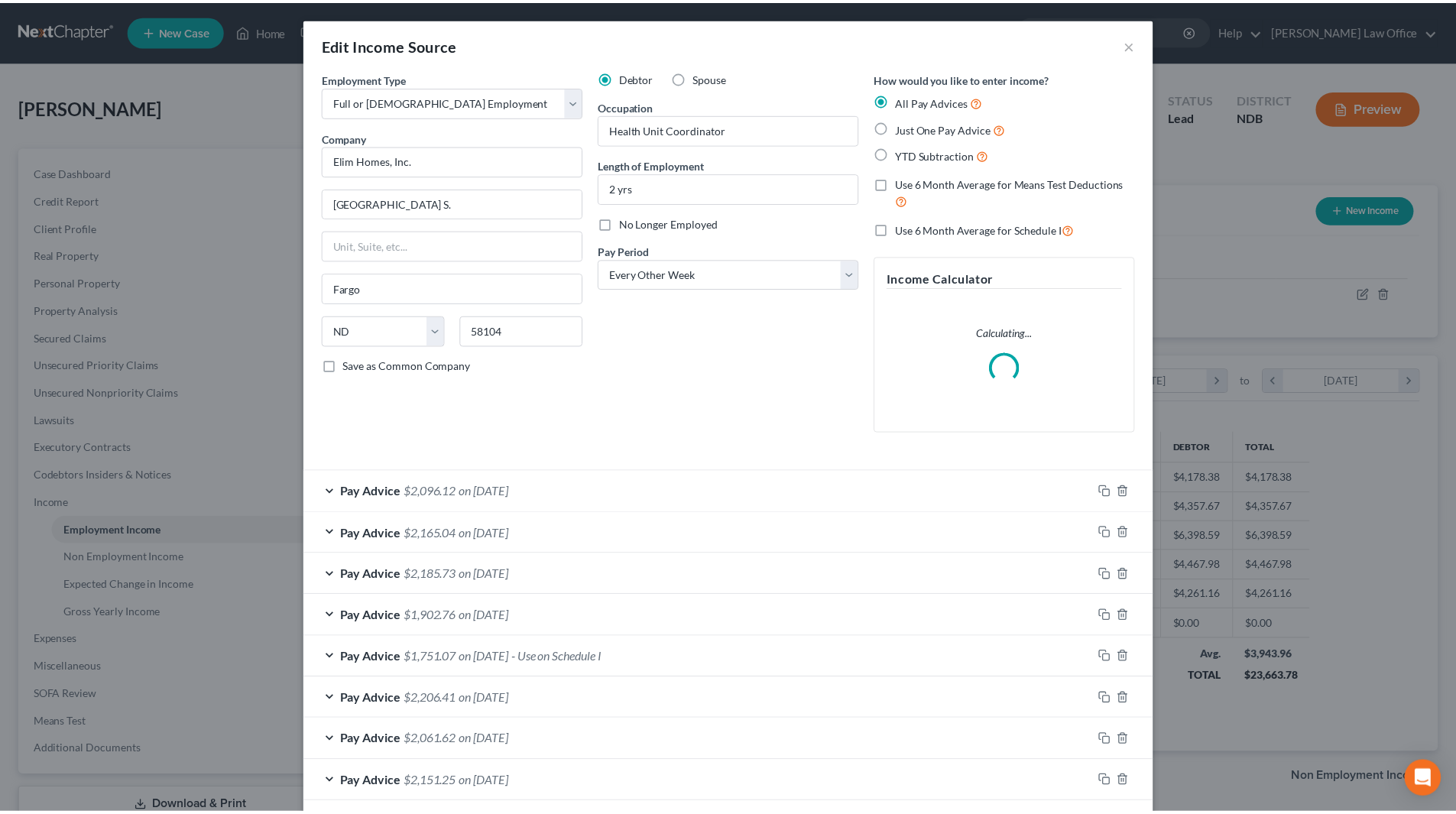
scroll to position [287, 606]
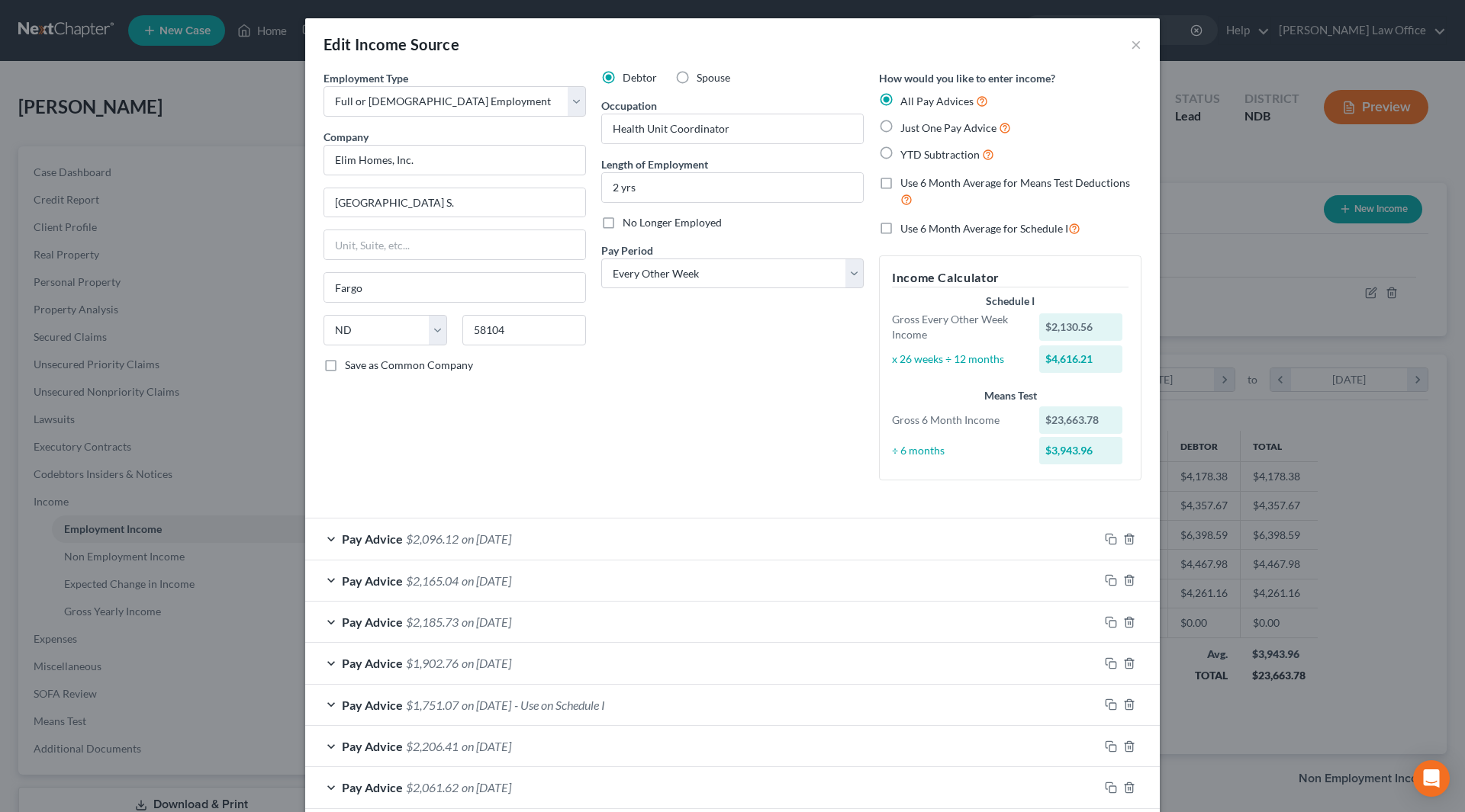
click at [731, 431] on div "Debtor Spouse Occupation Health Unit Coordinator Length of Employment 2 yrs No …" at bounding box center [732, 281] width 278 height 422
click at [1130, 50] on button "×" at bounding box center [1136, 44] width 11 height 18
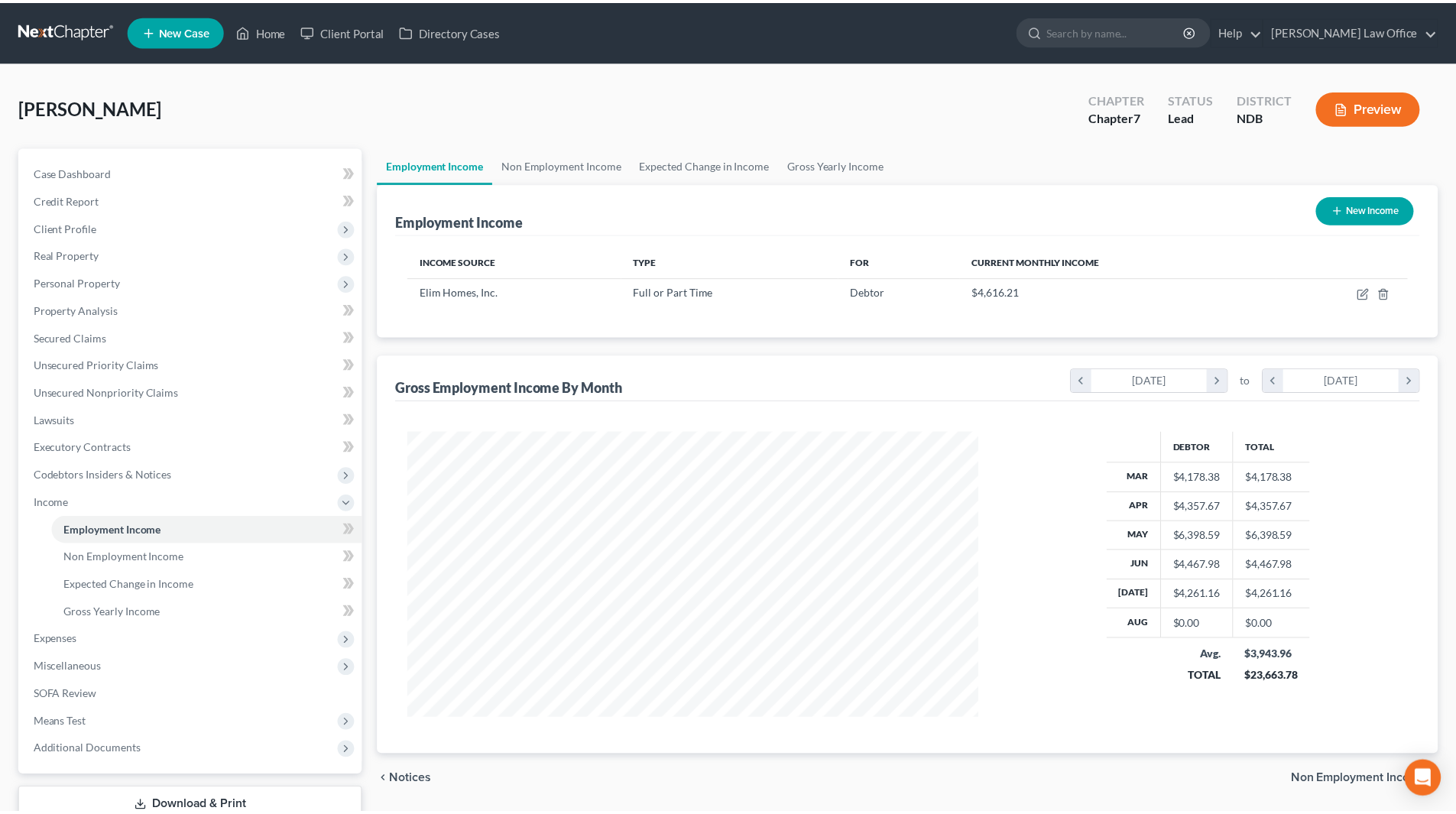
scroll to position [764424, 763752]
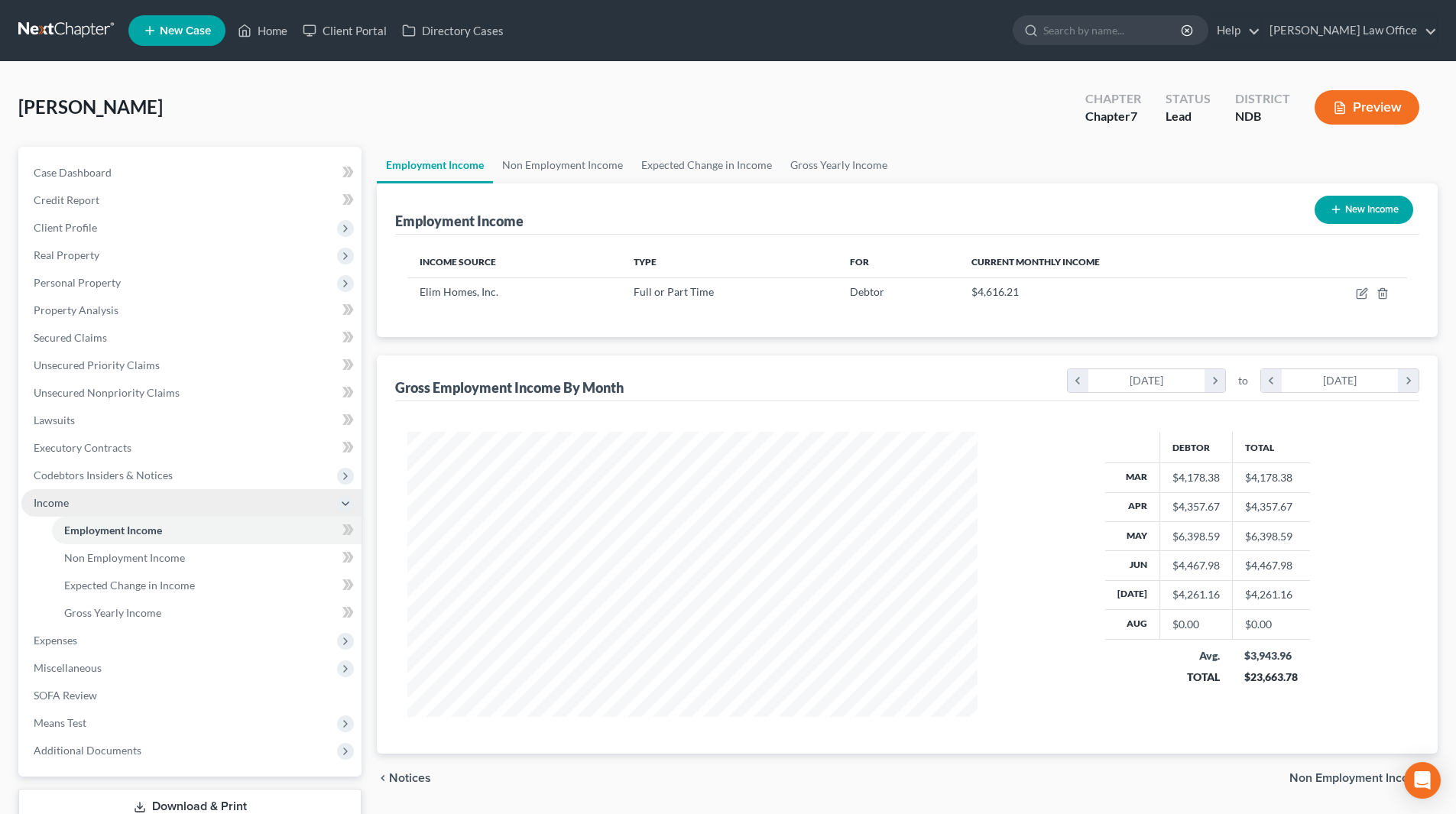
click at [56, 509] on span "Income" at bounding box center [51, 503] width 35 height 13
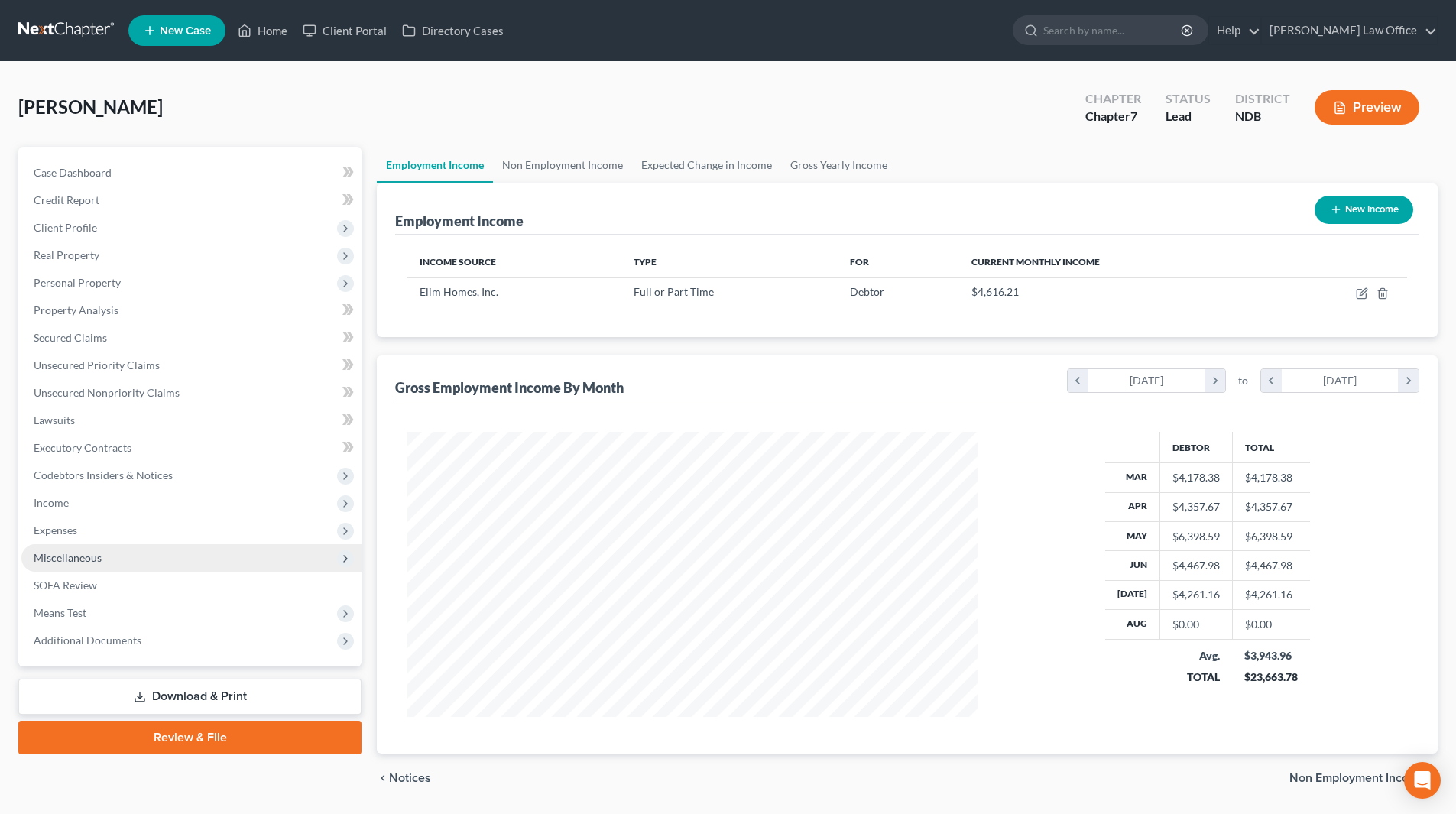
click at [57, 545] on span "Miscellaneous" at bounding box center [191, 558] width 340 height 27
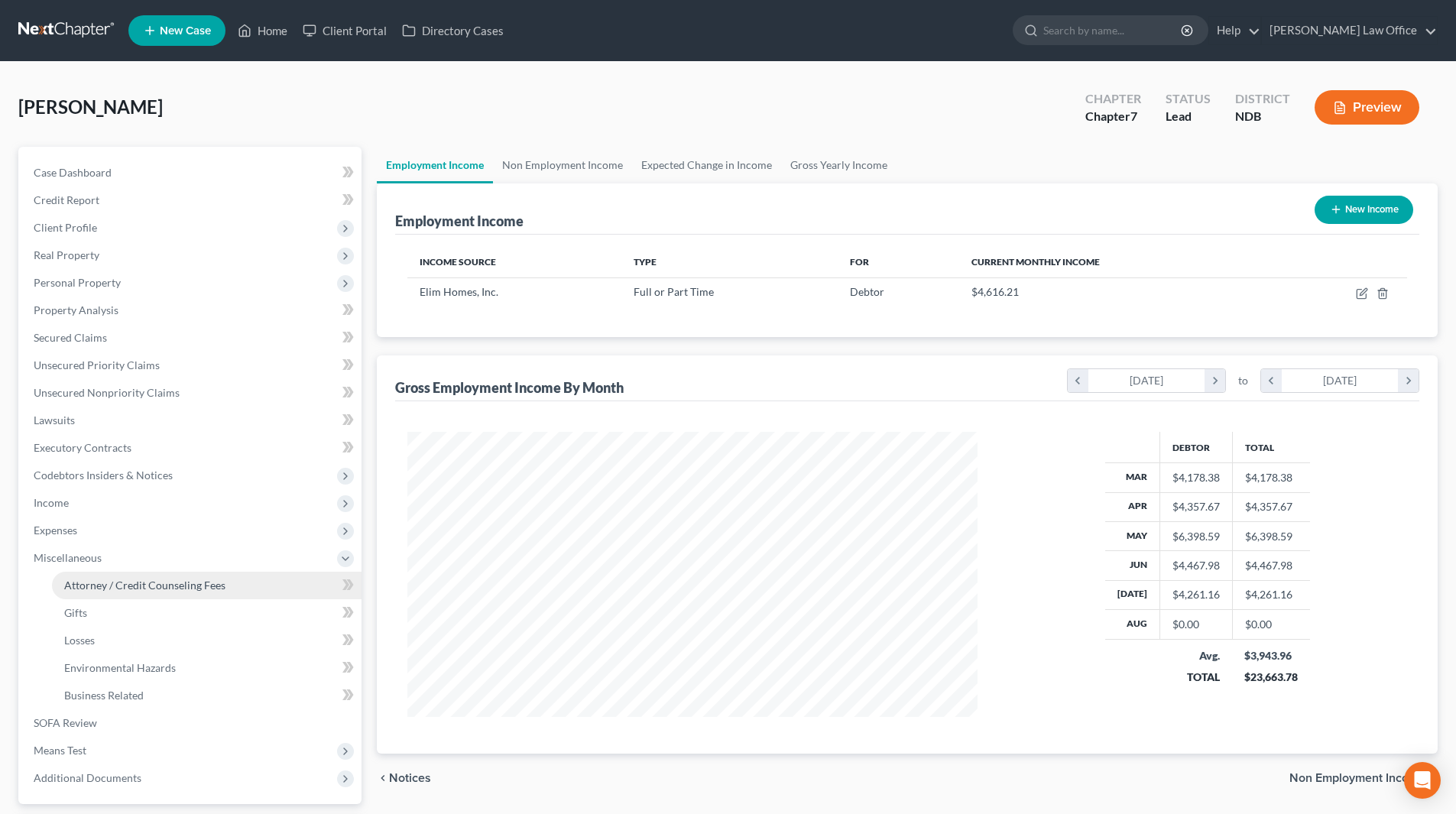
click at [67, 579] on span "Attorney / Credit Counseling Fees" at bounding box center [145, 586] width 161 height 13
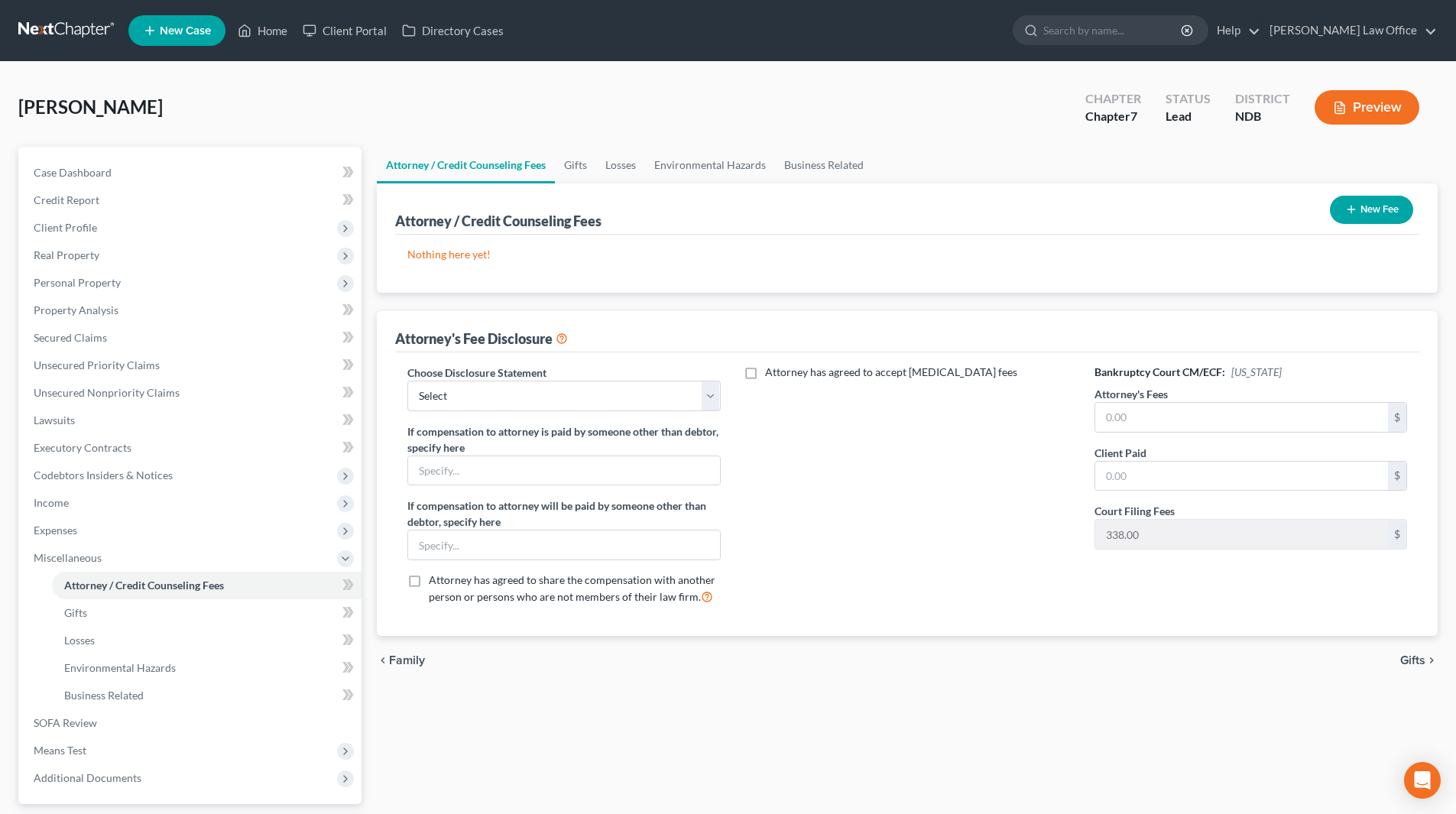
click at [1375, 205] on button "New Fee" at bounding box center [1372, 209] width 83 height 28
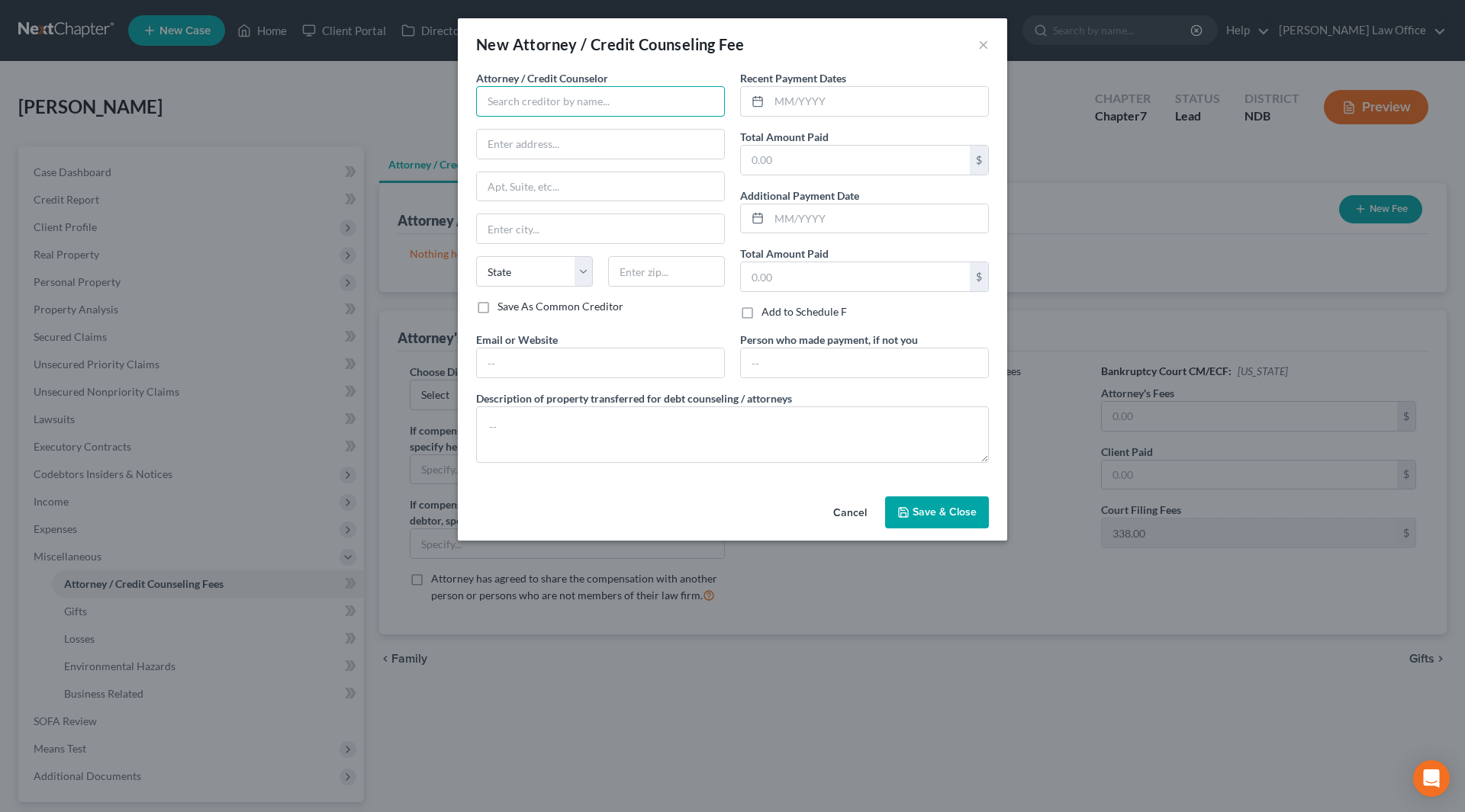
click at [617, 97] on input "text" at bounding box center [600, 101] width 249 height 31
click at [583, 131] on div "[PERSON_NAME]" at bounding box center [567, 127] width 158 height 15
type input "[PERSON_NAME]"
type input "[STREET_ADDRESS]"
type input "PO Box 2152"
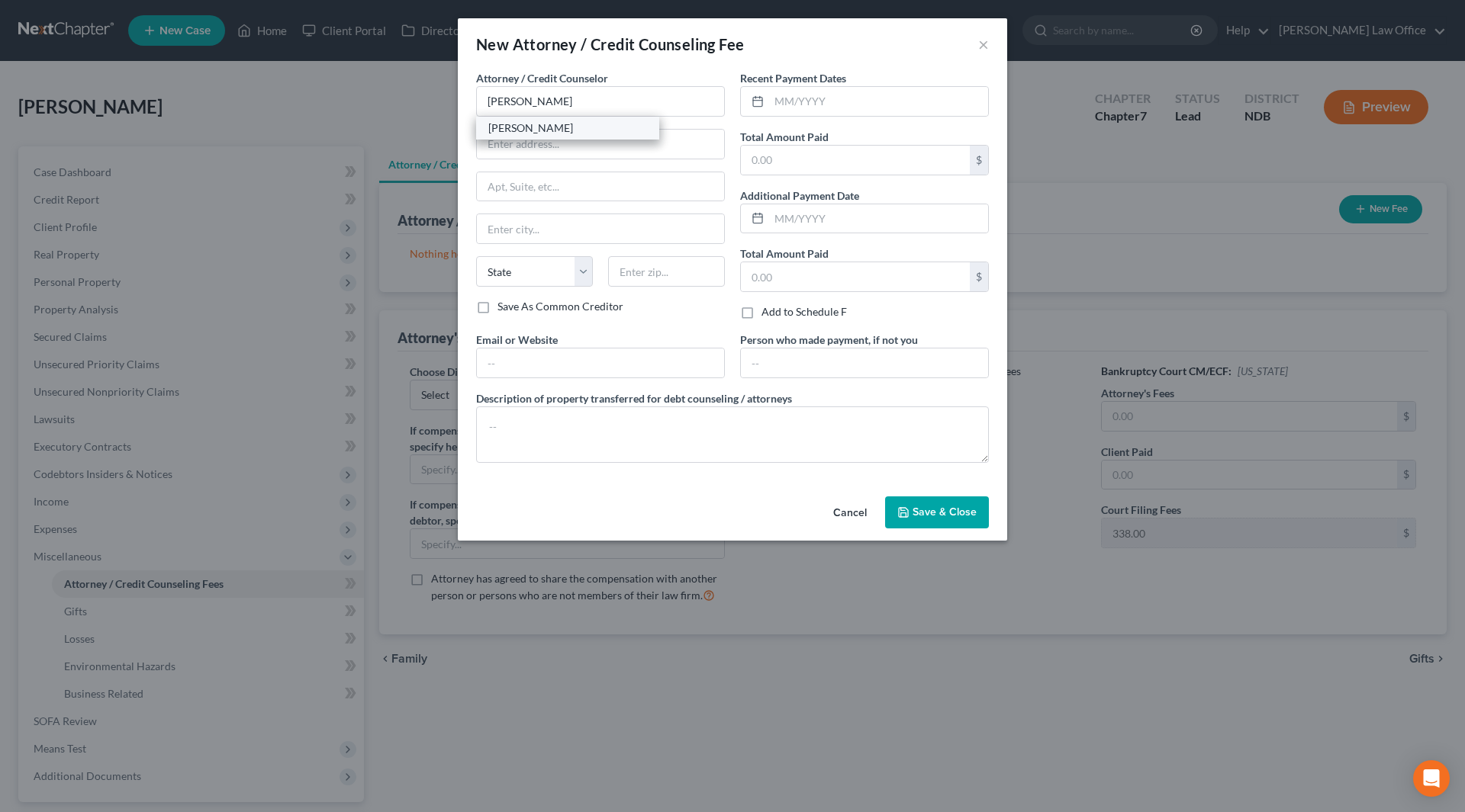
type input "Fargo"
select select "29"
type input "58107-2152"
click at [810, 96] on input "text" at bounding box center [878, 101] width 219 height 29
click at [832, 212] on input "text" at bounding box center [878, 219] width 219 height 29
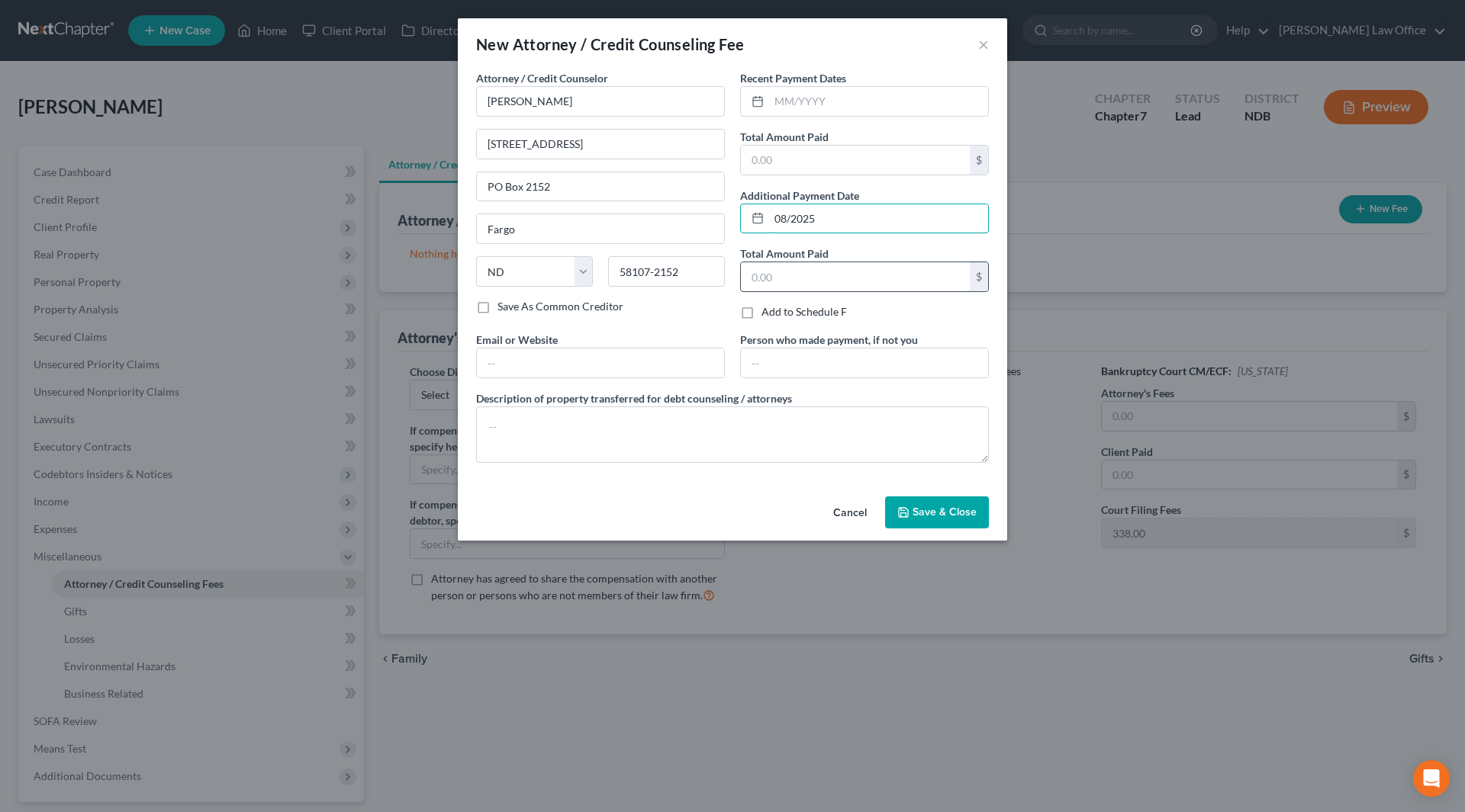
type input "08/2025"
click at [822, 284] on input "text" at bounding box center [855, 277] width 229 height 29
type input "950"
click at [576, 444] on textarea at bounding box center [732, 435] width 513 height 56
type textarea "Attorneys fee and filing fee"
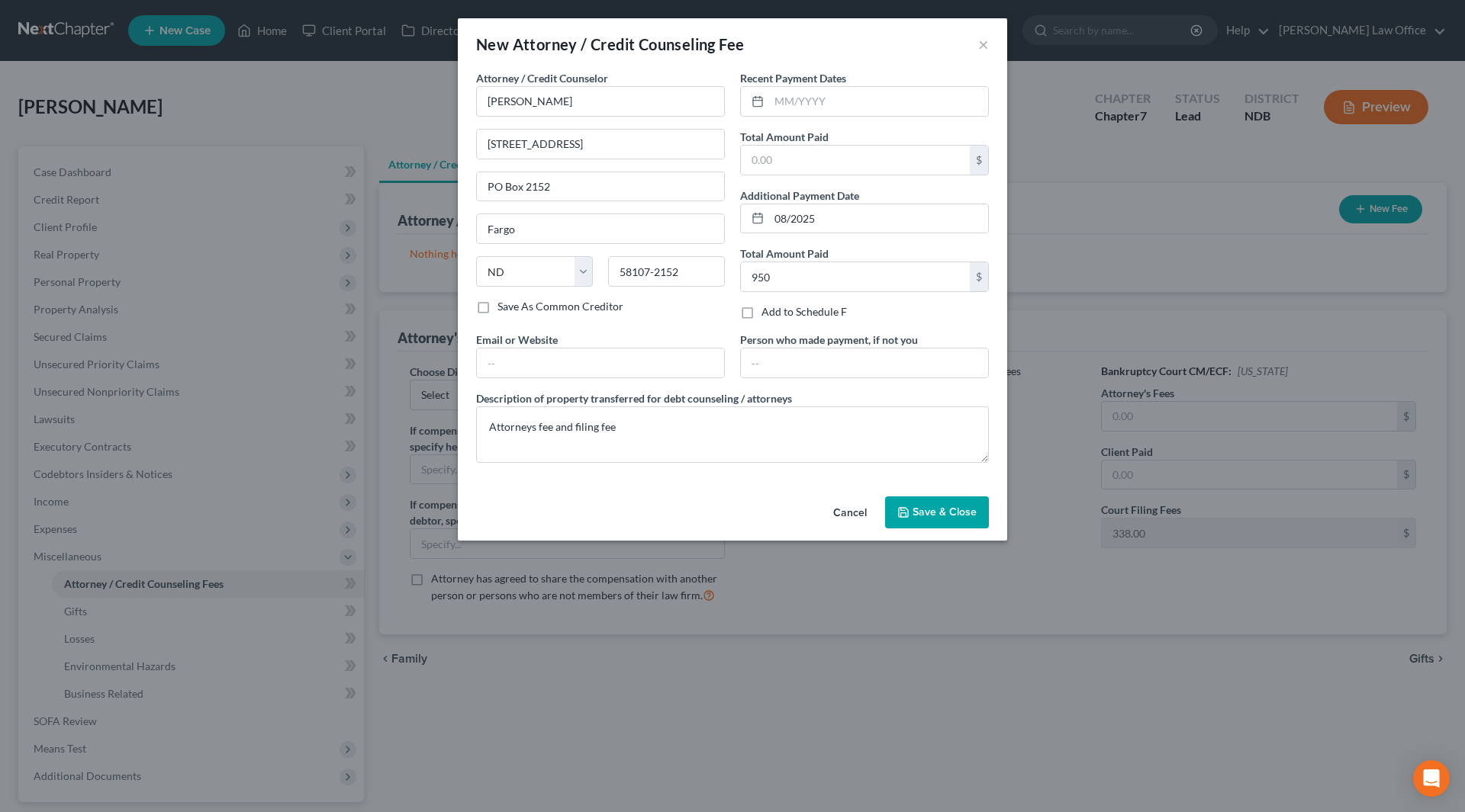
click at [973, 513] on span "Save & Close" at bounding box center [944, 512] width 64 height 13
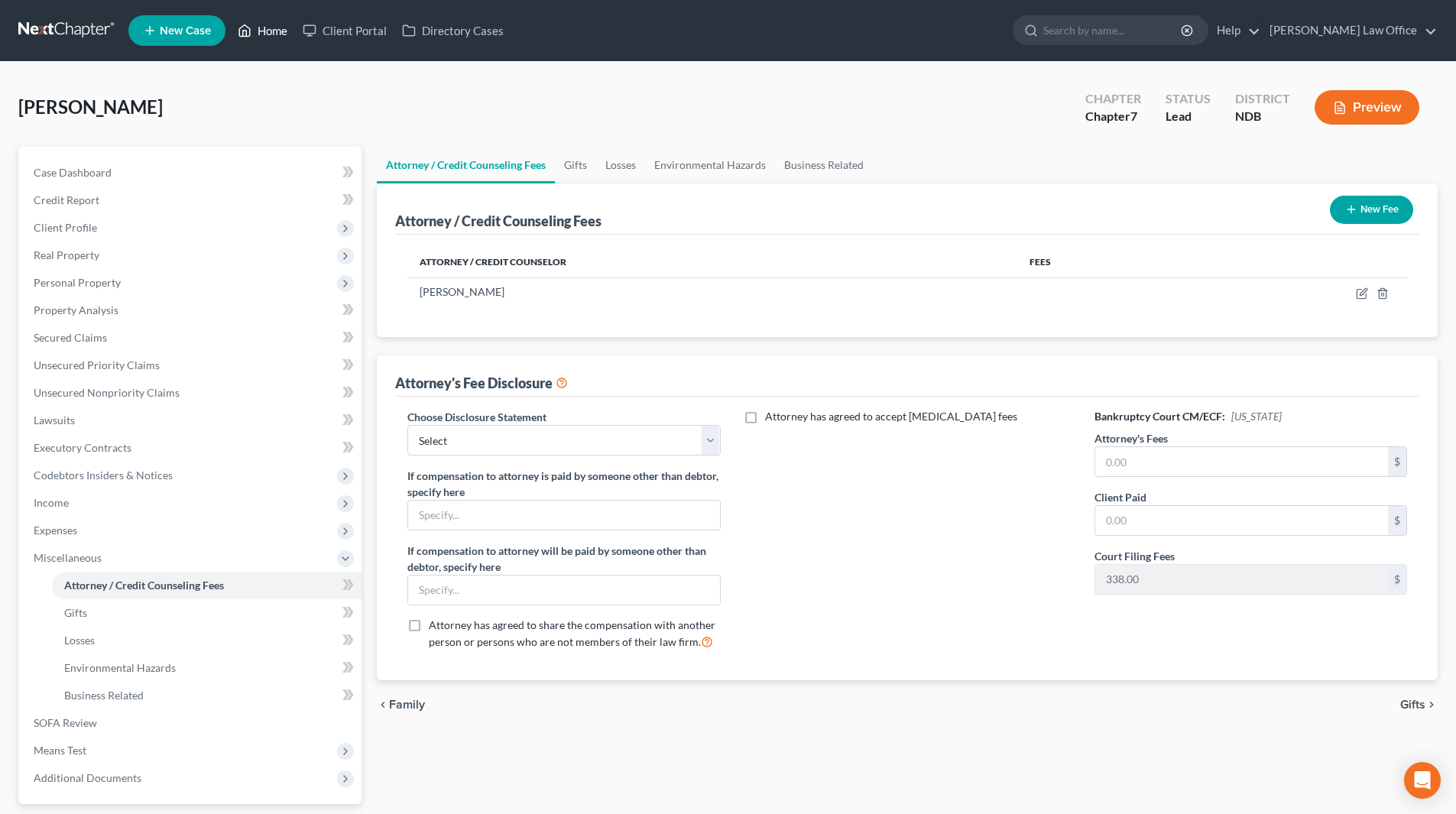
click at [279, 42] on link "Home" at bounding box center [263, 31] width 65 height 27
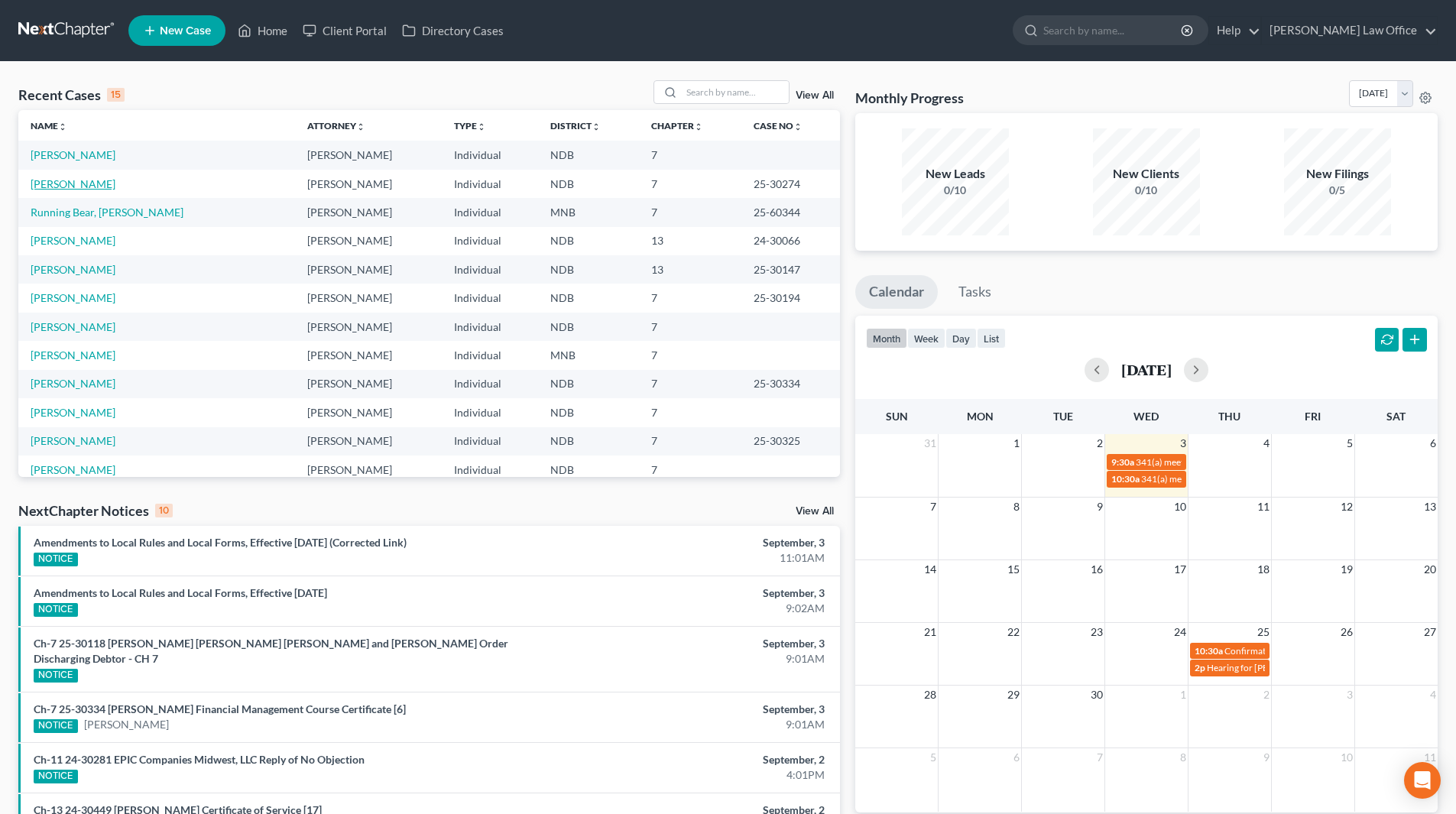
click at [63, 183] on link "[PERSON_NAME]" at bounding box center [73, 184] width 85 height 13
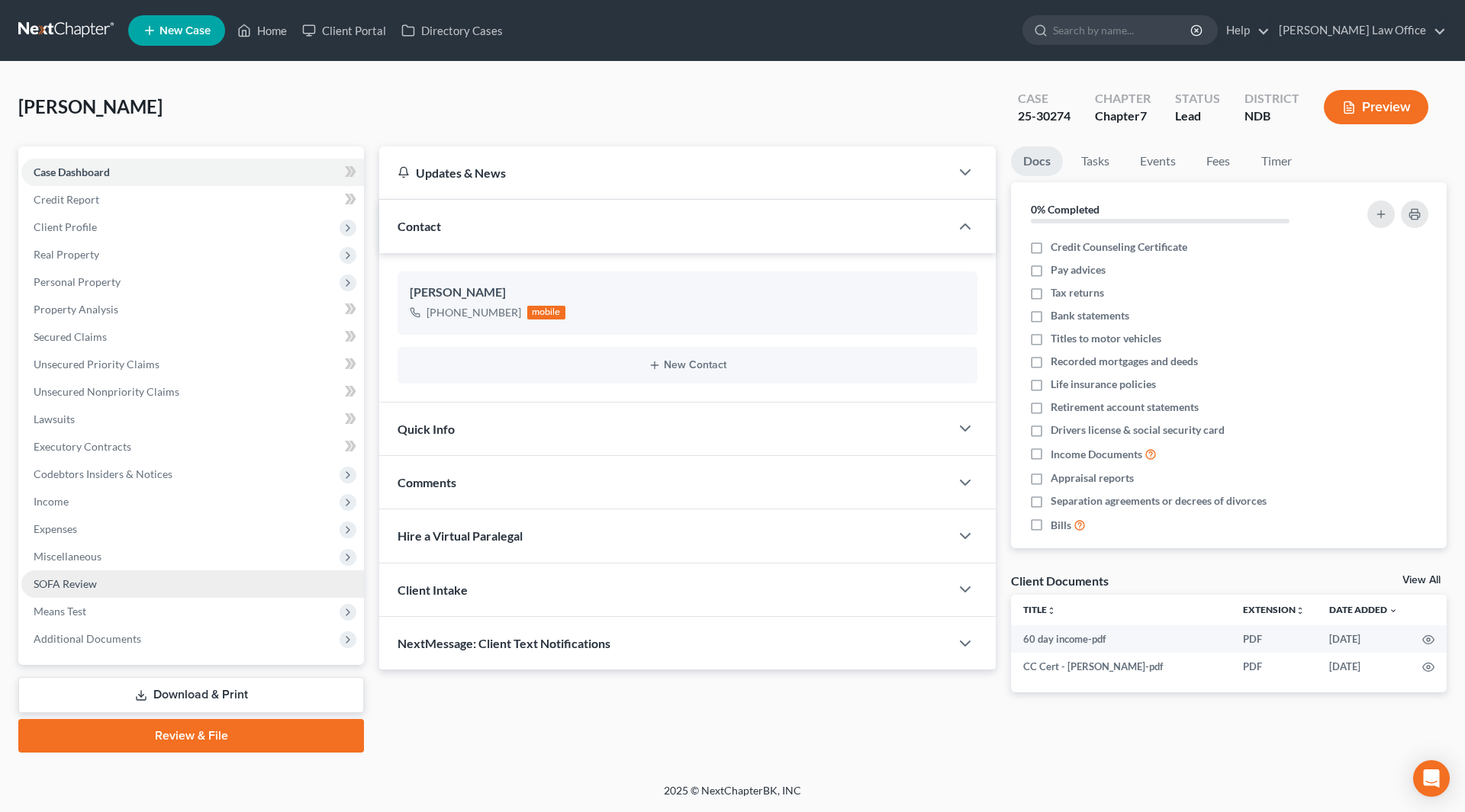
click at [79, 578] on span "SOFA Review" at bounding box center [65, 584] width 63 height 13
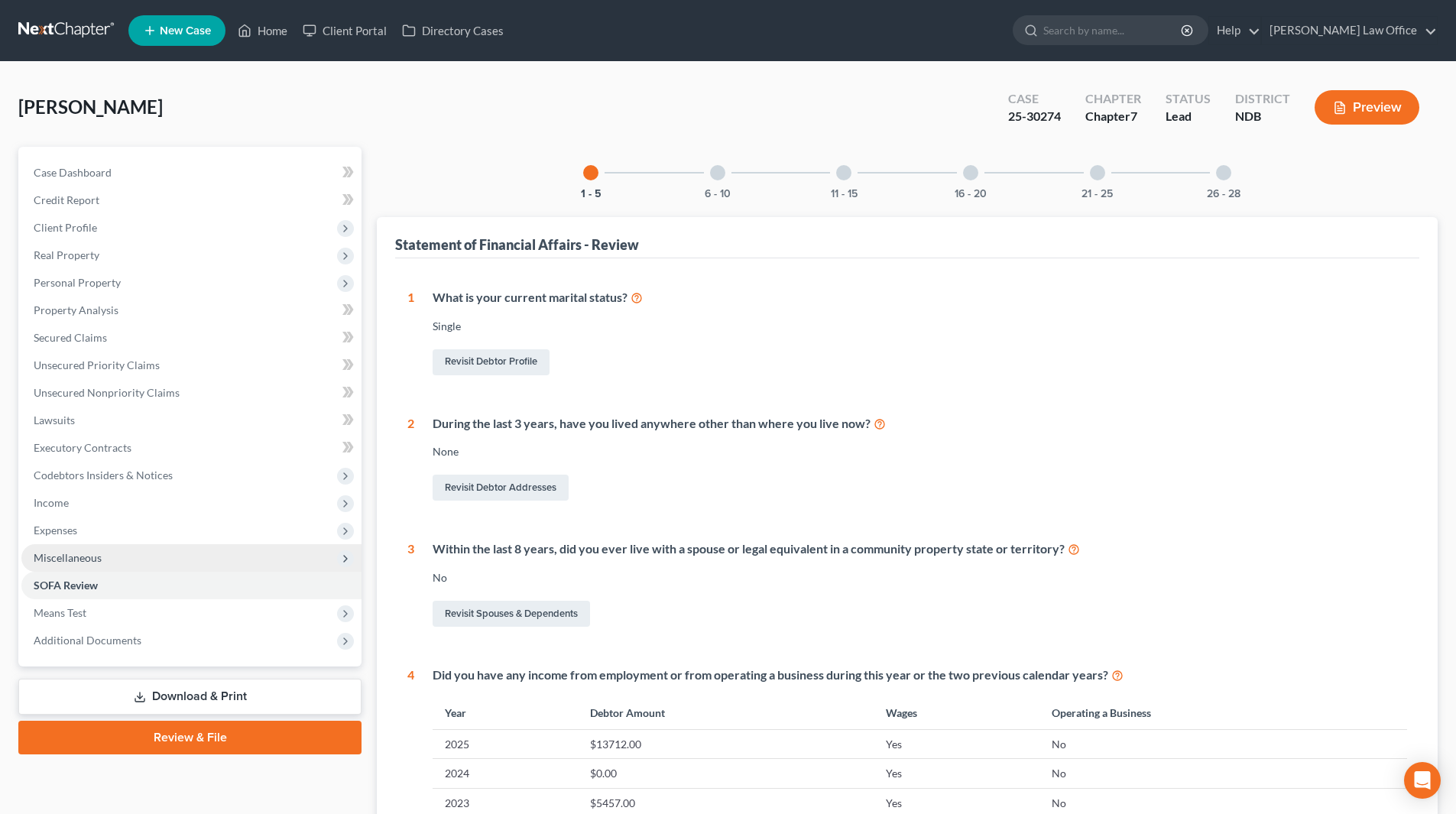
click at [79, 553] on span "Miscellaneous" at bounding box center [67, 557] width 68 height 13
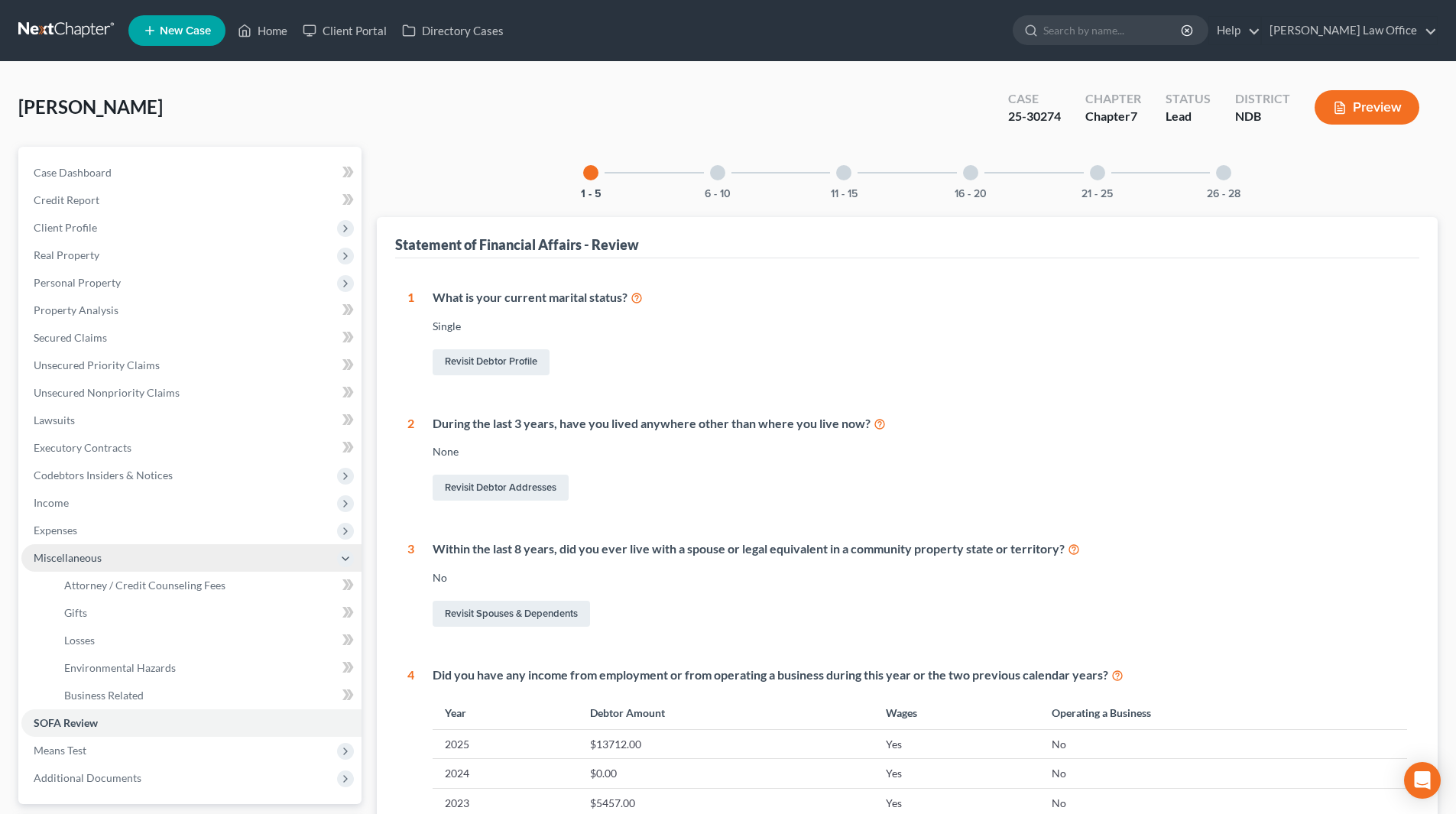
click at [50, 557] on span "Miscellaneous" at bounding box center [67, 557] width 68 height 13
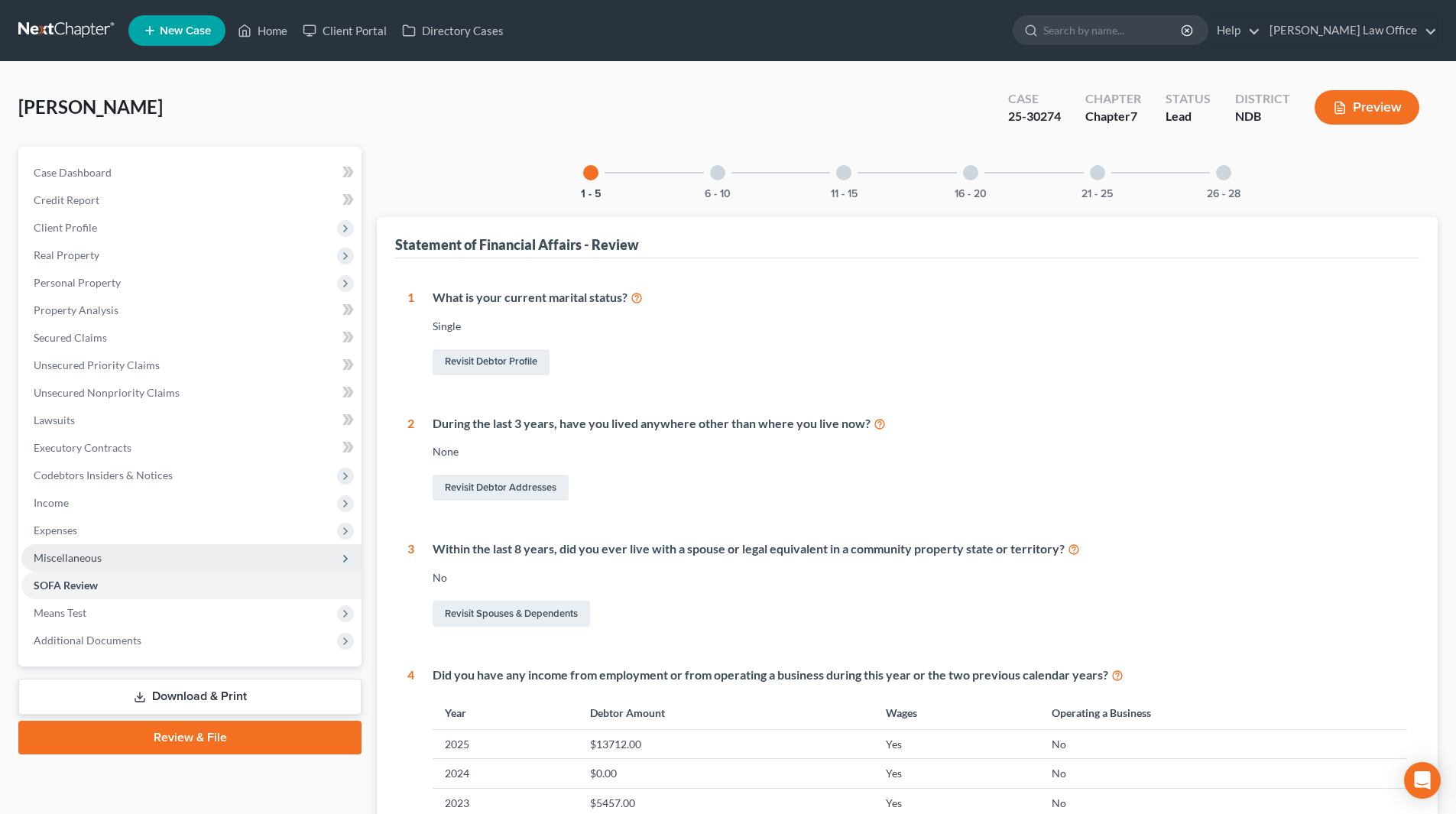
click at [92, 551] on span "Miscellaneous" at bounding box center [67, 557] width 68 height 13
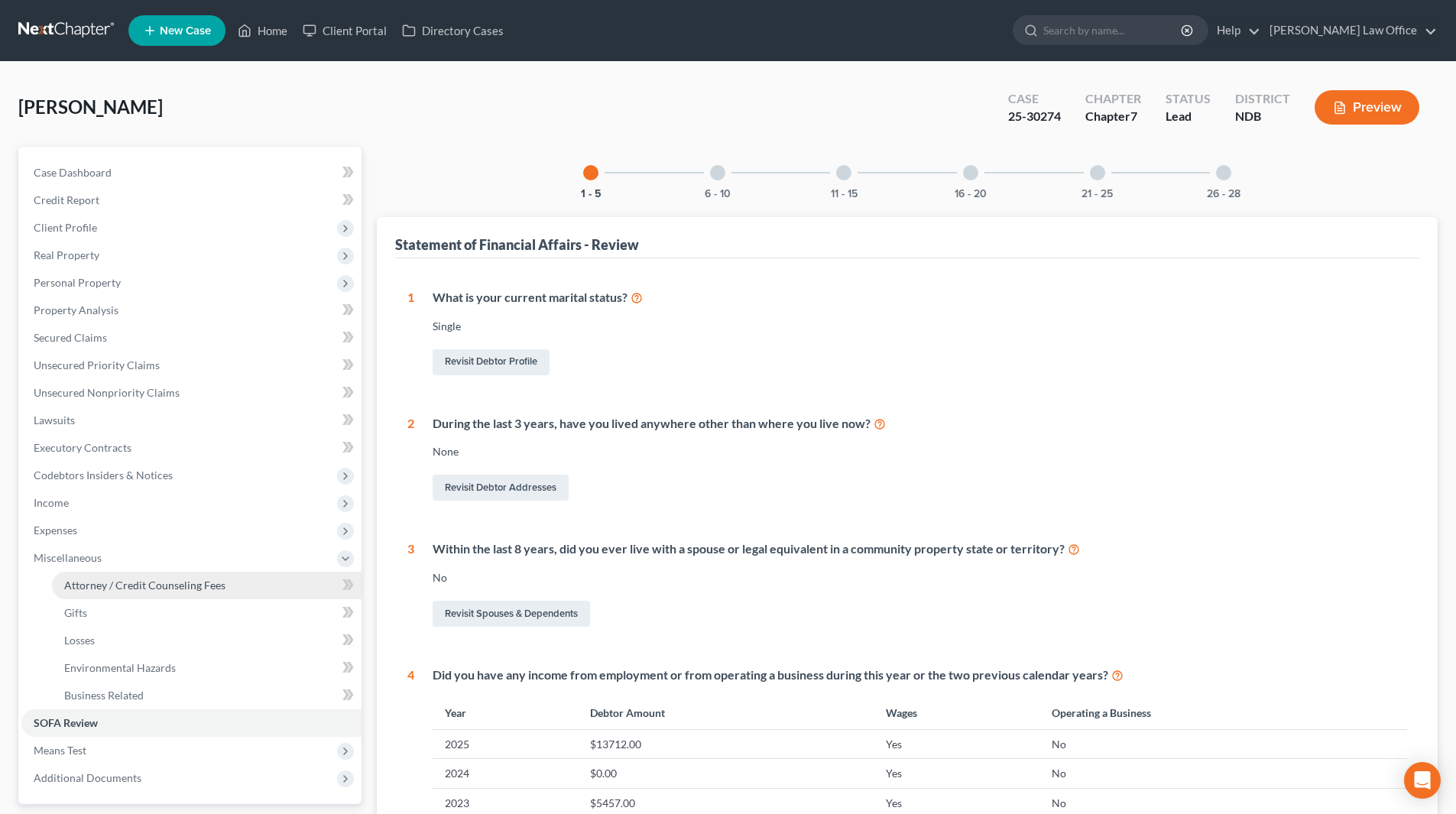
click at [92, 586] on span "Attorney / Credit Counseling Fees" at bounding box center [145, 586] width 161 height 13
select select "1"
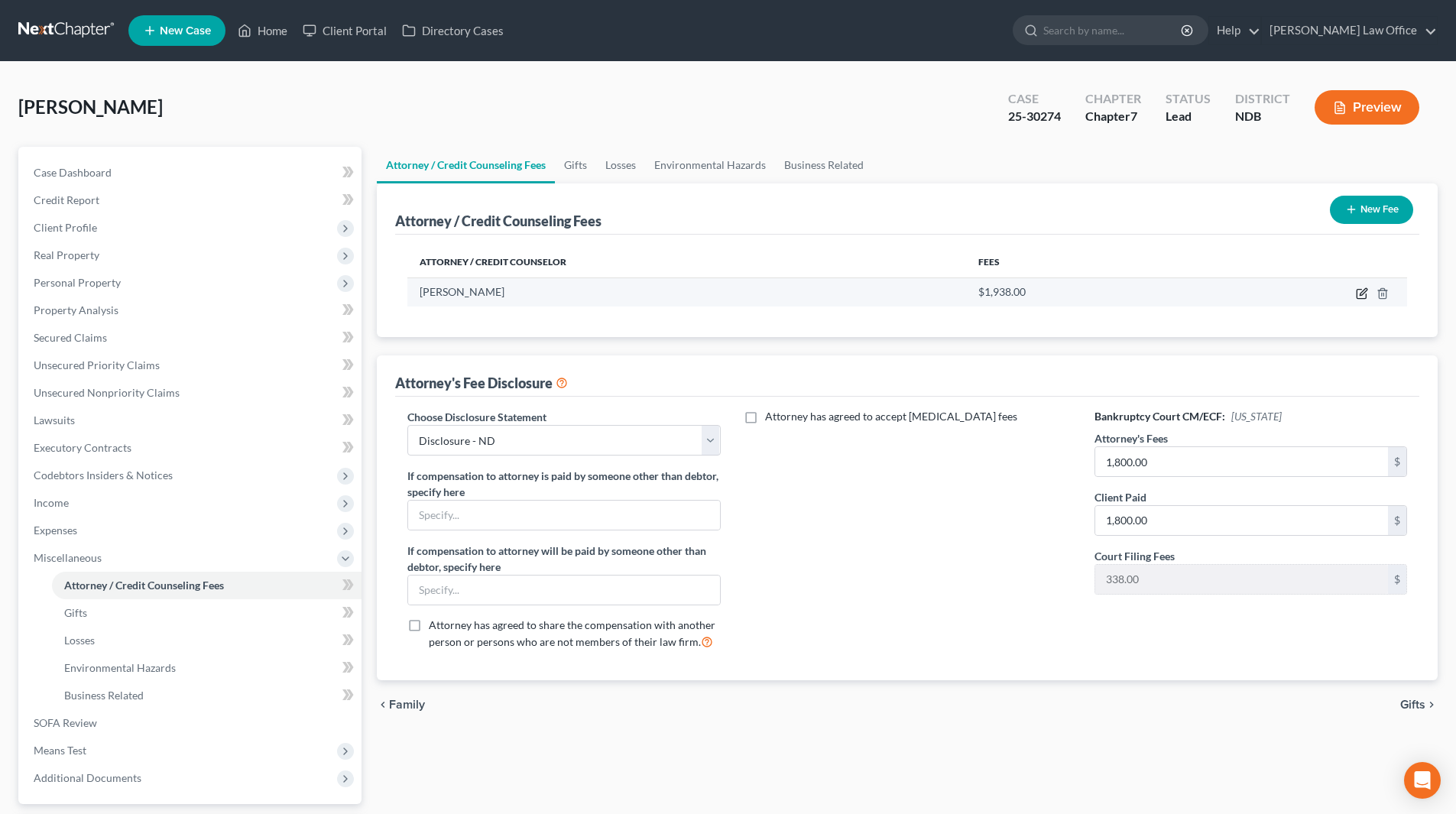
click at [1363, 295] on icon "button" at bounding box center [1364, 292] width 7 height 7
select select "29"
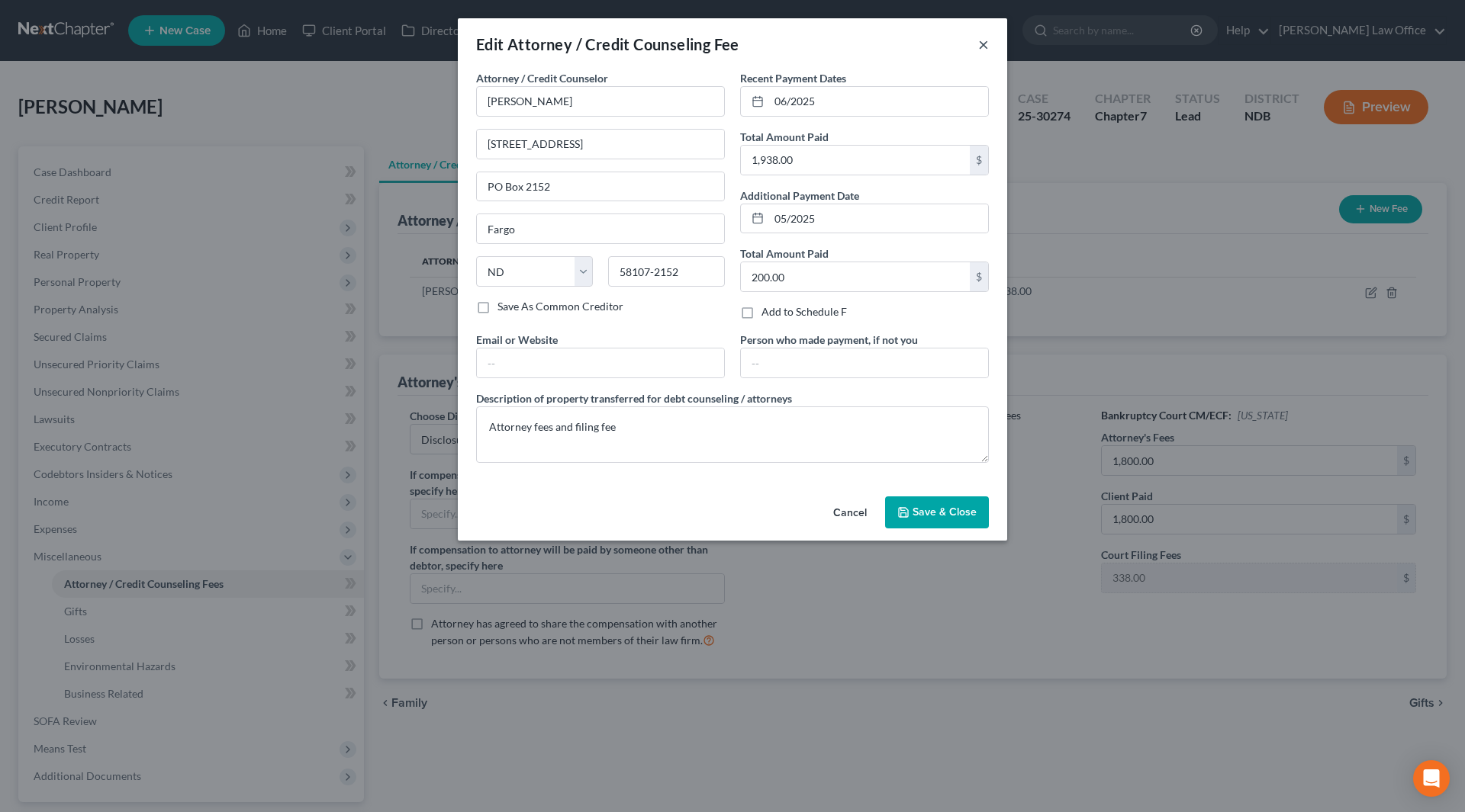
click at [984, 47] on button "×" at bounding box center [984, 44] width 11 height 18
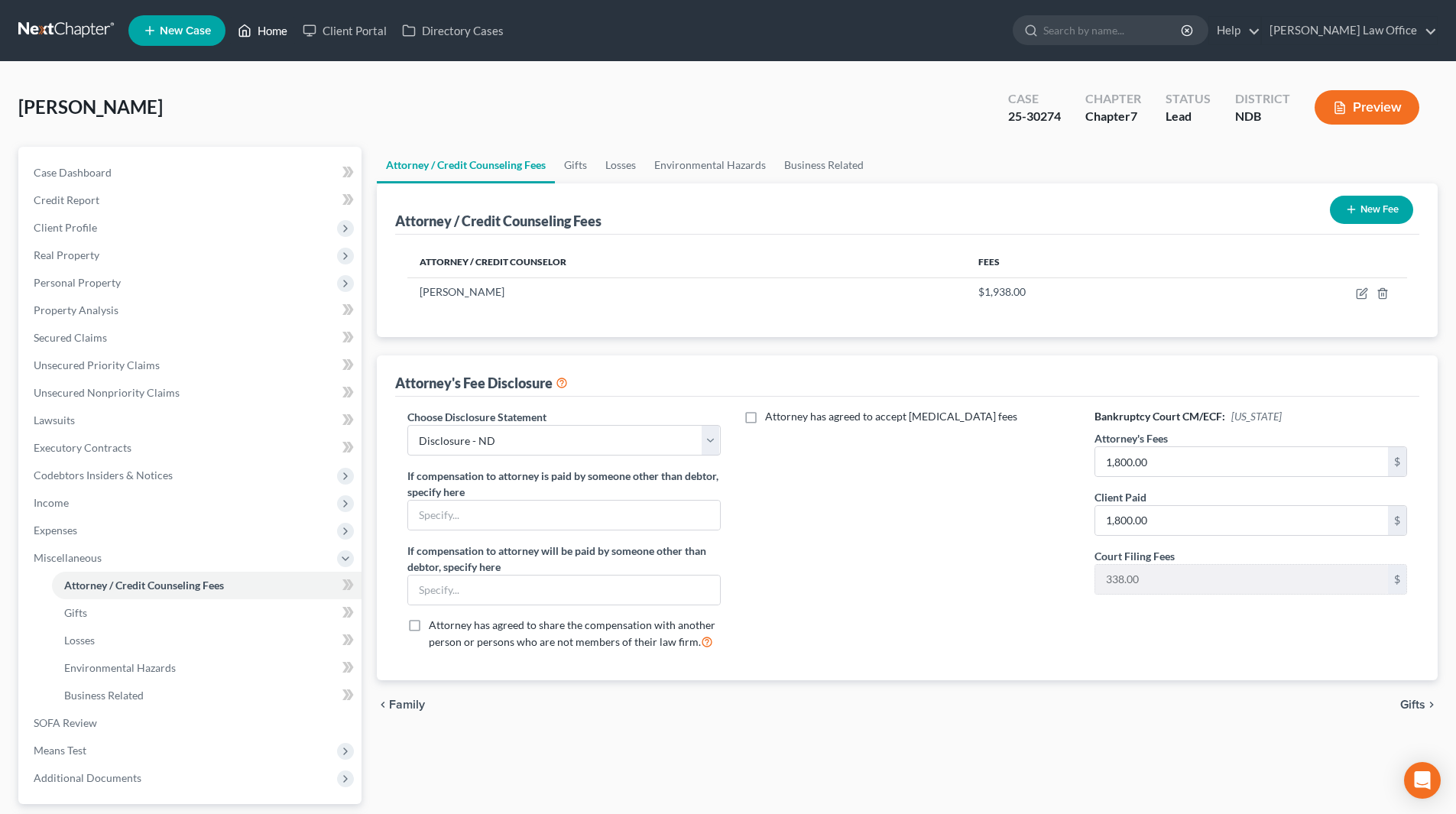
click at [272, 42] on link "Home" at bounding box center [263, 31] width 65 height 27
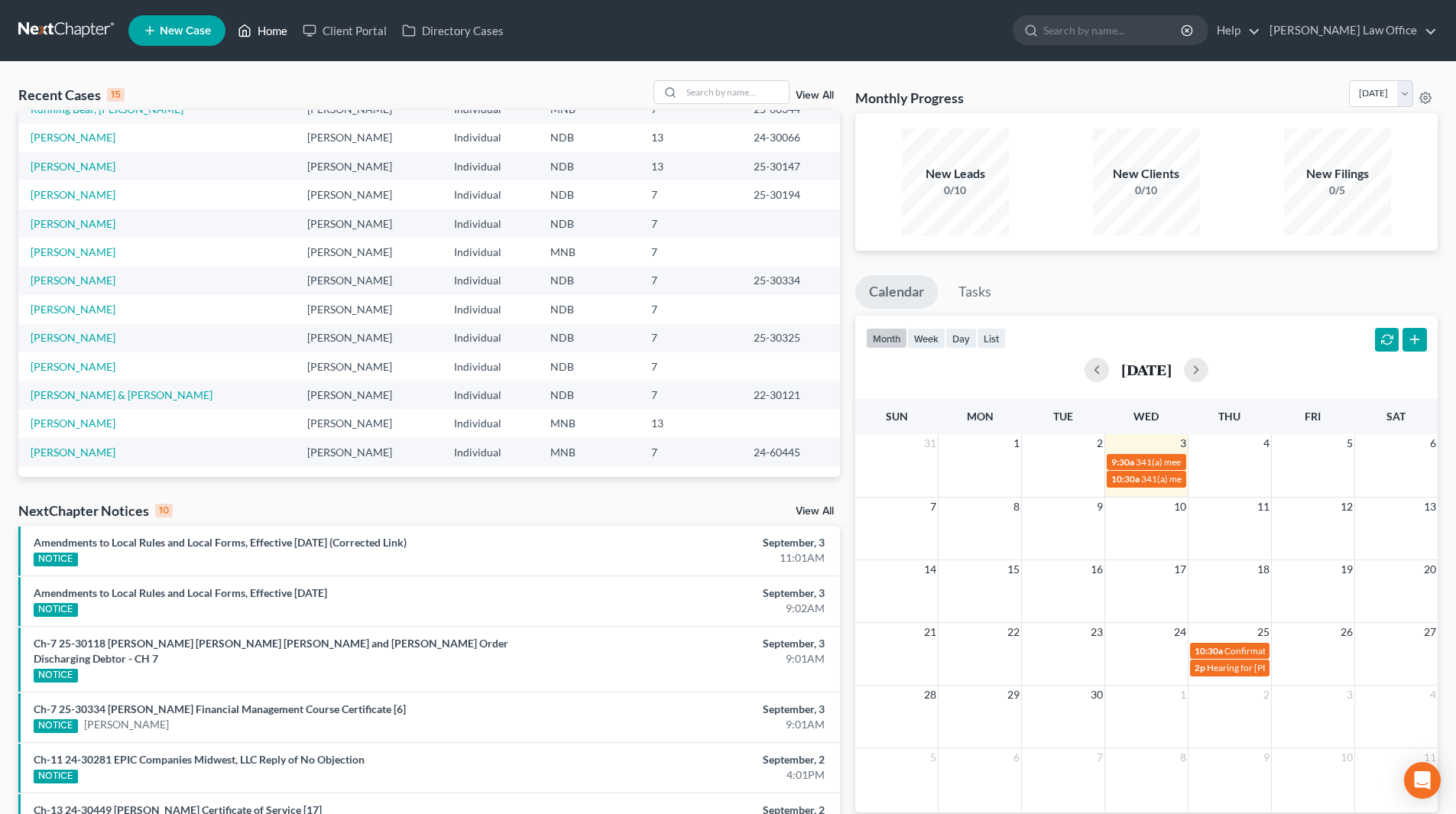
scroll to position [105, 0]
click at [87, 452] on link "[PERSON_NAME]" at bounding box center [73, 451] width 85 height 13
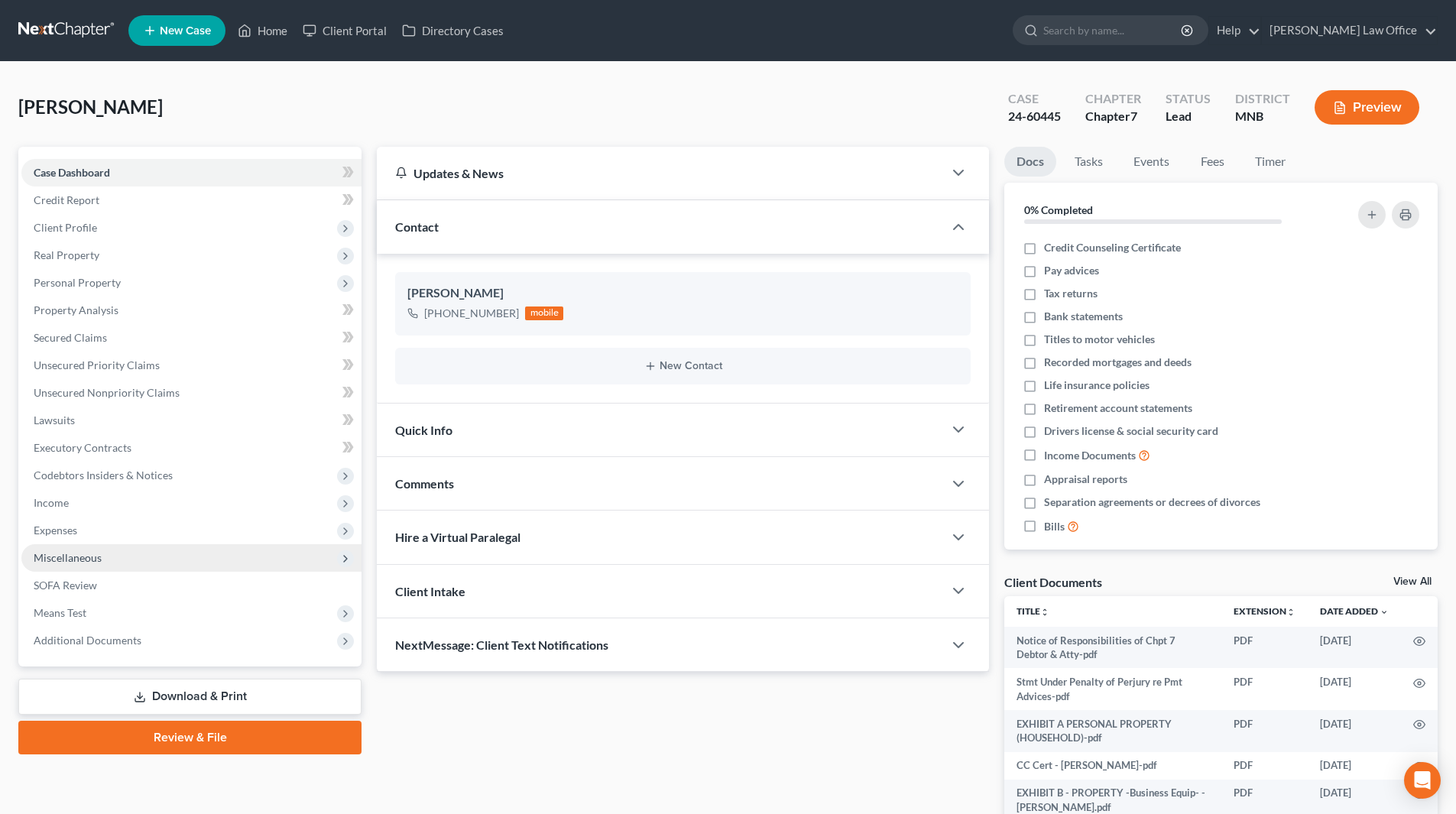
click at [121, 550] on span "Miscellaneous" at bounding box center [191, 558] width 340 height 27
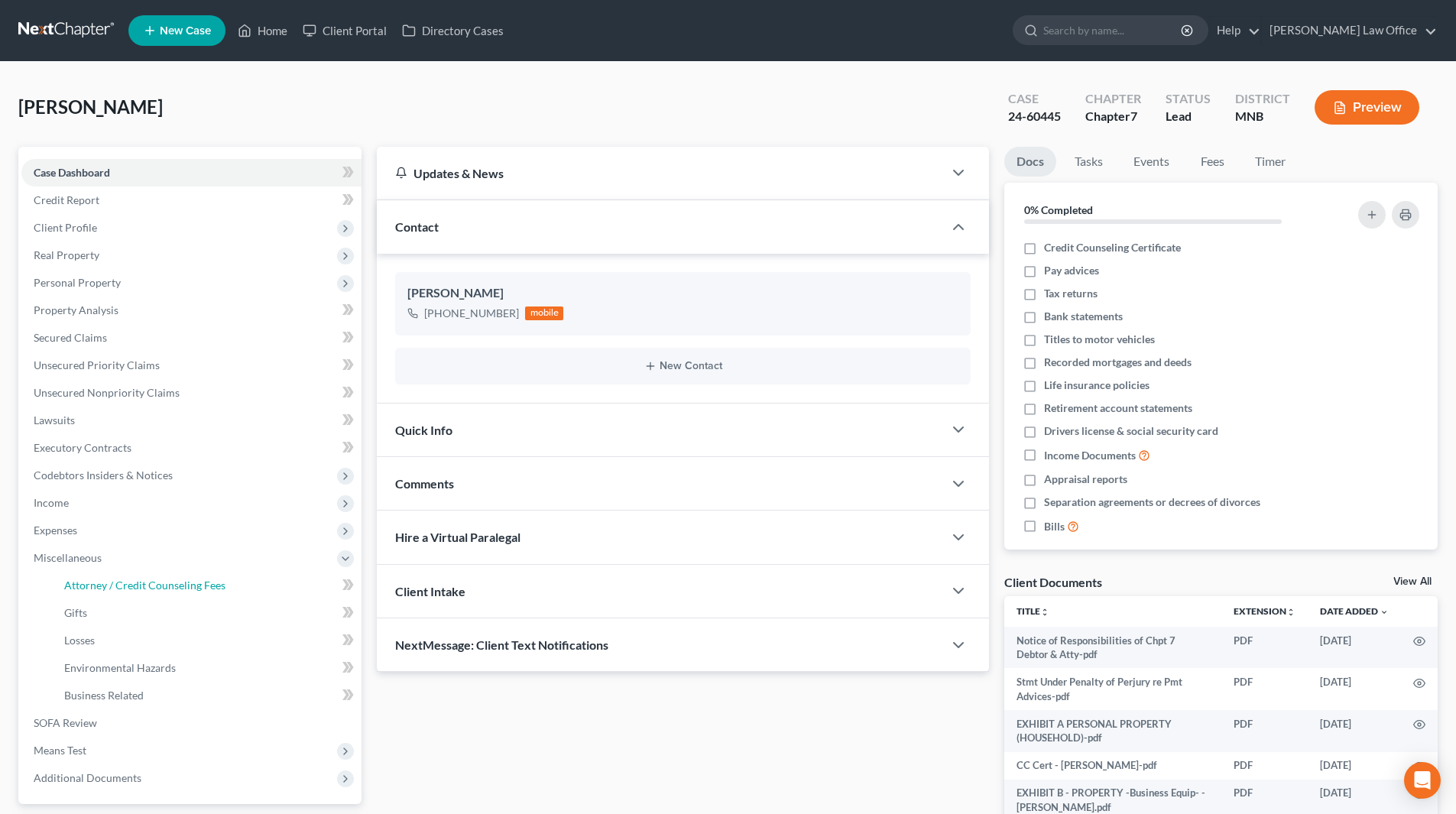
drag, startPoint x: 120, startPoint y: 585, endPoint x: 1003, endPoint y: 605, distance: 883.2
click at [120, 585] on span "Attorney / Credit Counseling Fees" at bounding box center [145, 586] width 161 height 13
select select "0"
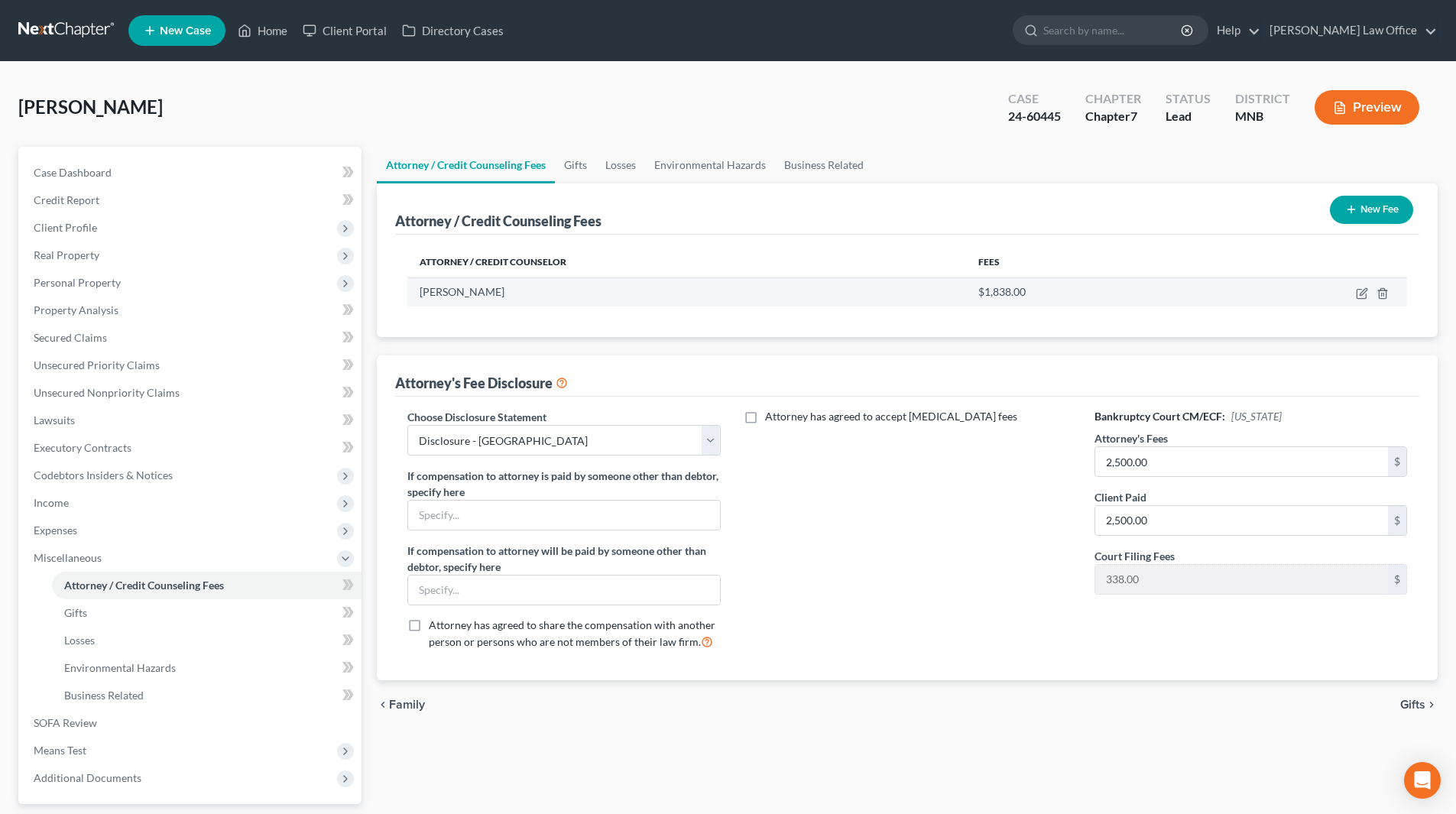
click at [1355, 296] on td at bounding box center [1303, 292] width 207 height 29
click at [1361, 296] on icon "button" at bounding box center [1364, 292] width 7 height 7
select select "29"
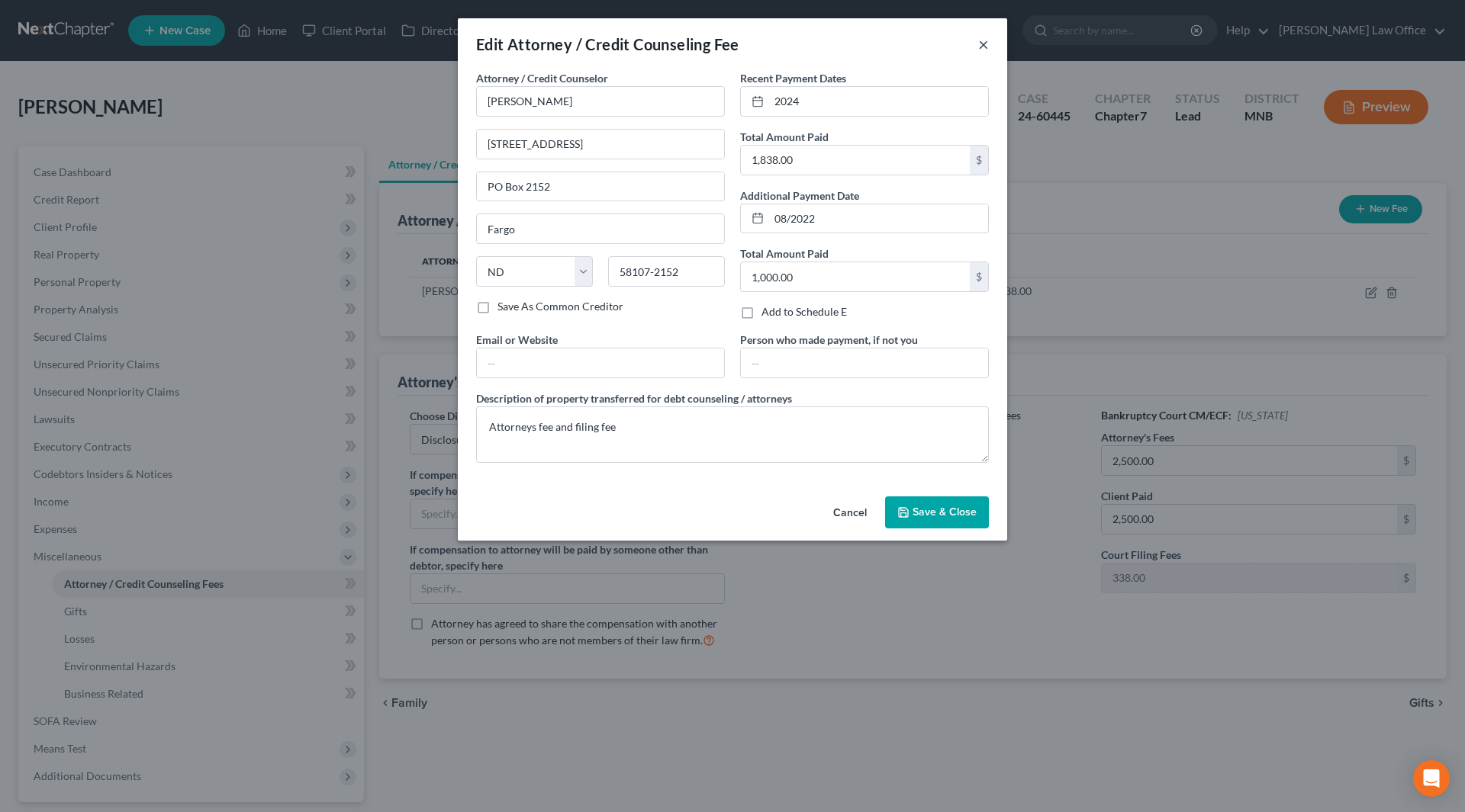
click at [983, 46] on button "×" at bounding box center [984, 44] width 11 height 18
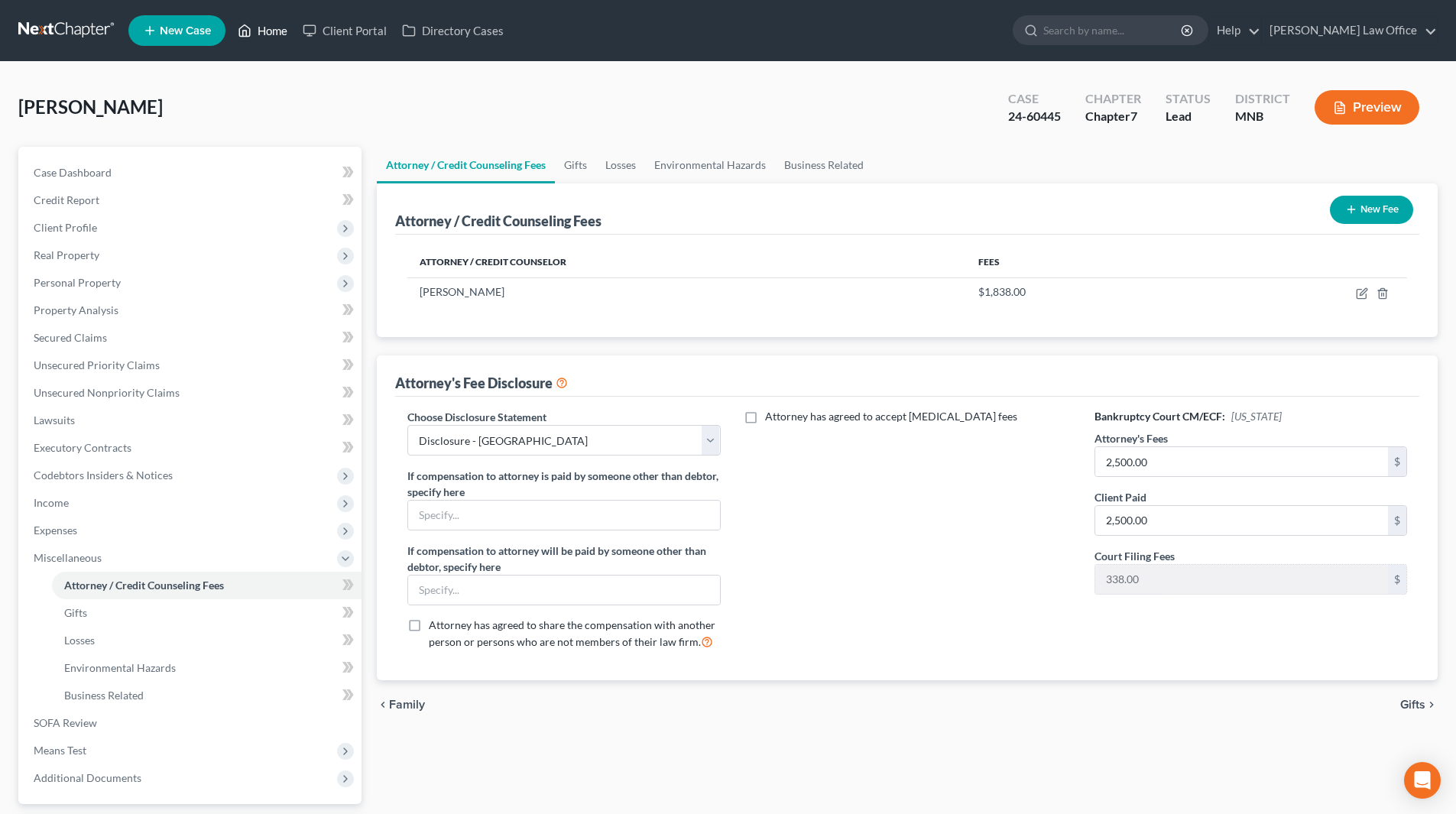
click at [282, 35] on link "Home" at bounding box center [263, 31] width 65 height 27
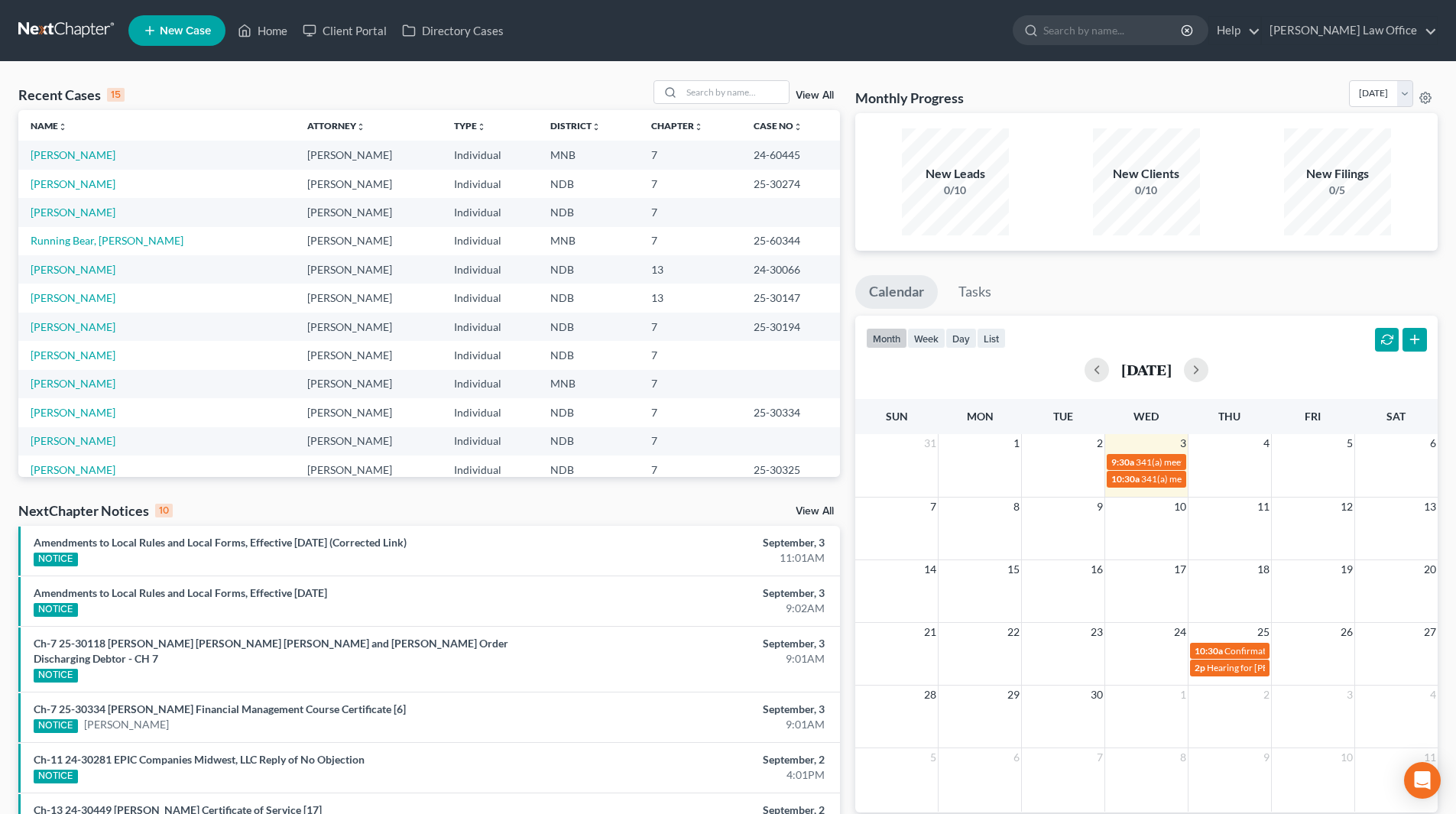
click at [819, 92] on link "View All" at bounding box center [815, 96] width 38 height 11
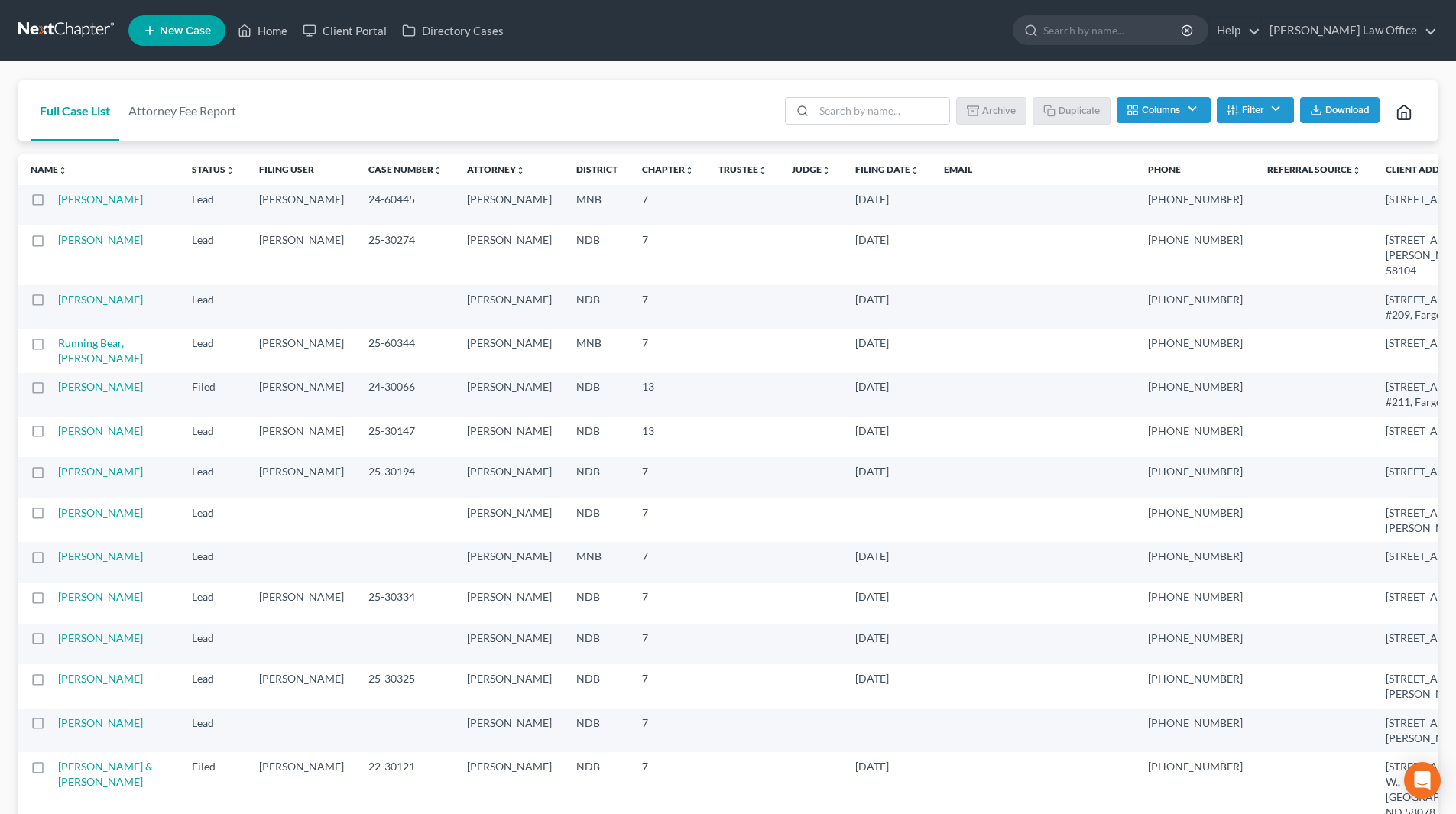
drag, startPoint x: 82, startPoint y: 391, endPoint x: 638, endPoint y: 499, distance: 566.4
click at [82, 364] on link "Running Bear, [PERSON_NAME]" at bounding box center [101, 350] width 85 height 28
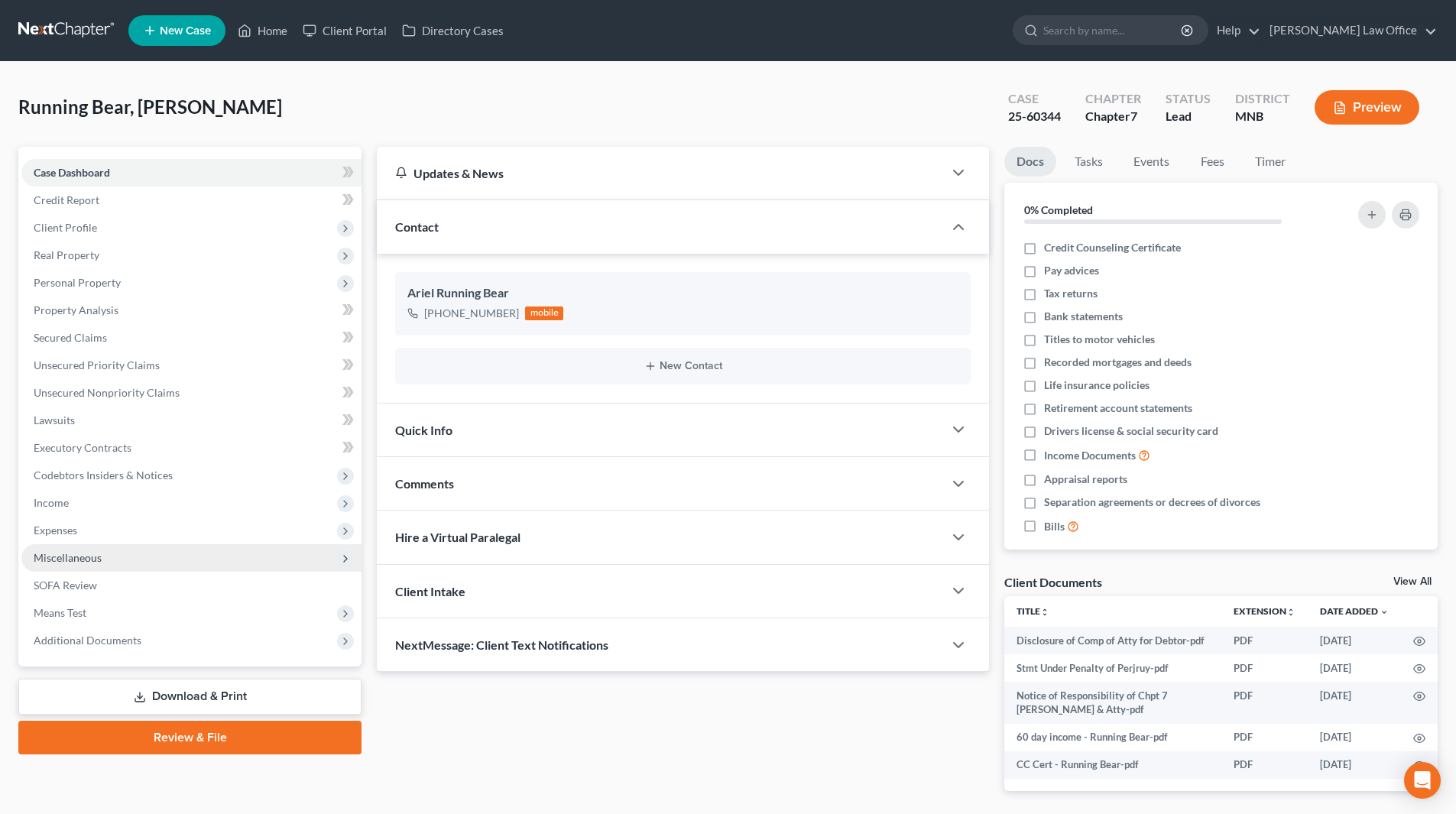
click at [101, 552] on span "Miscellaneous" at bounding box center [67, 557] width 68 height 13
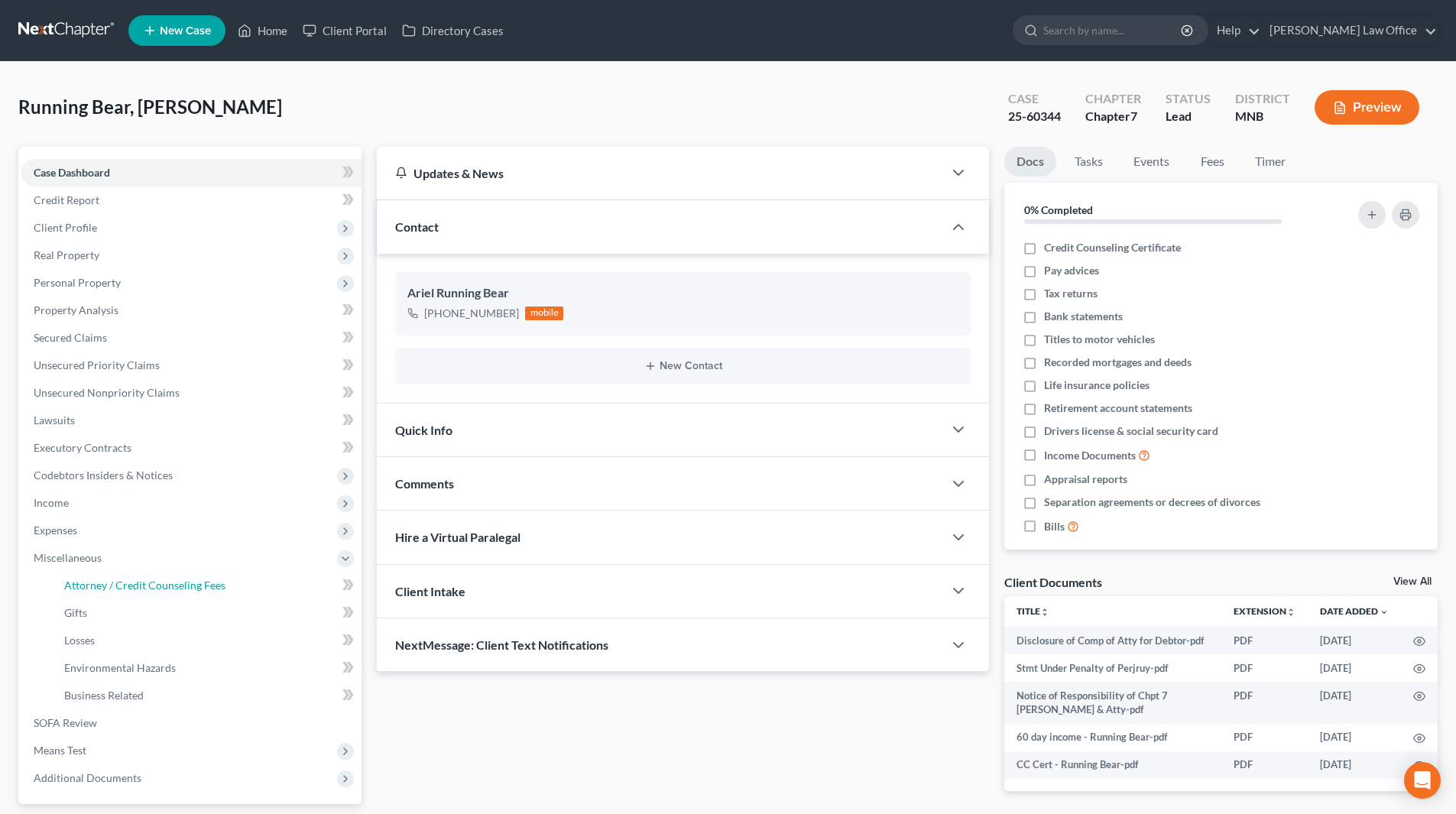
click at [110, 576] on link "Attorney / Credit Counseling Fees" at bounding box center [207, 586] width 310 height 27
select select "0"
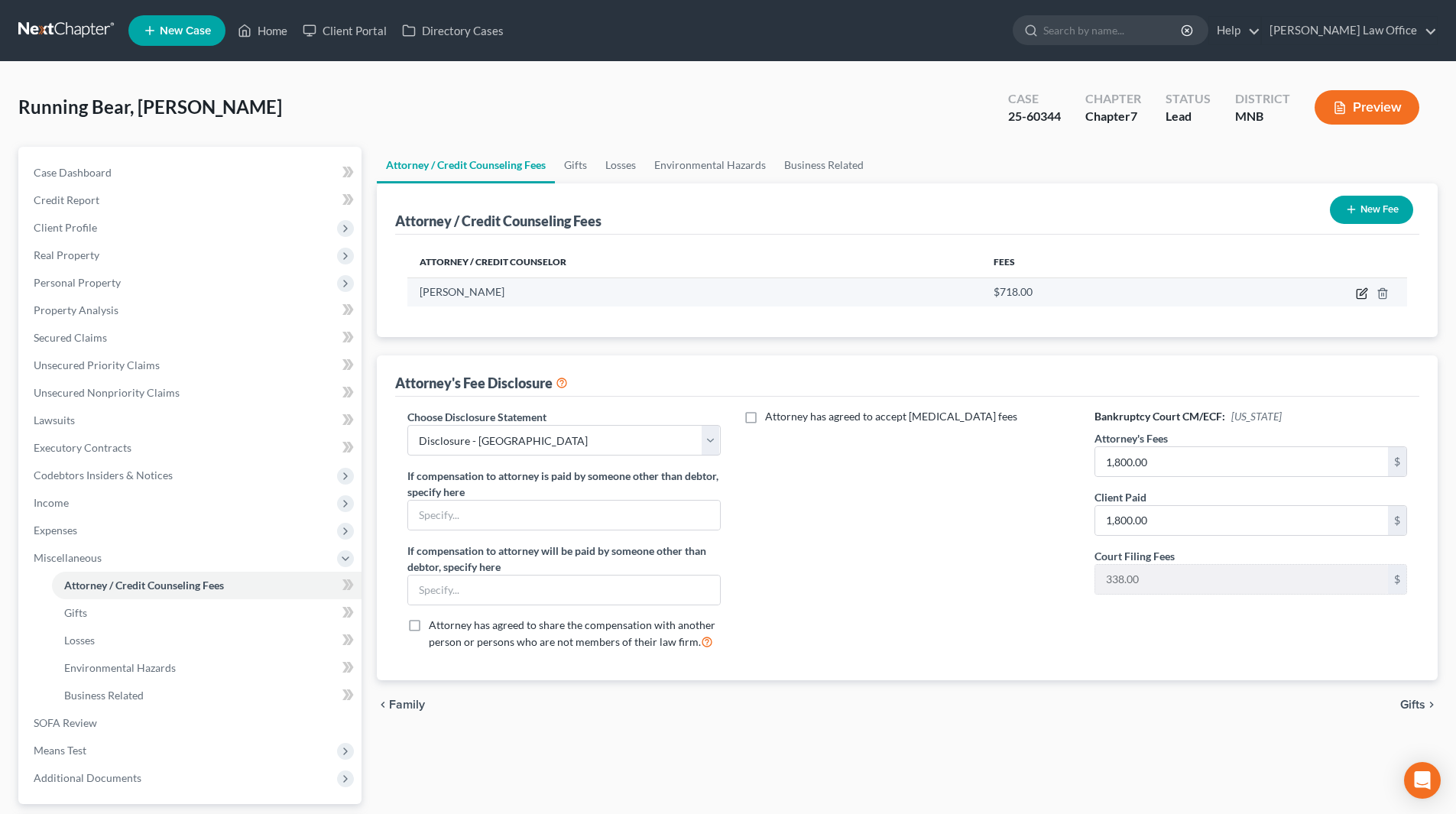
click at [1362, 291] on icon "button" at bounding box center [1362, 293] width 12 height 12
select select "29"
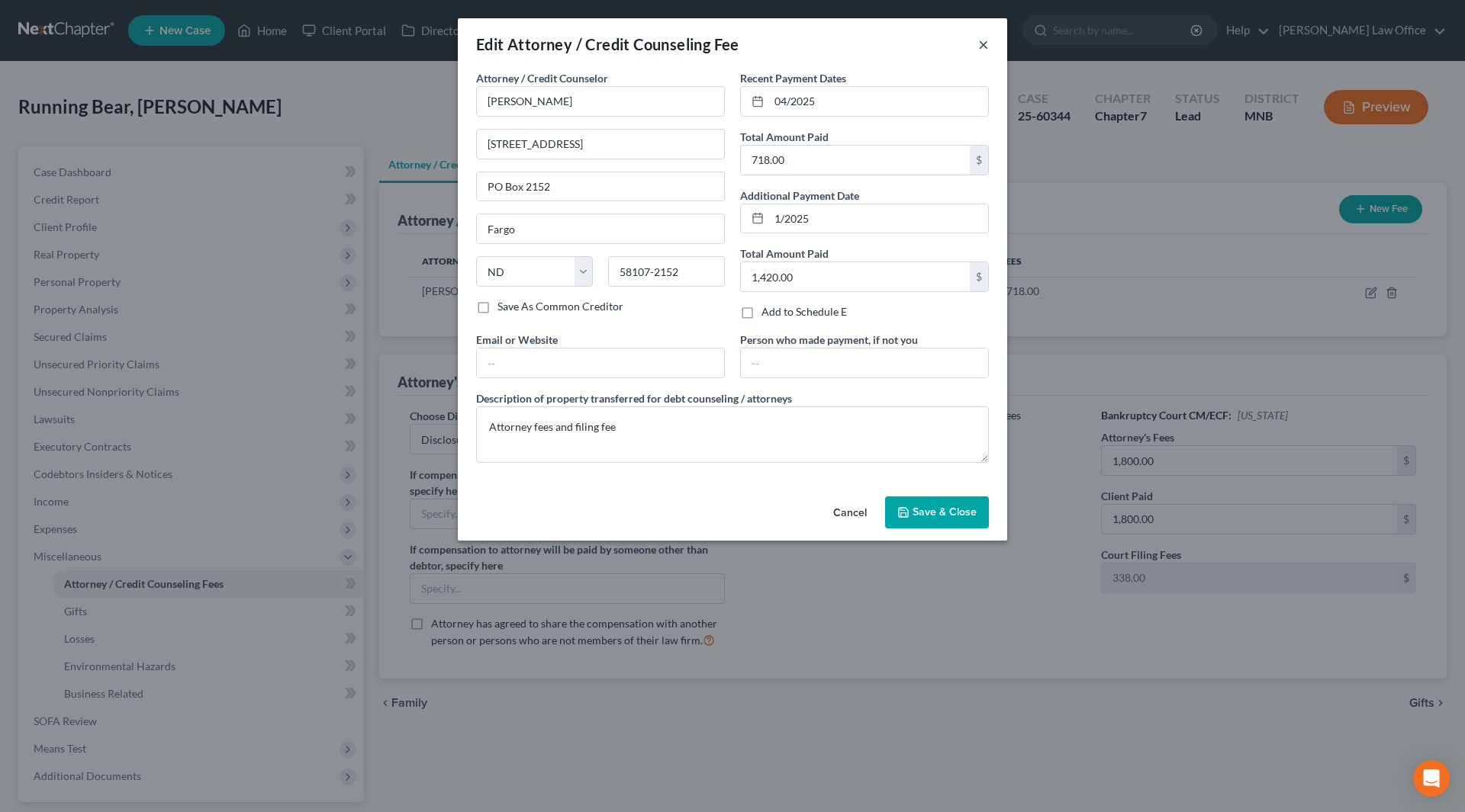
click at [983, 46] on button "×" at bounding box center [984, 44] width 11 height 18
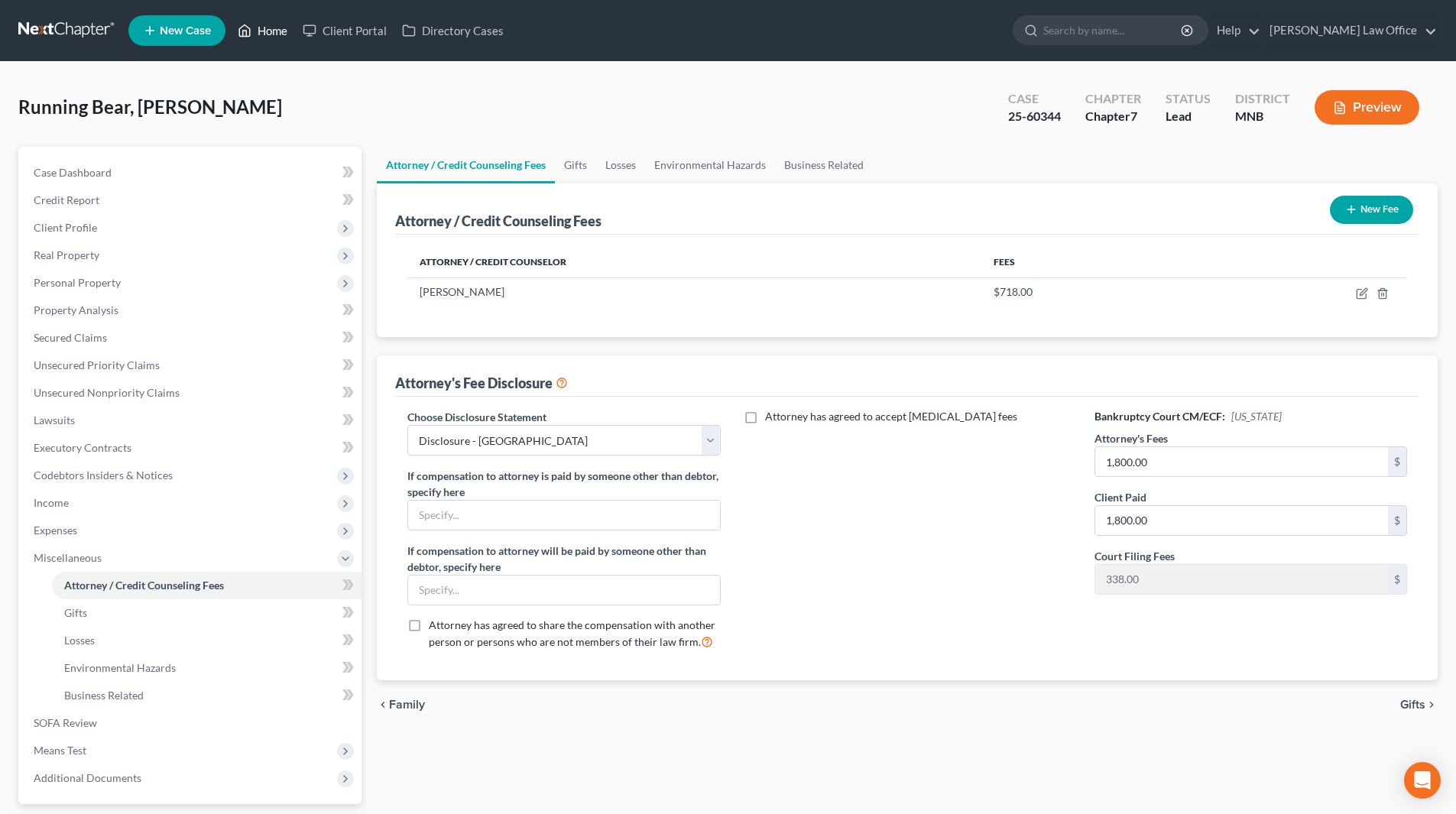
click at [263, 30] on link "Home" at bounding box center [263, 31] width 65 height 27
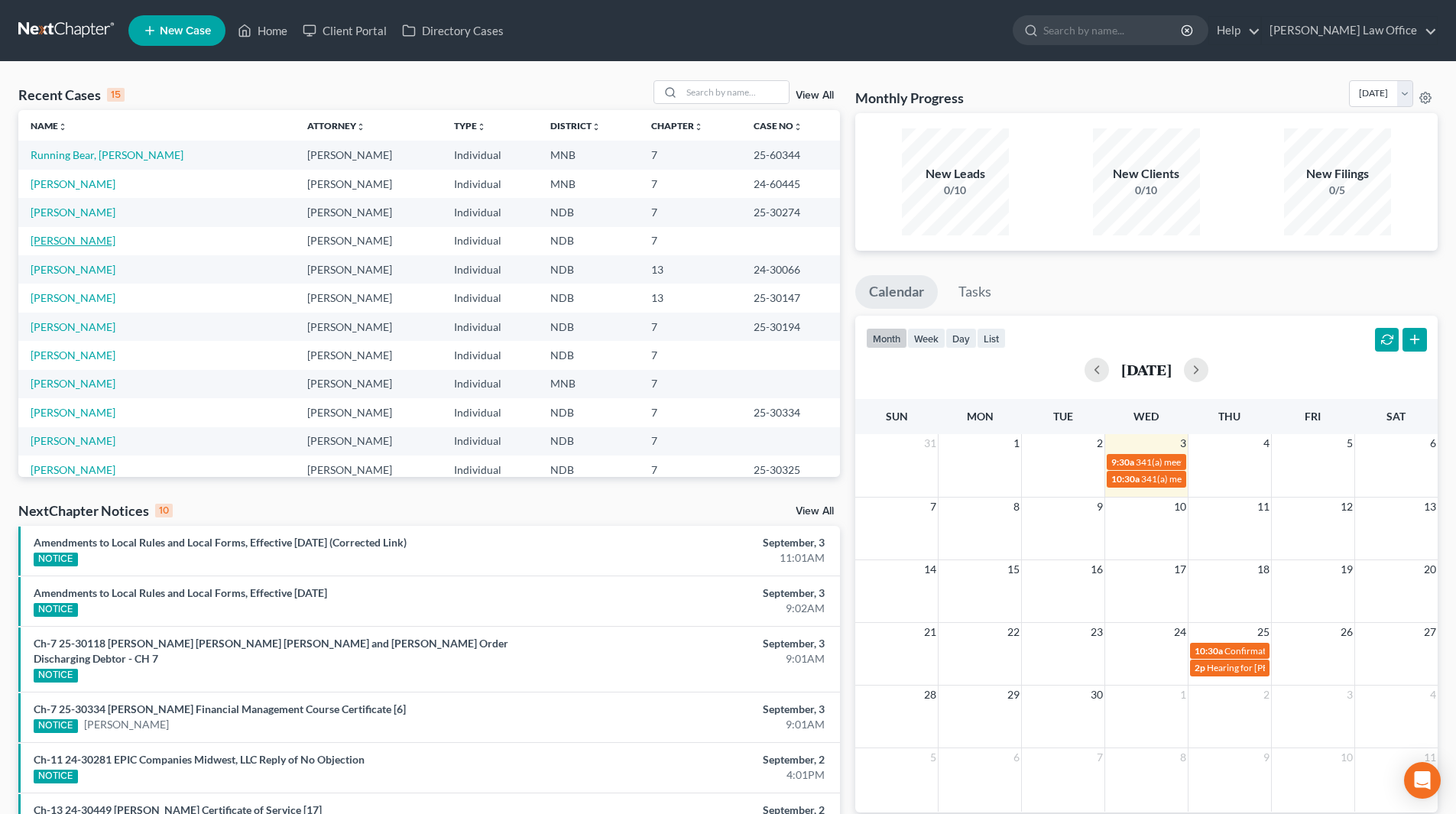
click at [66, 246] on link "[PERSON_NAME]" at bounding box center [73, 240] width 85 height 13
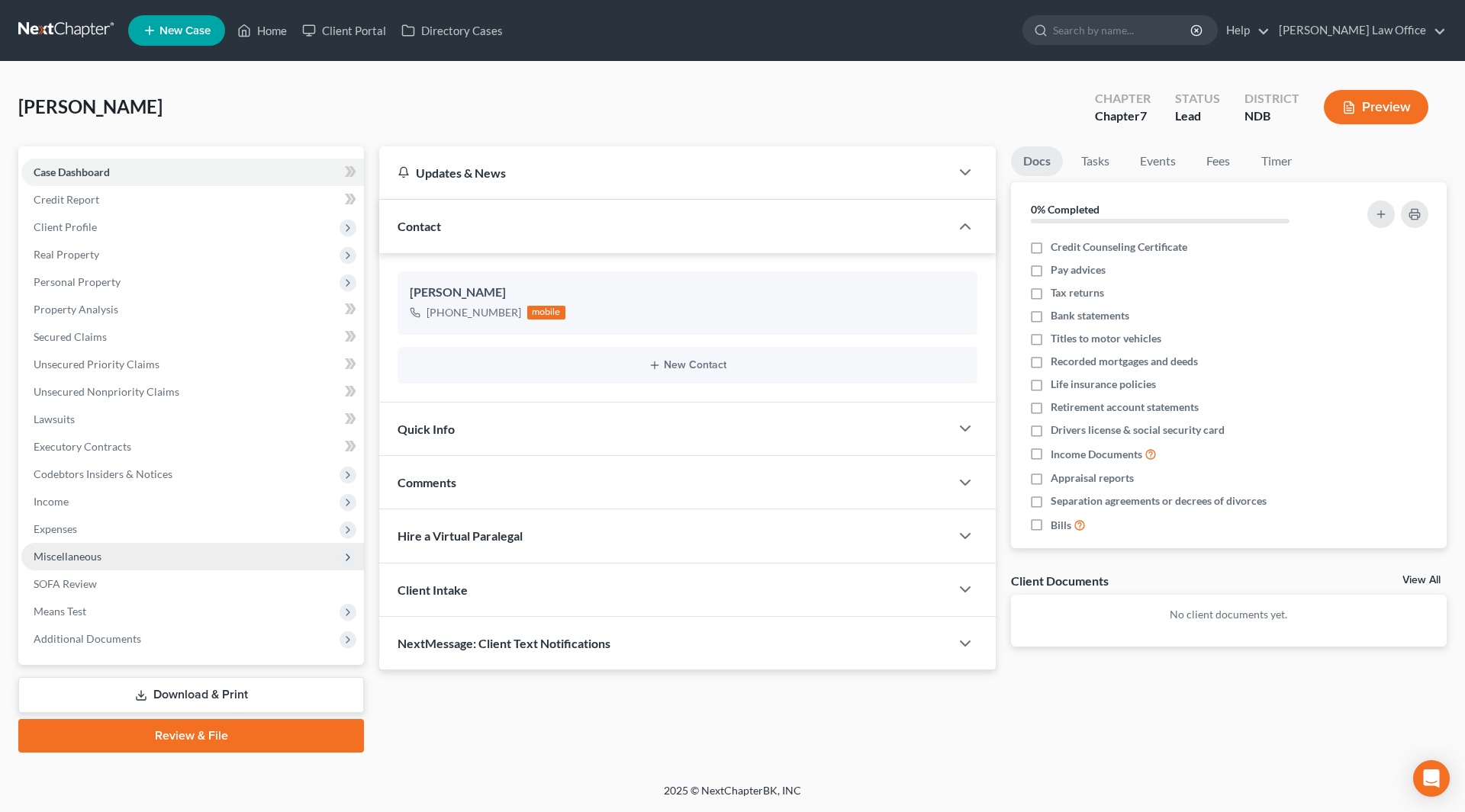
drag, startPoint x: 105, startPoint y: 558, endPoint x: 105, endPoint y: 577, distance: 19.0
click at [105, 557] on span "Miscellaneous" at bounding box center [193, 557] width 343 height 27
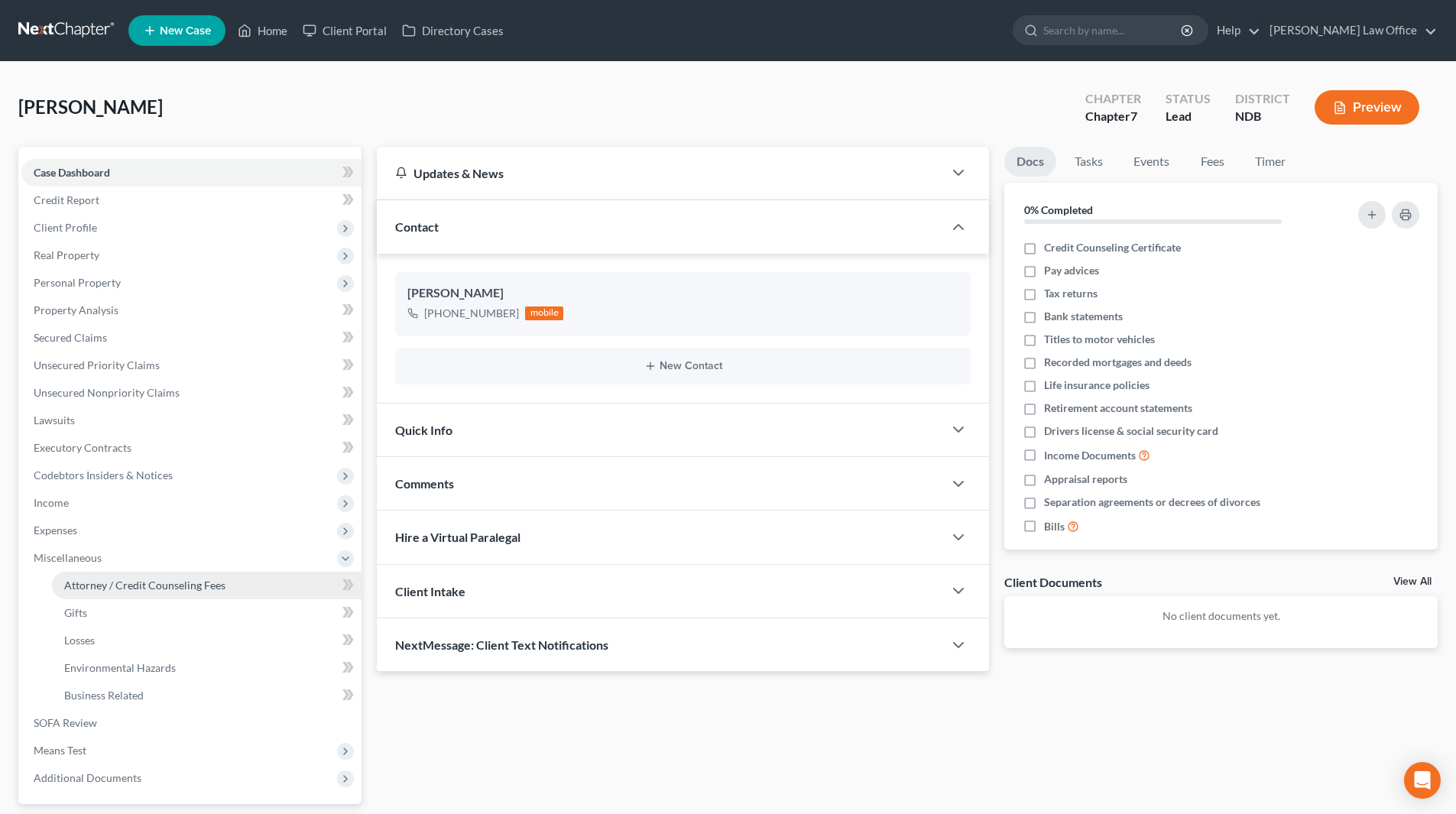
click at [104, 580] on span "Attorney / Credit Counseling Fees" at bounding box center [145, 586] width 161 height 13
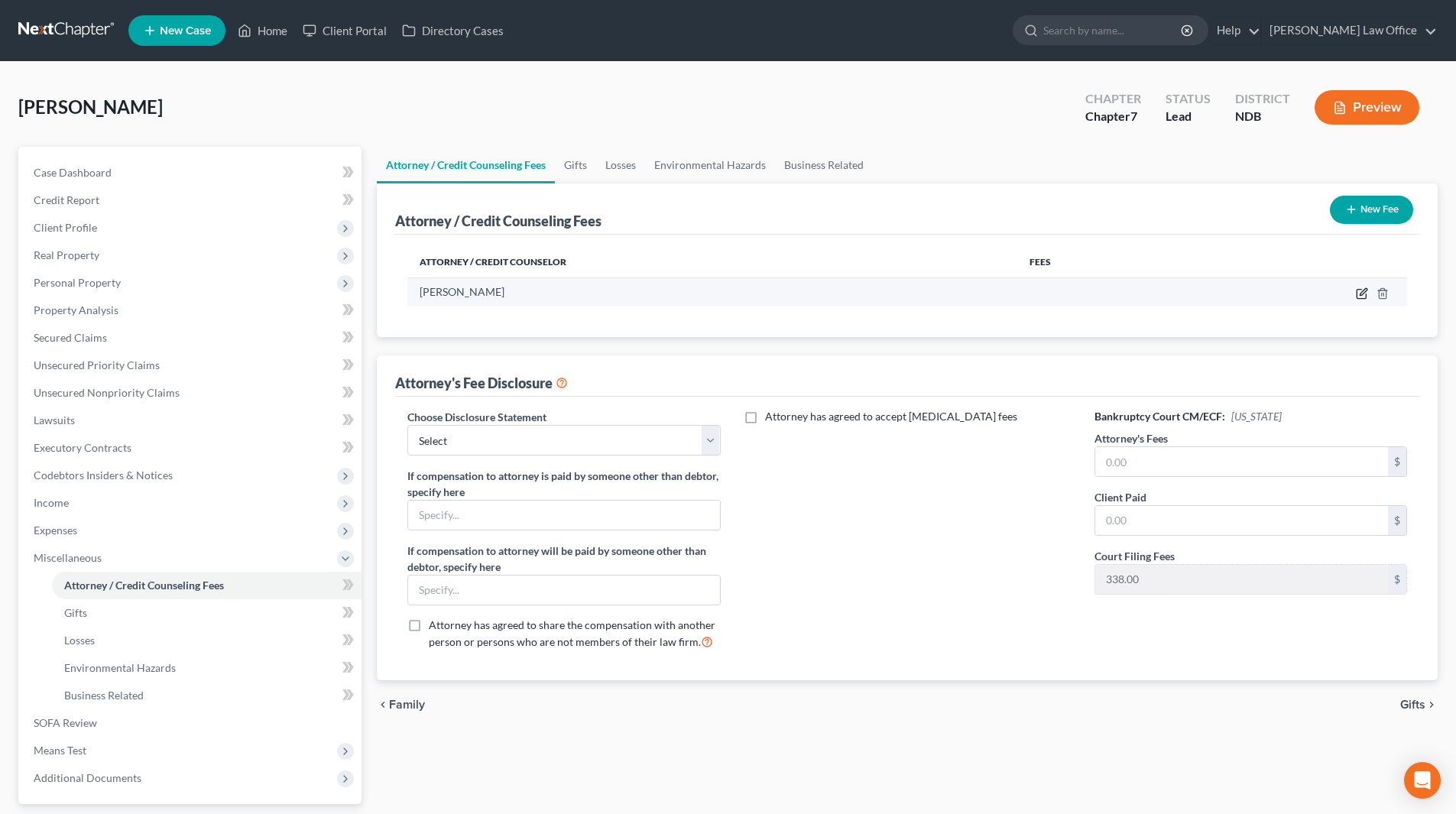
click at [1359, 293] on icon "button" at bounding box center [1362, 293] width 12 height 12
select select "29"
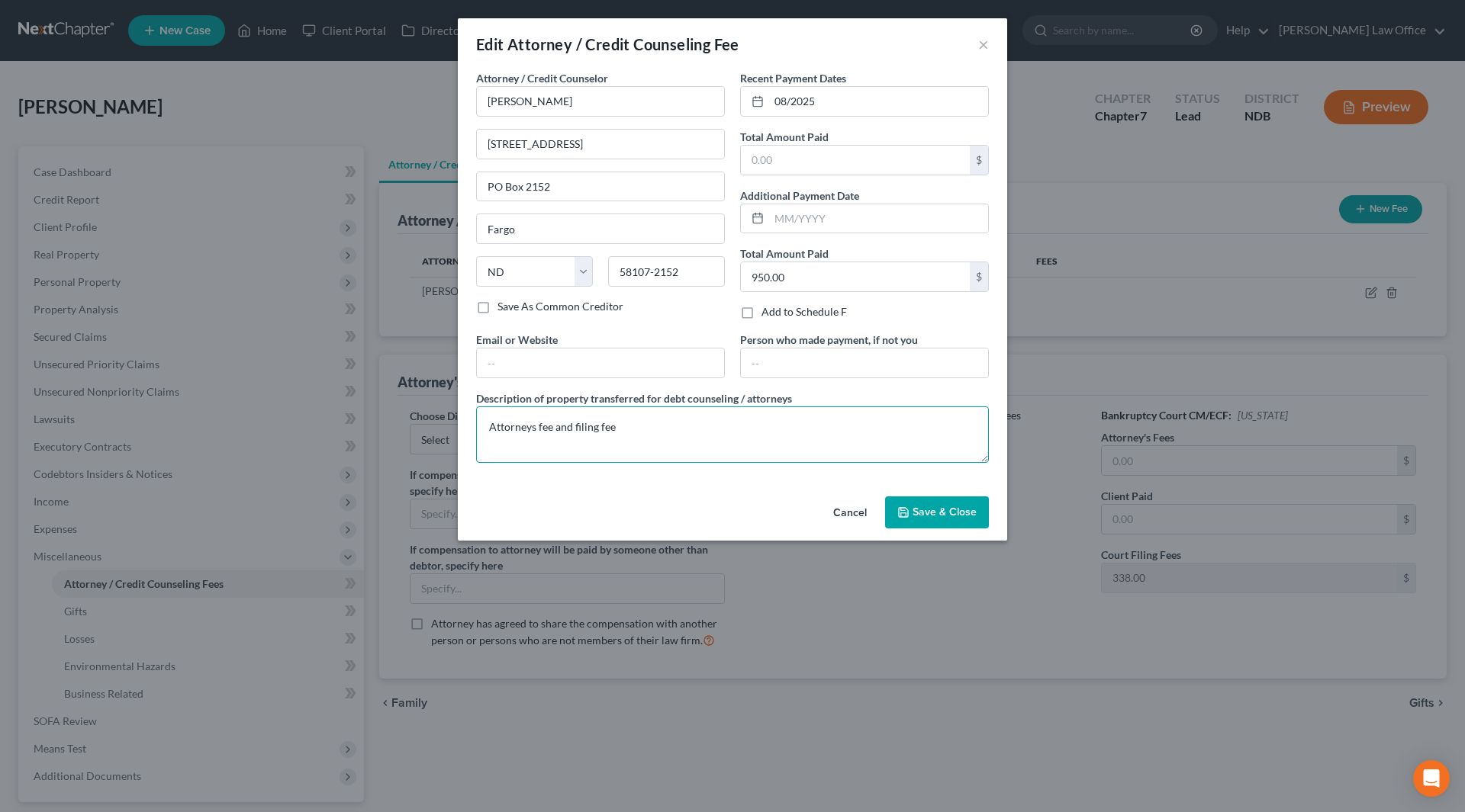
click at [532, 427] on textarea "Attorneys fee and filing fee" at bounding box center [732, 435] width 513 height 56
click at [530, 427] on textarea "Attorney fees and filing fee" at bounding box center [732, 435] width 513 height 56
type textarea "Attorneys fee and filing fee"
click at [912, 506] on button "Save & Close" at bounding box center [937, 512] width 104 height 32
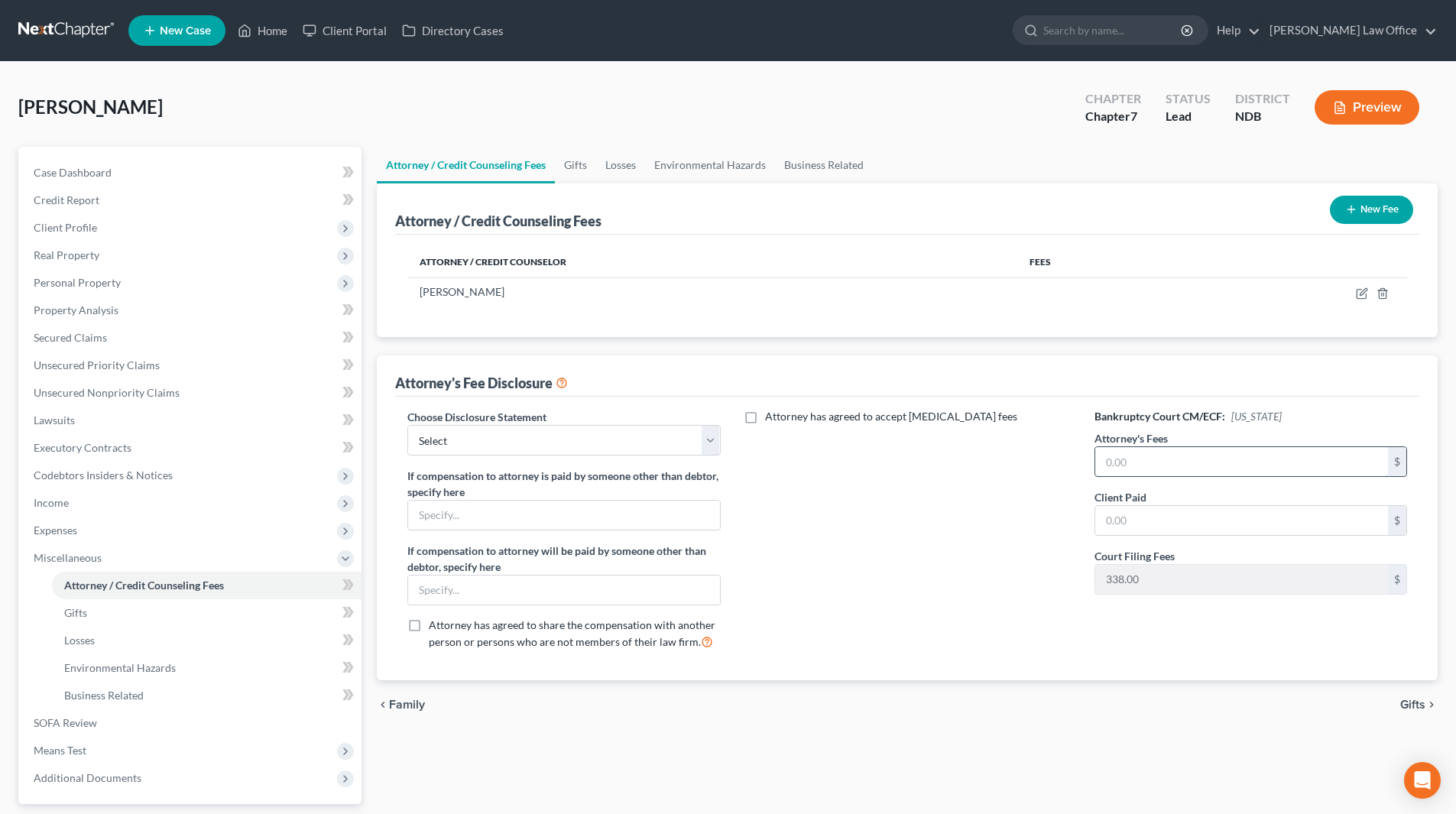
click at [1210, 449] on input "text" at bounding box center [1241, 462] width 293 height 29
type input "1,800"
click at [1212, 528] on input "text" at bounding box center [1241, 520] width 293 height 29
type input "950"
click at [476, 434] on select "Select Disclosure - MN Disclosure - ND" at bounding box center [564, 441] width 313 height 31
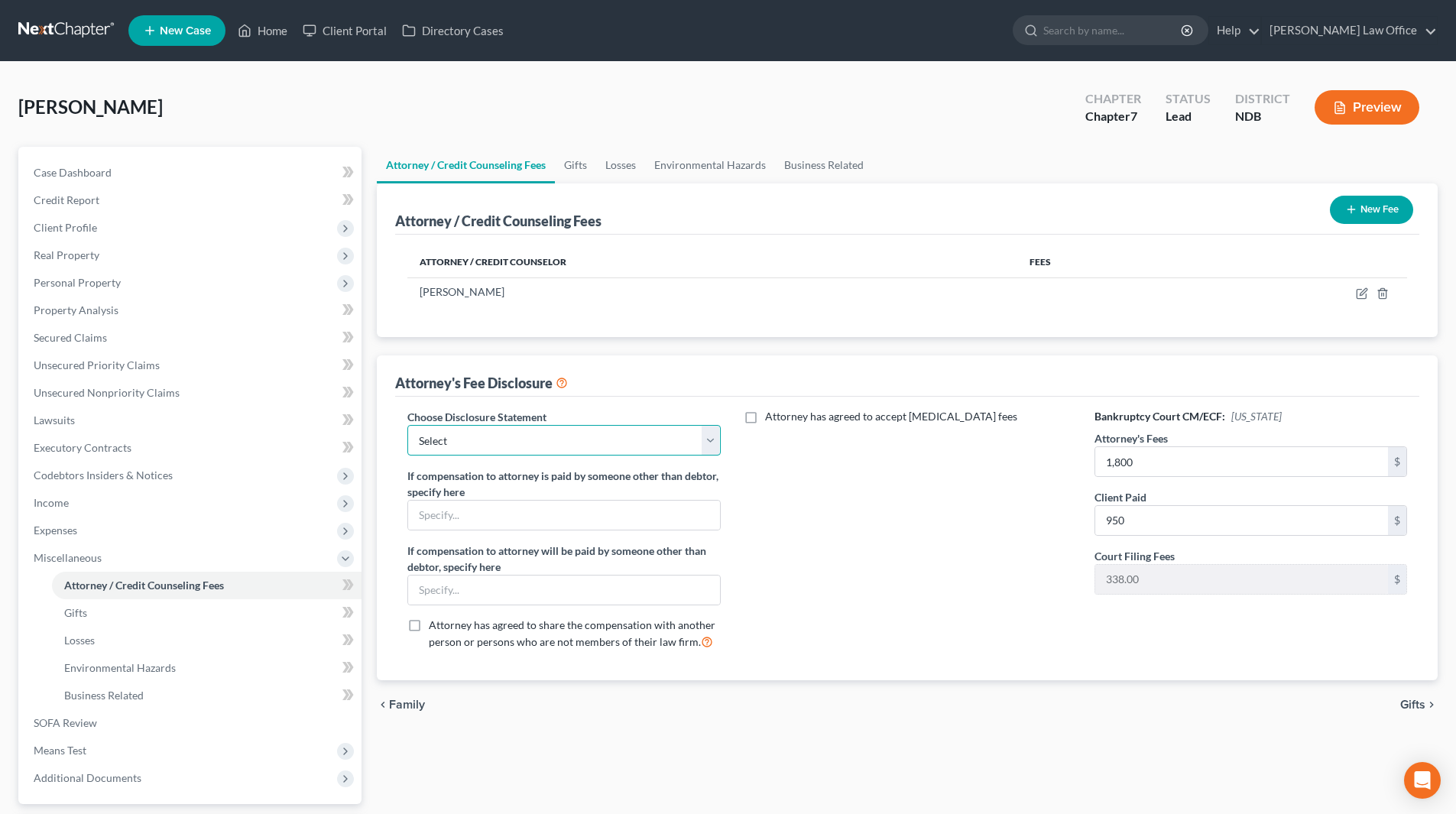
select select "1"
click at [408, 425] on select "Select Disclosure - MN Disclosure - ND" at bounding box center [564, 441] width 313 height 31
click at [90, 557] on span "Miscellaneous" at bounding box center [67, 557] width 68 height 13
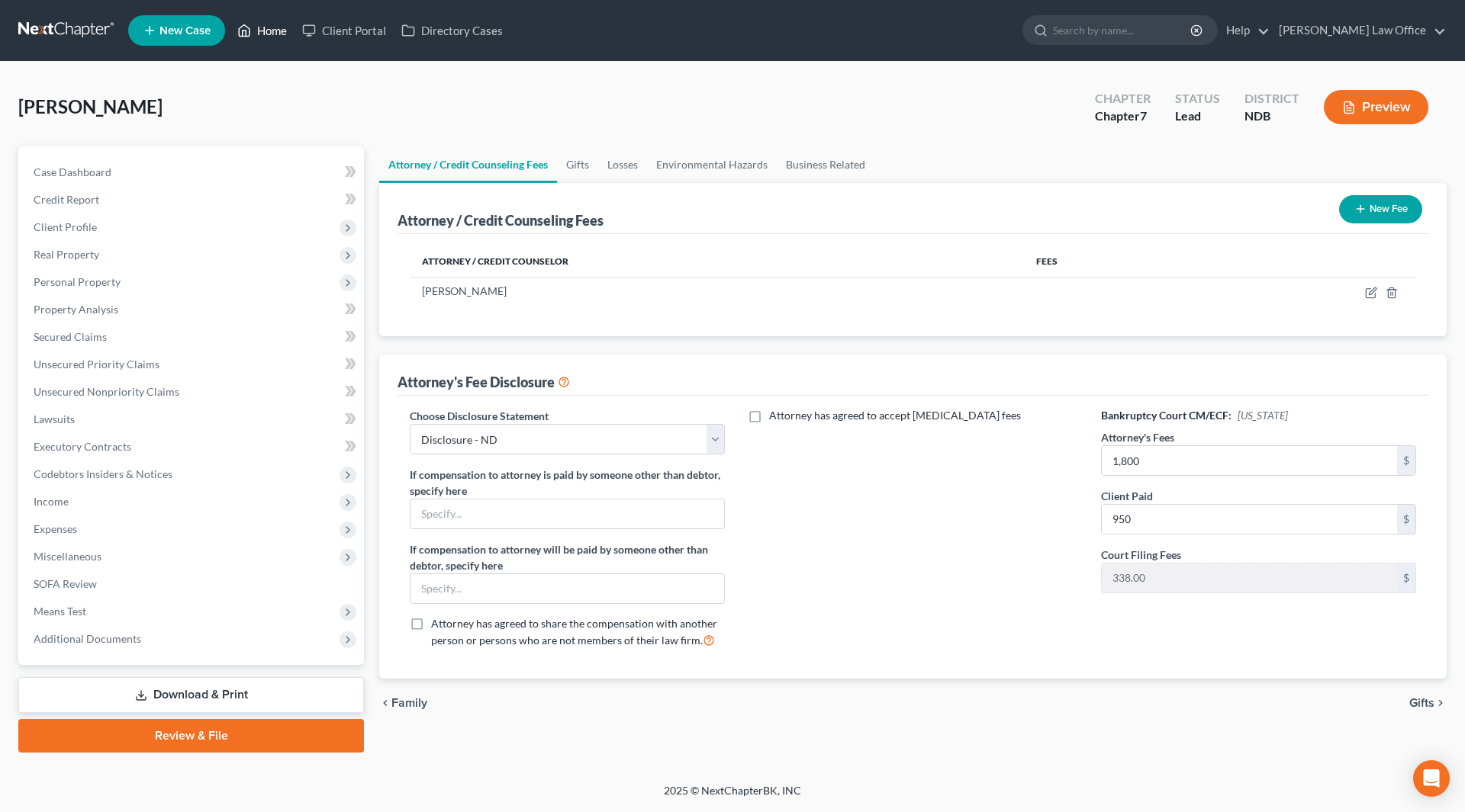
drag, startPoint x: 279, startPoint y: 34, endPoint x: 282, endPoint y: 24, distance: 10.4
click at [280, 34] on link "Home" at bounding box center [262, 31] width 65 height 27
